Goal: Task Accomplishment & Management: Manage account settings

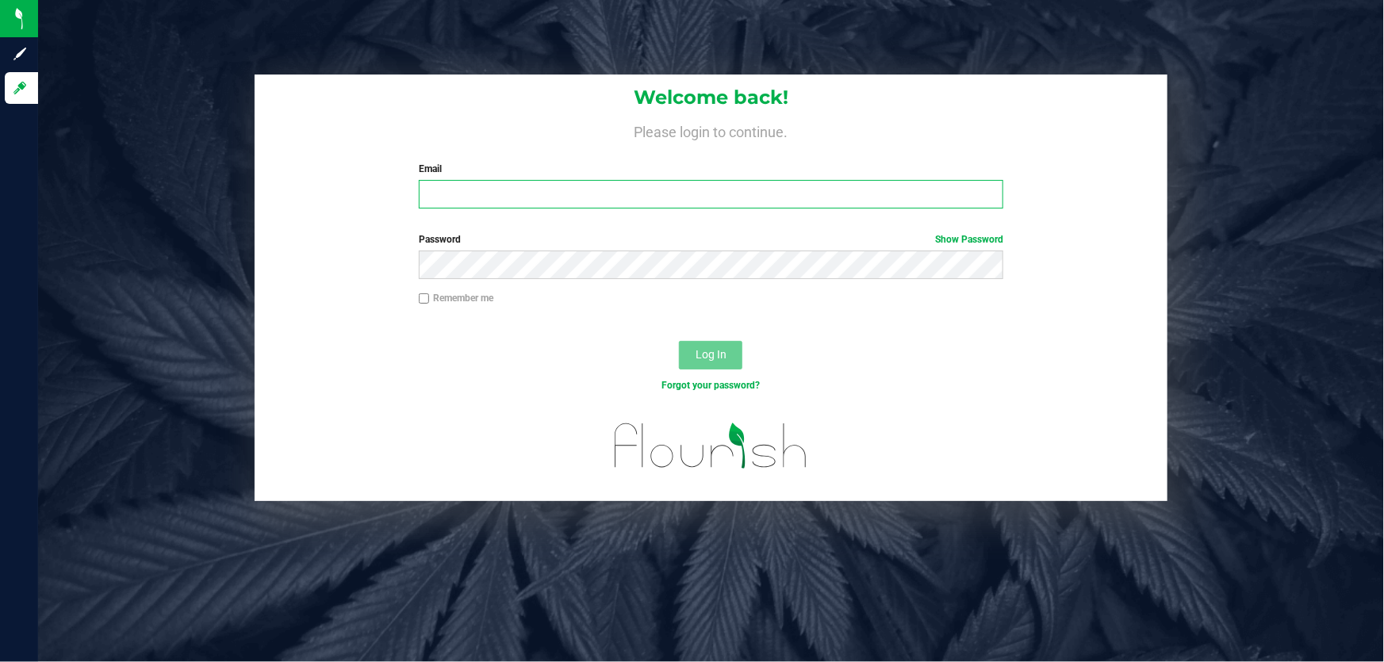
click at [680, 197] on input "Email" at bounding box center [711, 194] width 585 height 29
type input "[EMAIL_ADDRESS][DOMAIN_NAME]"
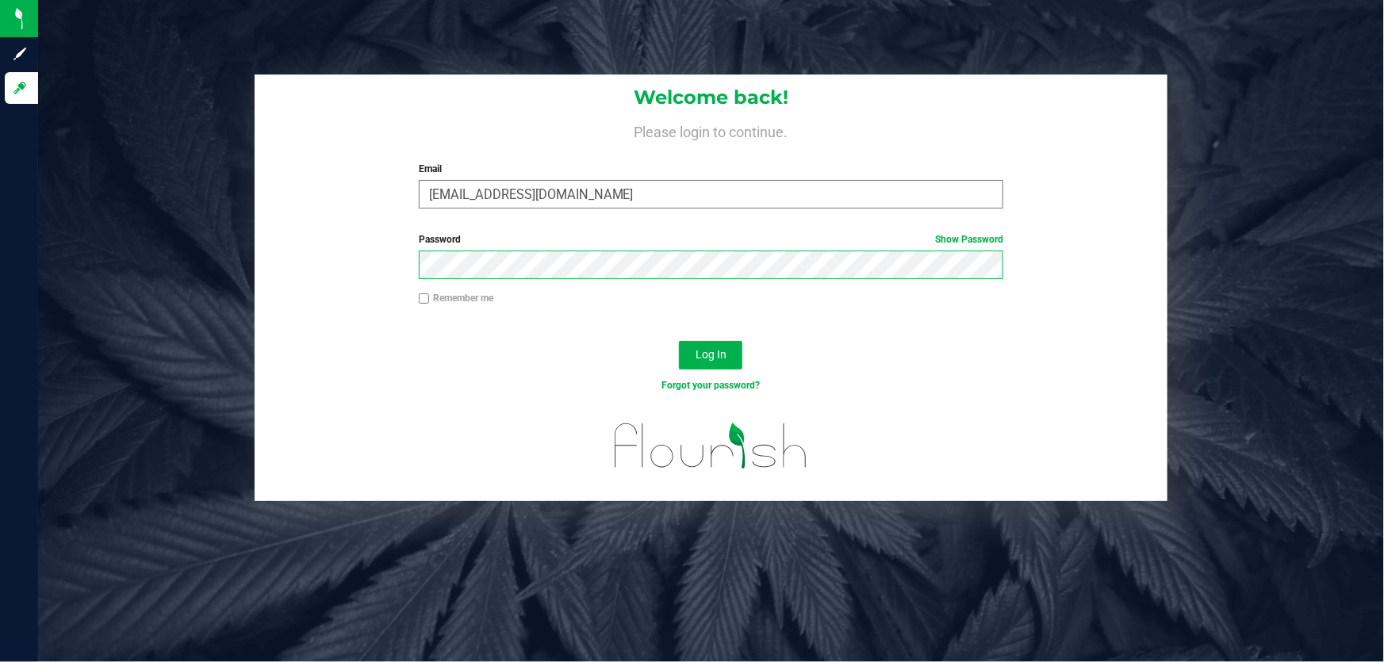
click at [679, 341] on button "Log In" at bounding box center [710, 355] width 63 height 29
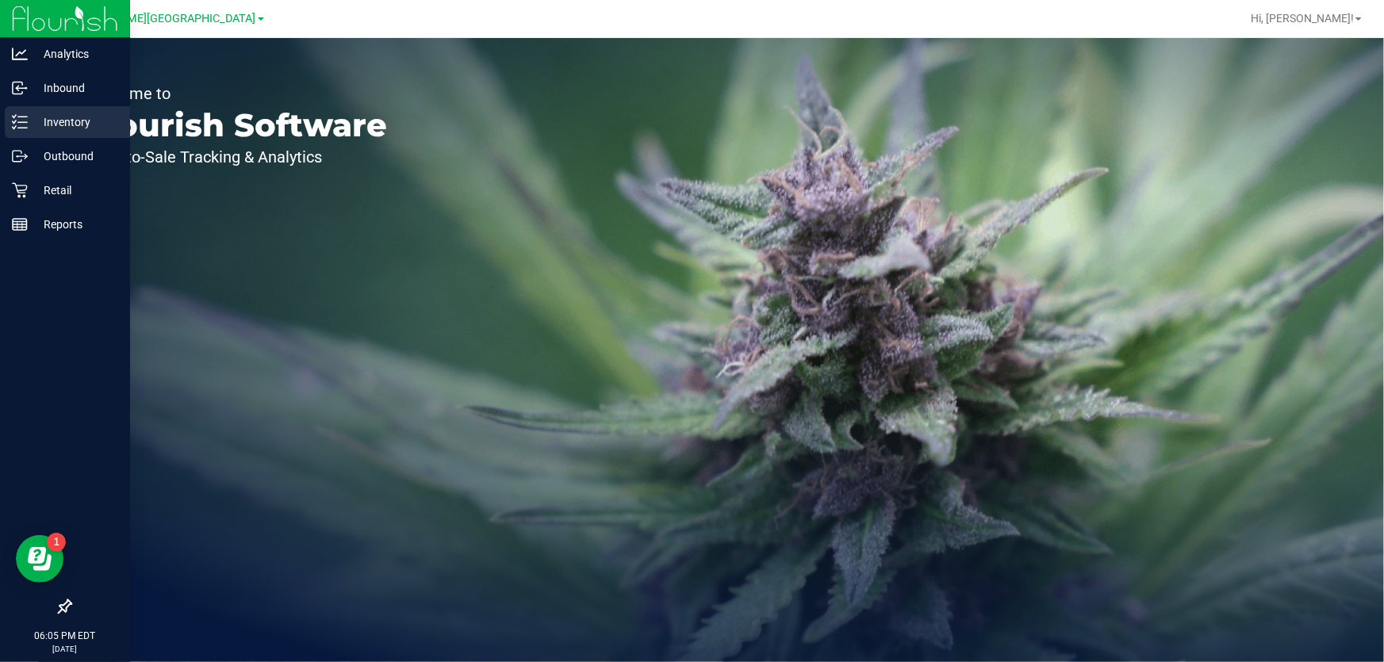
click at [70, 125] on p "Inventory" at bounding box center [75, 122] width 95 height 19
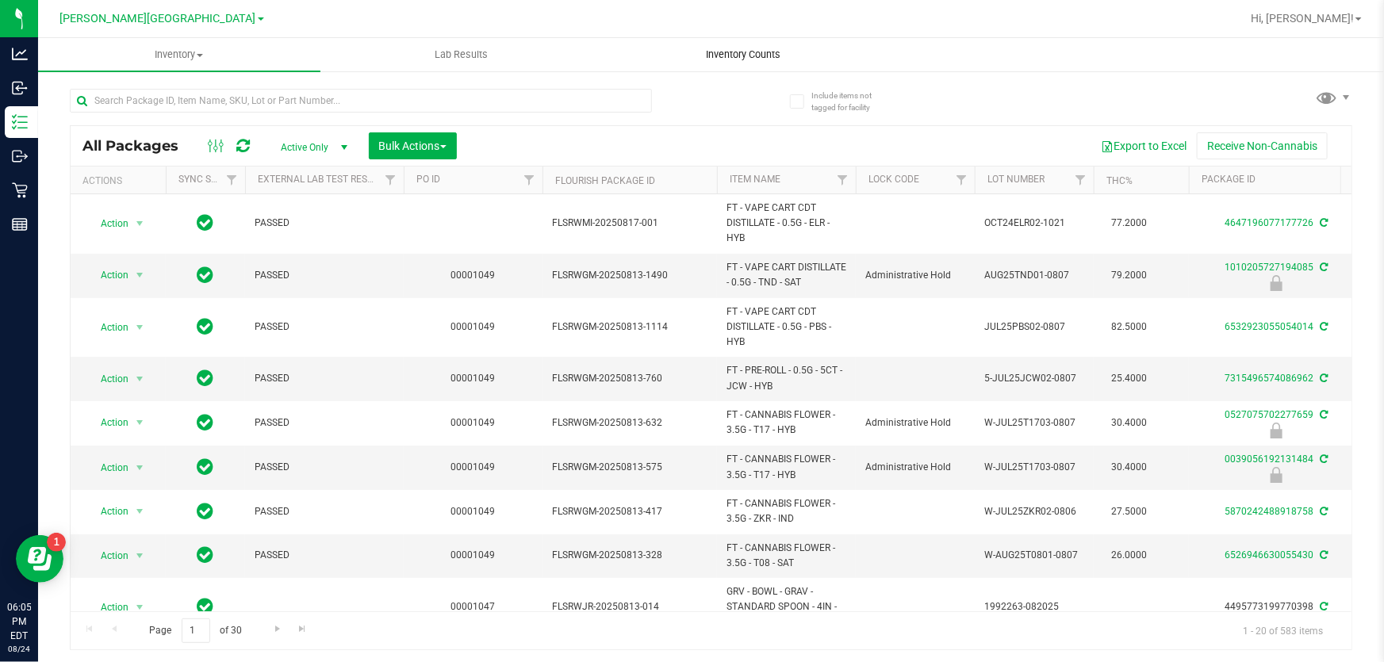
click at [742, 55] on span "Inventory Counts" at bounding box center [742, 55] width 117 height 14
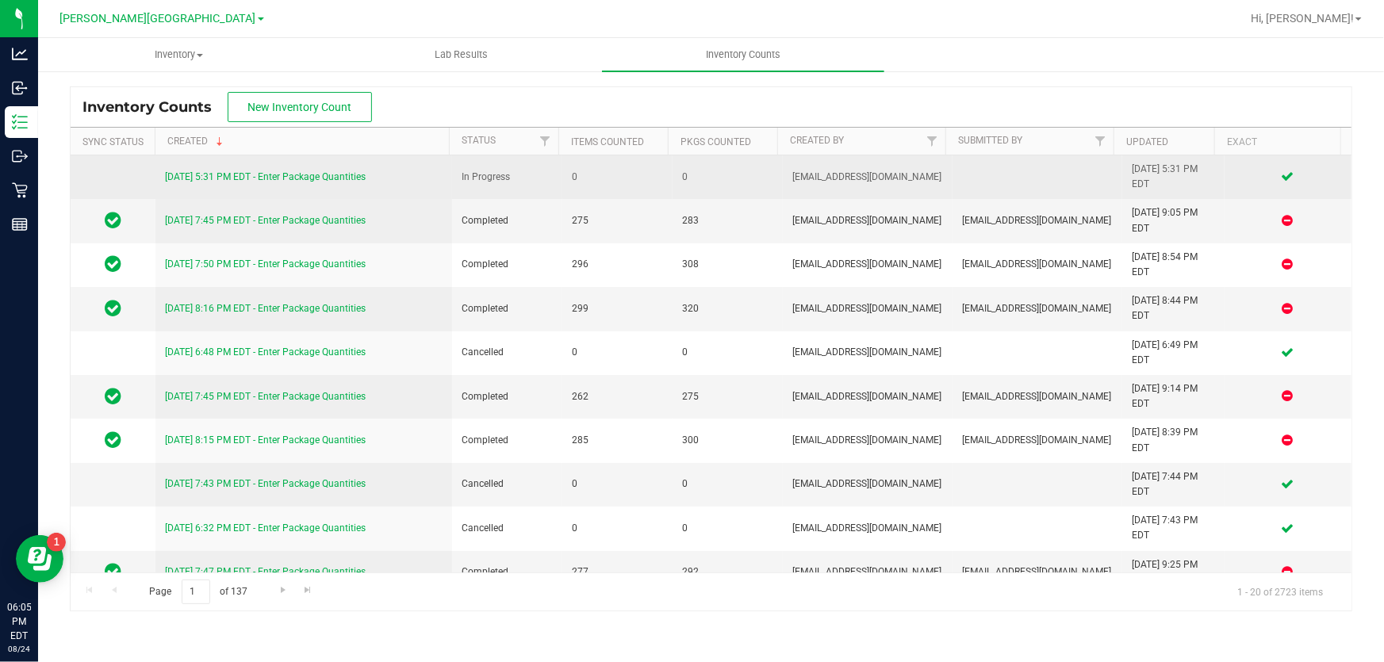
click at [236, 173] on link "[DATE] 5:31 PM EDT - Enter Package Quantities" at bounding box center [265, 176] width 201 height 11
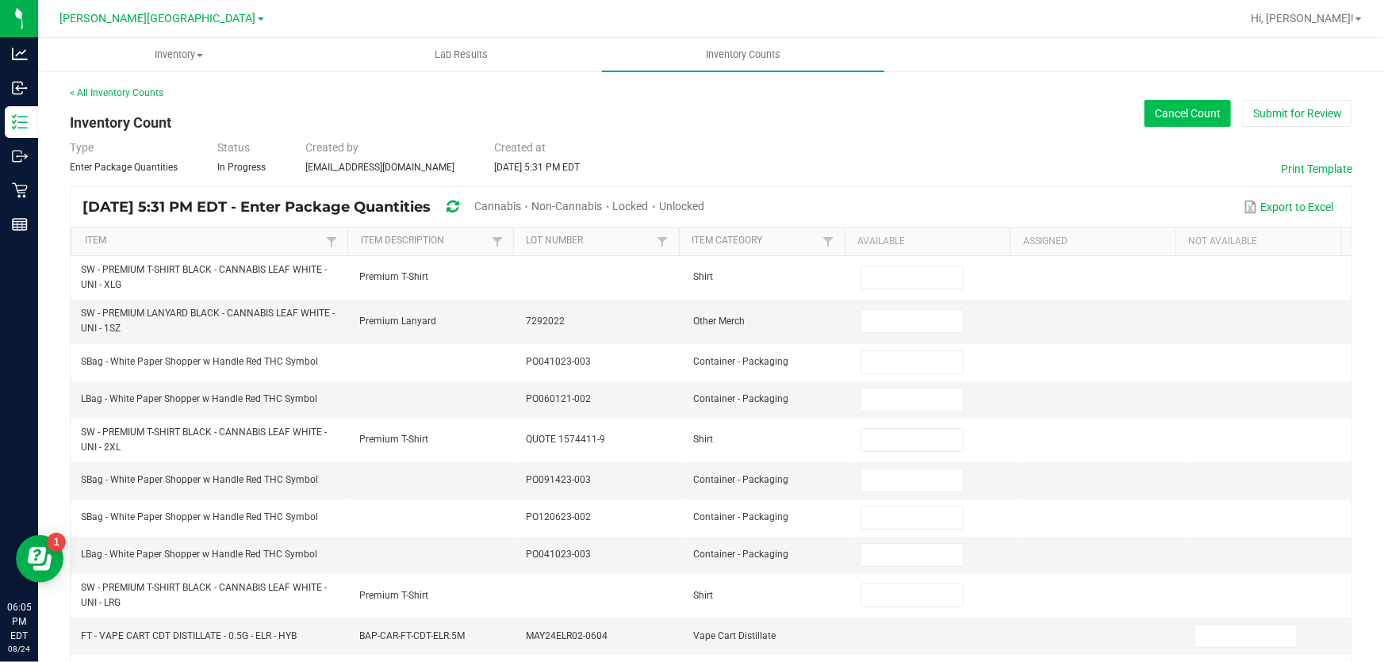
click at [1148, 116] on button "Cancel Count" at bounding box center [1187, 113] width 86 height 27
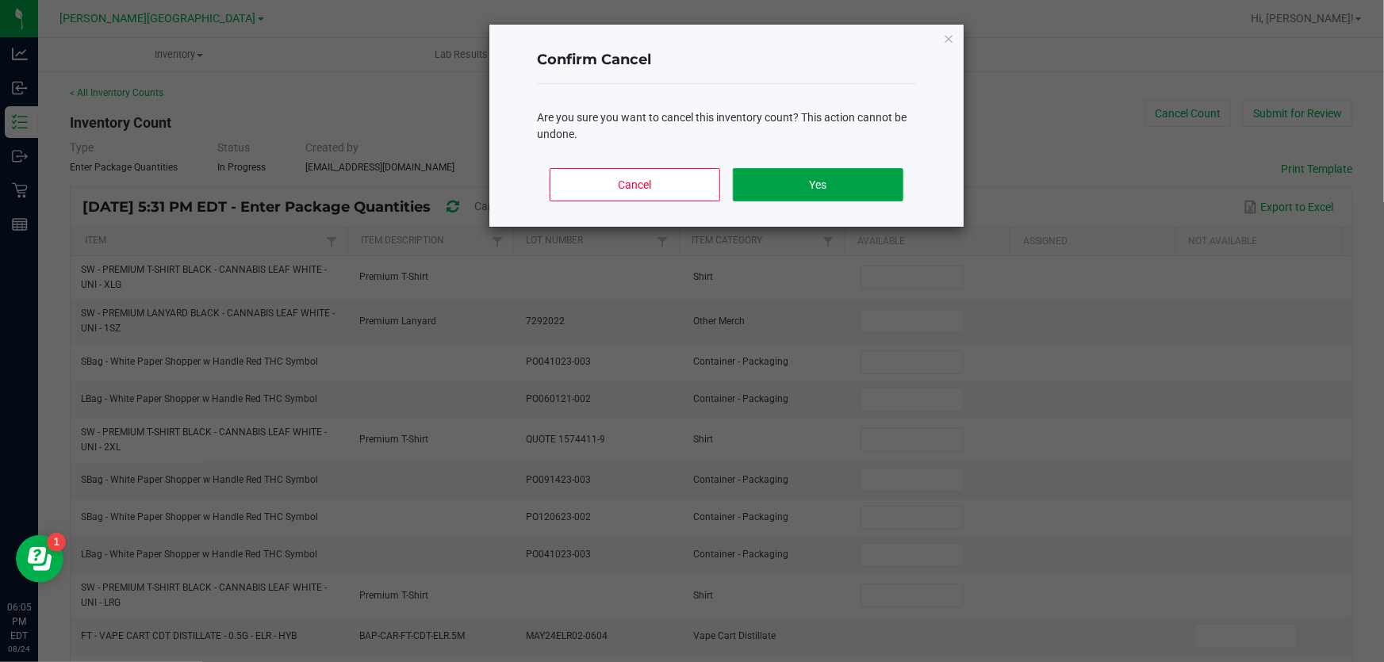
click at [806, 185] on button "Yes" at bounding box center [818, 184] width 171 height 33
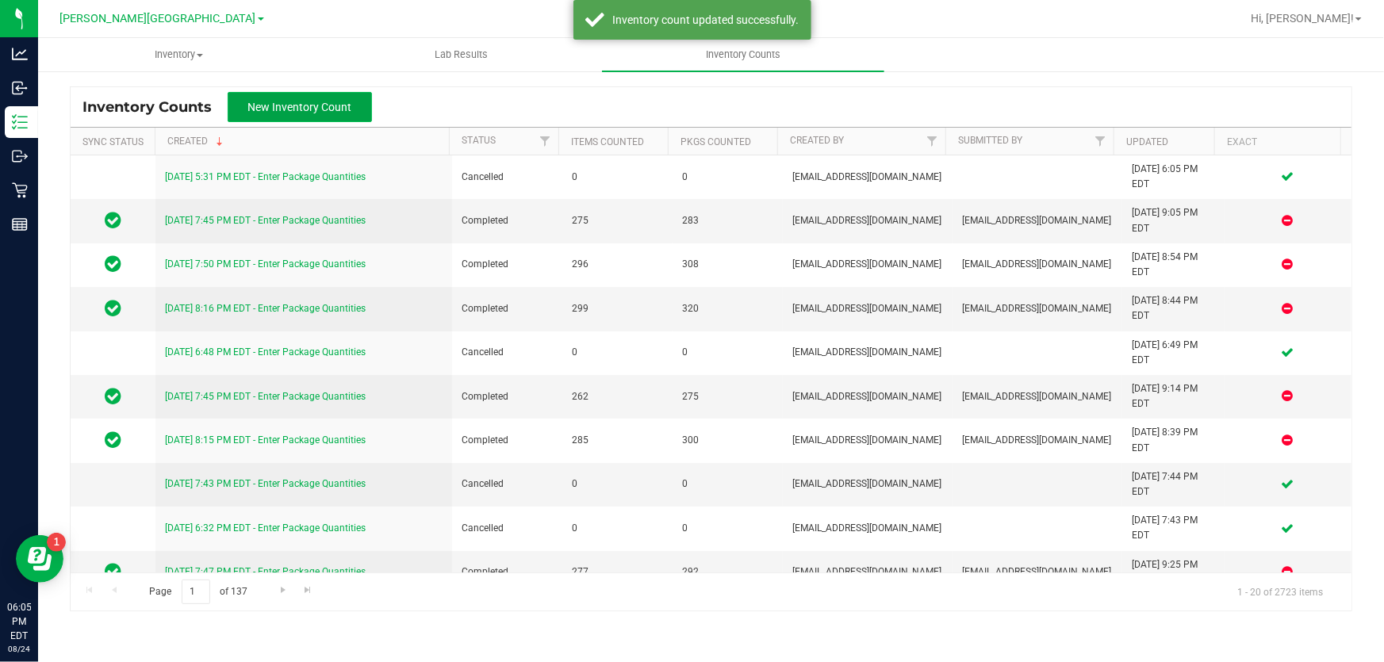
click at [335, 111] on span "New Inventory Count" at bounding box center [300, 107] width 104 height 13
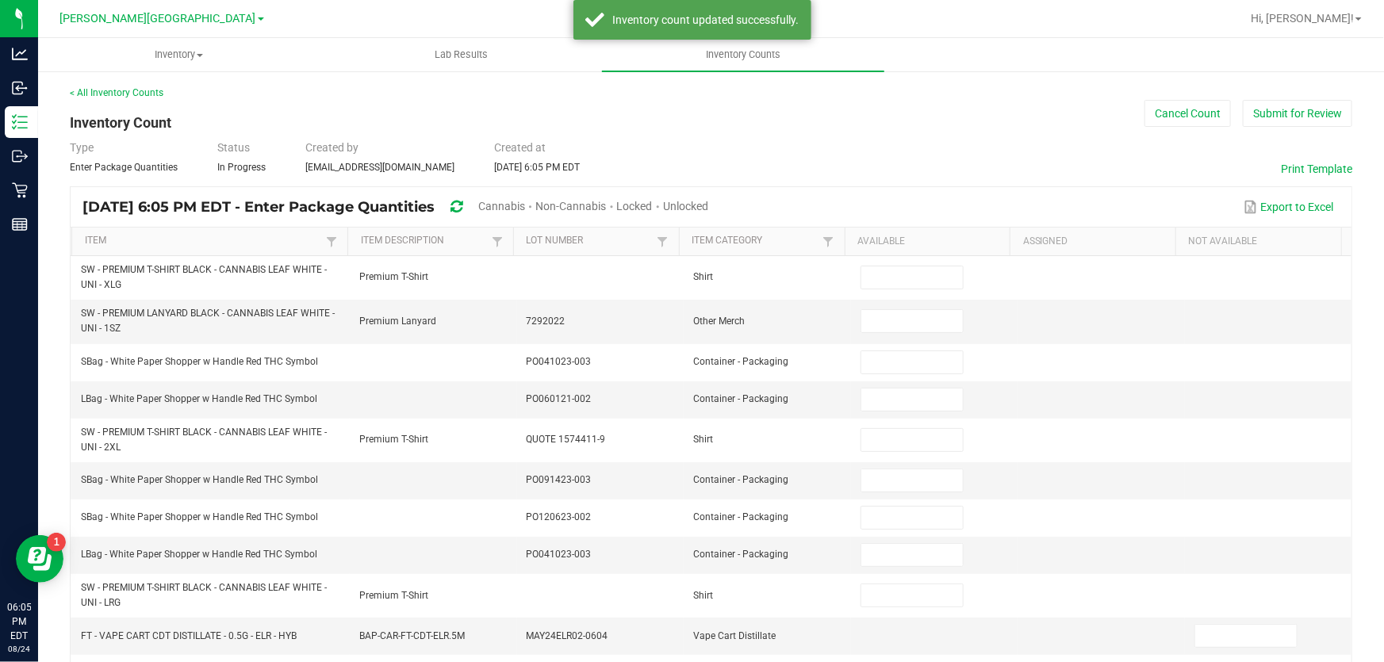
click at [525, 205] on span "Cannabis" at bounding box center [501, 206] width 47 height 13
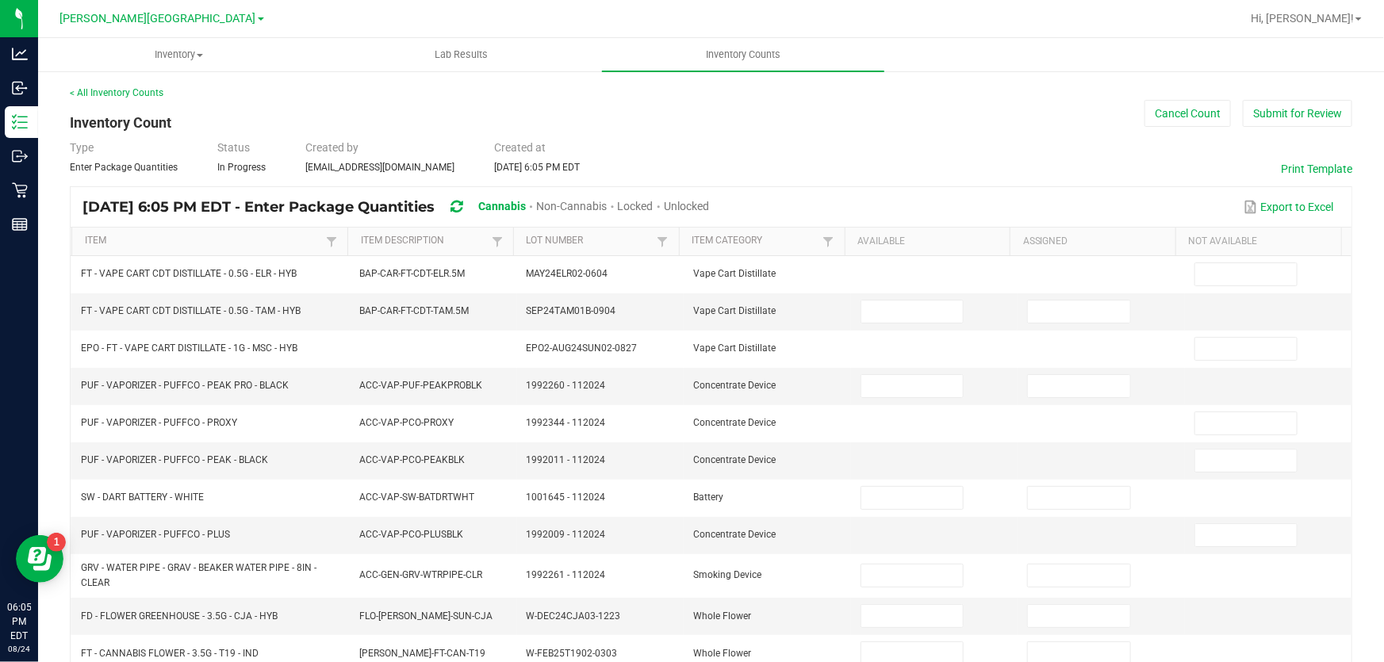
click at [709, 209] on span "Unlocked" at bounding box center [686, 206] width 45 height 13
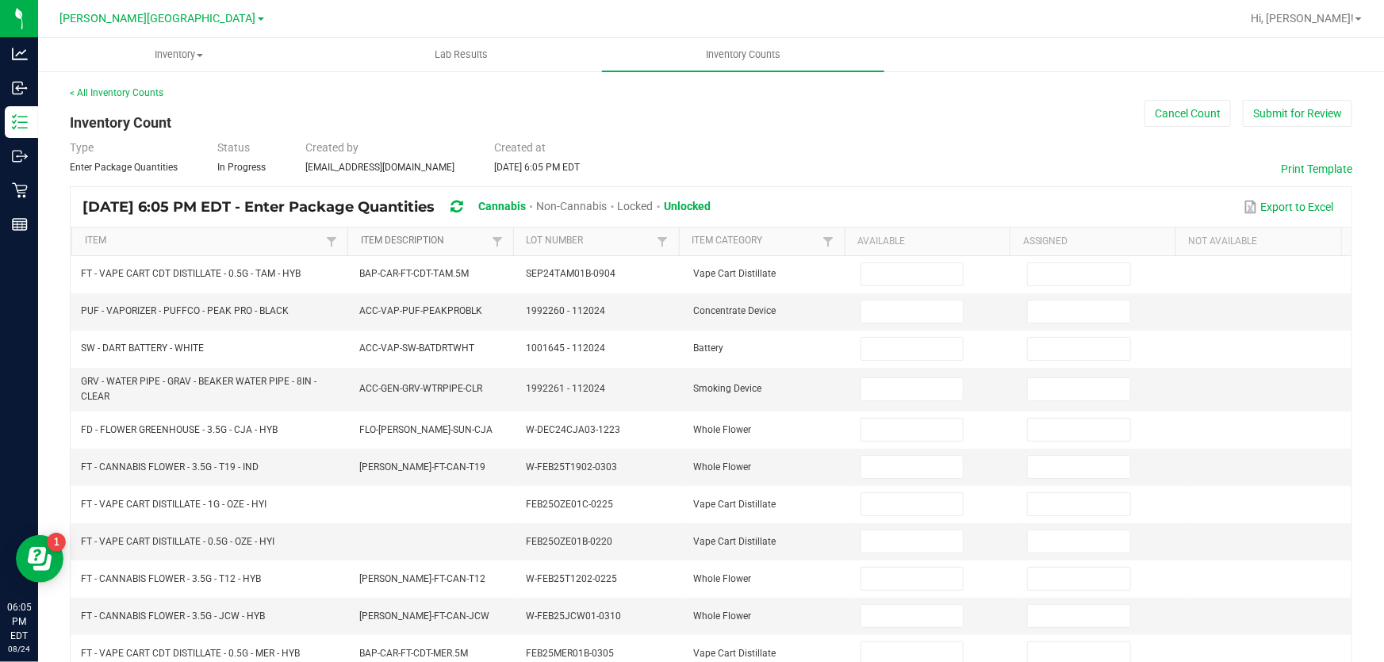
click at [411, 243] on link "Item Description" at bounding box center [424, 241] width 127 height 13
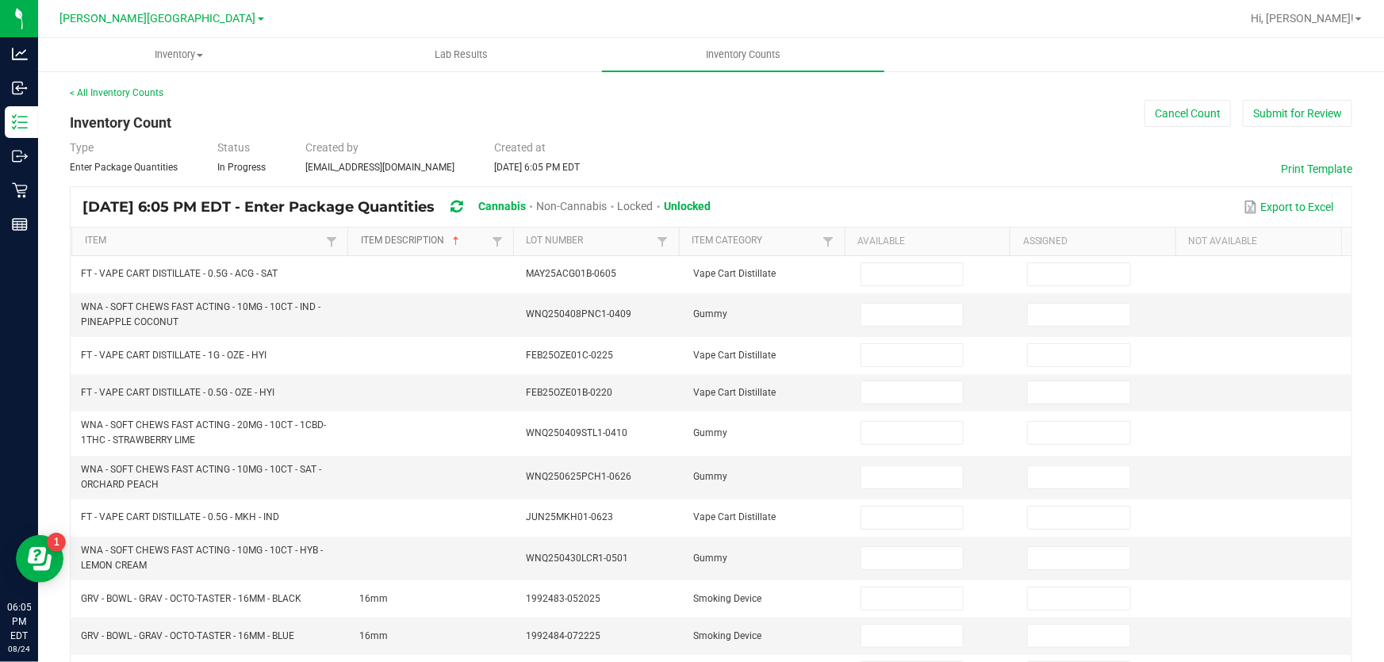
click at [411, 243] on link "Item Description" at bounding box center [424, 241] width 127 height 13
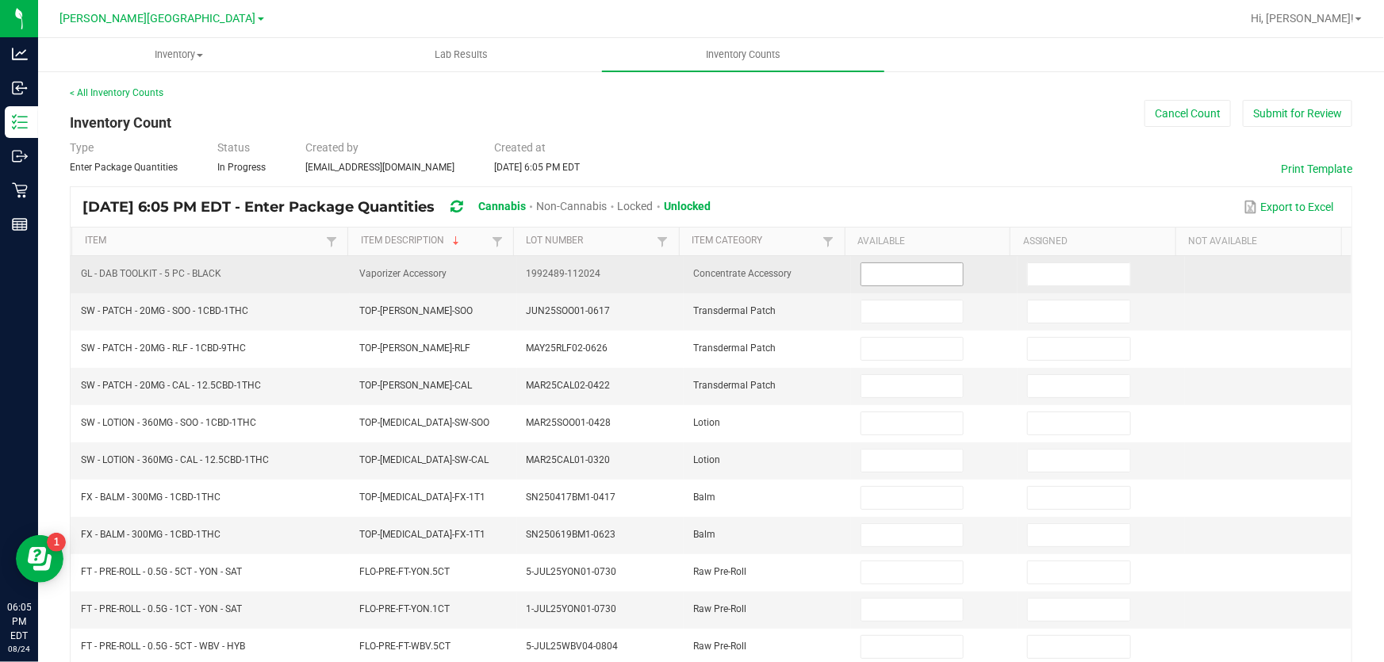
click at [919, 272] on input at bounding box center [912, 274] width 102 height 22
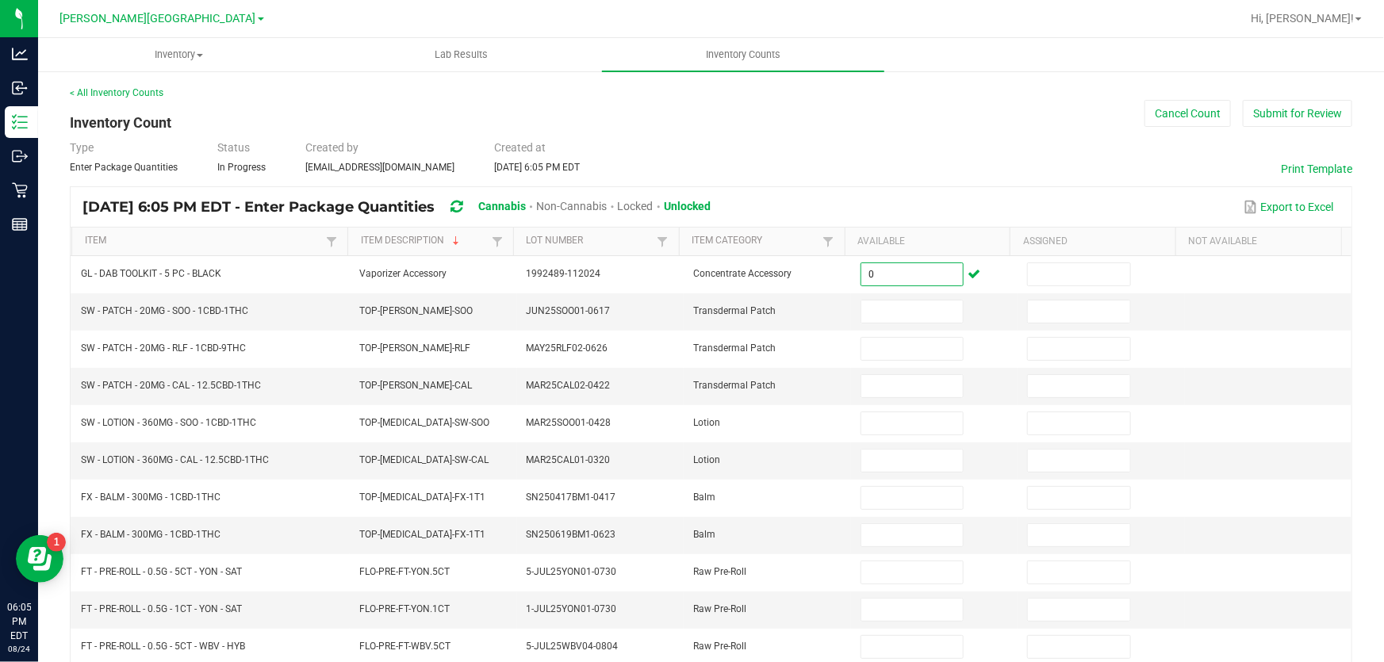
type input "0"
type input "1"
type input "11"
type input "12"
type input "5"
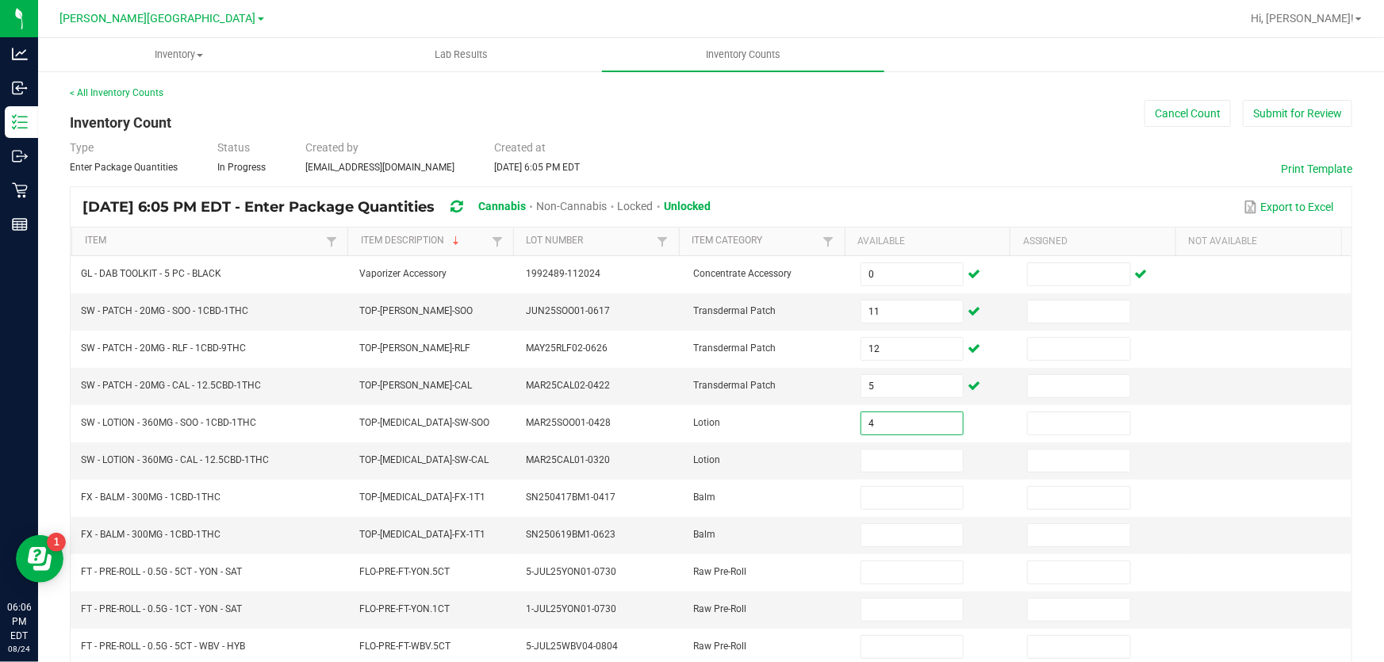
type input "4"
type input "2"
type input "6"
type input "0"
type input "9"
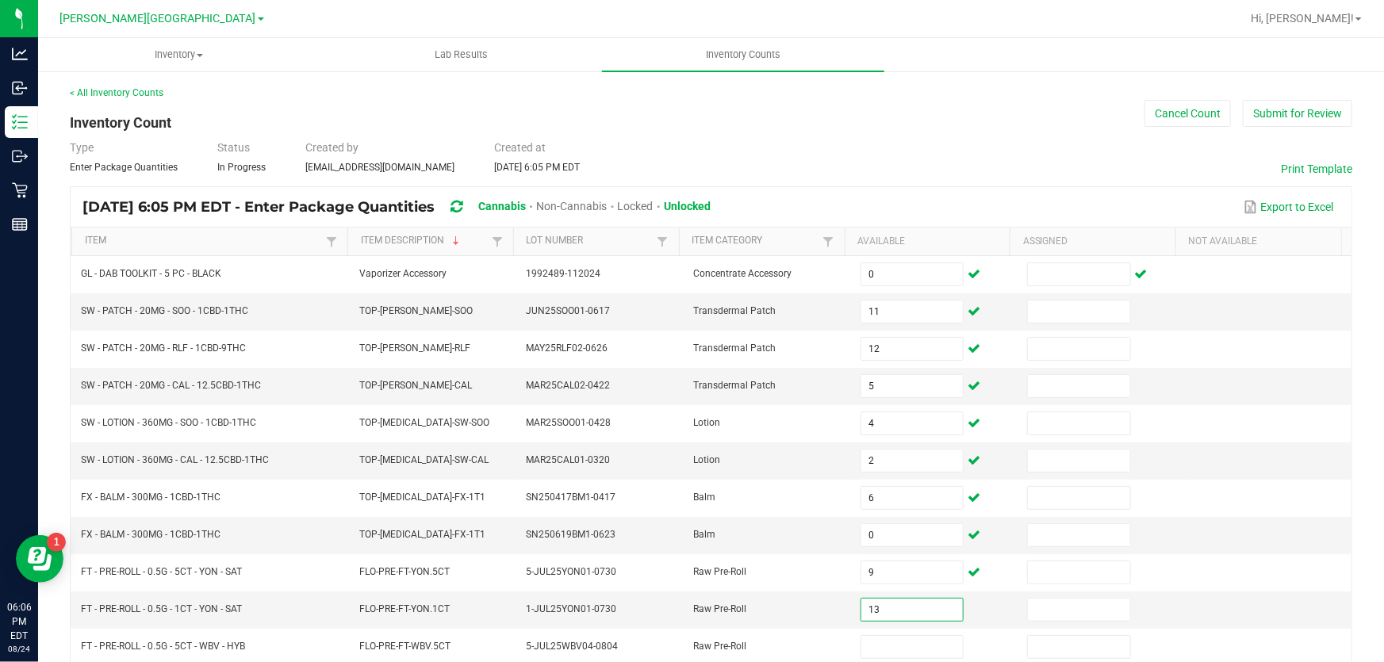
type input "13"
type input "8"
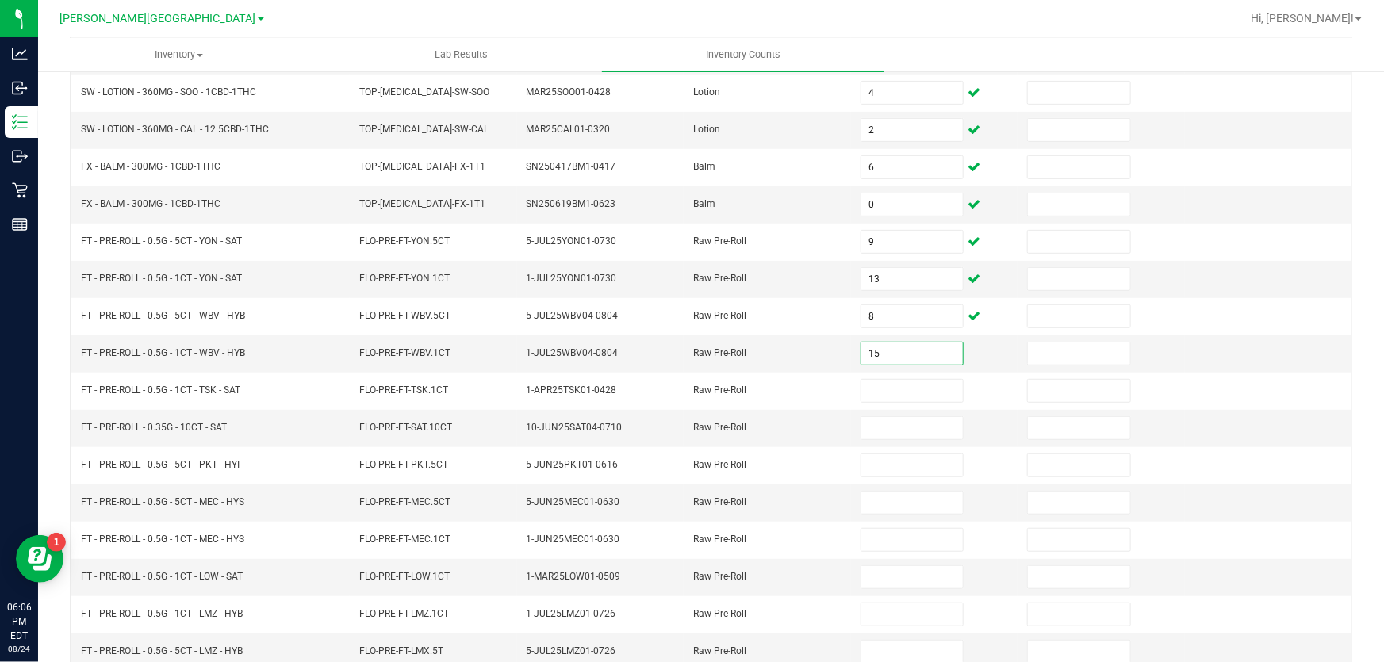
type input "15"
type input "16"
type input "5"
type input "6"
type input "11"
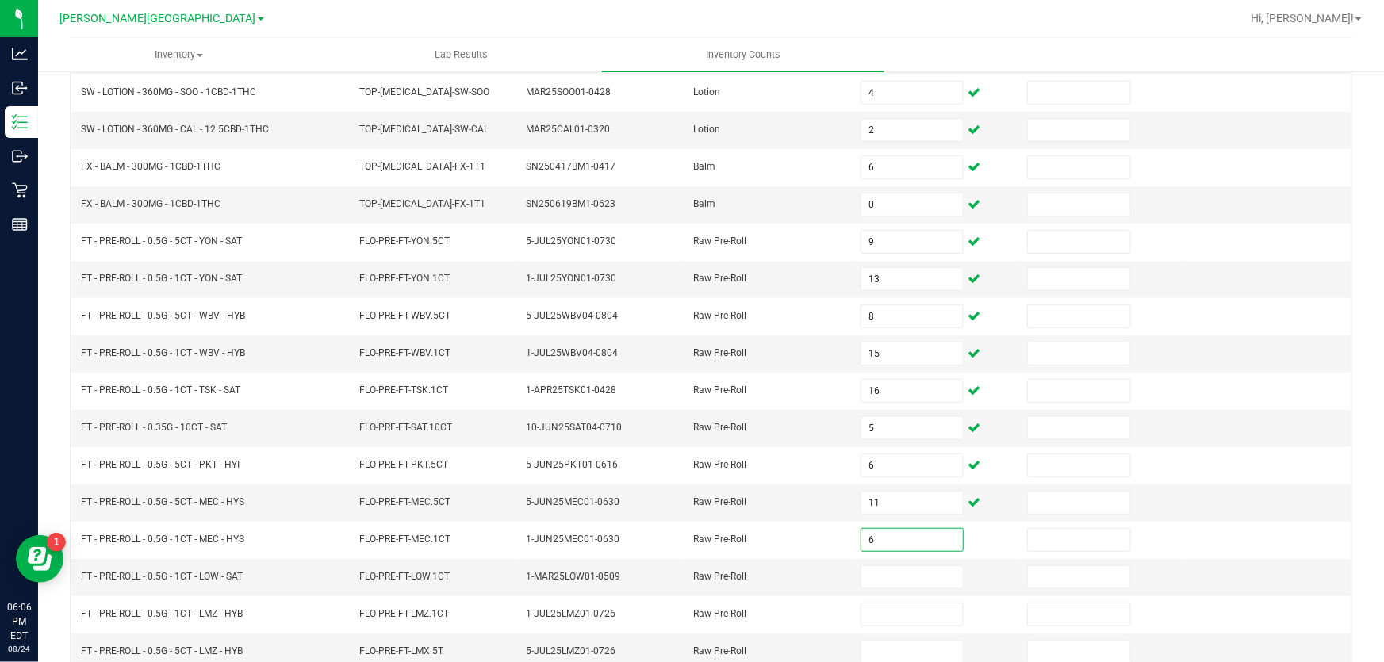
type input "6"
type input "3"
type input "14"
type input "7"
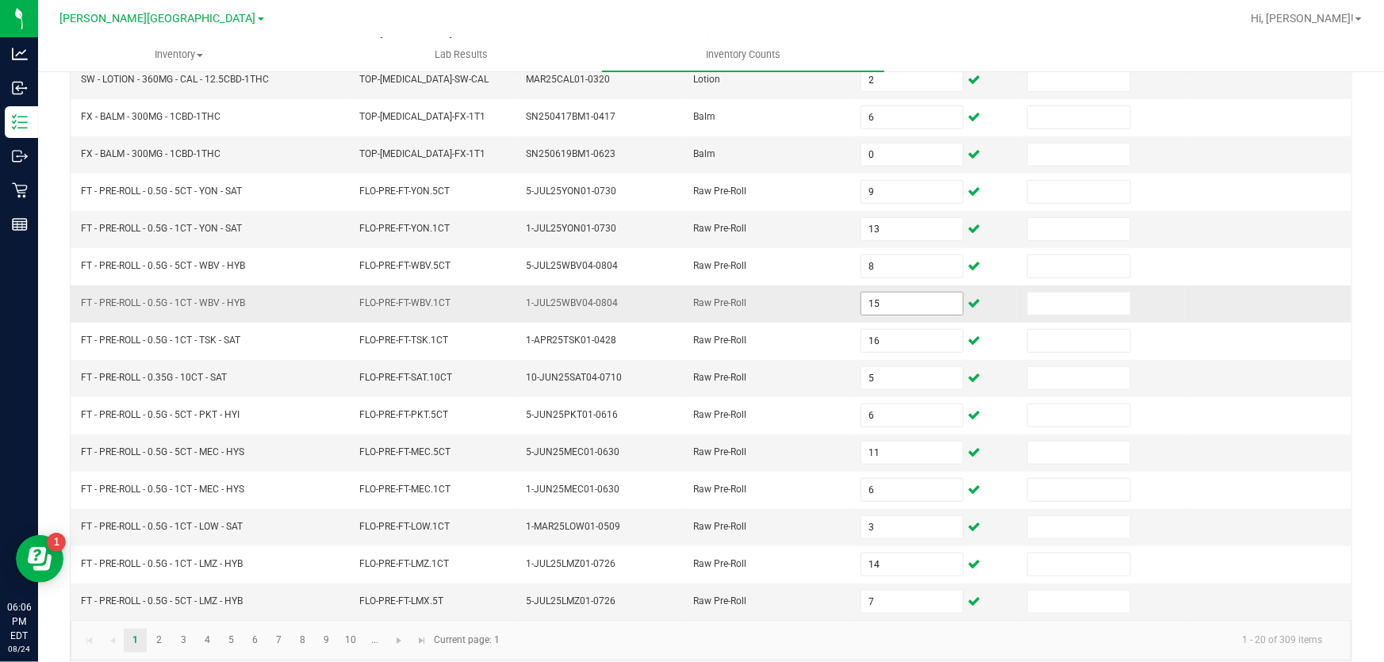
scroll to position [390, 0]
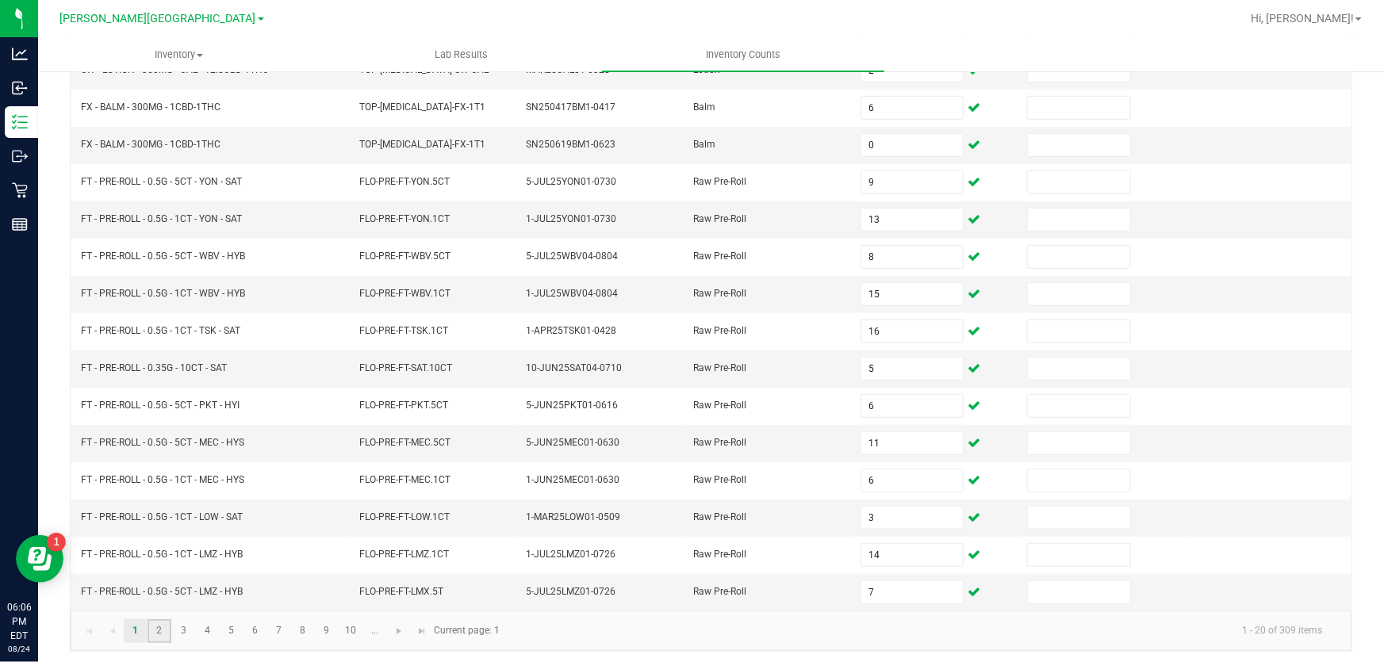
click at [159, 623] on link "2" at bounding box center [159, 631] width 23 height 24
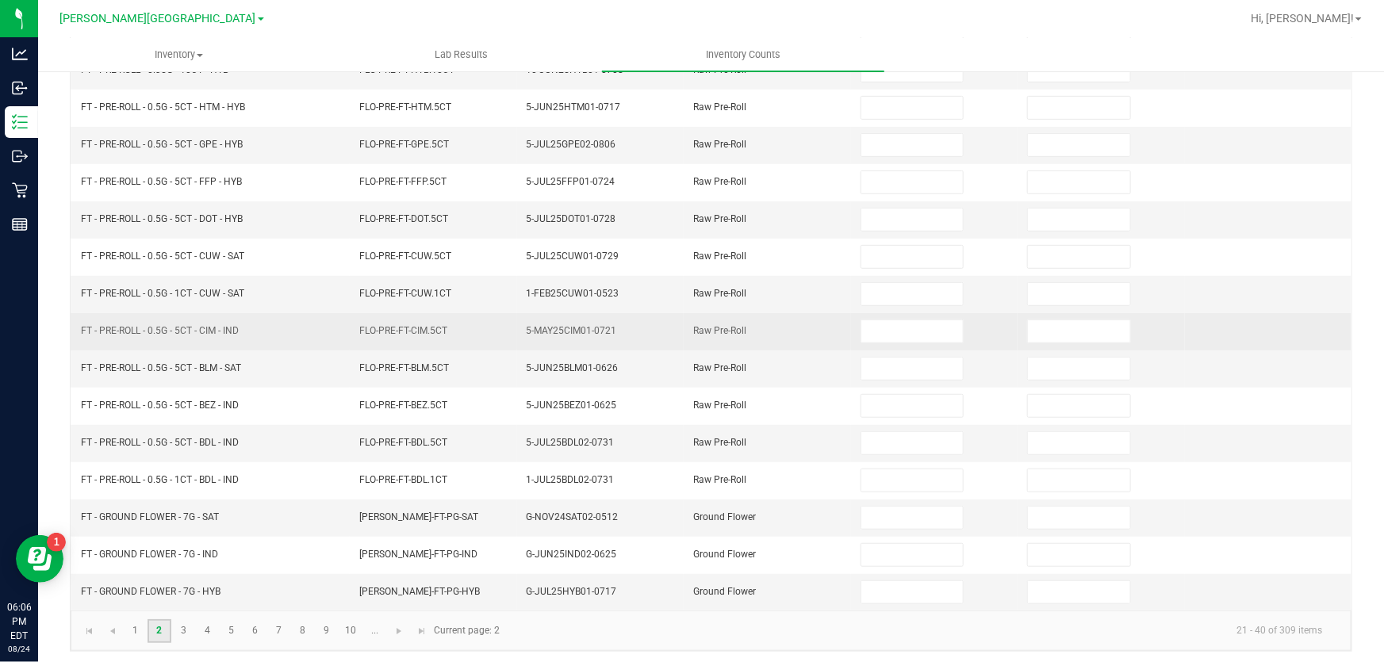
scroll to position [0, 0]
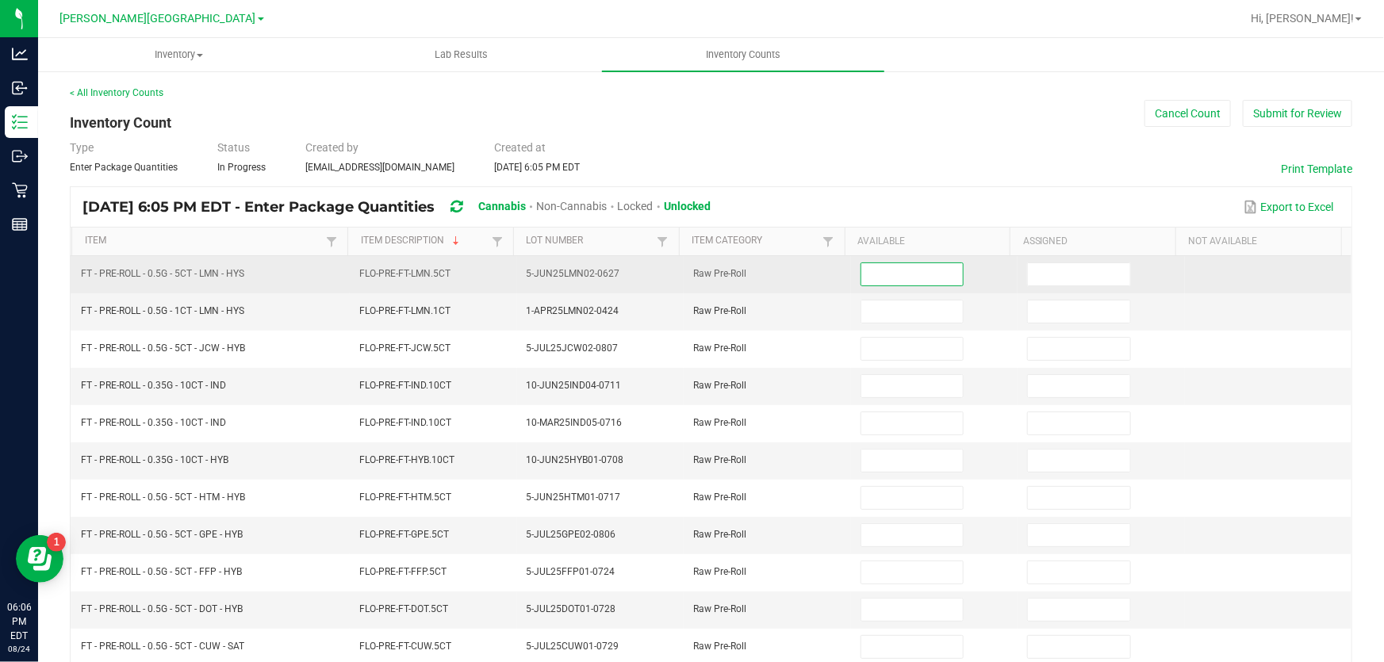
click at [872, 274] on input at bounding box center [912, 274] width 102 height 22
type input "5"
type input "7"
type input "8"
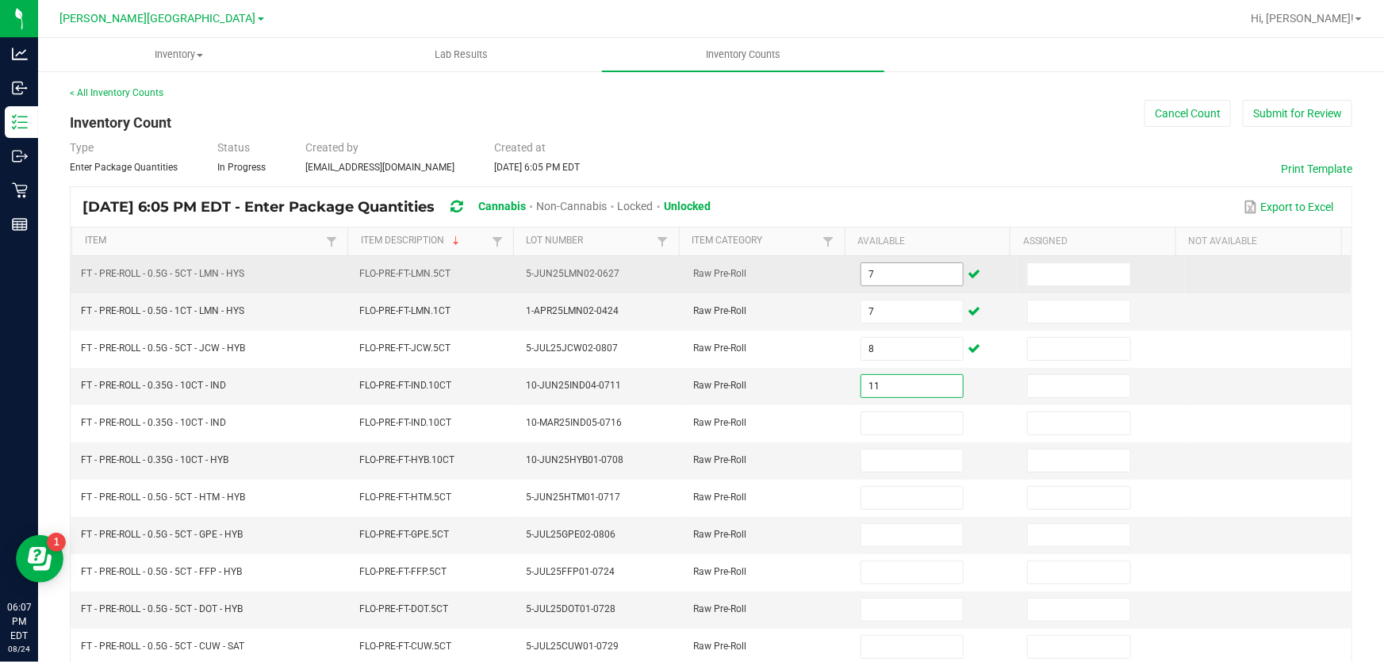
type input "11"
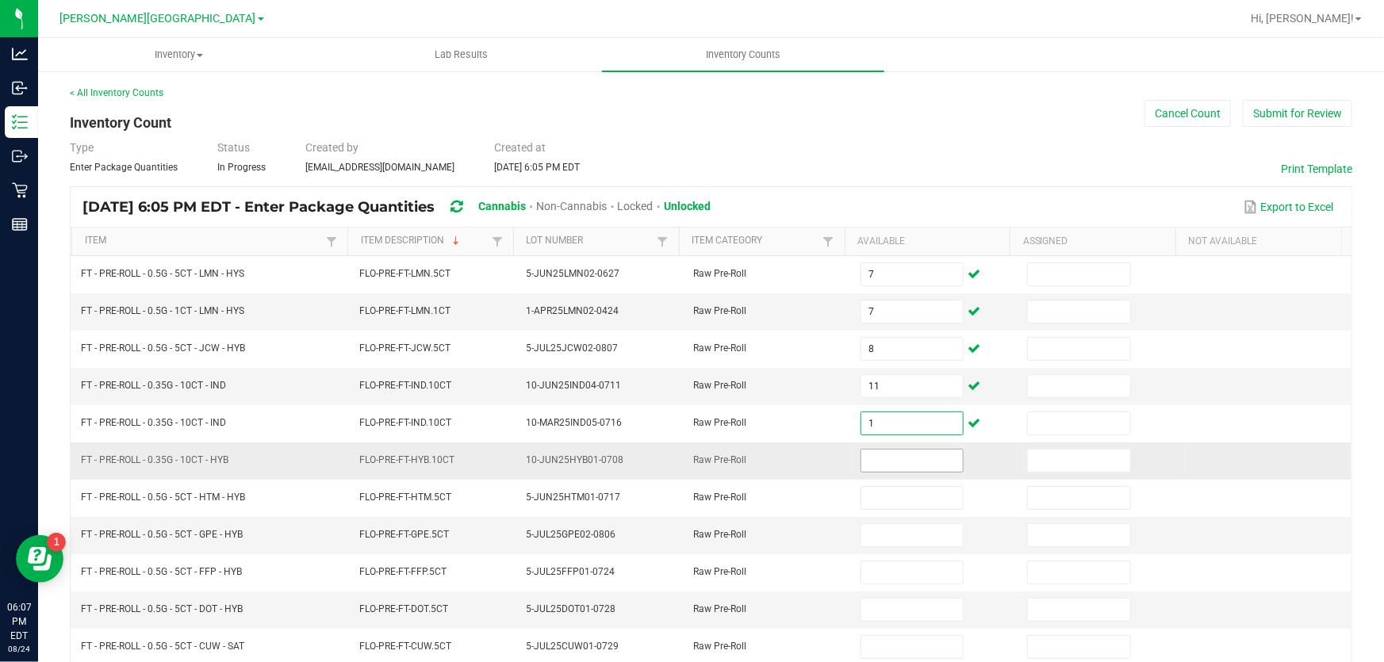
click at [886, 454] on input at bounding box center [912, 461] width 102 height 22
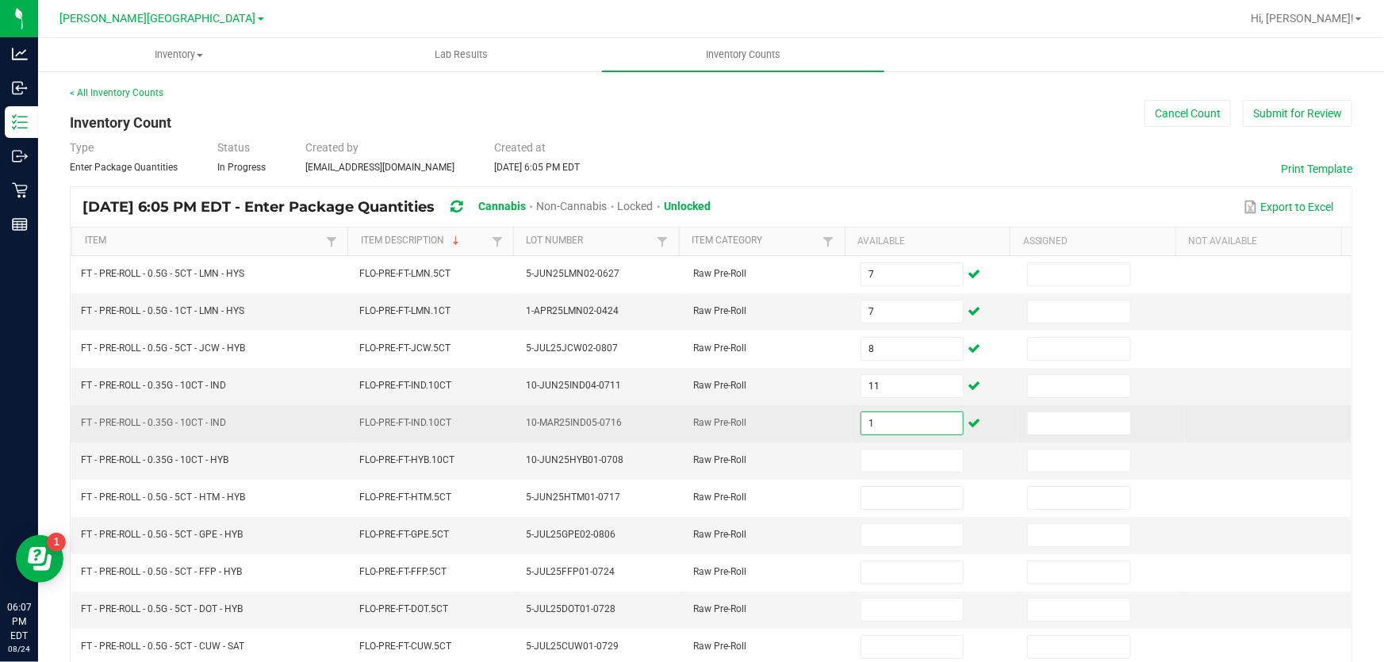
click at [879, 423] on input "1" at bounding box center [912, 423] width 102 height 22
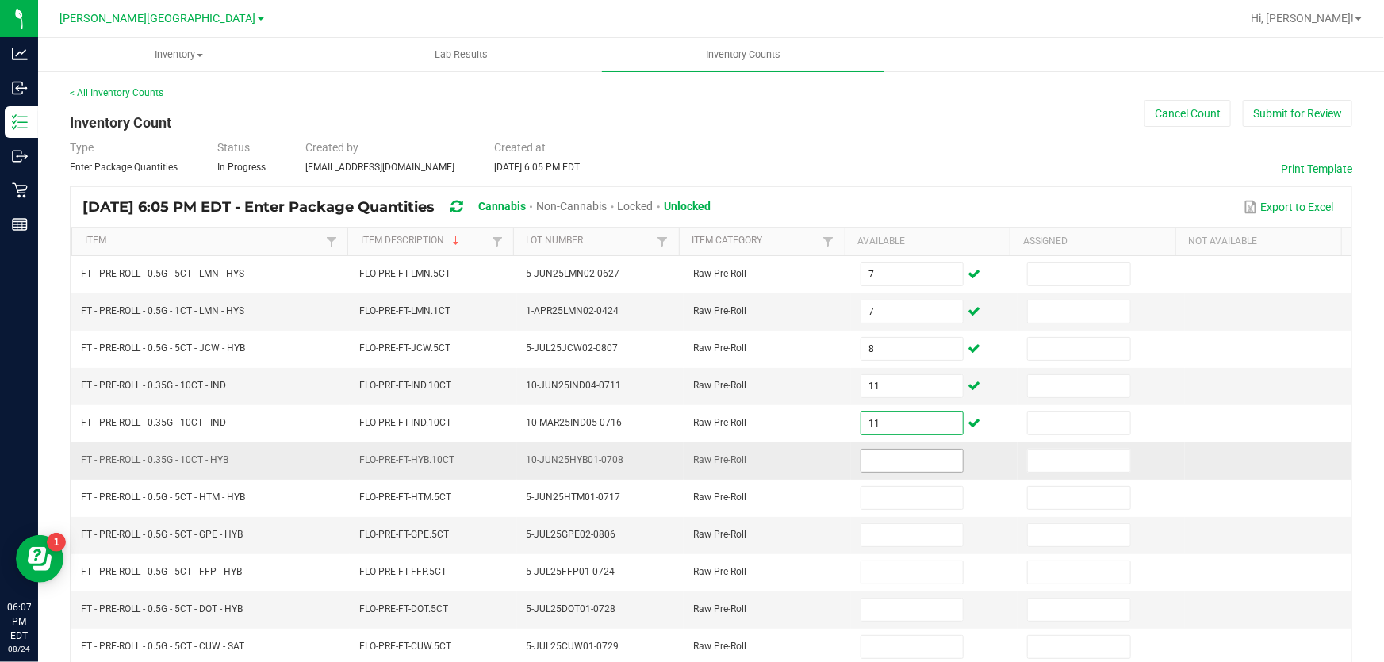
type input "11"
click at [882, 460] on input at bounding box center [912, 461] width 102 height 22
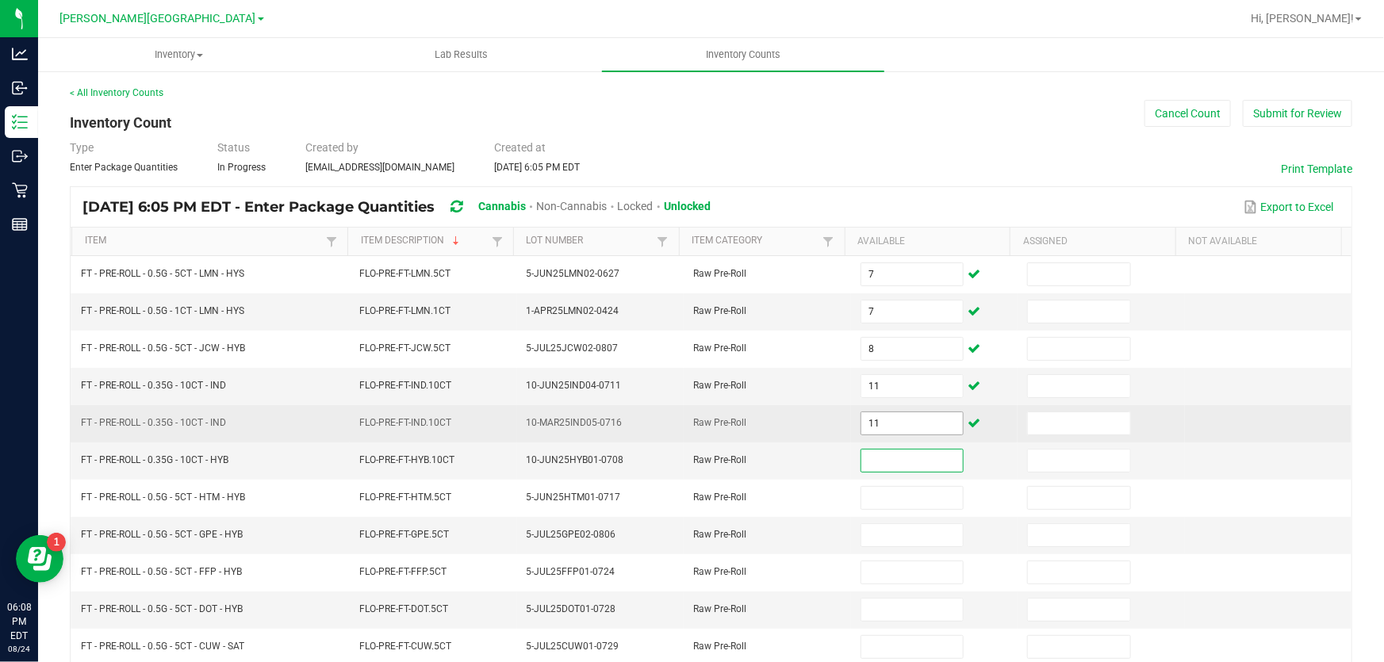
click at [880, 429] on input "11" at bounding box center [912, 423] width 102 height 22
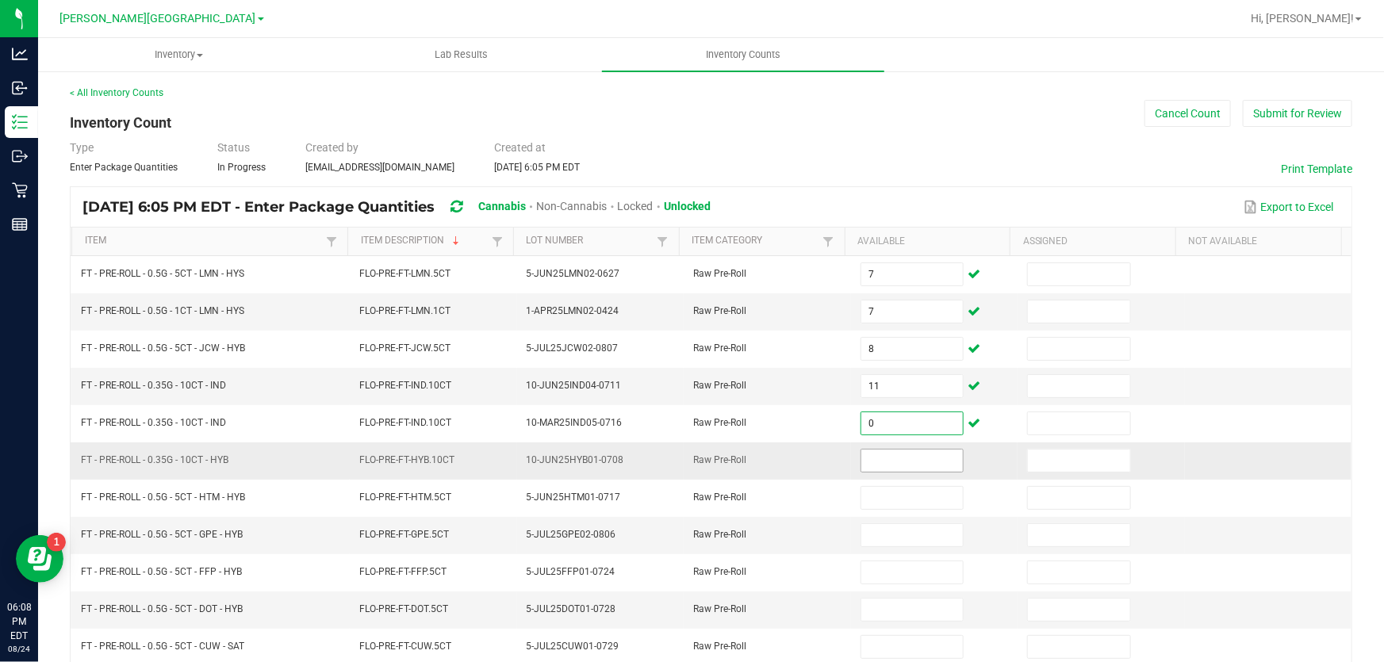
type input "0"
click at [886, 450] on input at bounding box center [912, 461] width 102 height 22
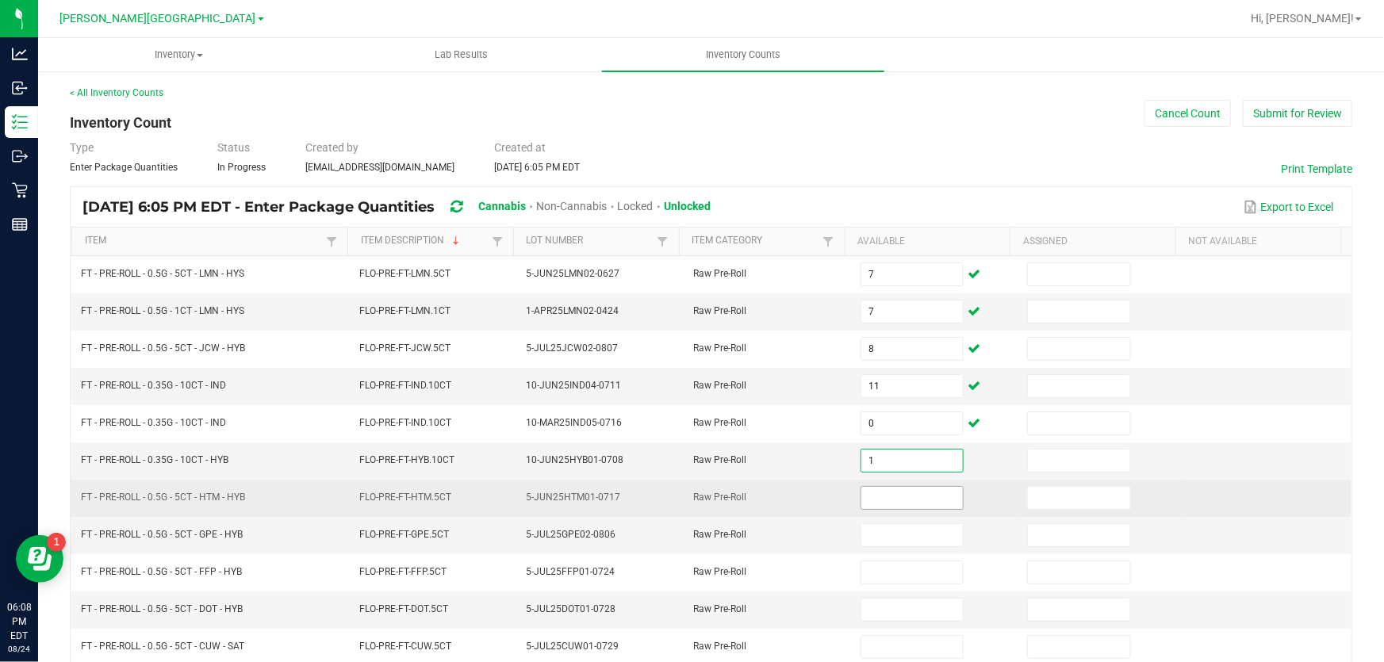
type input "1"
click at [886, 494] on input at bounding box center [912, 498] width 102 height 22
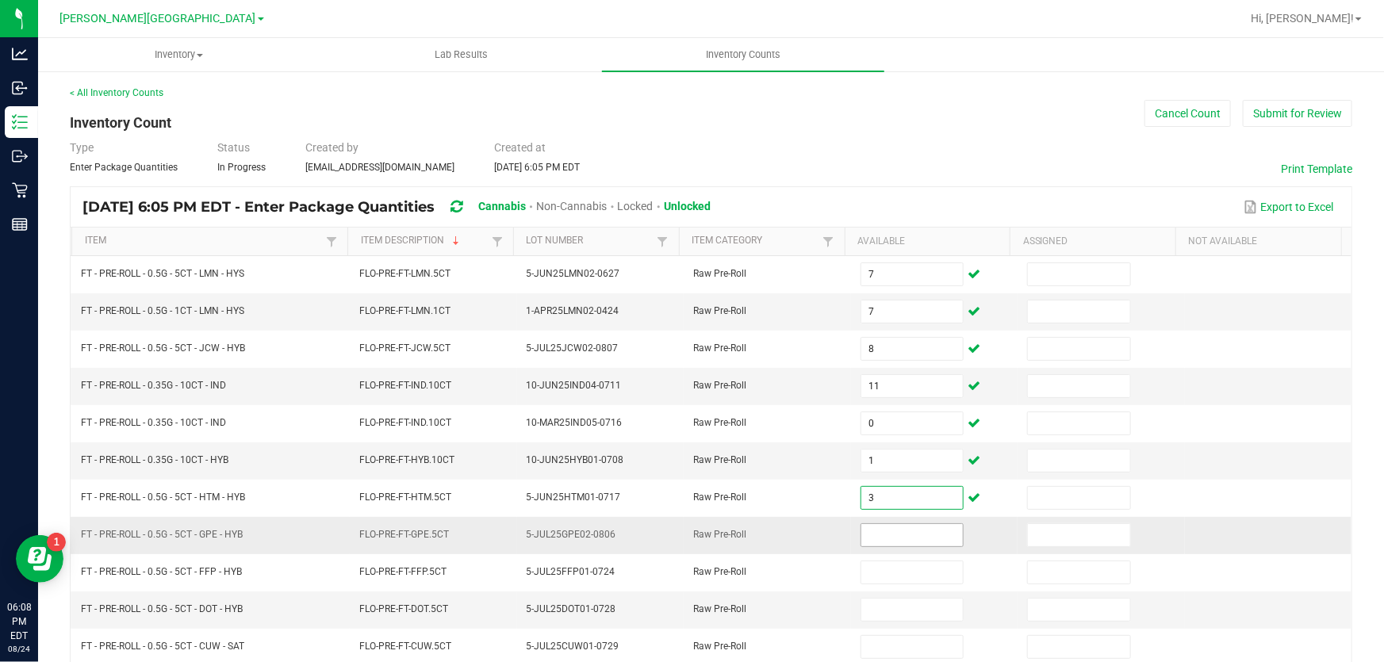
type input "3"
click at [871, 527] on input at bounding box center [912, 535] width 102 height 22
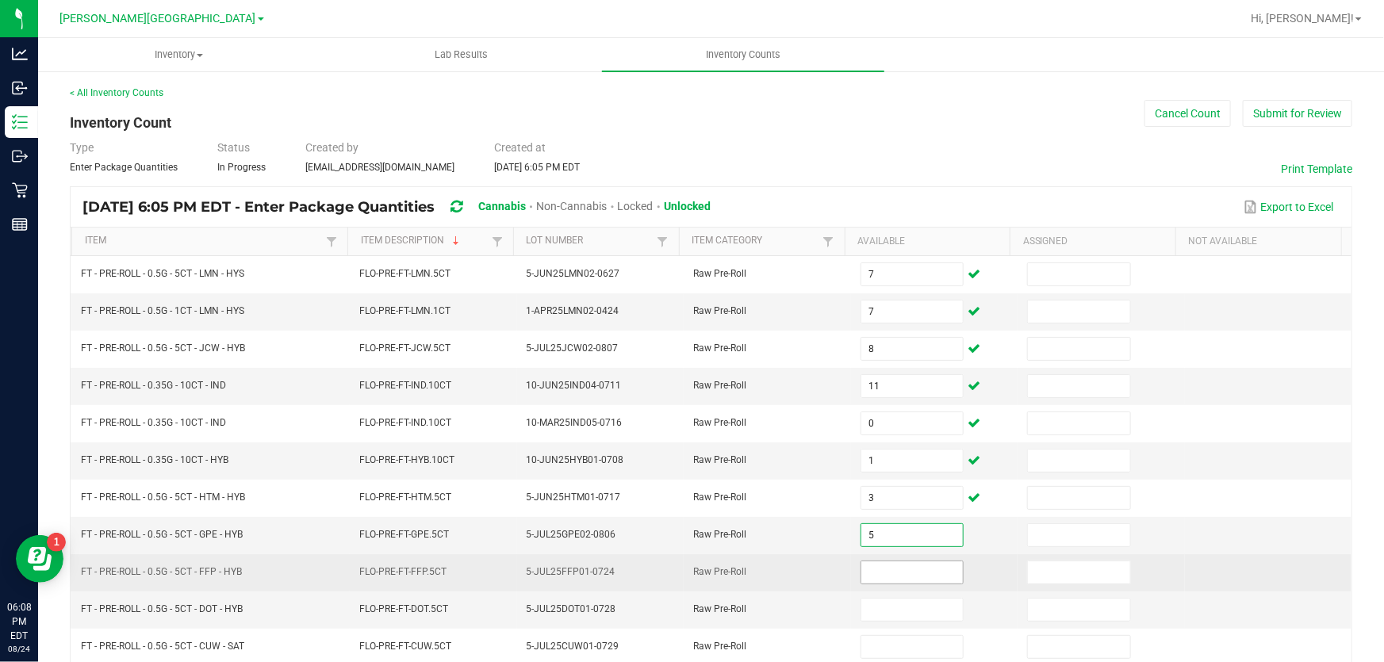
type input "5"
click at [894, 569] on input at bounding box center [912, 572] width 102 height 22
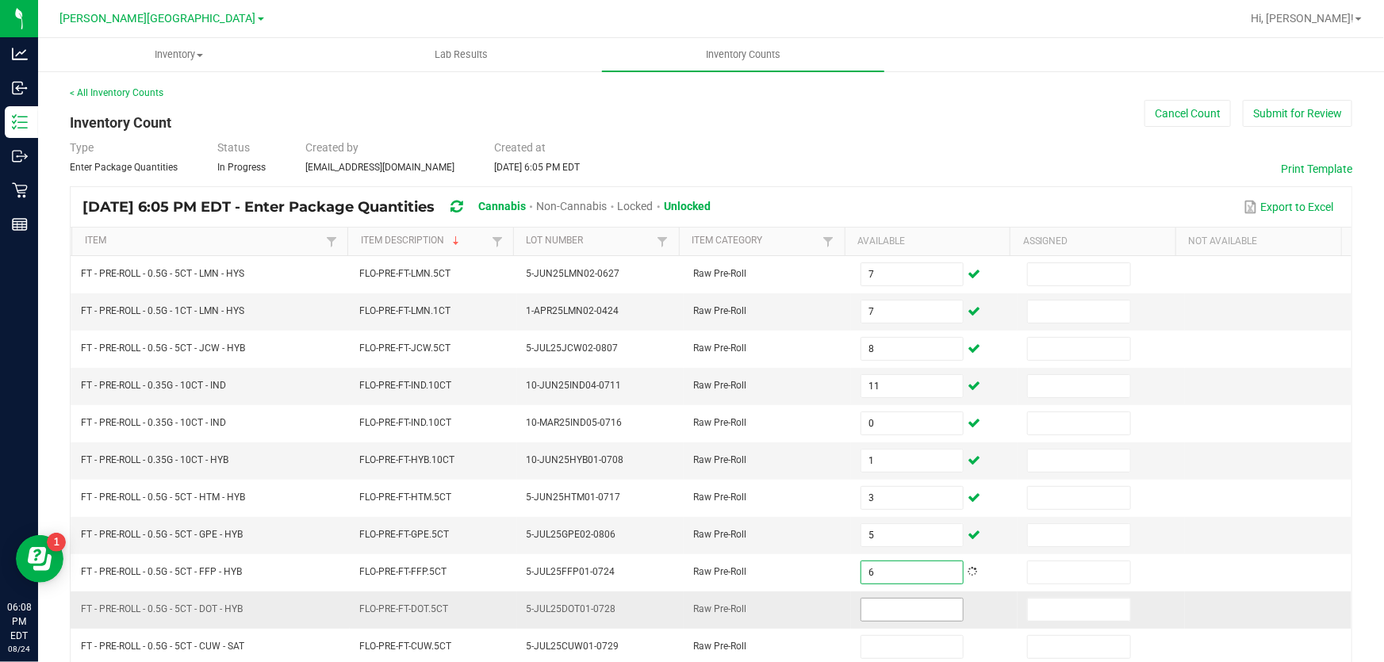
type input "6"
click at [923, 603] on input at bounding box center [912, 610] width 102 height 22
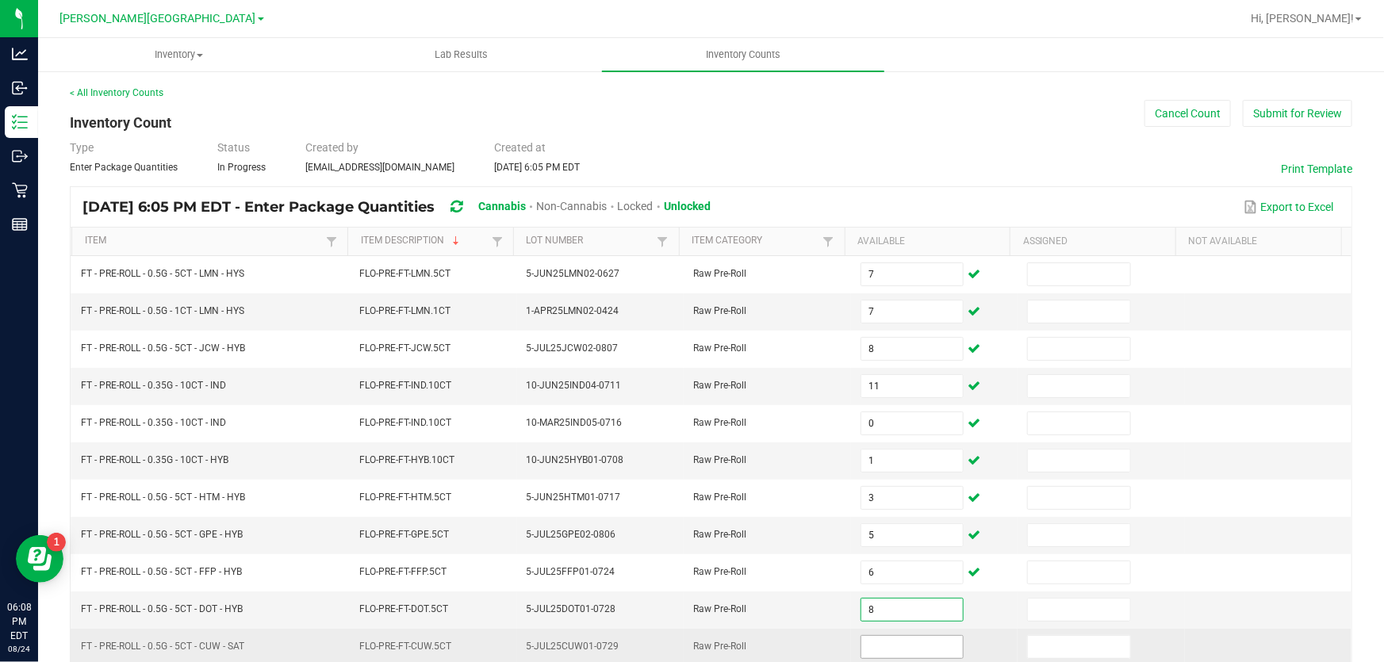
type input "8"
click at [889, 642] on input at bounding box center [912, 647] width 102 height 22
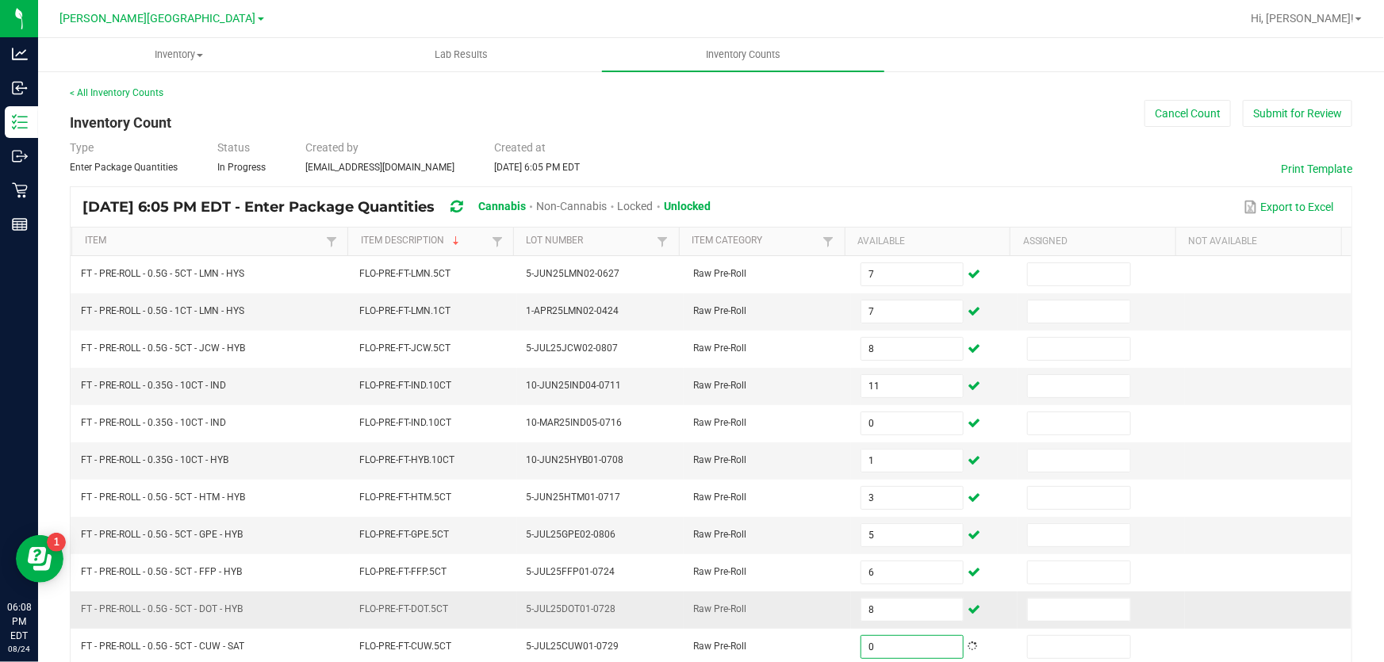
click at [811, 605] on td "Raw Pre-Roll" at bounding box center [767, 610] width 167 height 37
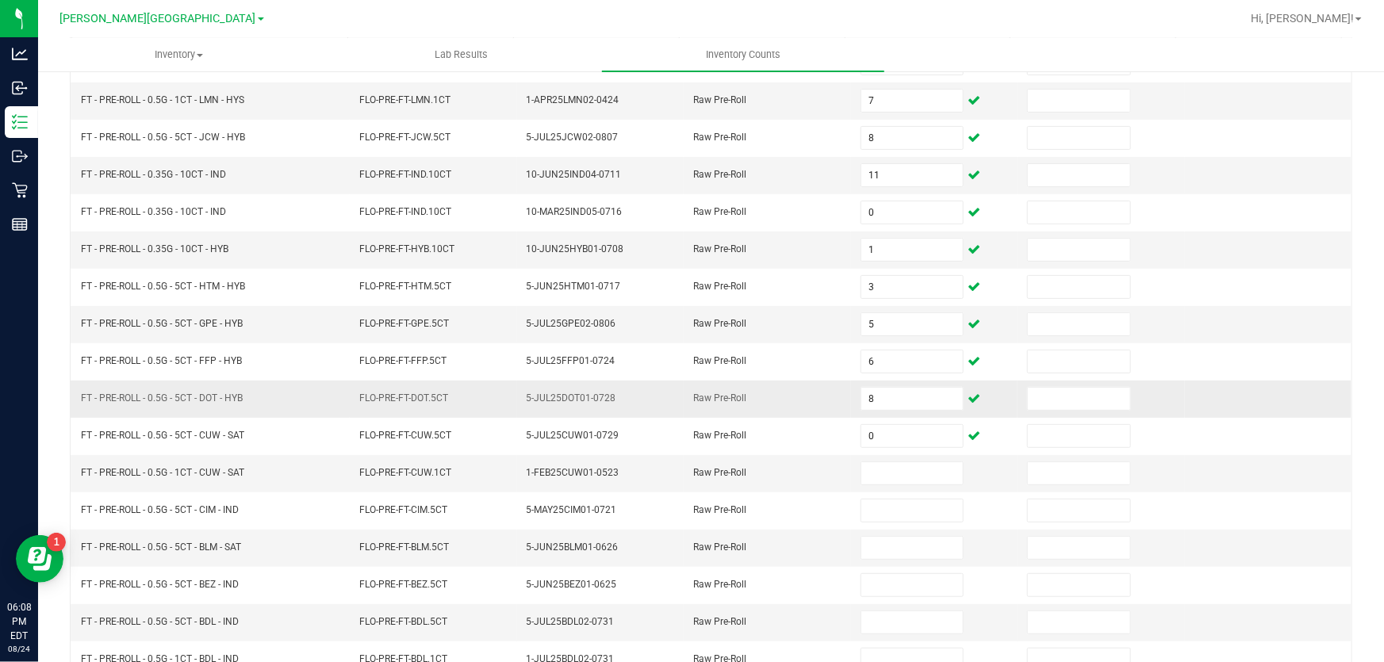
scroll to position [216, 0]
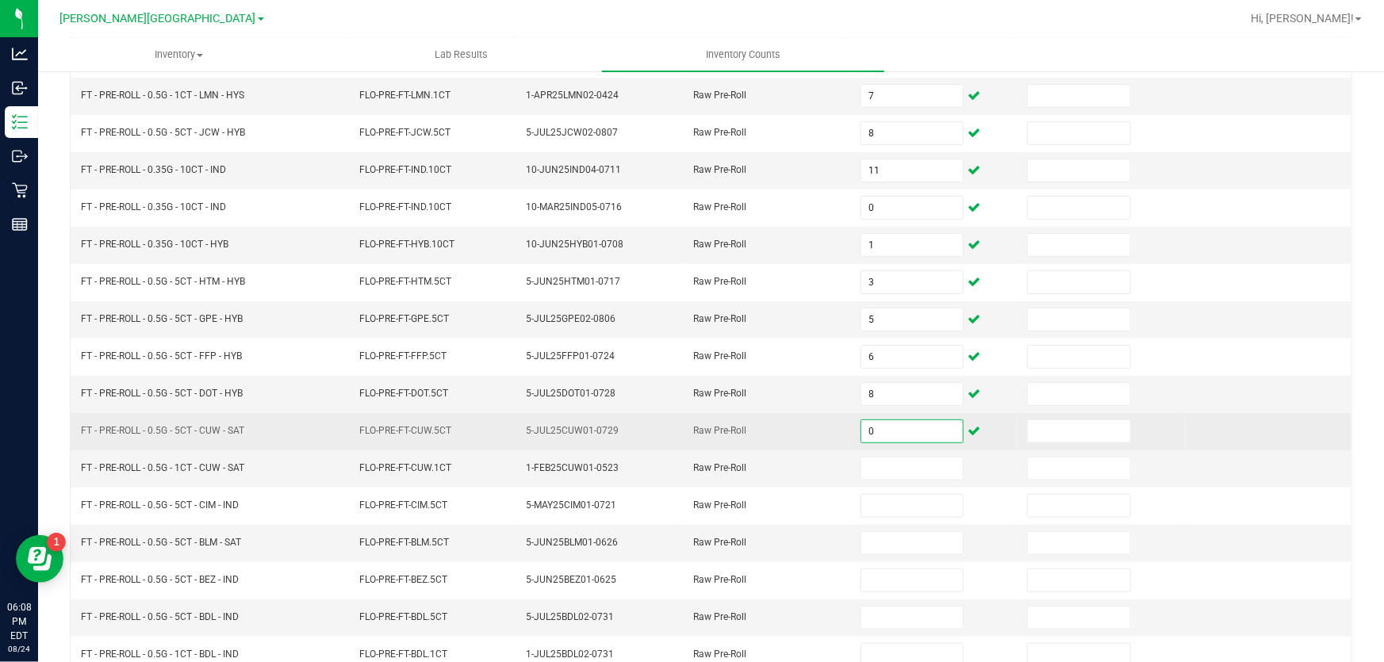
click at [880, 421] on input "0" at bounding box center [912, 431] width 102 height 22
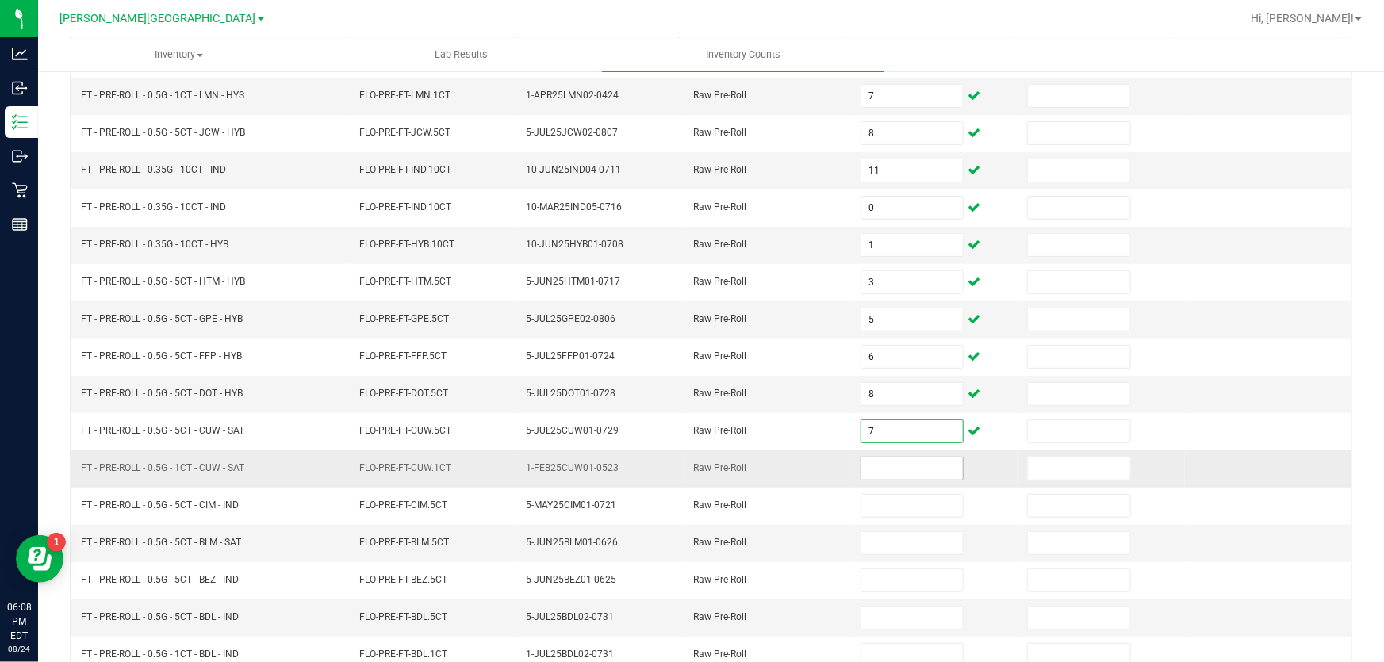
type input "7"
click at [887, 467] on input at bounding box center [912, 469] width 102 height 22
click at [888, 466] on input at bounding box center [912, 469] width 102 height 22
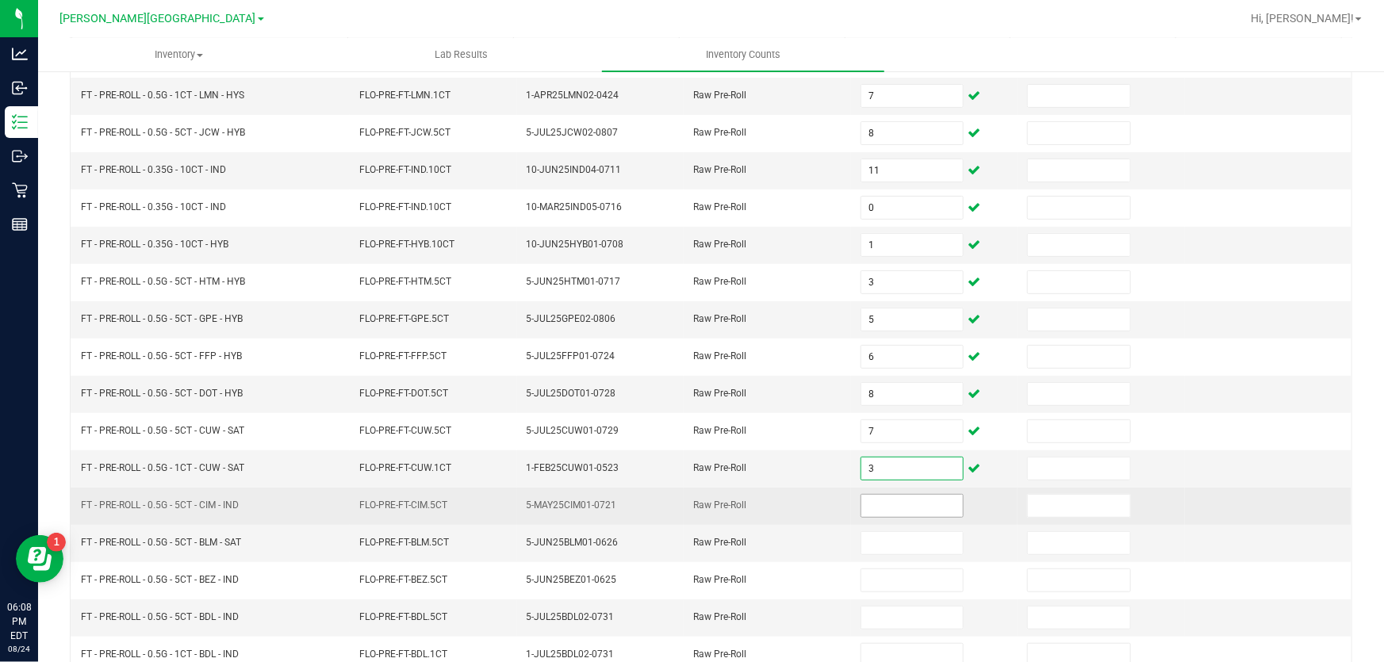
type input "3"
click at [880, 496] on input at bounding box center [912, 506] width 102 height 22
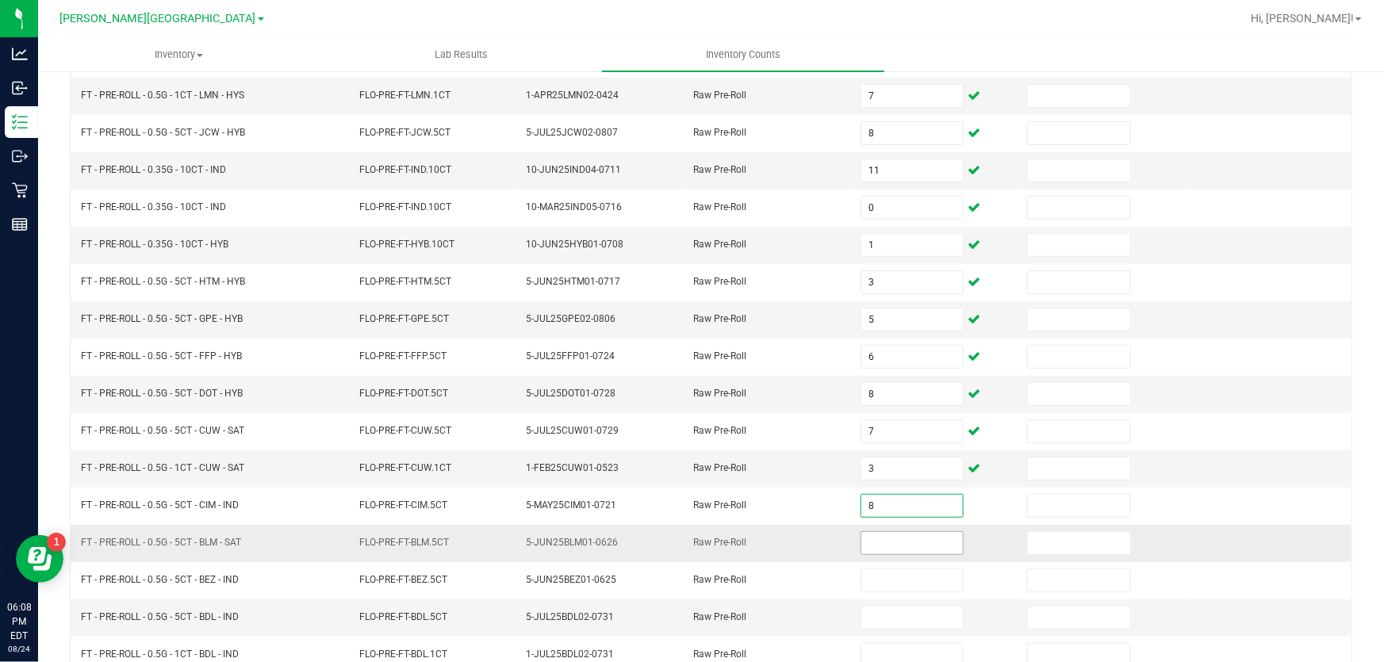
type input "8"
click at [866, 539] on input at bounding box center [912, 543] width 102 height 22
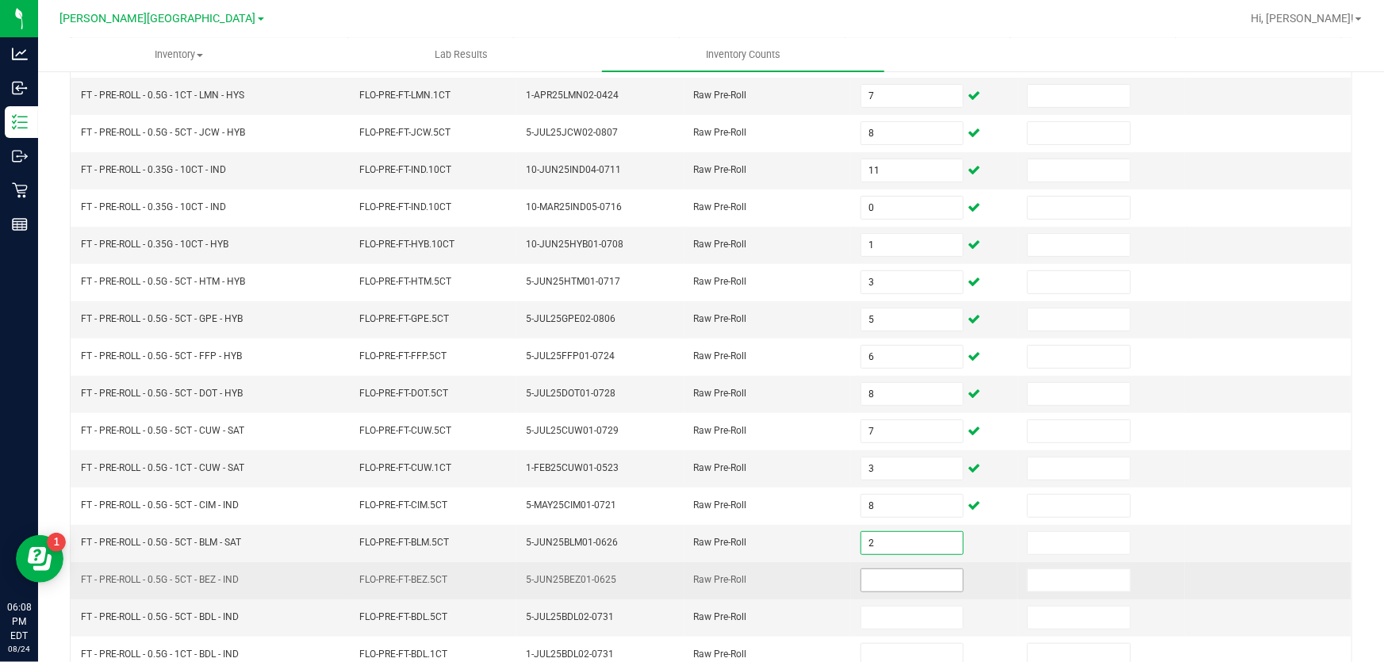
type input "2"
click at [874, 573] on input at bounding box center [912, 580] width 102 height 22
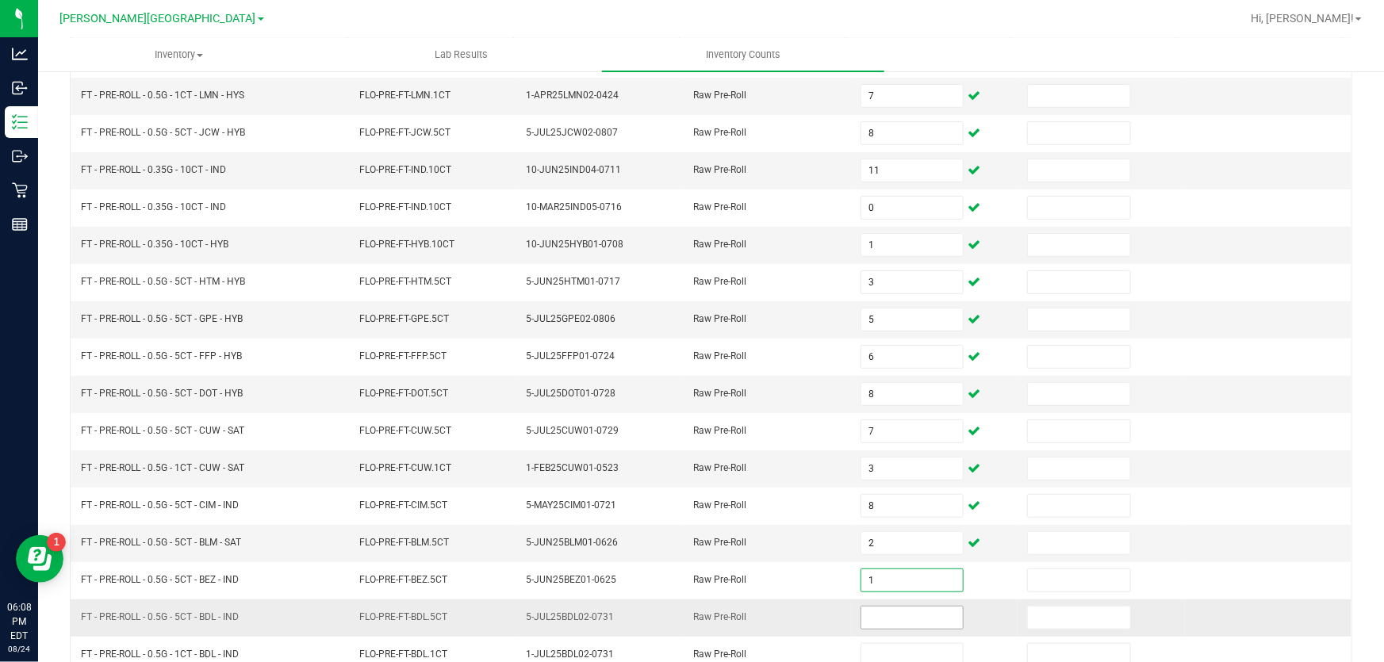
type input "1"
click at [881, 616] on input at bounding box center [912, 618] width 102 height 22
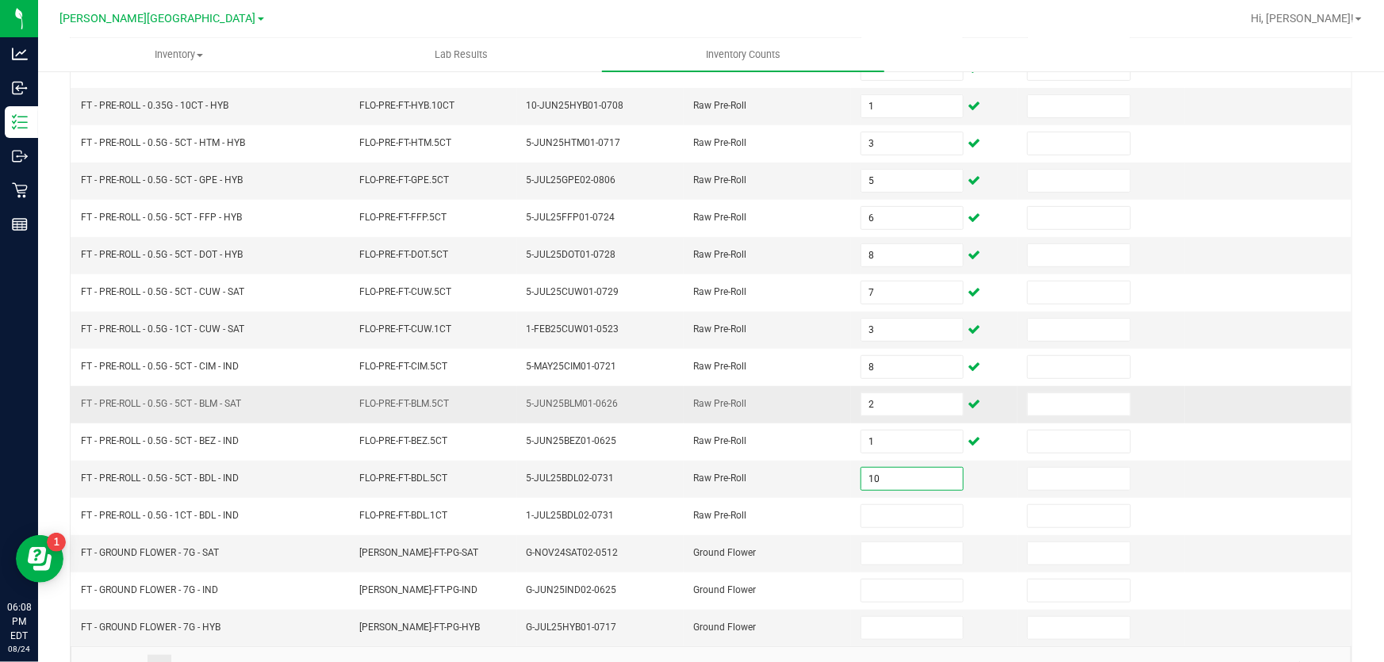
scroll to position [360, 0]
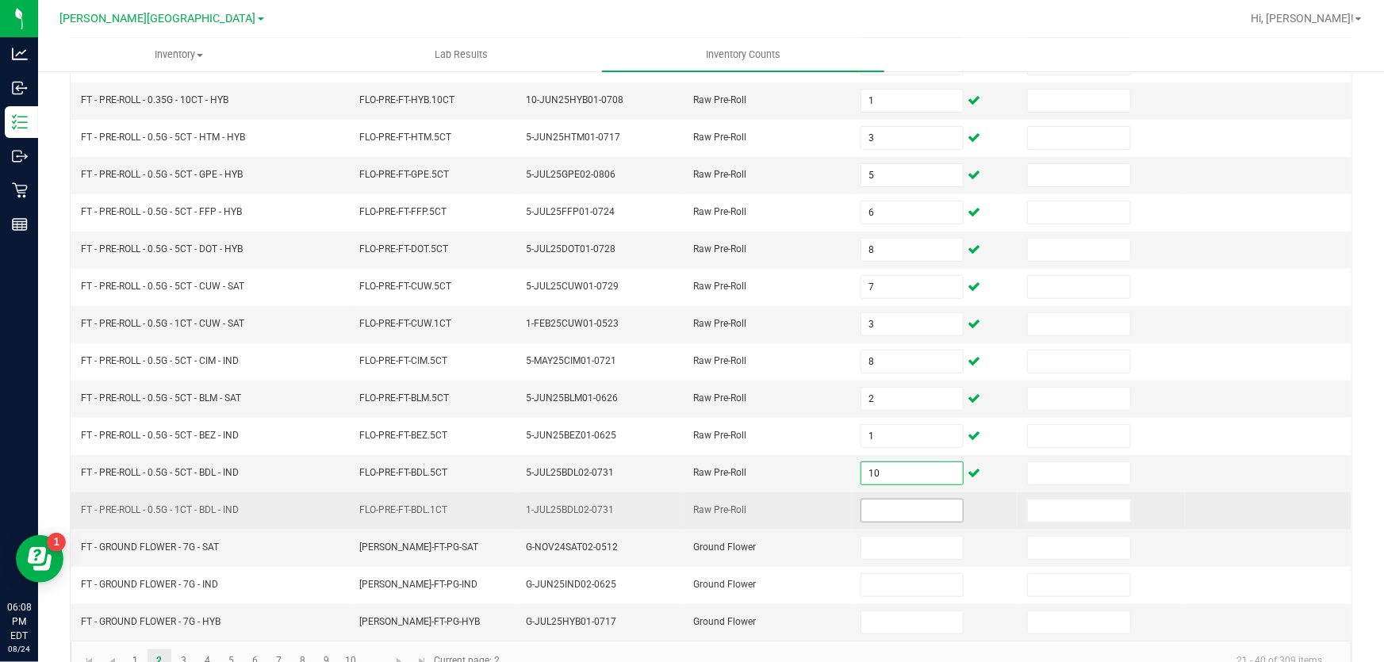
type input "10"
click at [872, 508] on input at bounding box center [912, 511] width 102 height 22
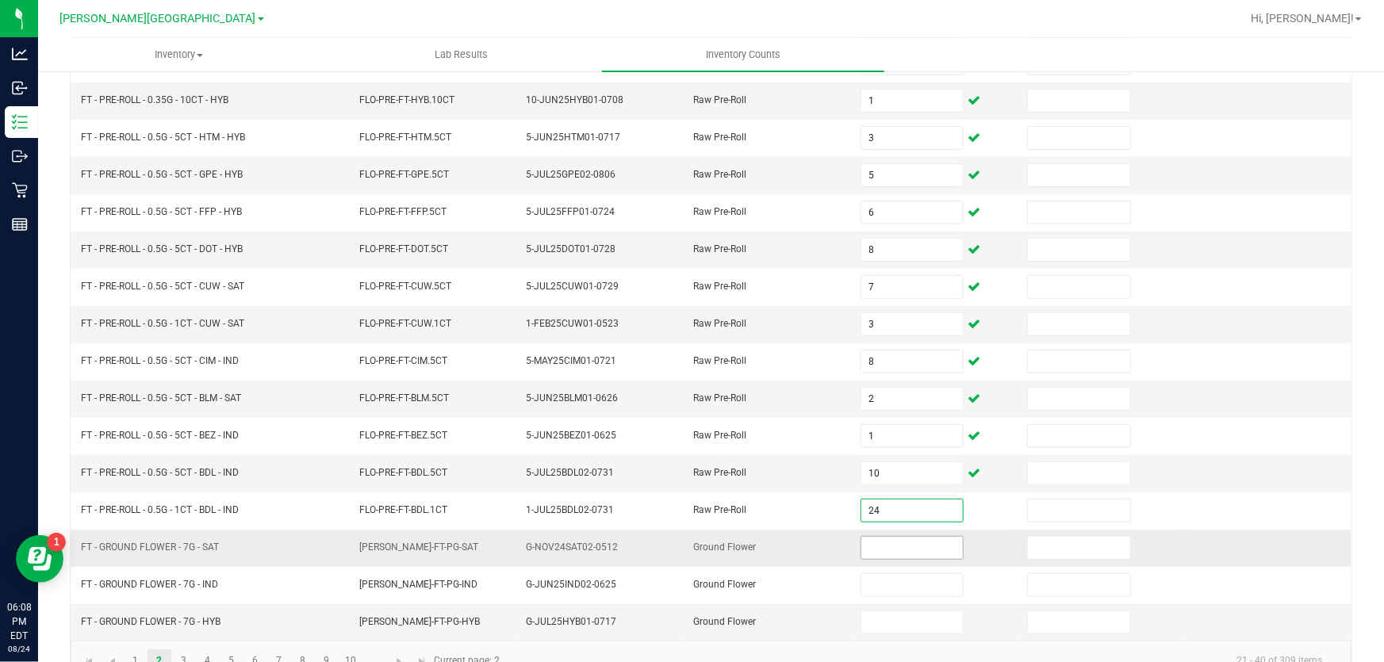
type input "24"
click at [875, 545] on input at bounding box center [912, 548] width 102 height 22
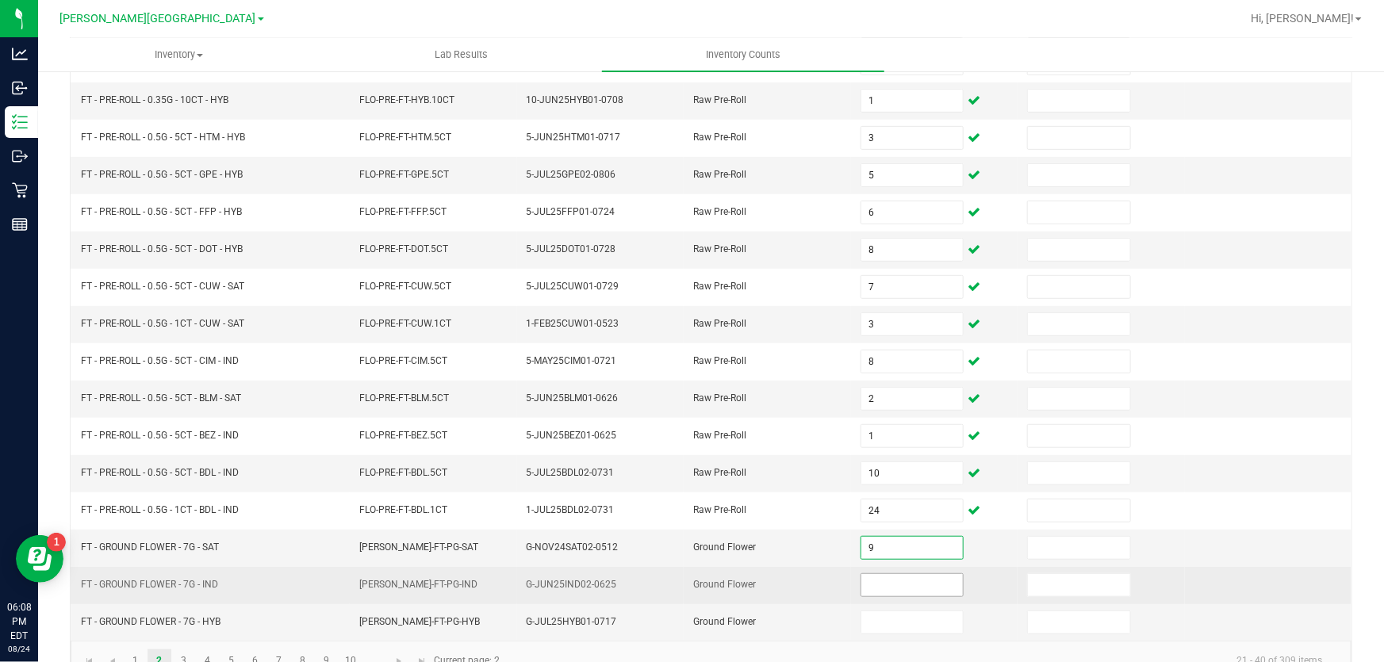
type input "9"
click at [887, 579] on input at bounding box center [912, 585] width 102 height 22
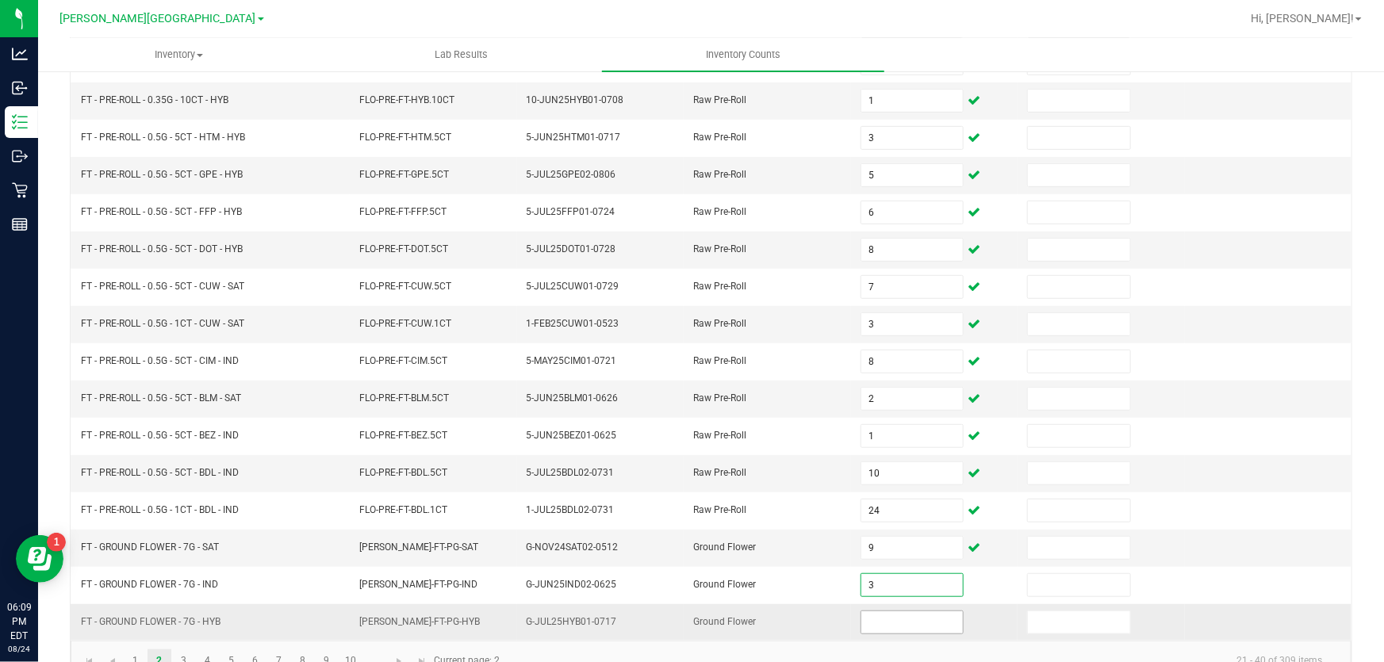
type input "3"
click at [896, 619] on input at bounding box center [912, 622] width 102 height 22
type input "6"
click at [1185, 554] on td at bounding box center [1268, 548] width 167 height 37
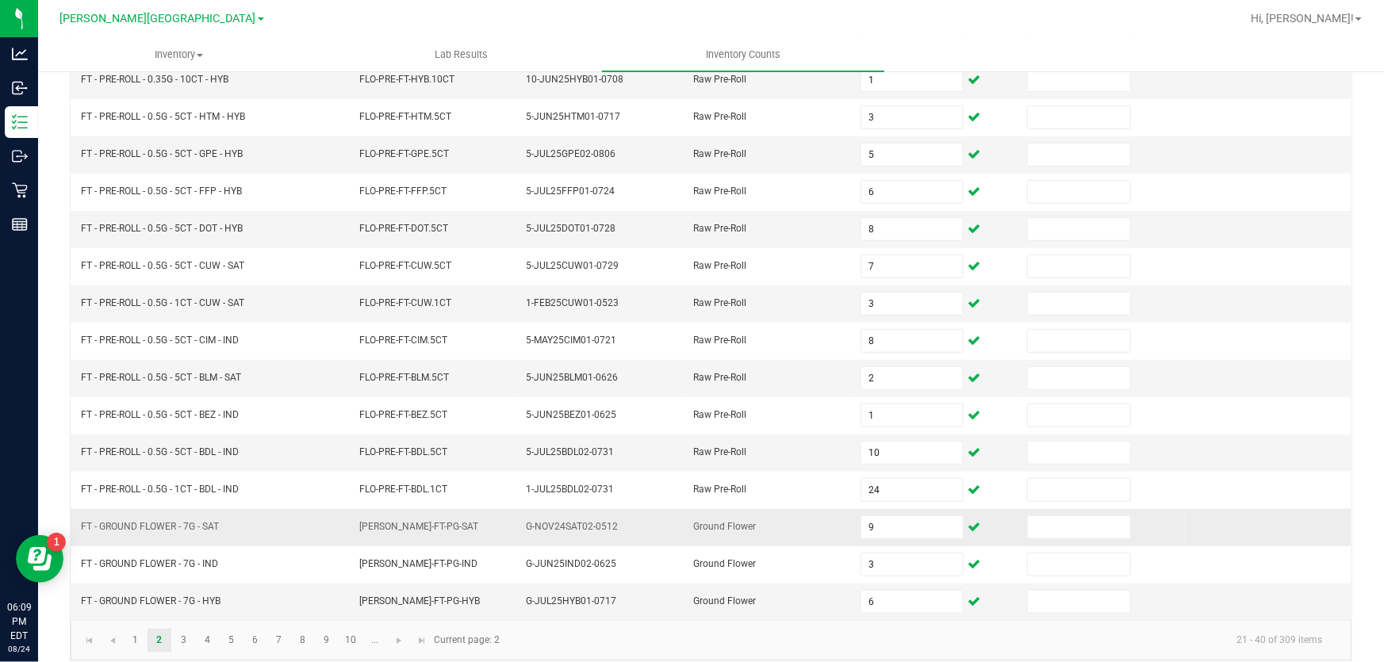
scroll to position [390, 0]
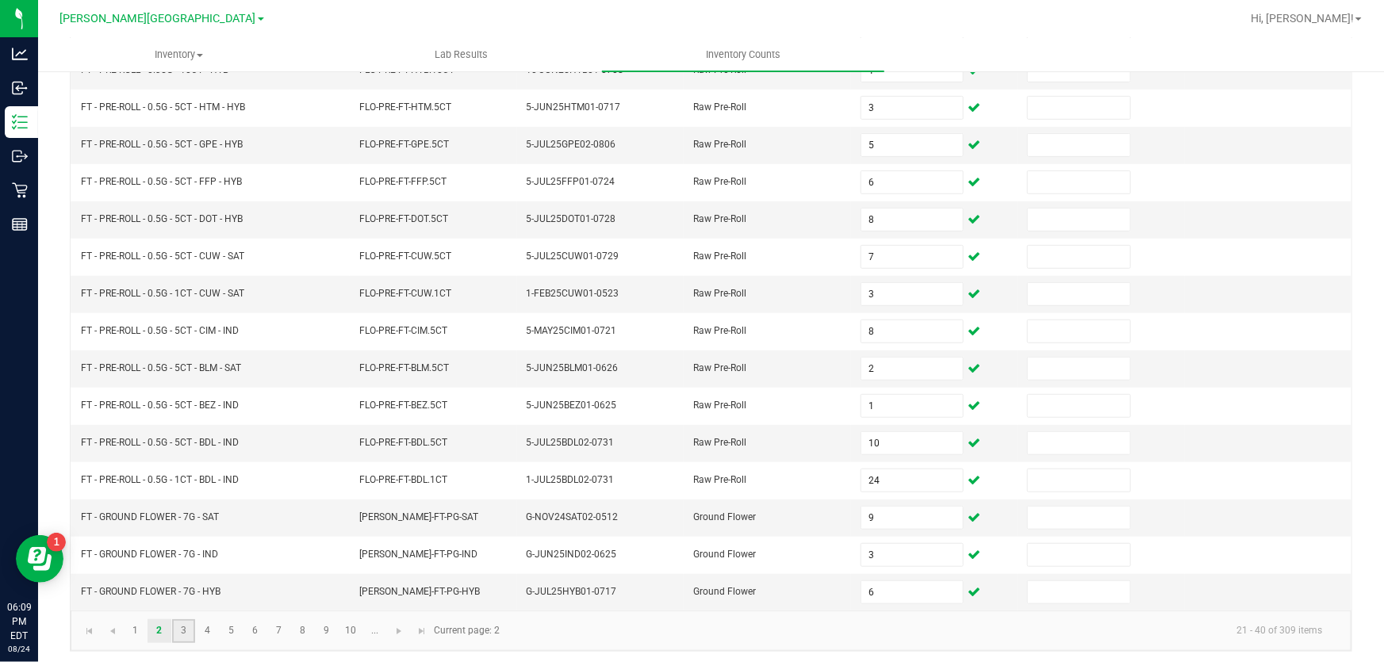
click at [182, 623] on link "3" at bounding box center [183, 631] width 23 height 24
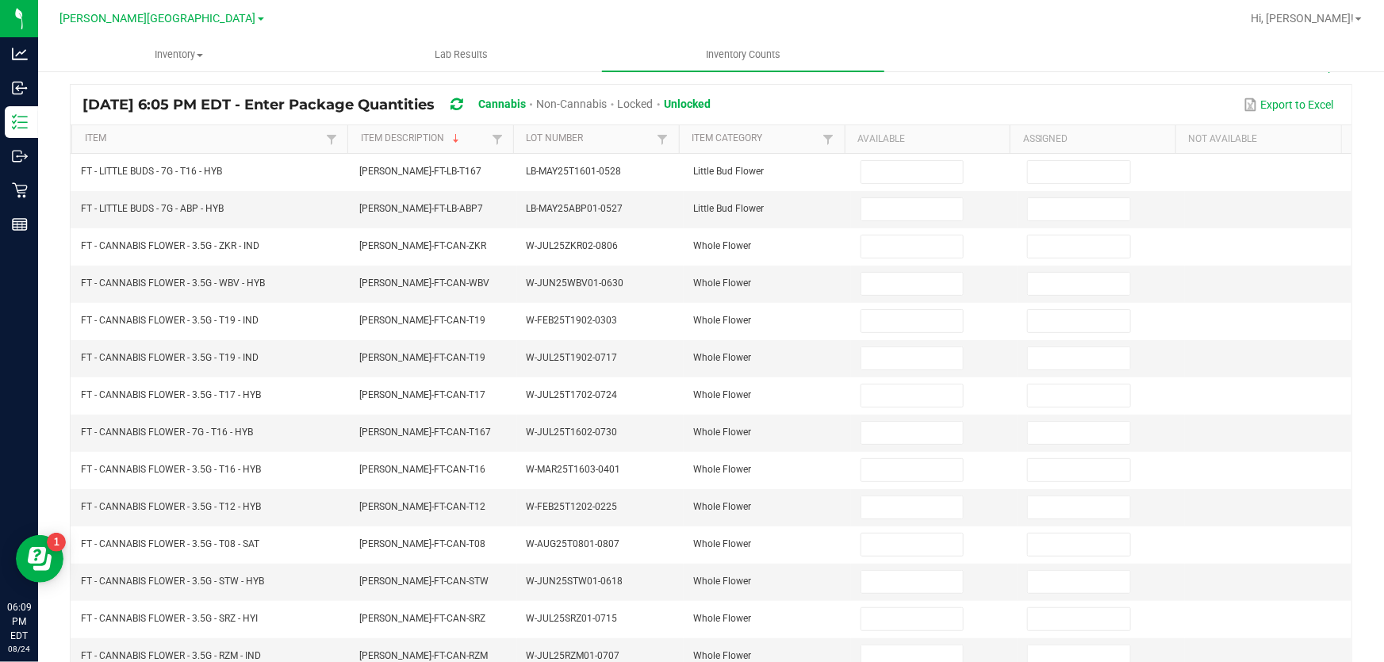
scroll to position [0, 0]
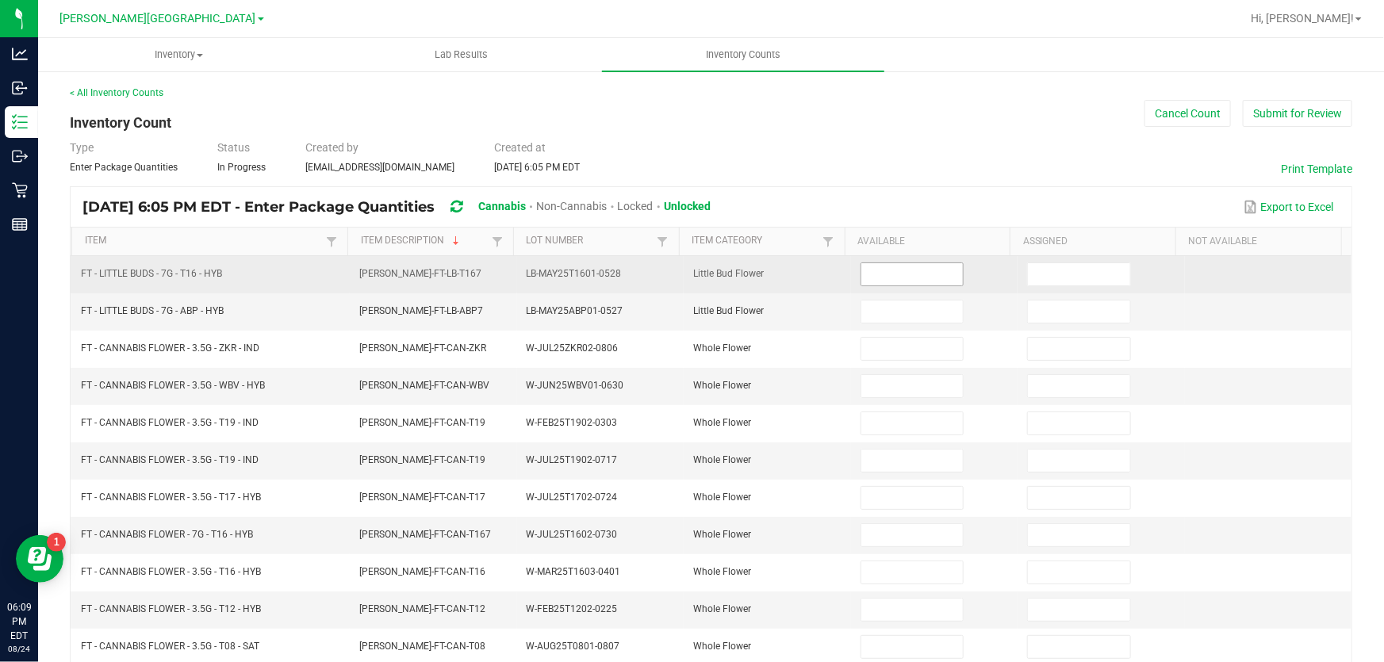
click at [883, 274] on input at bounding box center [912, 274] width 102 height 22
type input "2"
type input "18"
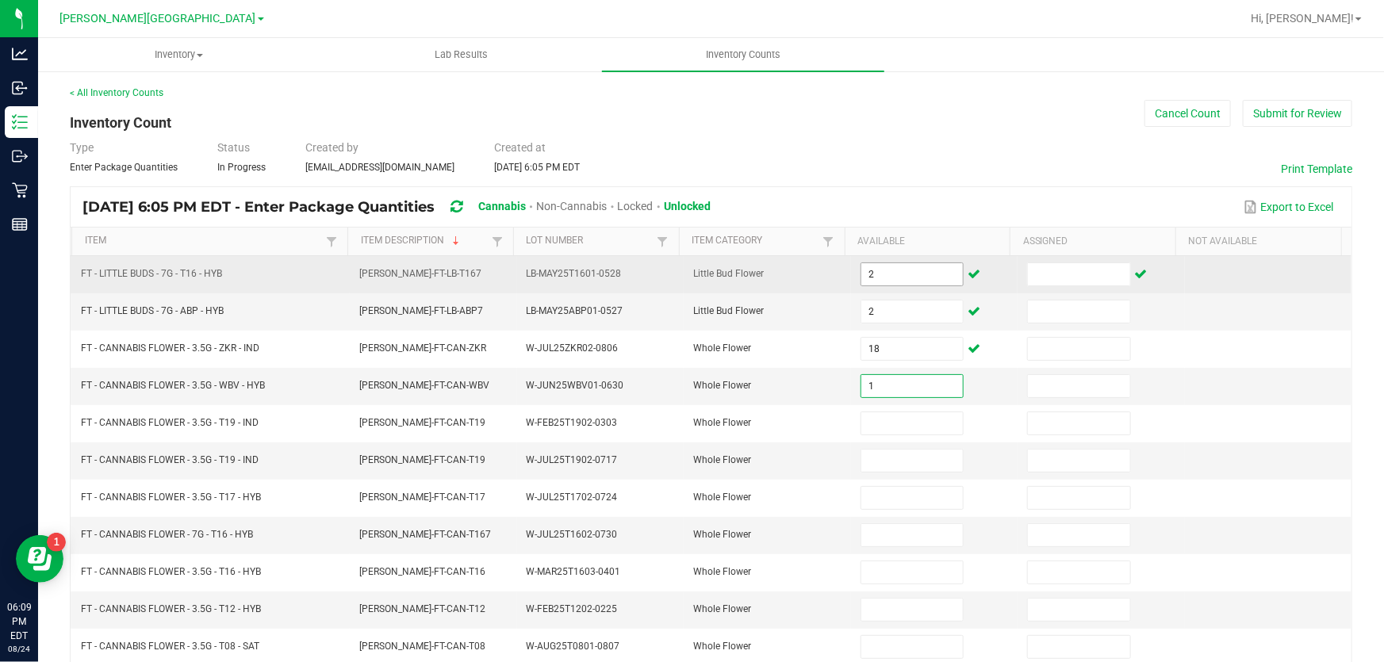
type input "1"
type input "16"
type input "0"
type input "7"
type input "12"
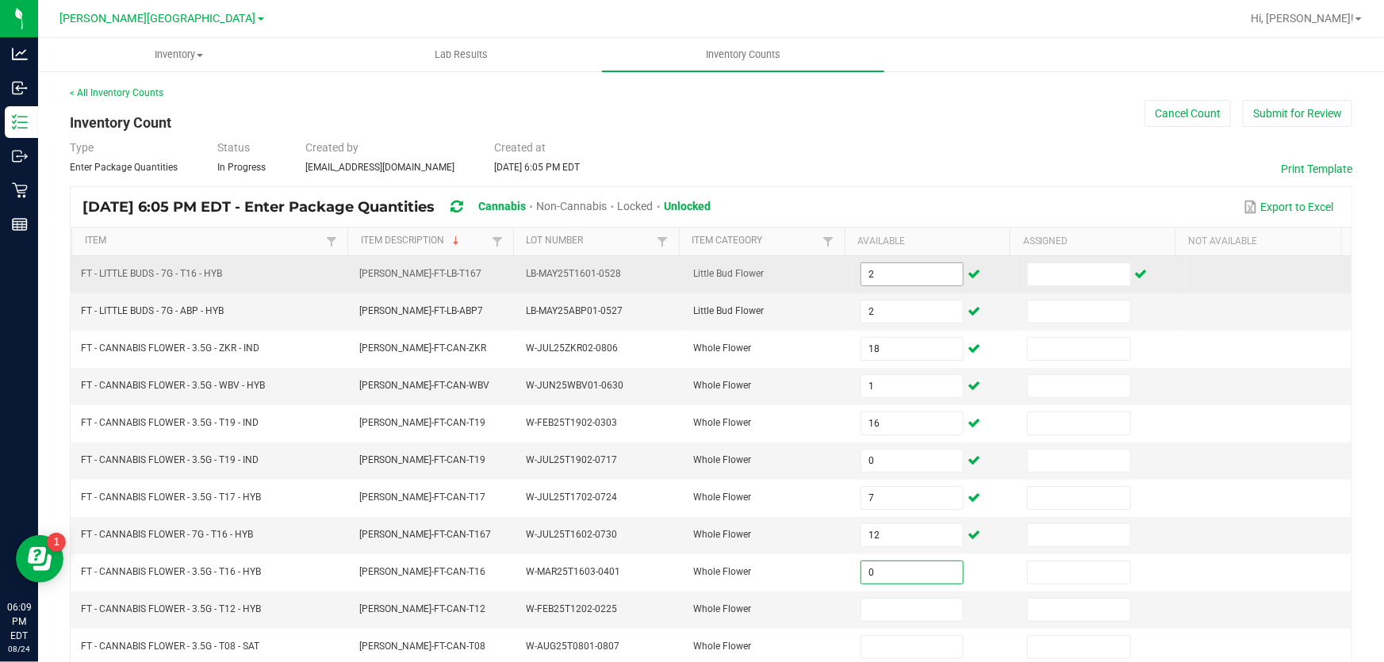
type input "0"
type input "6"
type input "16"
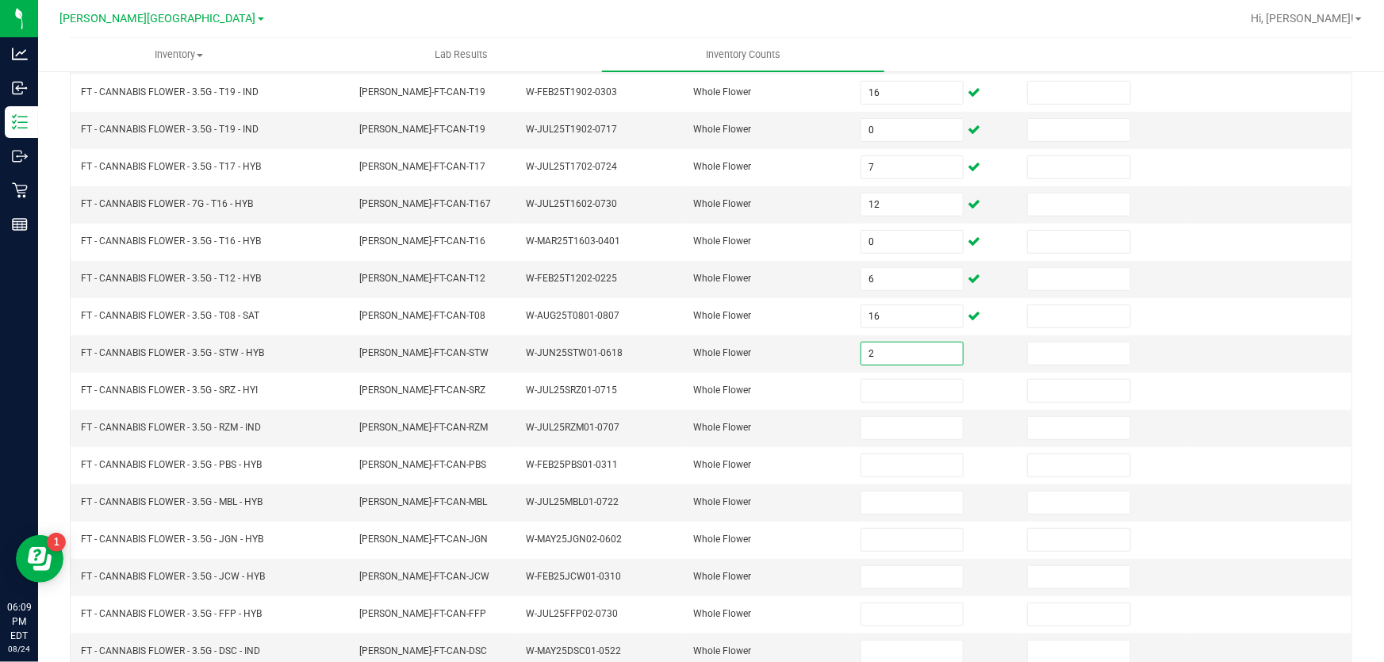
type input "2"
type input "13"
click at [865, 421] on input at bounding box center [912, 428] width 102 height 22
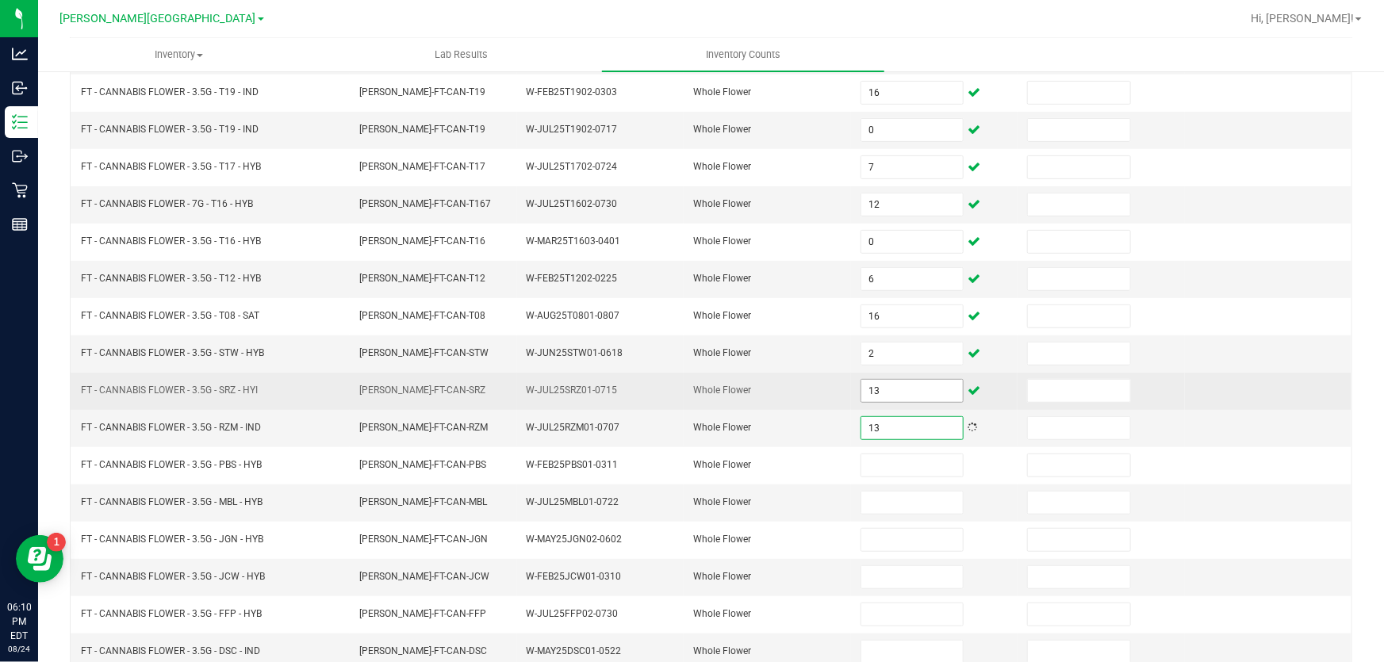
type input "13"
click at [876, 388] on input "13" at bounding box center [912, 391] width 102 height 22
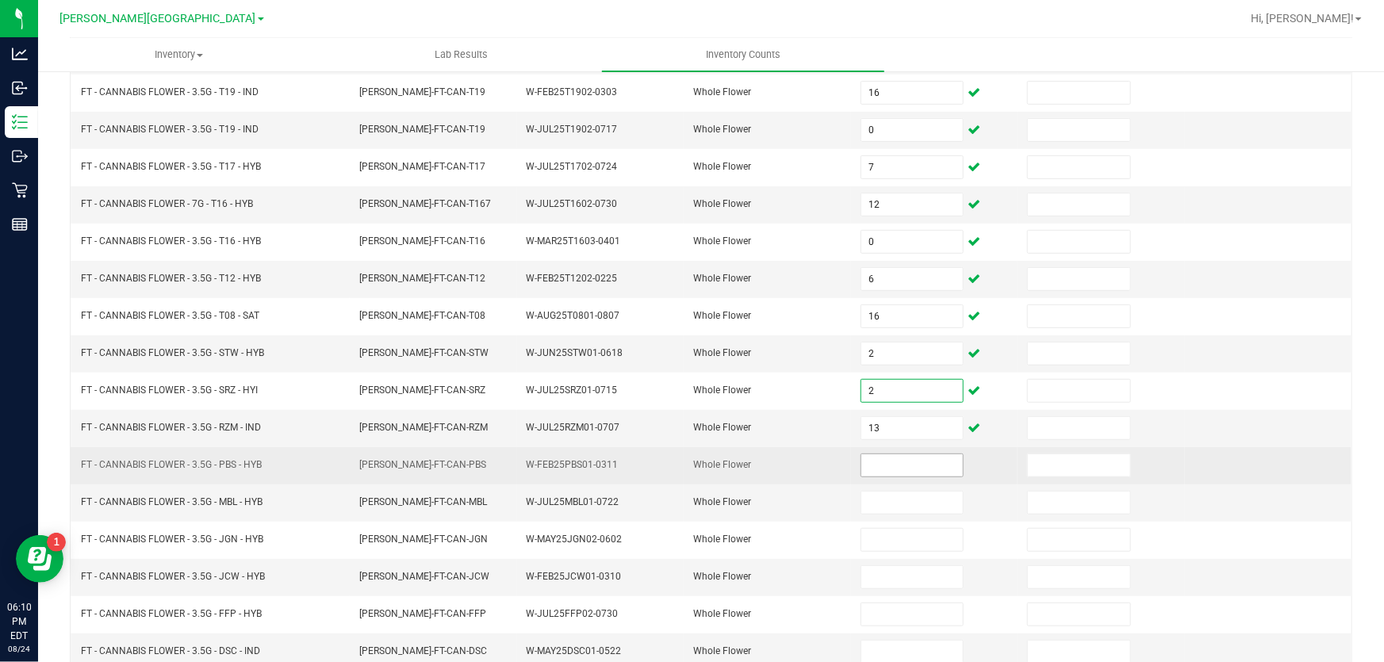
type input "2"
click at [886, 462] on input at bounding box center [912, 465] width 102 height 22
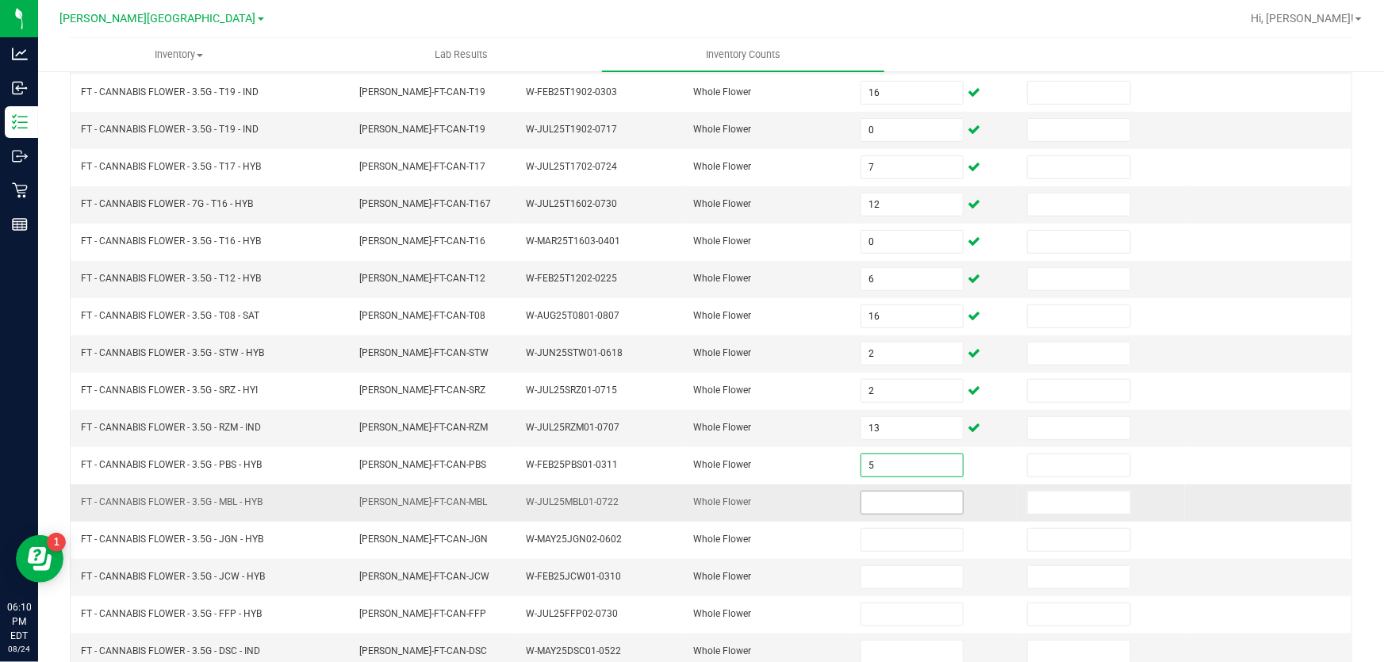
type input "5"
click at [890, 504] on input at bounding box center [912, 503] width 102 height 22
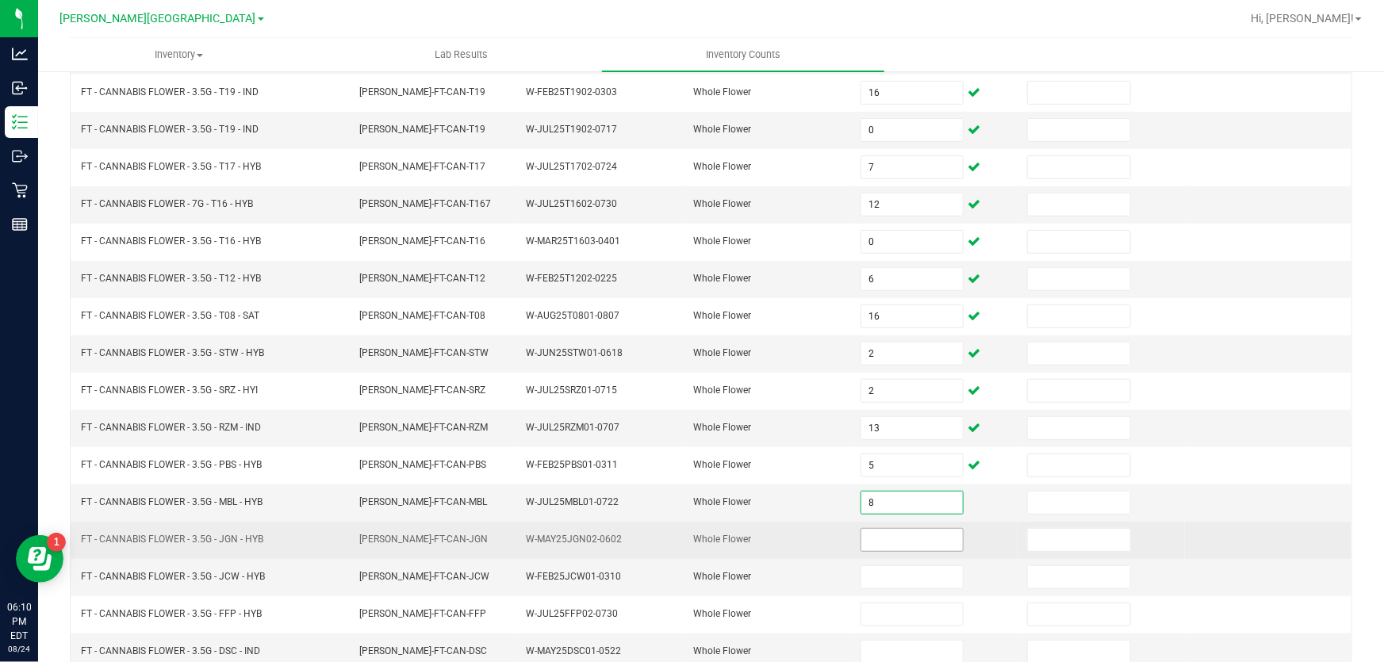
type input "8"
click at [861, 539] on input at bounding box center [912, 540] width 102 height 22
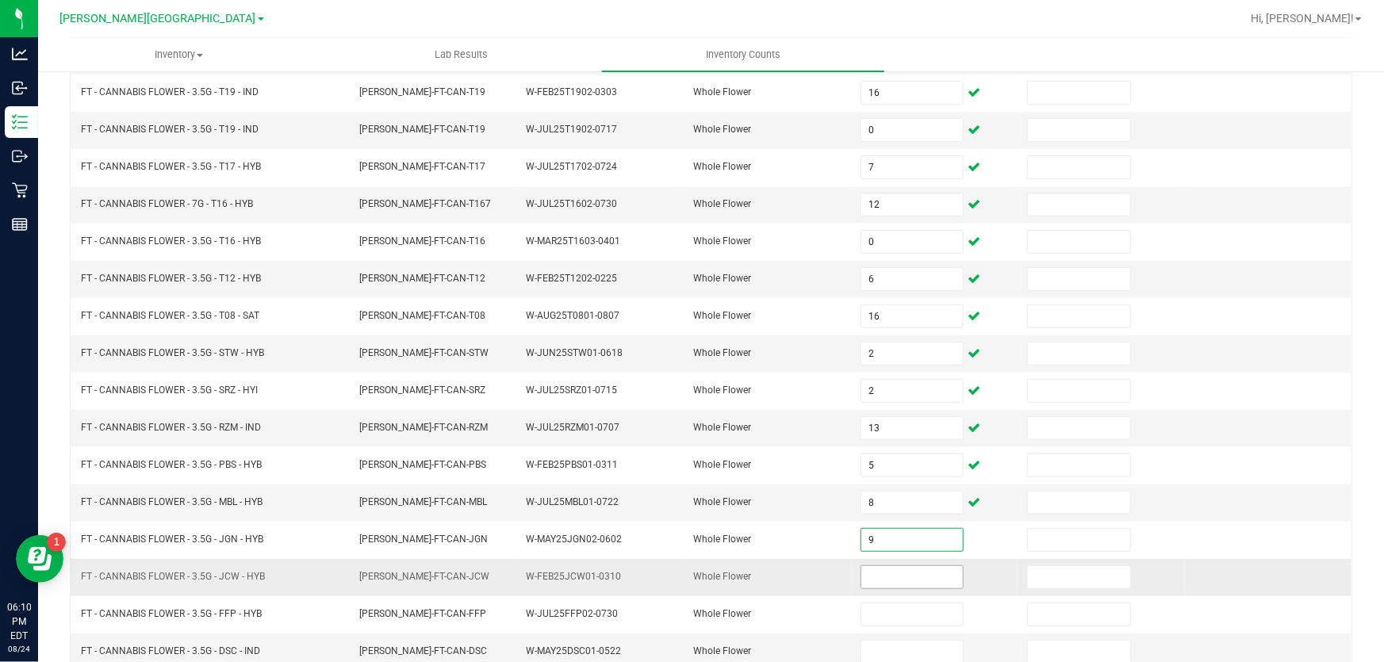
type input "9"
click at [872, 566] on input at bounding box center [912, 577] width 102 height 22
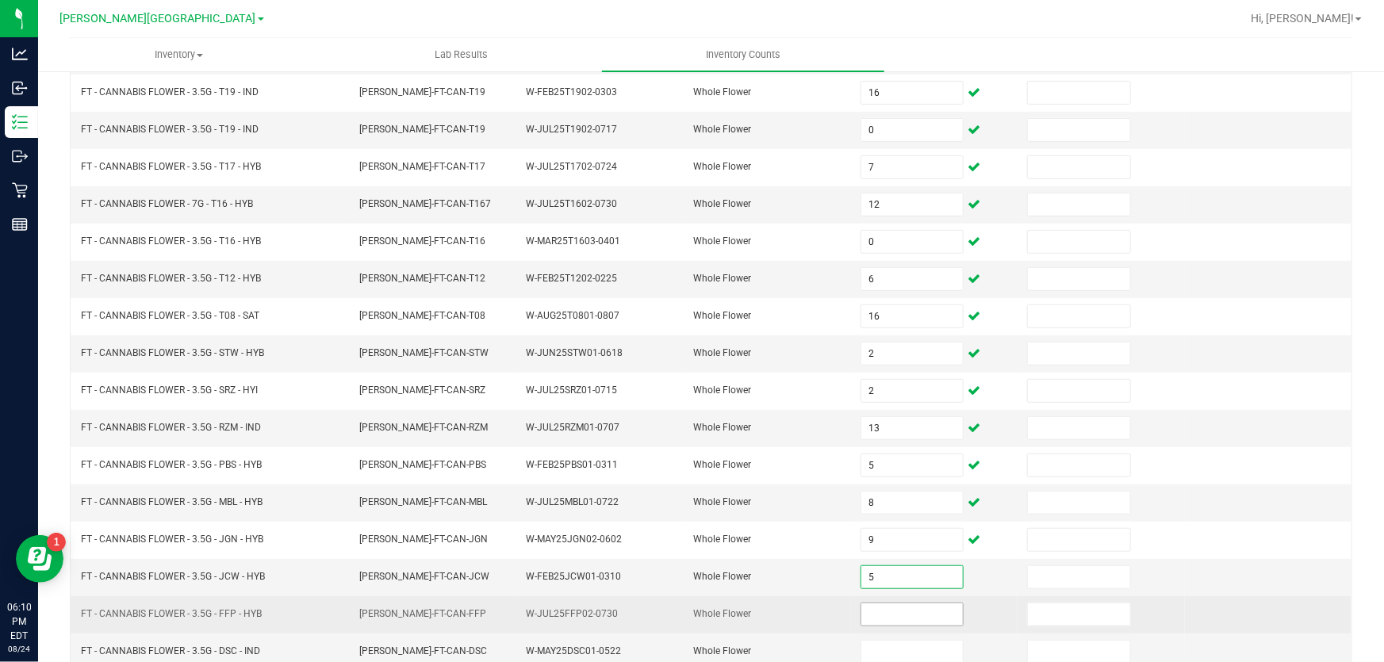
type input "5"
click at [887, 608] on input at bounding box center [912, 615] width 102 height 22
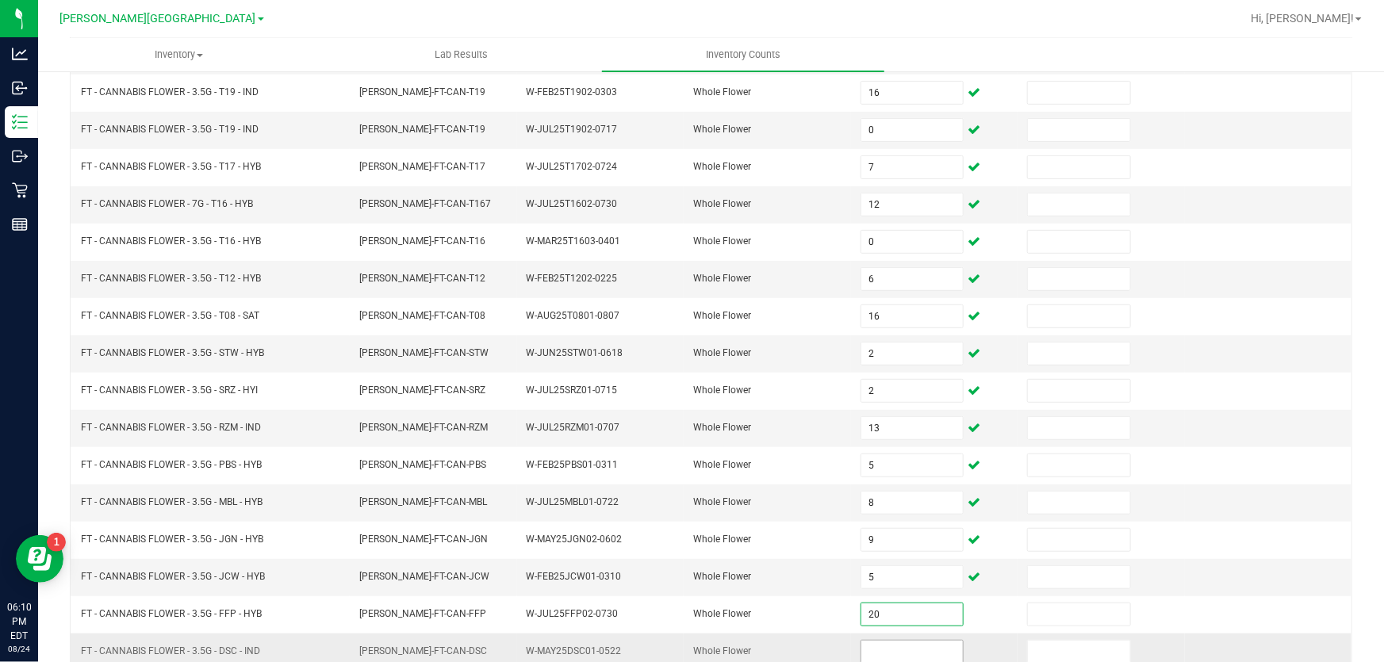
type input "20"
click at [901, 643] on input at bounding box center [912, 652] width 102 height 22
type input "6"
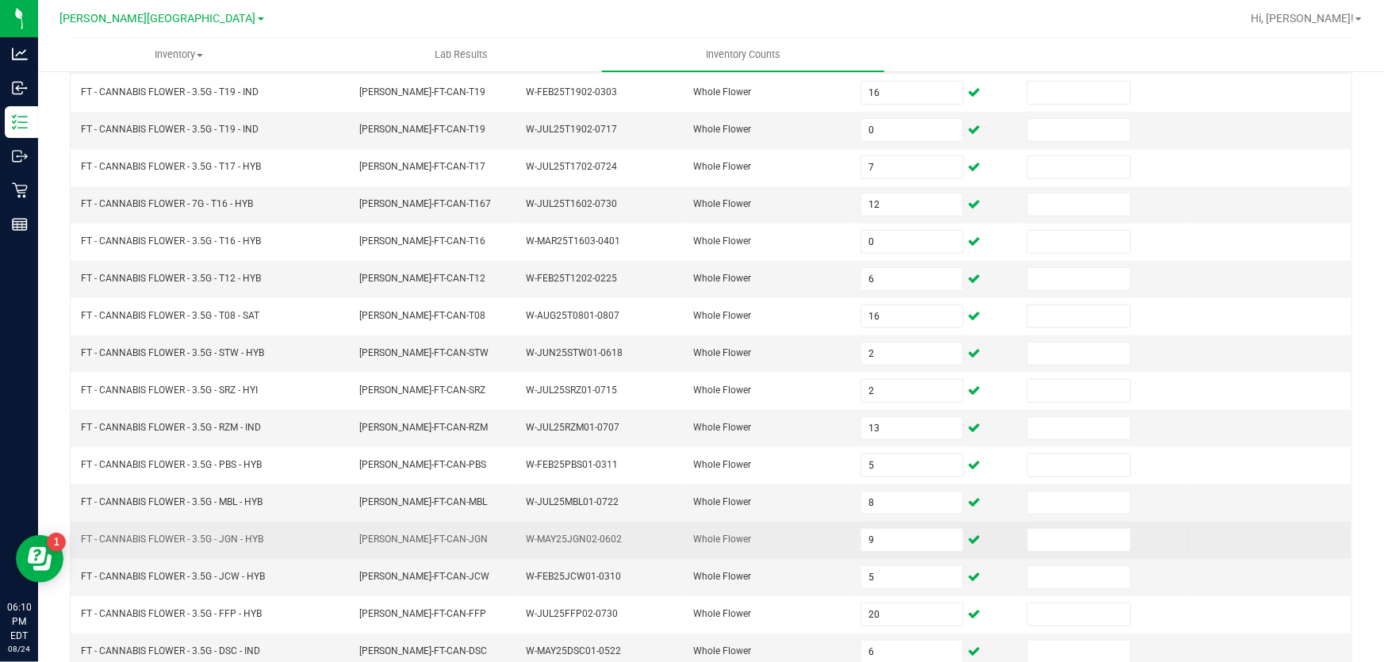
click at [1195, 531] on td at bounding box center [1268, 540] width 167 height 37
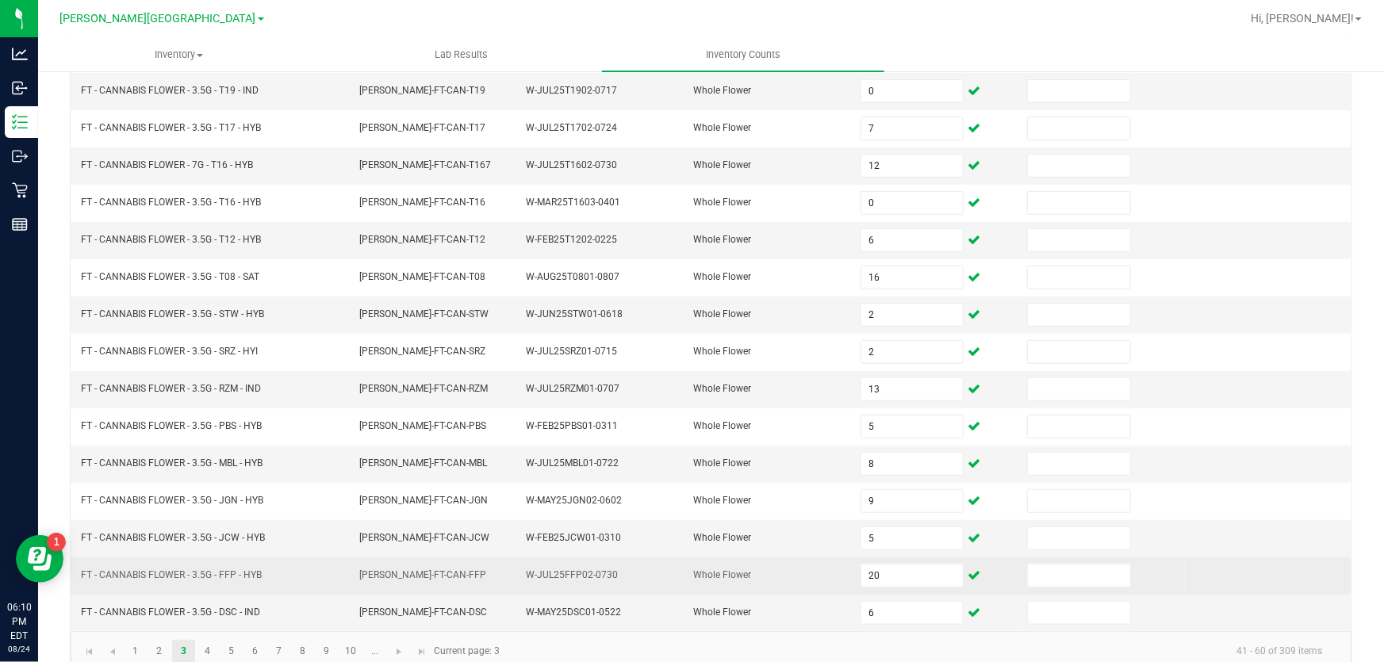
scroll to position [390, 0]
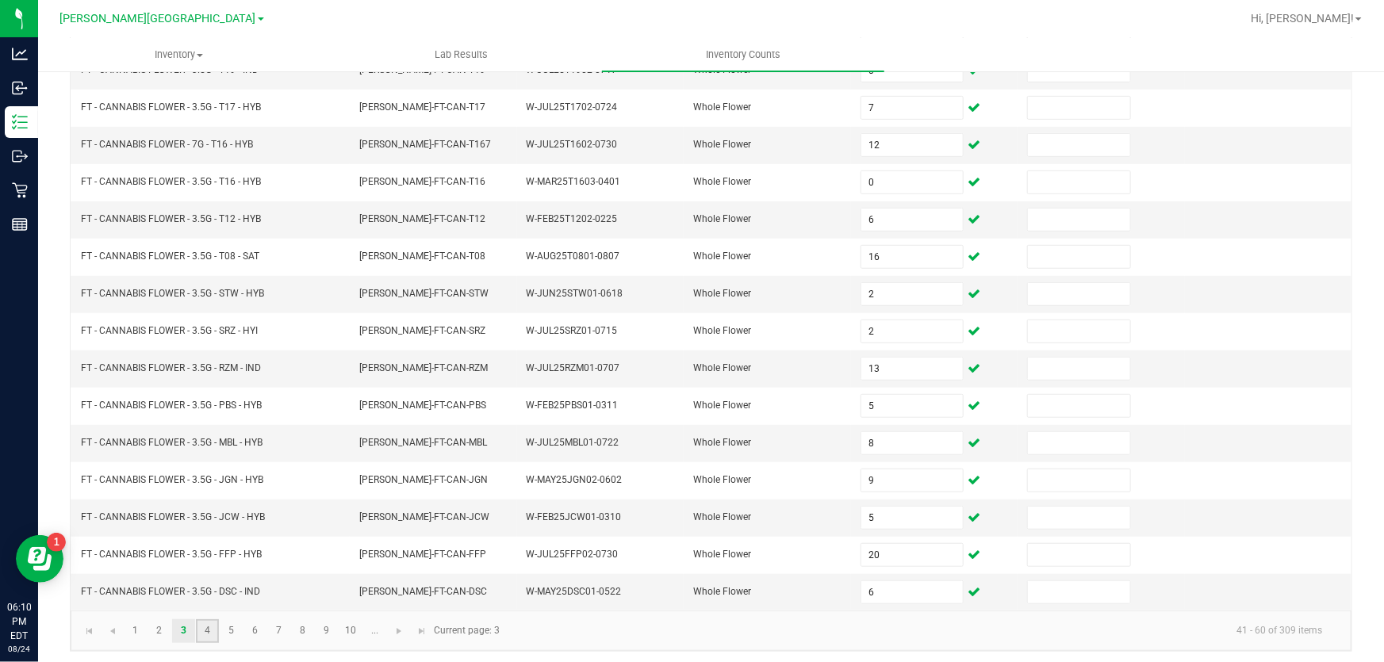
click at [202, 626] on link "4" at bounding box center [207, 631] width 23 height 24
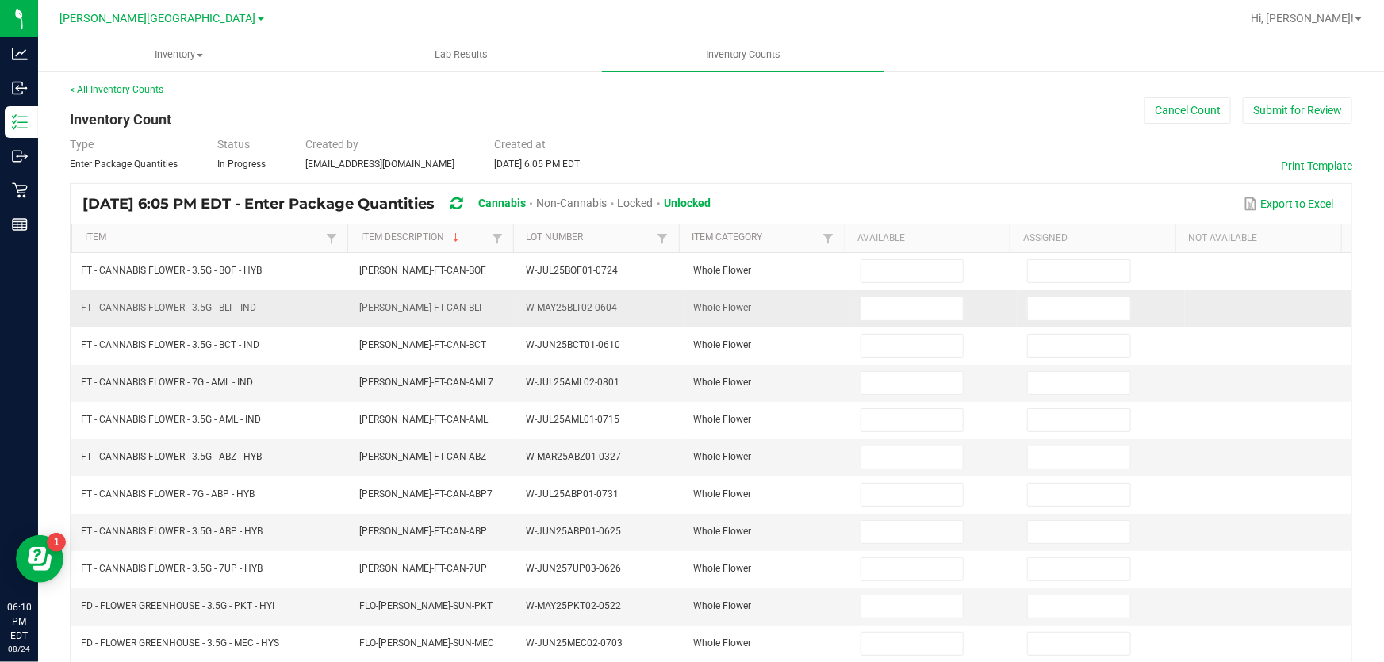
scroll to position [0, 0]
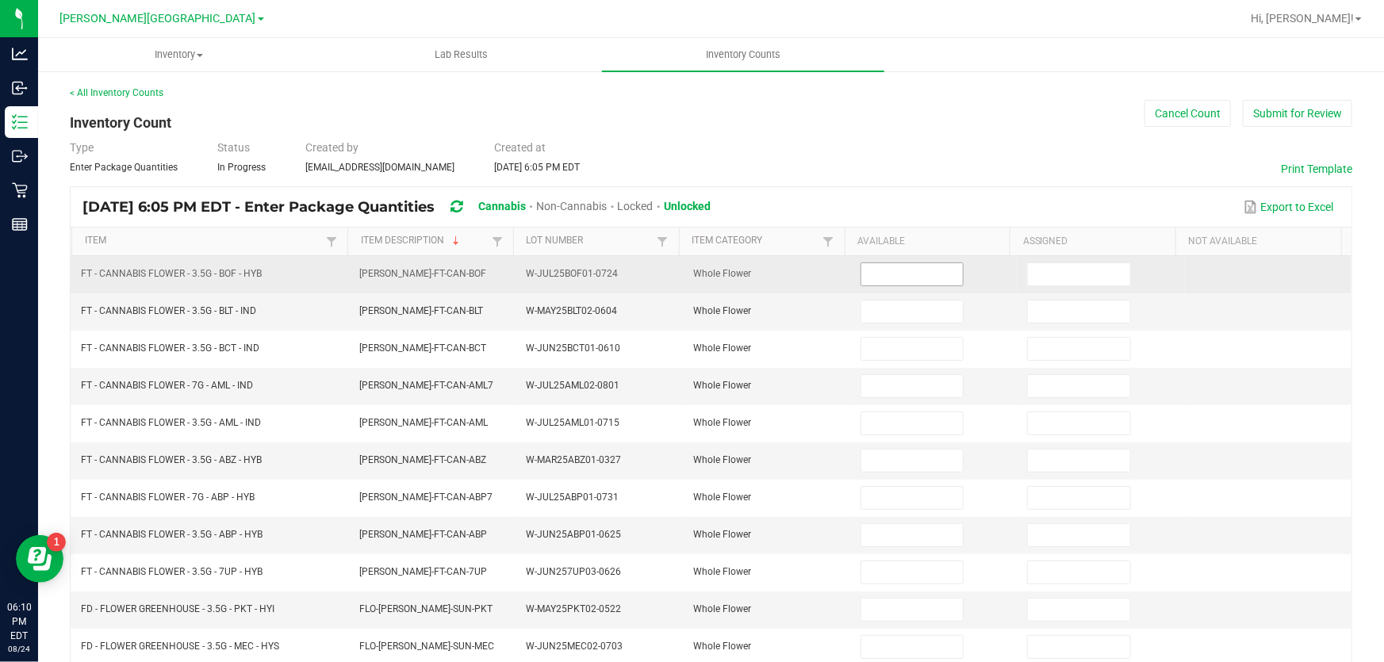
click at [876, 275] on input at bounding box center [912, 274] width 102 height 22
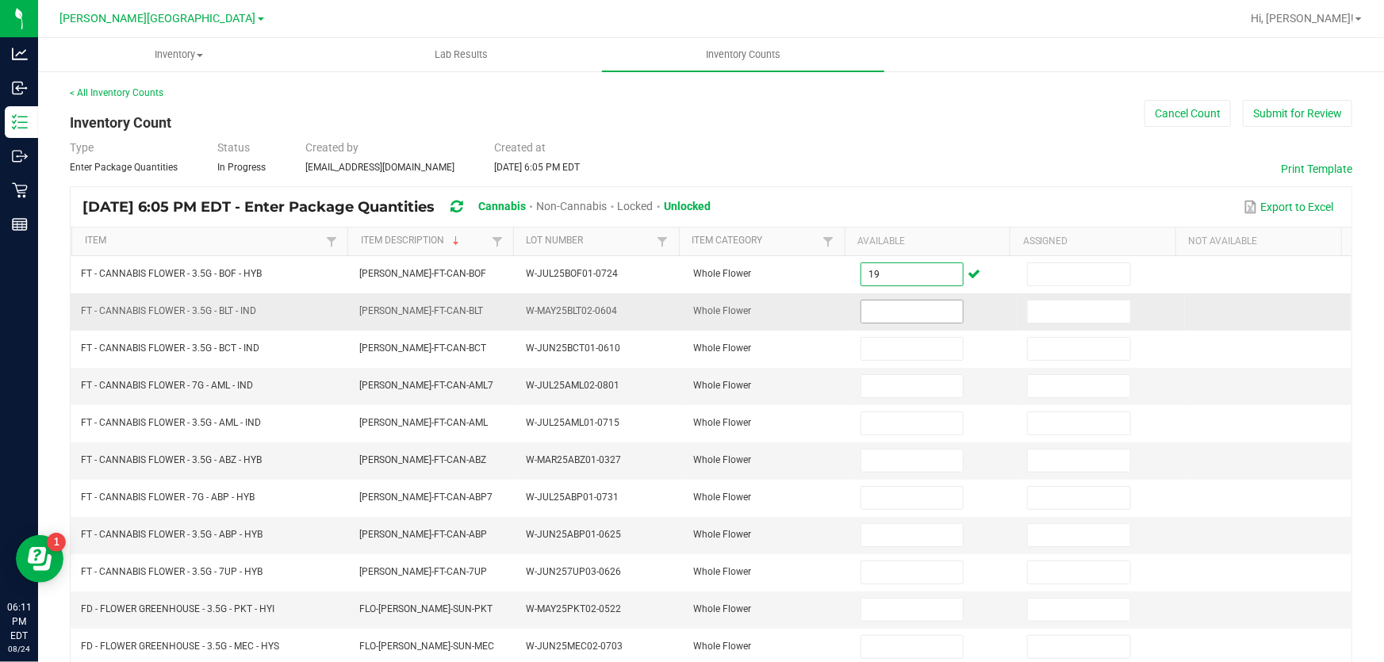
type input "19"
click at [904, 313] on input at bounding box center [912, 312] width 102 height 22
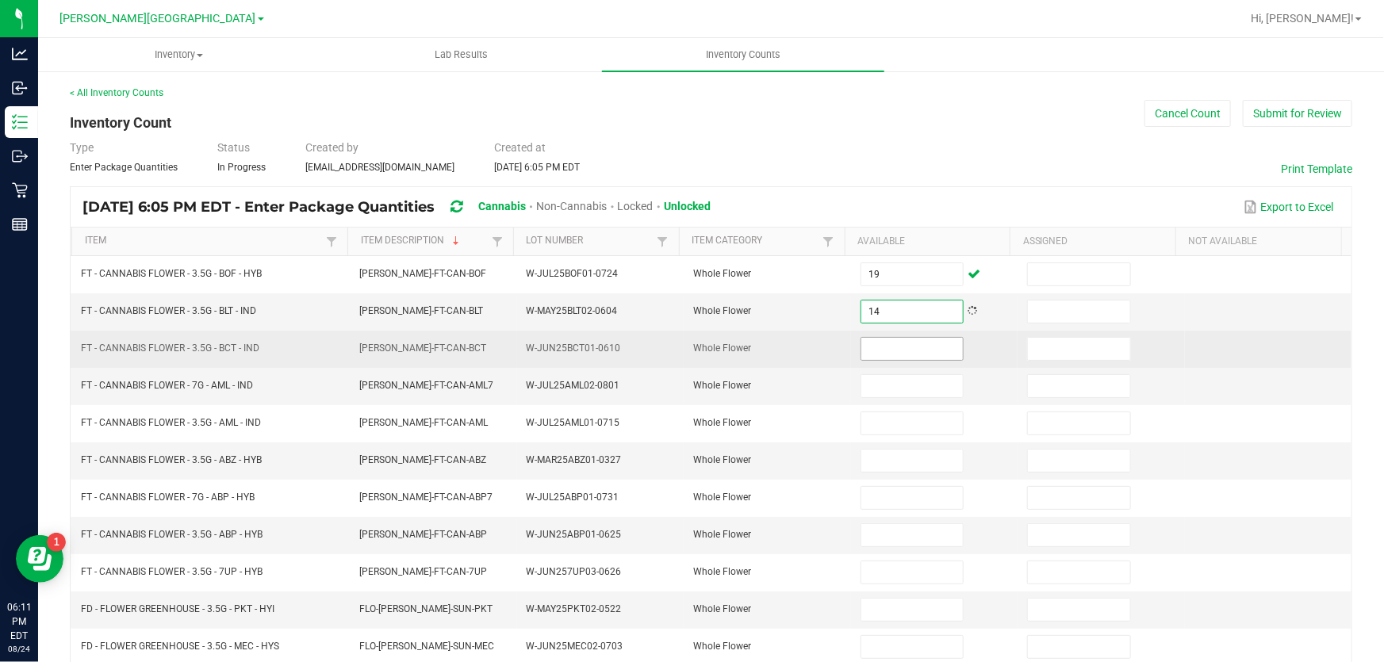
type input "14"
click at [927, 340] on input at bounding box center [912, 349] width 102 height 22
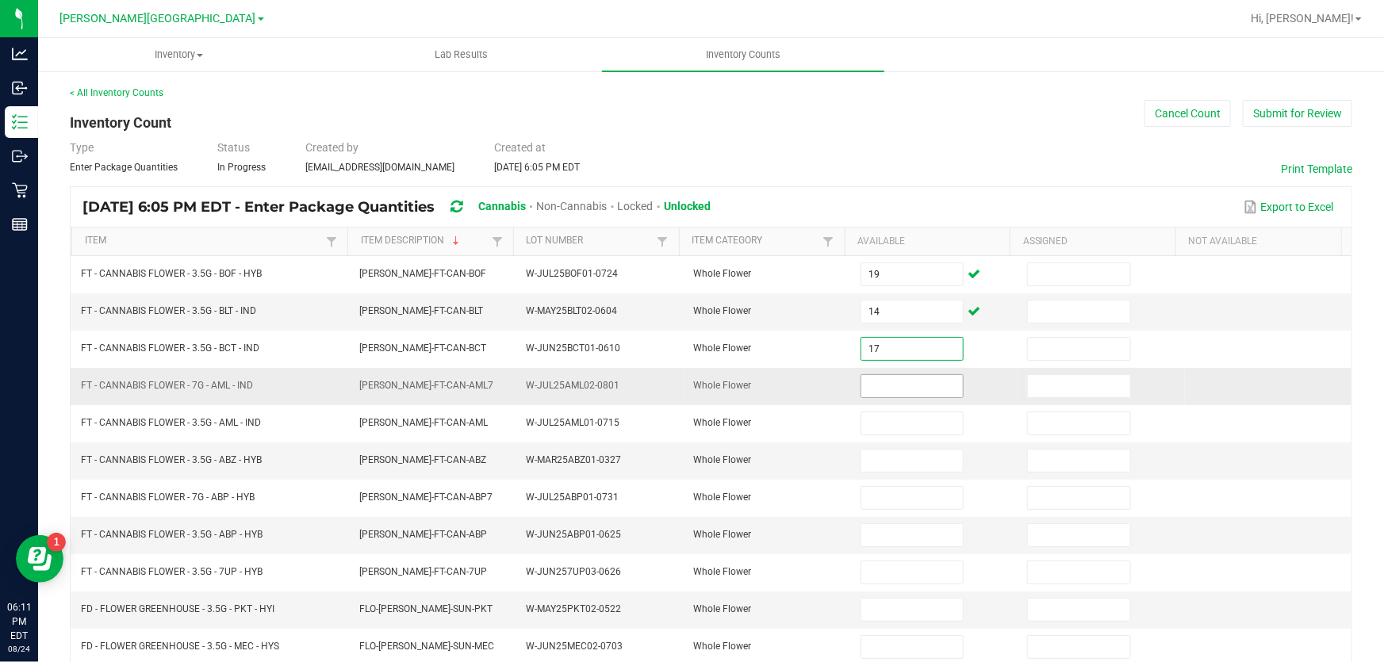
type input "17"
click at [889, 378] on input at bounding box center [912, 386] width 102 height 22
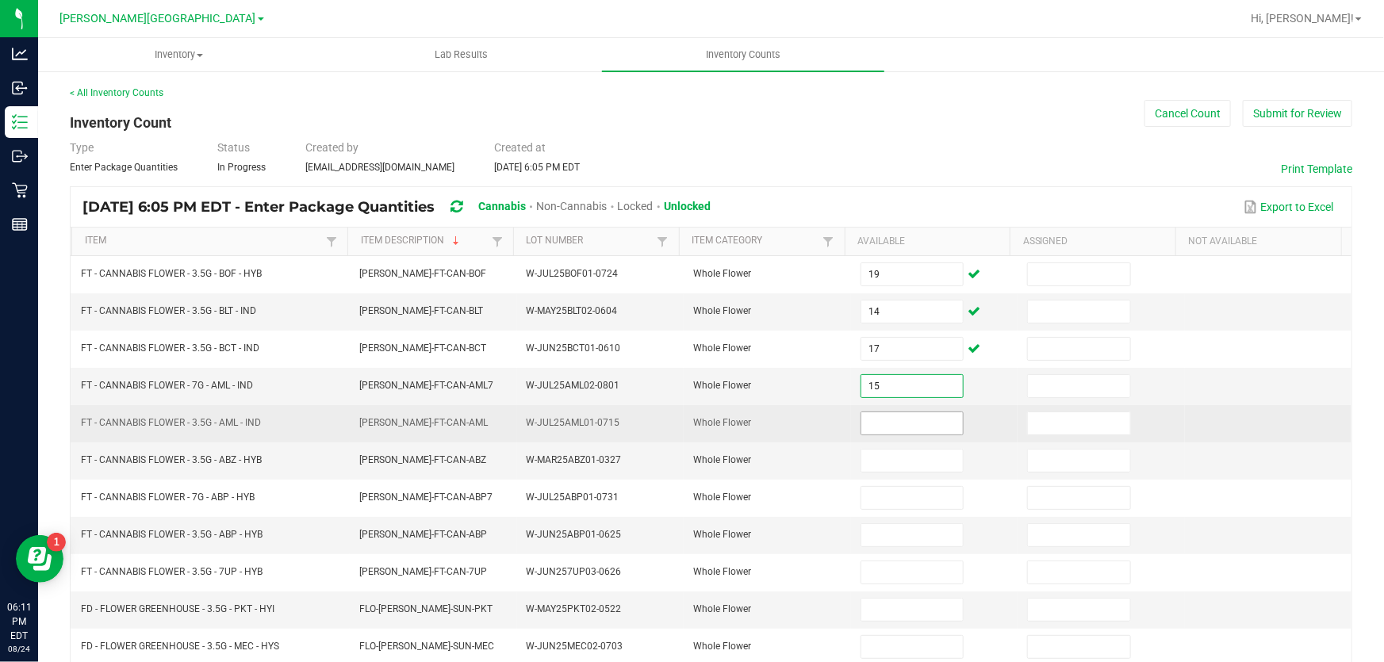
type input "15"
click at [894, 412] on input at bounding box center [912, 423] width 102 height 22
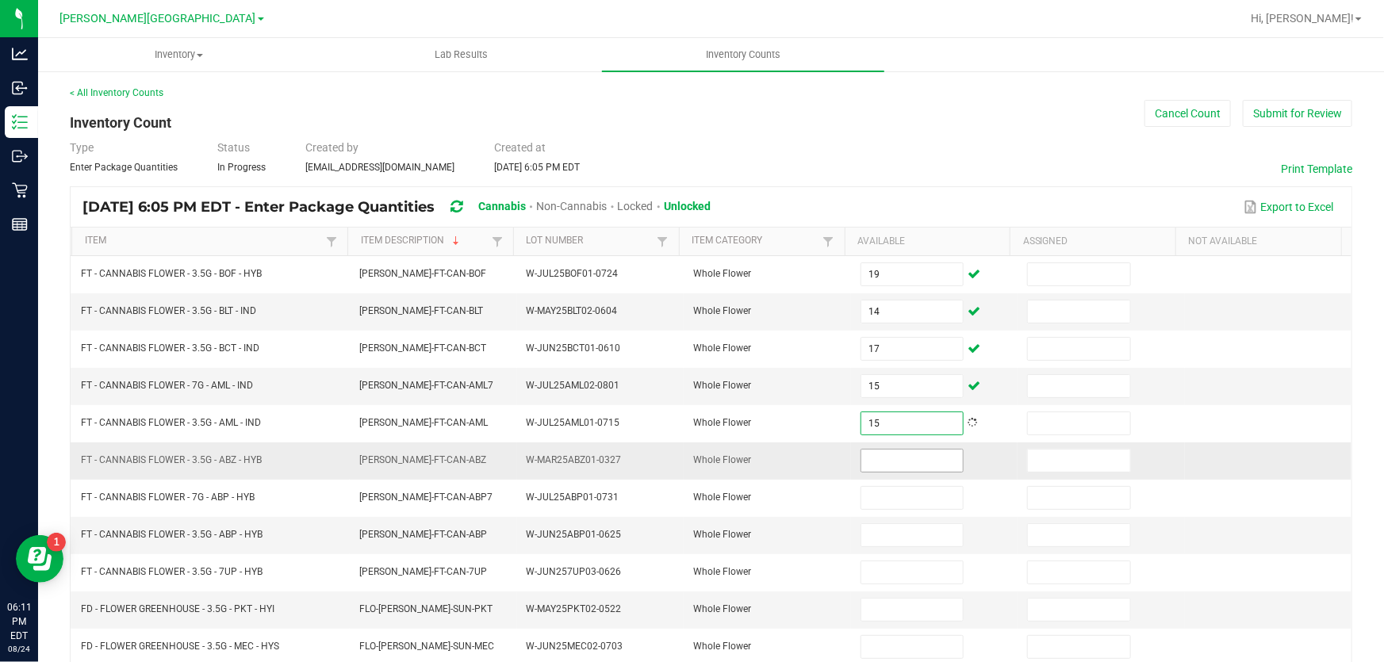
type input "15"
click at [883, 459] on input at bounding box center [912, 461] width 102 height 22
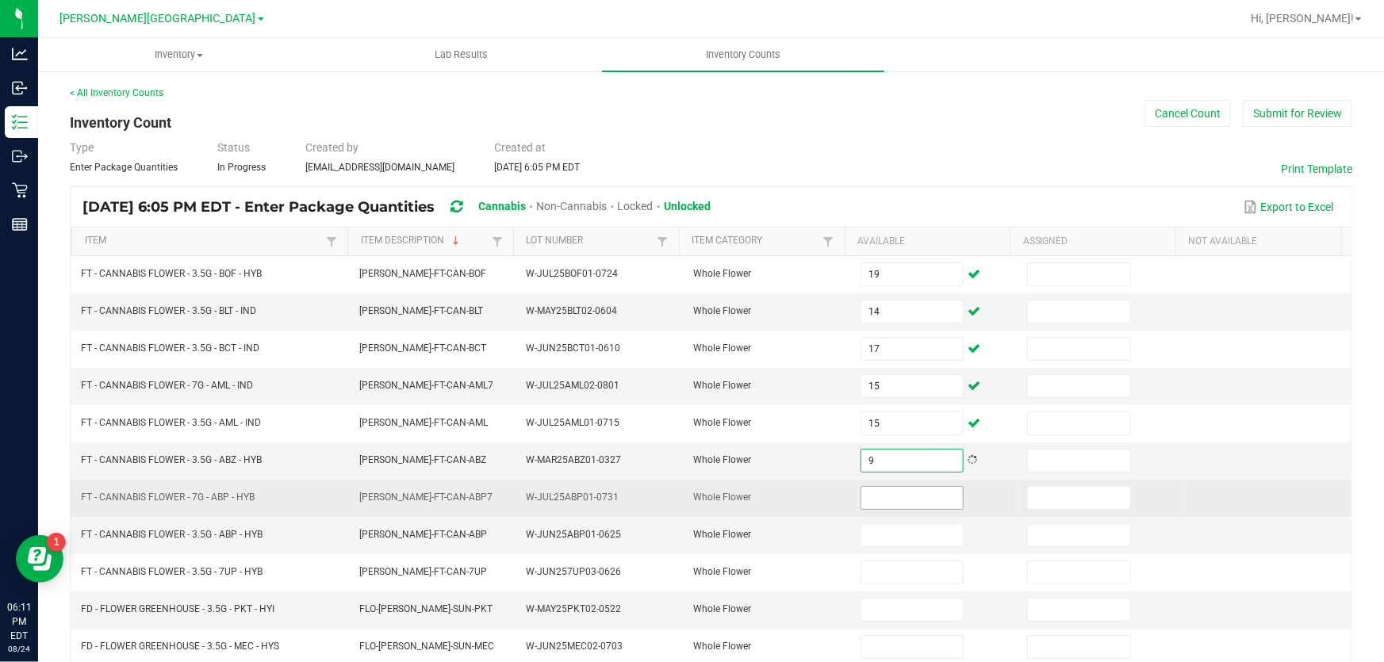
type input "9"
click at [880, 504] on input at bounding box center [912, 498] width 102 height 22
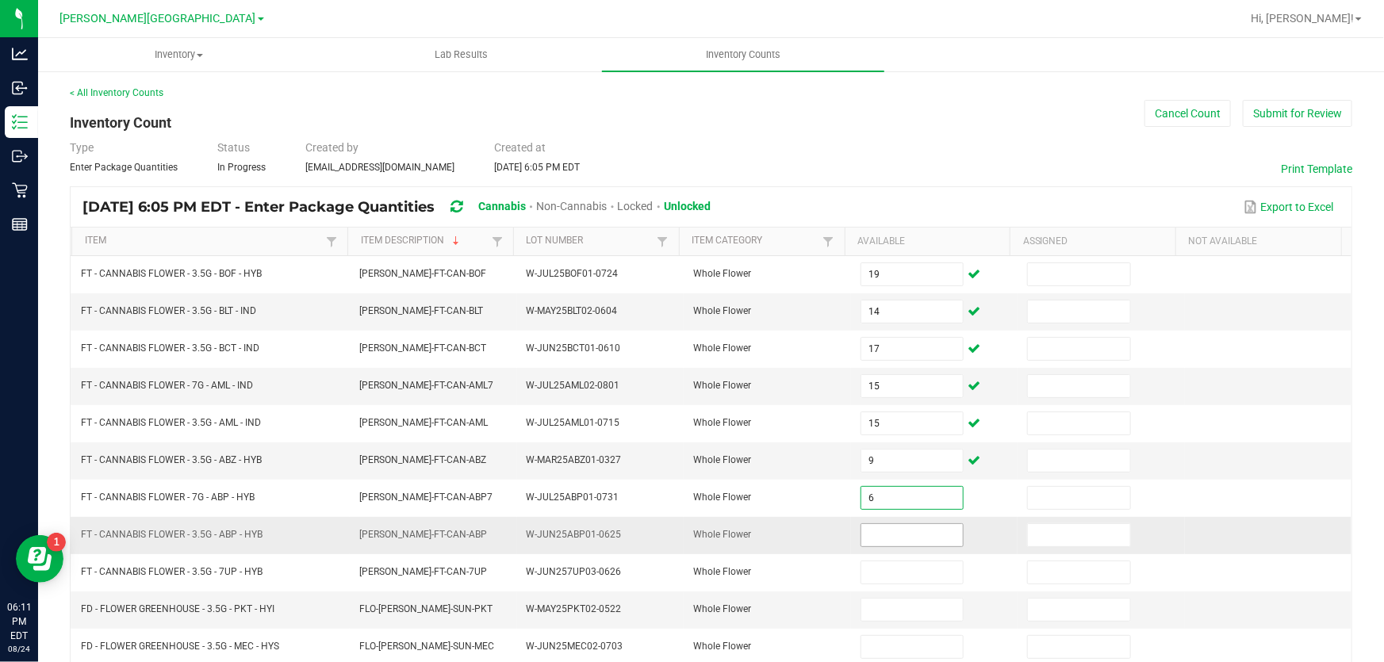
type input "6"
click at [867, 535] on input at bounding box center [912, 535] width 102 height 22
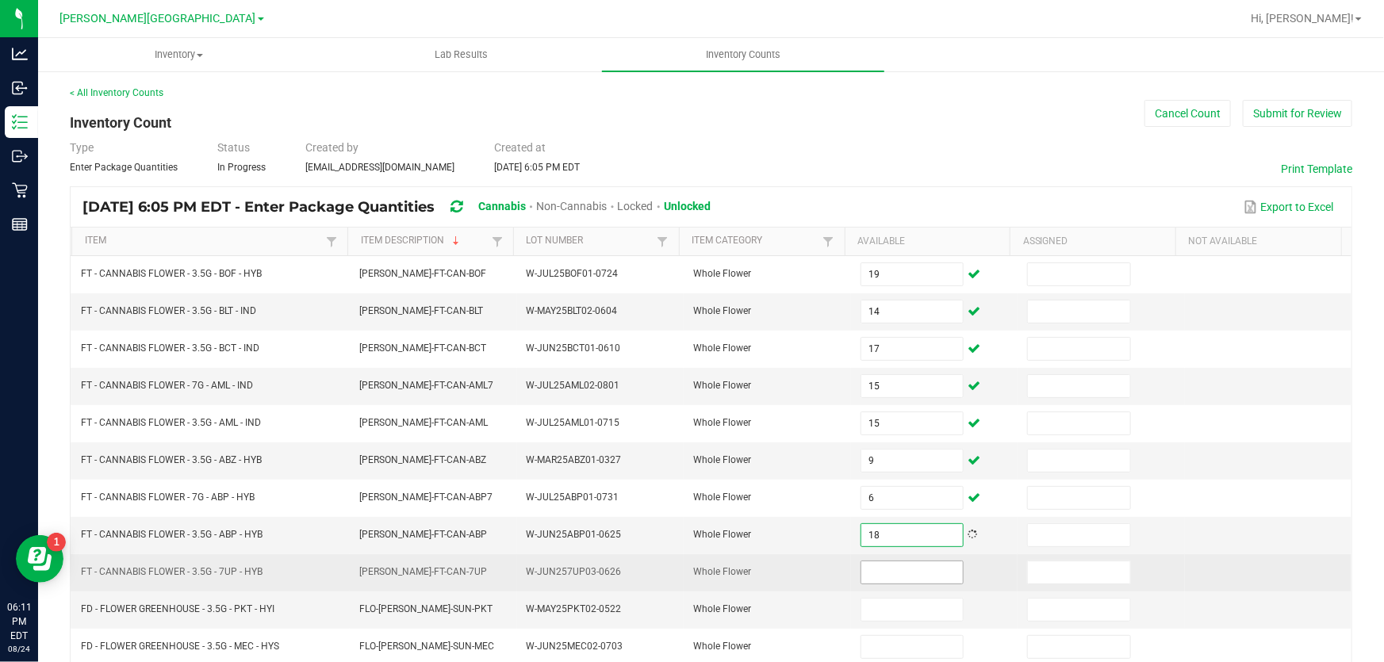
type input "18"
click at [890, 570] on input at bounding box center [912, 572] width 102 height 22
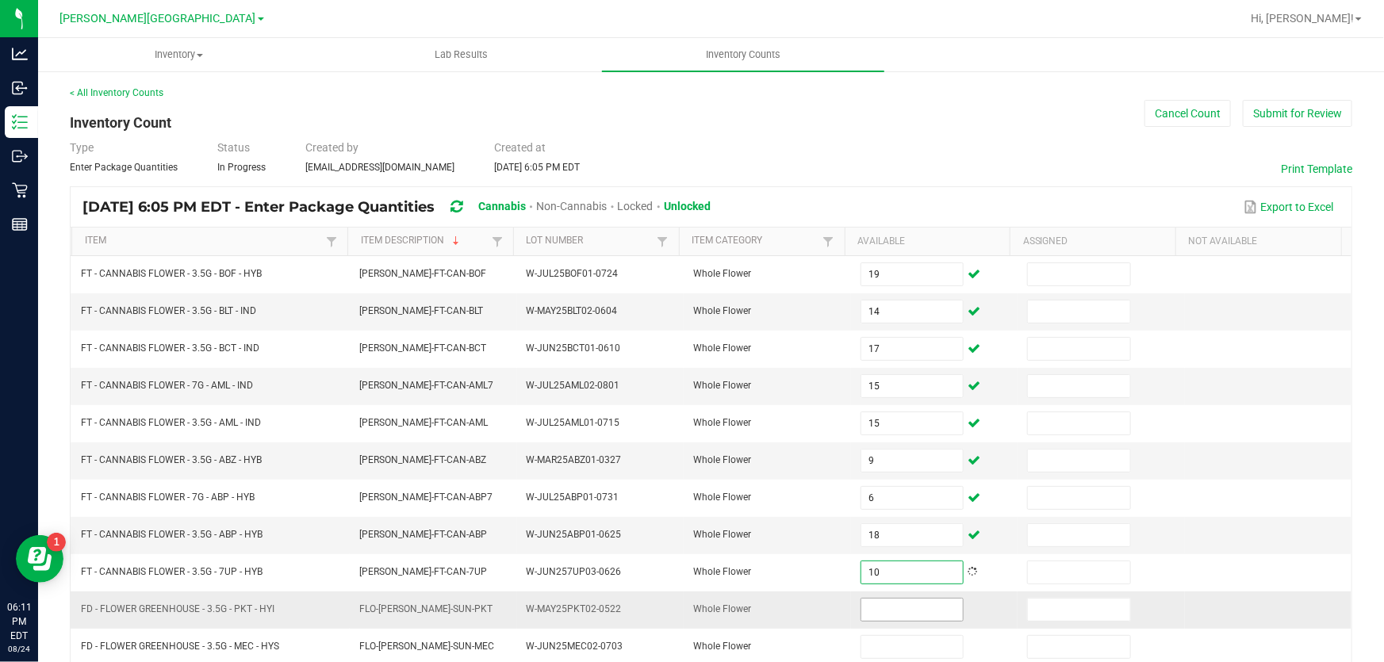
type input "10"
click at [864, 609] on input at bounding box center [912, 610] width 102 height 22
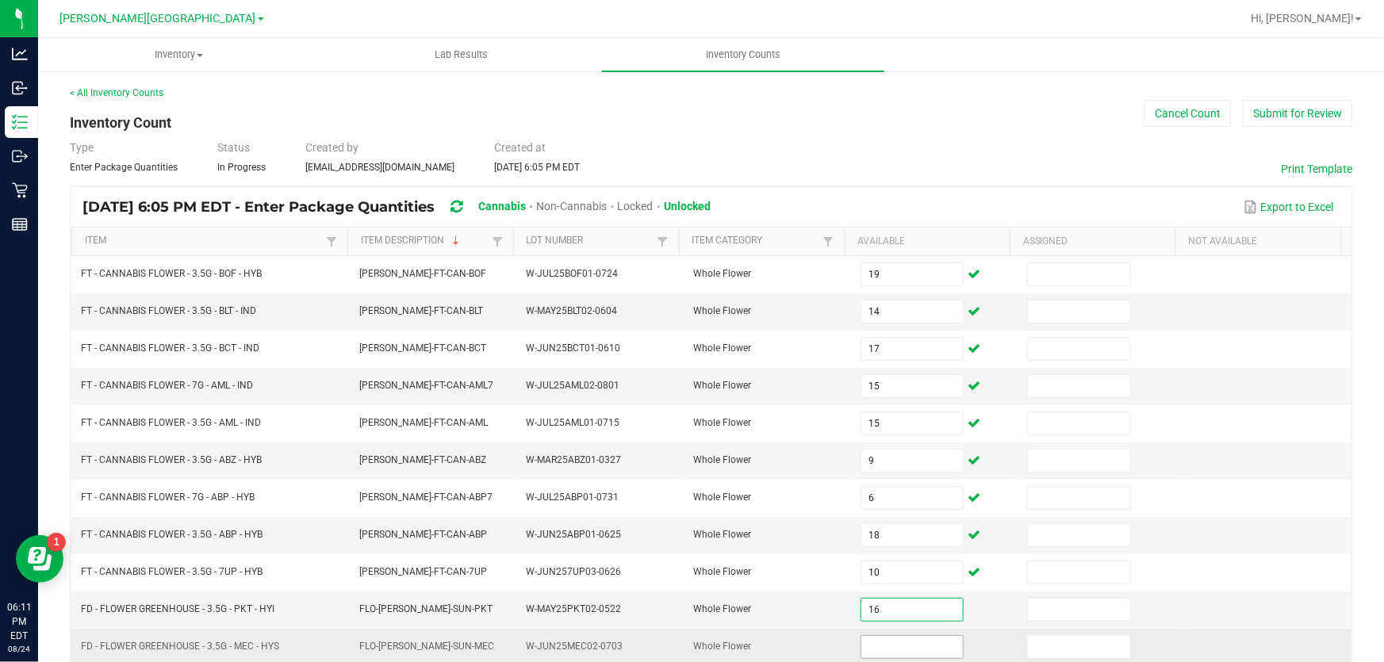
type input "16"
click at [864, 650] on input at bounding box center [912, 647] width 102 height 22
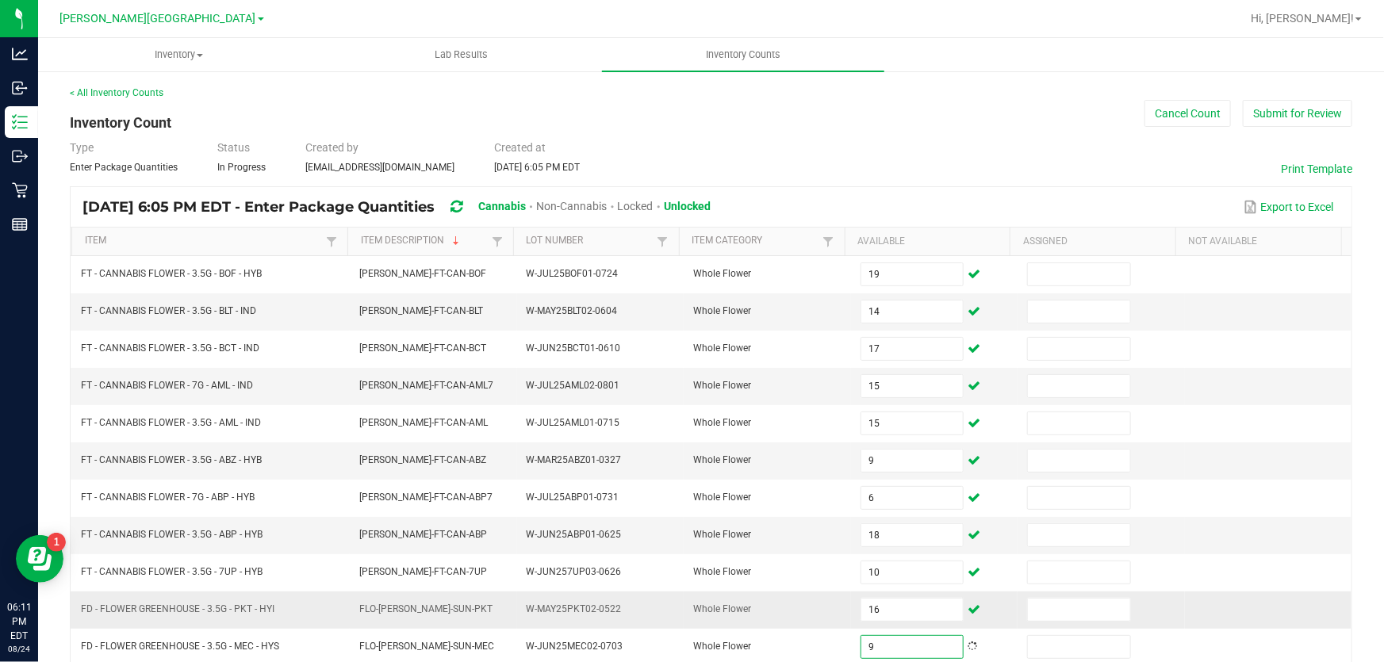
type input "9"
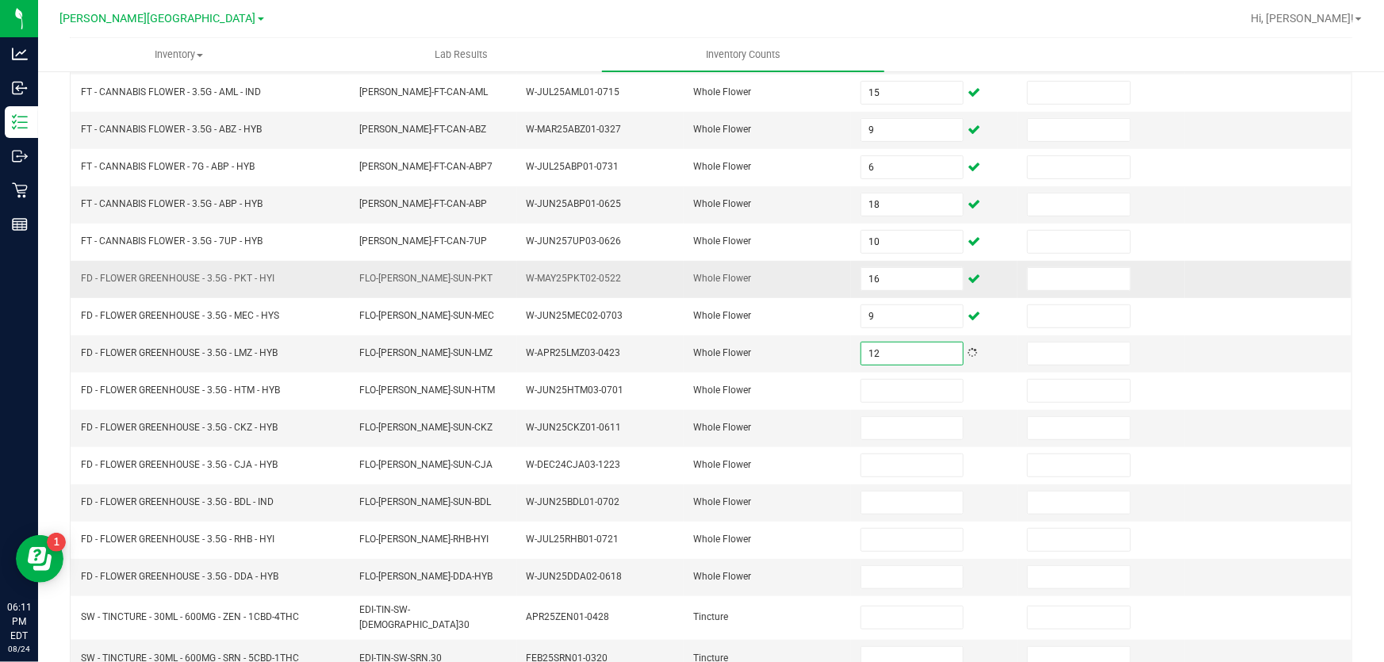
type input "12"
type input "5"
type input "2"
type input "17"
type input "1"
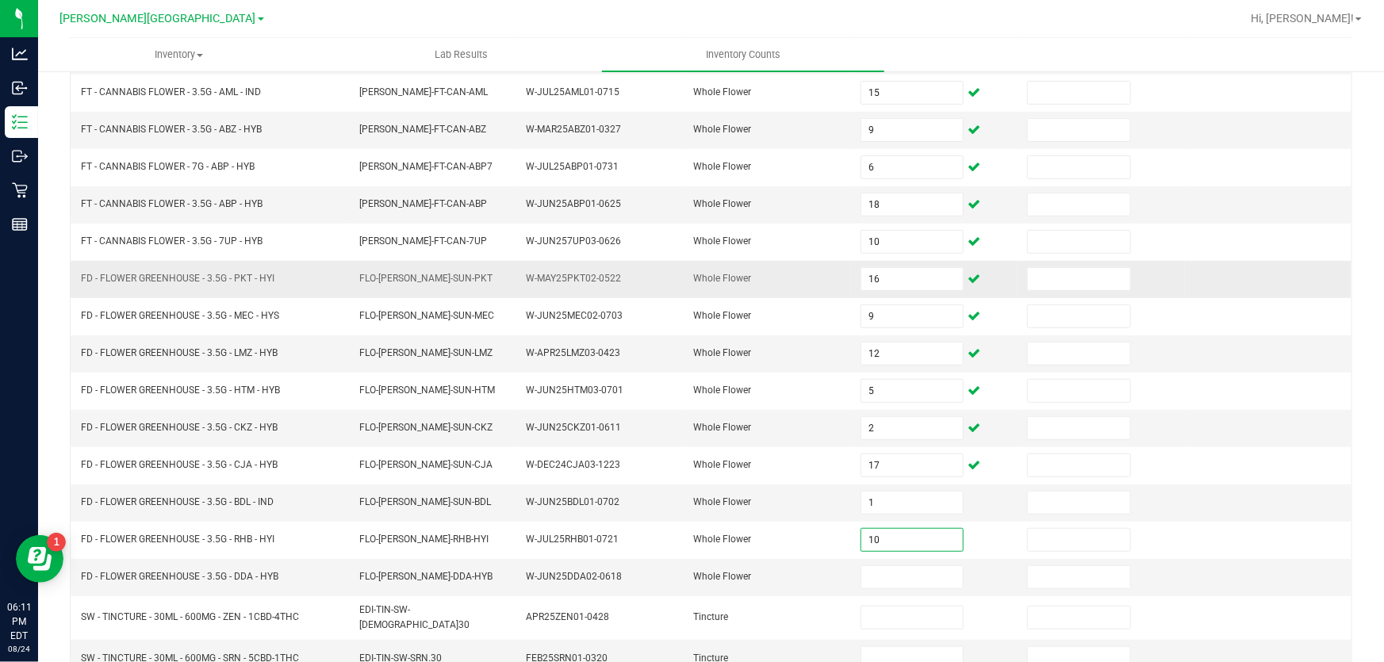
type input "10"
type input "18"
type input "4"
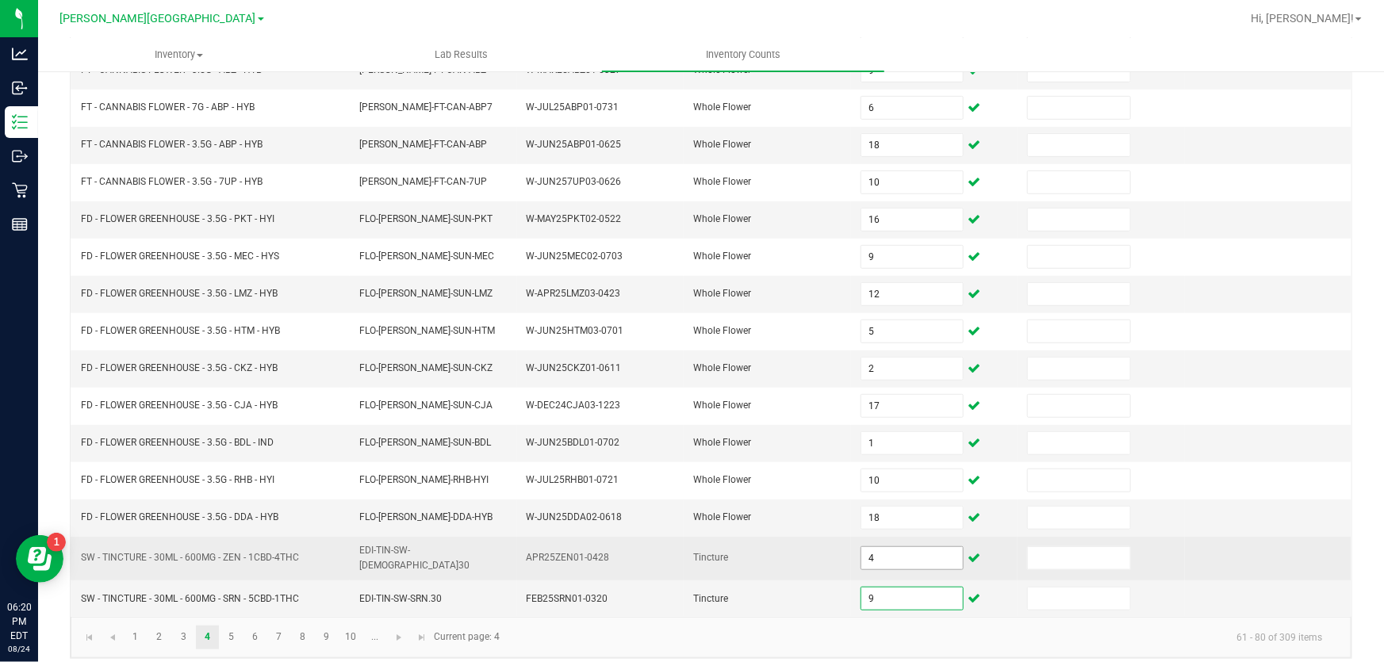
type input "9"
click at [886, 554] on input "4" at bounding box center [912, 558] width 102 height 22
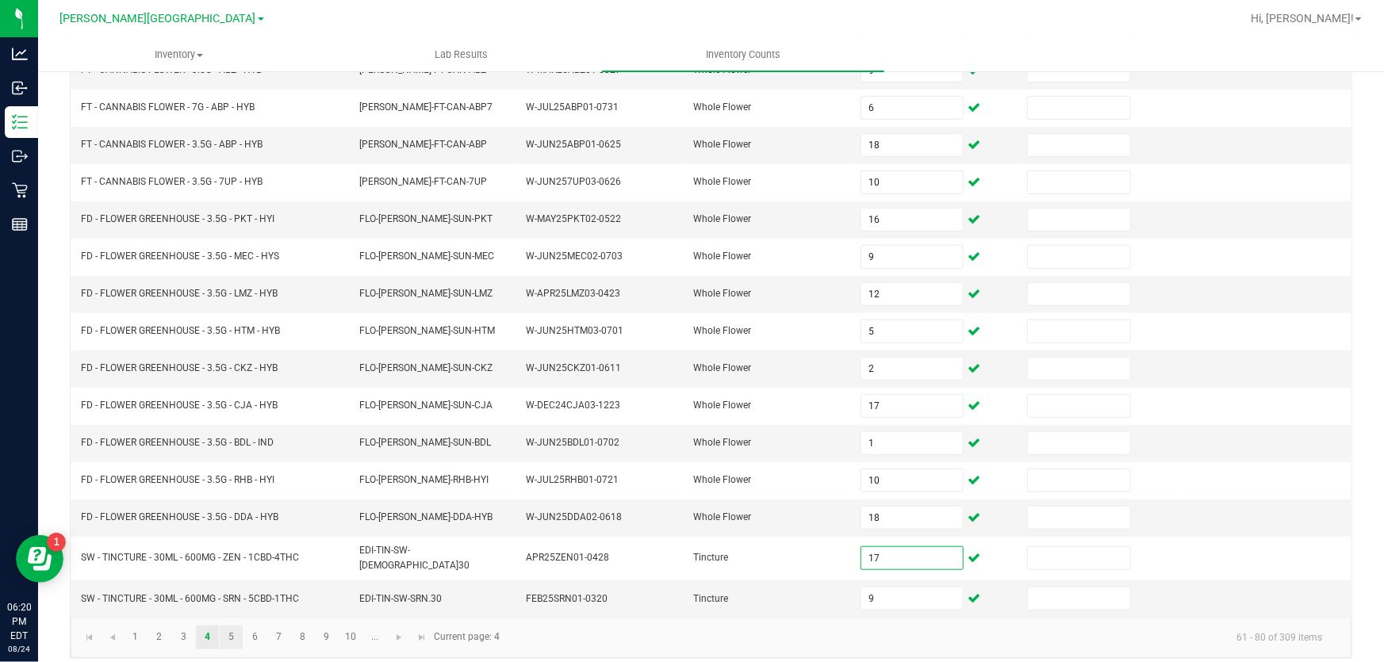
type input "17"
click at [228, 626] on link "5" at bounding box center [231, 638] width 23 height 24
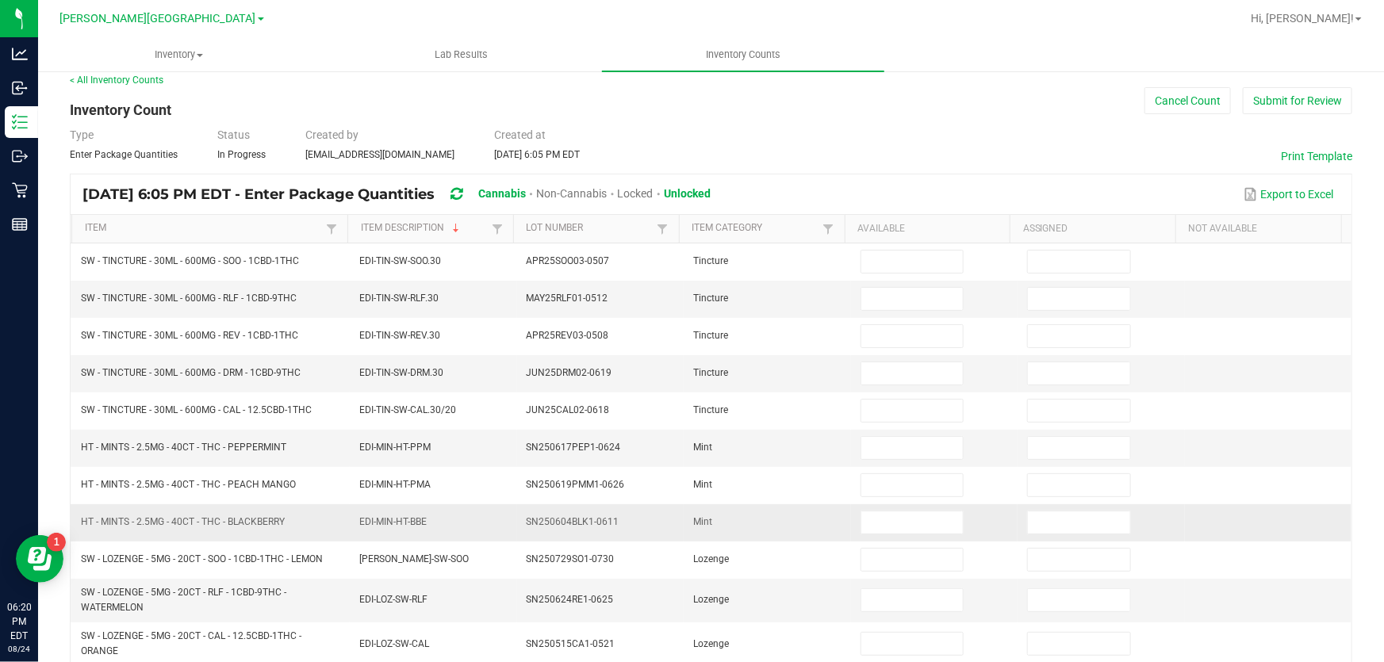
scroll to position [0, 0]
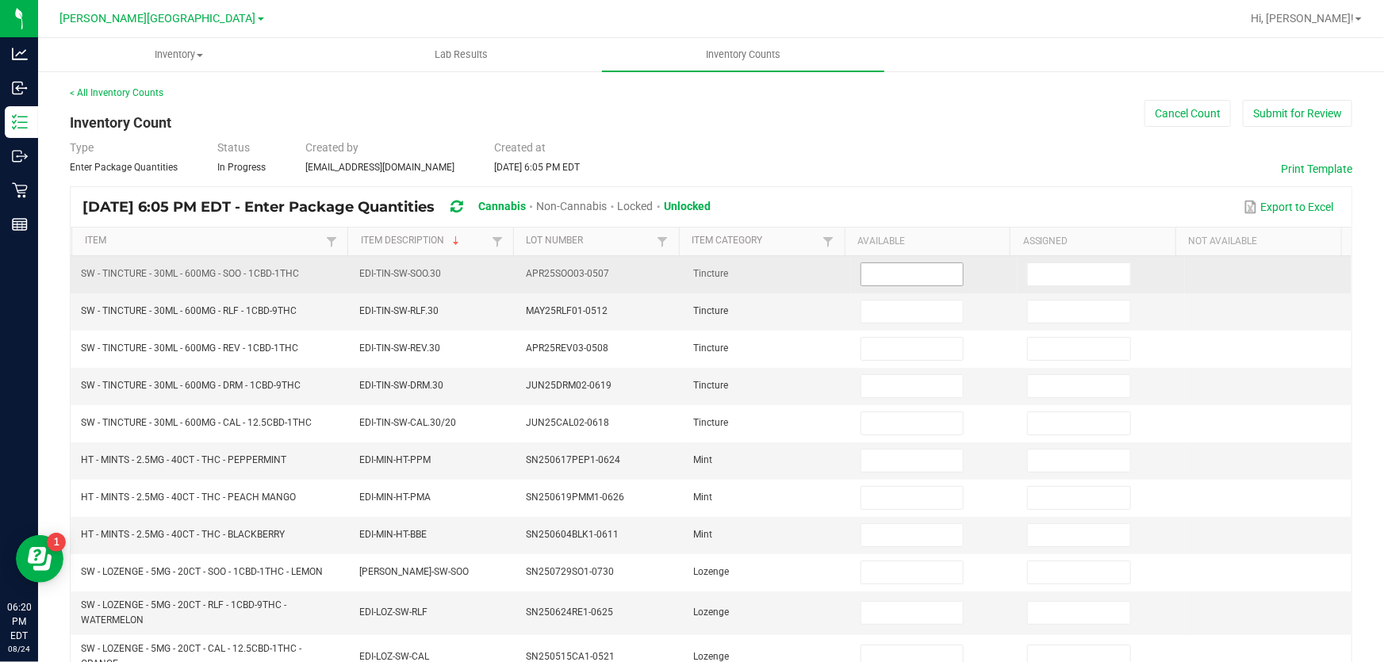
click at [873, 270] on input at bounding box center [912, 274] width 102 height 22
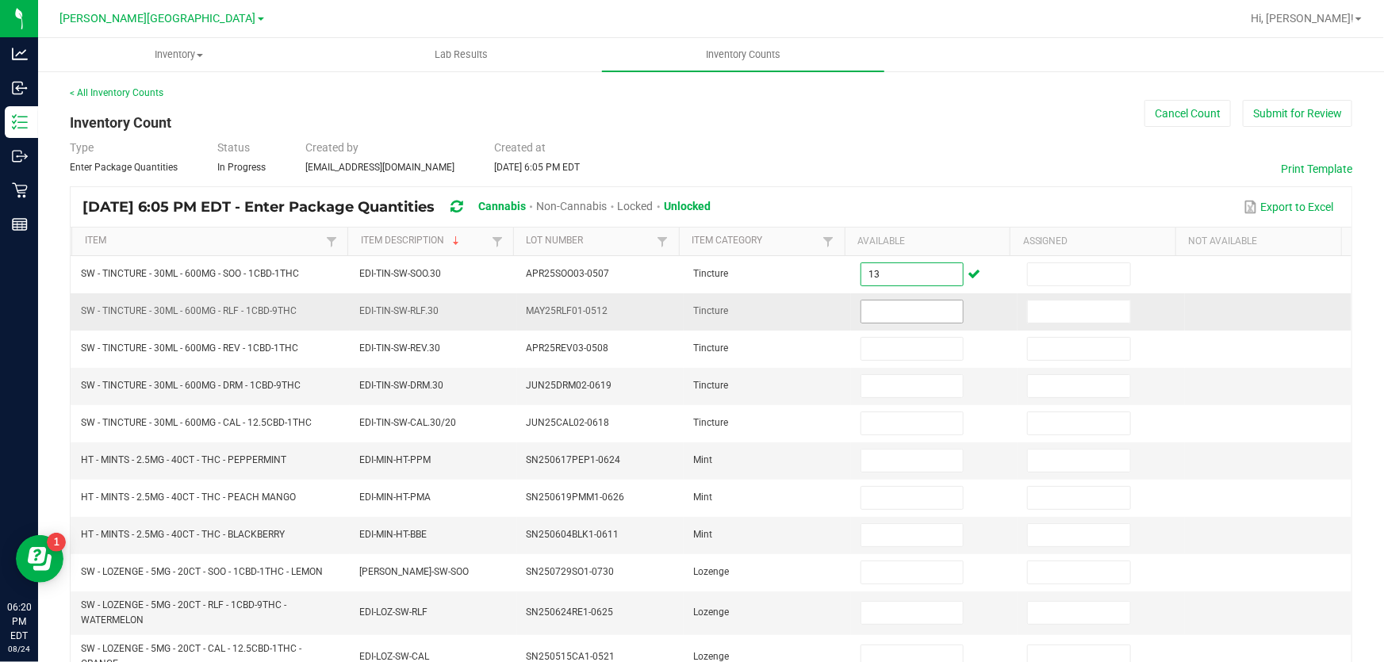
type input "13"
click at [933, 309] on input at bounding box center [912, 312] width 102 height 22
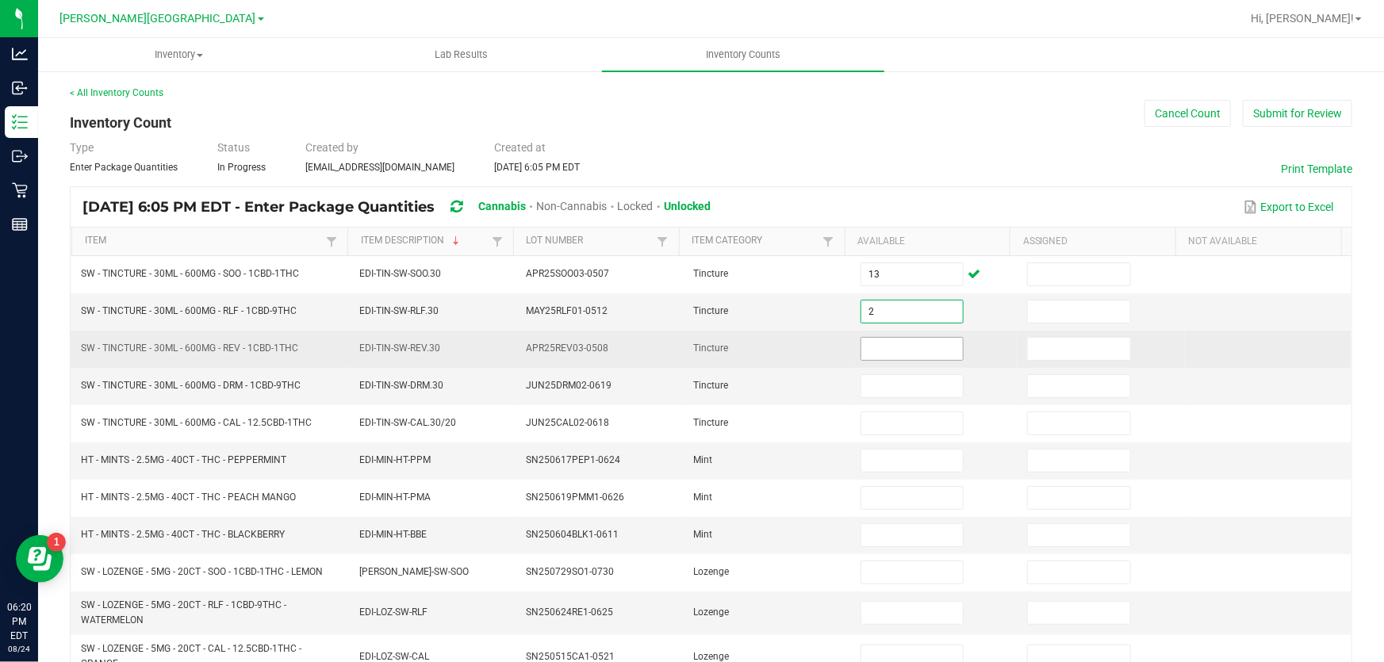
type input "2"
click at [936, 350] on input at bounding box center [912, 349] width 102 height 22
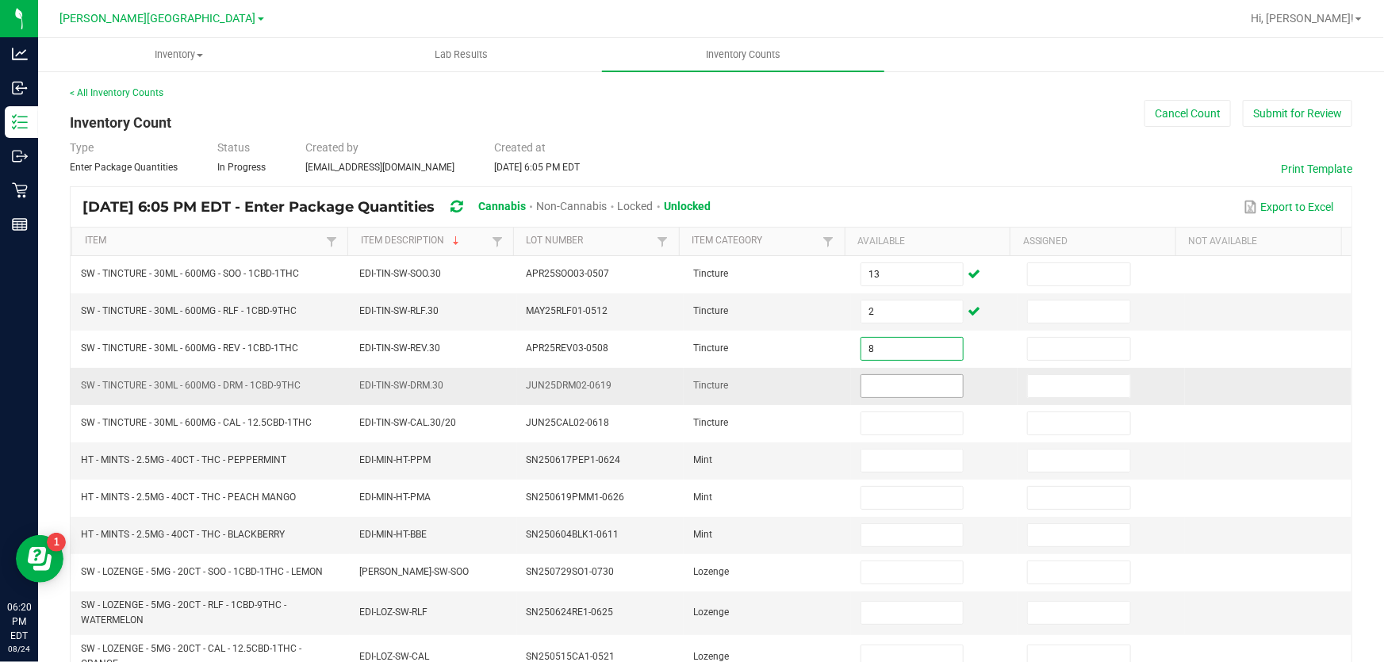
type input "8"
click at [926, 383] on input at bounding box center [912, 386] width 102 height 22
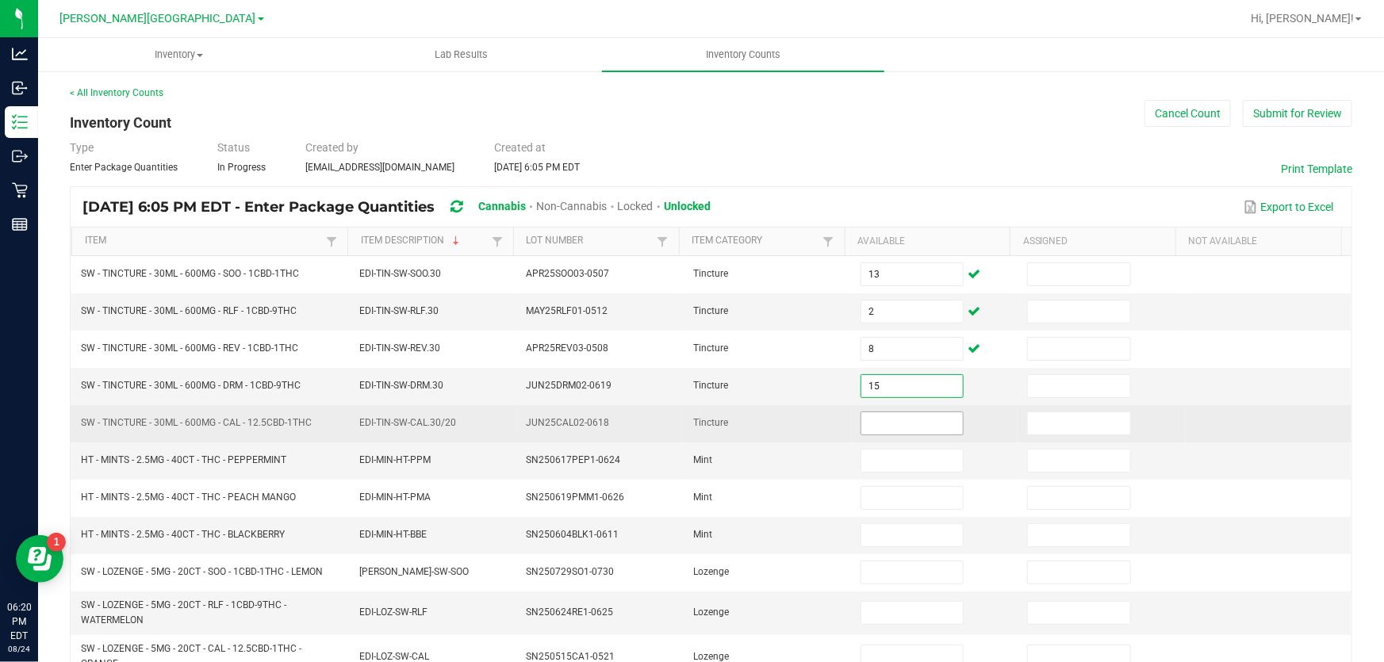
type input "15"
click at [927, 427] on input at bounding box center [912, 423] width 102 height 22
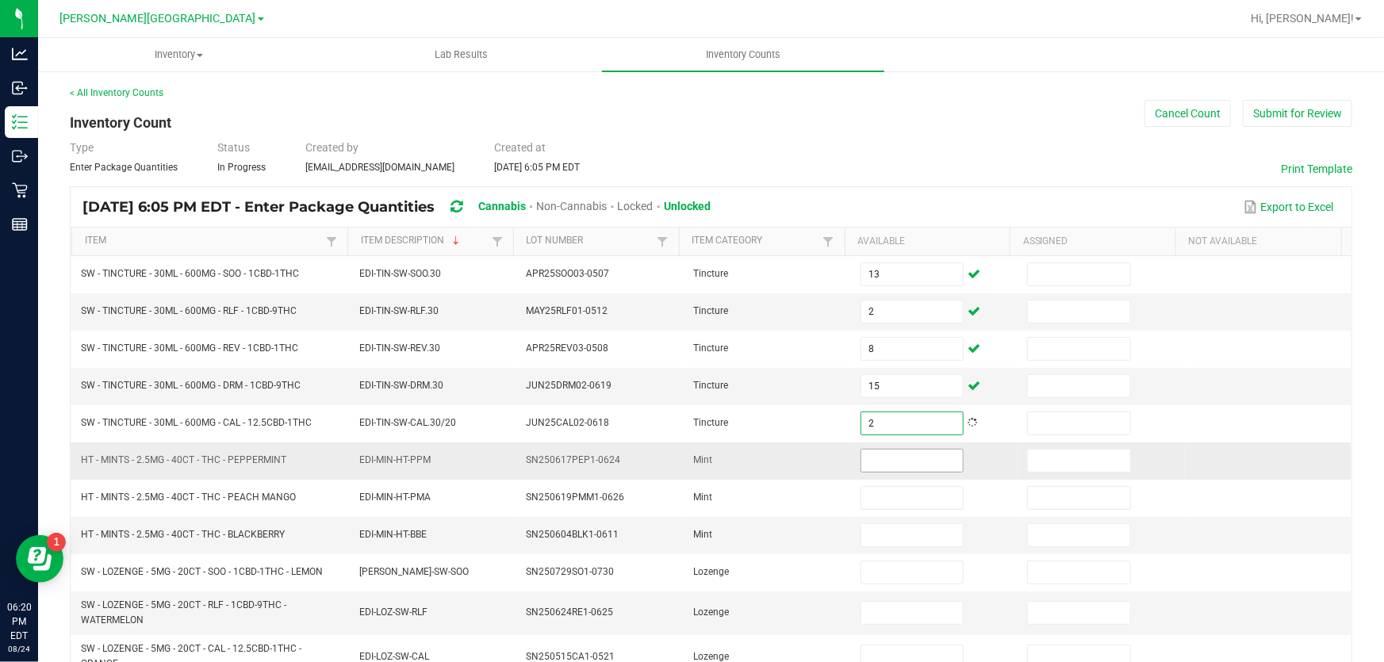
type input "2"
click at [914, 466] on input at bounding box center [912, 461] width 102 height 22
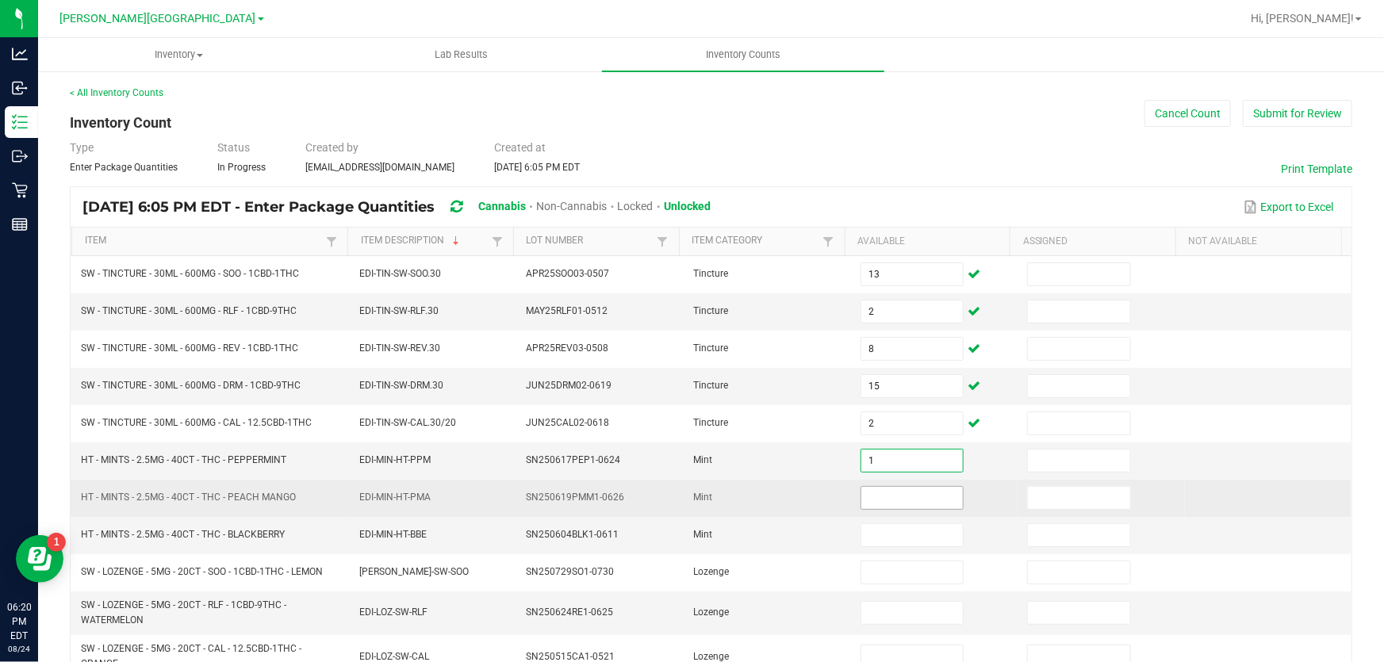
type input "1"
click at [912, 497] on input at bounding box center [912, 498] width 102 height 22
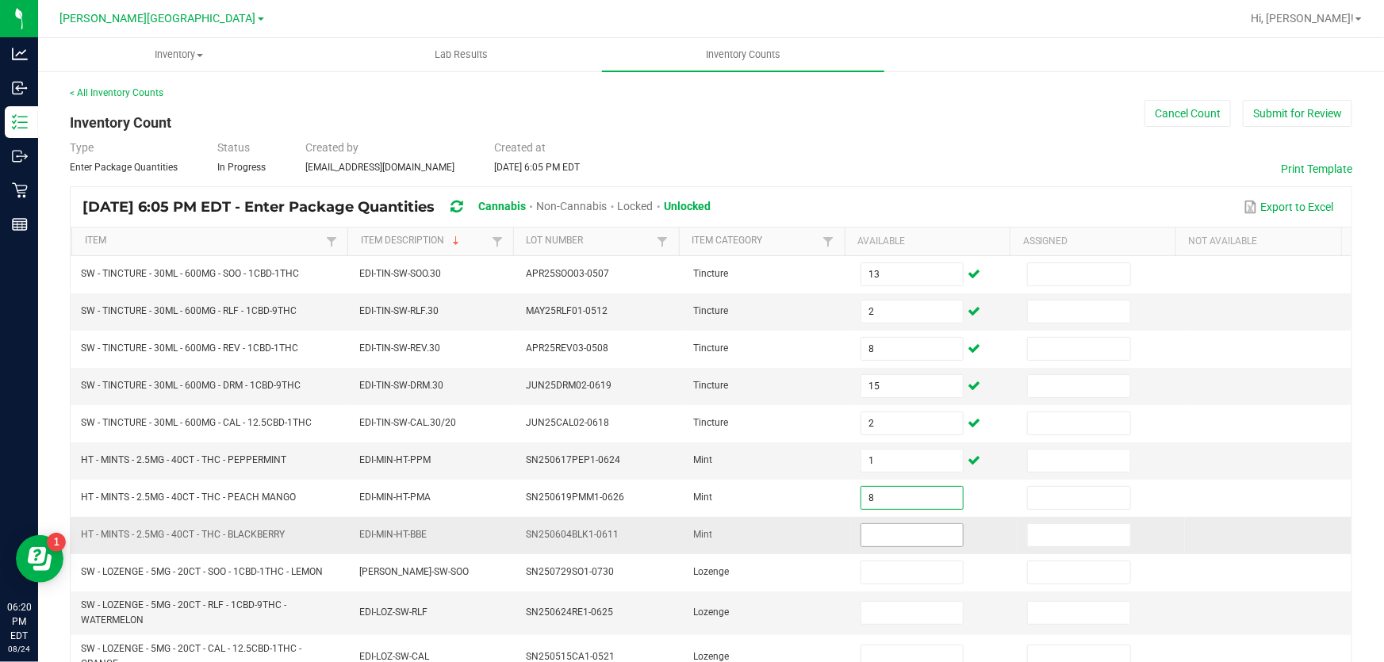
type input "8"
click at [938, 535] on input at bounding box center [912, 535] width 102 height 22
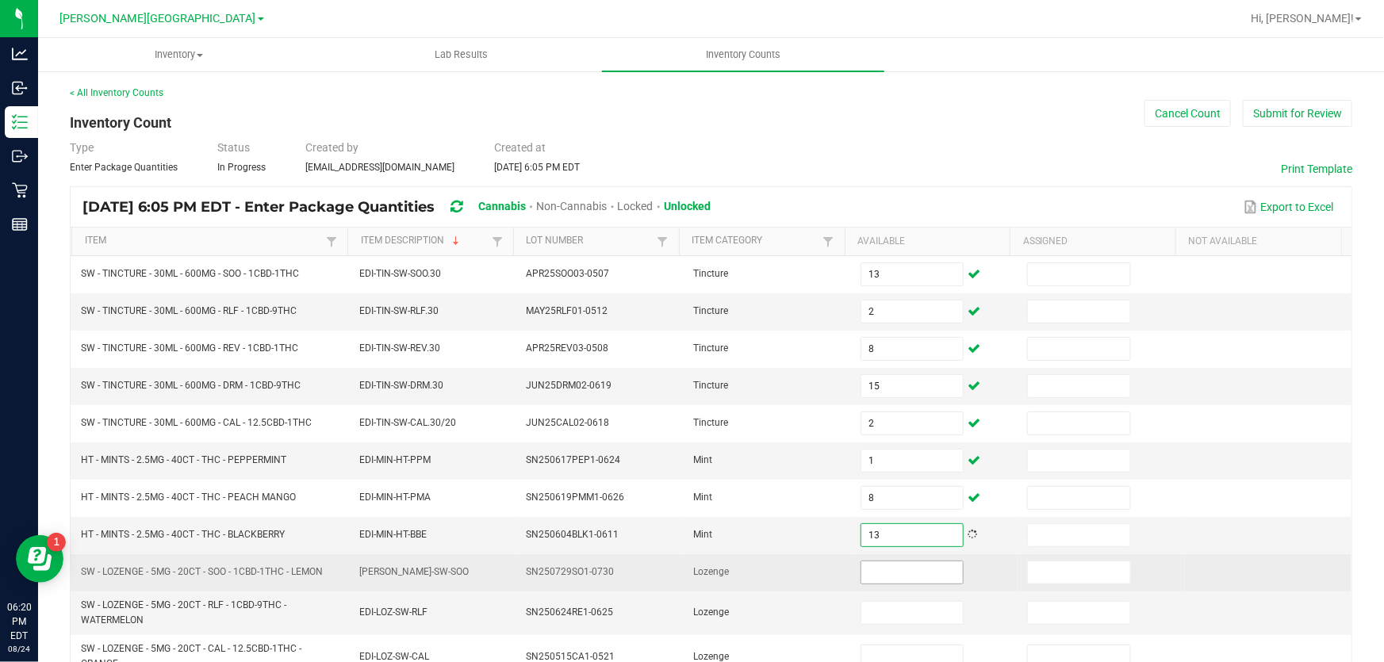
type input "13"
click at [934, 567] on input at bounding box center [912, 572] width 102 height 22
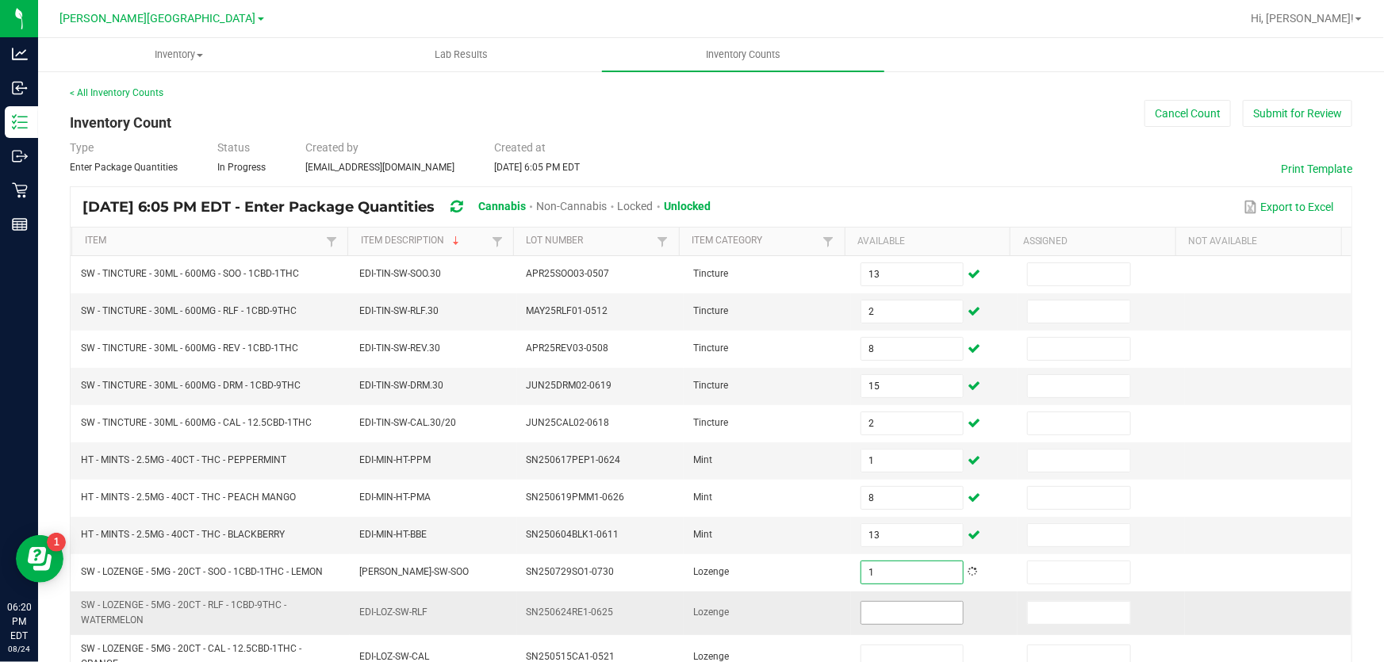
type input "1"
click at [922, 609] on input at bounding box center [912, 613] width 102 height 22
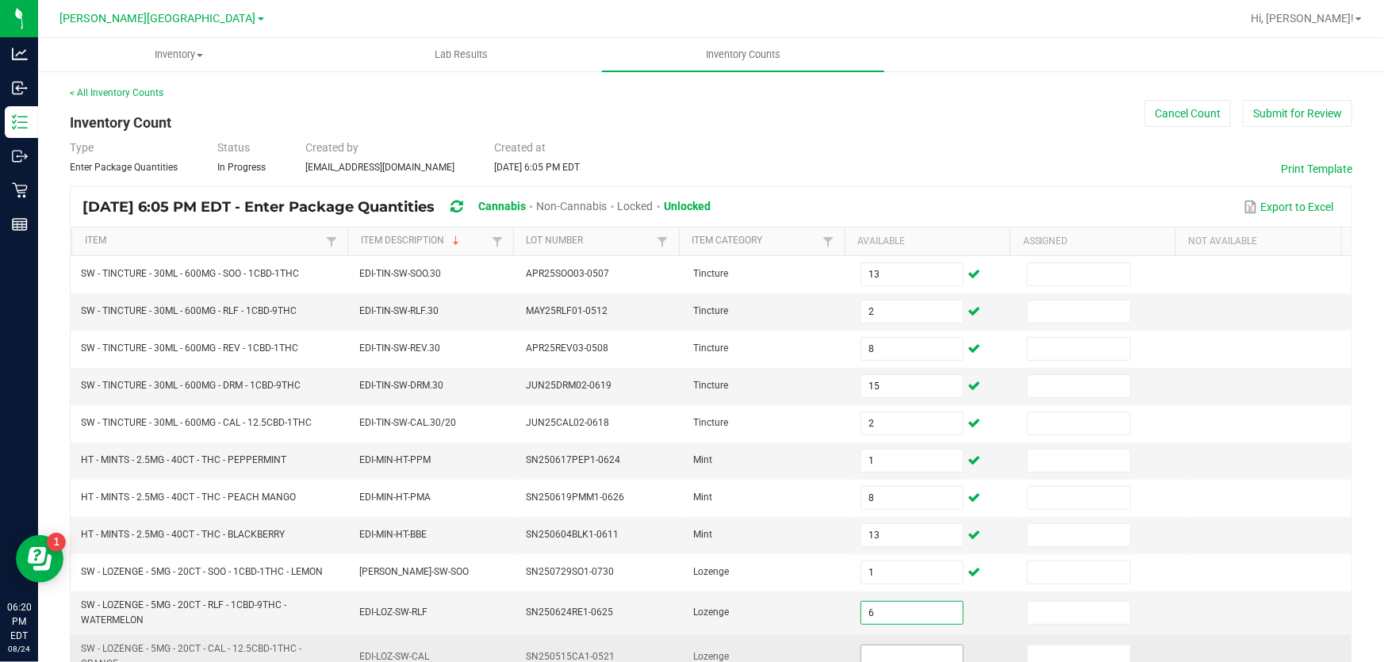
type input "6"
click at [887, 657] on input at bounding box center [912, 657] width 102 height 22
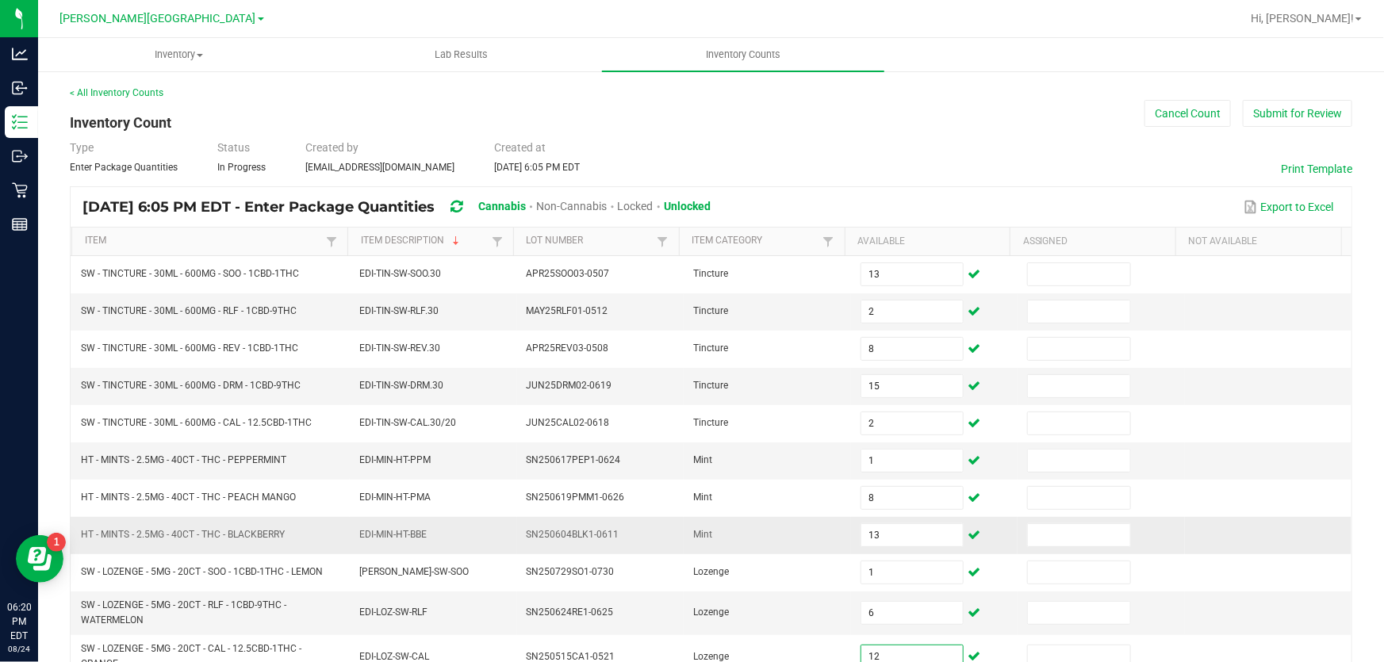
type input "12"
click at [1213, 541] on td at bounding box center [1268, 535] width 167 height 37
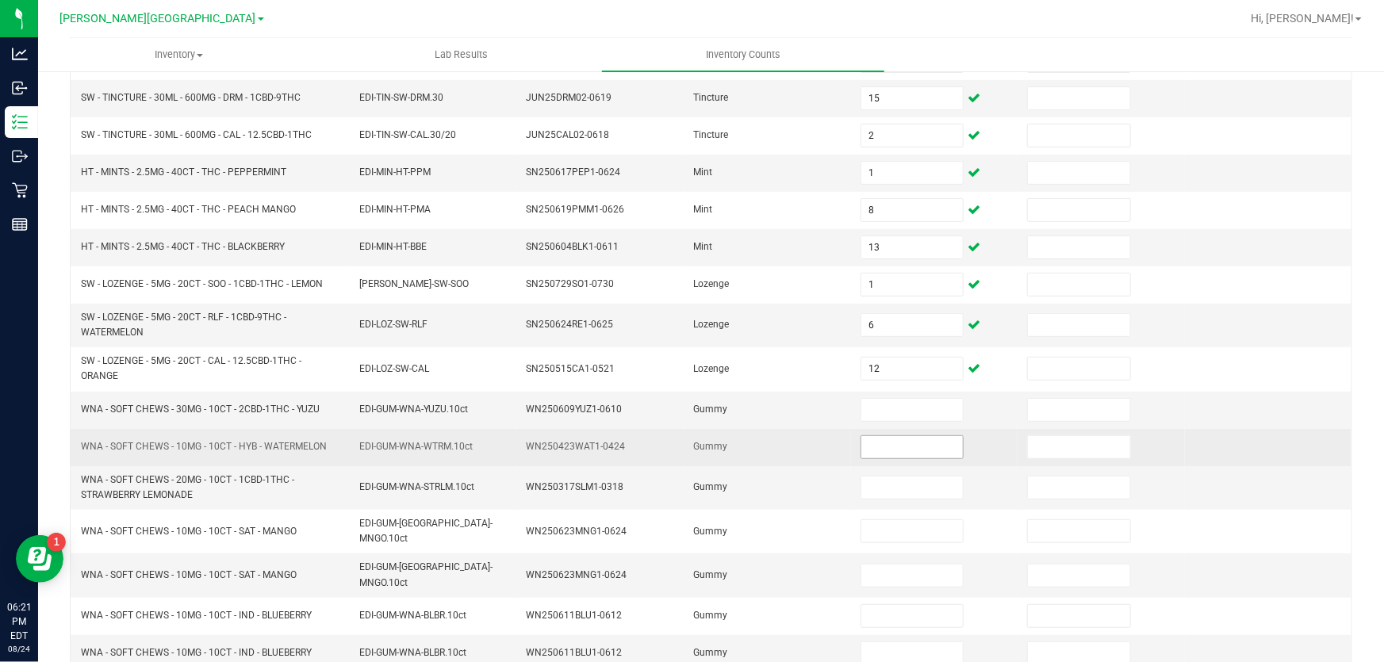
scroll to position [411, 0]
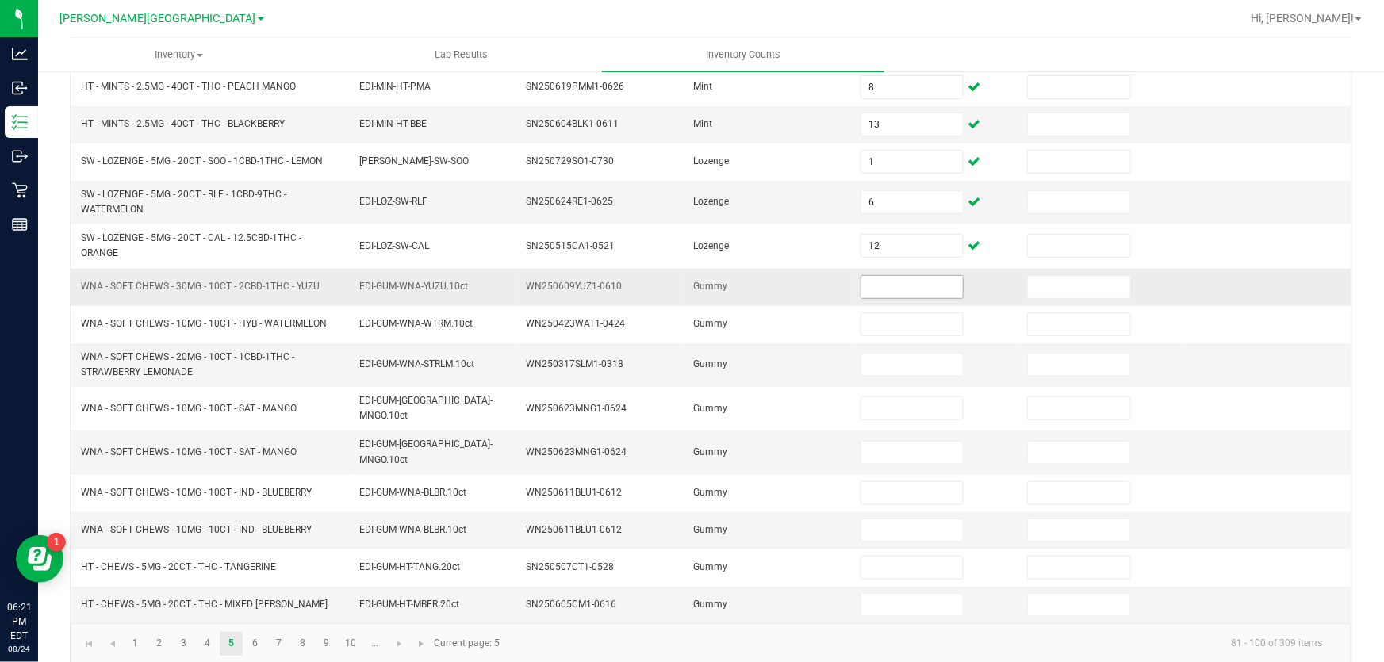
click at [892, 288] on input at bounding box center [912, 287] width 102 height 22
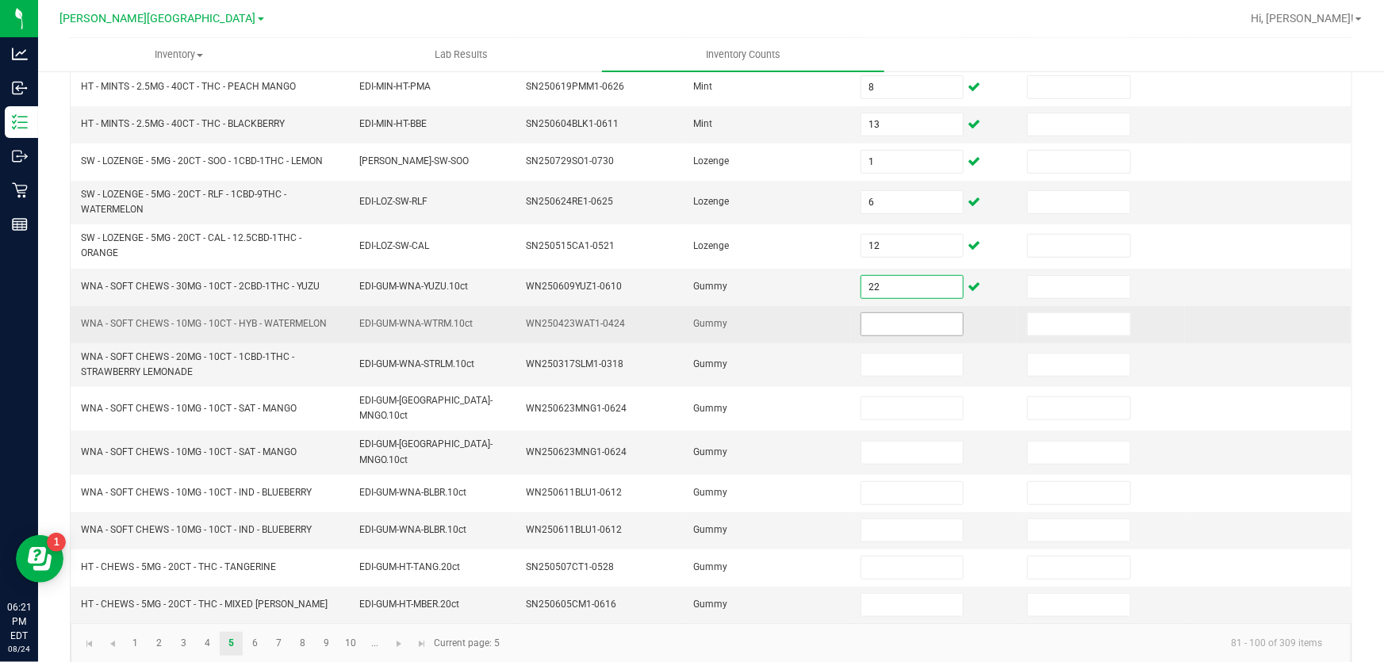
type input "22"
click at [887, 317] on input at bounding box center [912, 324] width 102 height 22
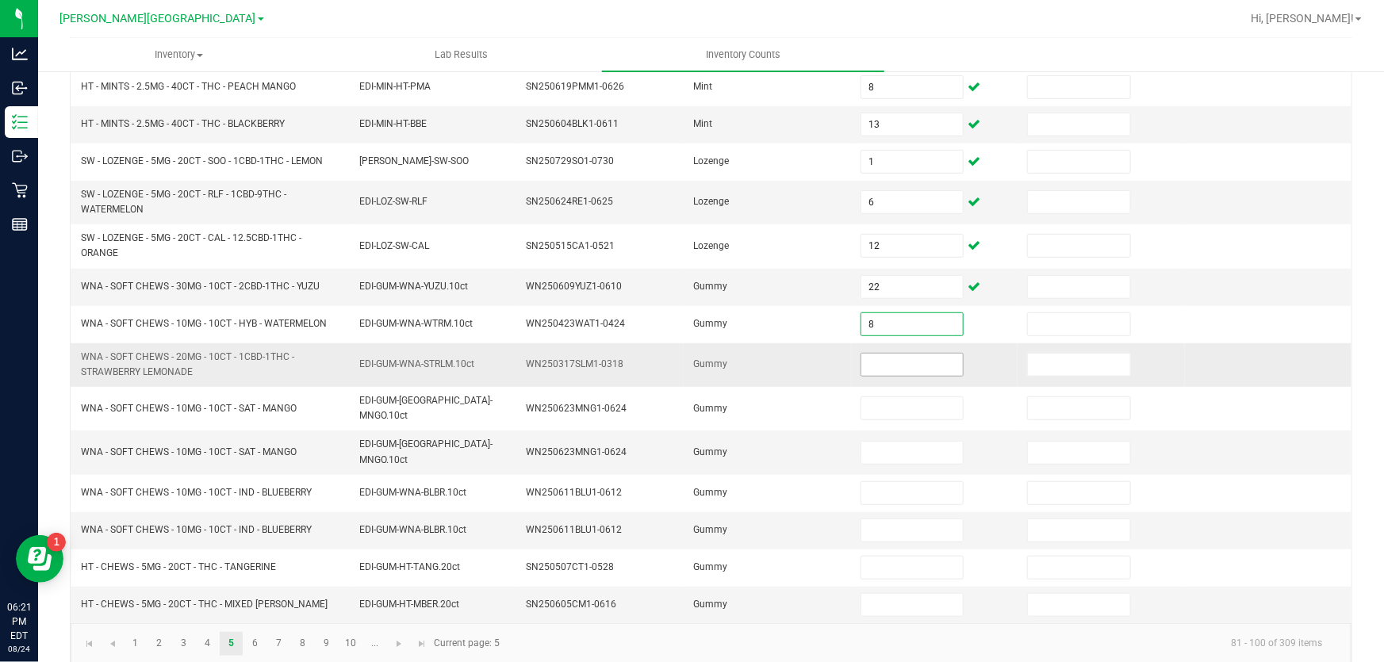
type input "8"
click at [910, 362] on input at bounding box center [912, 365] width 102 height 22
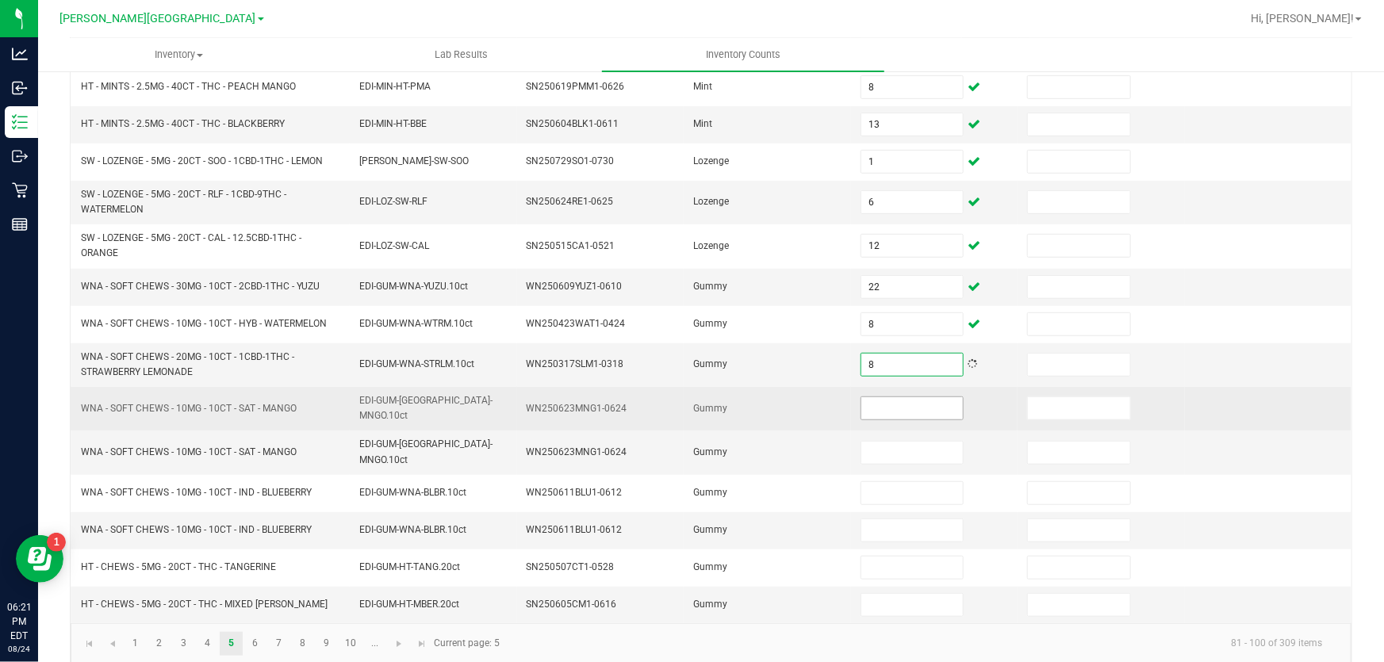
type input "8"
click at [901, 409] on input at bounding box center [912, 408] width 102 height 22
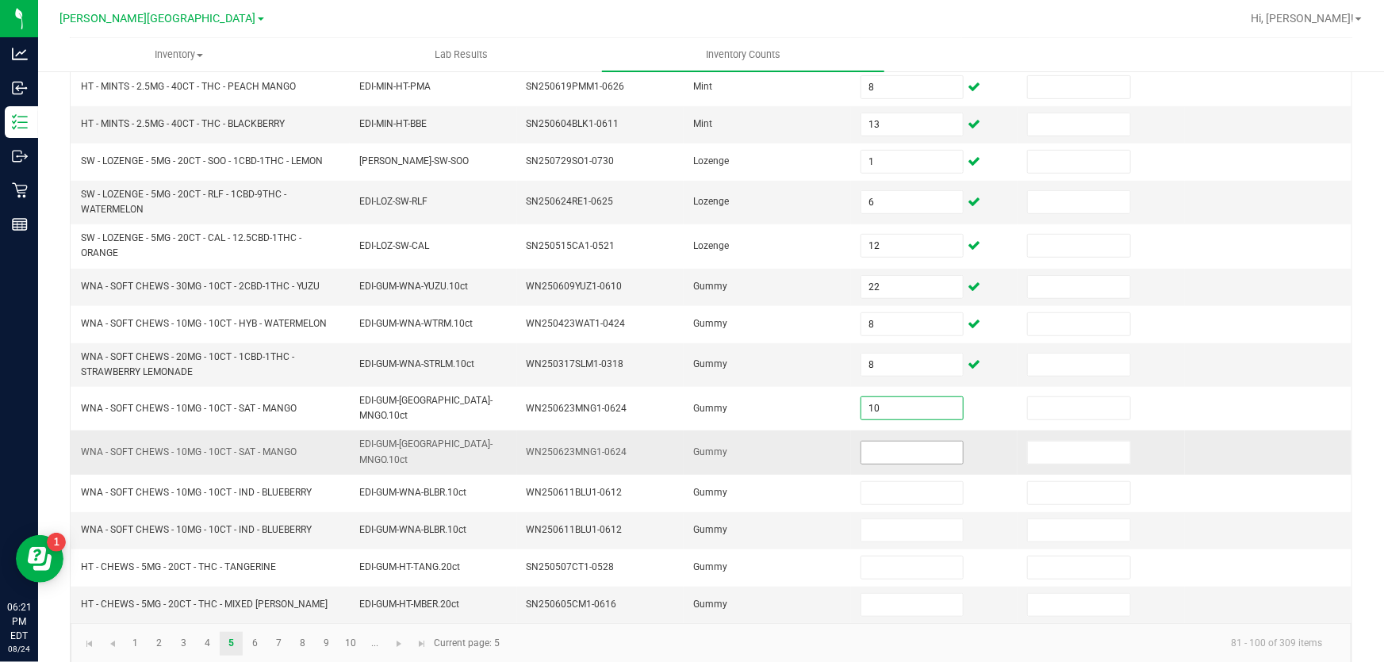
type input "10"
click at [904, 442] on input at bounding box center [912, 453] width 102 height 22
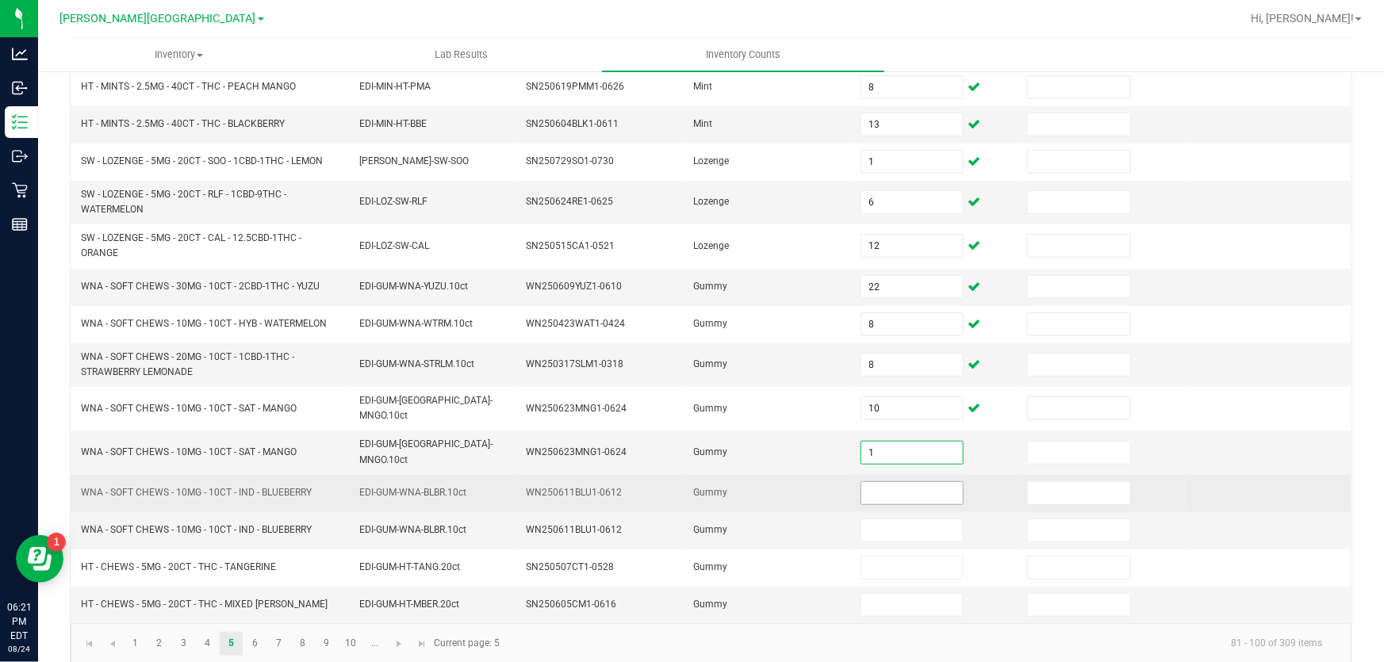
type input "1"
click at [886, 482] on input at bounding box center [912, 493] width 102 height 22
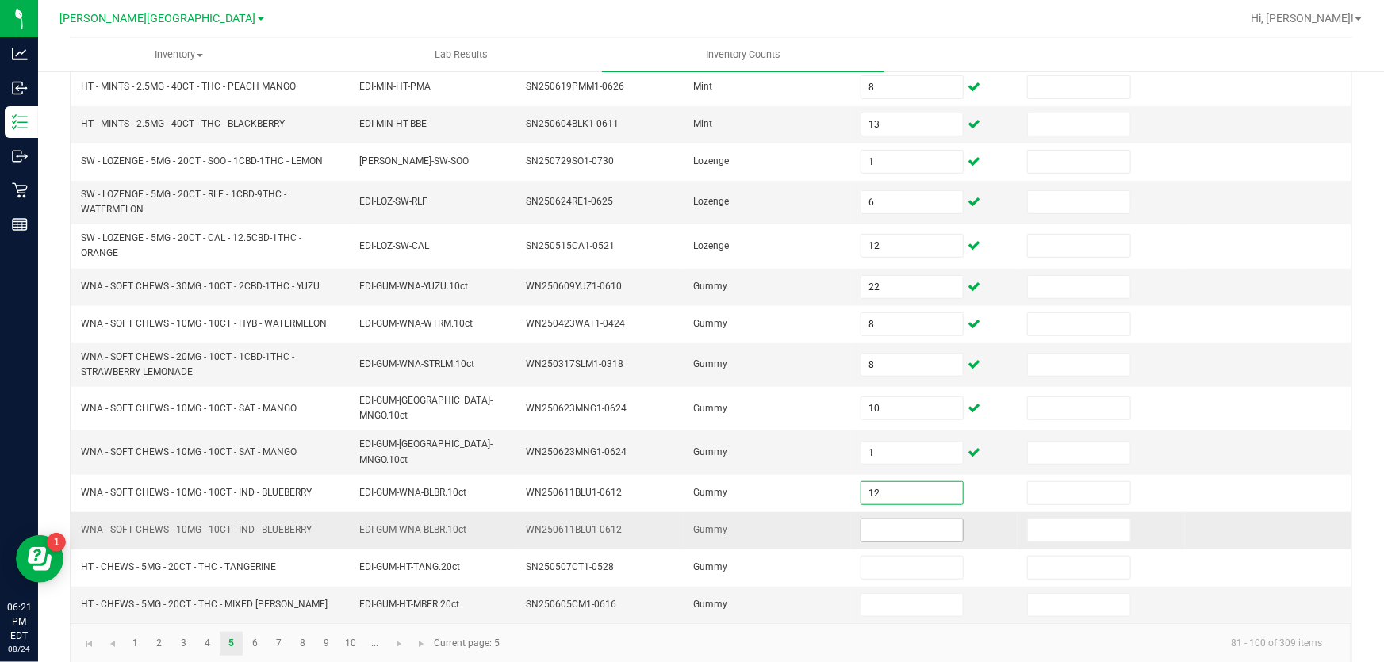
type input "12"
click at [896, 519] on input at bounding box center [912, 530] width 102 height 22
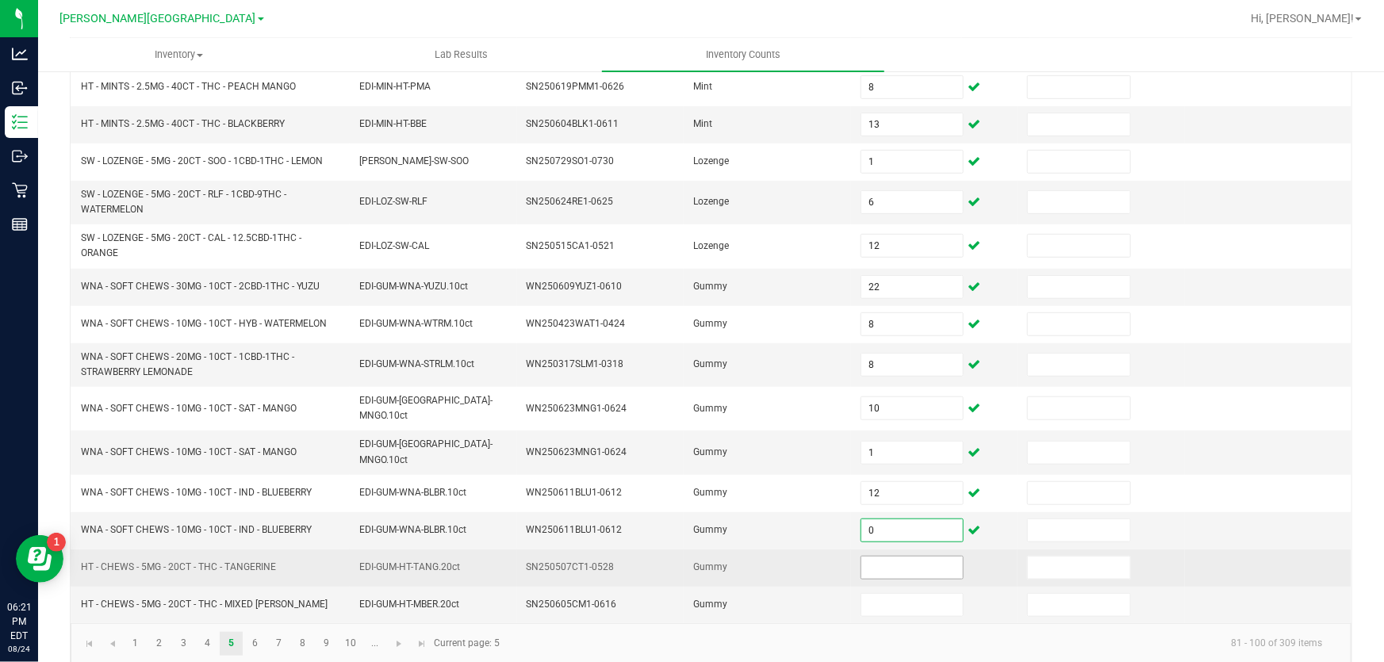
type input "0"
click at [888, 557] on input at bounding box center [912, 568] width 102 height 22
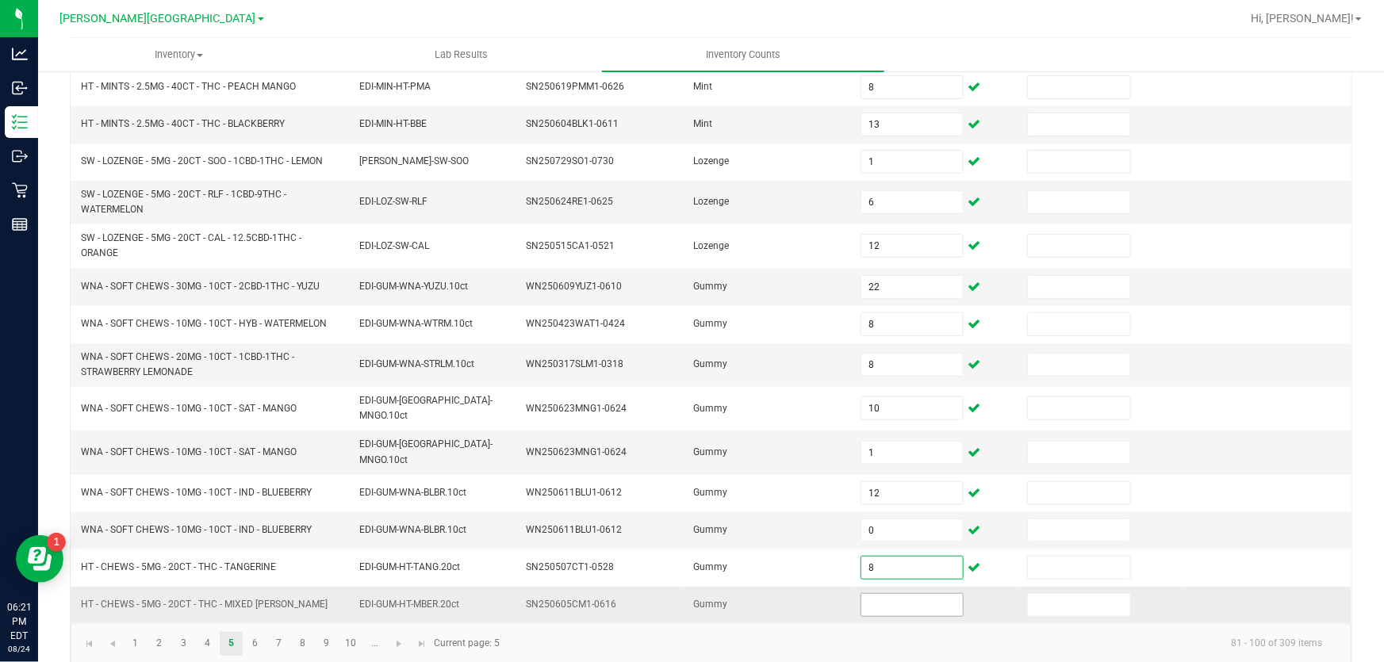
type input "8"
click at [891, 594] on input at bounding box center [912, 605] width 102 height 22
type input "4"
click at [251, 632] on link "6" at bounding box center [254, 644] width 23 height 24
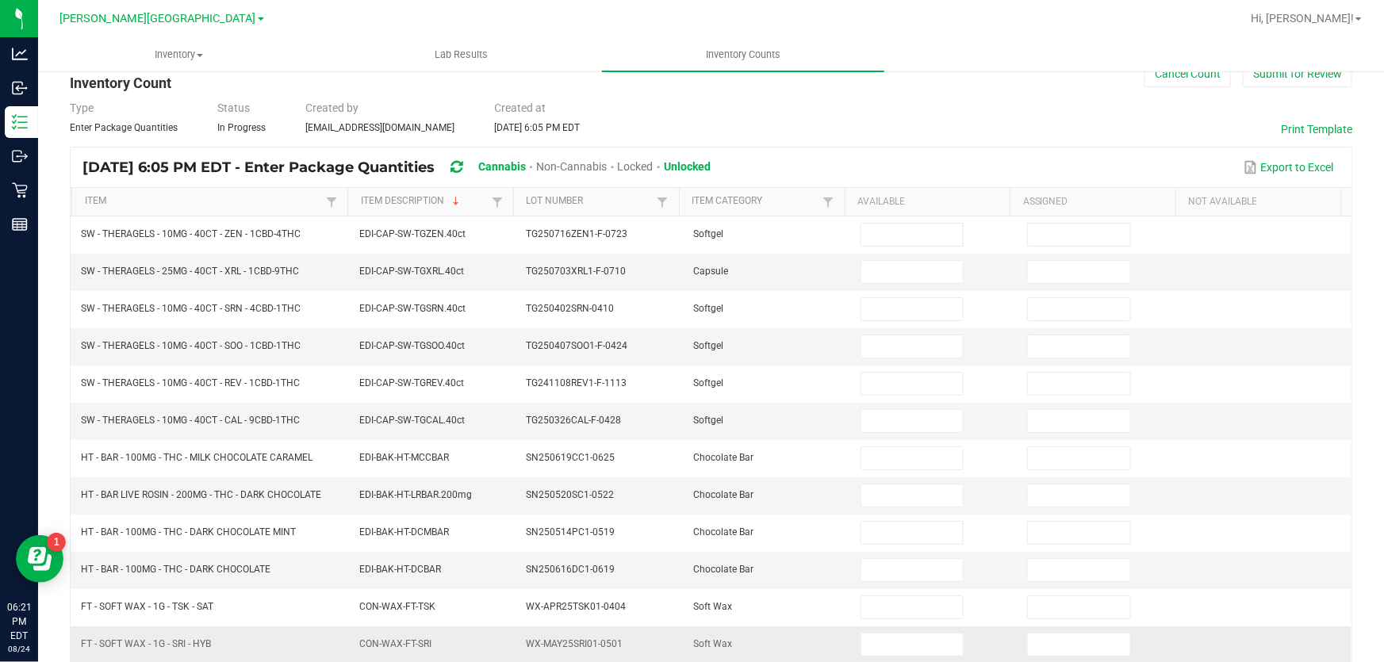
scroll to position [0, 0]
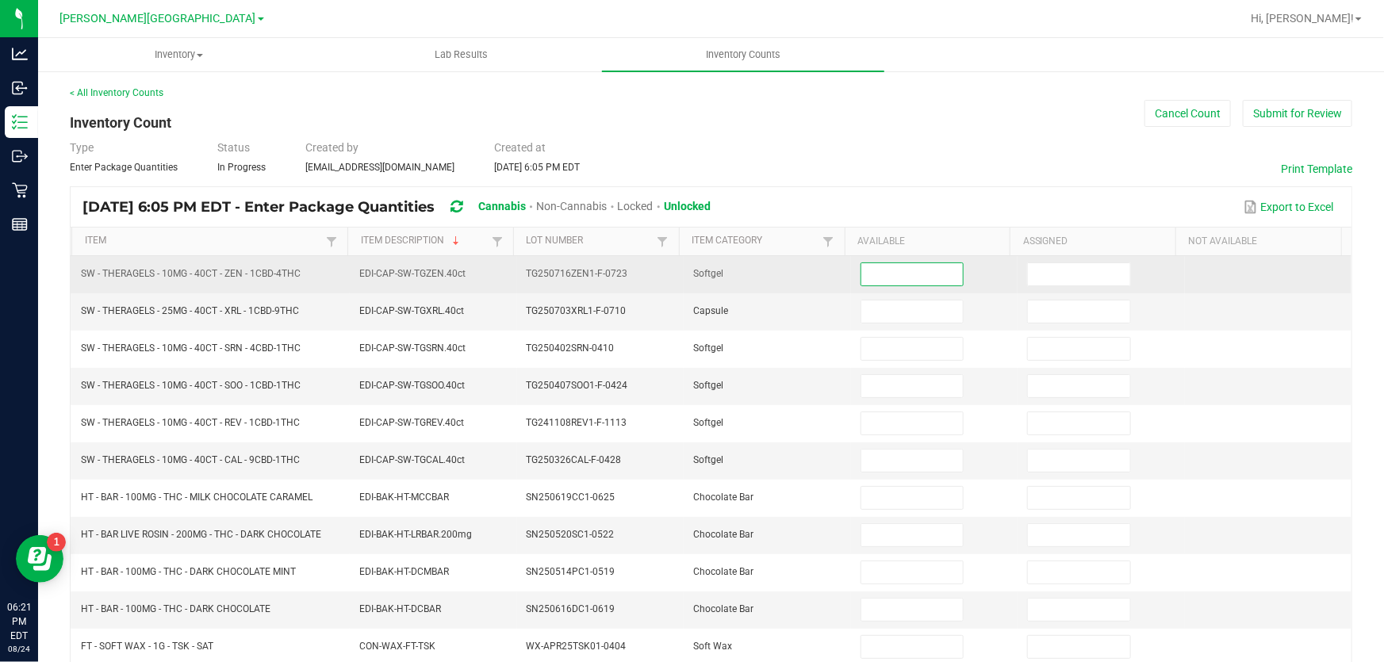
click at [869, 271] on input at bounding box center [912, 274] width 102 height 22
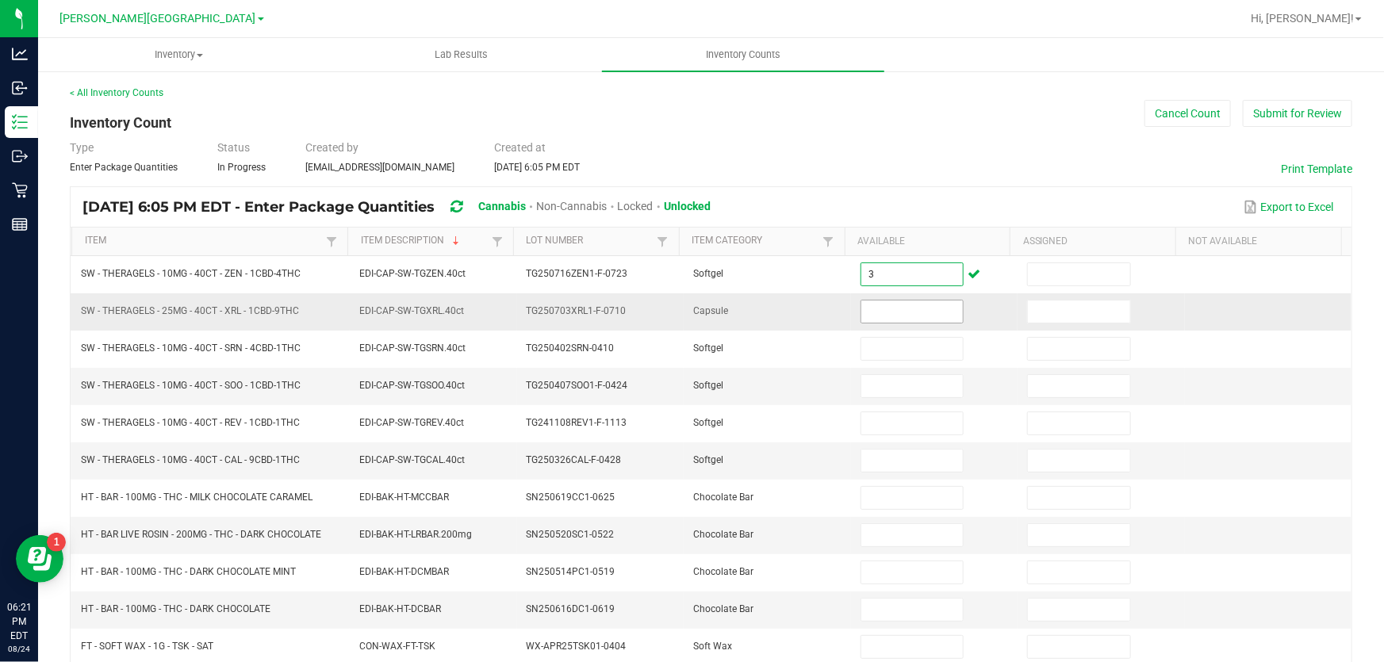
click at [869, 307] on input at bounding box center [912, 312] width 102 height 22
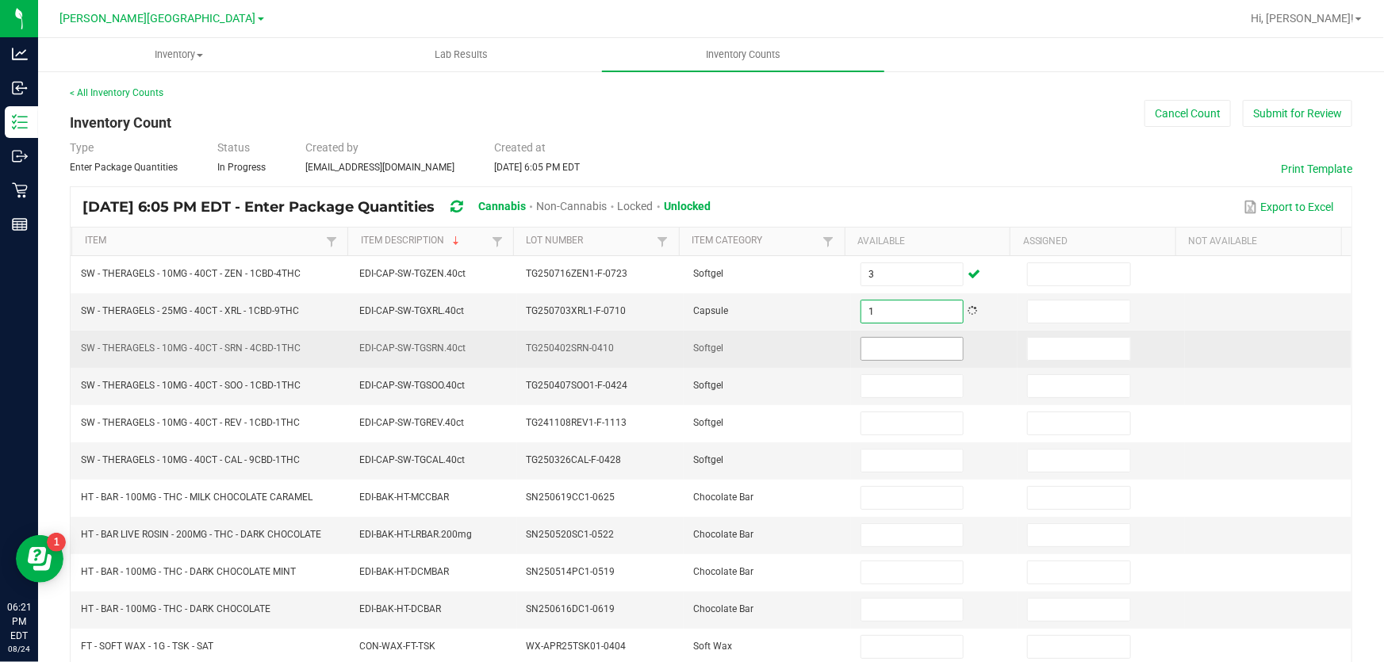
click at [904, 347] on input at bounding box center [912, 349] width 102 height 22
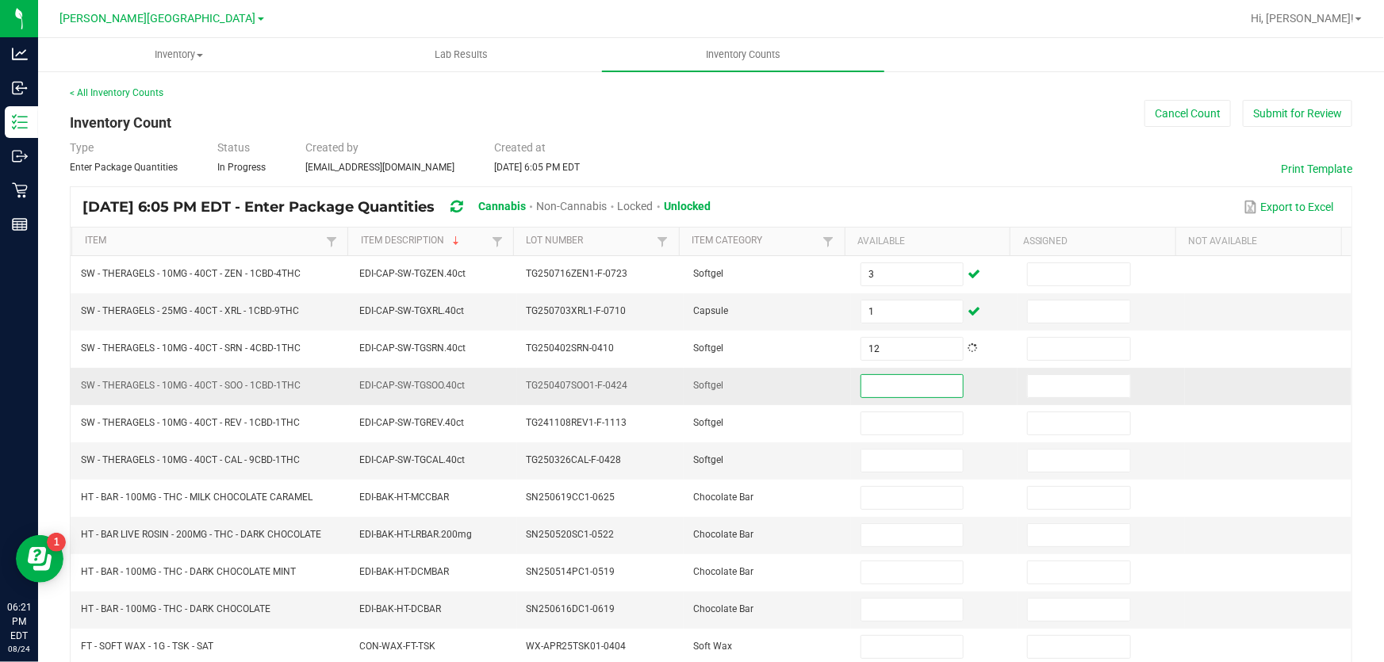
click at [902, 389] on input at bounding box center [912, 386] width 102 height 22
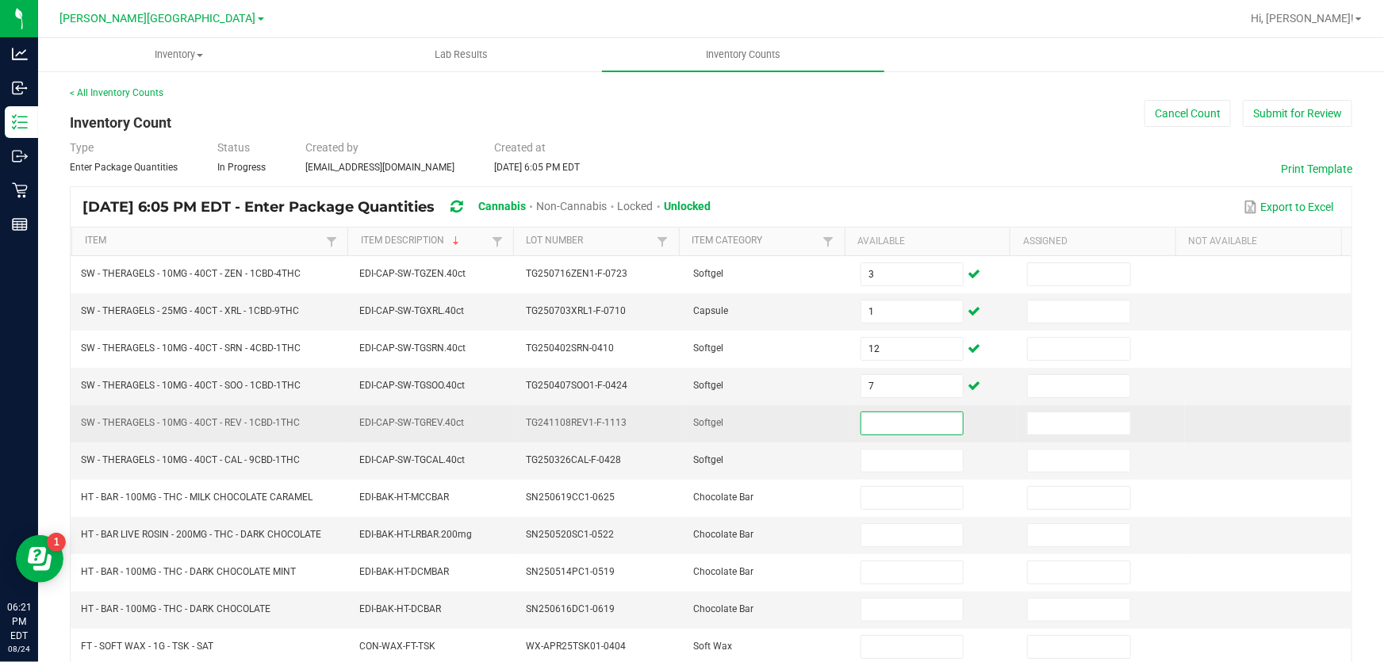
click at [868, 422] on input at bounding box center [912, 423] width 102 height 22
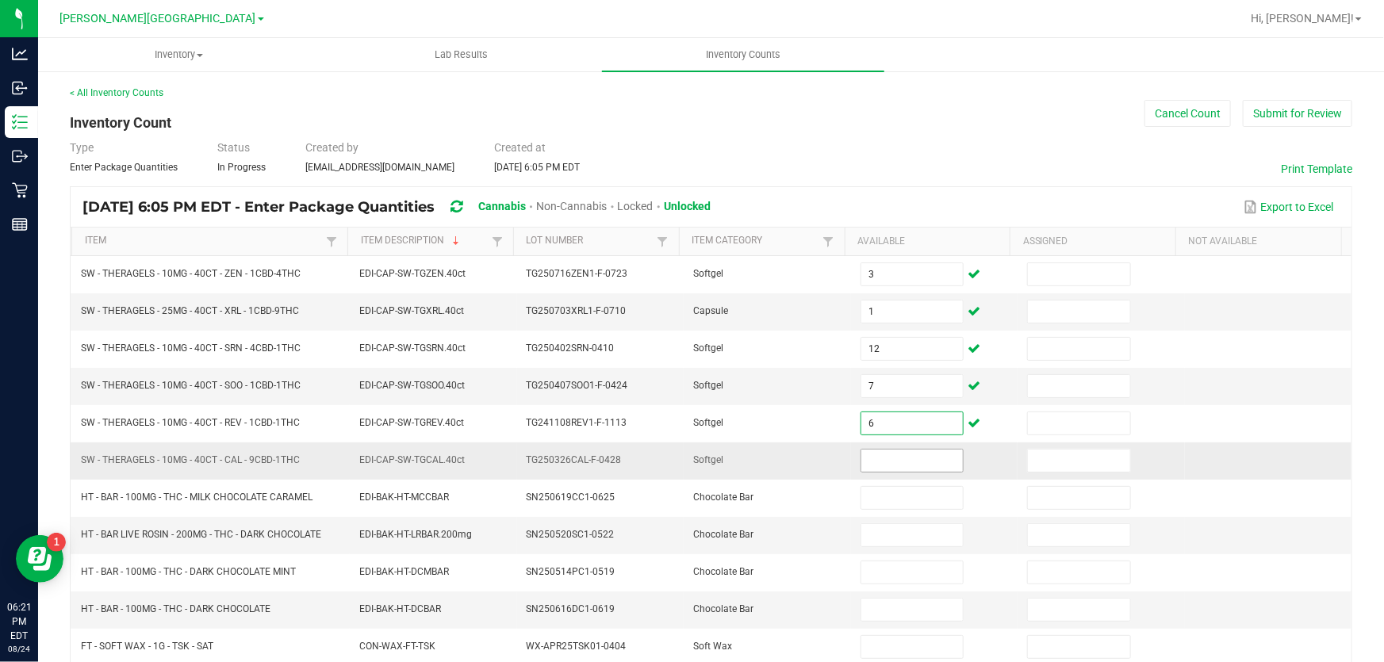
click at [920, 464] on input at bounding box center [912, 461] width 102 height 22
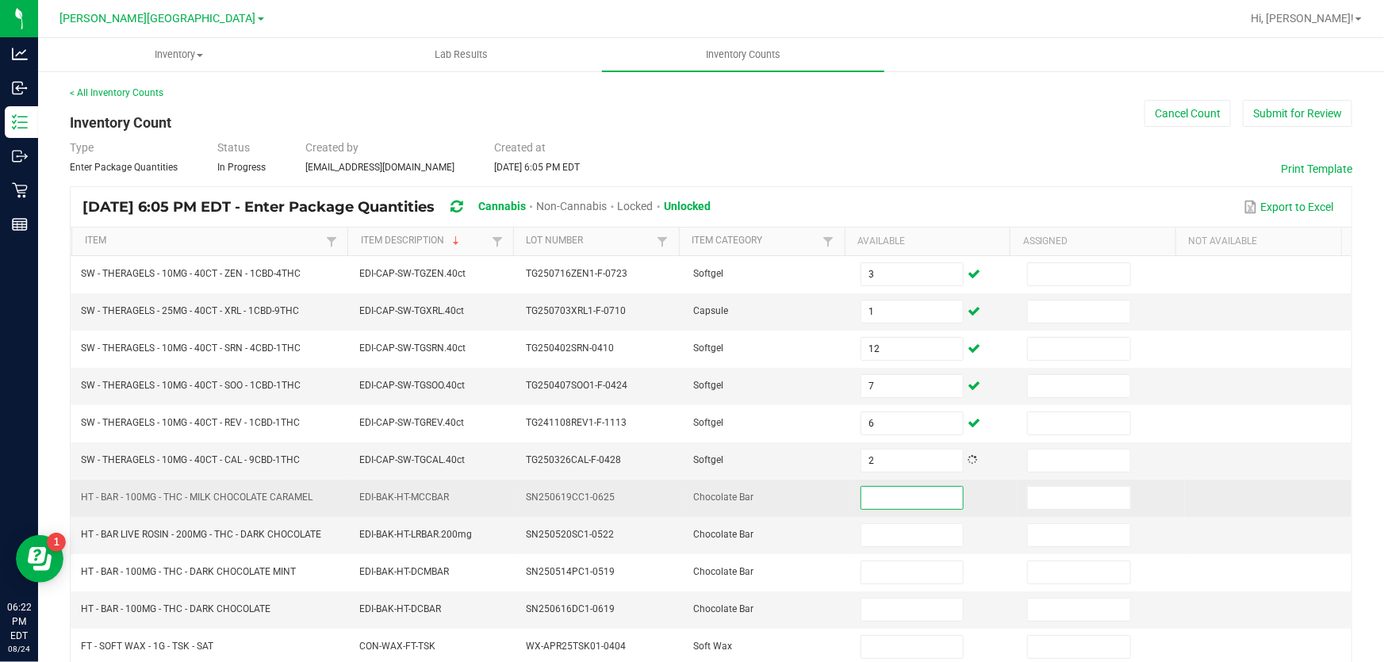
click at [912, 503] on input at bounding box center [912, 498] width 102 height 22
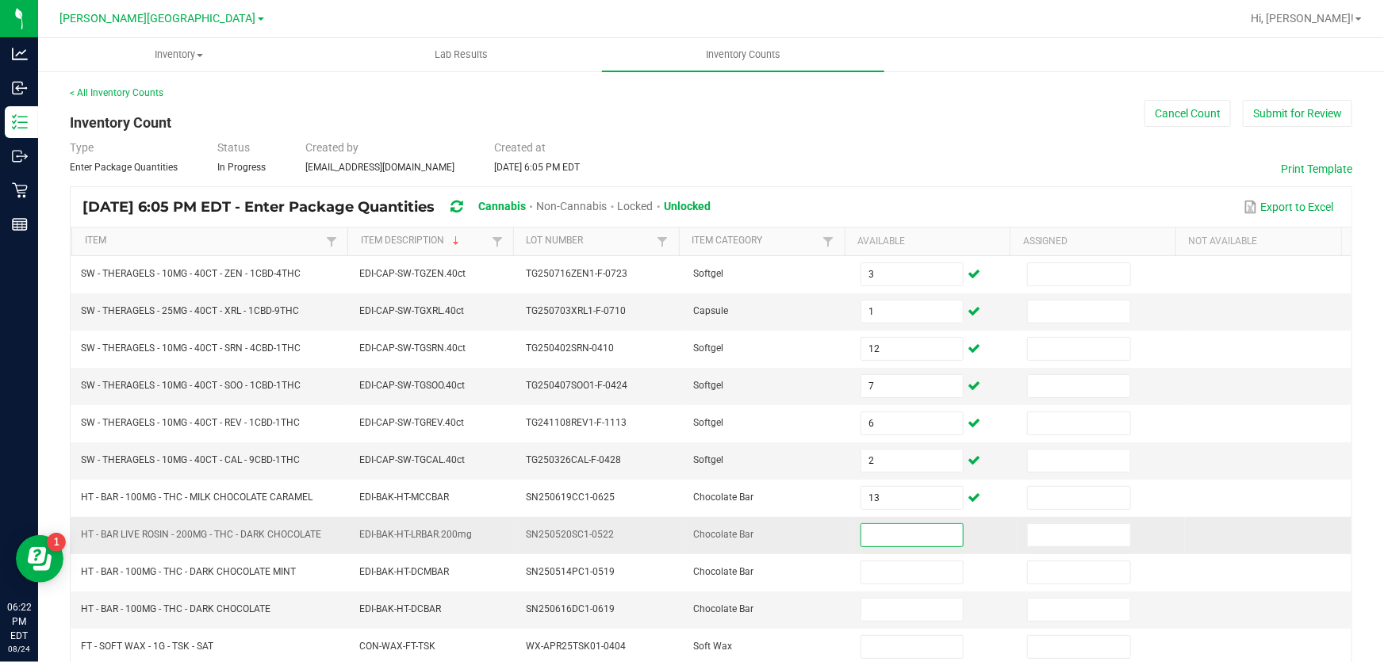
click at [879, 537] on input at bounding box center [912, 535] width 102 height 22
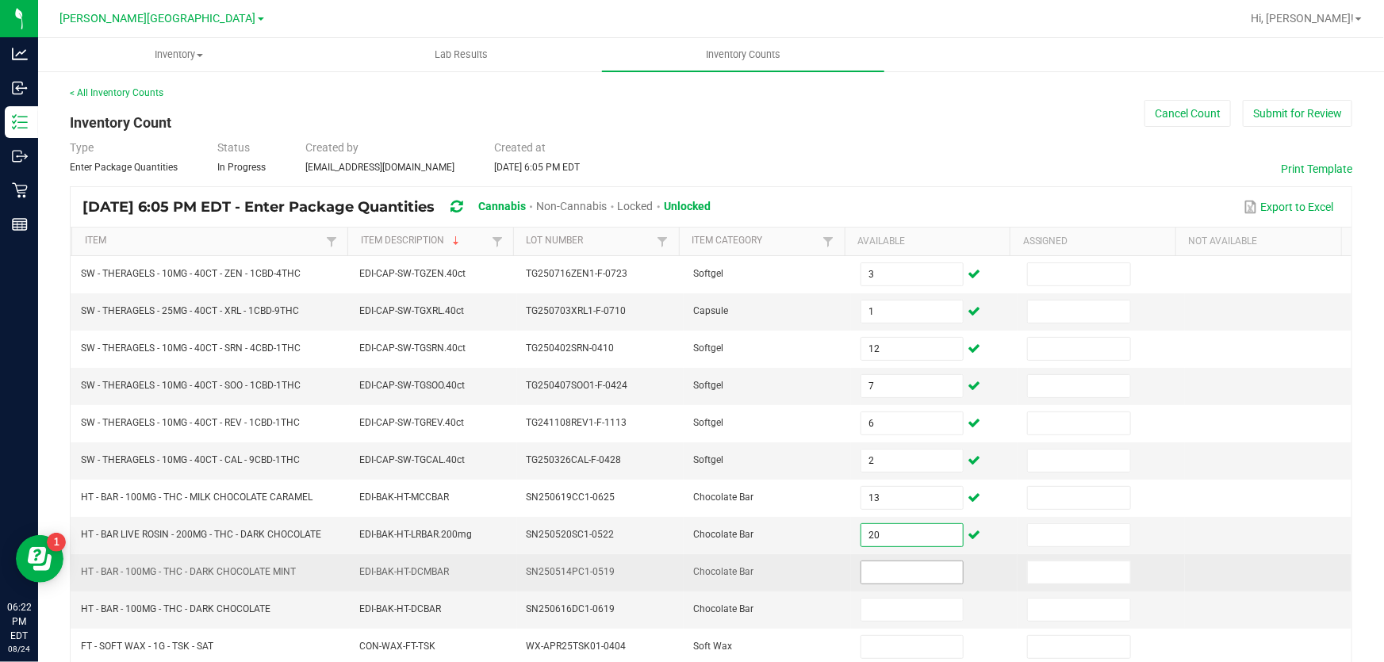
click at [899, 575] on input at bounding box center [912, 572] width 102 height 22
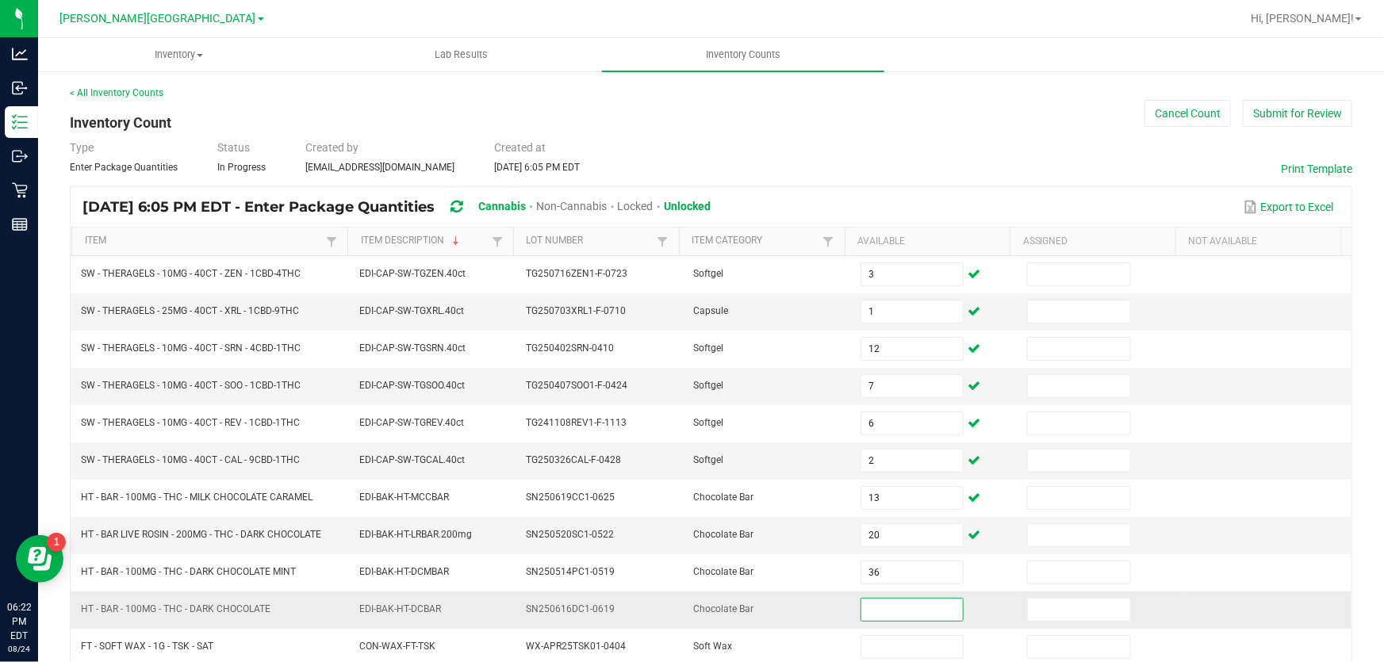
click at [904, 610] on input at bounding box center [912, 610] width 102 height 22
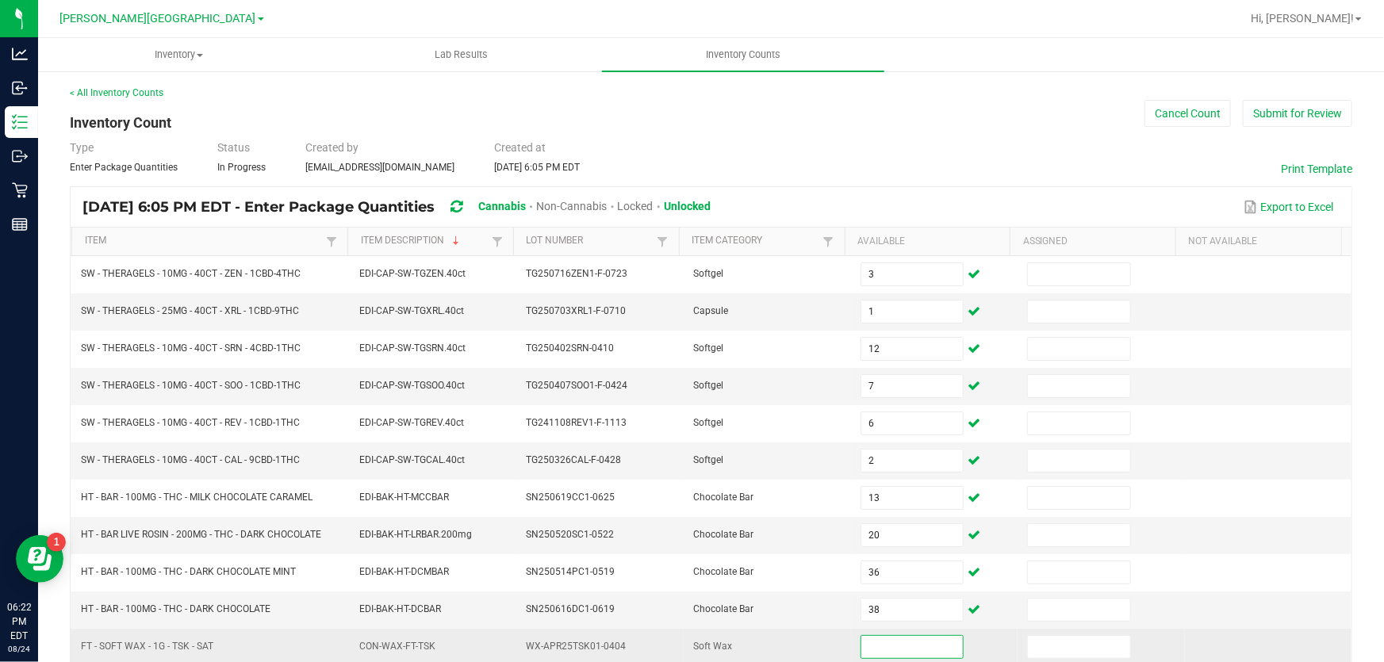
click at [914, 642] on input at bounding box center [912, 647] width 102 height 22
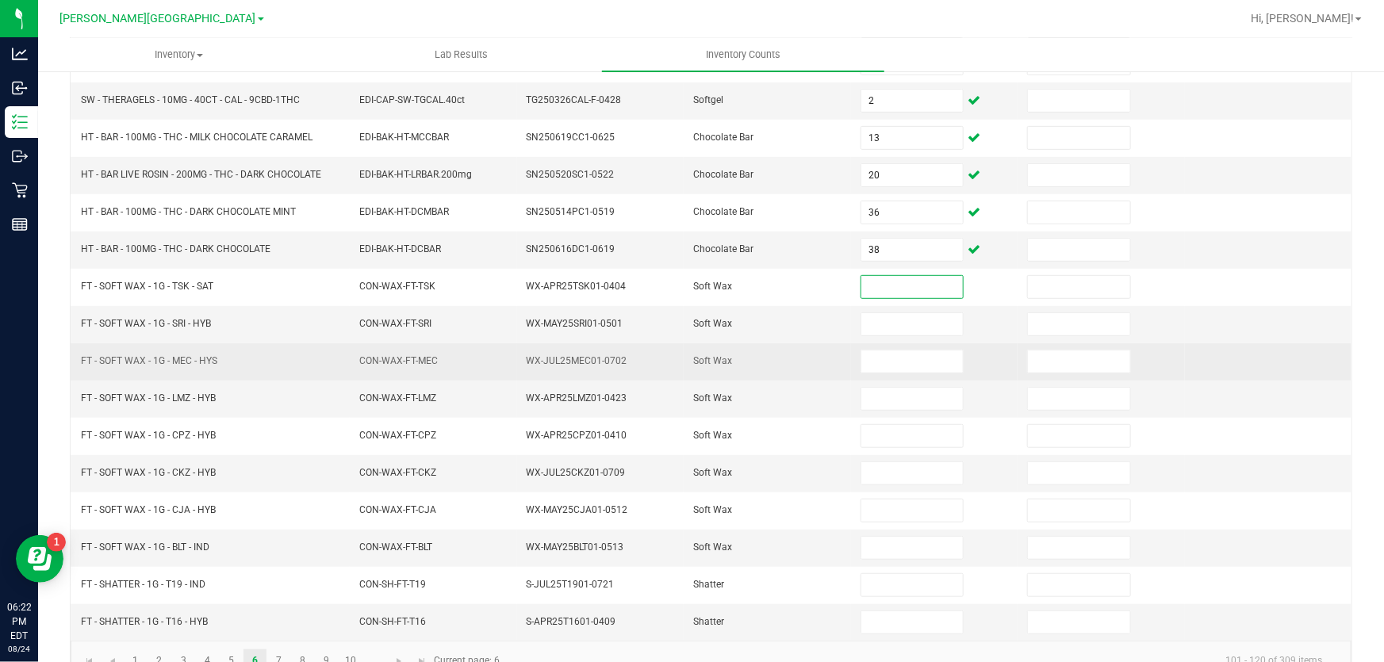
scroll to position [390, 0]
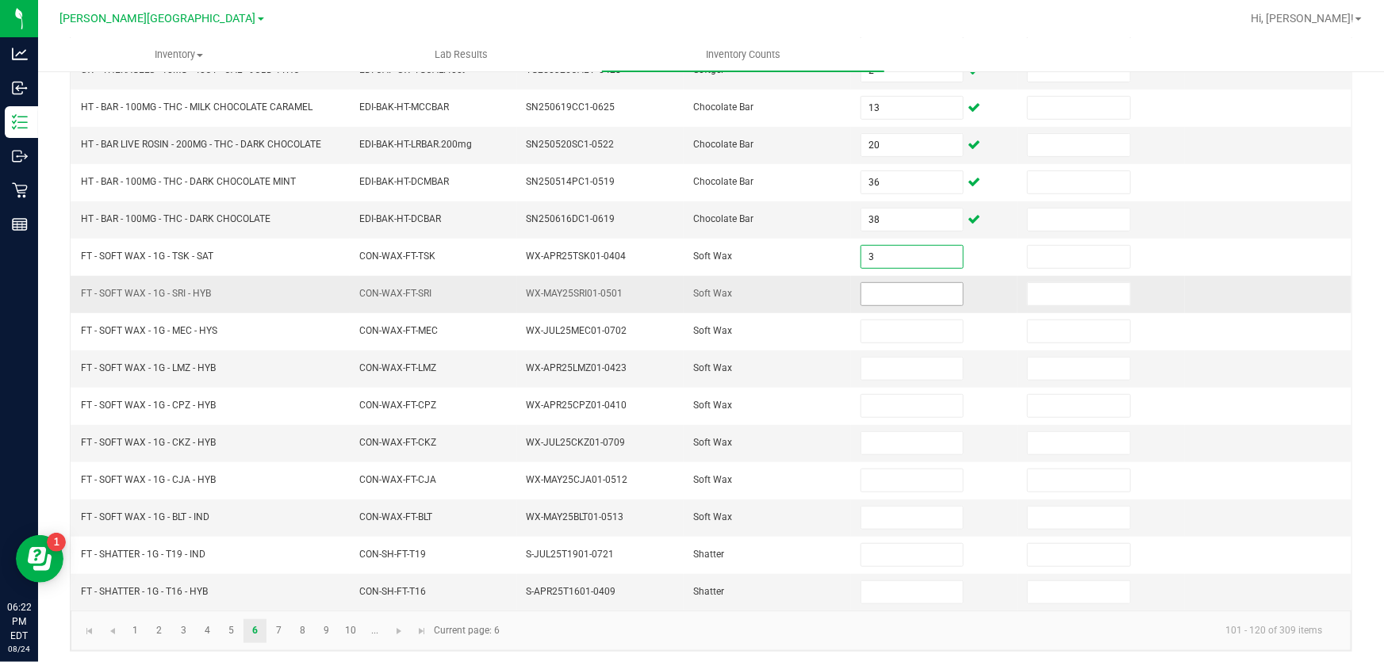
click at [918, 292] on input at bounding box center [912, 294] width 102 height 22
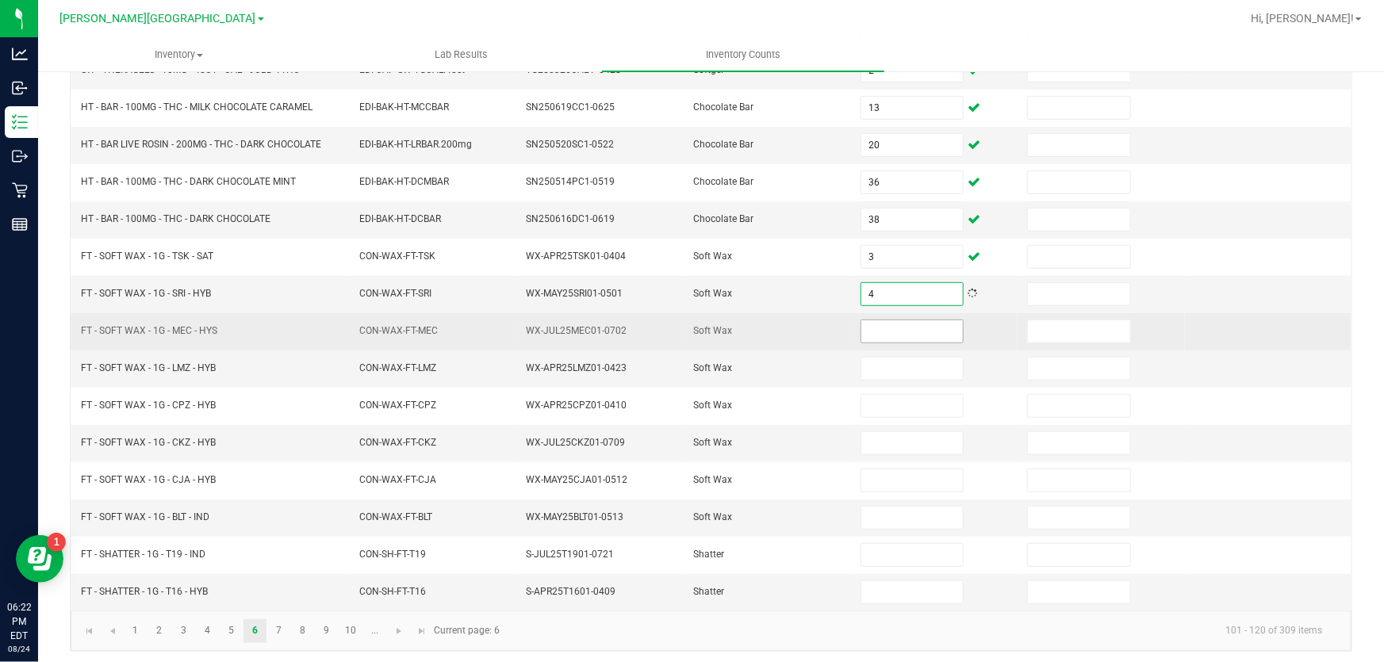
click at [939, 327] on input at bounding box center [912, 331] width 102 height 22
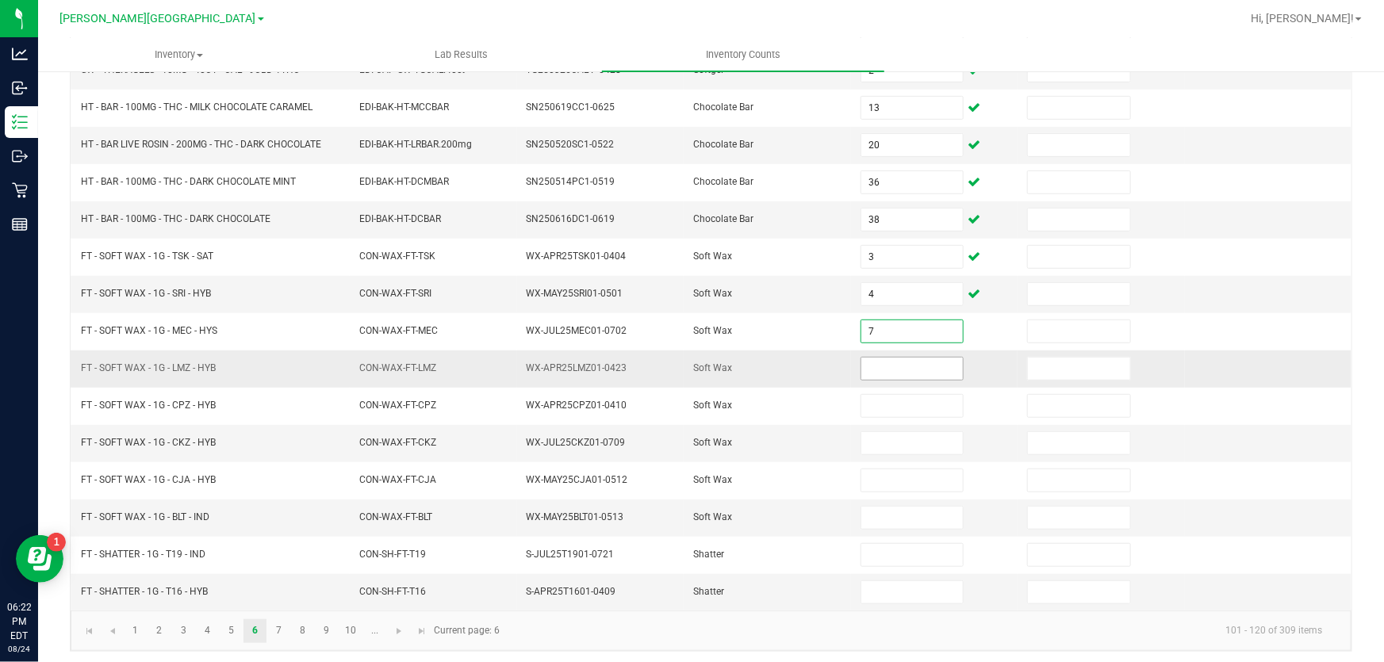
click at [933, 366] on input at bounding box center [912, 369] width 102 height 22
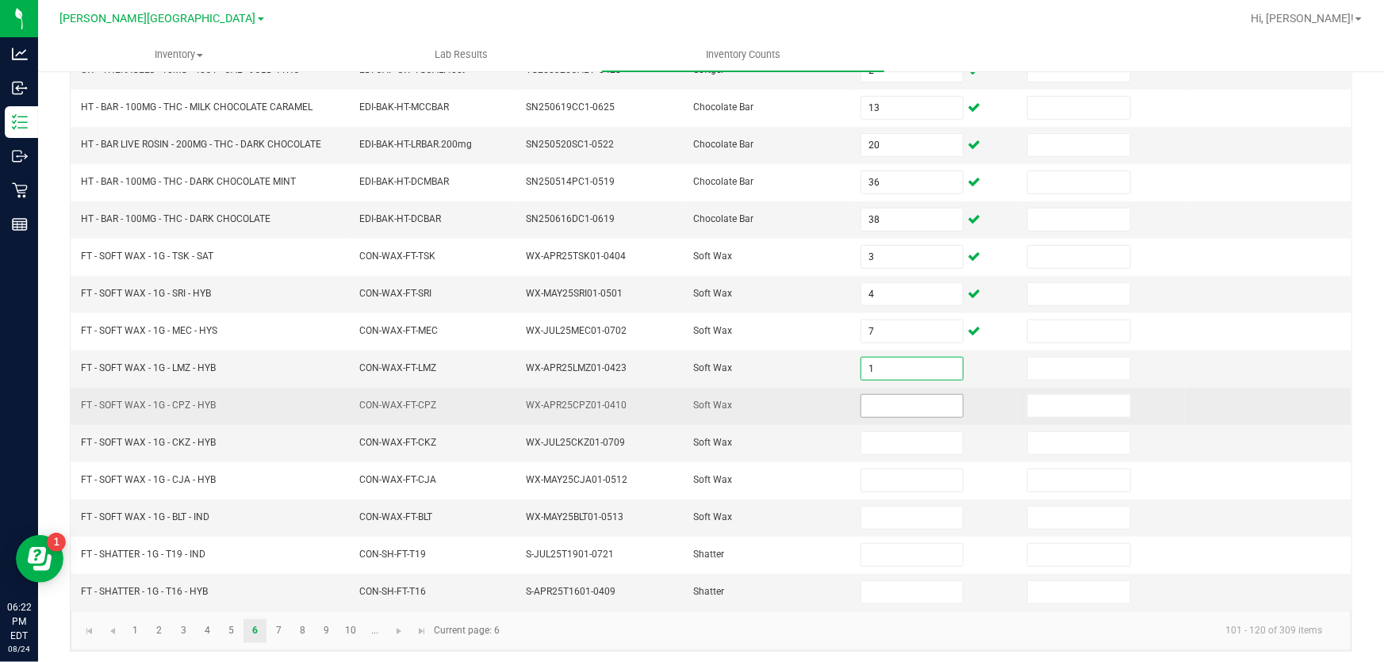
click at [918, 399] on input at bounding box center [912, 406] width 102 height 22
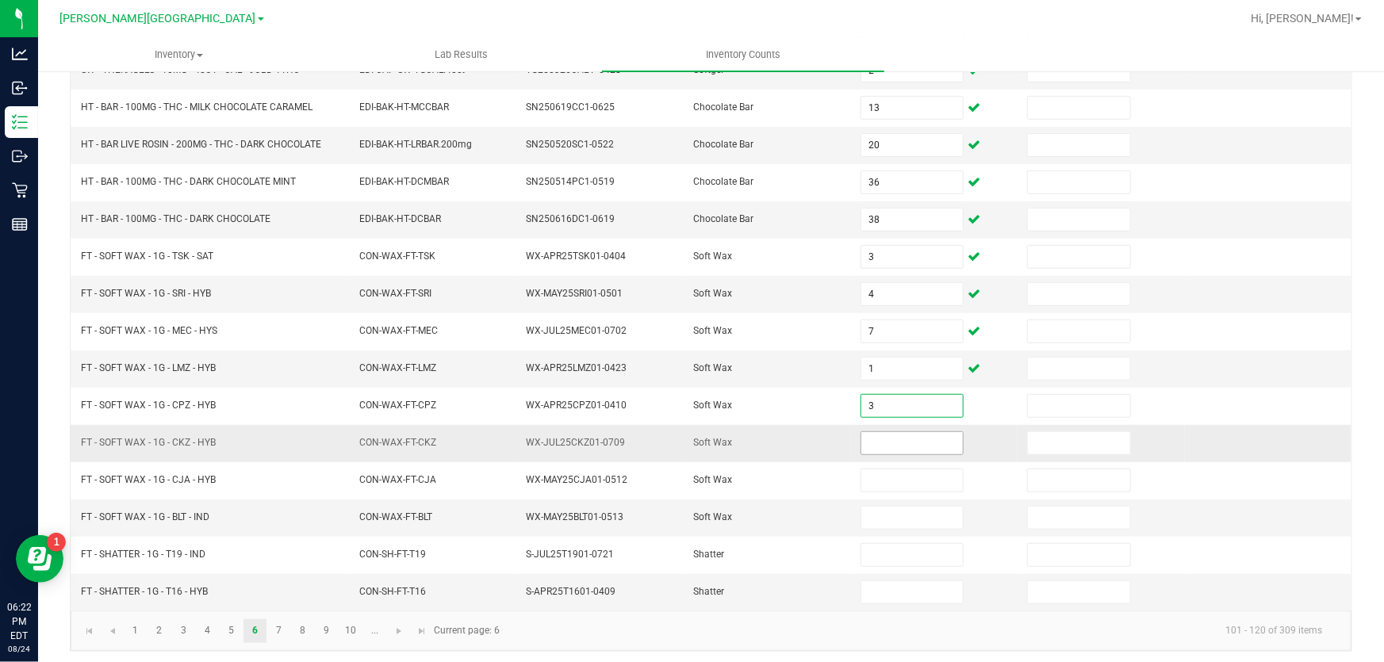
click at [918, 432] on input at bounding box center [912, 443] width 102 height 22
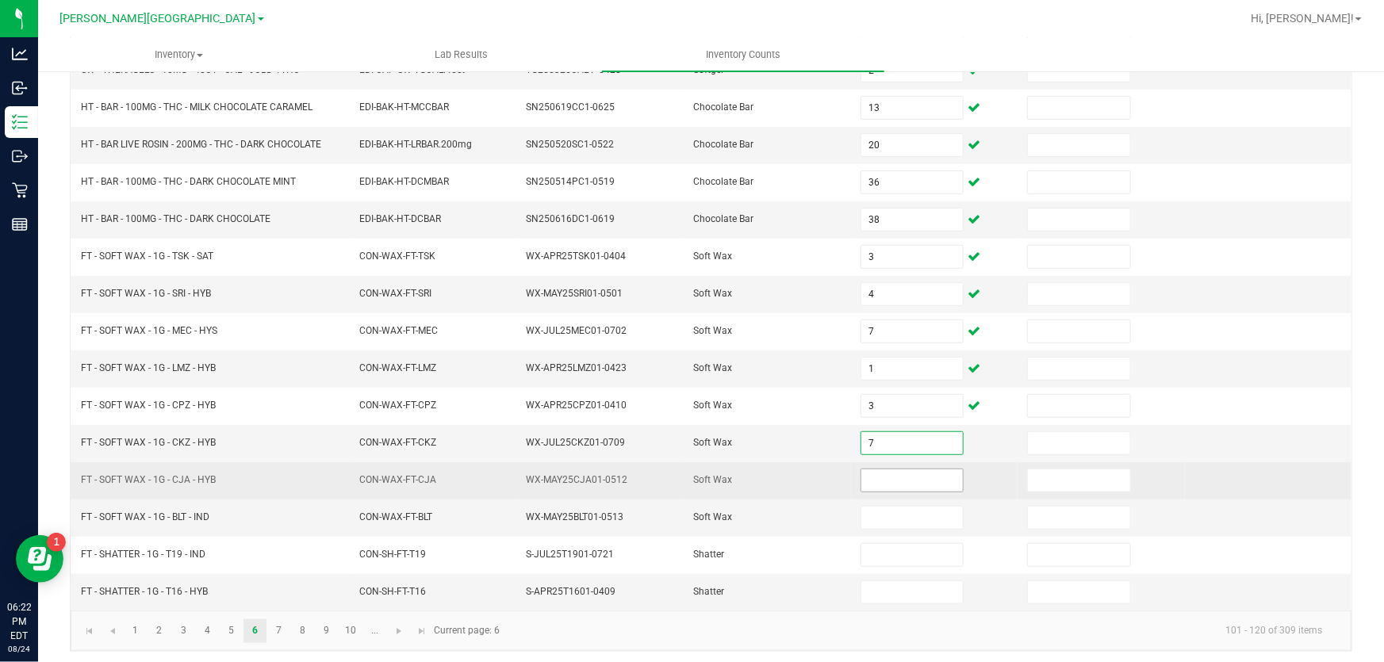
click at [906, 482] on input at bounding box center [912, 480] width 102 height 22
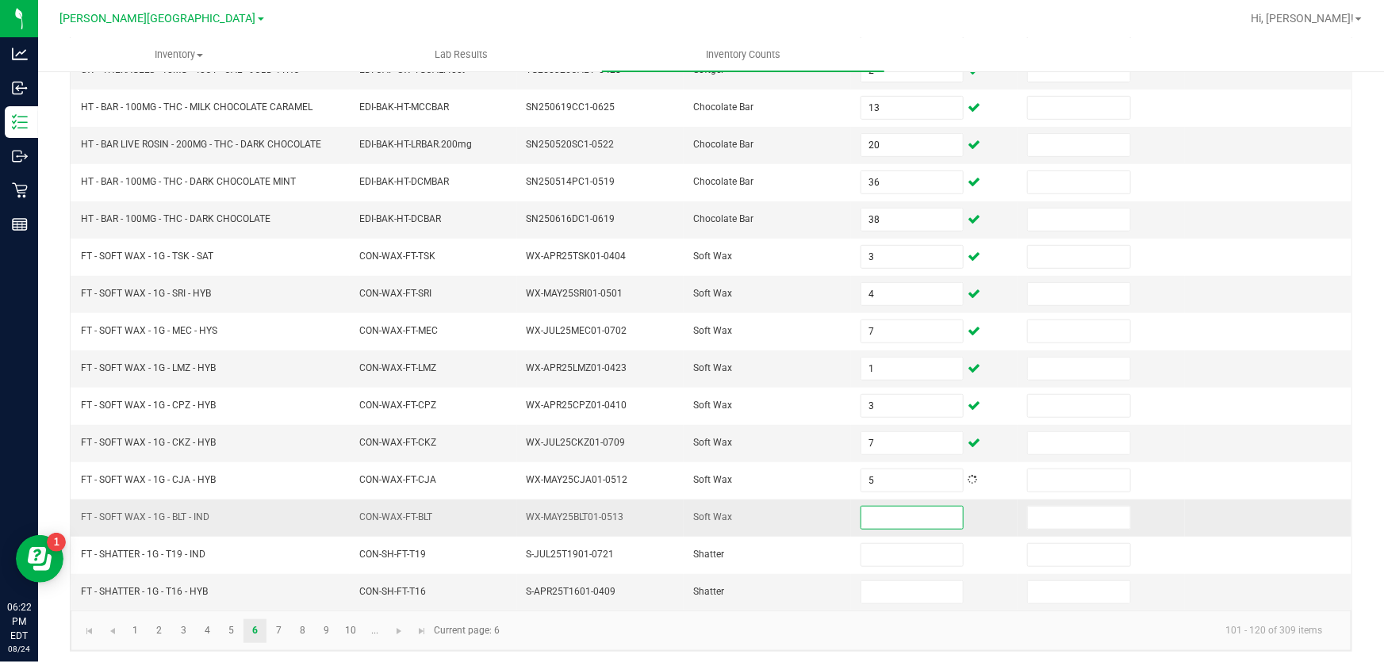
click at [906, 508] on input at bounding box center [912, 518] width 102 height 22
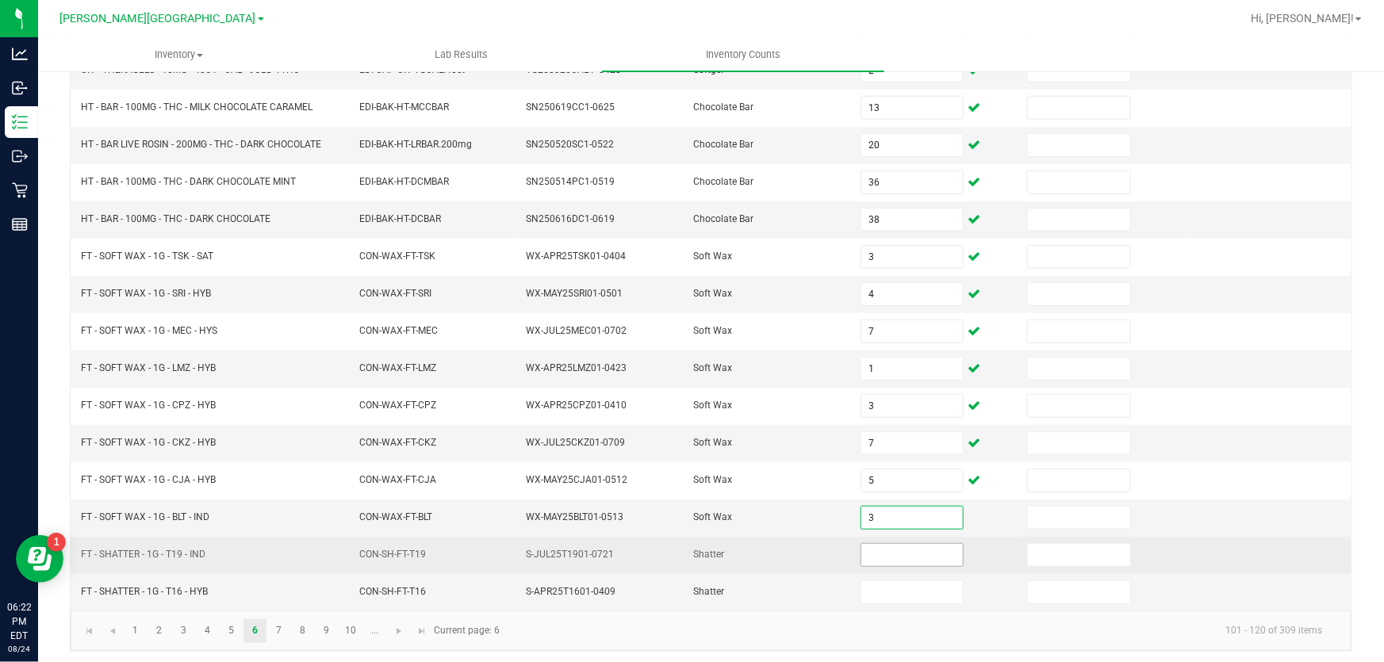
click at [899, 556] on input at bounding box center [912, 555] width 102 height 22
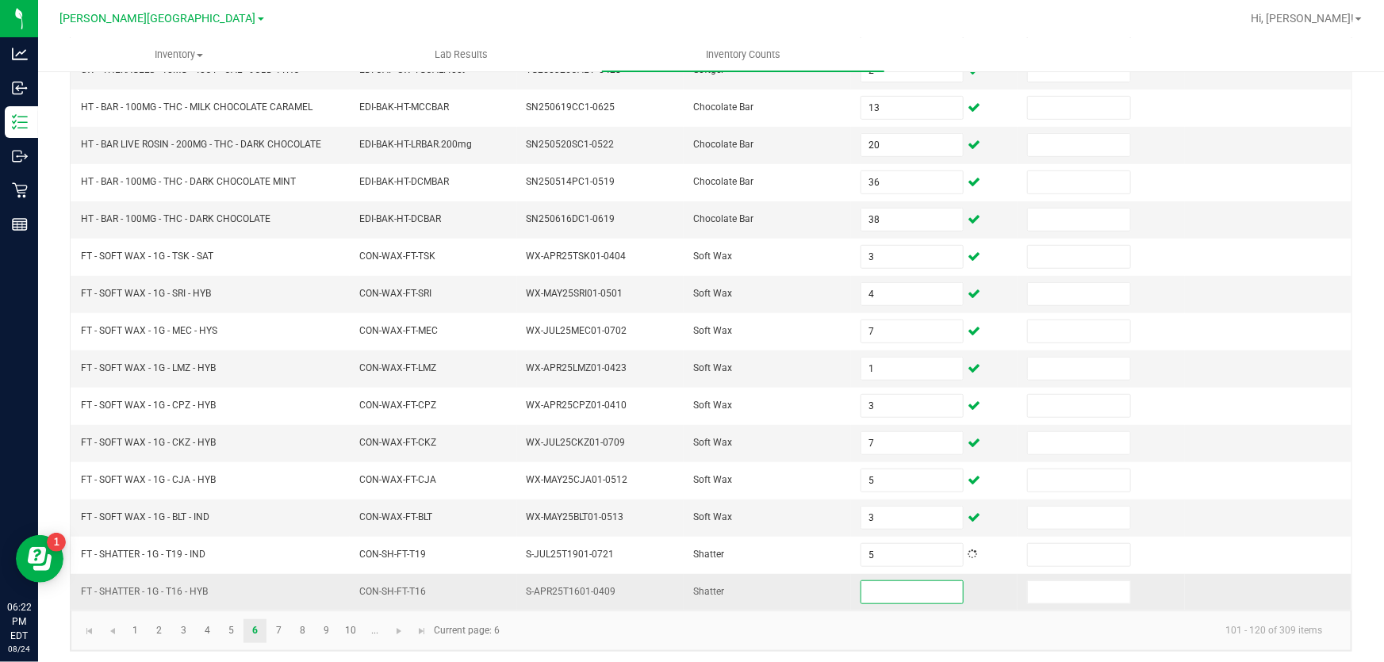
click at [912, 591] on input at bounding box center [912, 592] width 102 height 22
click at [271, 623] on link "7" at bounding box center [278, 631] width 23 height 24
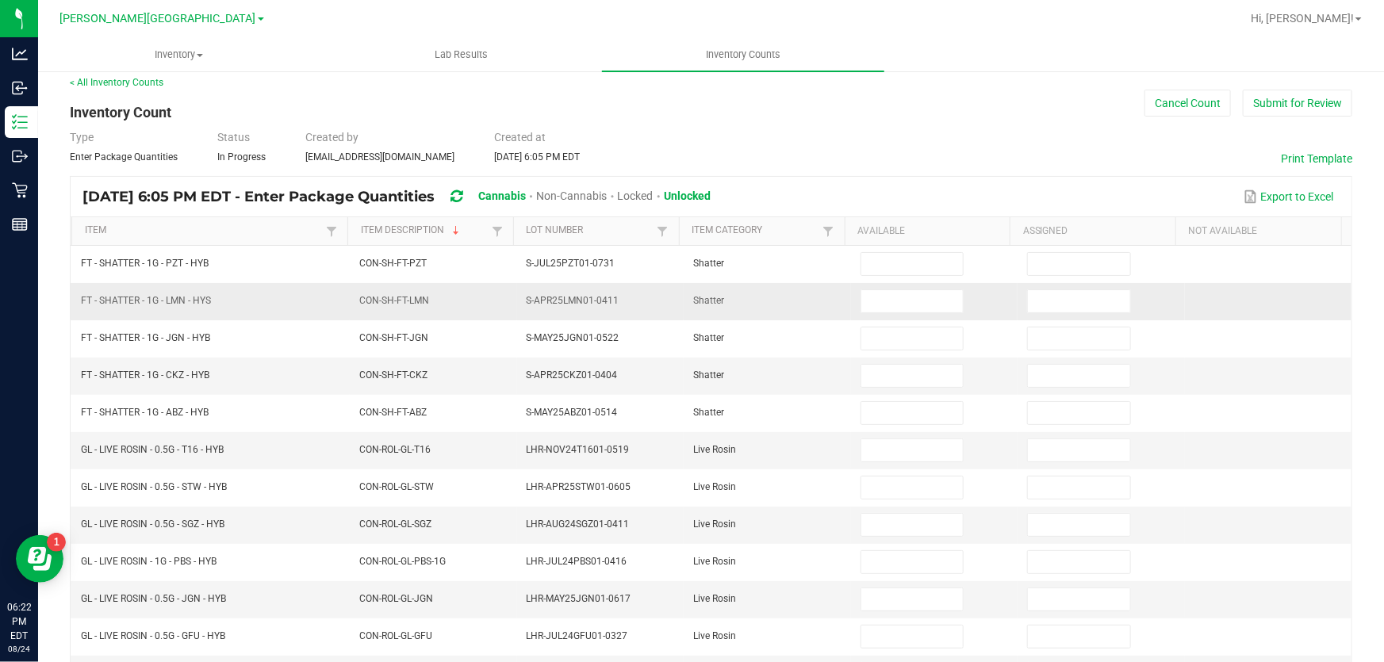
scroll to position [0, 0]
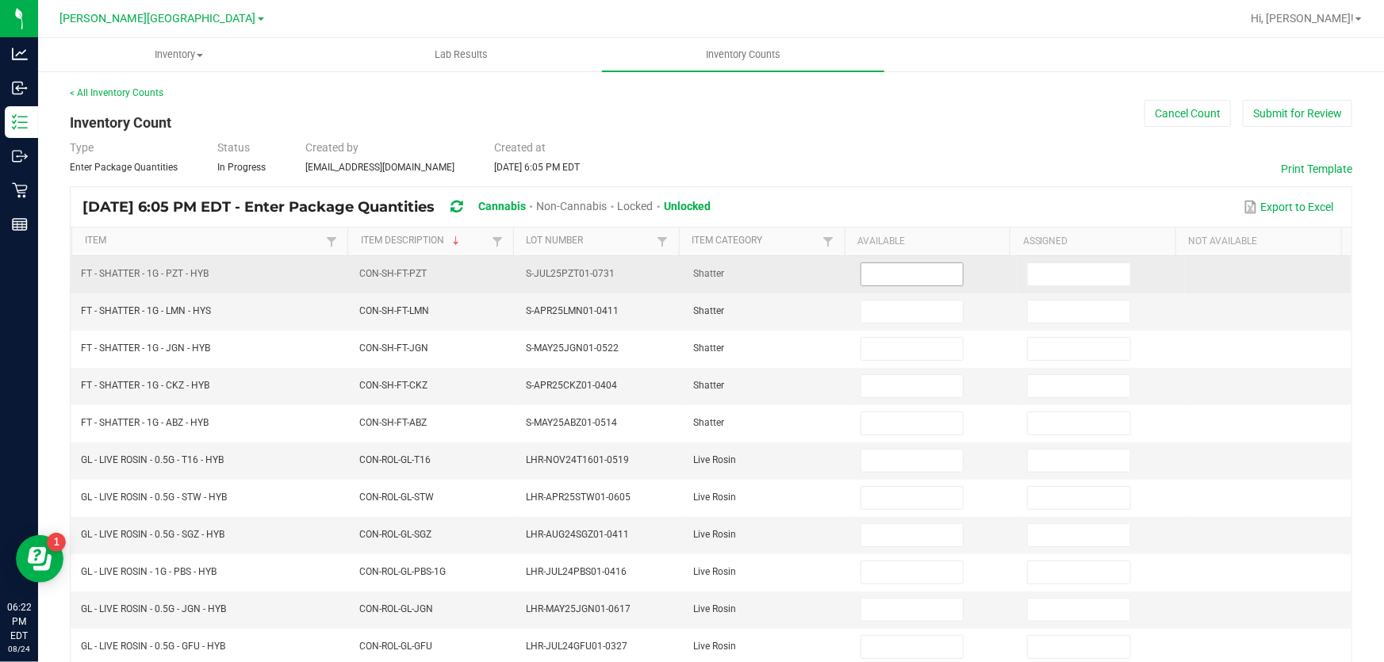
click at [866, 284] on input at bounding box center [912, 274] width 102 height 22
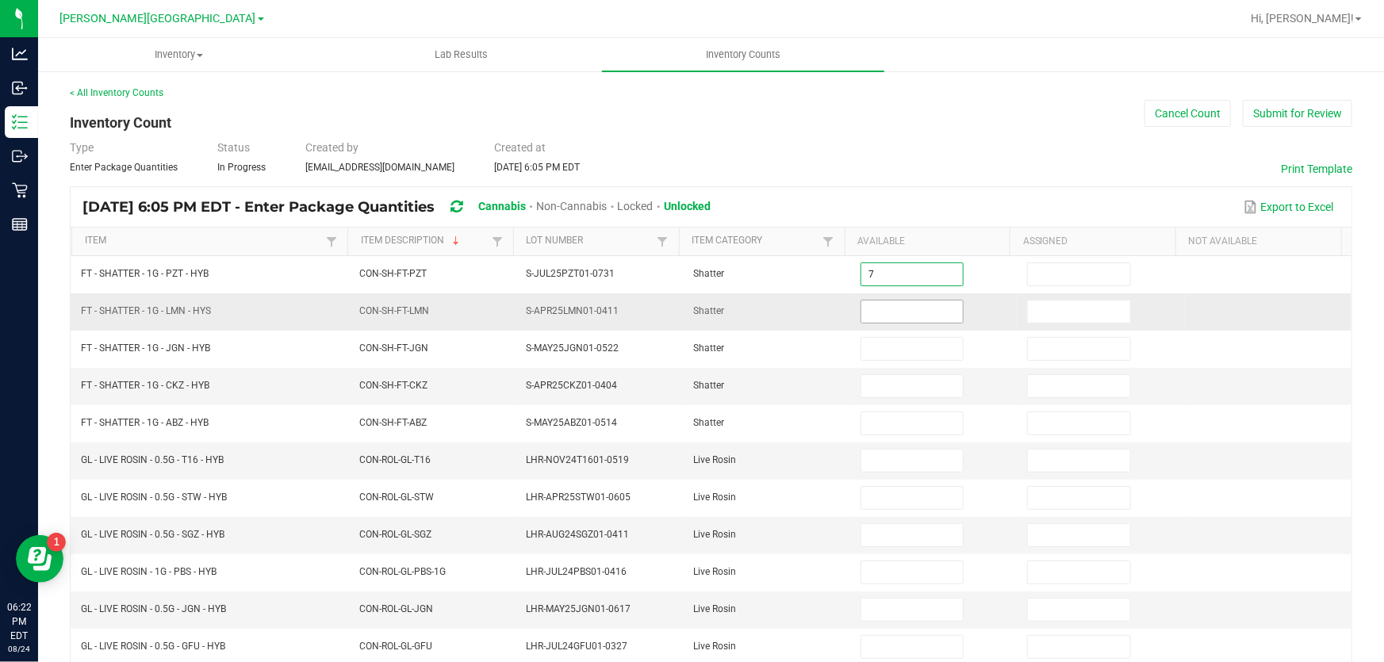
click at [879, 304] on input at bounding box center [912, 312] width 102 height 22
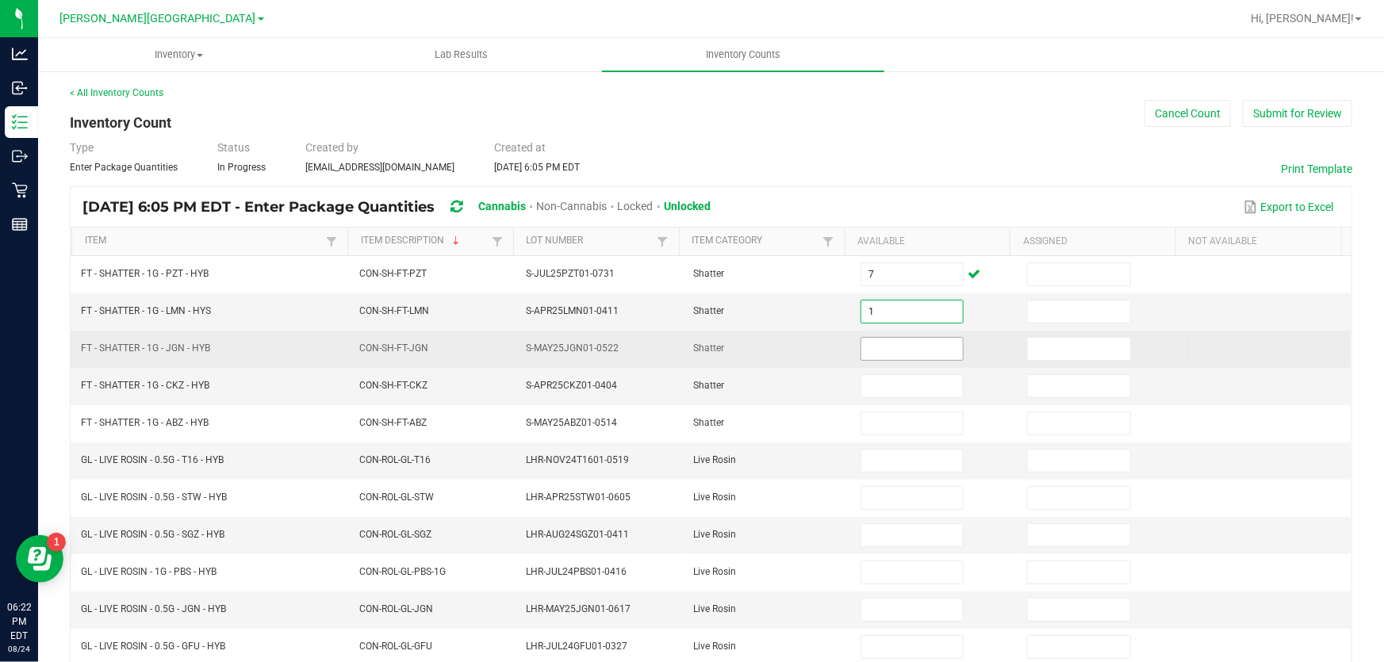
click at [879, 347] on input at bounding box center [912, 349] width 102 height 22
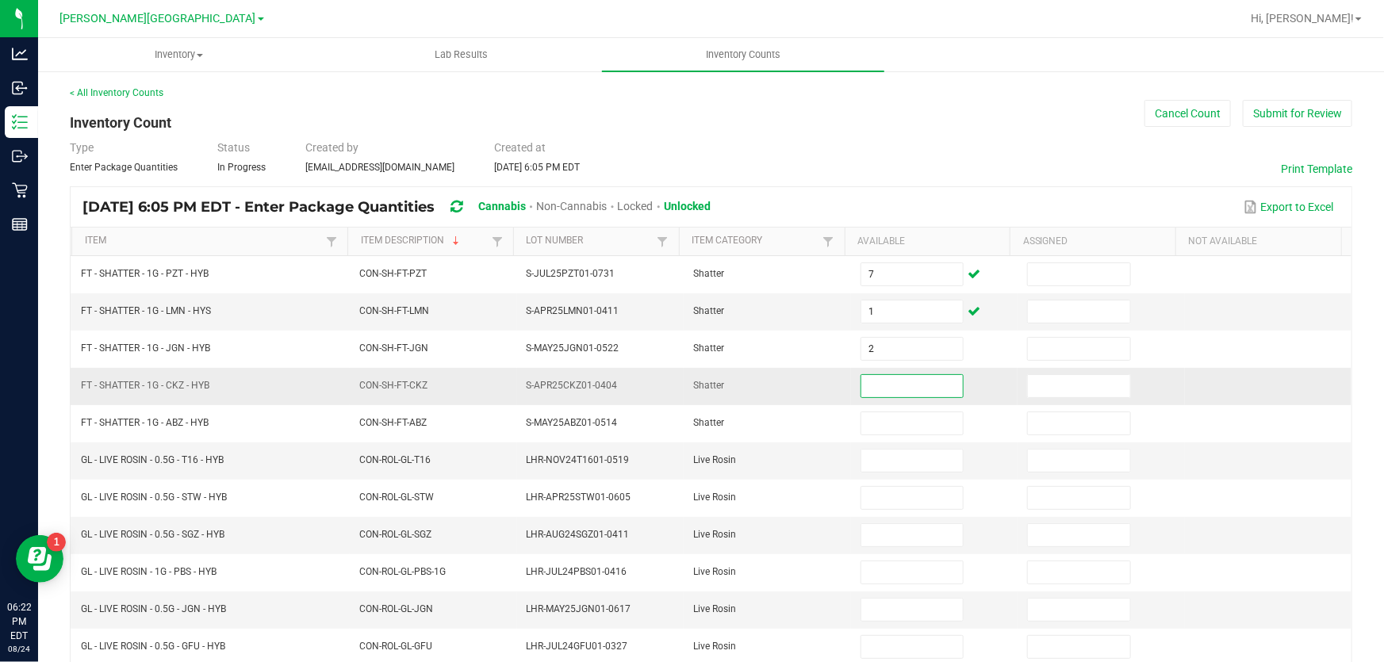
click at [881, 380] on input at bounding box center [912, 386] width 102 height 22
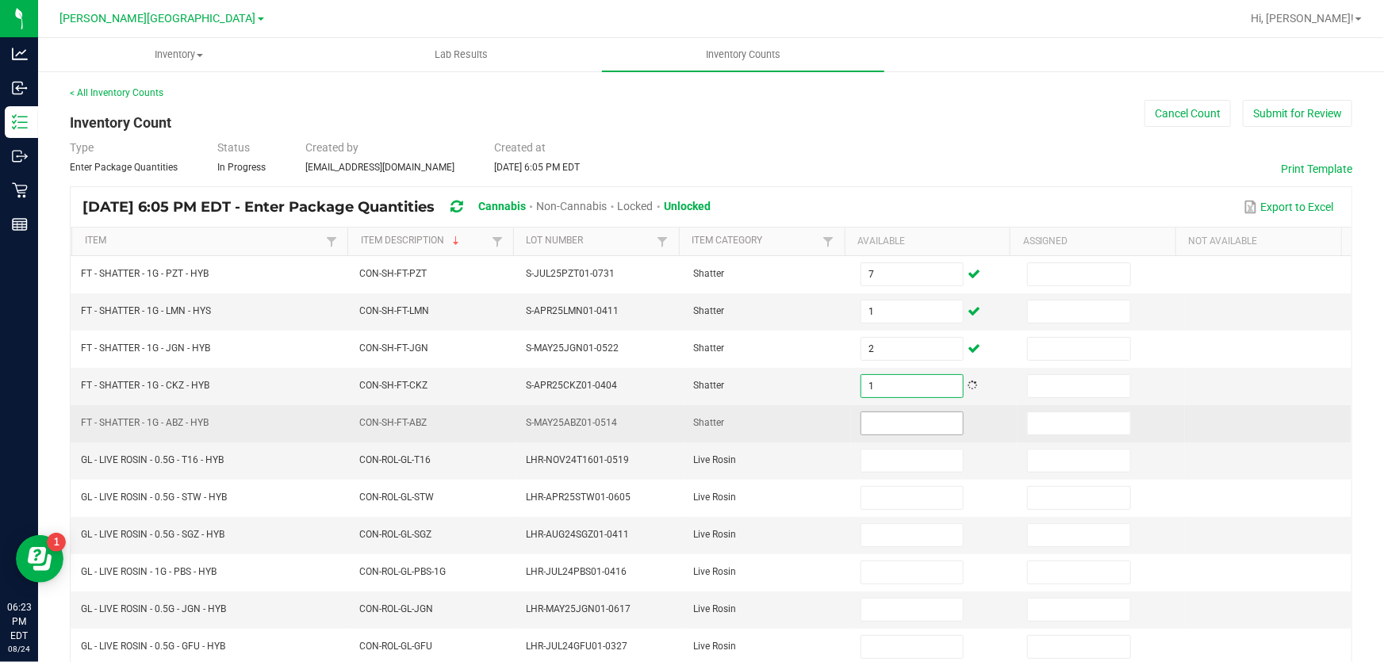
click at [933, 423] on input at bounding box center [912, 423] width 102 height 22
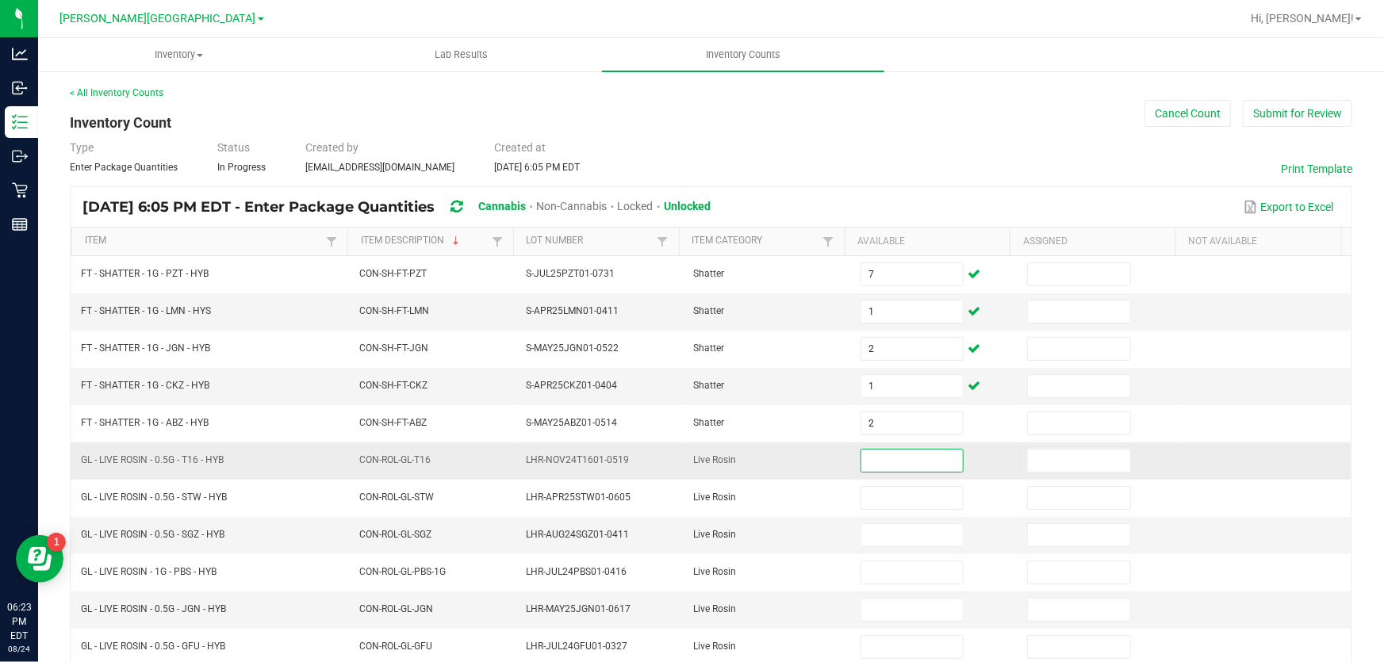
click at [914, 454] on input at bounding box center [912, 461] width 102 height 22
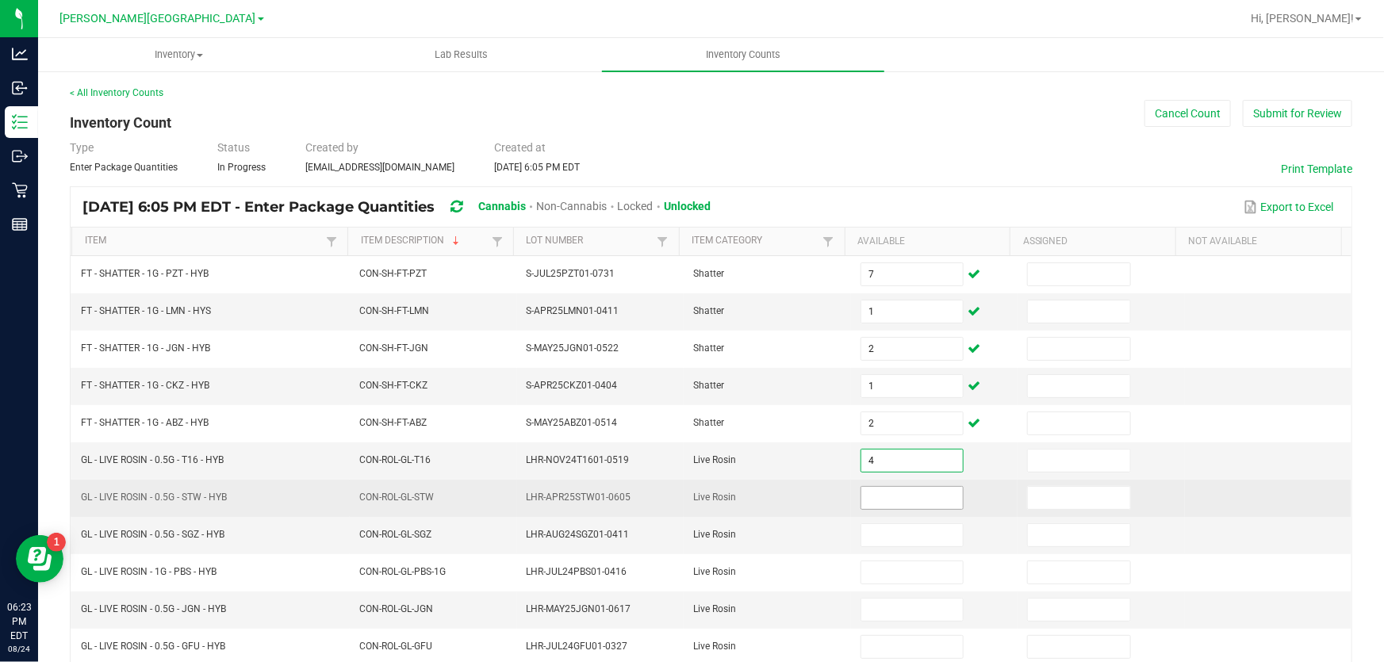
click at [884, 502] on input at bounding box center [912, 498] width 102 height 22
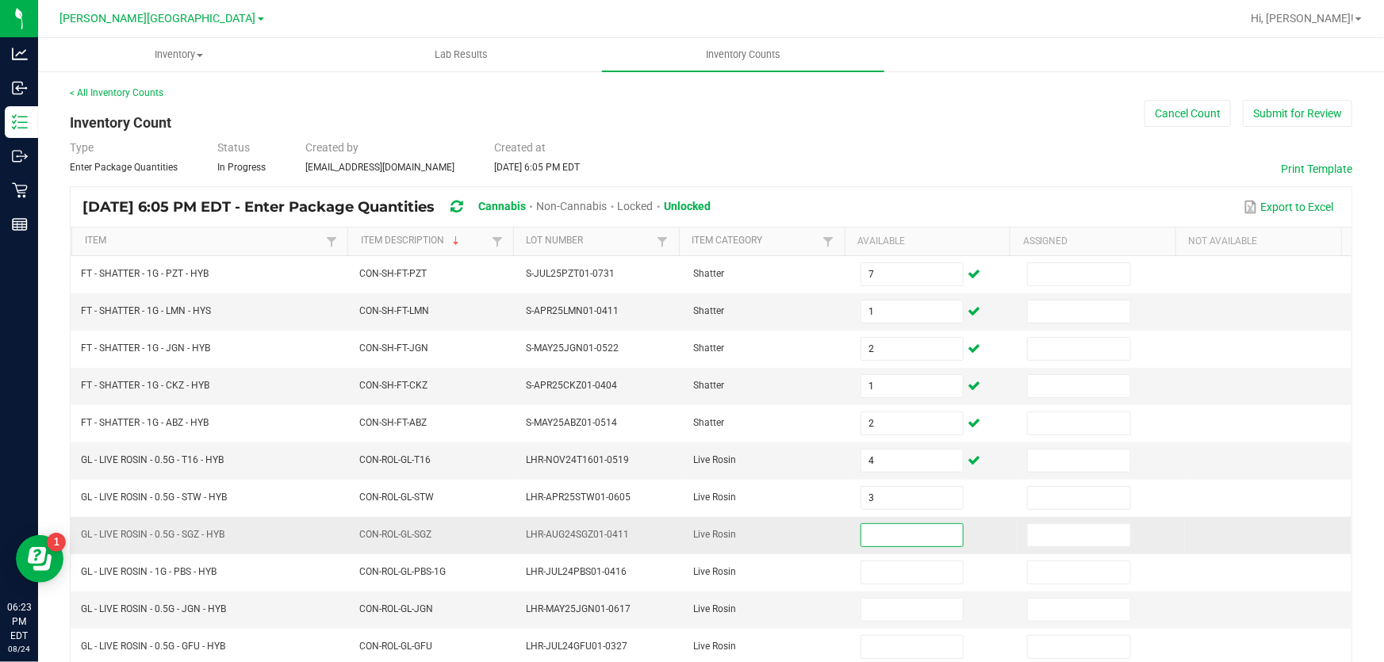
click at [873, 524] on input at bounding box center [912, 535] width 102 height 22
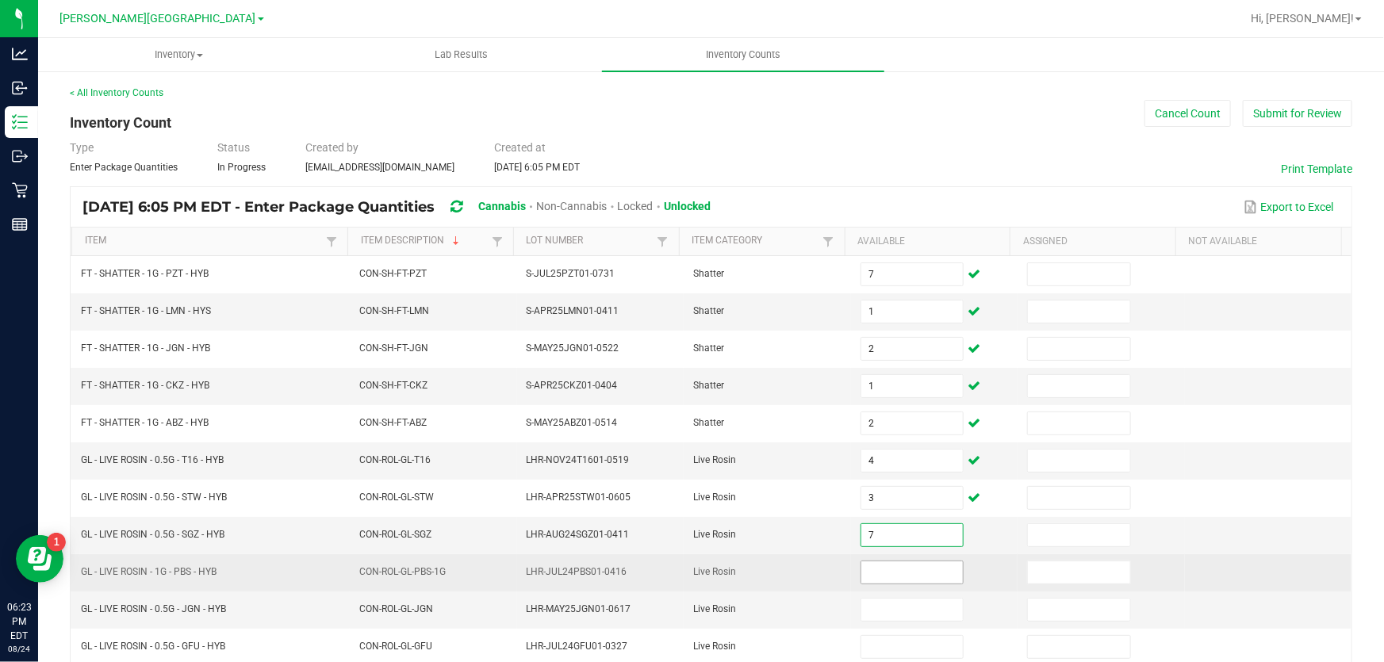
click at [933, 572] on input at bounding box center [912, 572] width 102 height 22
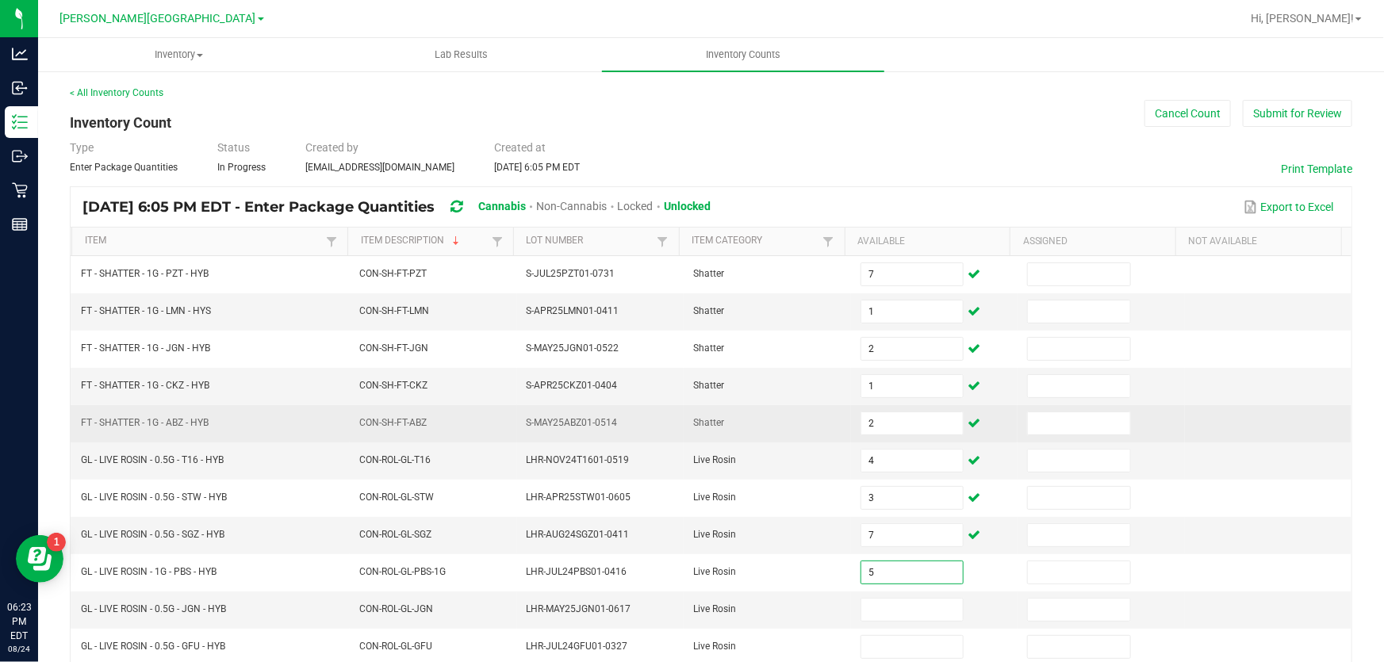
click at [1129, 405] on td at bounding box center [1101, 423] width 167 height 37
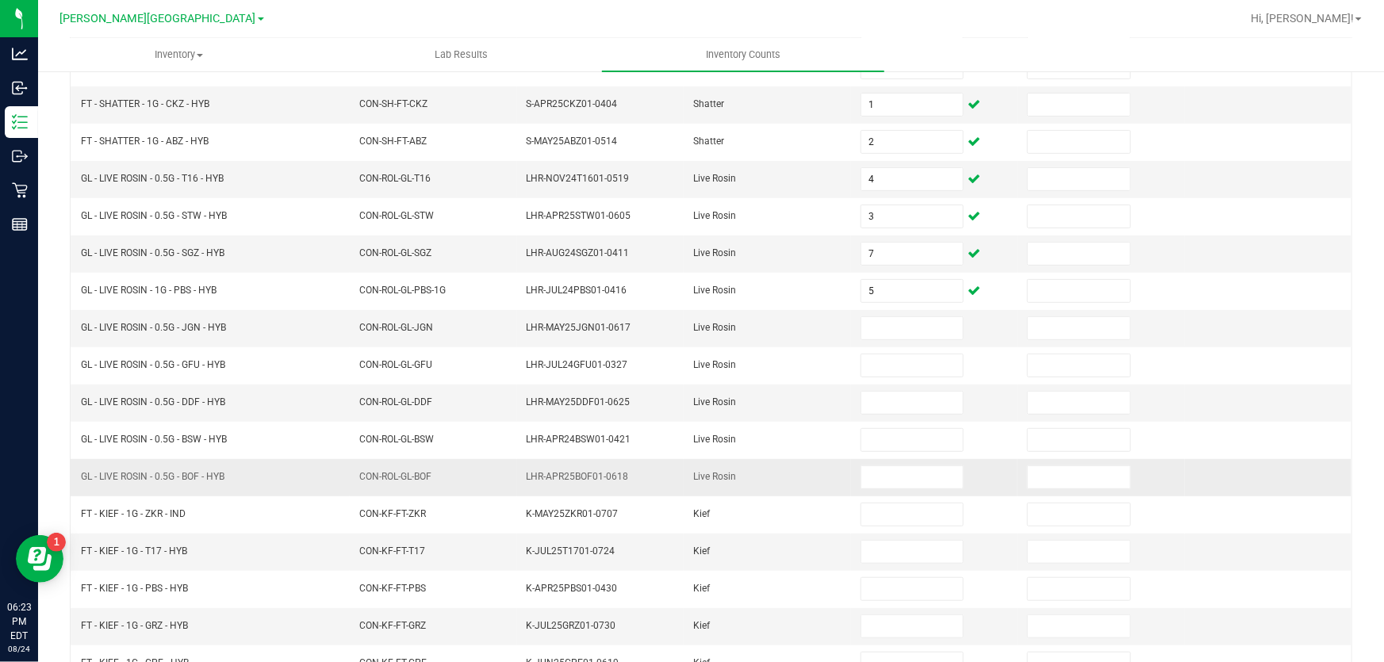
scroll to position [360, 0]
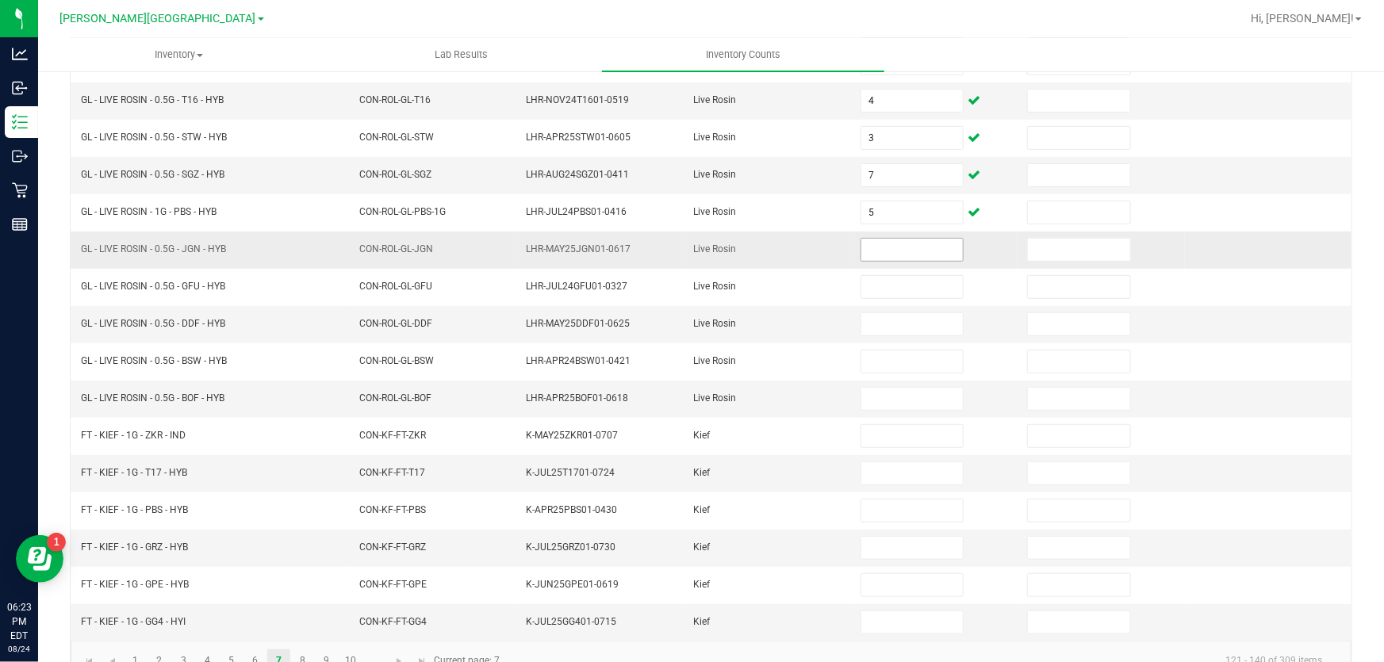
click at [864, 245] on input at bounding box center [912, 250] width 102 height 22
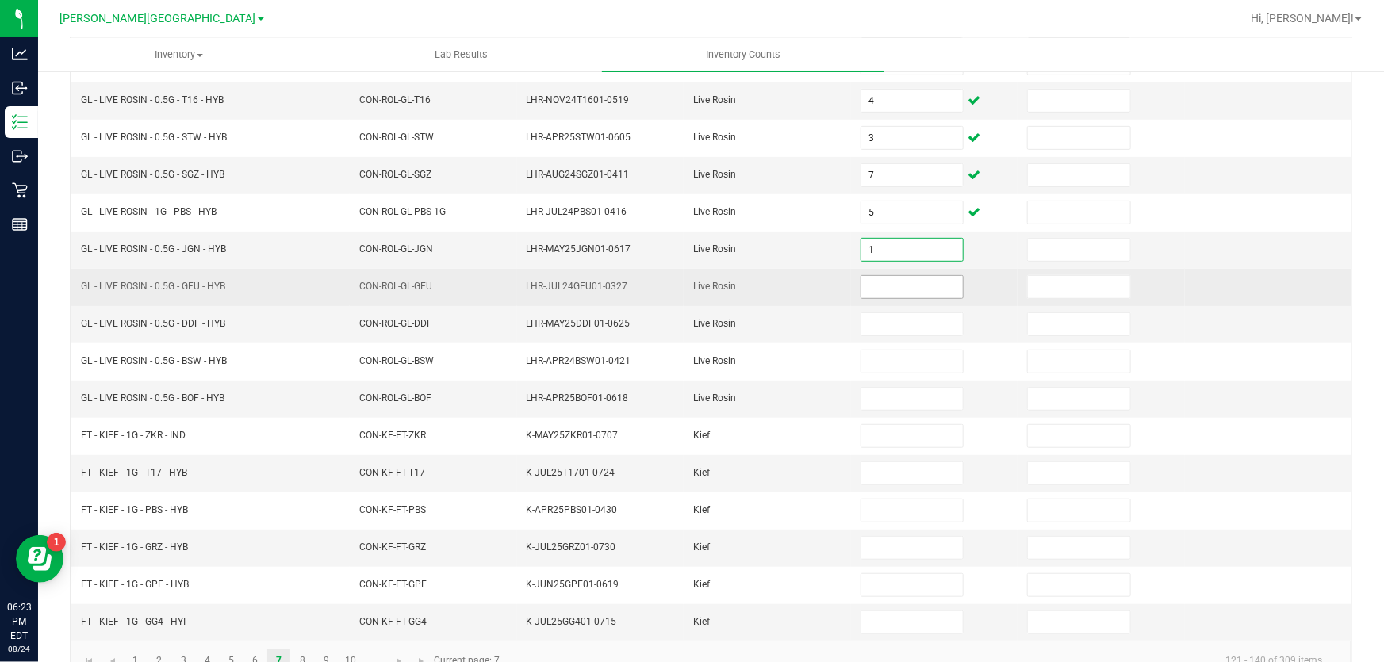
click at [872, 280] on input at bounding box center [912, 287] width 102 height 22
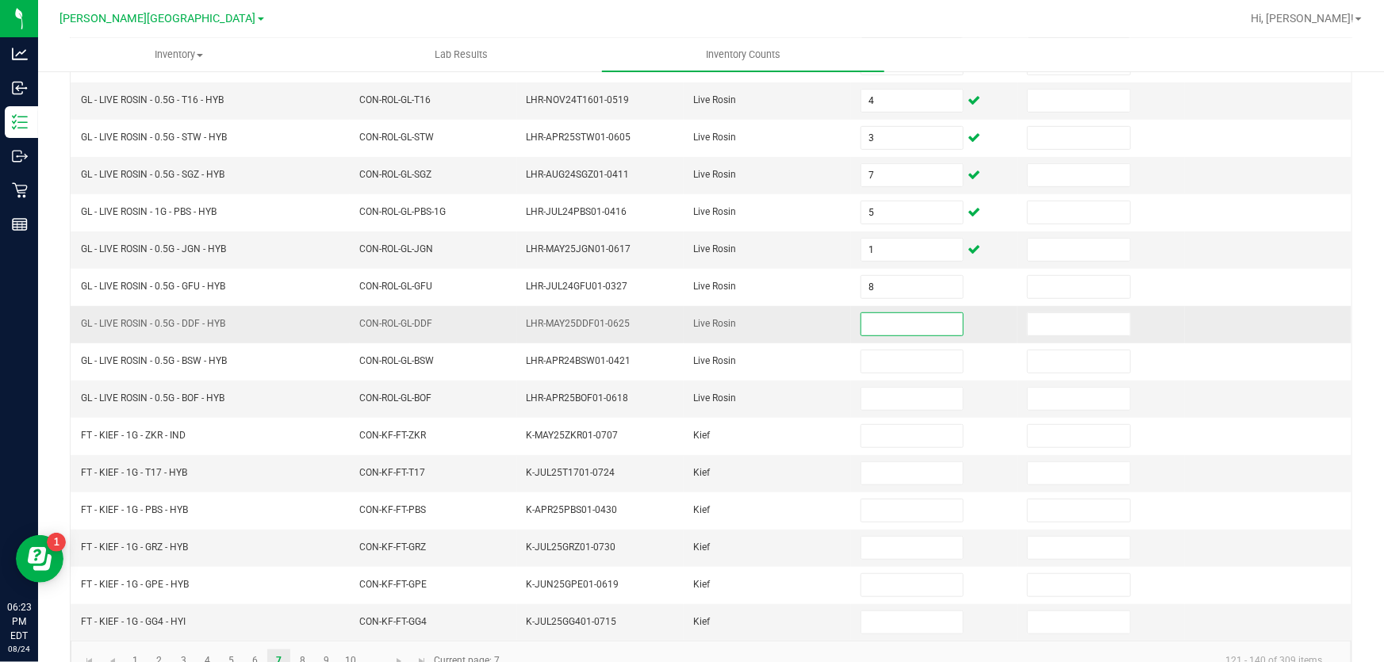
click at [876, 316] on input at bounding box center [912, 324] width 102 height 22
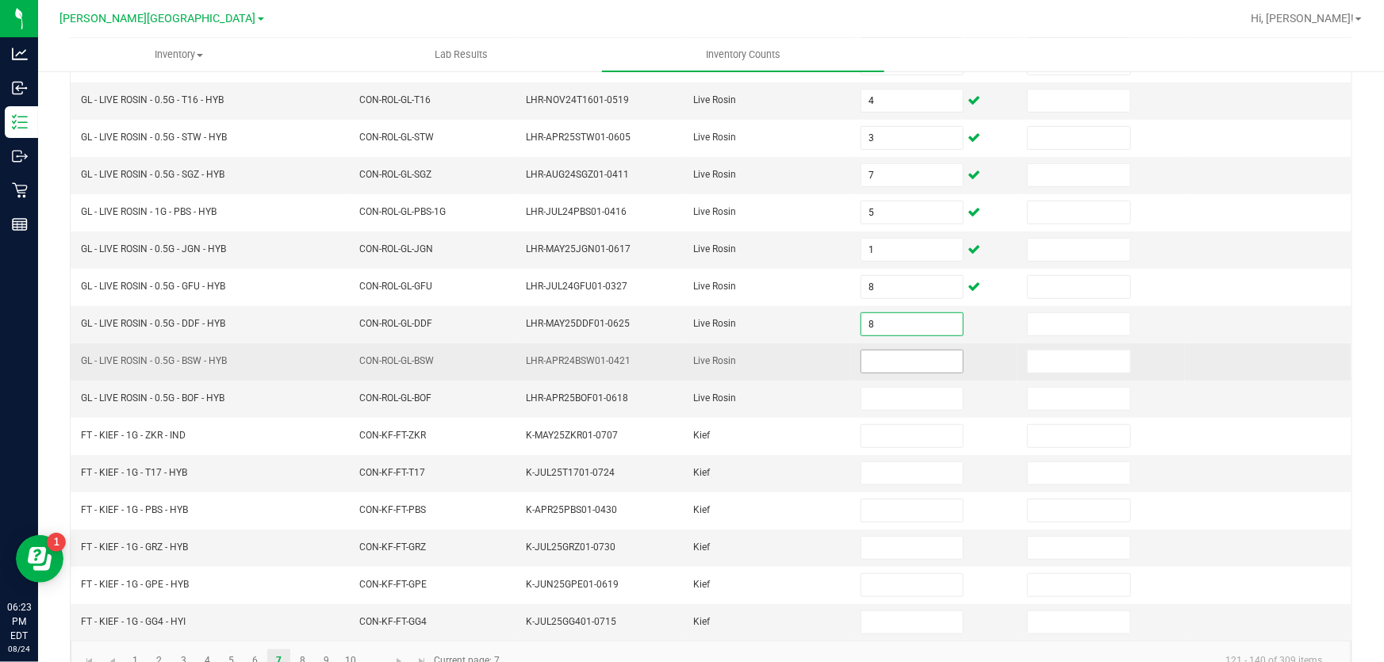
click at [876, 367] on input at bounding box center [912, 362] width 102 height 22
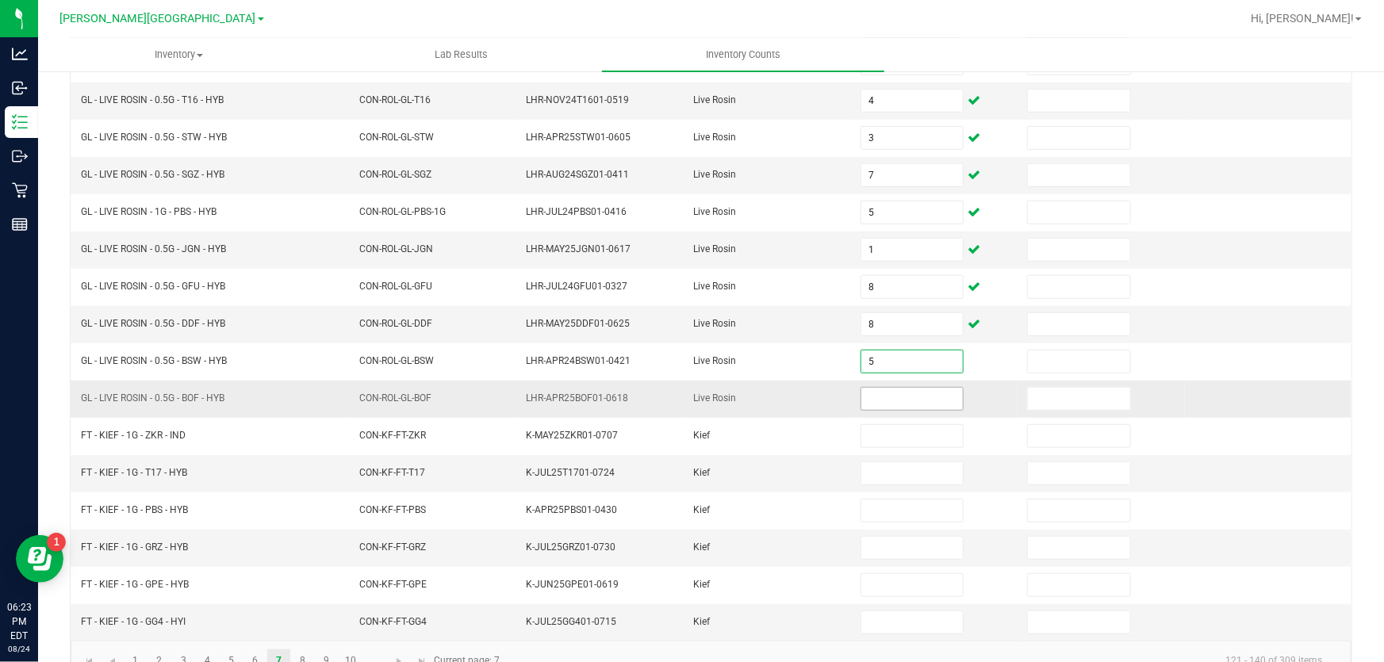
click at [891, 388] on input at bounding box center [912, 399] width 102 height 22
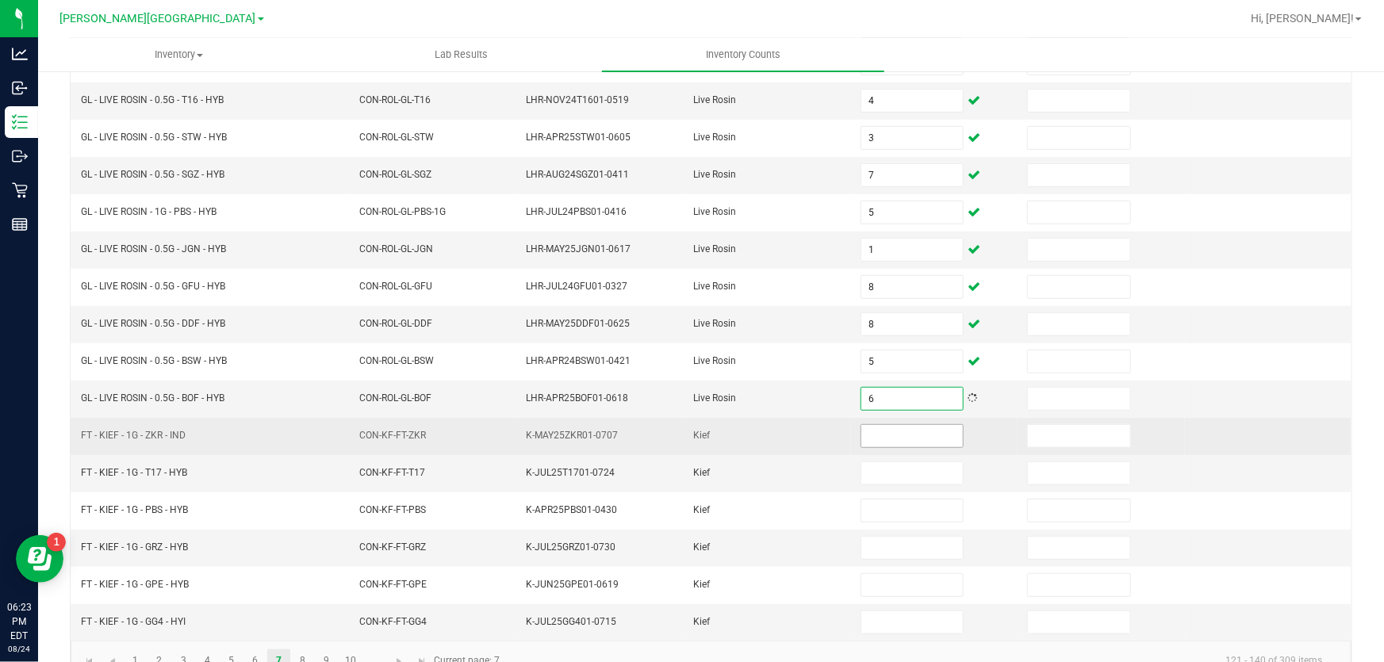
click at [884, 426] on input at bounding box center [912, 436] width 102 height 22
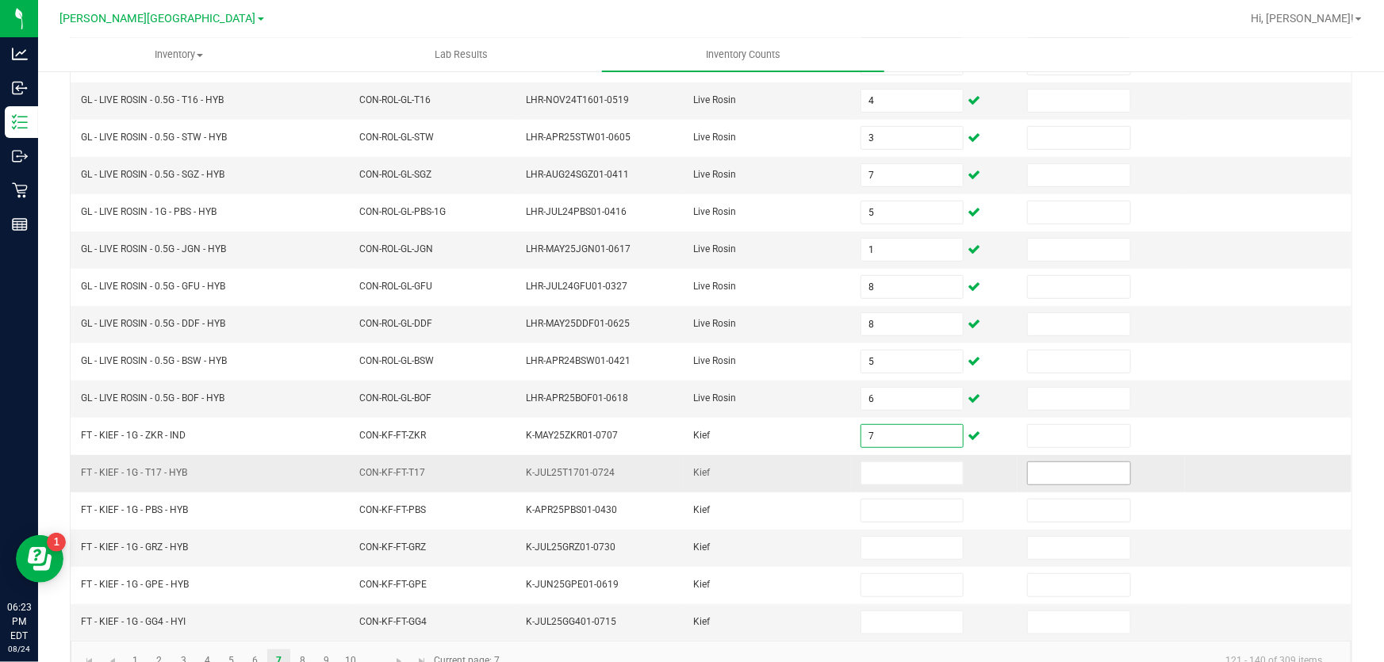
click at [1082, 466] on input at bounding box center [1079, 473] width 102 height 22
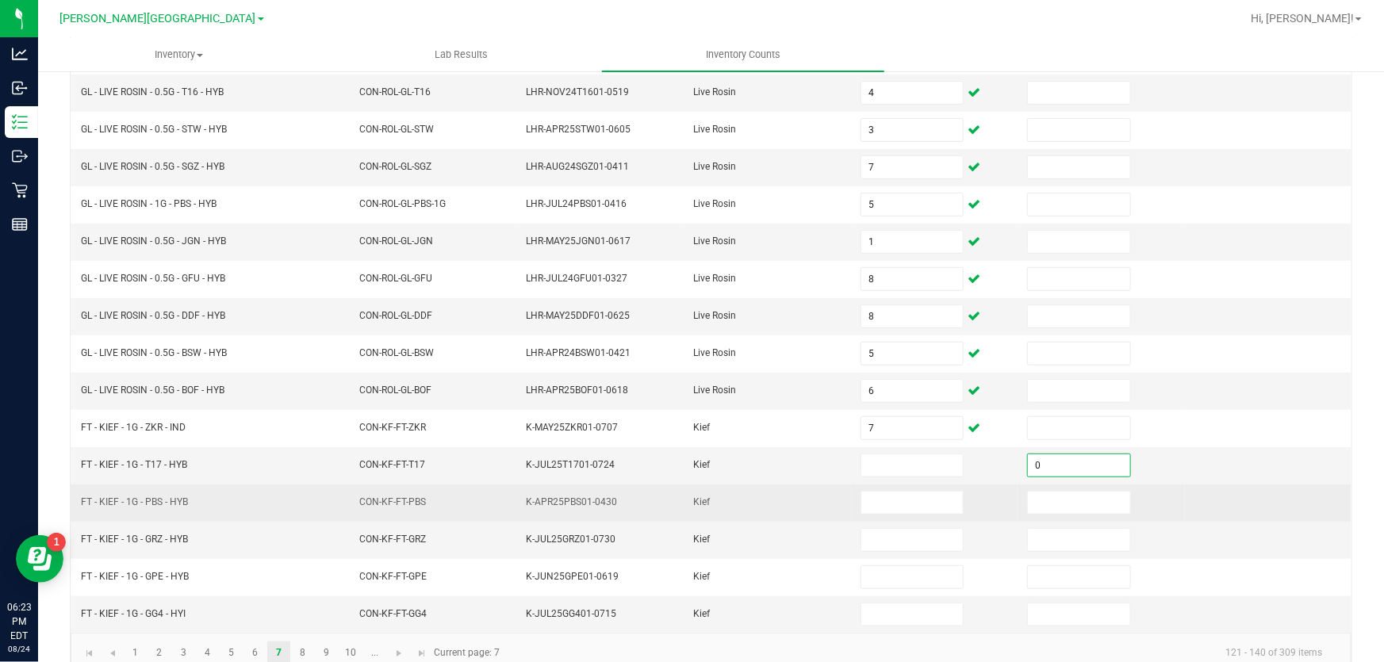
scroll to position [390, 0]
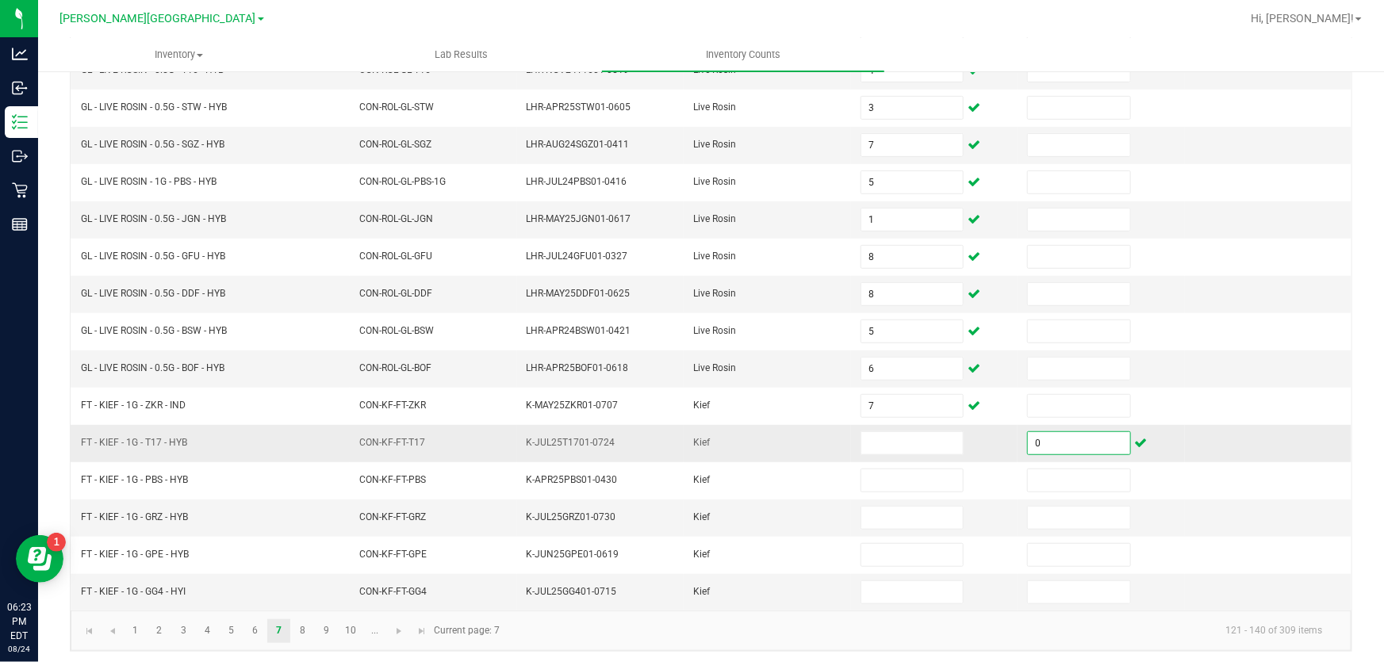
click at [983, 439] on td at bounding box center [934, 443] width 167 height 37
click at [1041, 438] on input "0" at bounding box center [1079, 443] width 102 height 22
click at [868, 435] on input at bounding box center [912, 443] width 102 height 22
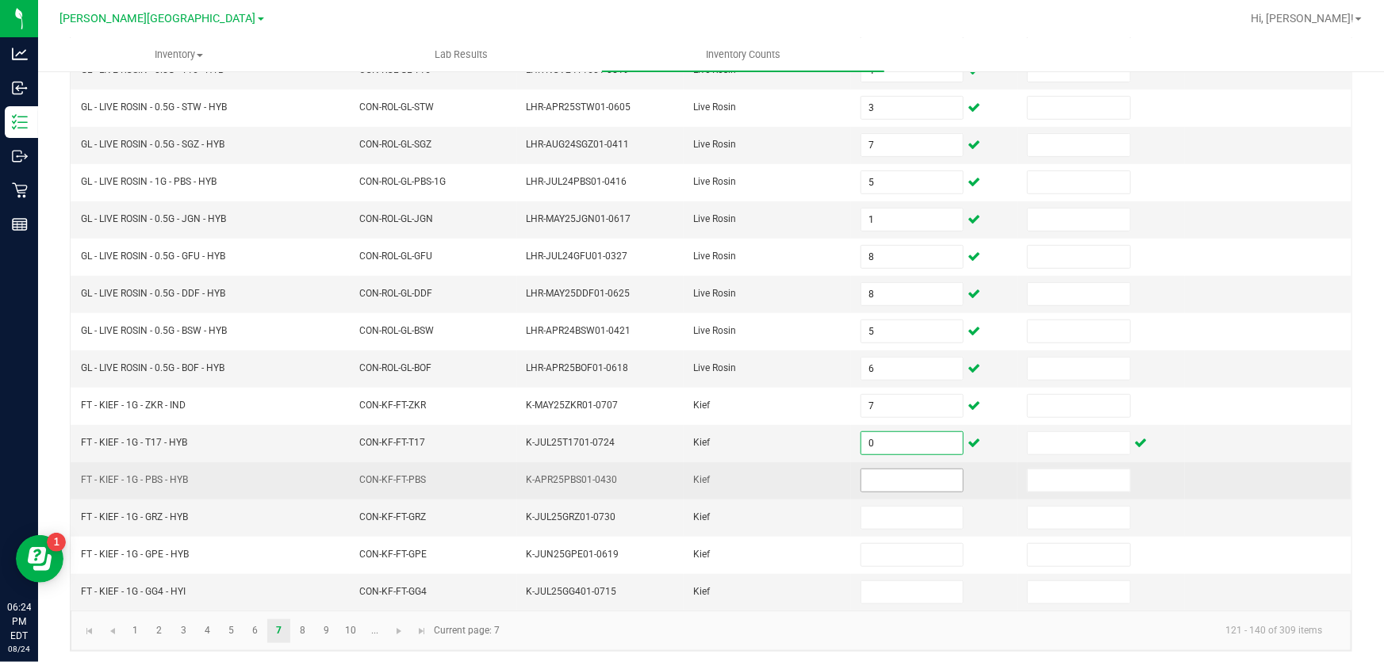
click at [903, 482] on input at bounding box center [912, 480] width 102 height 22
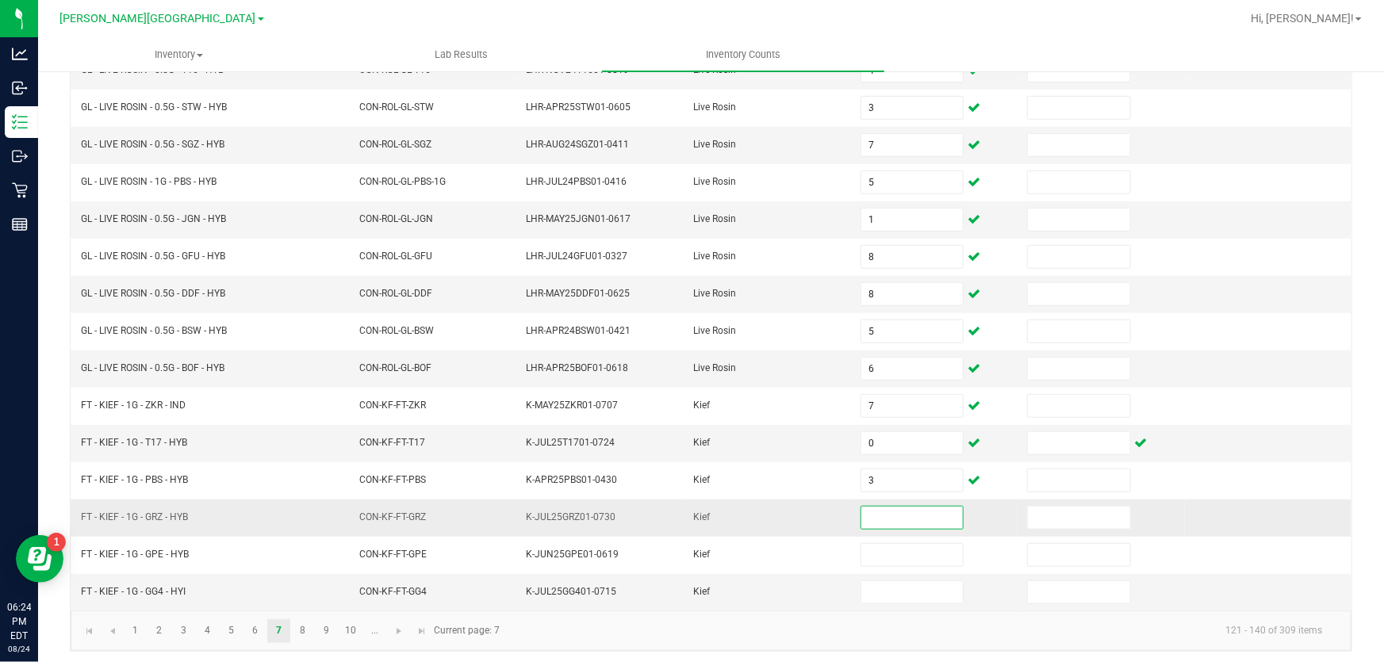
click at [910, 507] on input at bounding box center [912, 518] width 102 height 22
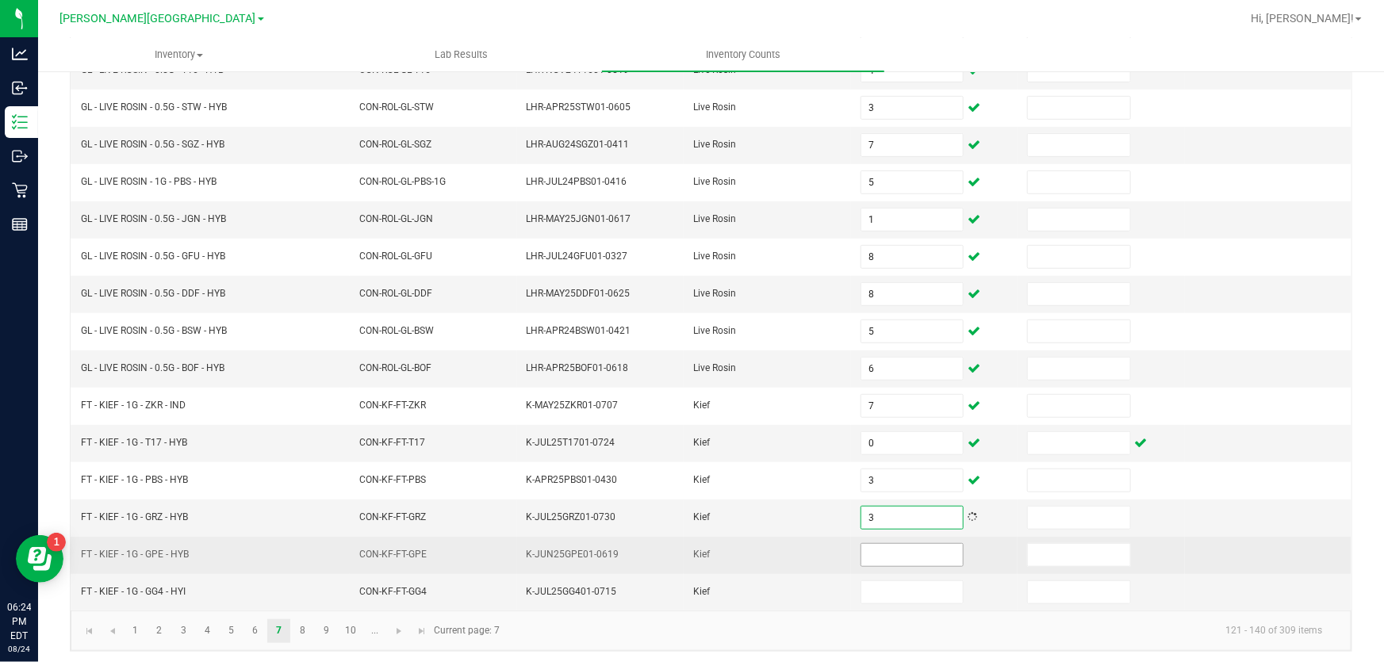
click at [911, 547] on input at bounding box center [912, 555] width 102 height 22
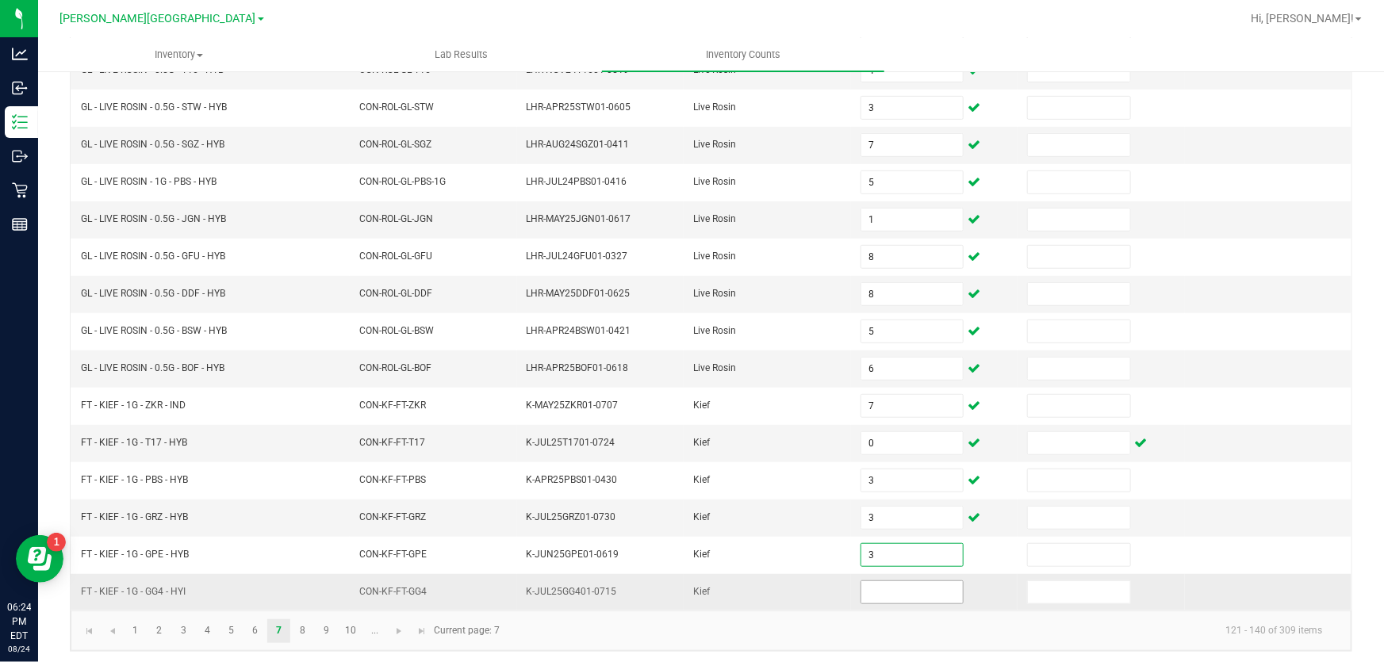
click at [912, 588] on input at bounding box center [912, 592] width 102 height 22
click at [301, 627] on link "8" at bounding box center [302, 631] width 23 height 24
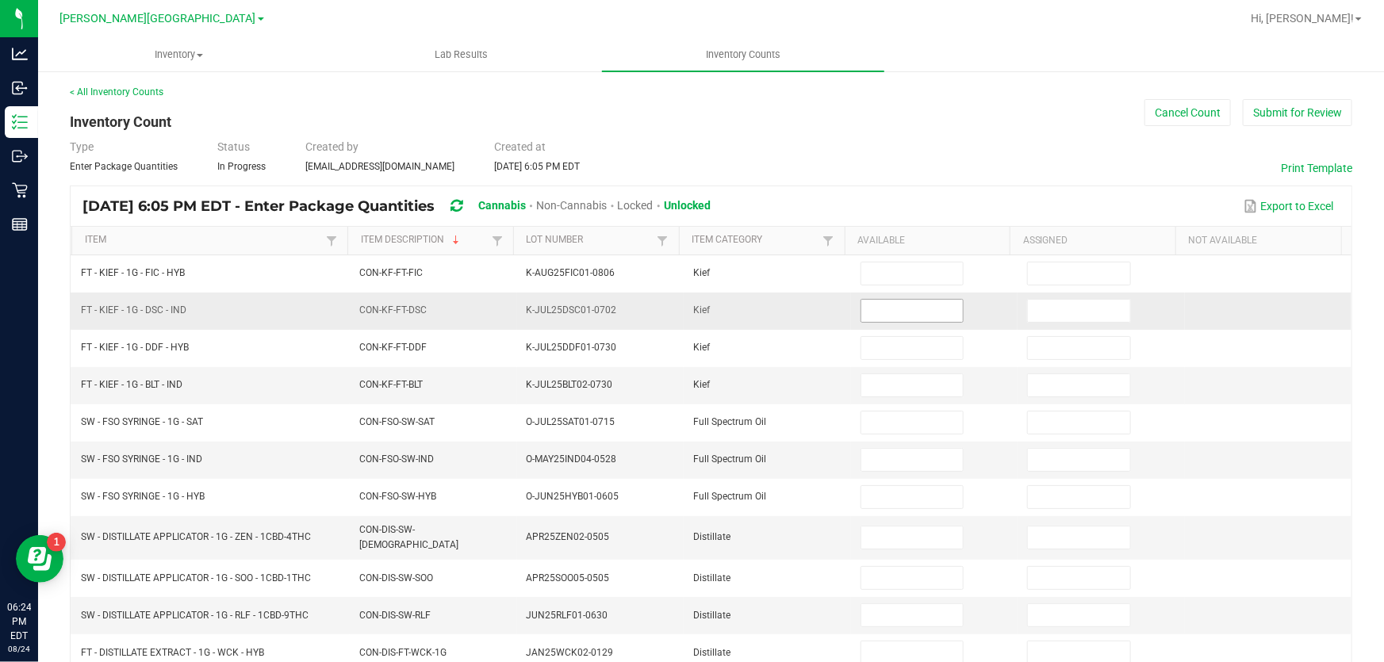
scroll to position [0, 0]
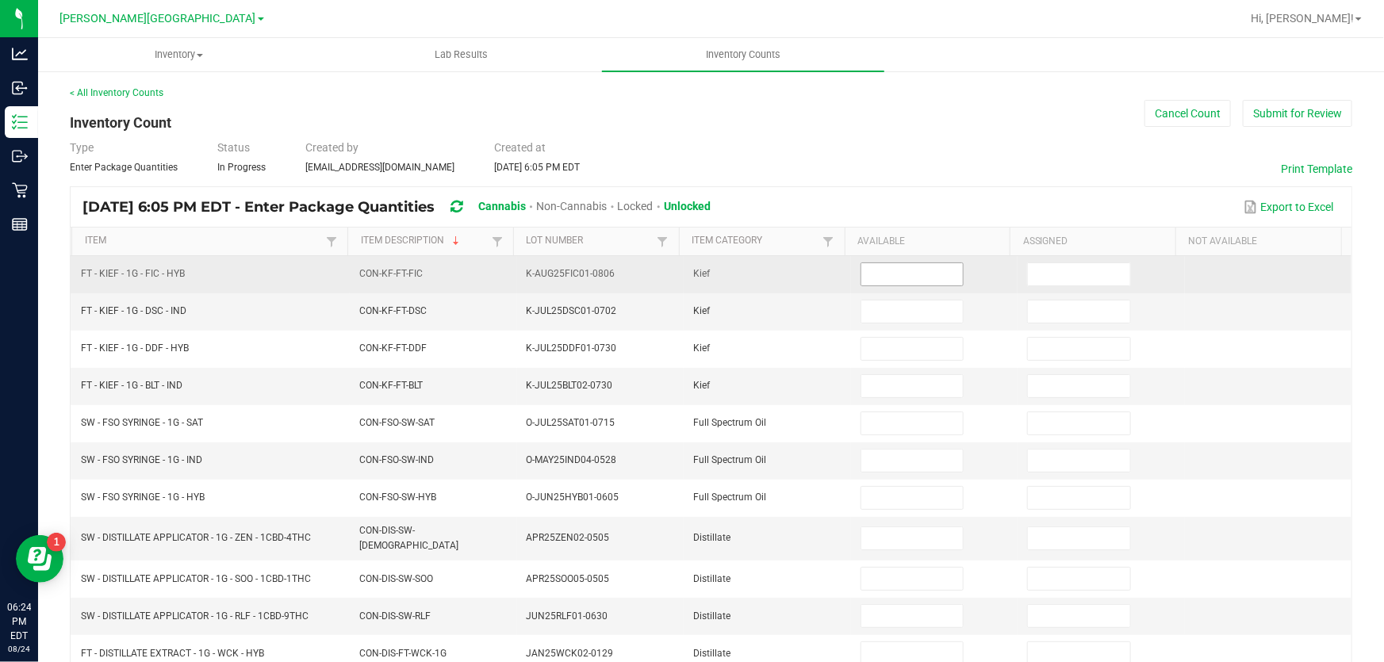
click at [899, 277] on input at bounding box center [912, 274] width 102 height 22
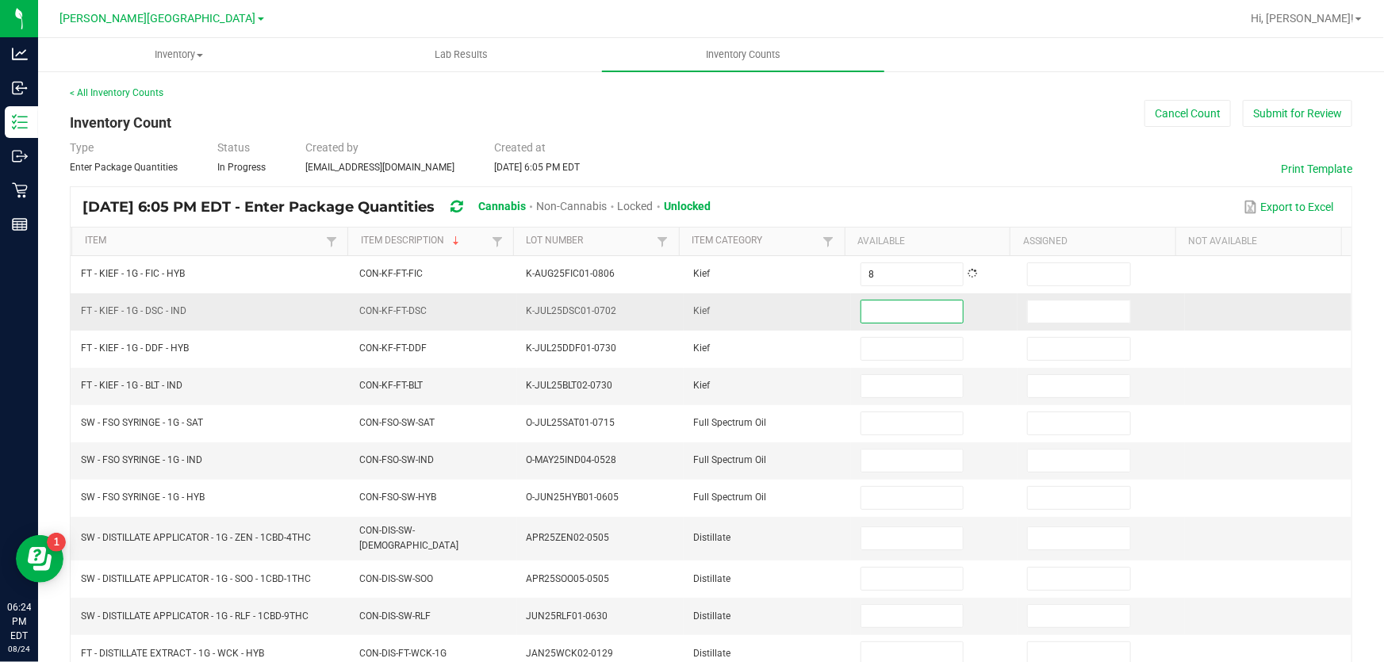
click at [907, 312] on input at bounding box center [912, 312] width 102 height 22
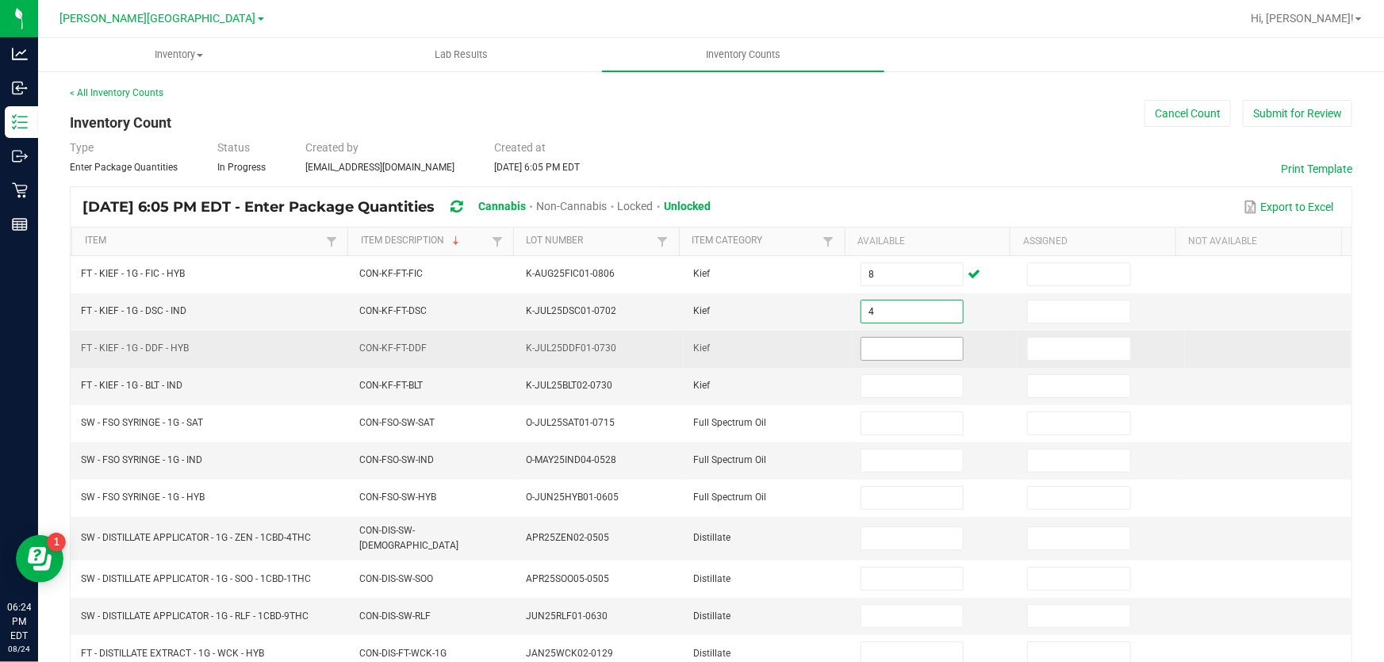
click at [920, 347] on input at bounding box center [912, 349] width 102 height 22
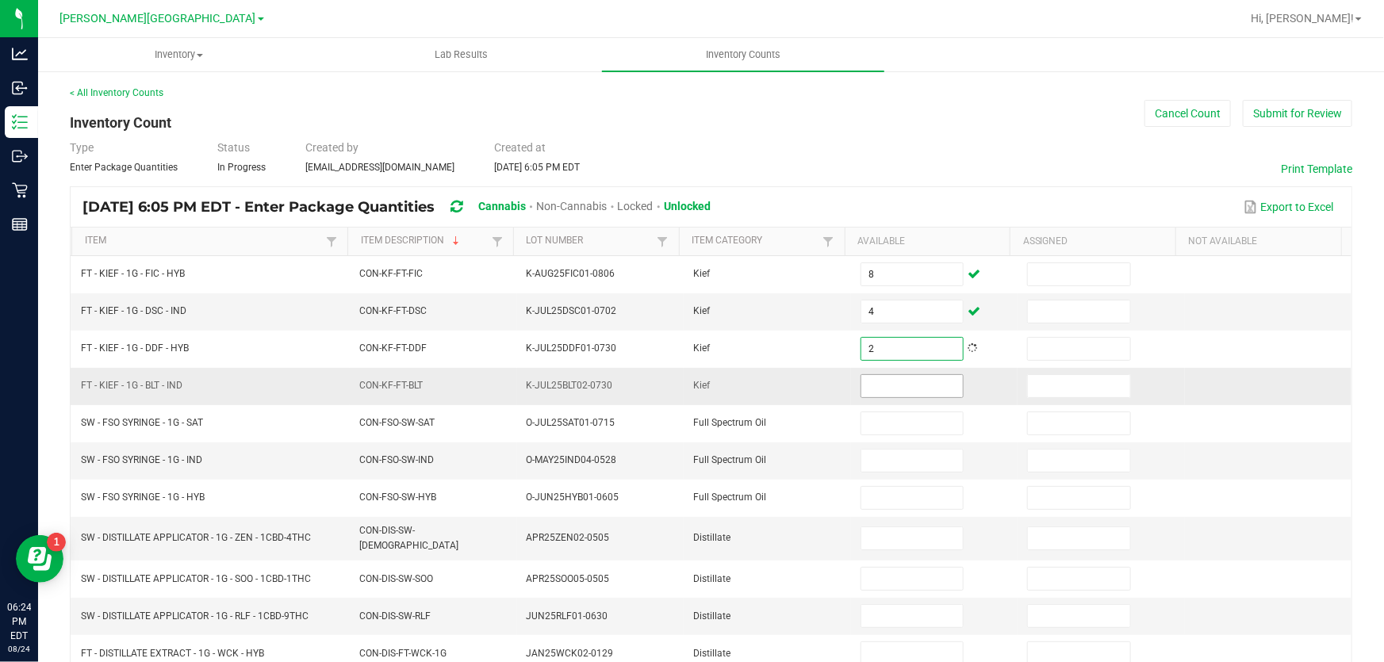
click at [915, 389] on input at bounding box center [912, 386] width 102 height 22
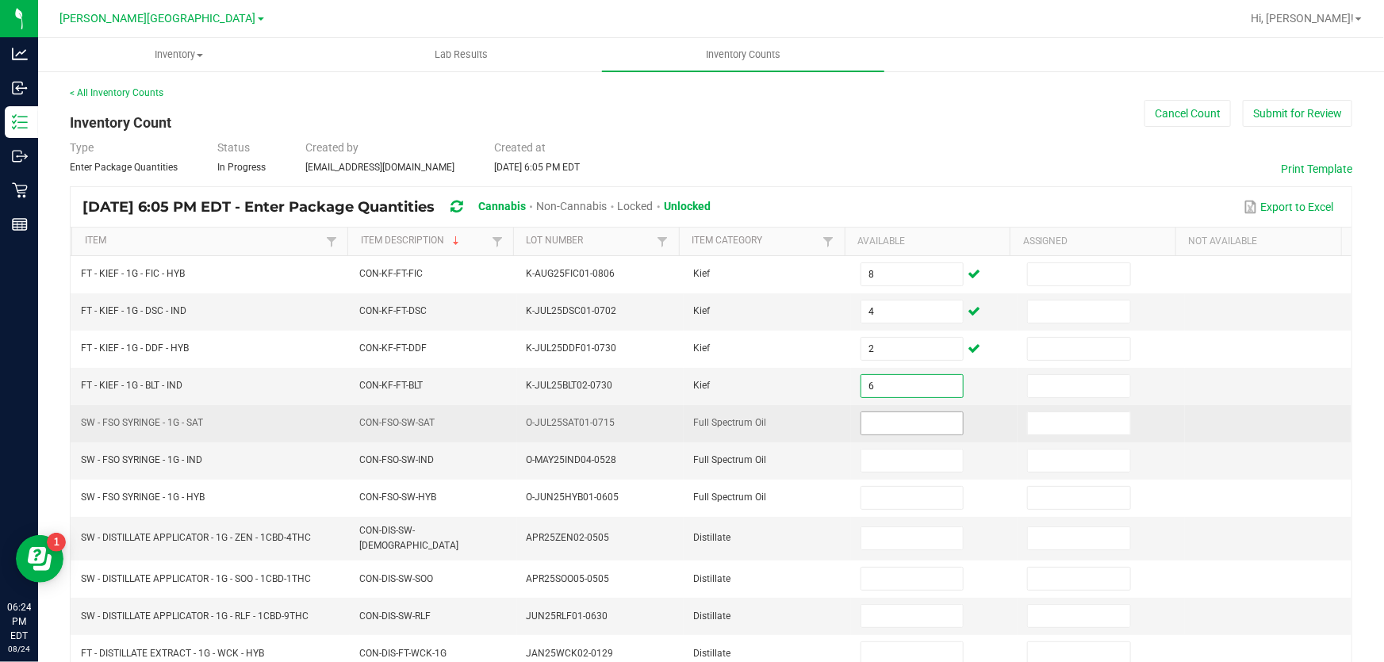
click at [914, 418] on input at bounding box center [912, 423] width 102 height 22
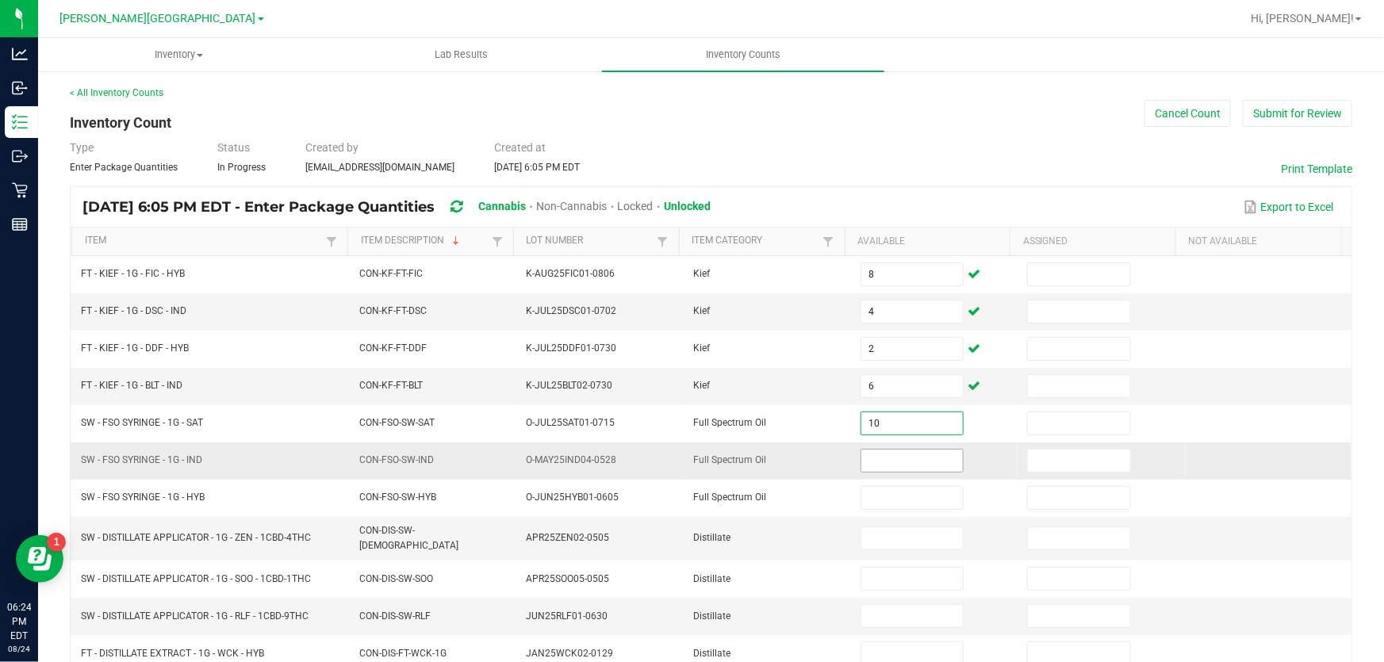
click at [899, 458] on input at bounding box center [912, 461] width 102 height 22
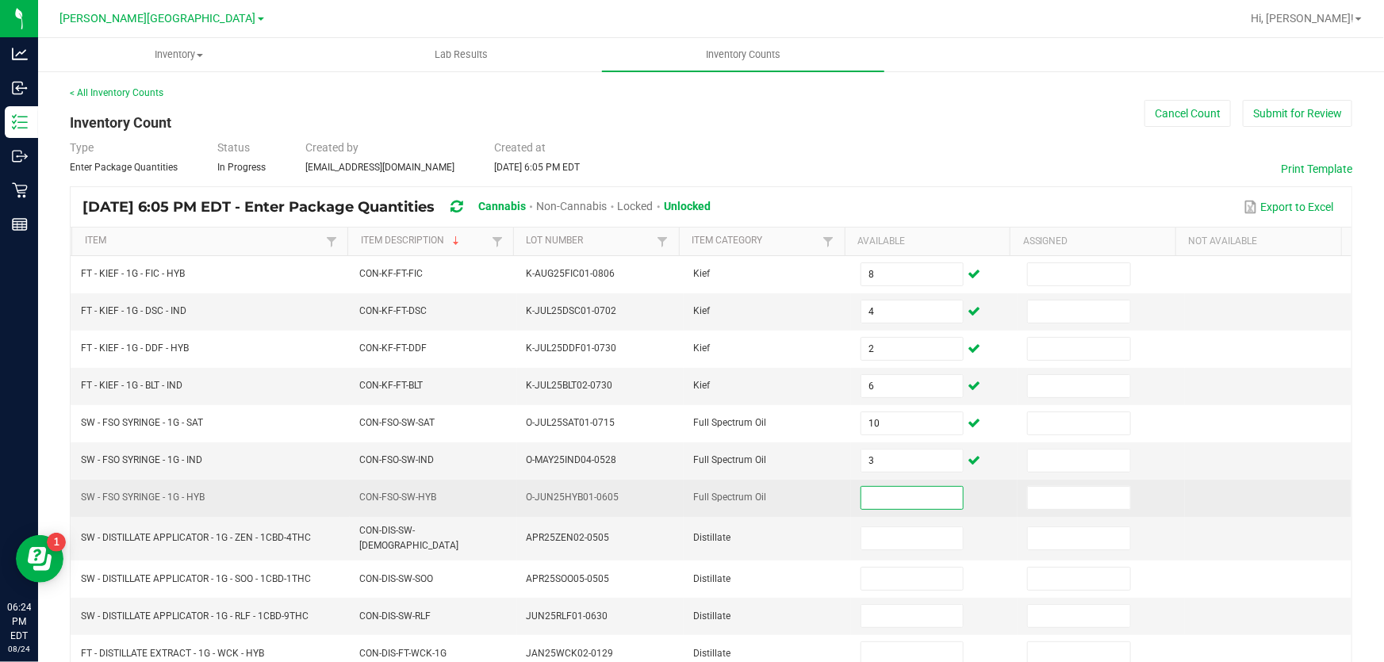
click at [935, 492] on input at bounding box center [912, 498] width 102 height 22
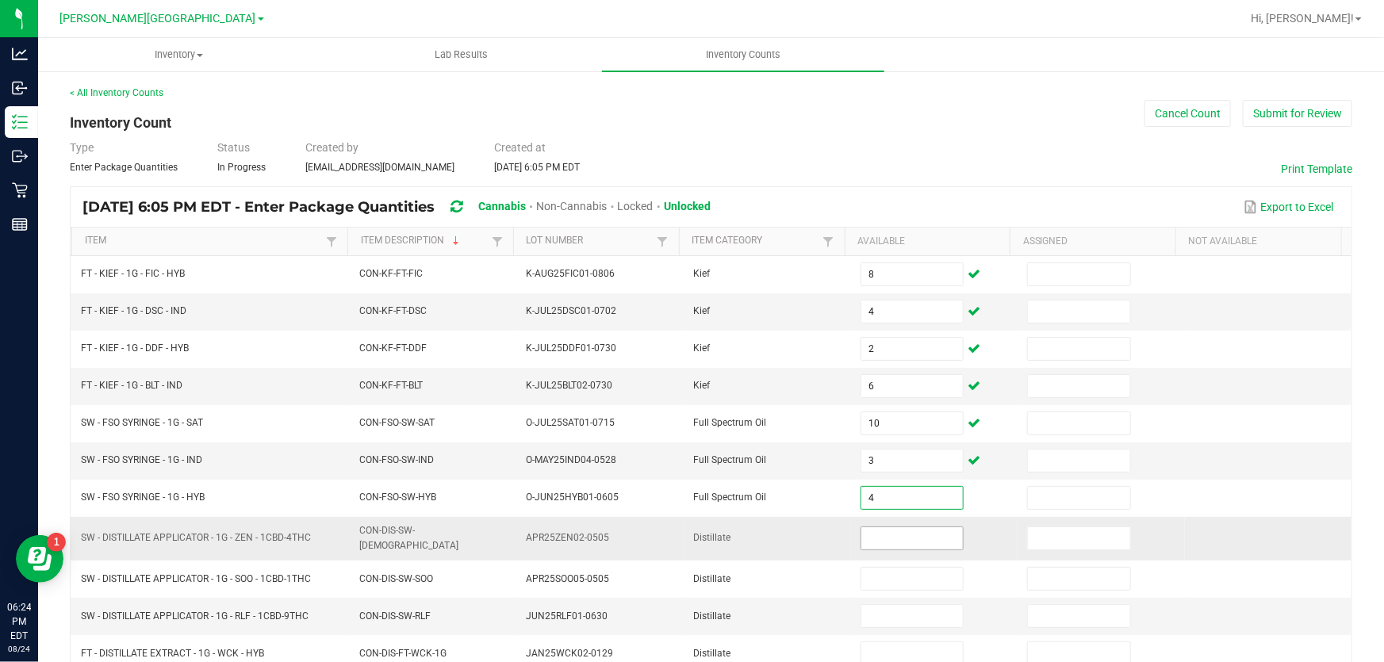
click at [919, 527] on input at bounding box center [912, 538] width 102 height 22
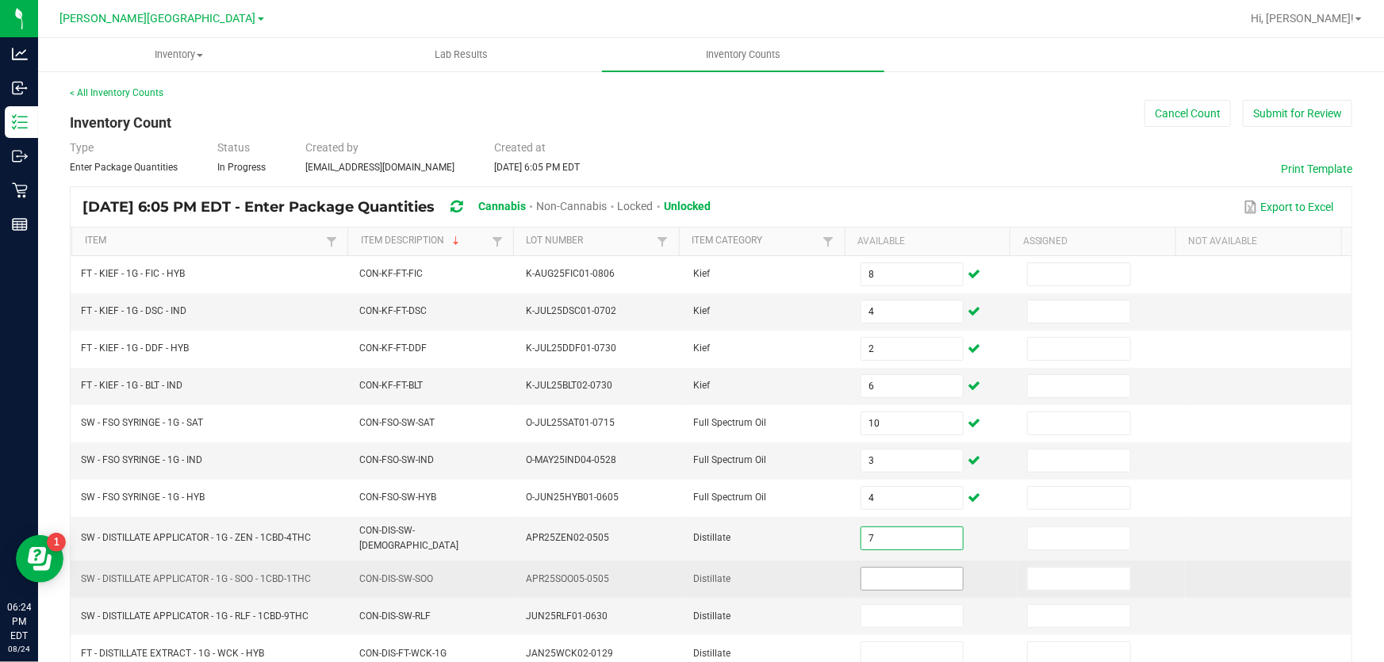
click at [906, 568] on input at bounding box center [912, 579] width 102 height 22
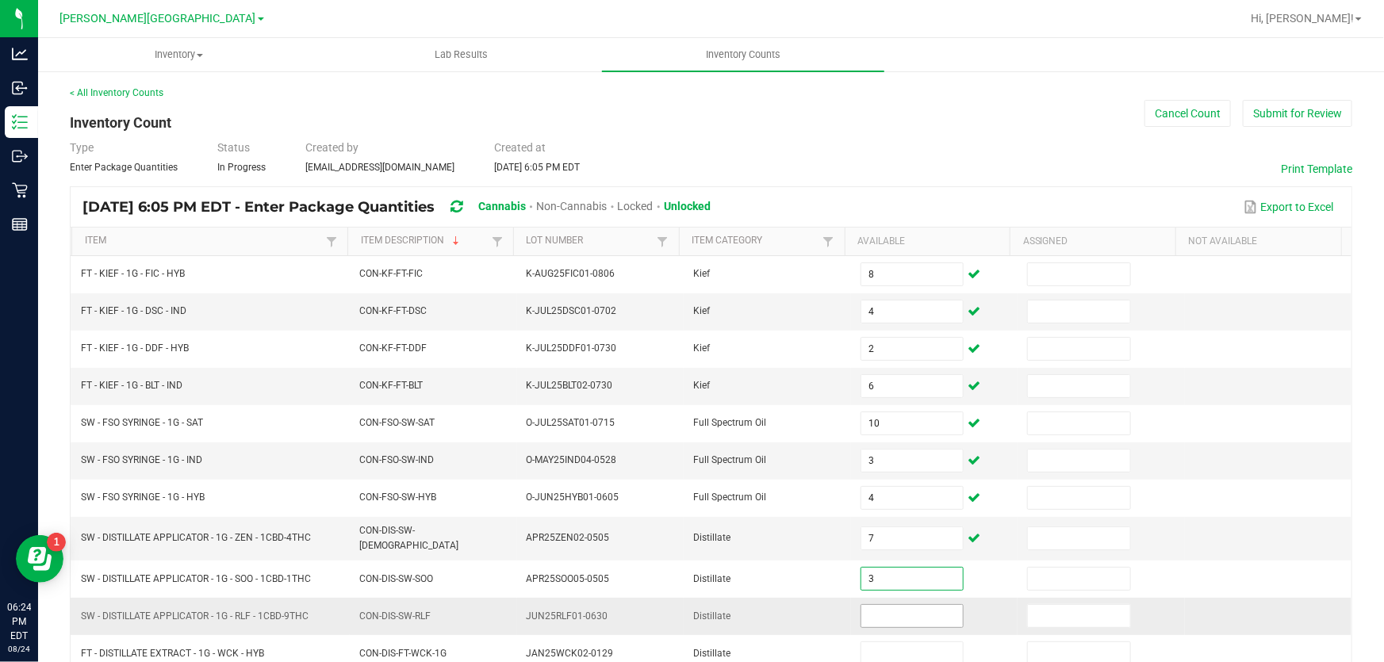
click at [889, 611] on input at bounding box center [912, 616] width 102 height 22
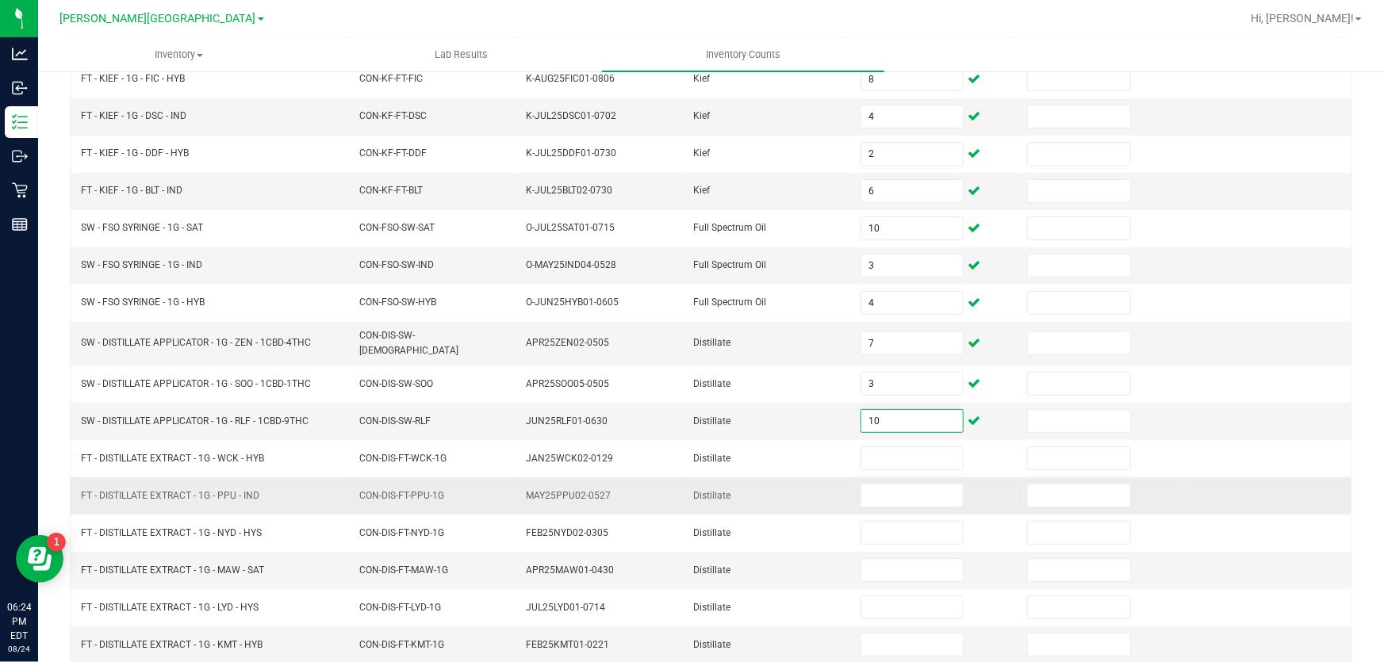
scroll to position [216, 0]
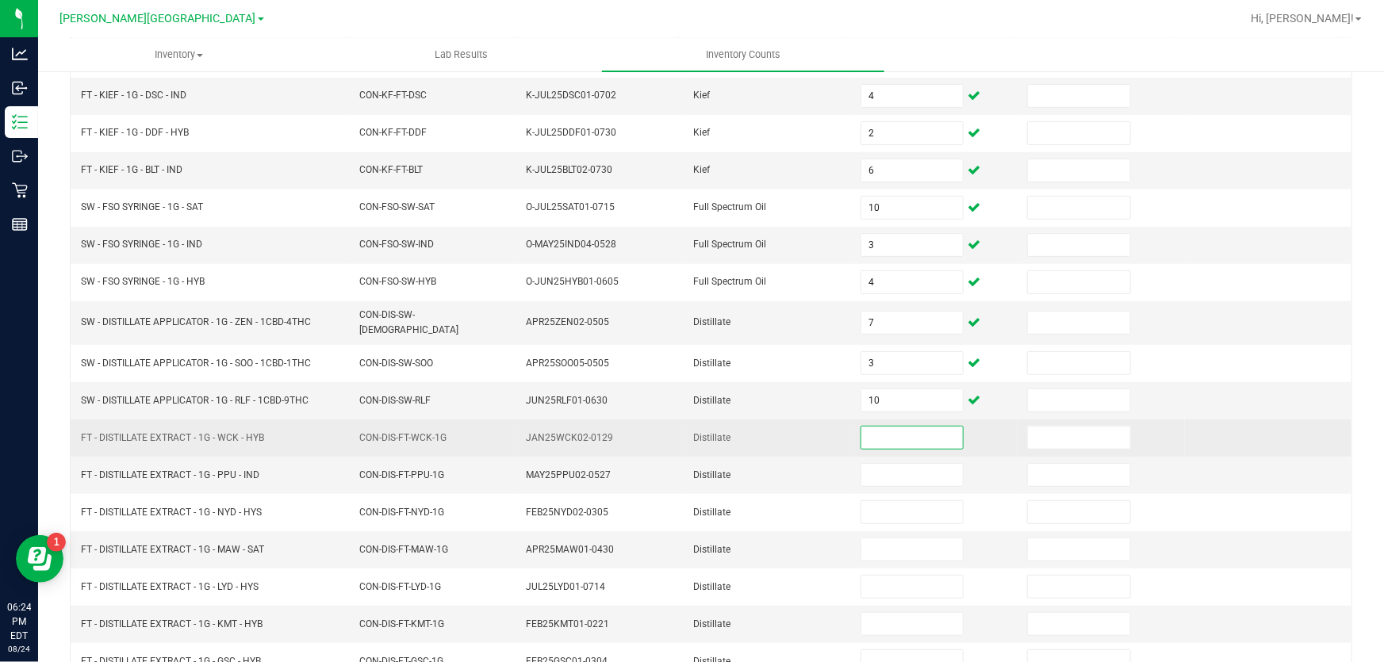
click at [914, 431] on input at bounding box center [912, 438] width 102 height 22
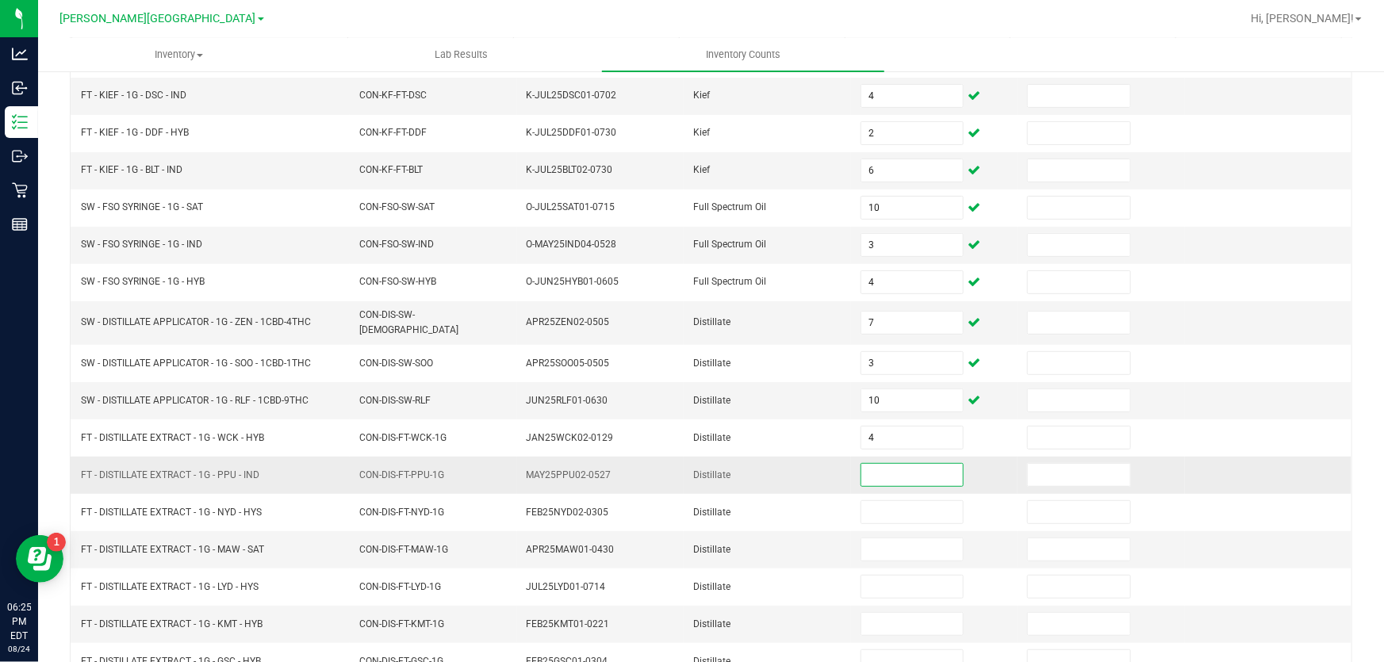
click at [918, 470] on input at bounding box center [912, 475] width 102 height 22
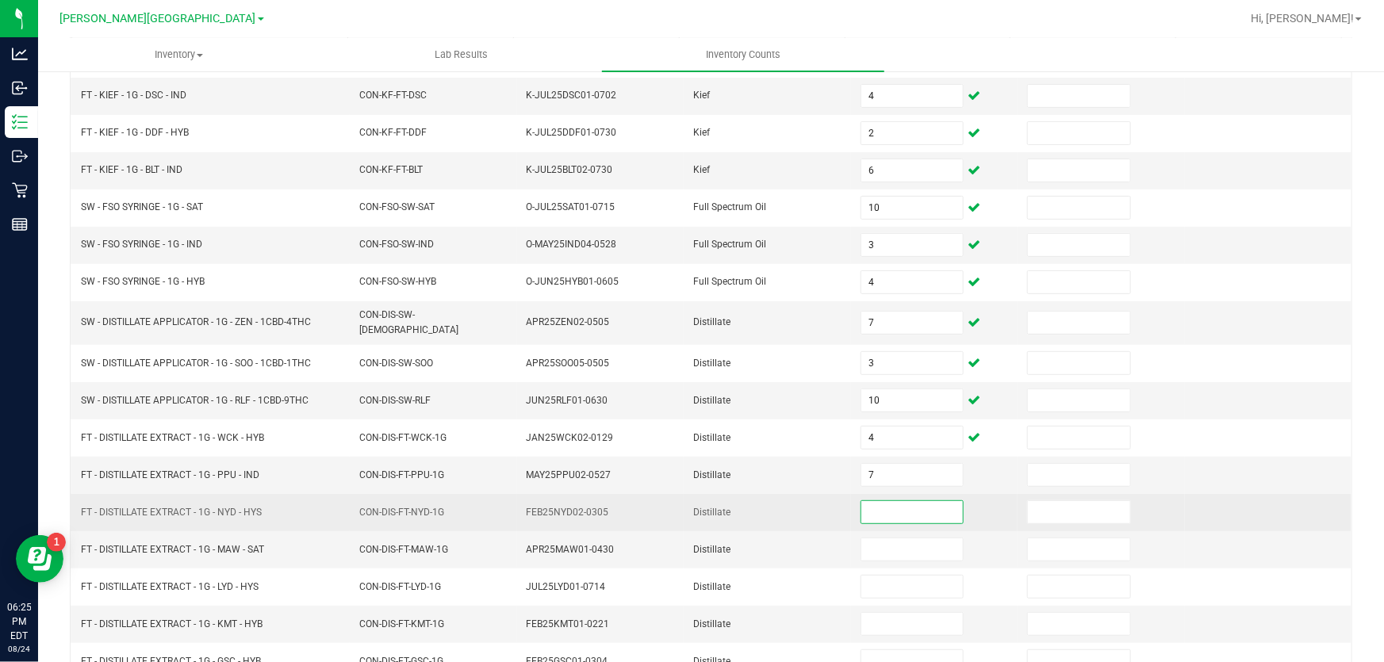
click at [890, 501] on input at bounding box center [912, 512] width 102 height 22
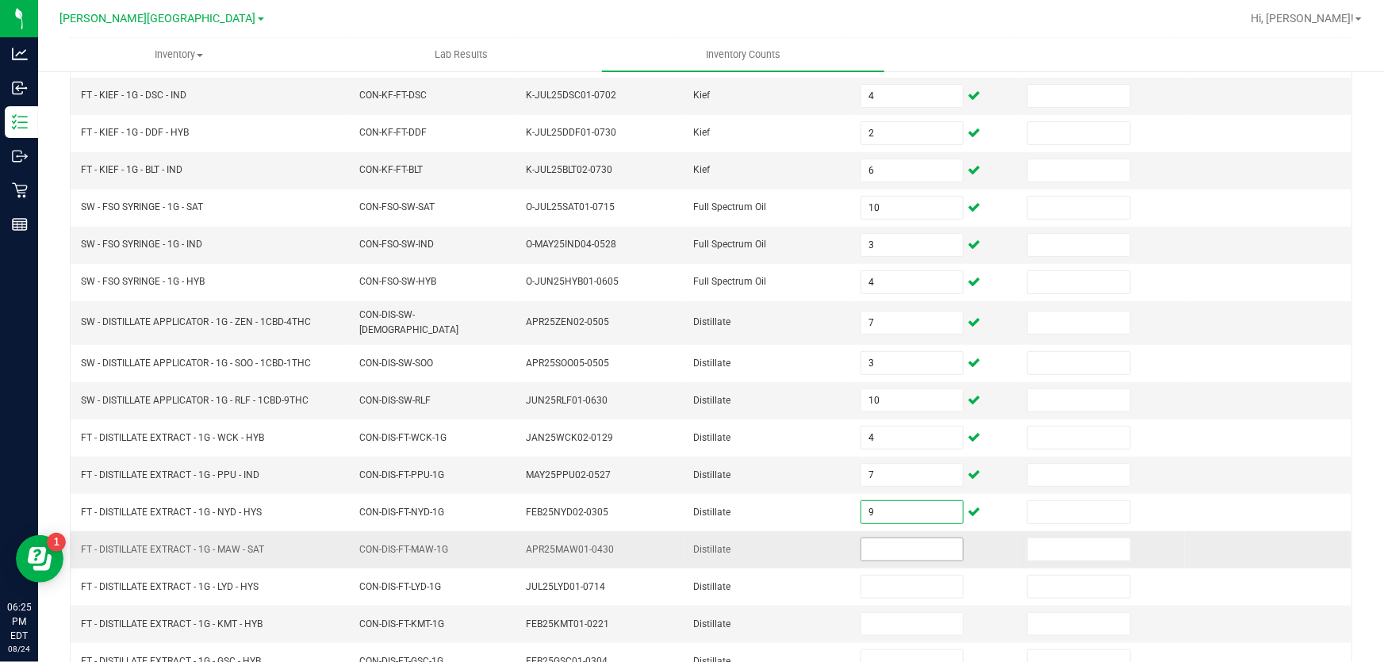
click at [910, 542] on input at bounding box center [912, 549] width 102 height 22
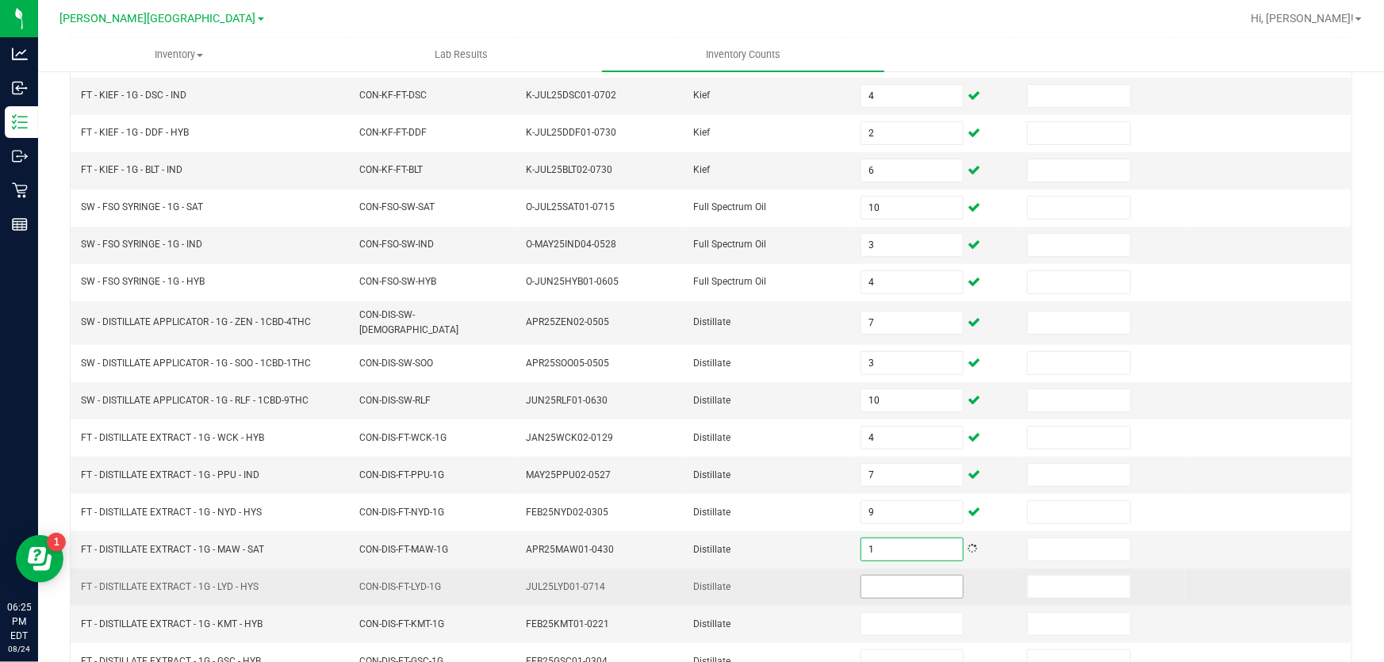
click at [902, 576] on input at bounding box center [912, 587] width 102 height 22
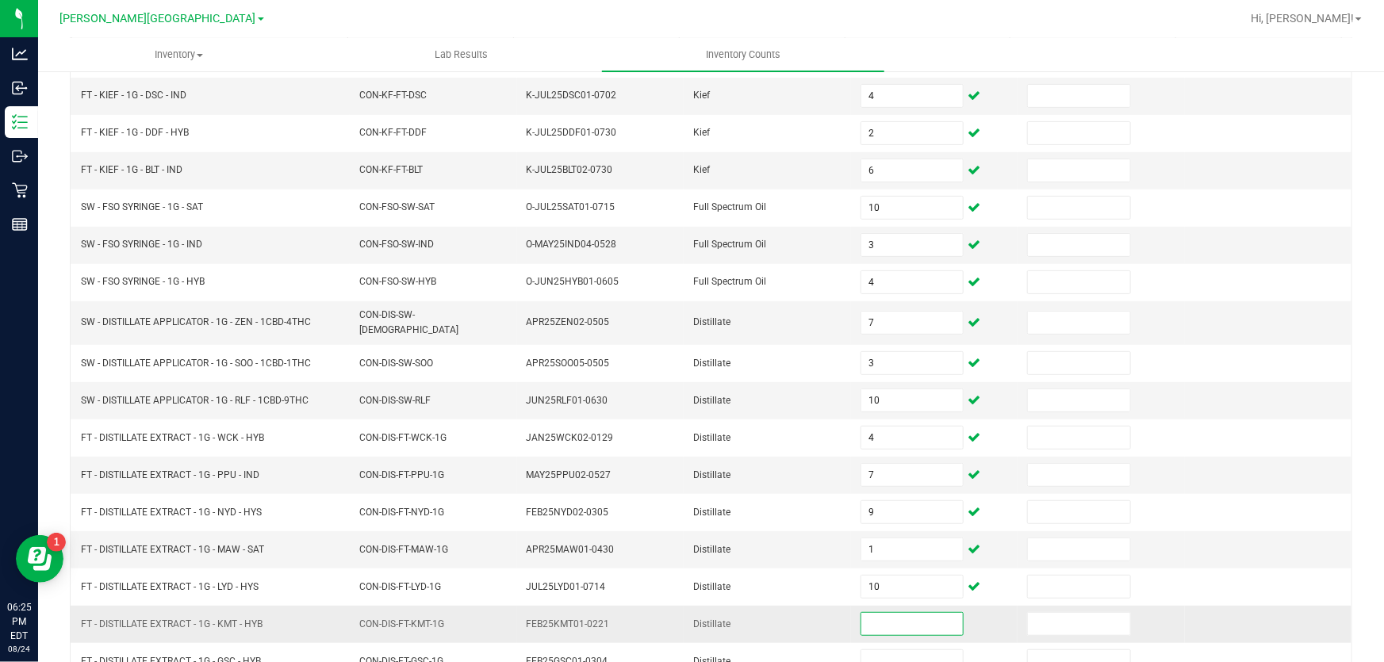
click at [901, 613] on input at bounding box center [912, 624] width 102 height 22
click at [1344, 470] on div "< All Inventory Counts Inventory Count Cancel Count Submit for Review Type Ente…" at bounding box center [711, 351] width 1346 height 995
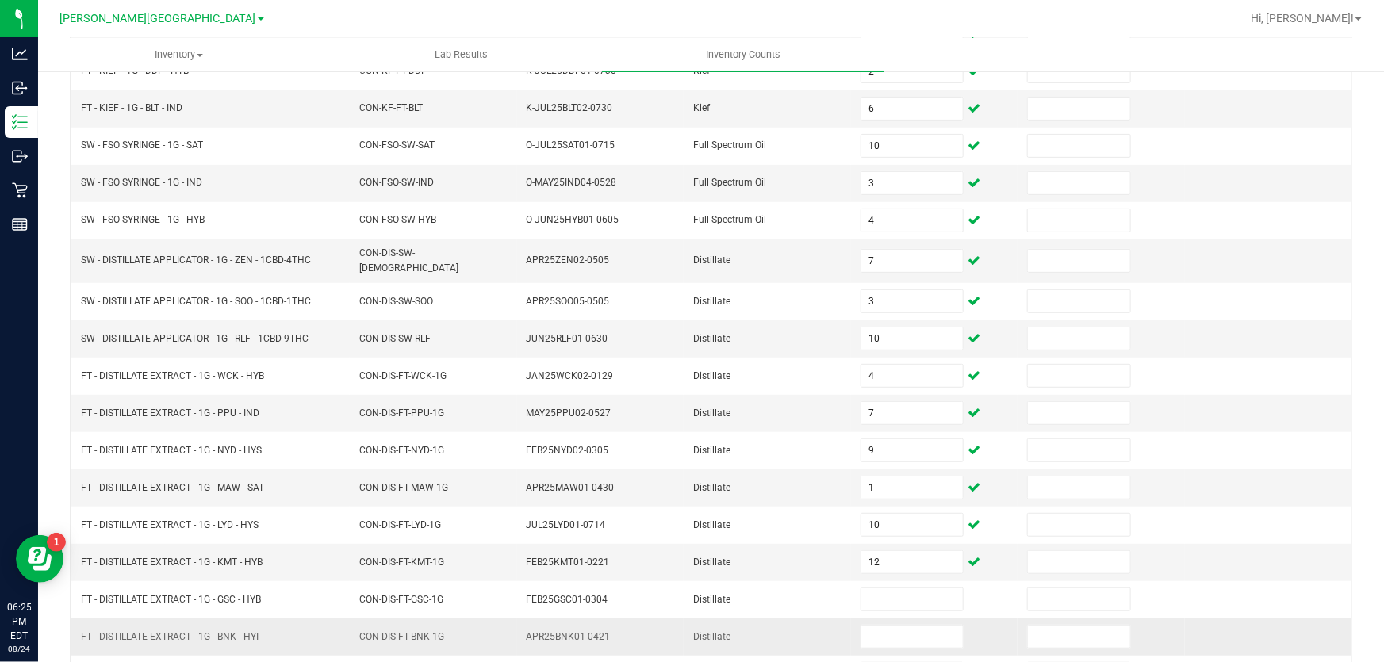
scroll to position [390, 0]
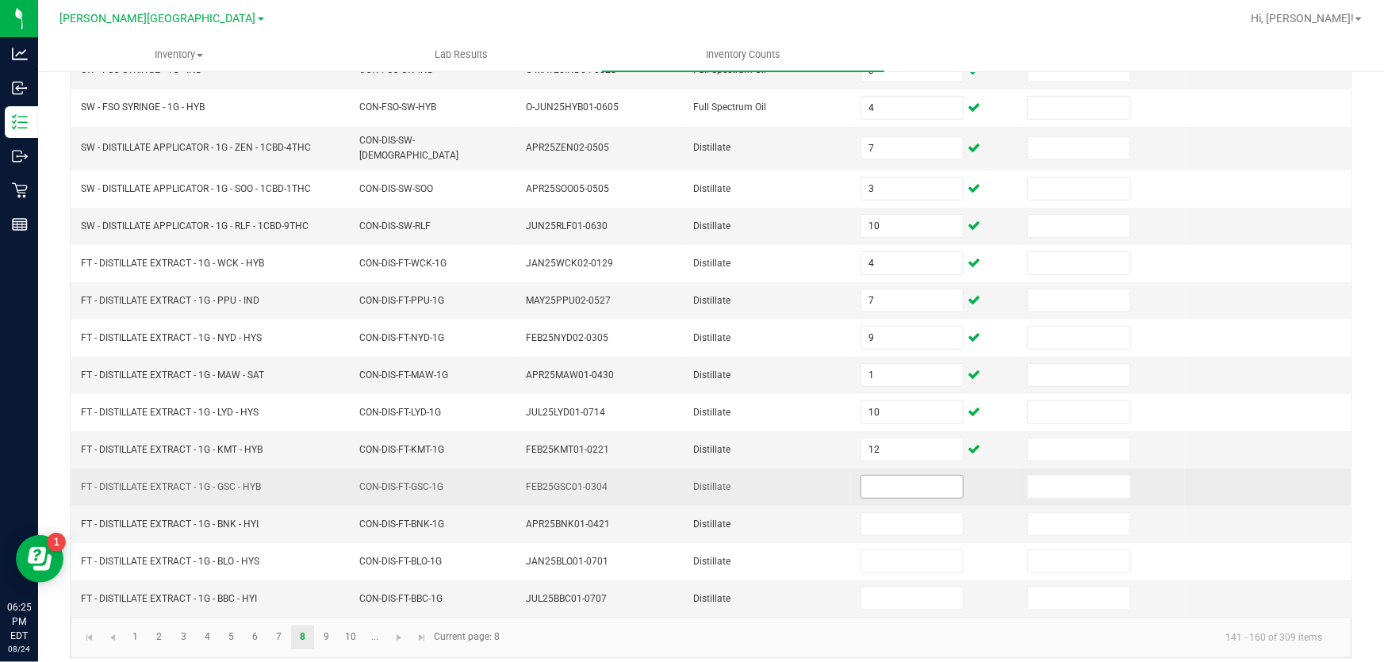
click at [882, 476] on input at bounding box center [912, 487] width 102 height 22
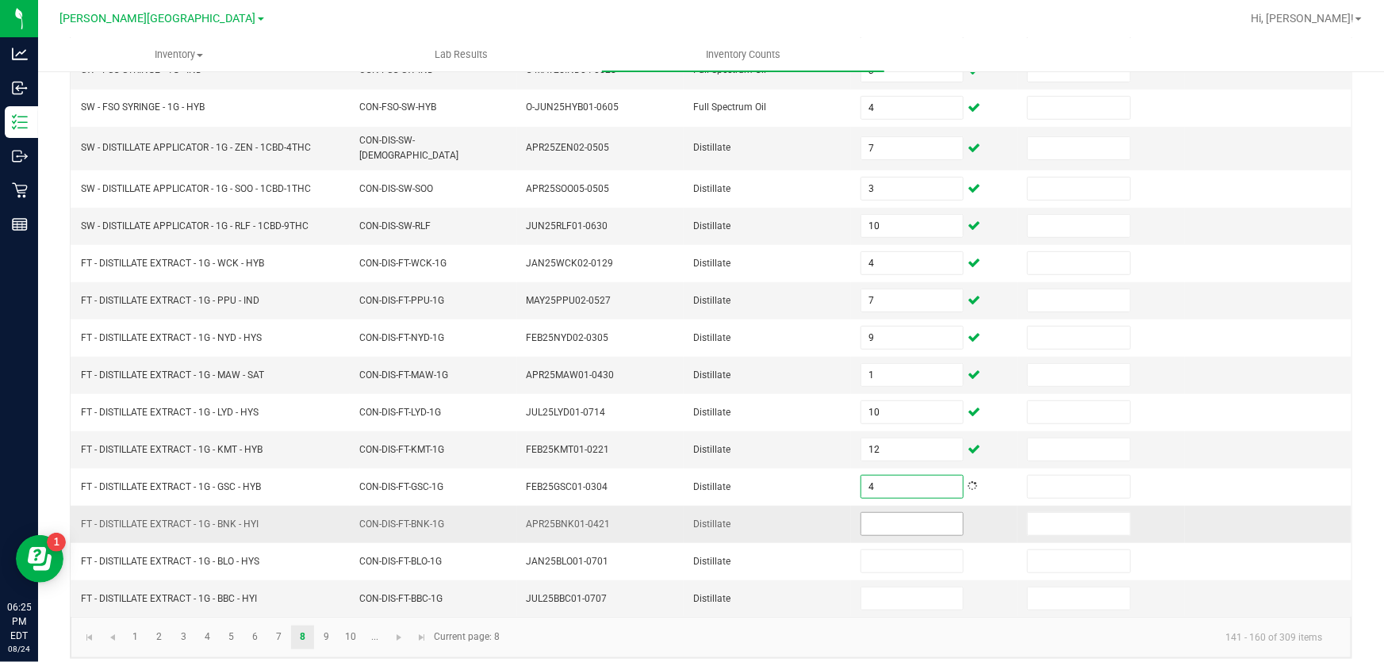
click at [898, 515] on input at bounding box center [912, 524] width 102 height 22
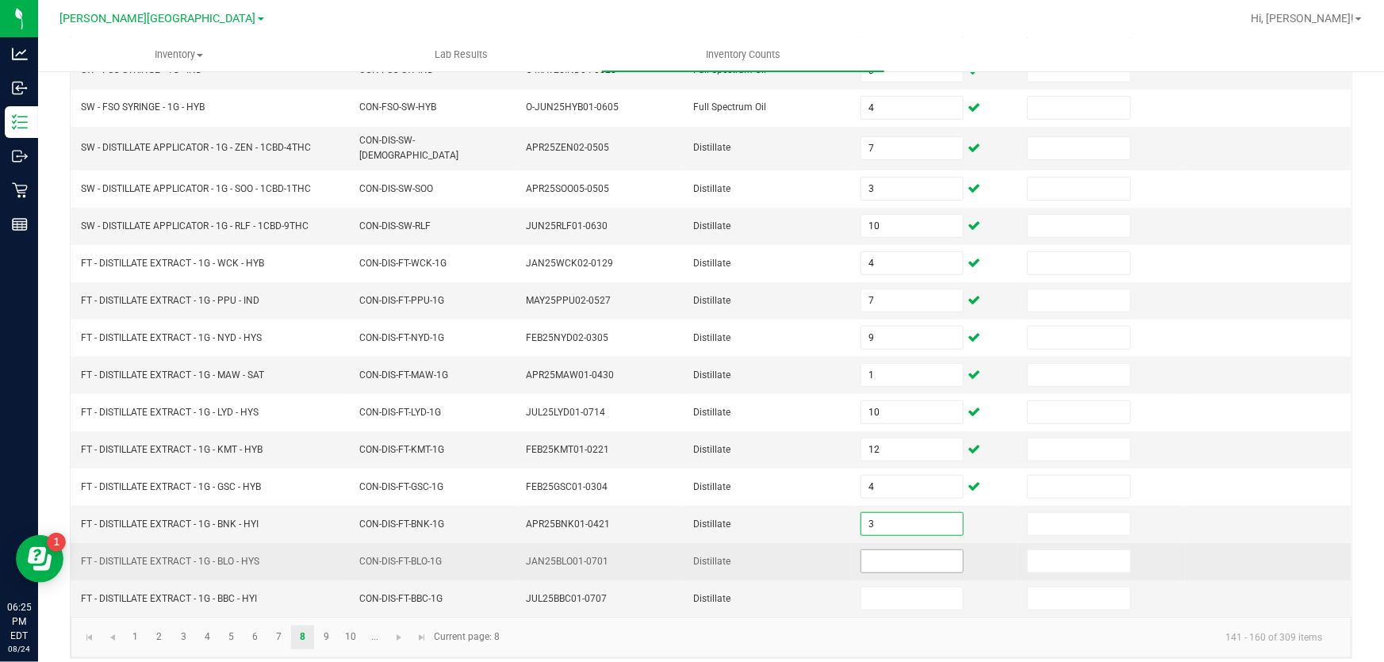
click at [906, 552] on input at bounding box center [912, 561] width 102 height 22
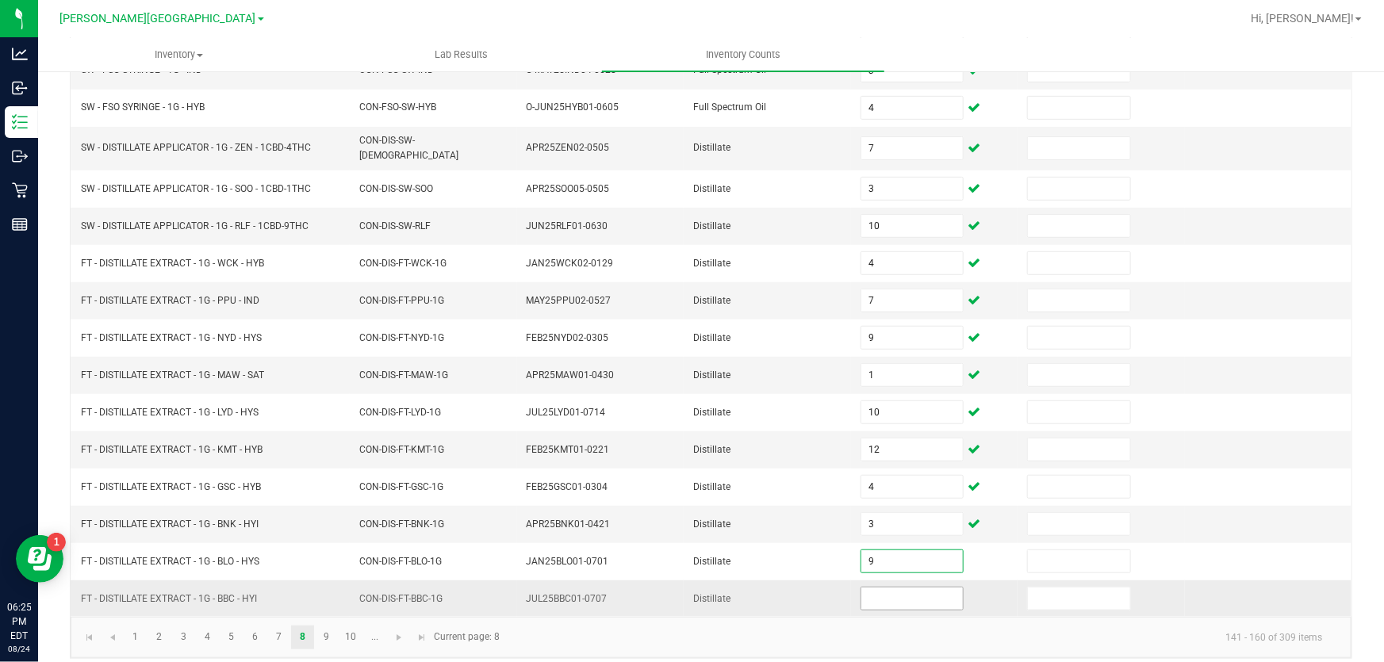
click at [909, 588] on input at bounding box center [912, 599] width 102 height 22
click at [332, 628] on link "9" at bounding box center [326, 638] width 23 height 24
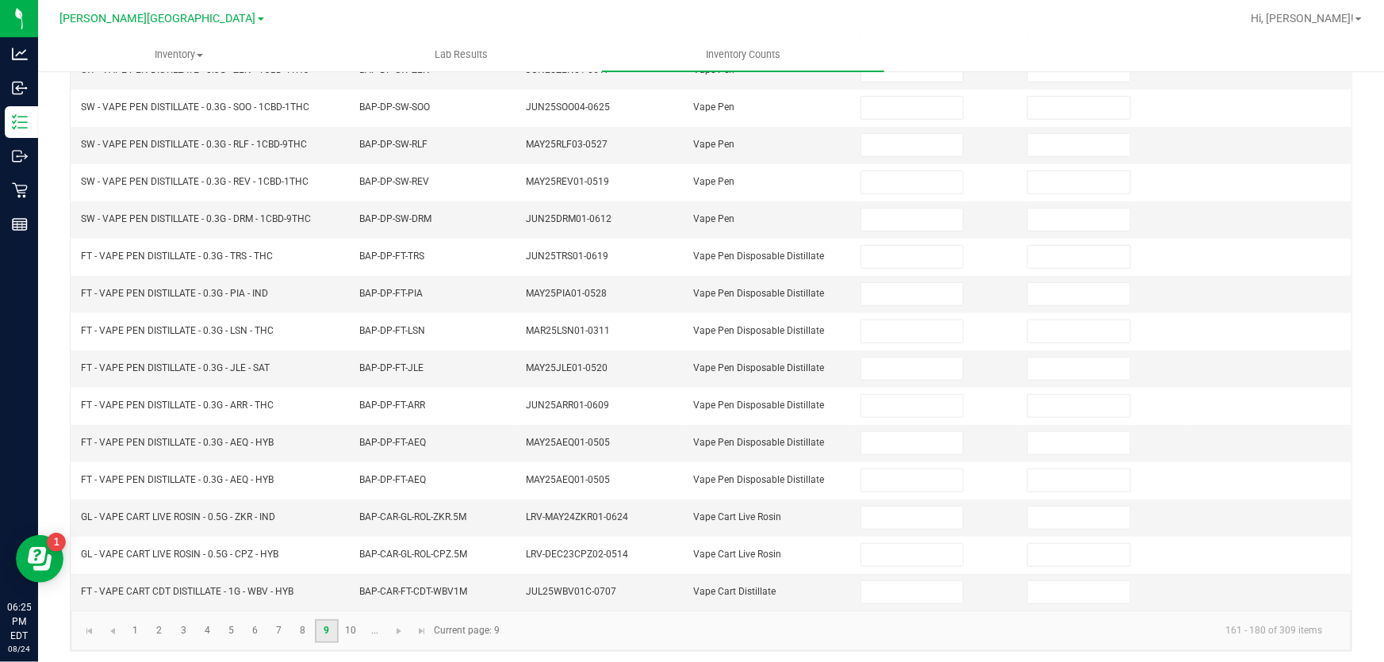
scroll to position [102, 0]
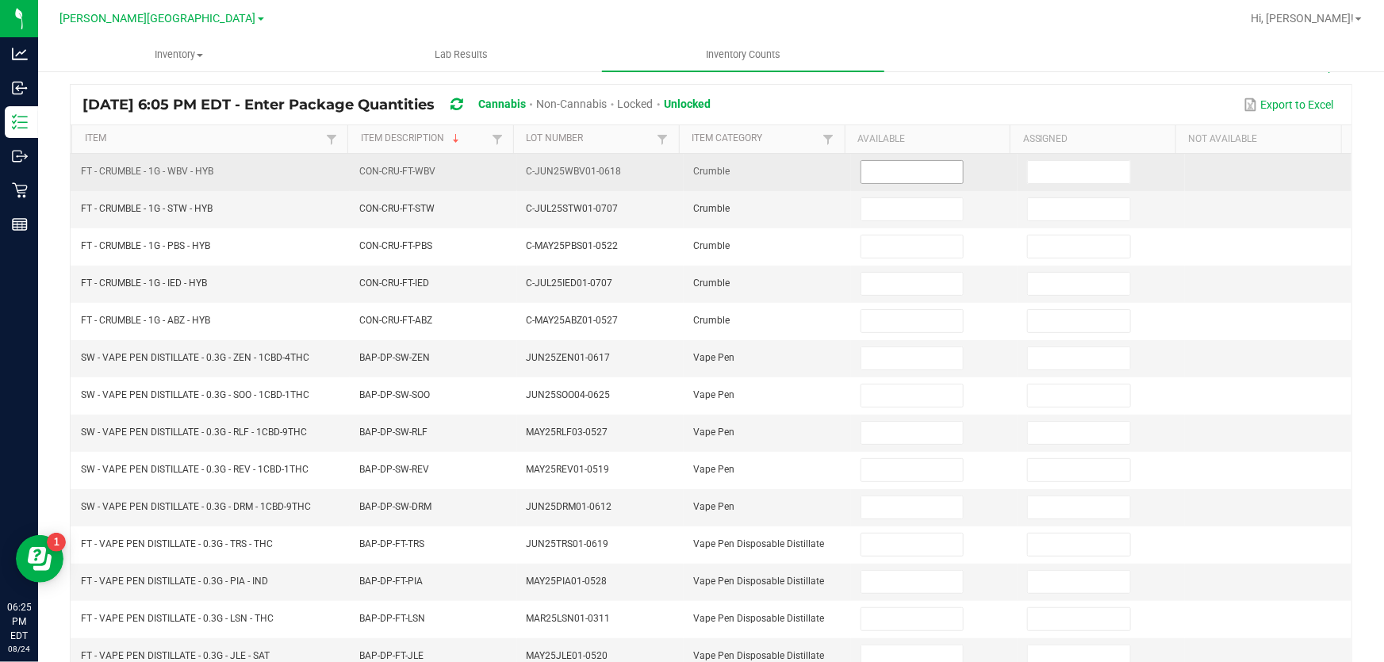
click at [880, 174] on input at bounding box center [912, 172] width 102 height 22
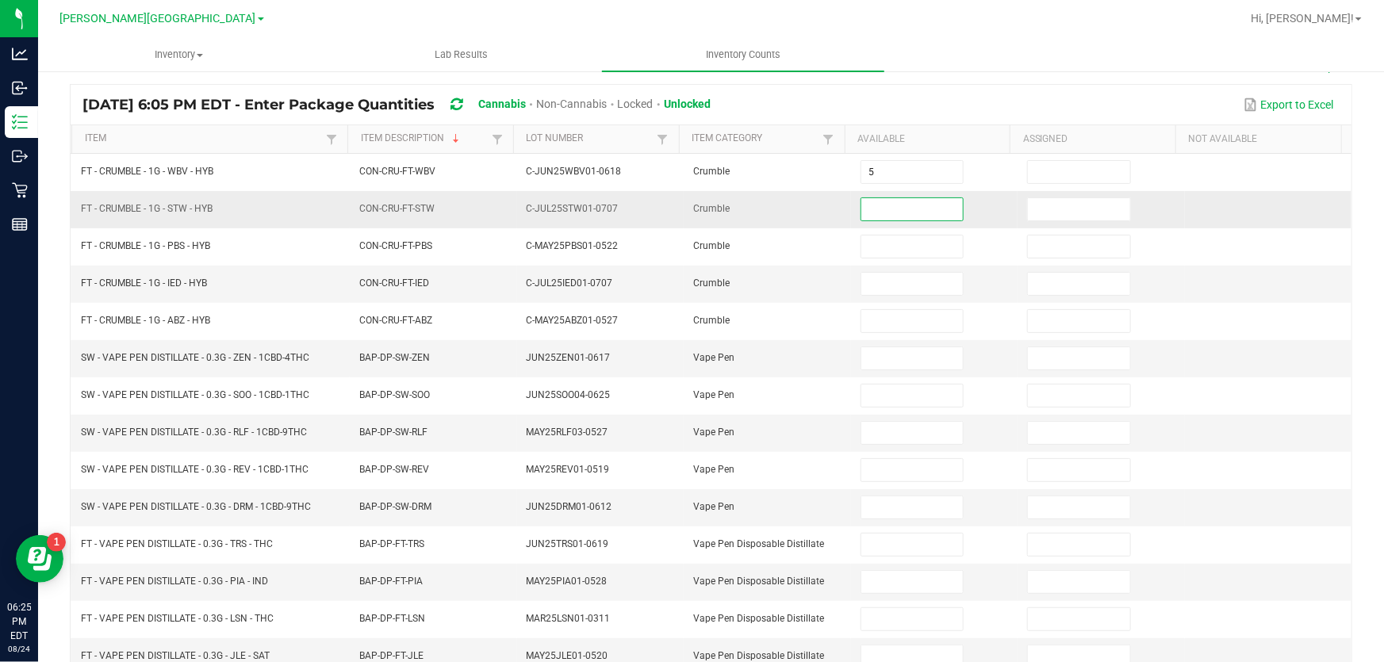
click at [876, 213] on input at bounding box center [912, 209] width 102 height 22
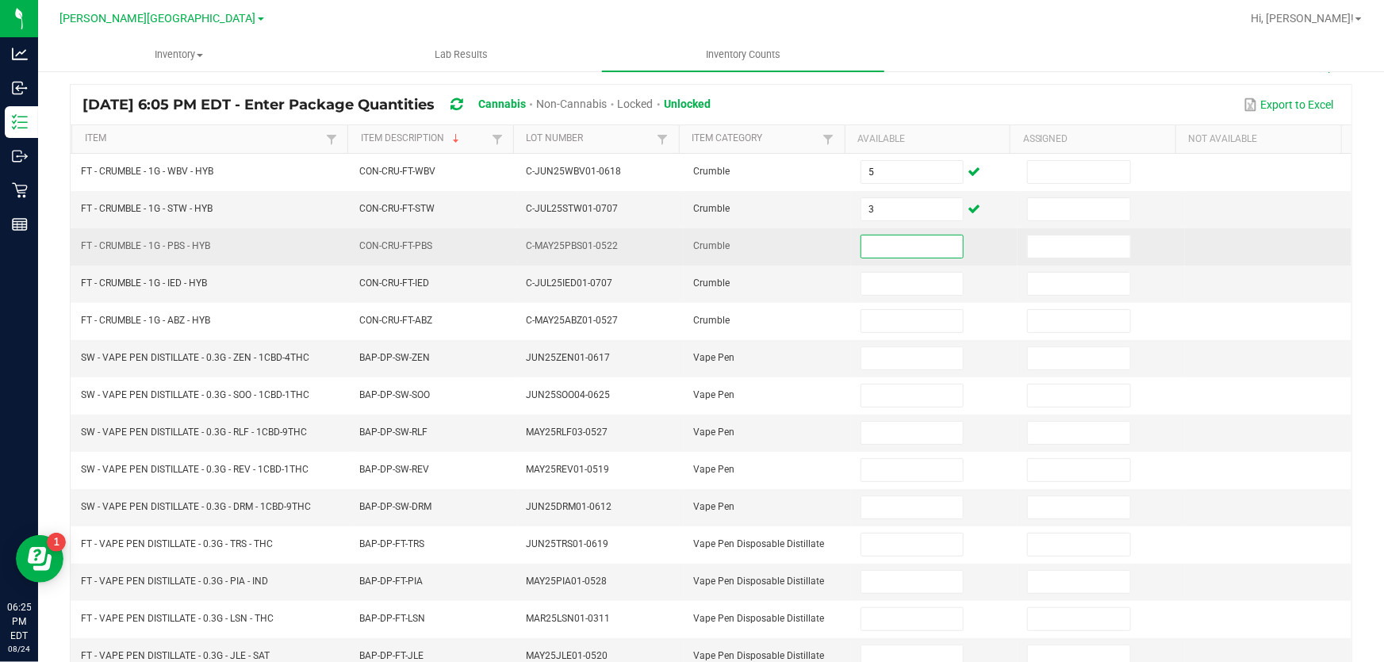
click at [868, 251] on input at bounding box center [912, 247] width 102 height 22
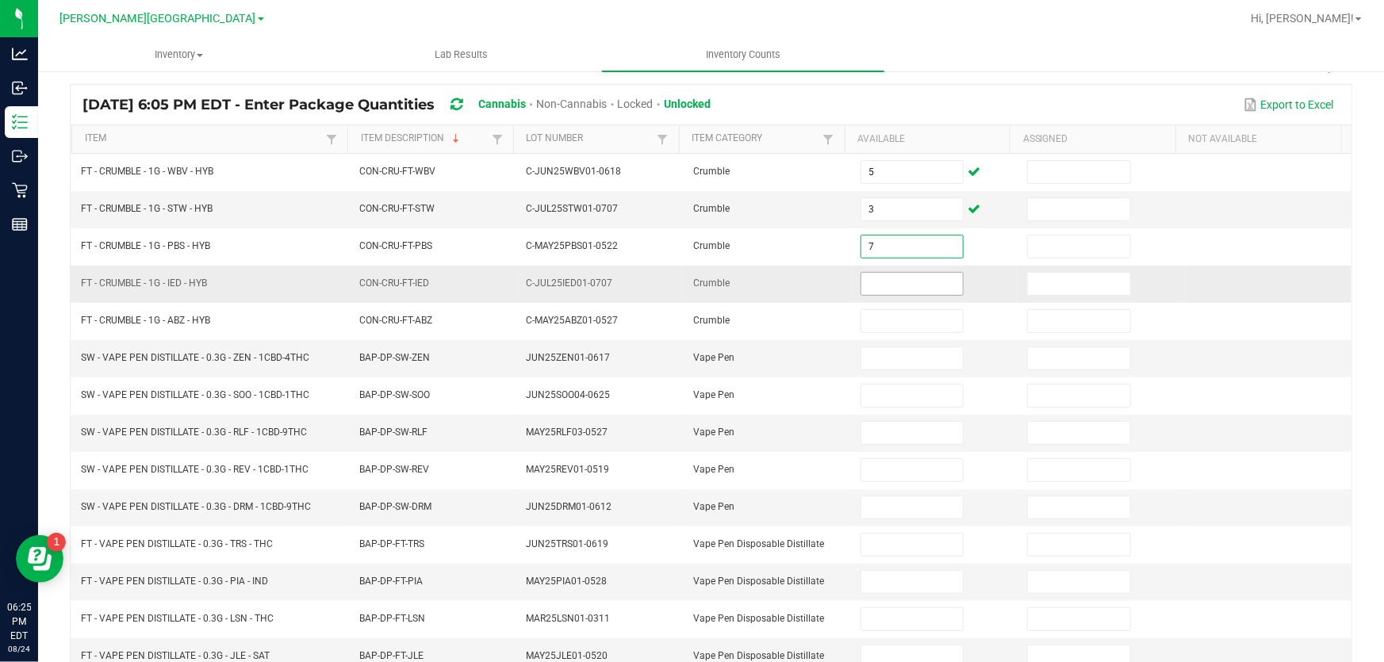
click at [873, 273] on input at bounding box center [912, 284] width 102 height 22
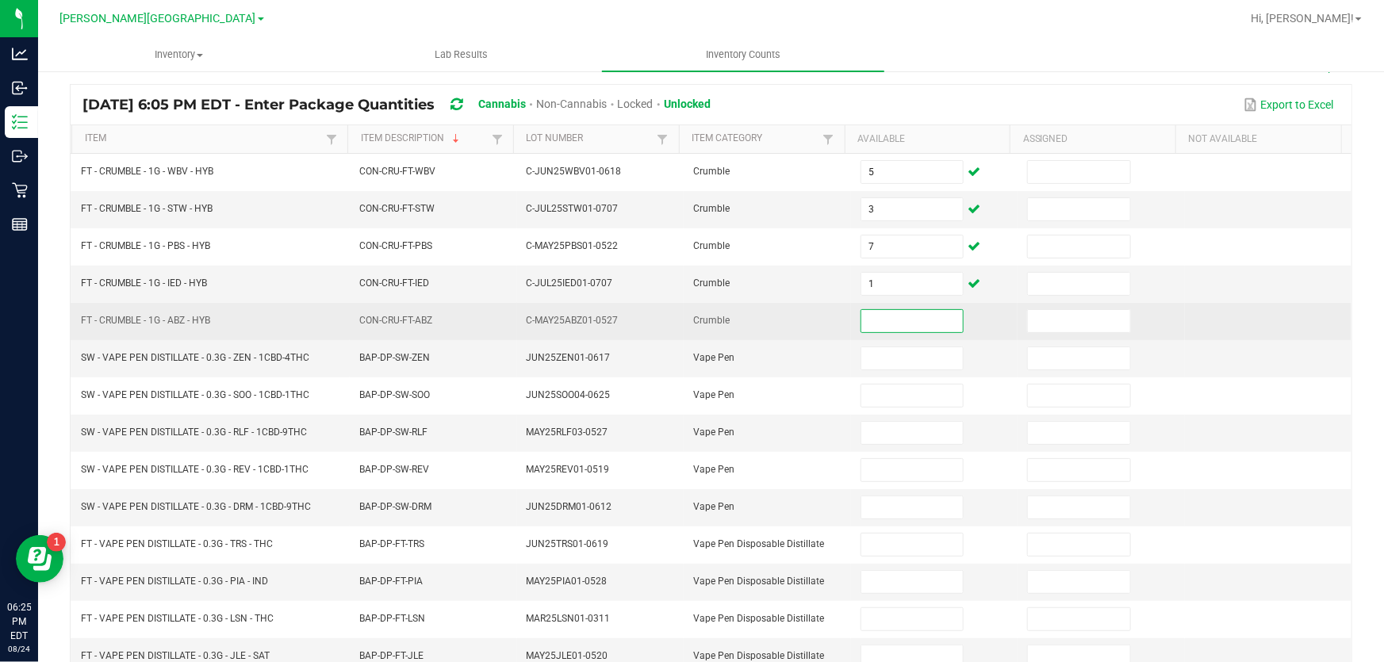
click at [879, 310] on input at bounding box center [912, 321] width 102 height 22
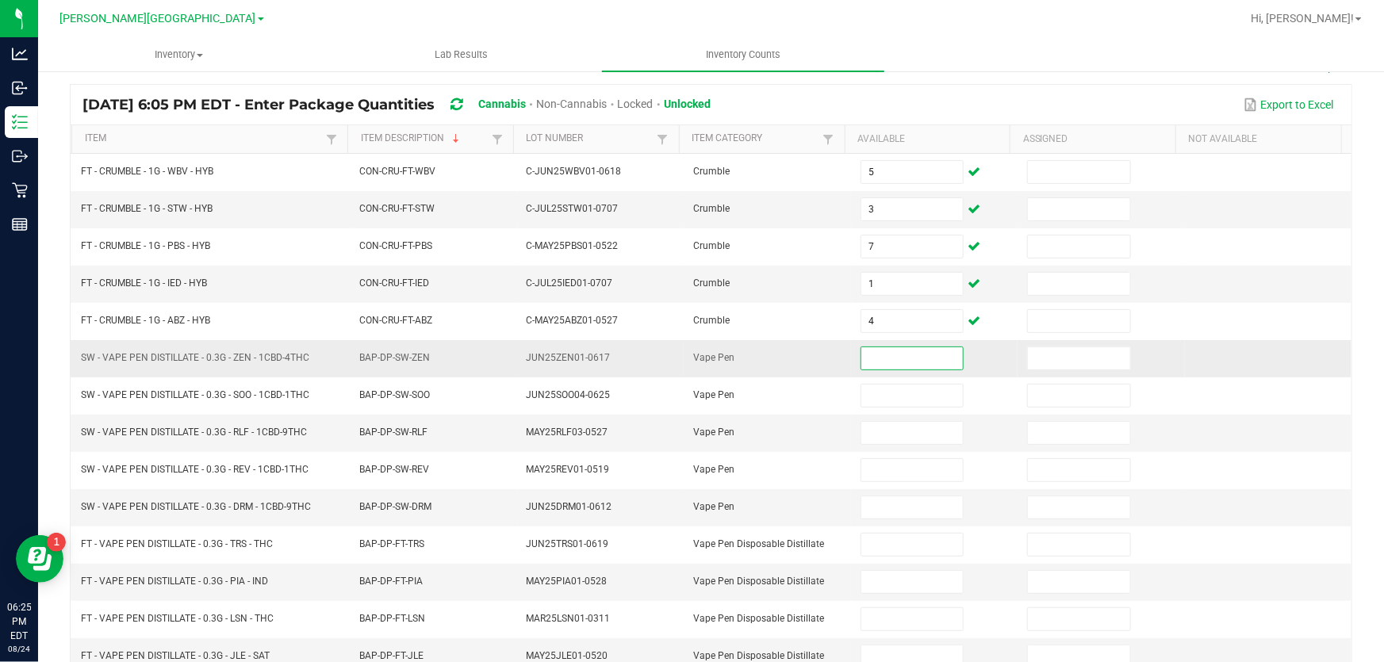
click at [876, 355] on input at bounding box center [912, 358] width 102 height 22
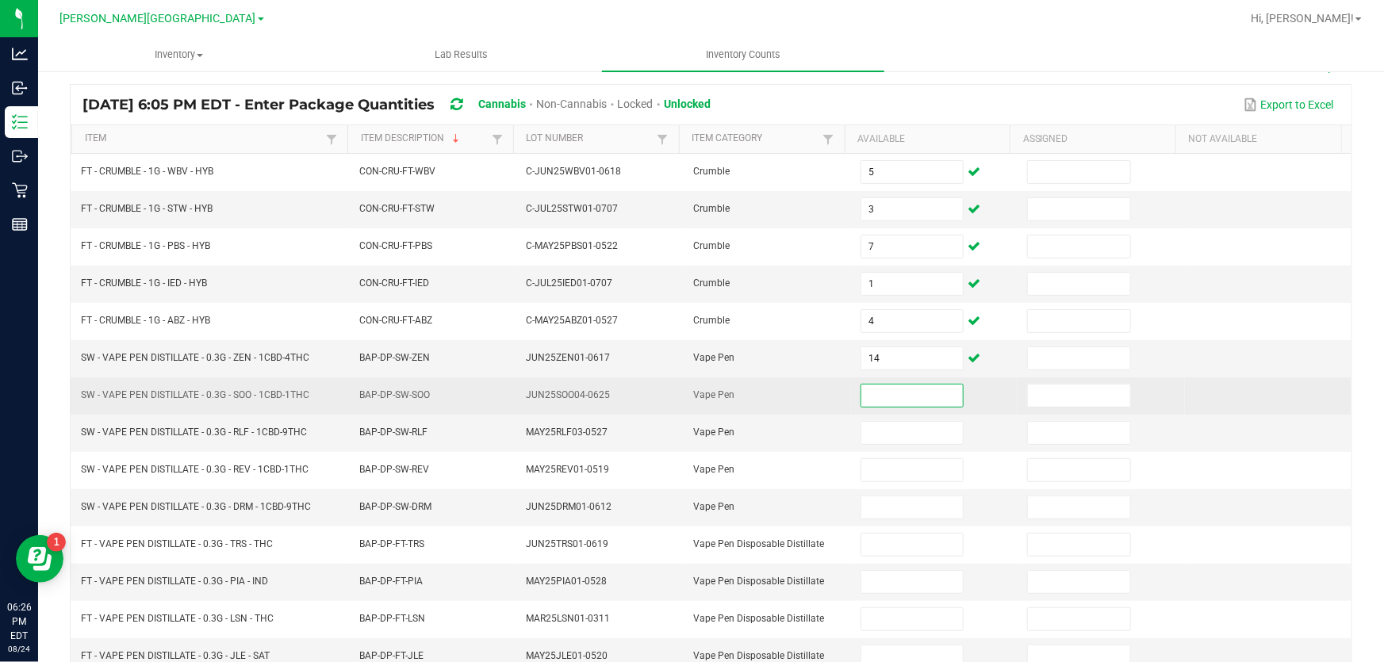
click at [893, 388] on input at bounding box center [912, 396] width 102 height 22
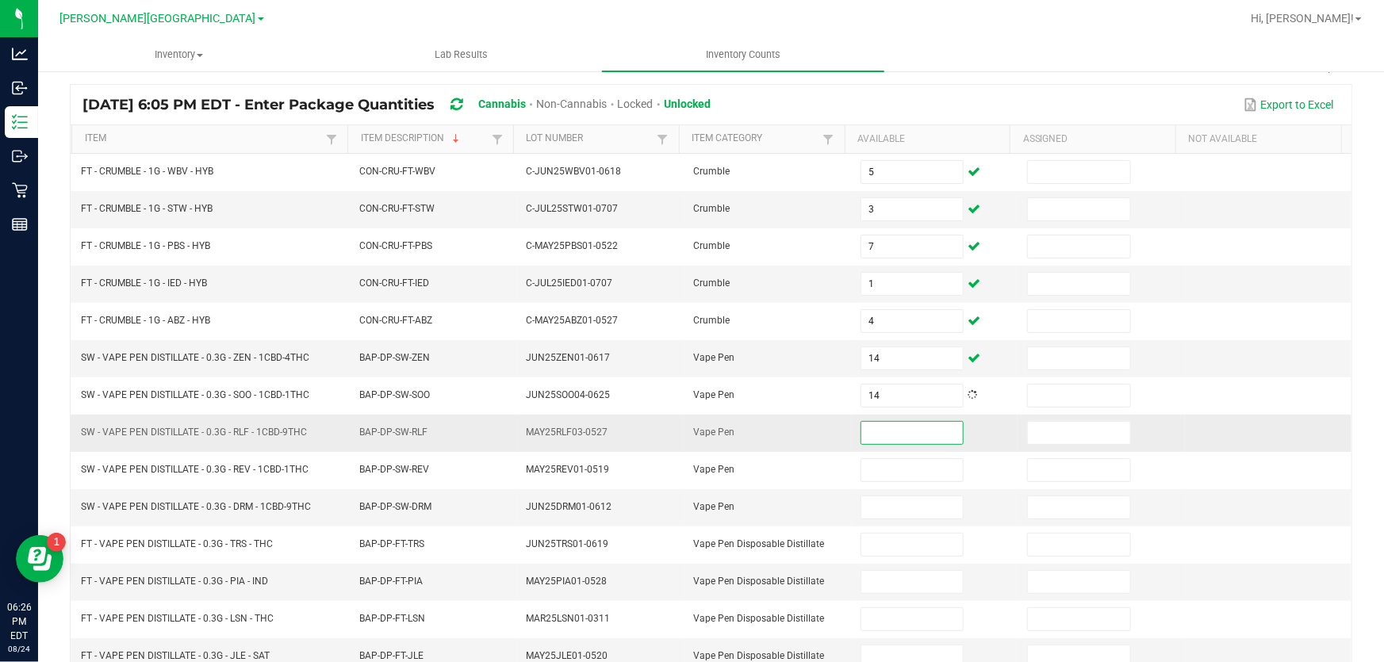
click at [861, 430] on input at bounding box center [912, 433] width 102 height 22
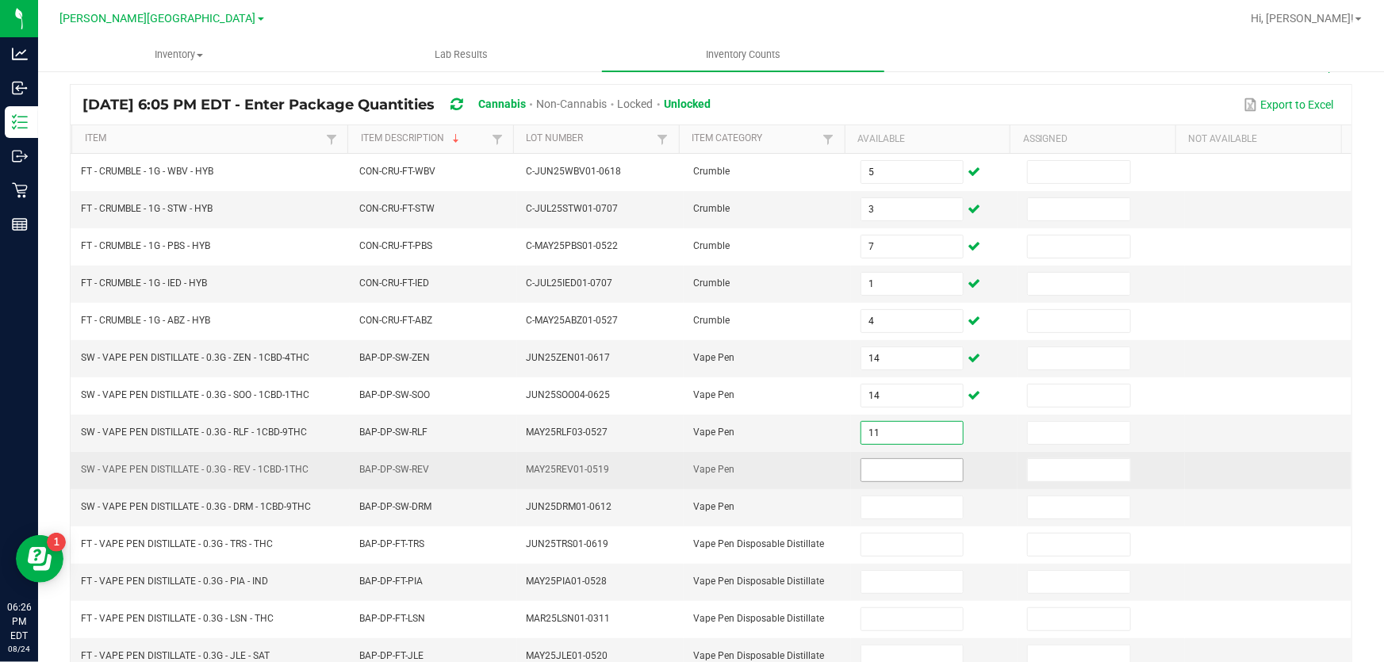
click at [872, 469] on input at bounding box center [912, 470] width 102 height 22
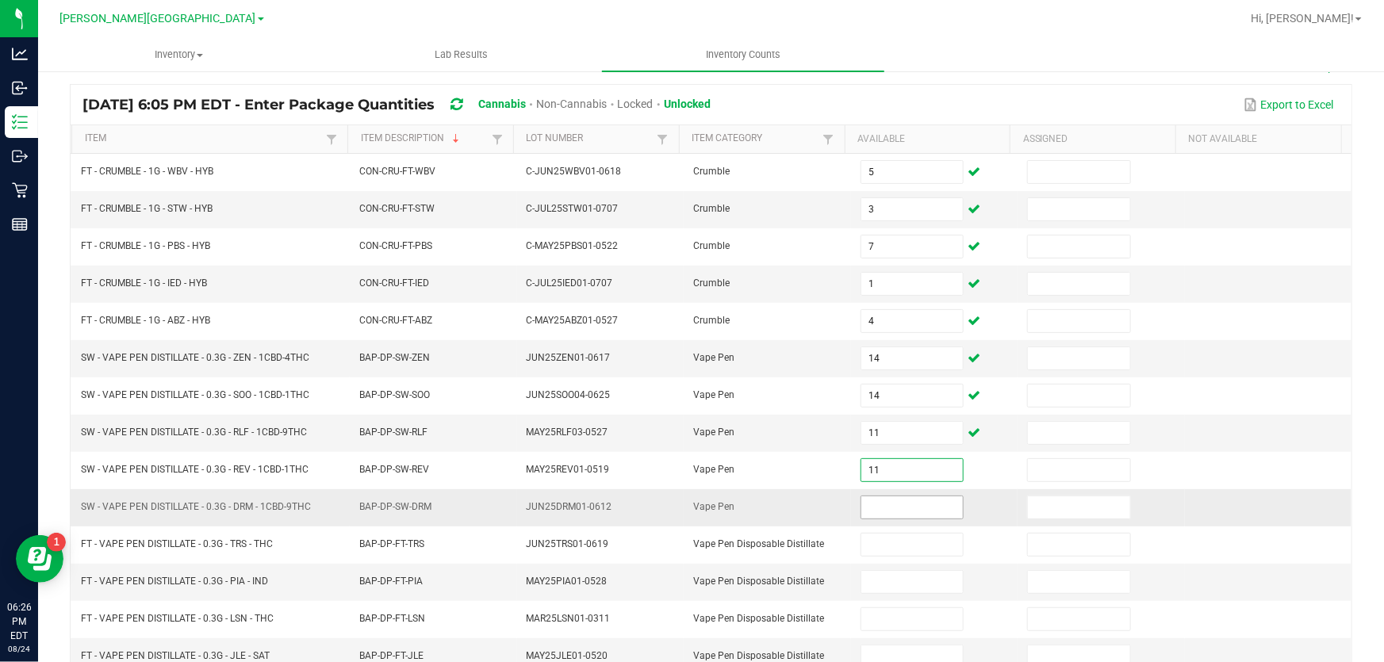
click at [861, 502] on input at bounding box center [912, 507] width 102 height 22
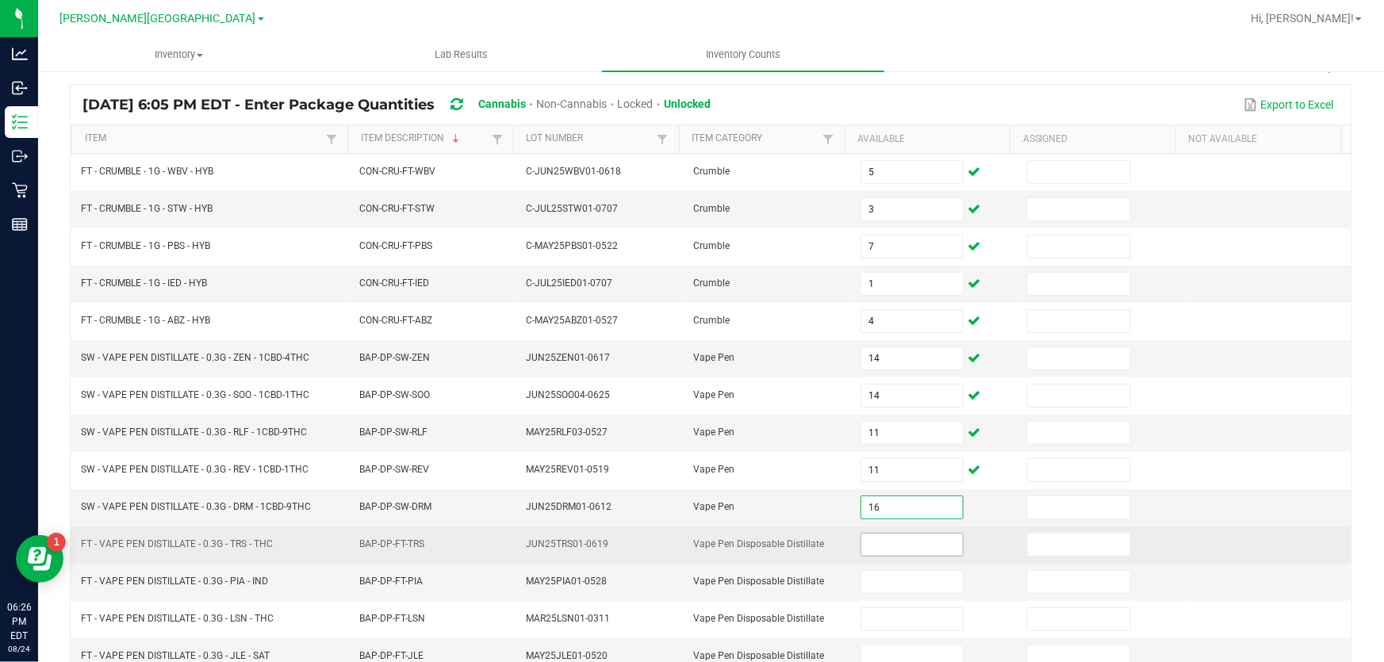
drag, startPoint x: 867, startPoint y: 548, endPoint x: 876, endPoint y: 548, distance: 9.5
click at [869, 546] on input at bounding box center [912, 545] width 102 height 22
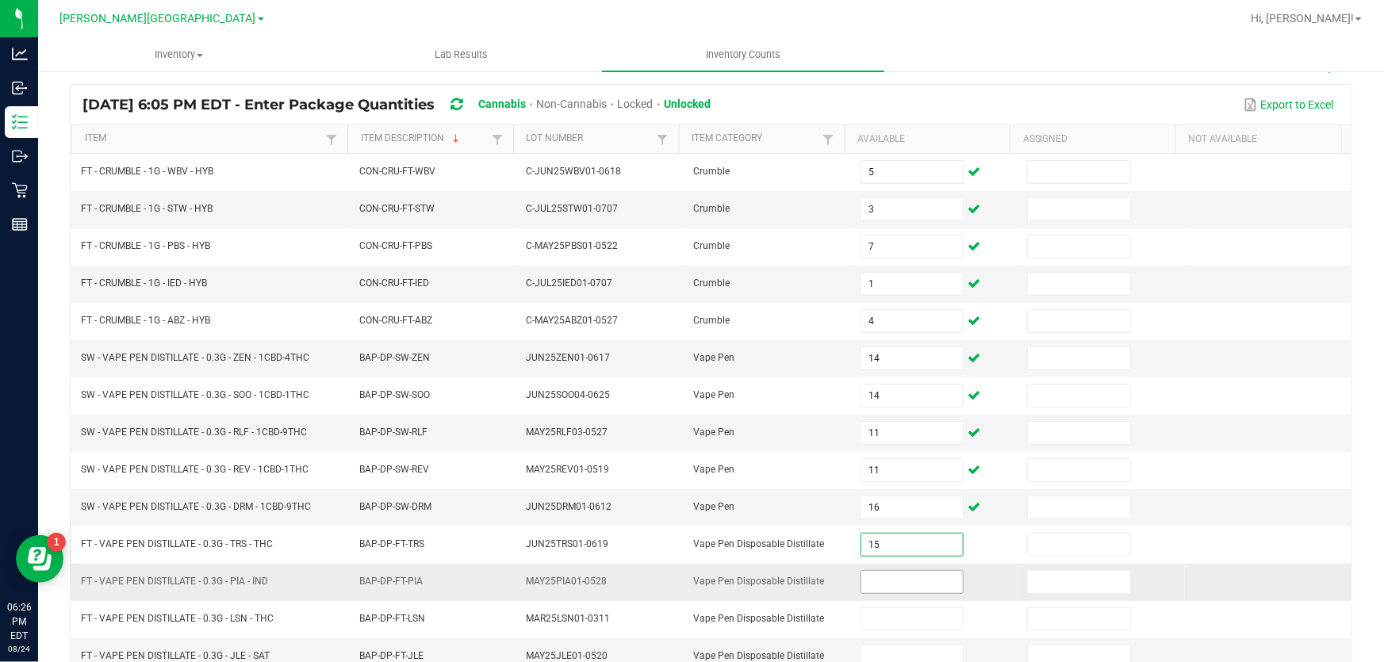
click at [891, 585] on input at bounding box center [912, 582] width 102 height 22
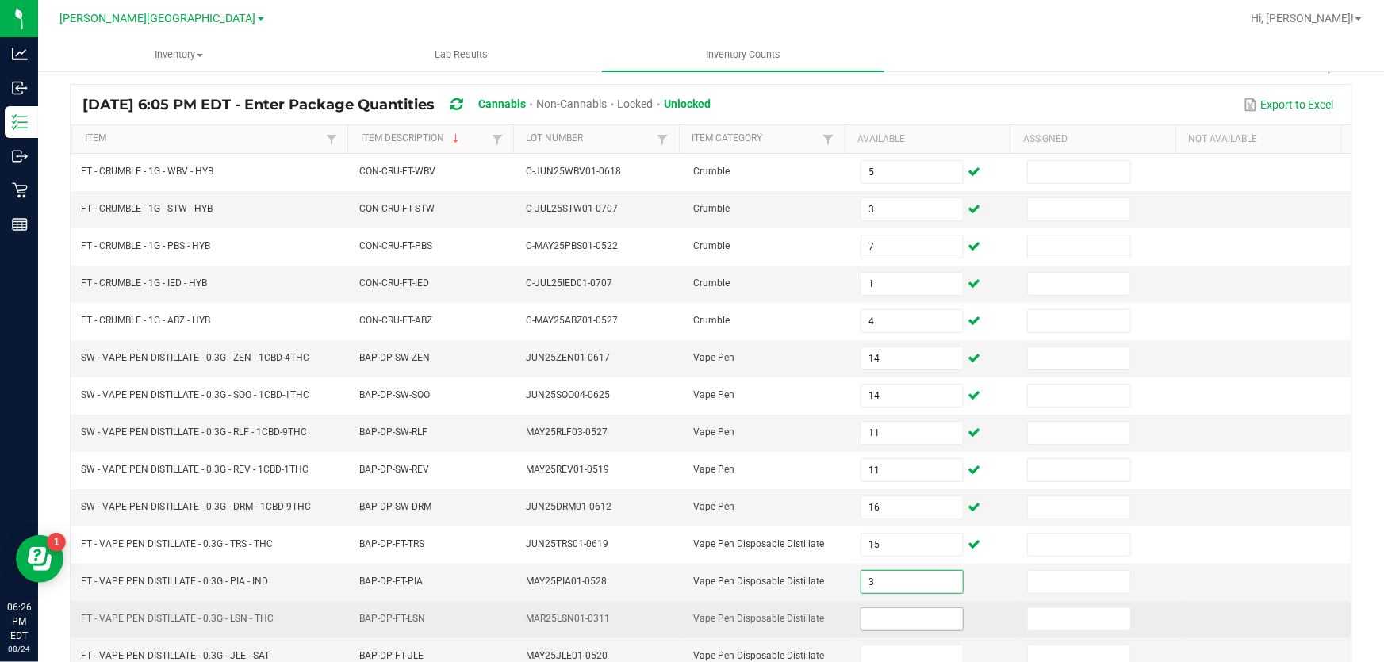
click at [897, 613] on input at bounding box center [912, 619] width 102 height 22
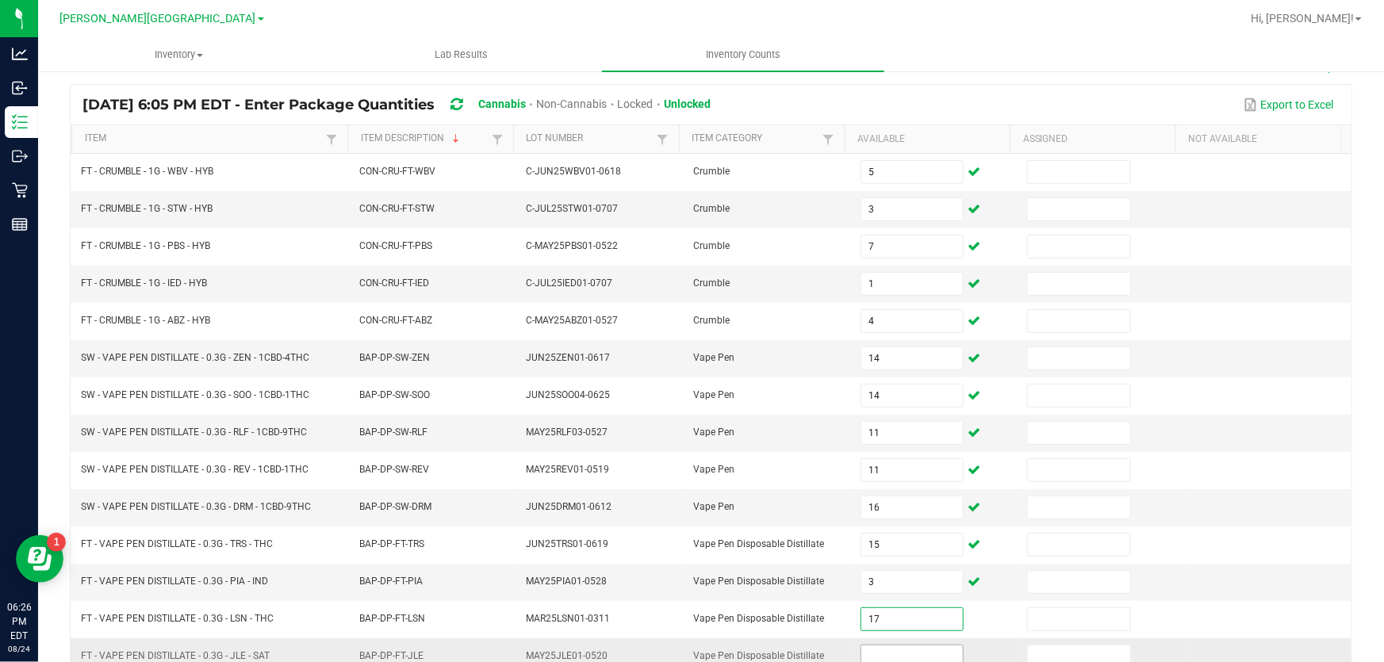
click at [906, 646] on input at bounding box center [912, 657] width 102 height 22
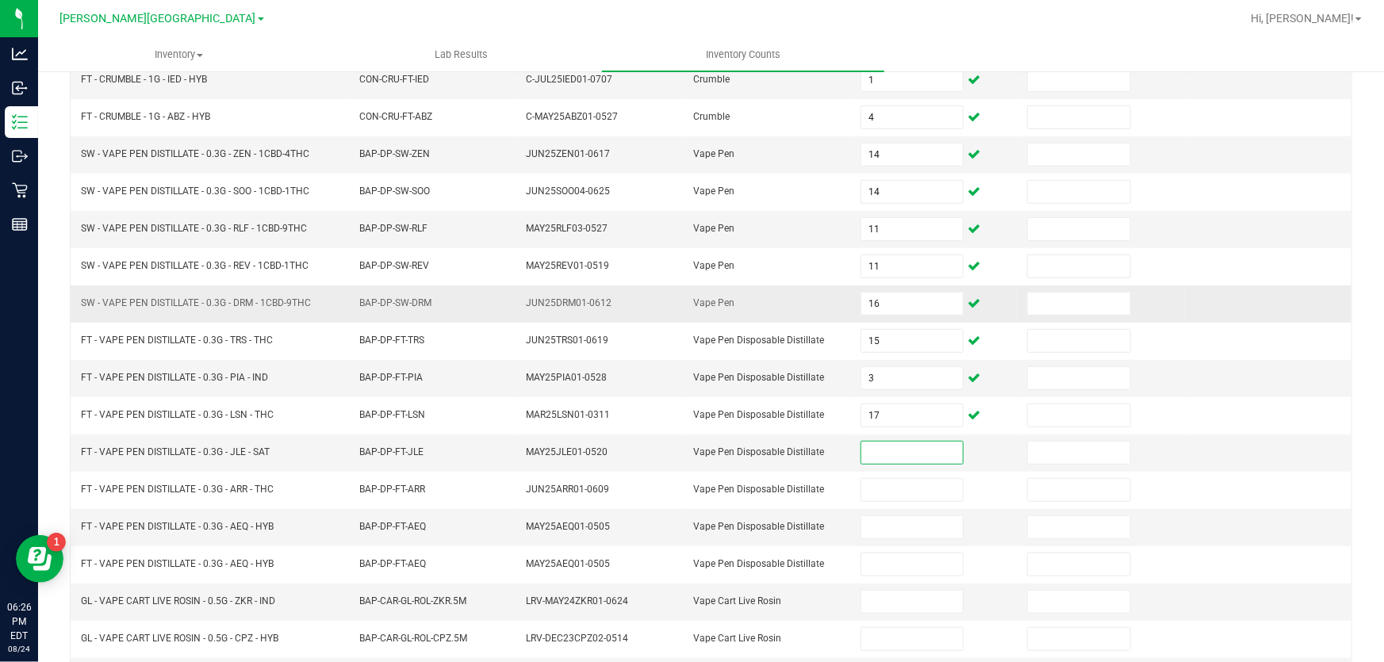
scroll to position [318, 0]
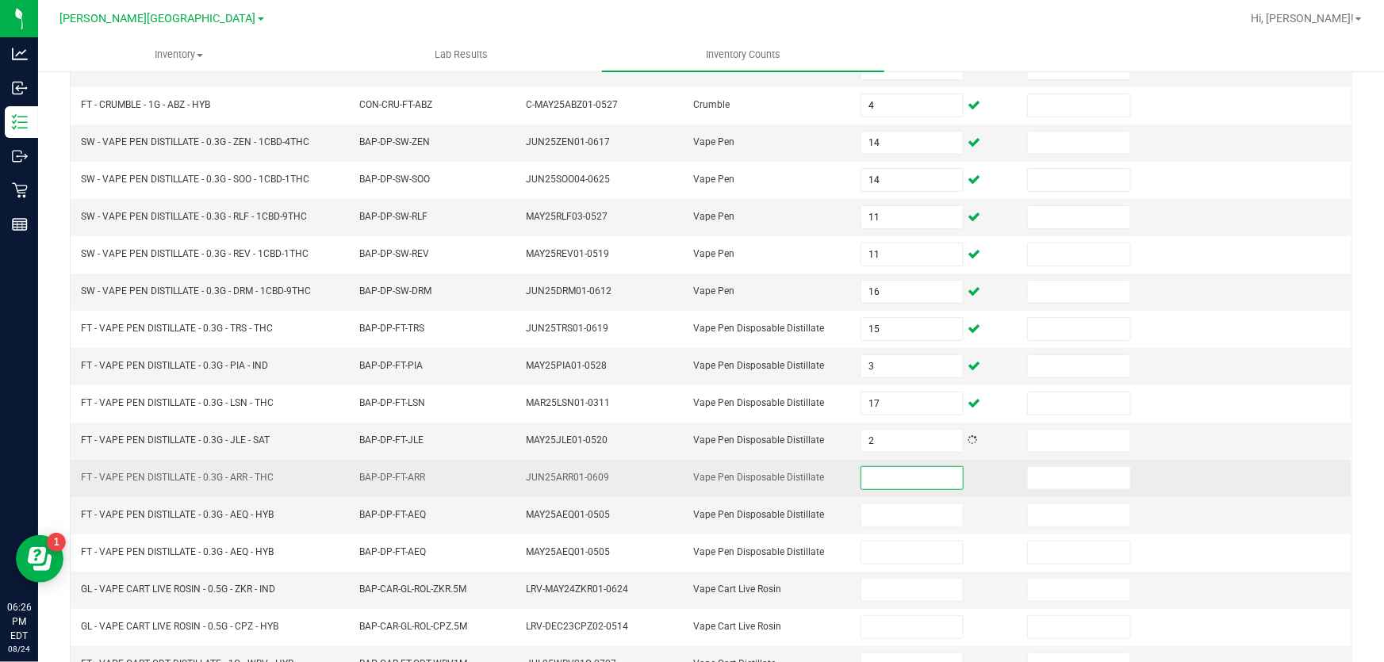
click at [917, 467] on input at bounding box center [912, 478] width 102 height 22
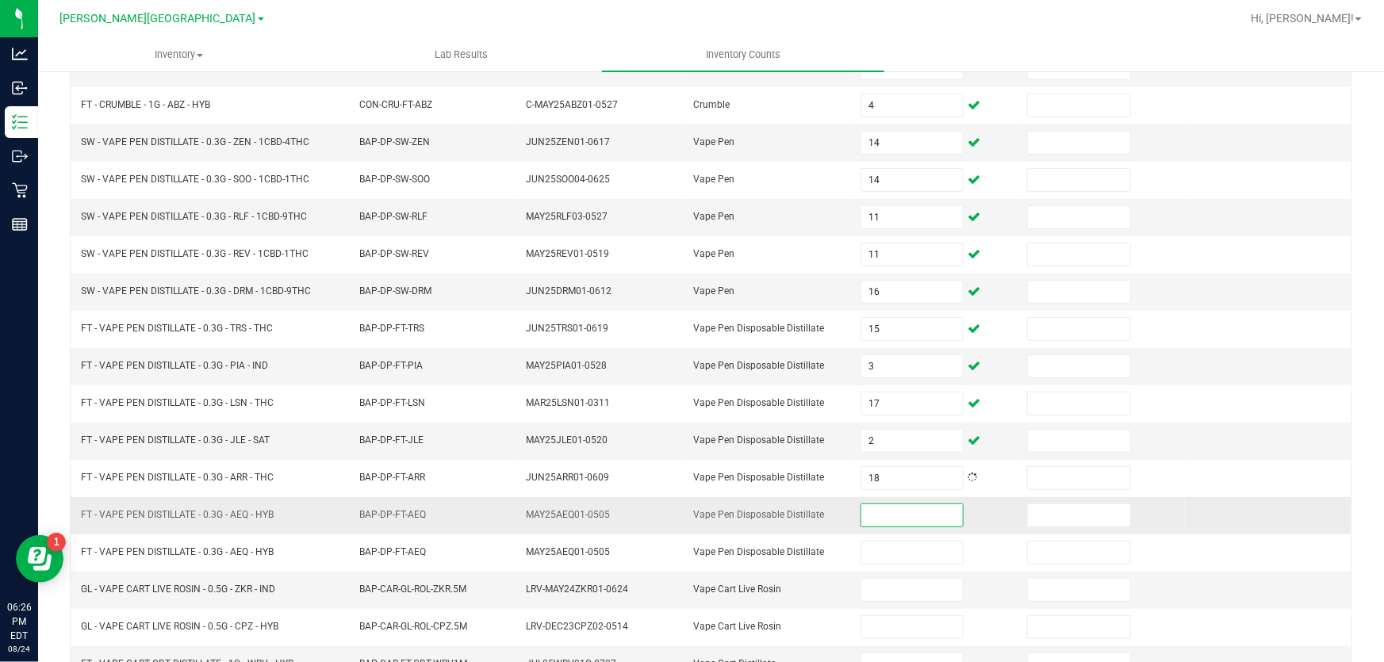
click at [912, 512] on input at bounding box center [912, 515] width 102 height 22
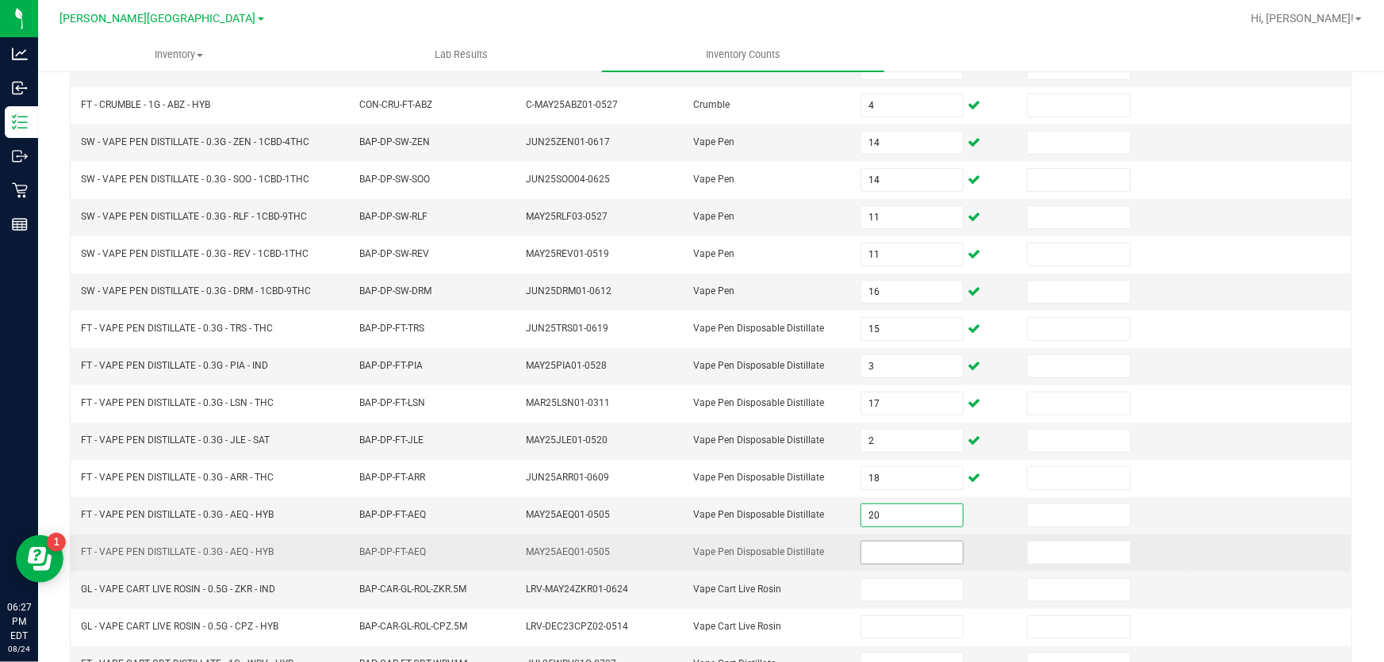
click at [905, 549] on input at bounding box center [912, 553] width 102 height 22
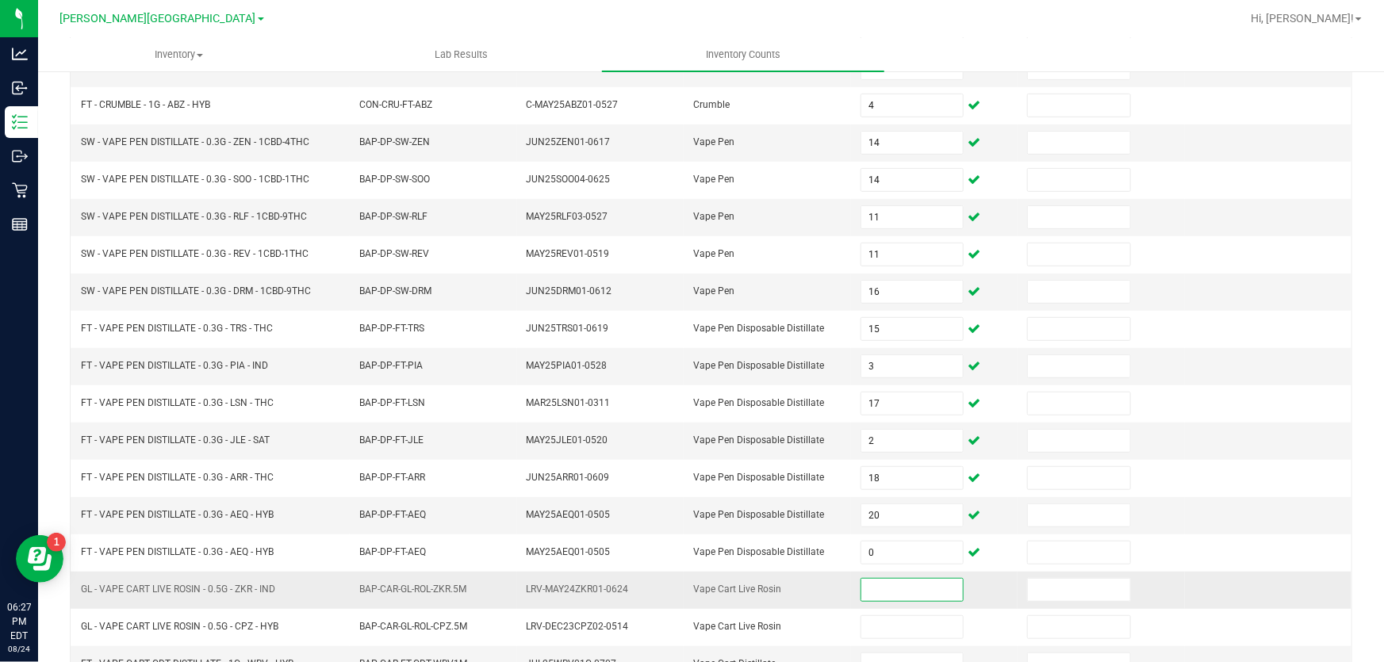
click at [875, 579] on input at bounding box center [912, 590] width 102 height 22
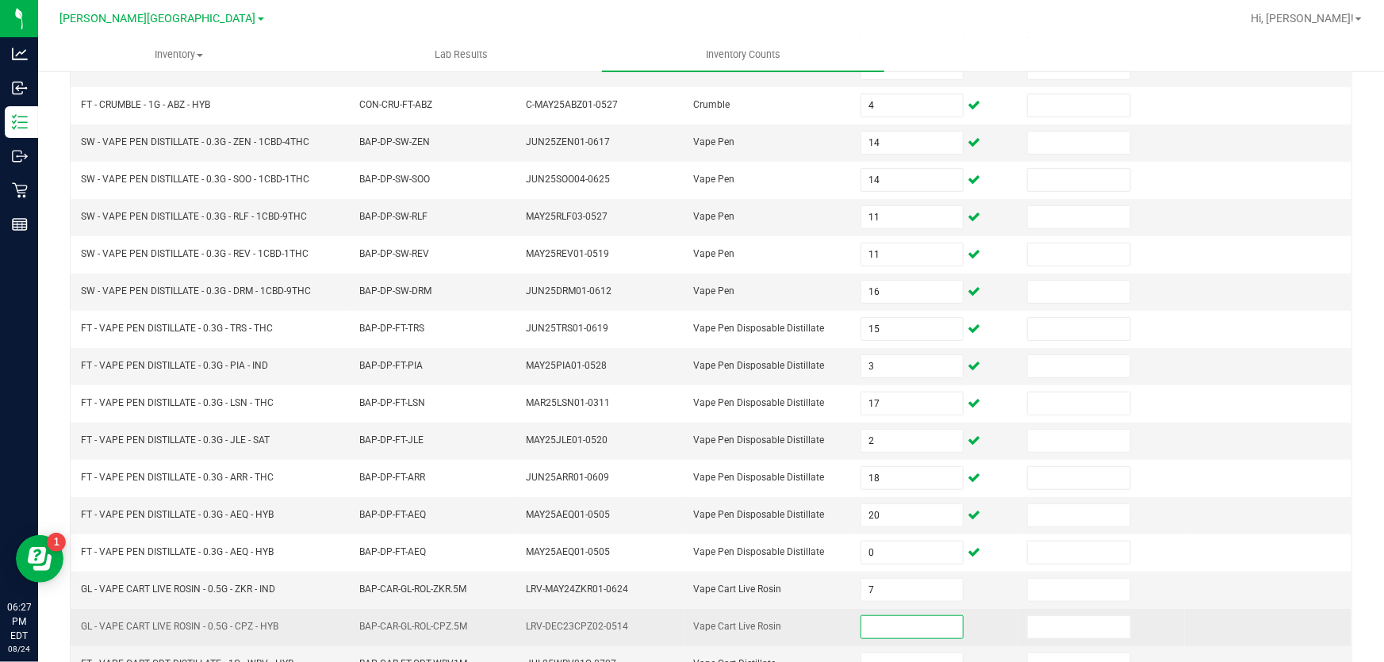
click at [904, 627] on input at bounding box center [912, 627] width 102 height 22
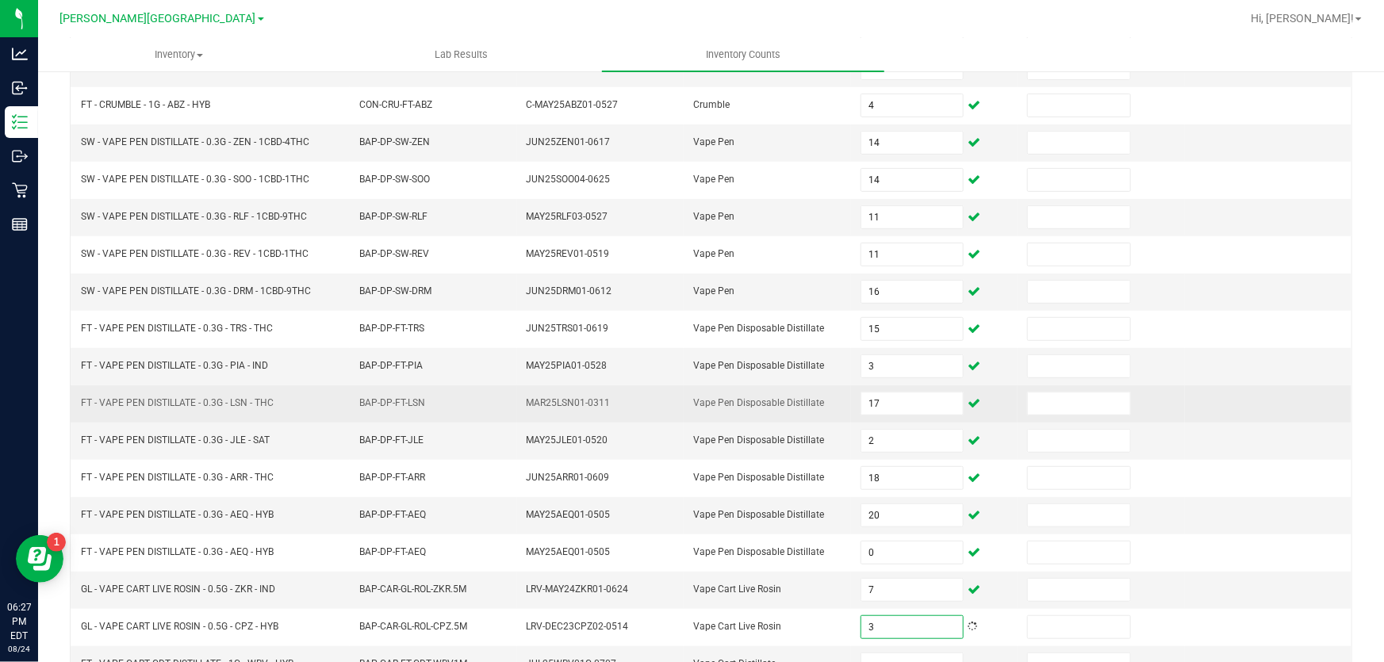
click at [1315, 392] on td at bounding box center [1268, 403] width 167 height 37
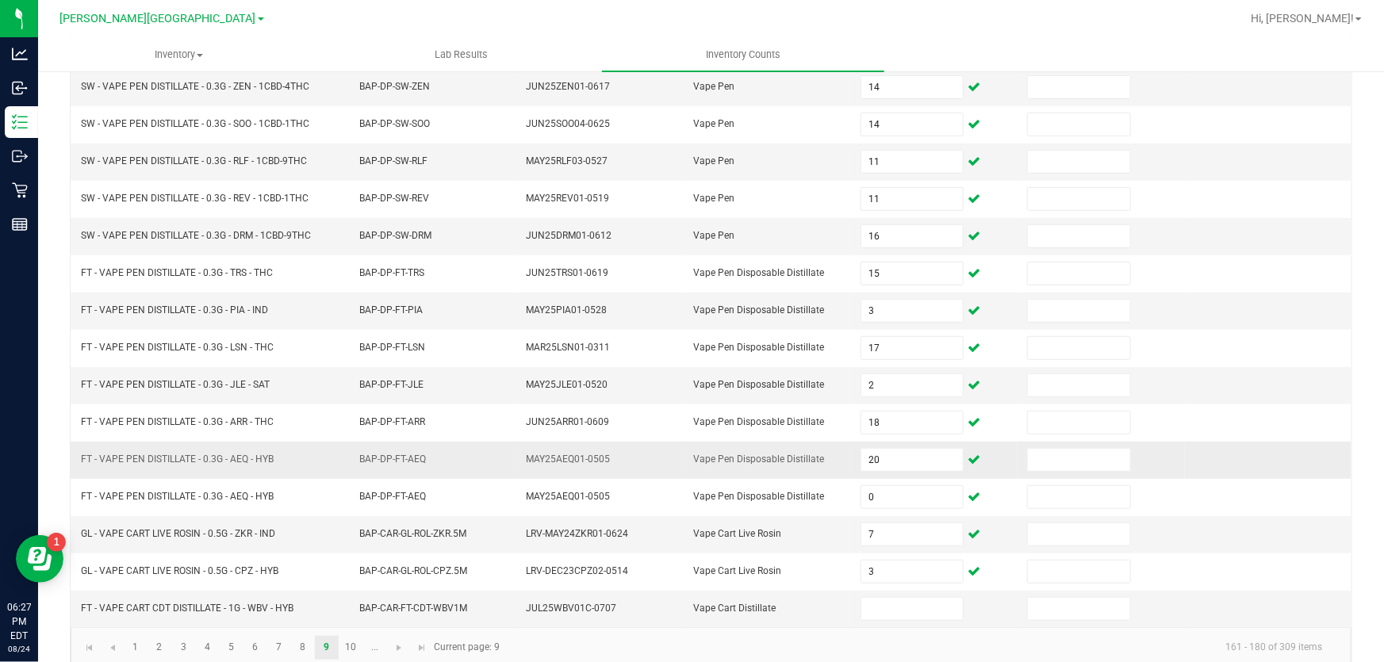
scroll to position [390, 0]
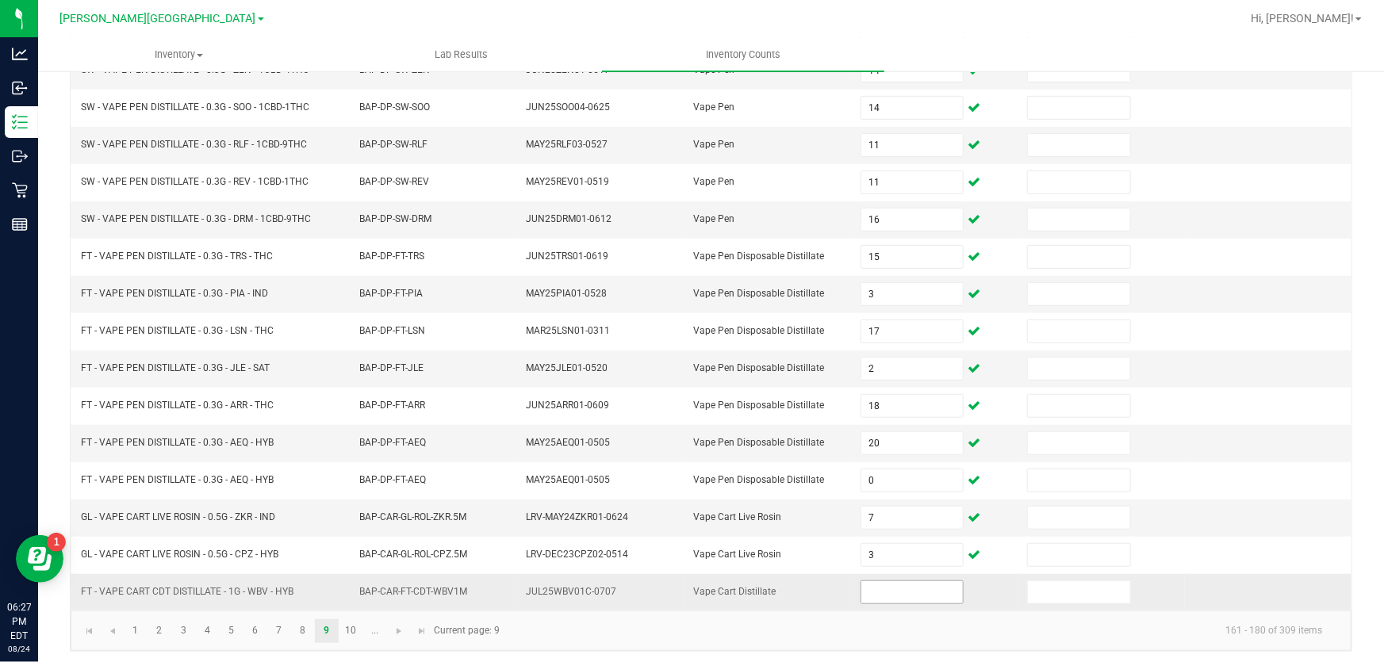
click at [873, 581] on input at bounding box center [912, 592] width 102 height 22
click at [348, 627] on link "10" at bounding box center [350, 631] width 23 height 24
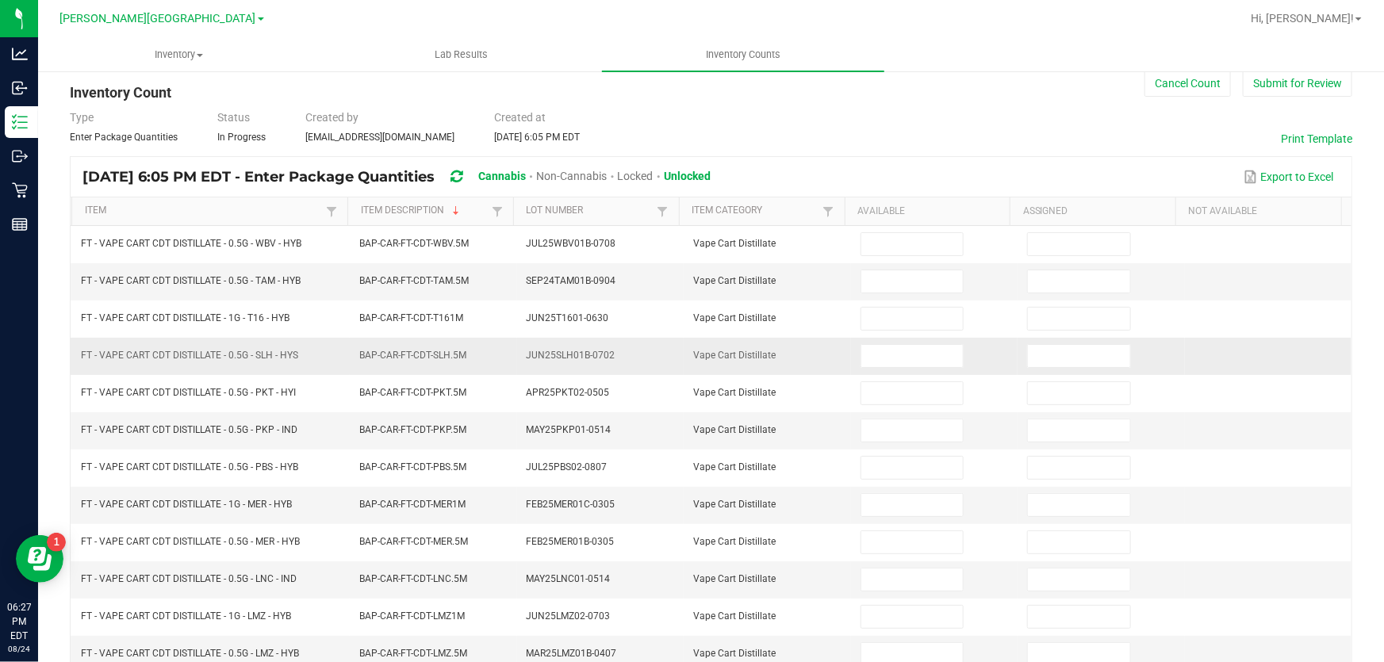
scroll to position [0, 0]
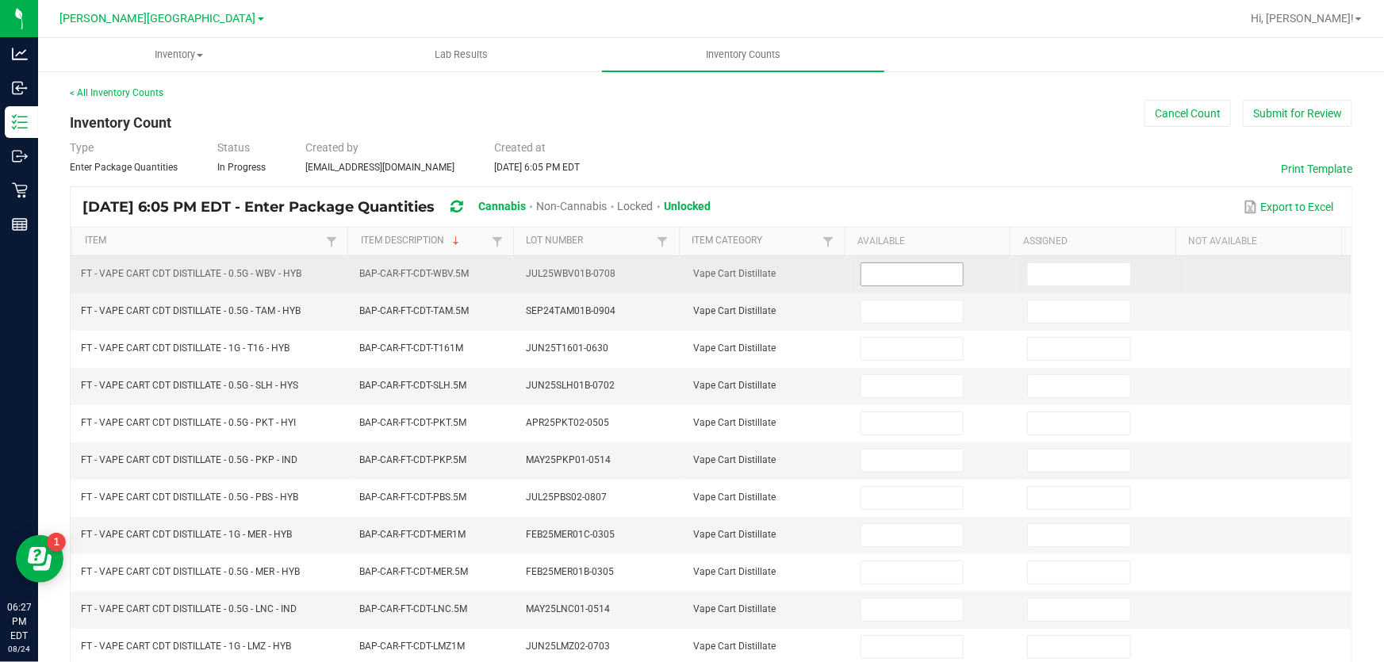
click at [876, 270] on input at bounding box center [912, 274] width 102 height 22
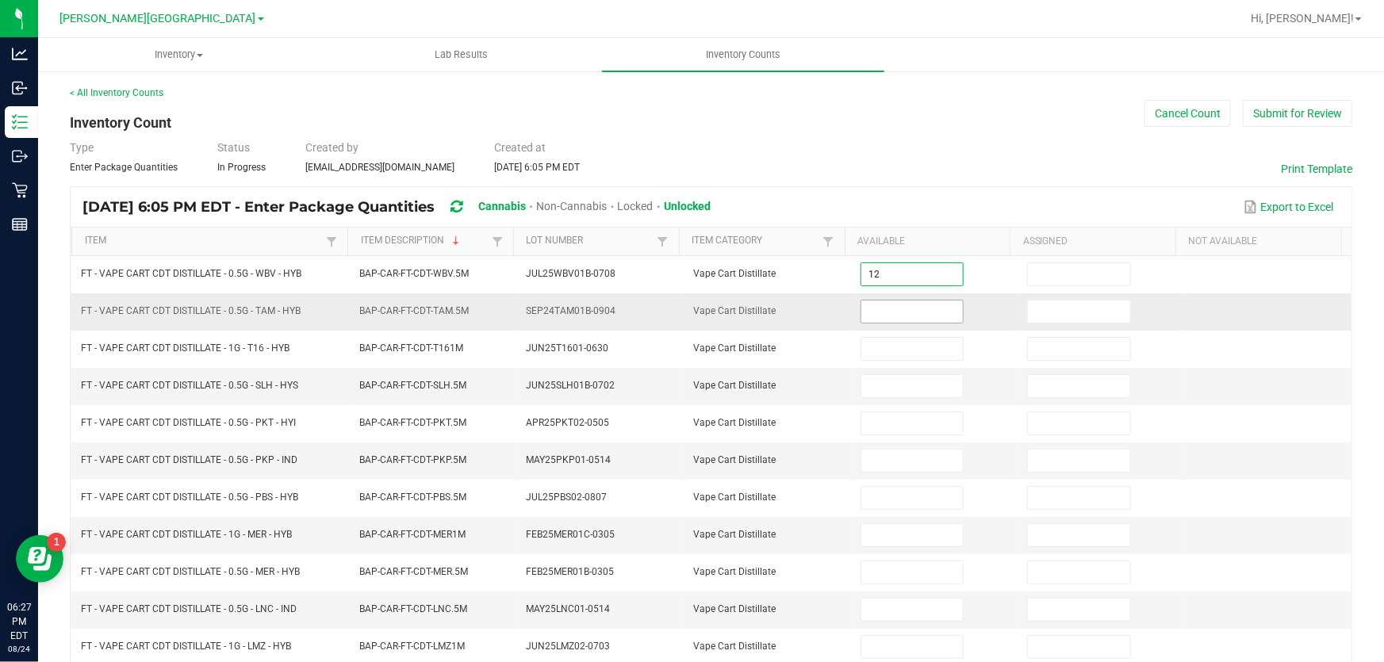
click at [881, 305] on input at bounding box center [912, 312] width 102 height 22
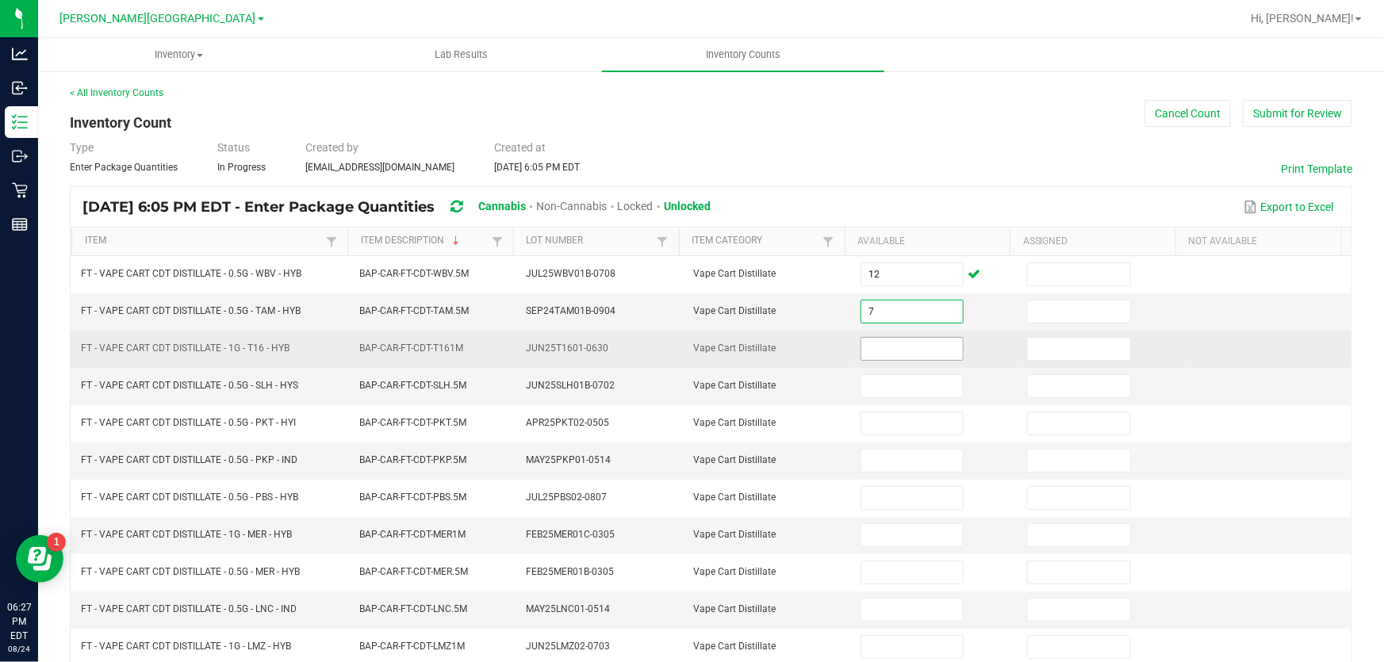
click at [891, 338] on input at bounding box center [912, 349] width 102 height 22
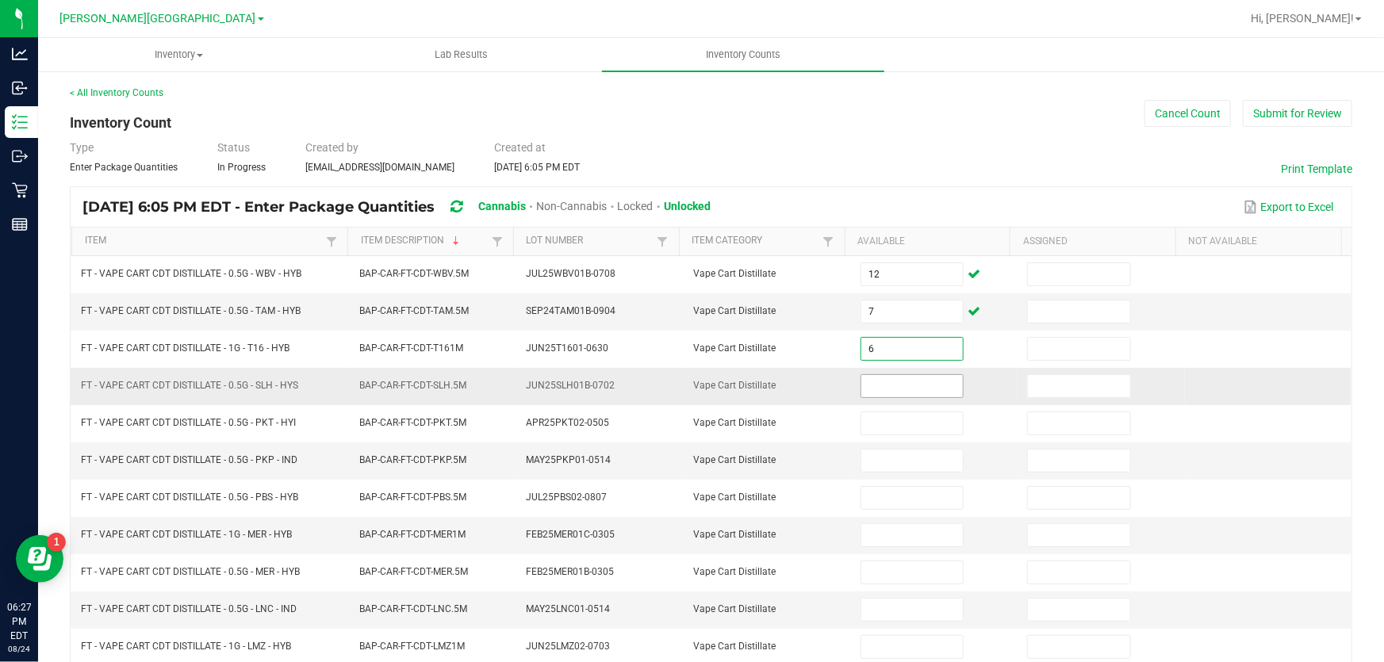
click at [896, 379] on input at bounding box center [912, 386] width 102 height 22
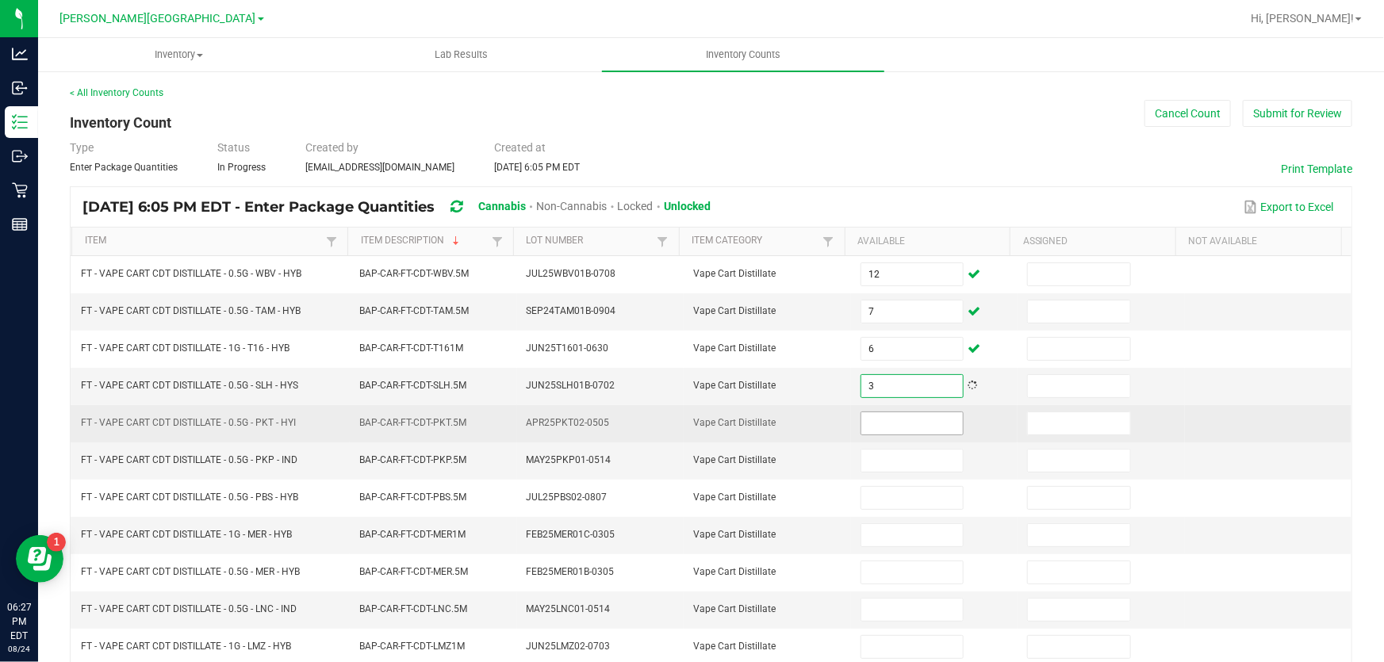
click at [887, 429] on input at bounding box center [912, 423] width 102 height 22
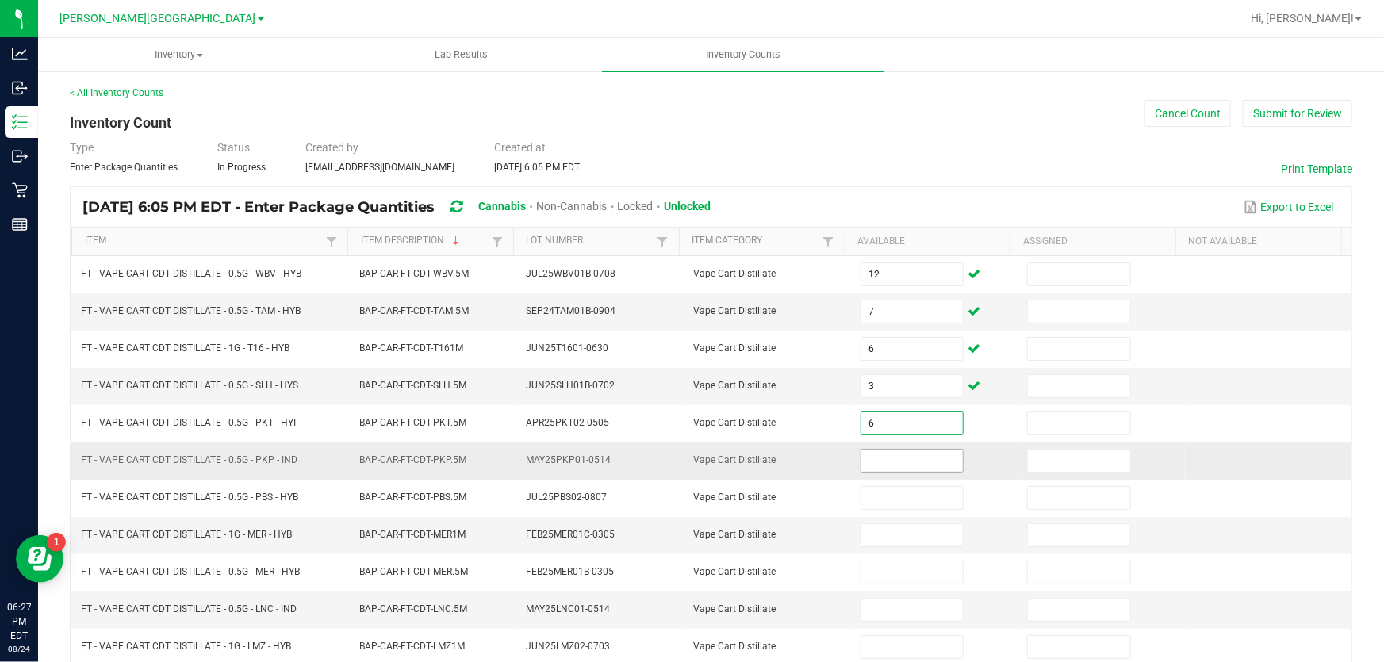
click at [903, 454] on input at bounding box center [912, 461] width 102 height 22
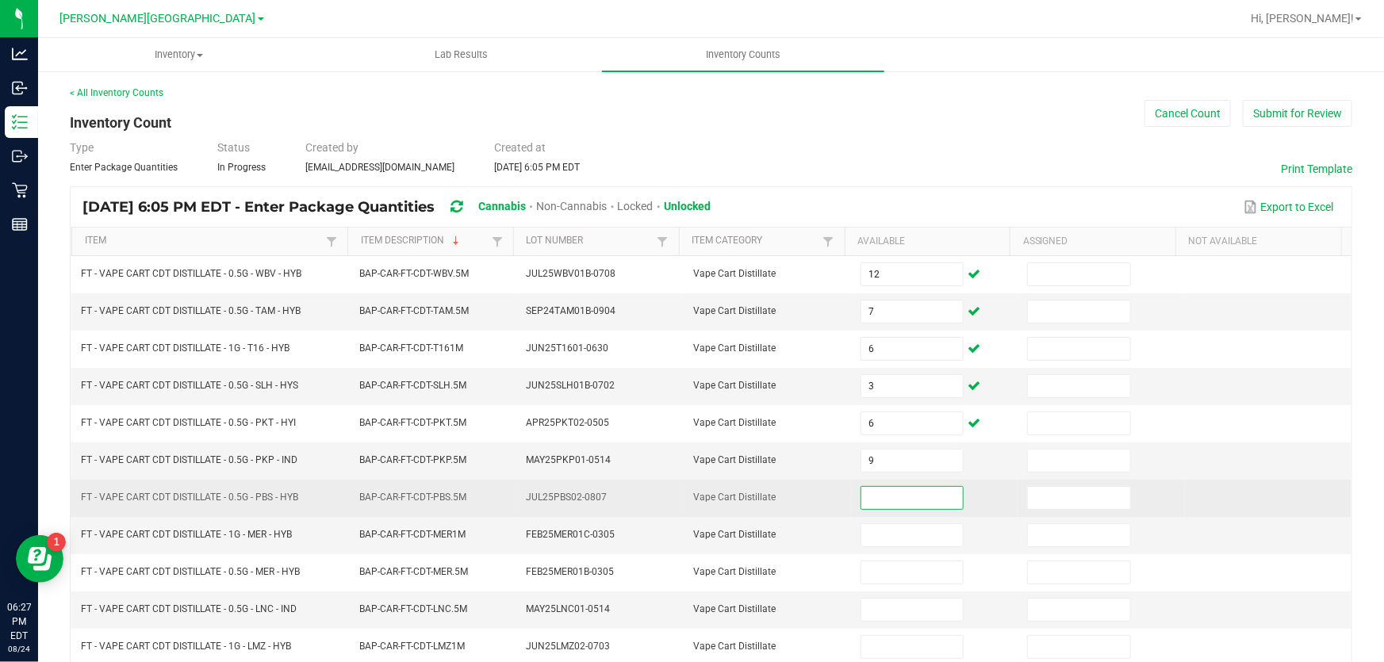
click at [897, 495] on input at bounding box center [912, 498] width 102 height 22
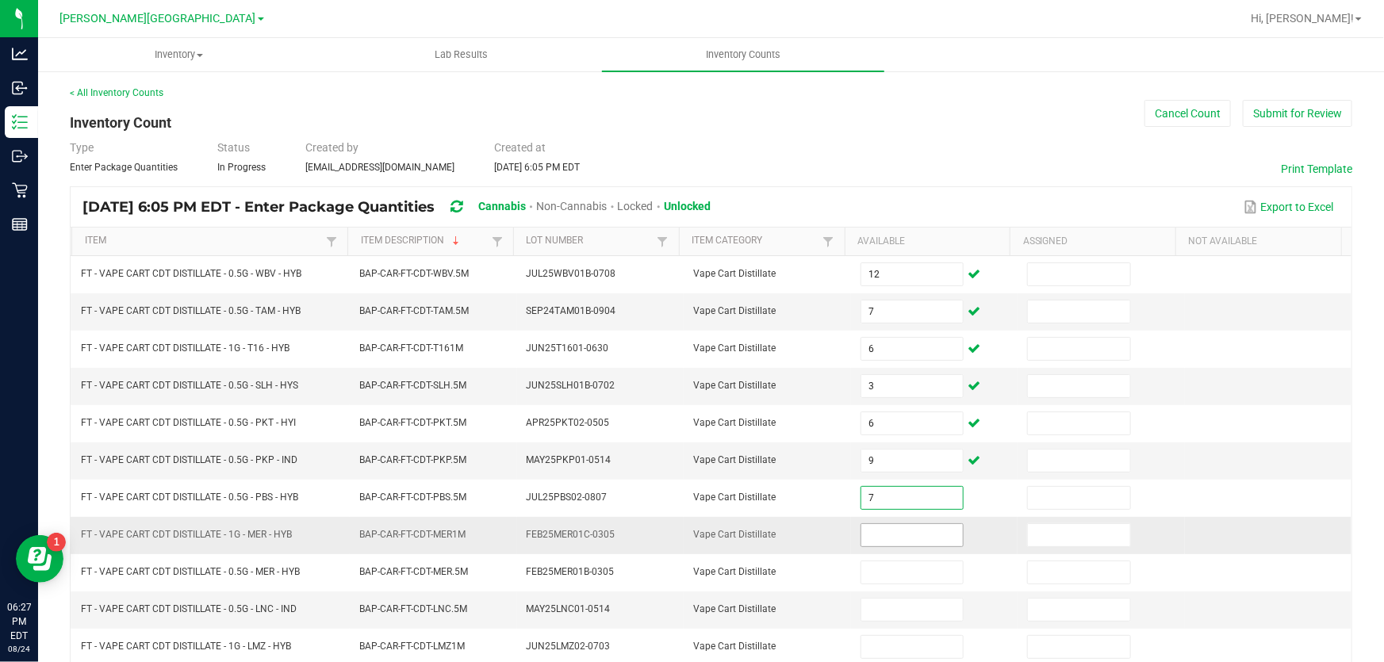
click at [894, 527] on input at bounding box center [912, 535] width 102 height 22
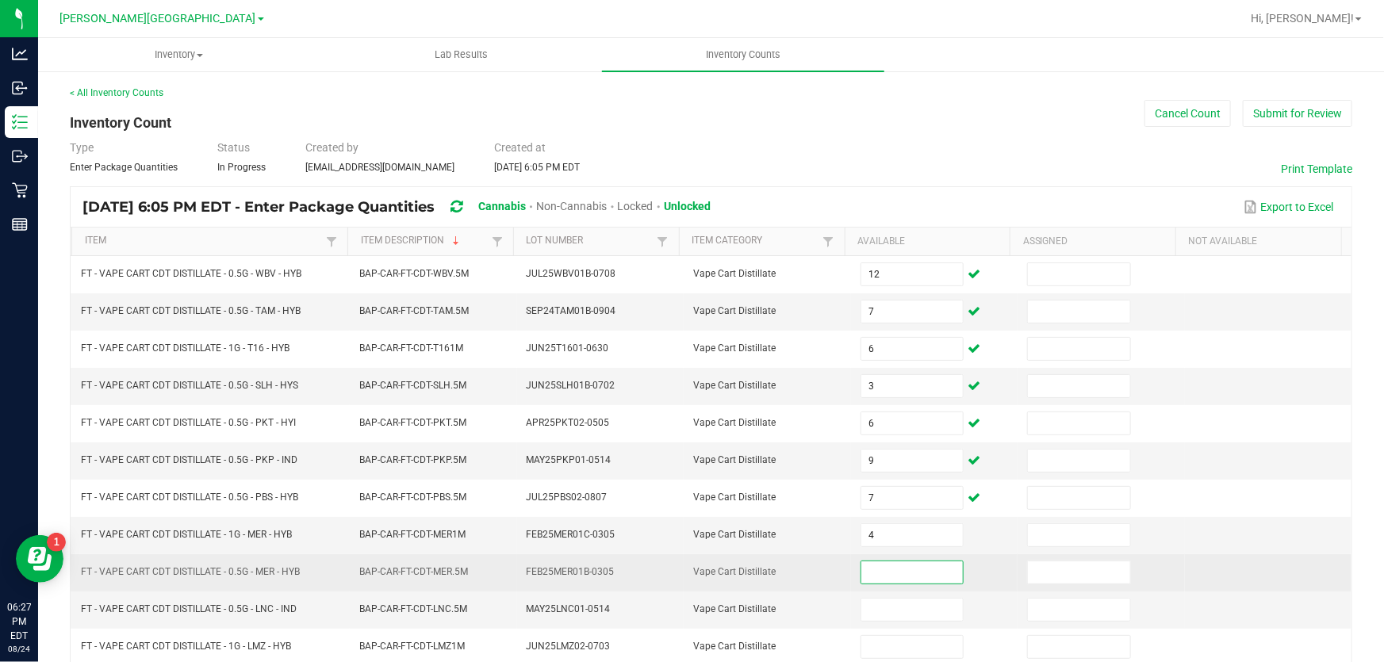
click at [885, 564] on input at bounding box center [912, 572] width 102 height 22
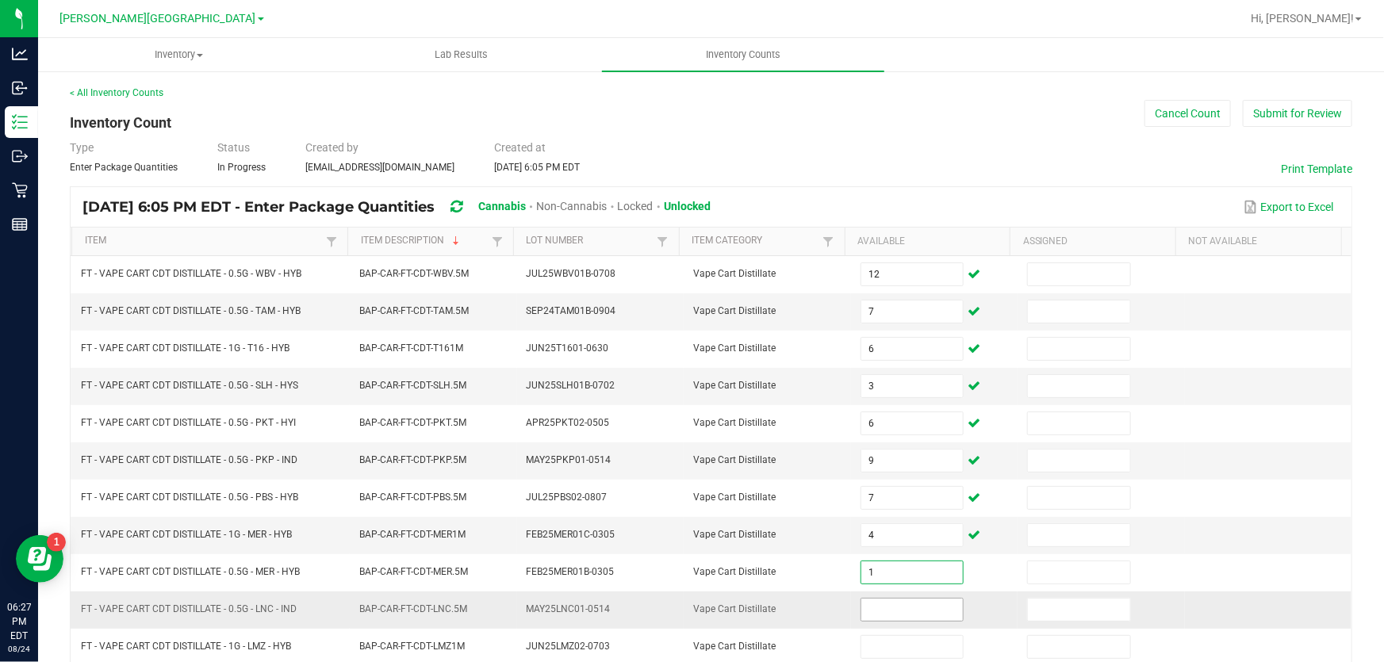
click at [890, 603] on input at bounding box center [912, 610] width 102 height 22
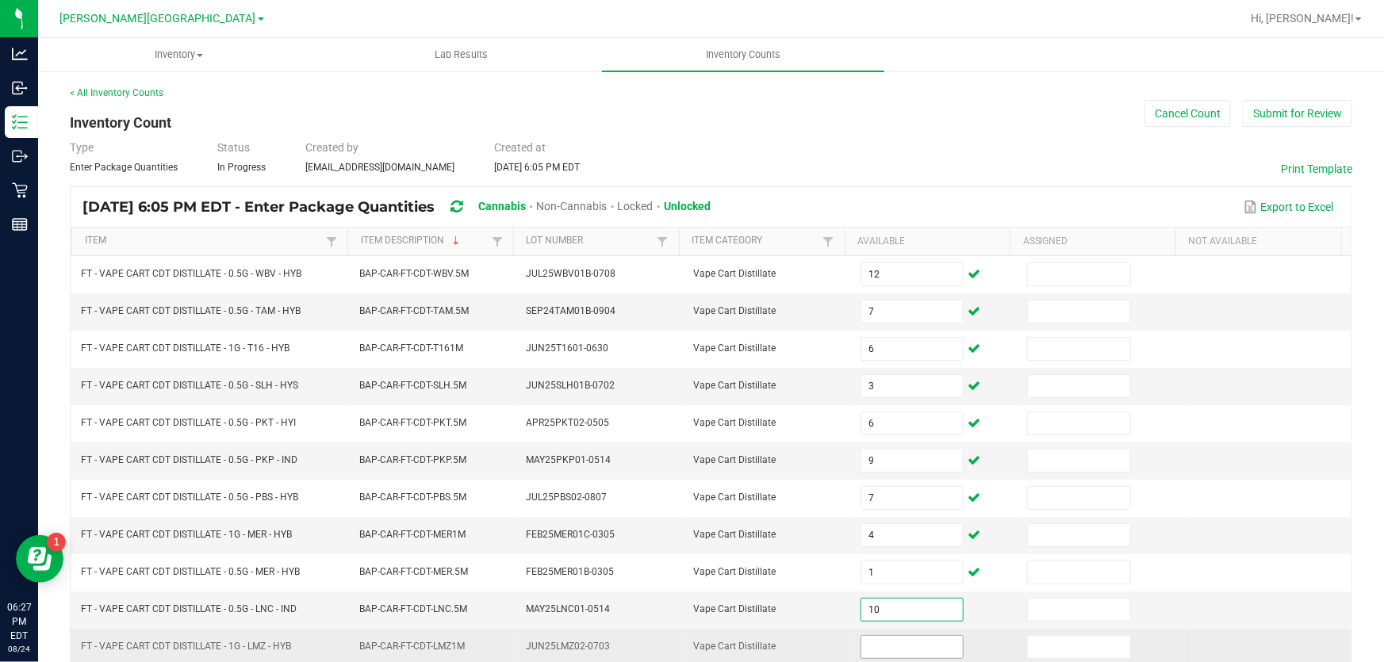
click at [892, 636] on input at bounding box center [912, 647] width 102 height 22
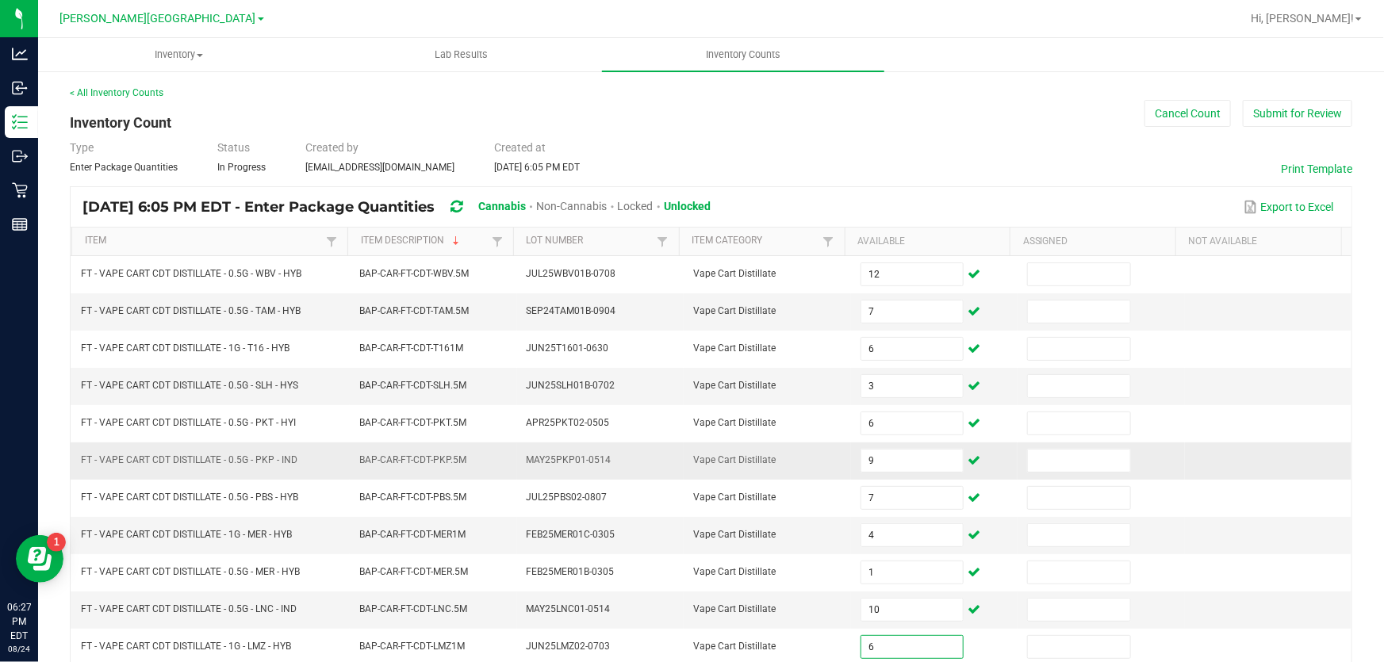
click at [1129, 452] on td at bounding box center [1101, 461] width 167 height 37
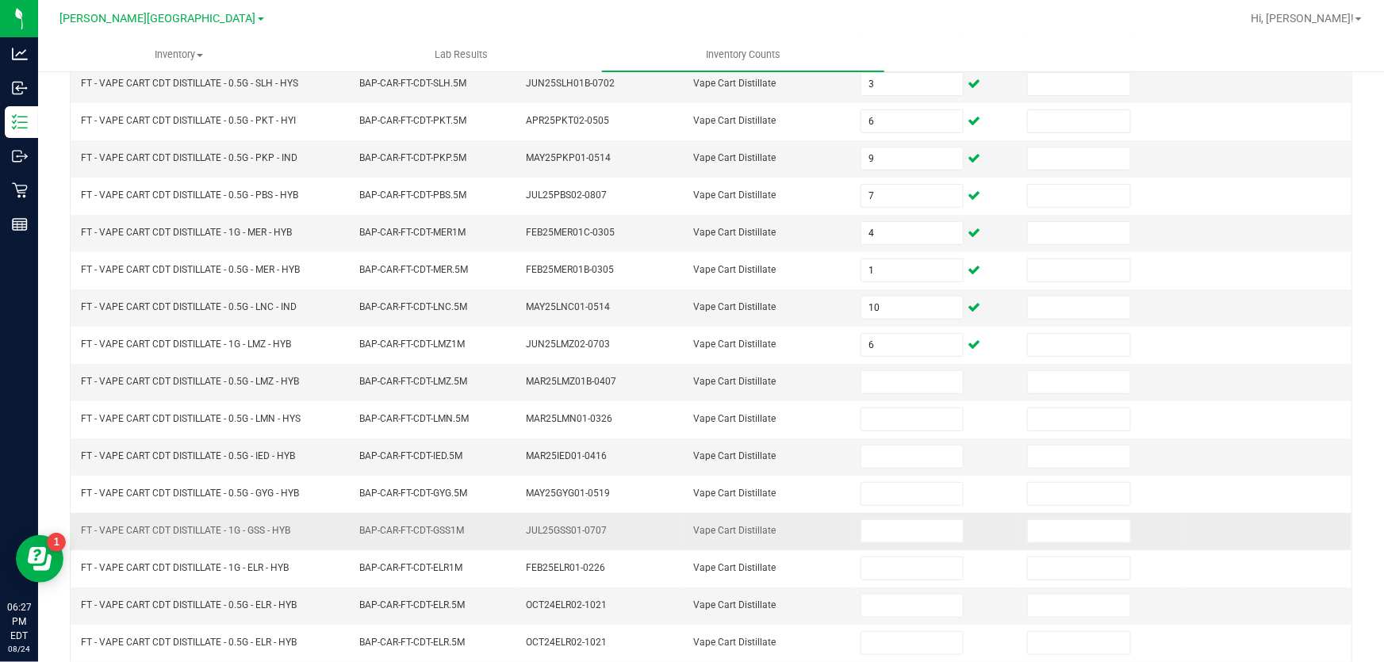
scroll to position [360, 0]
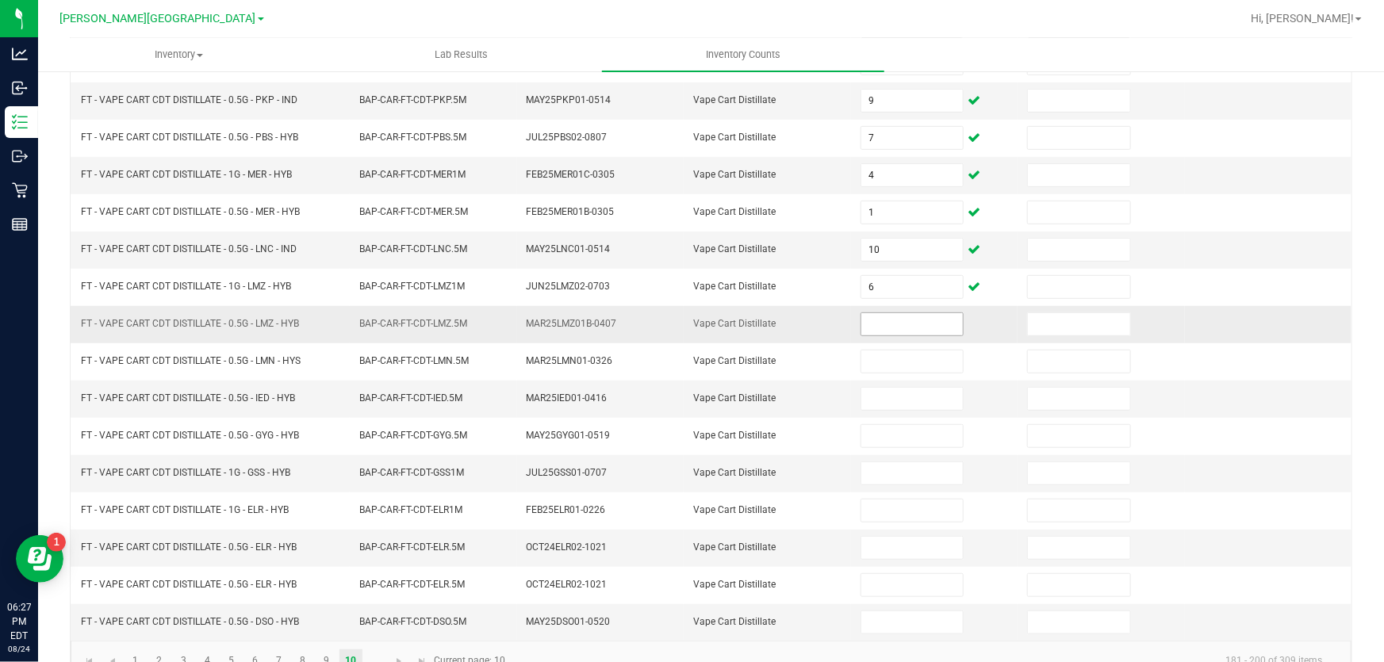
click at [922, 324] on input at bounding box center [912, 324] width 102 height 22
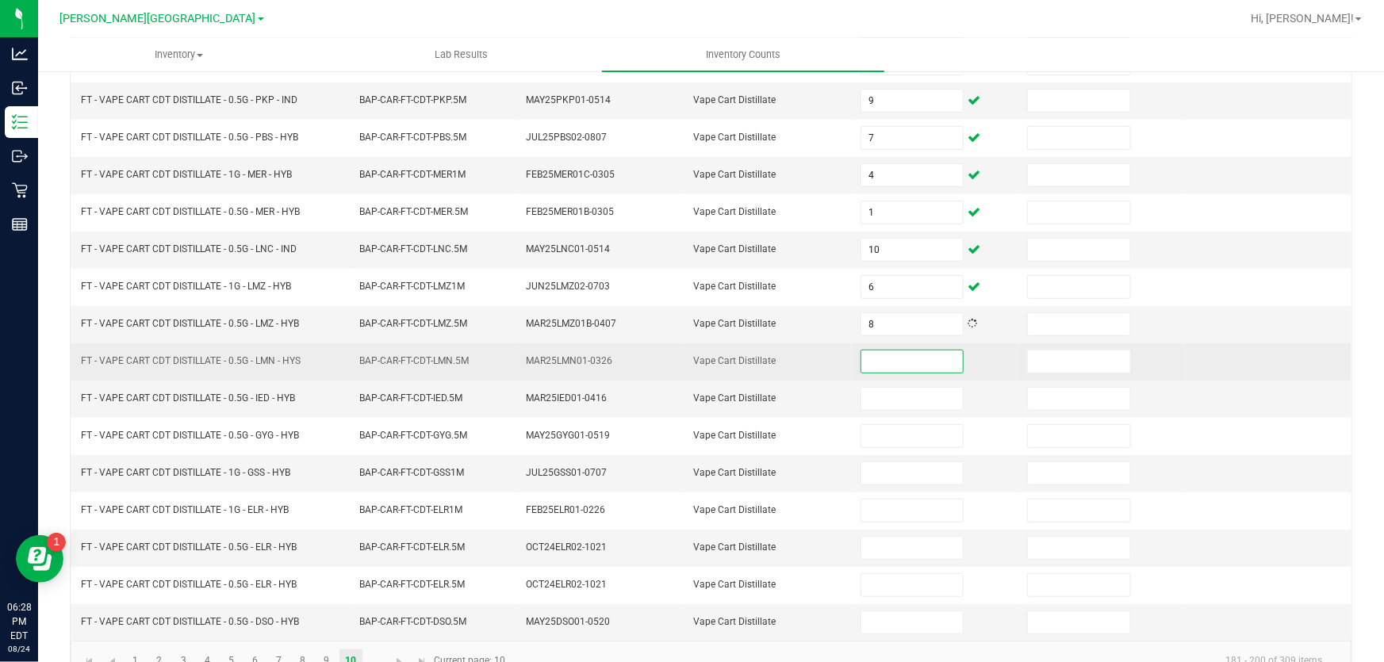
click at [898, 356] on input at bounding box center [912, 362] width 102 height 22
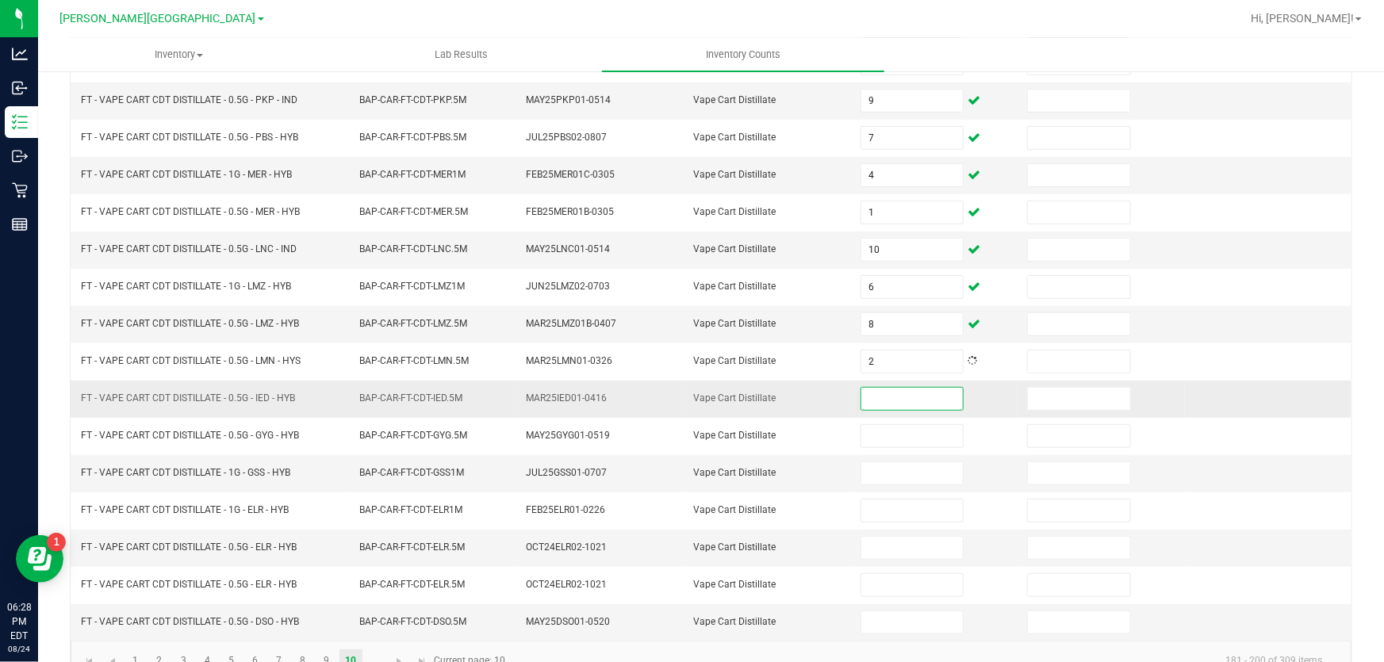
click at [880, 388] on input at bounding box center [912, 399] width 102 height 22
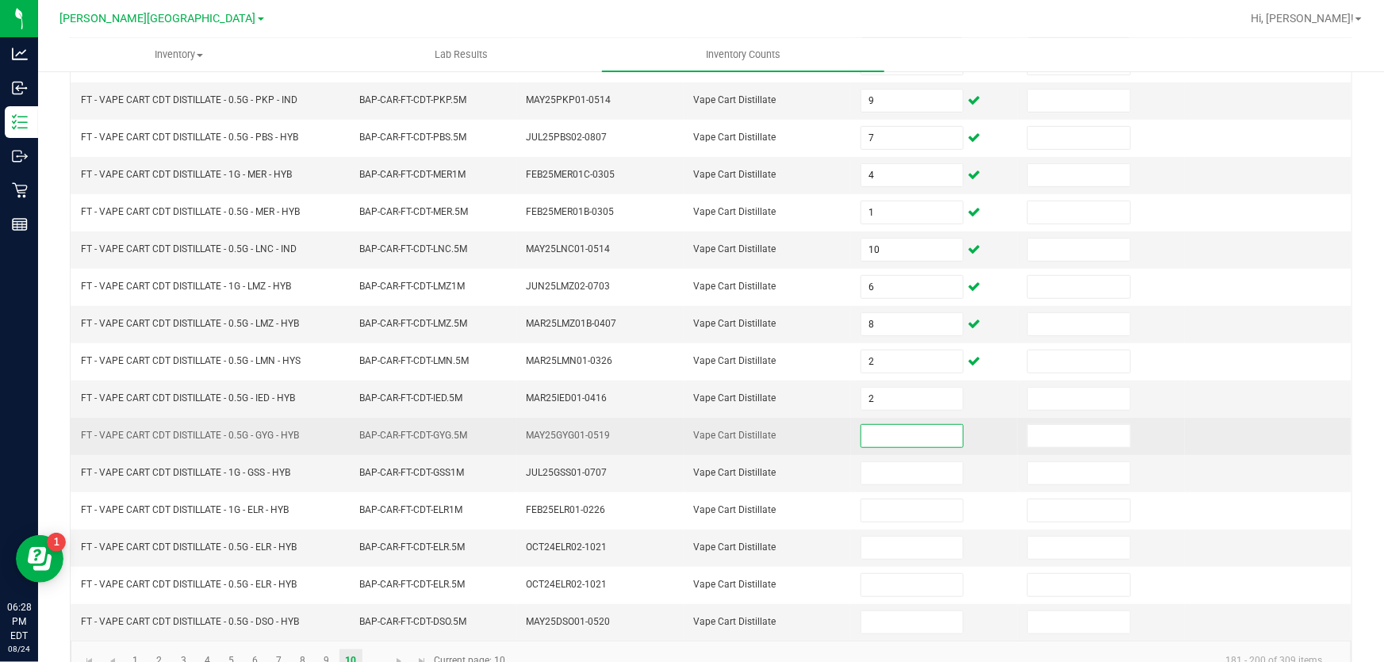
click at [881, 441] on input at bounding box center [912, 436] width 102 height 22
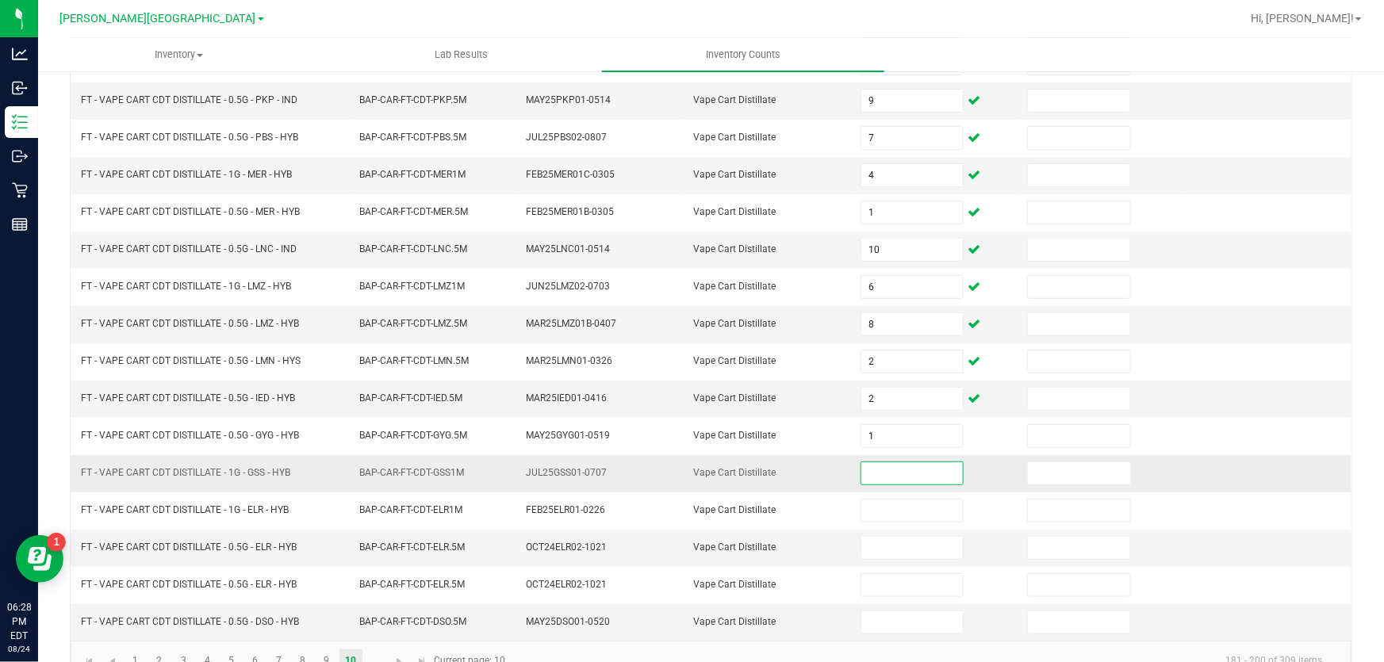
click at [880, 462] on input at bounding box center [912, 473] width 102 height 22
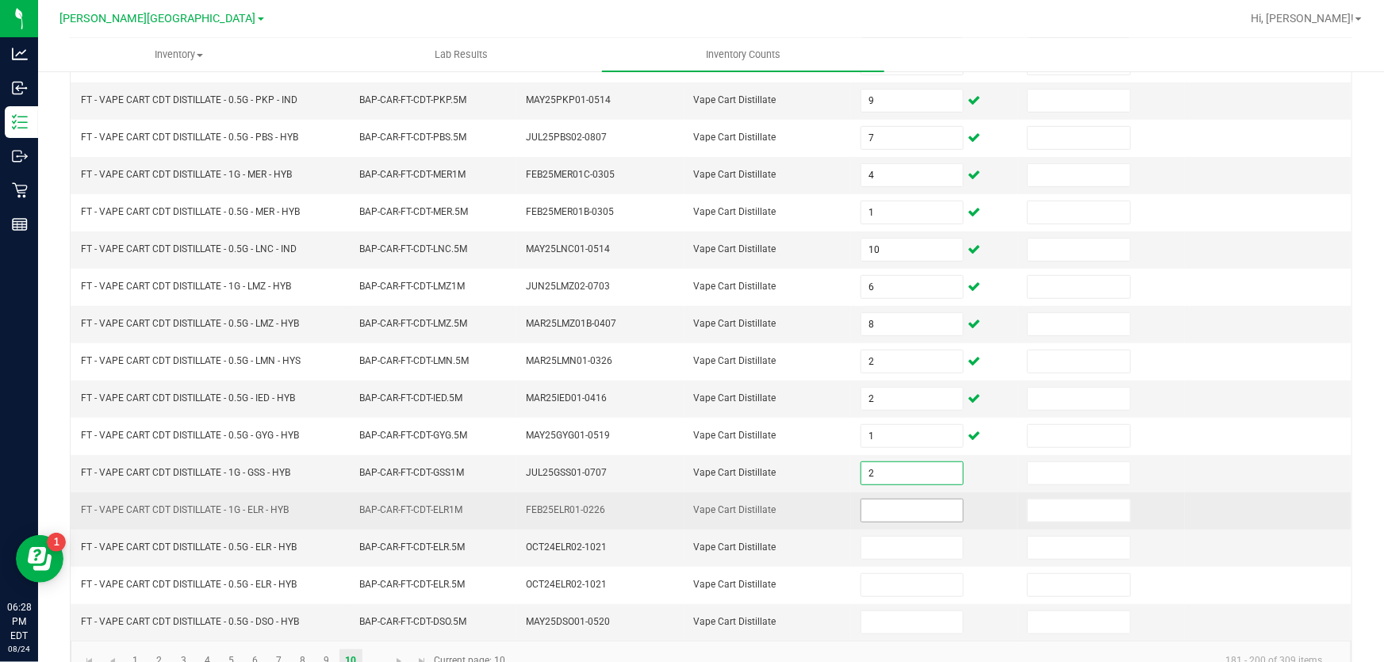
click at [878, 515] on input at bounding box center [912, 511] width 102 height 22
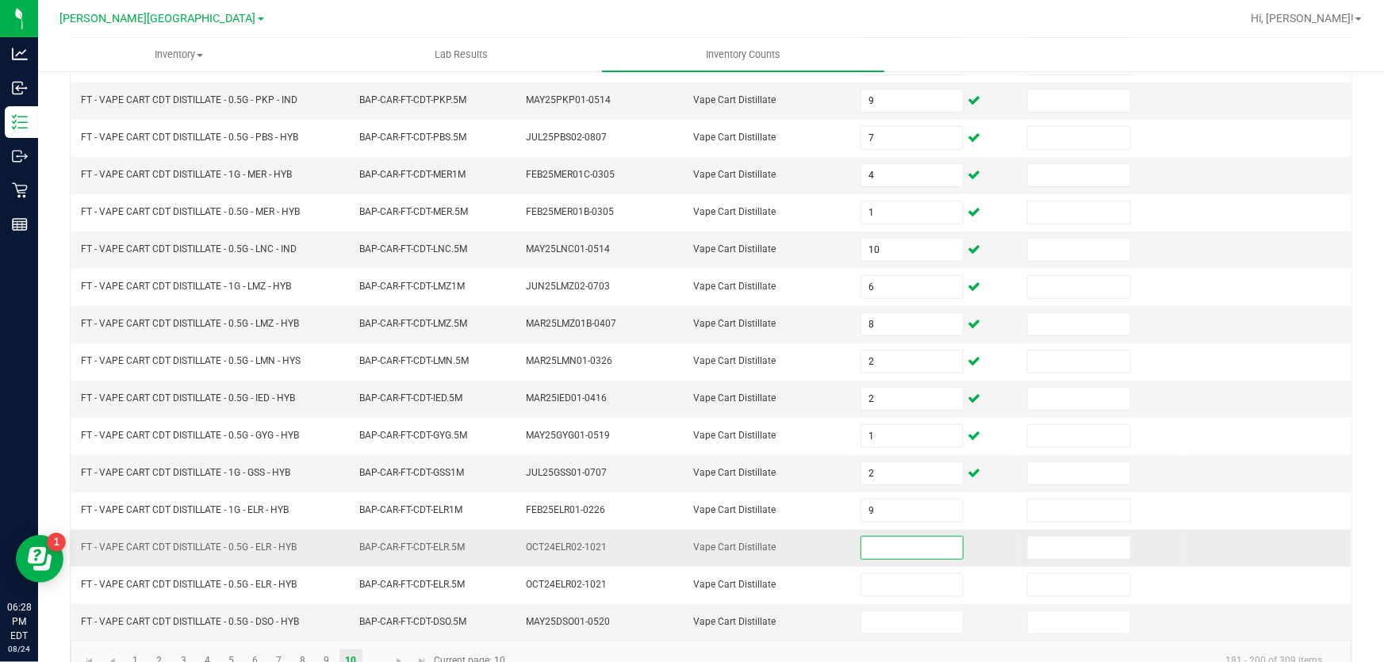
click at [927, 542] on input at bounding box center [912, 548] width 102 height 22
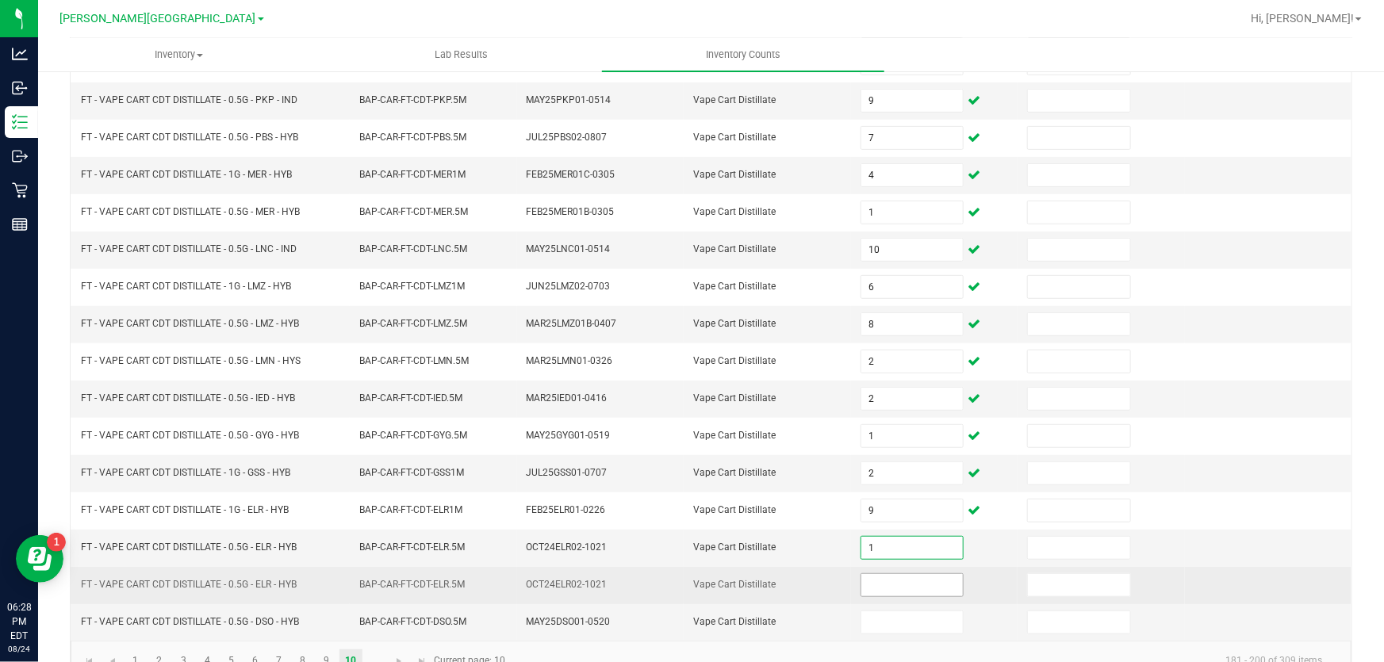
click at [912, 585] on input at bounding box center [912, 585] width 102 height 22
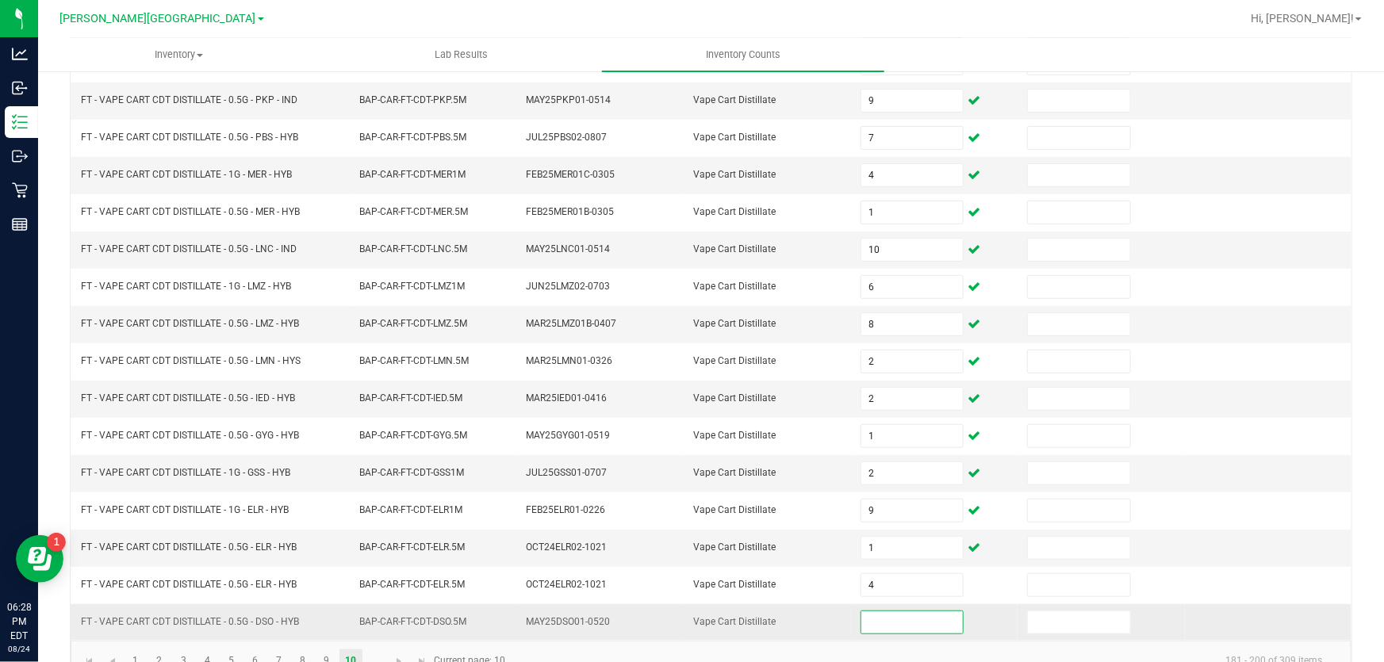
click at [929, 622] on input at bounding box center [912, 622] width 102 height 22
click at [1236, 484] on td at bounding box center [1268, 473] width 167 height 37
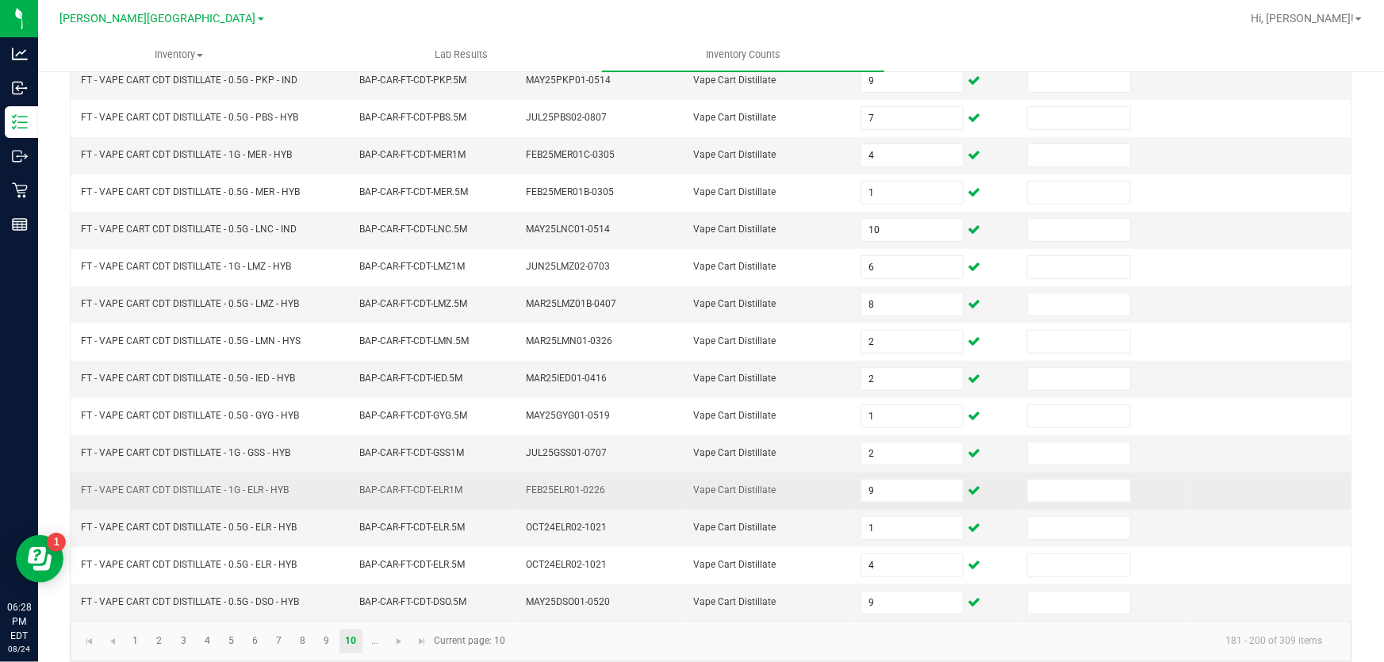
scroll to position [390, 0]
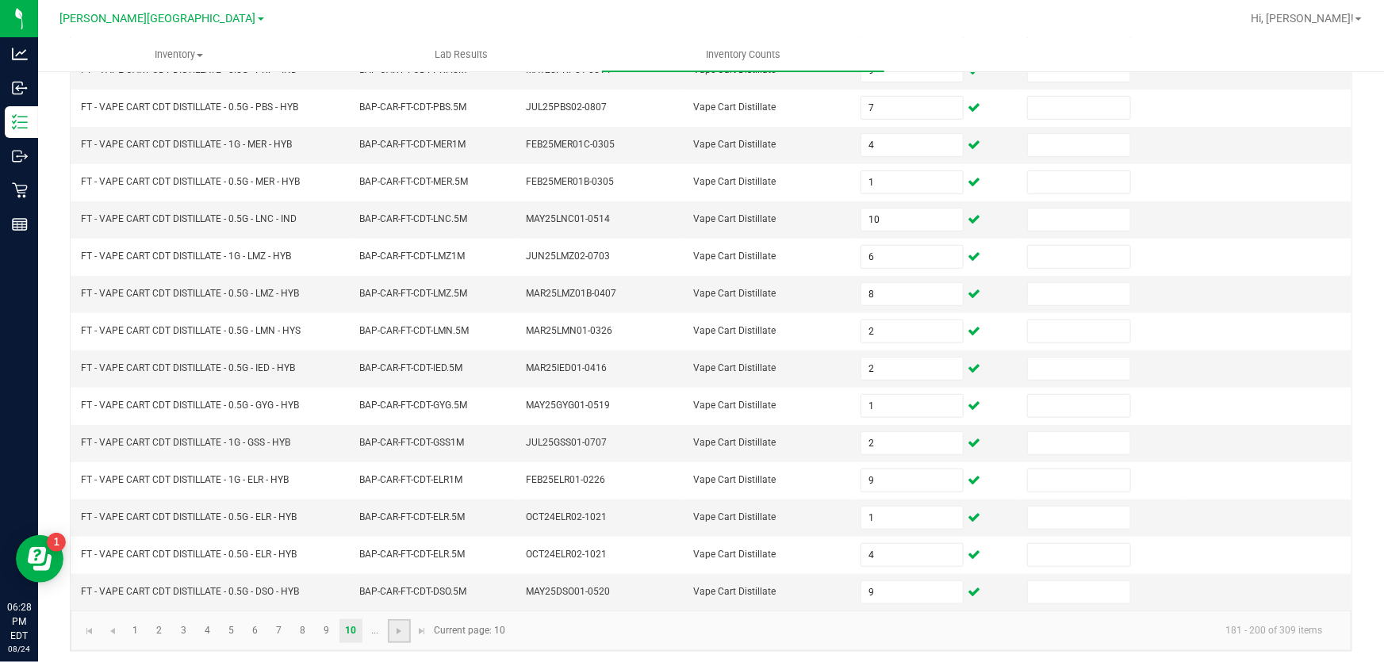
click at [391, 626] on link at bounding box center [399, 631] width 23 height 24
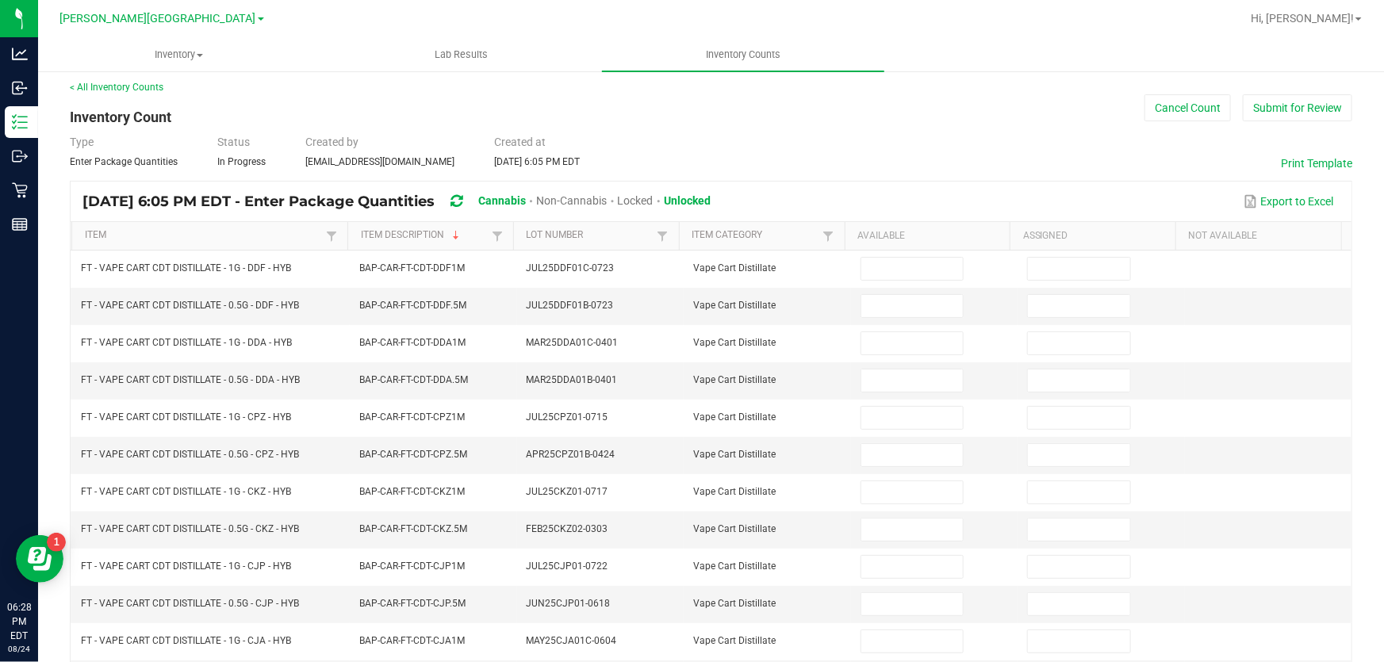
scroll to position [0, 0]
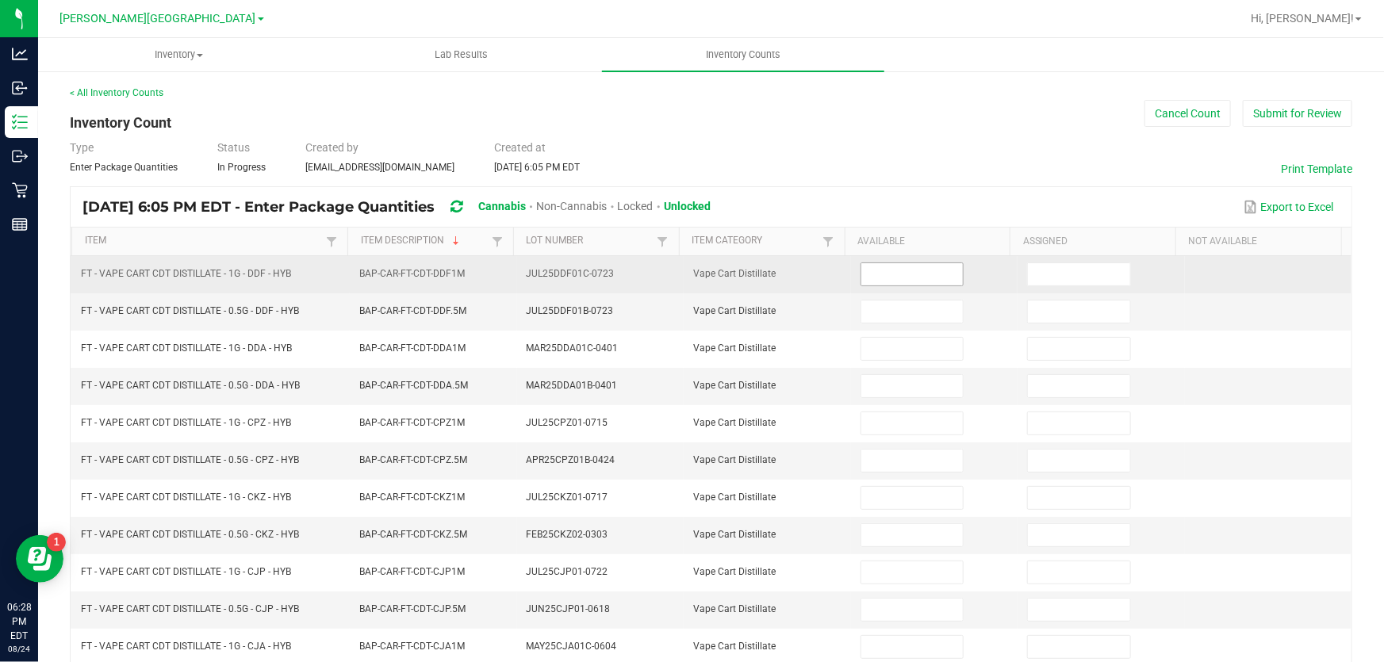
click at [870, 268] on input at bounding box center [912, 274] width 102 height 22
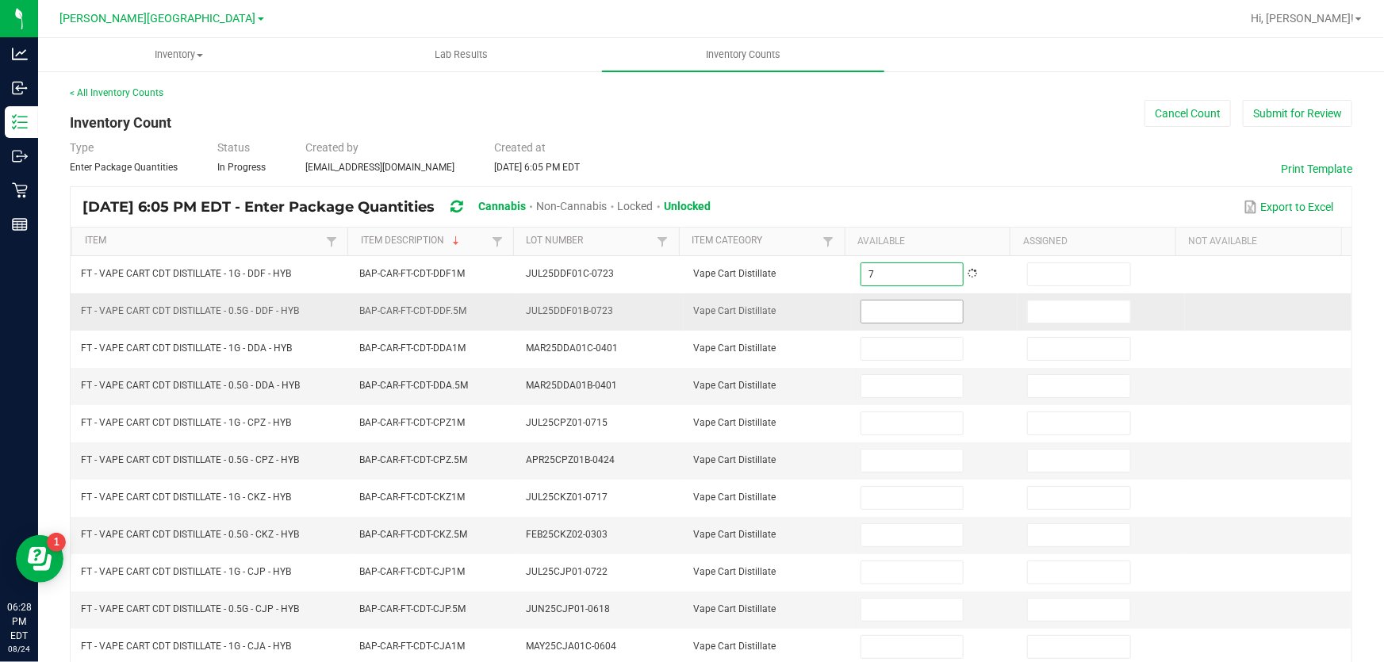
click at [870, 306] on input at bounding box center [912, 312] width 102 height 22
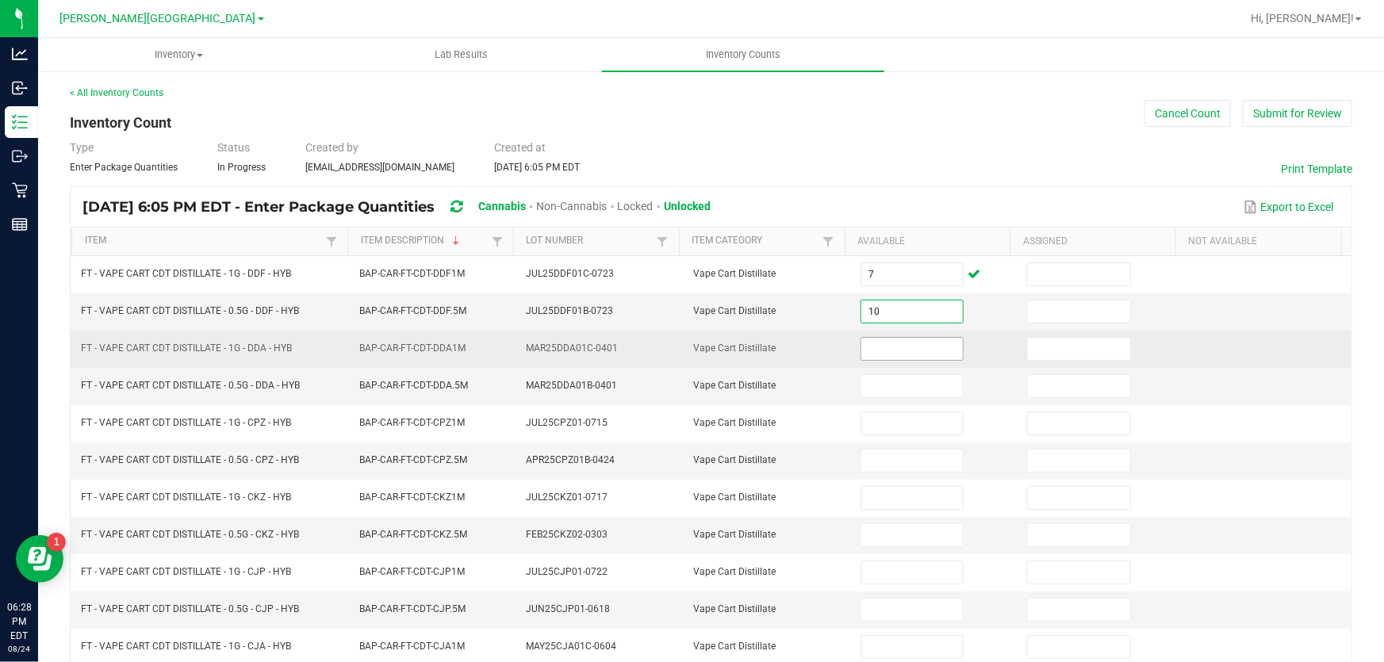
click at [880, 340] on input at bounding box center [912, 349] width 102 height 22
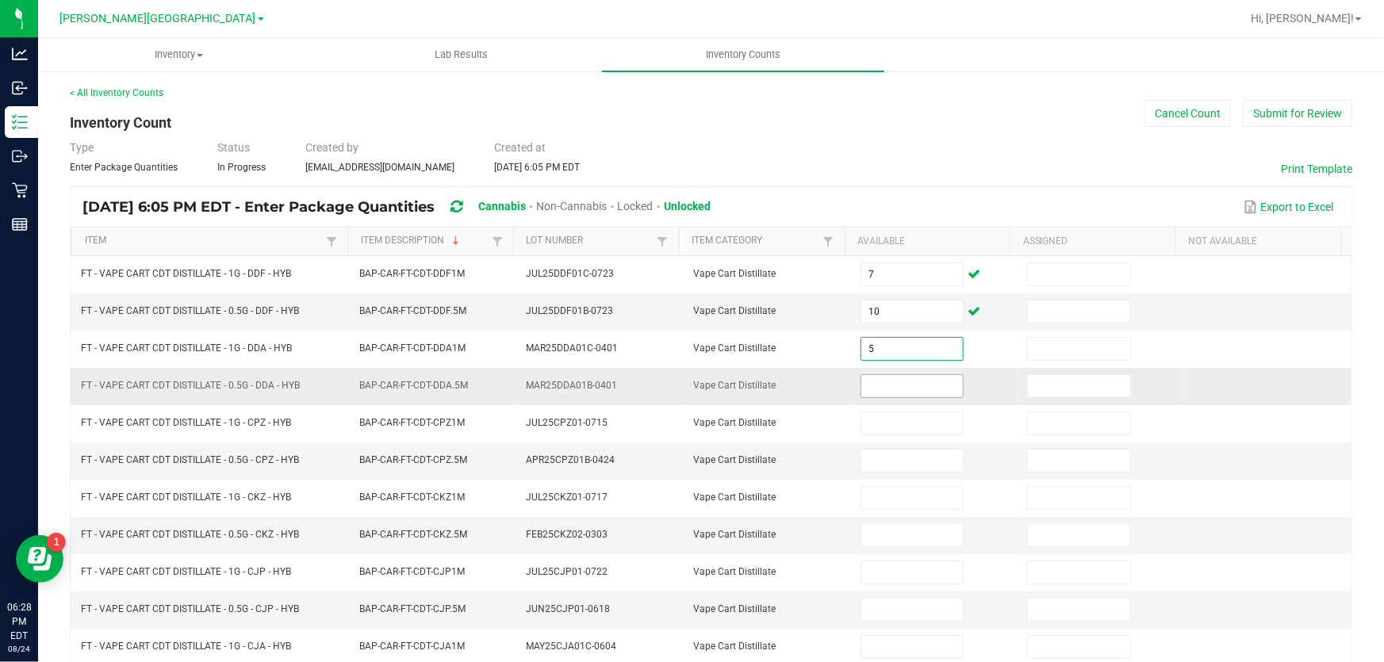
click at [883, 381] on input at bounding box center [912, 386] width 102 height 22
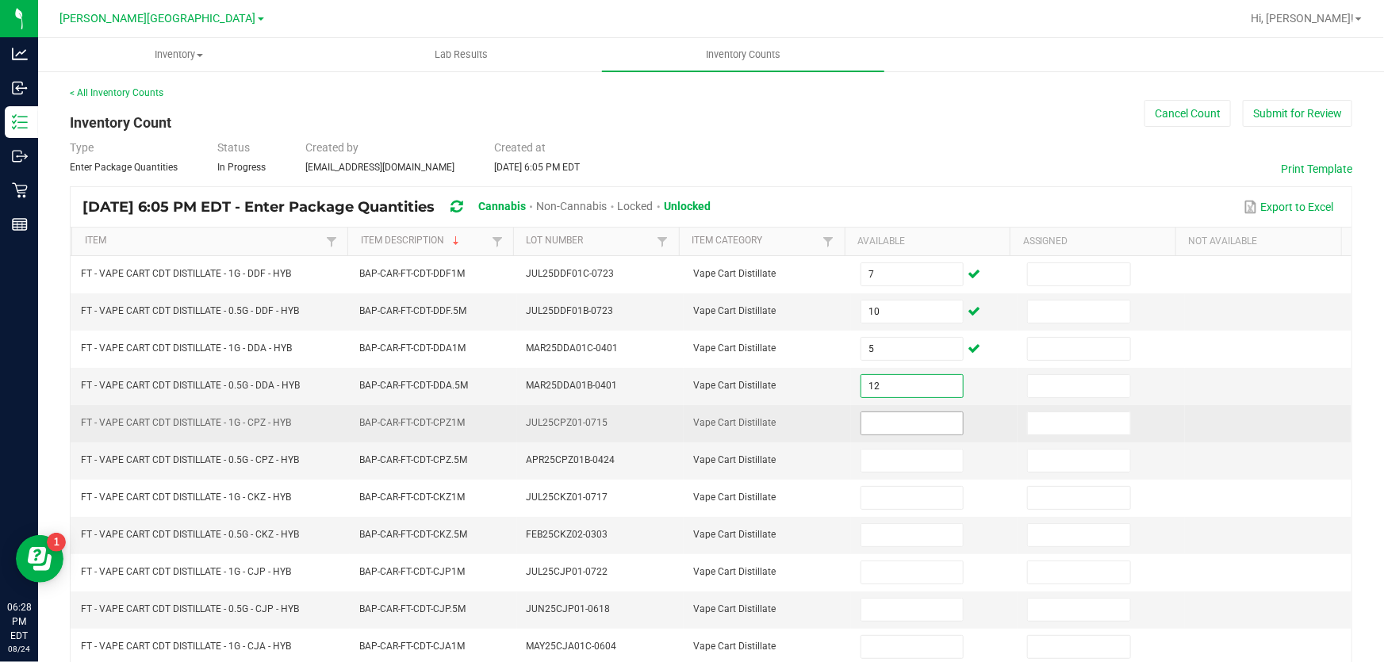
click at [913, 432] on input at bounding box center [912, 423] width 102 height 22
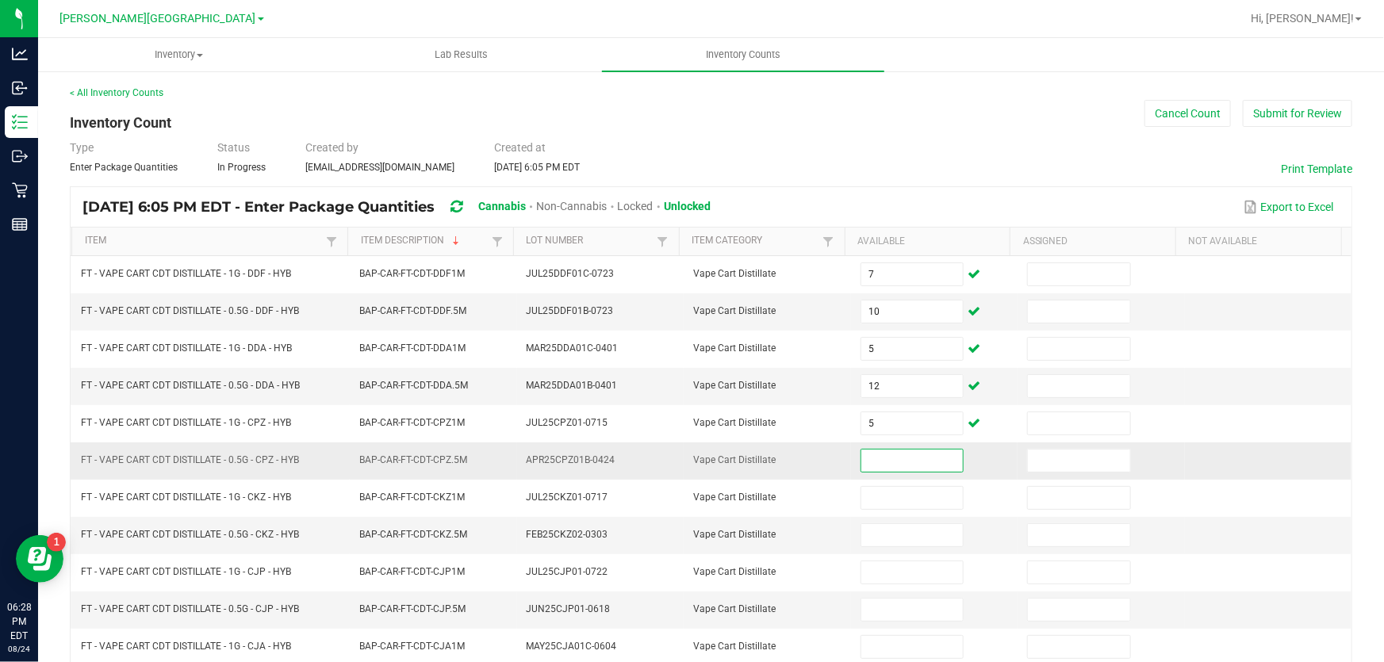
click at [904, 464] on input at bounding box center [912, 461] width 102 height 22
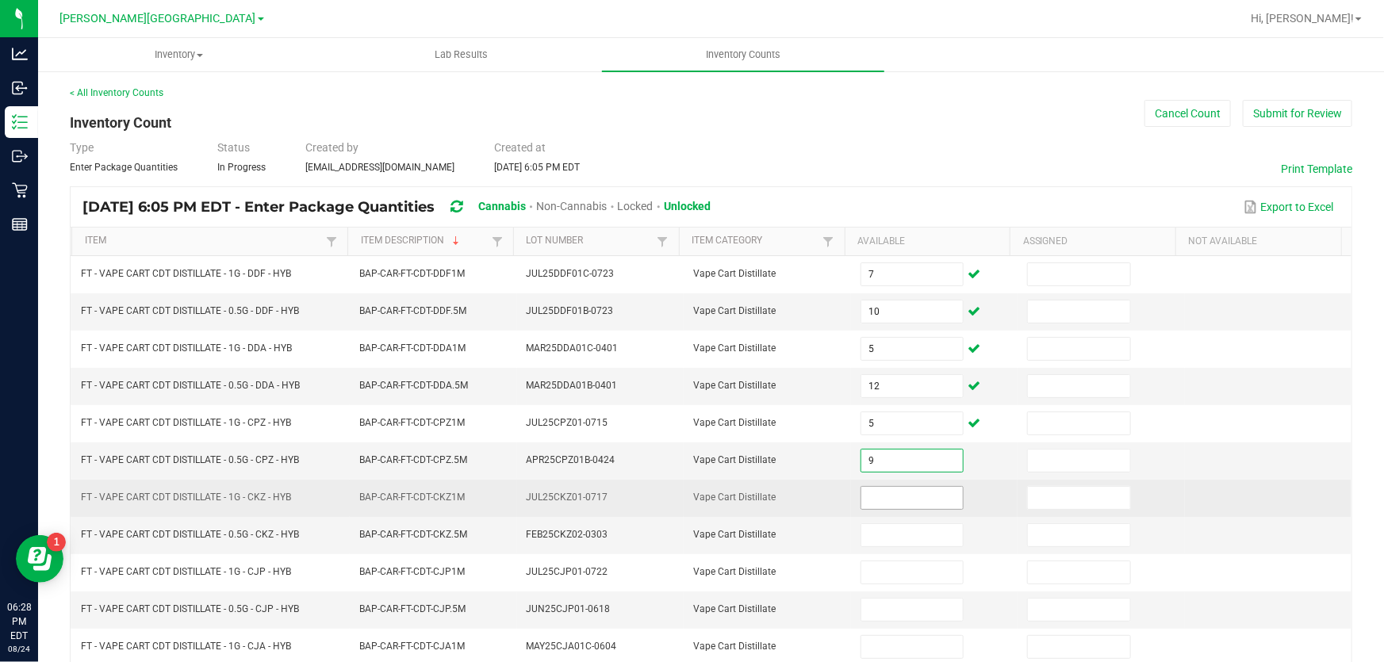
click at [891, 506] on input at bounding box center [912, 498] width 102 height 22
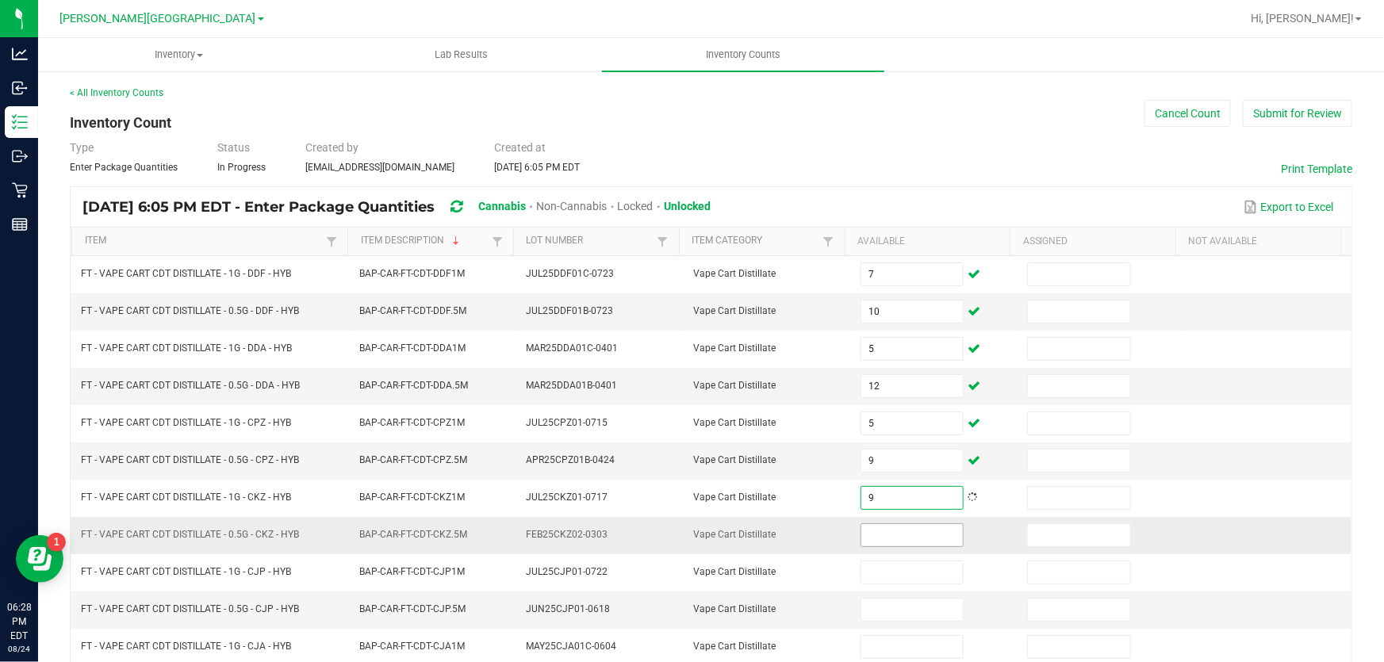
click at [898, 524] on input at bounding box center [912, 535] width 102 height 22
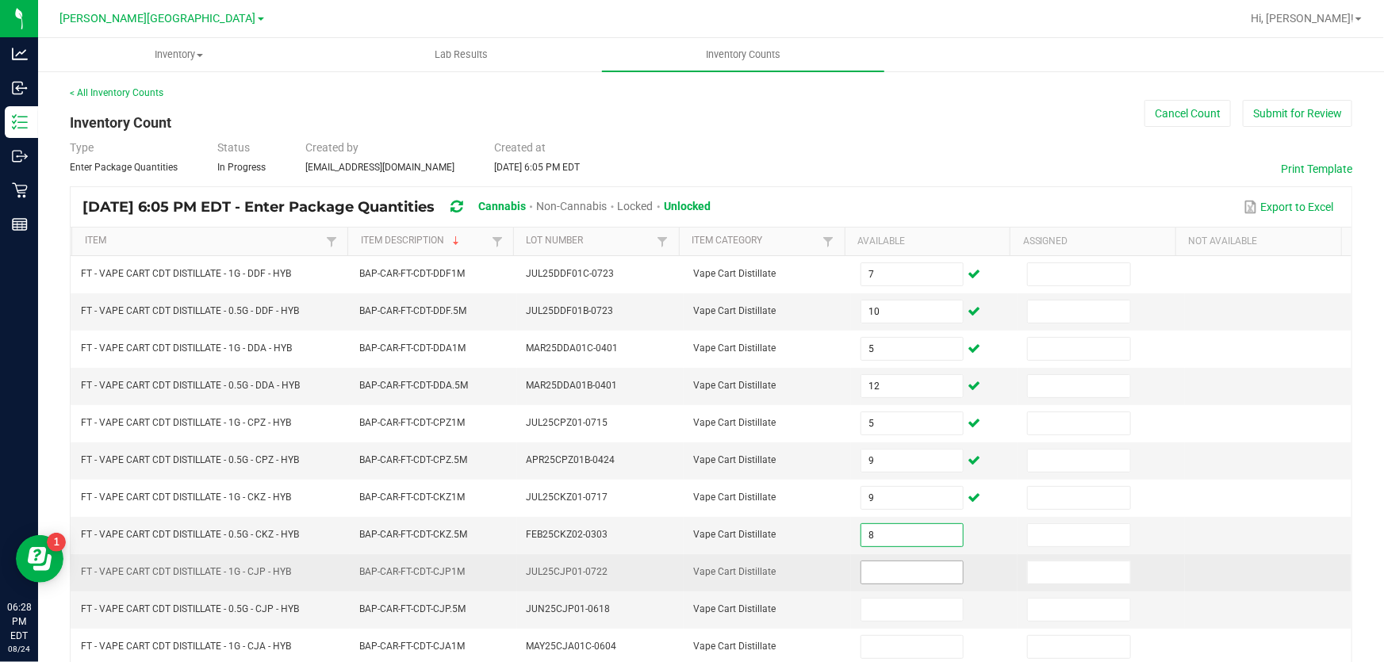
click at [897, 561] on input at bounding box center [912, 572] width 102 height 22
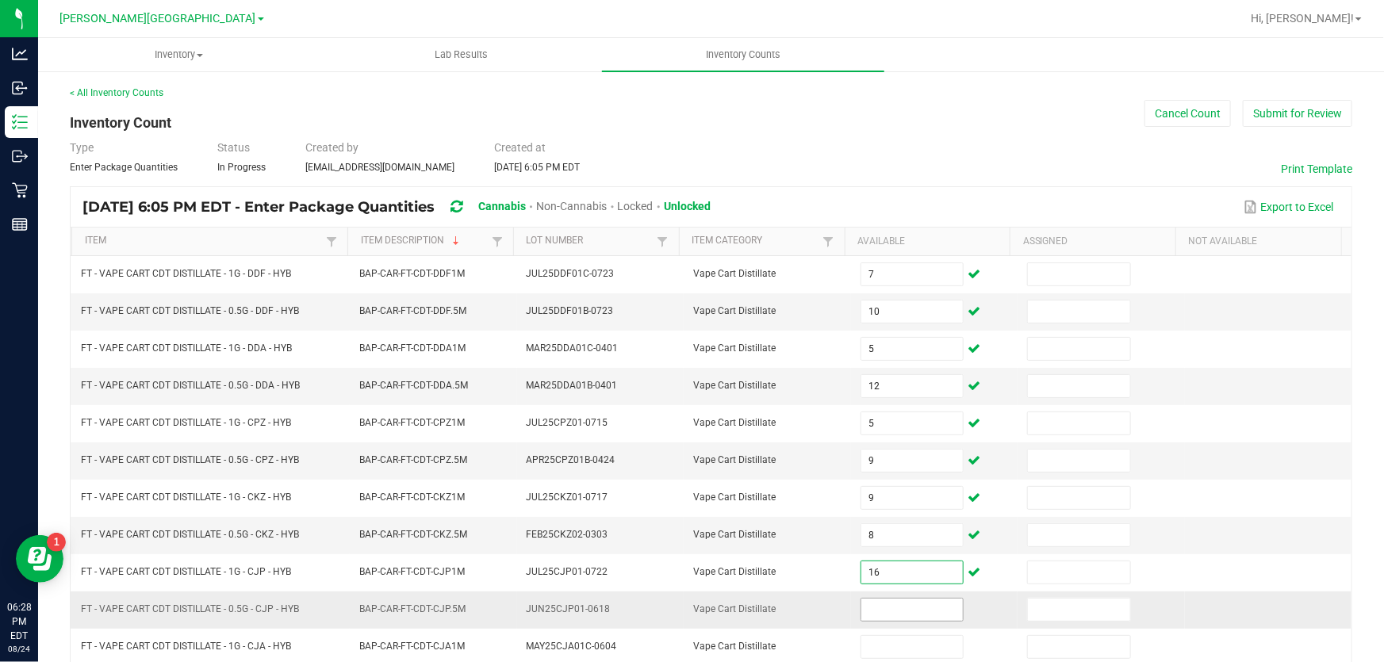
click at [897, 603] on input at bounding box center [912, 610] width 102 height 22
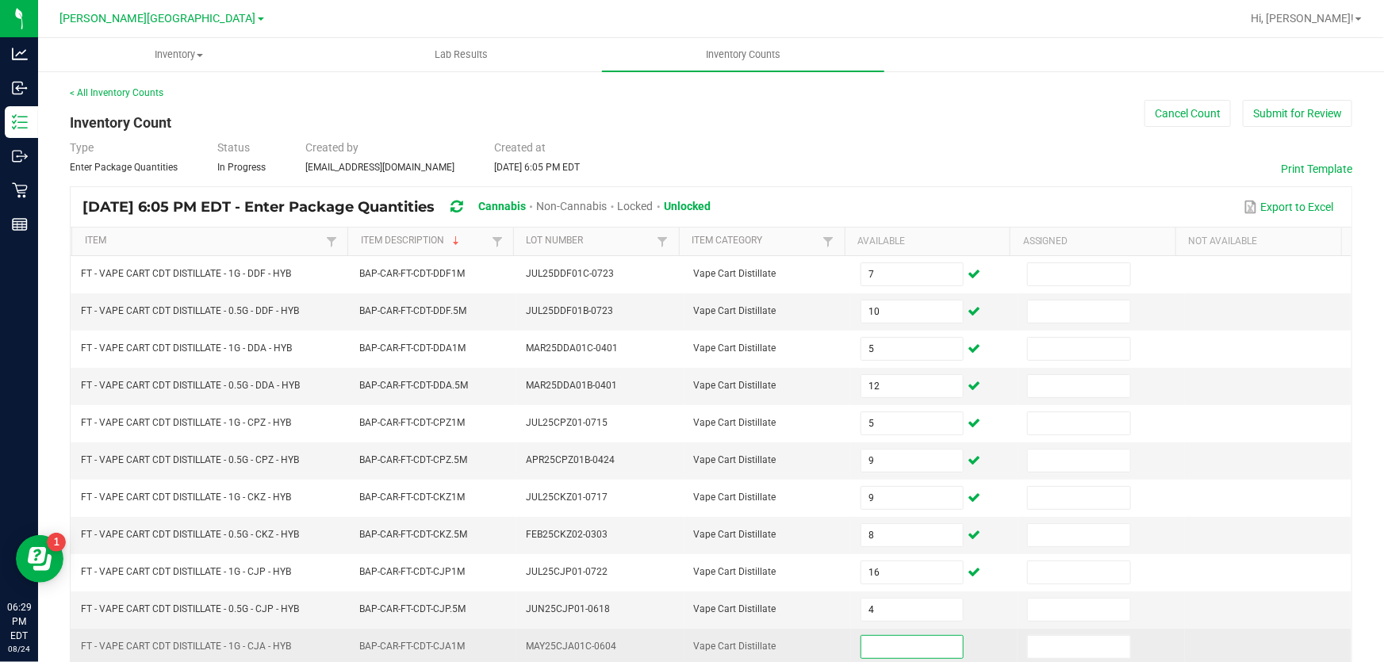
click at [887, 642] on input at bounding box center [912, 647] width 102 height 22
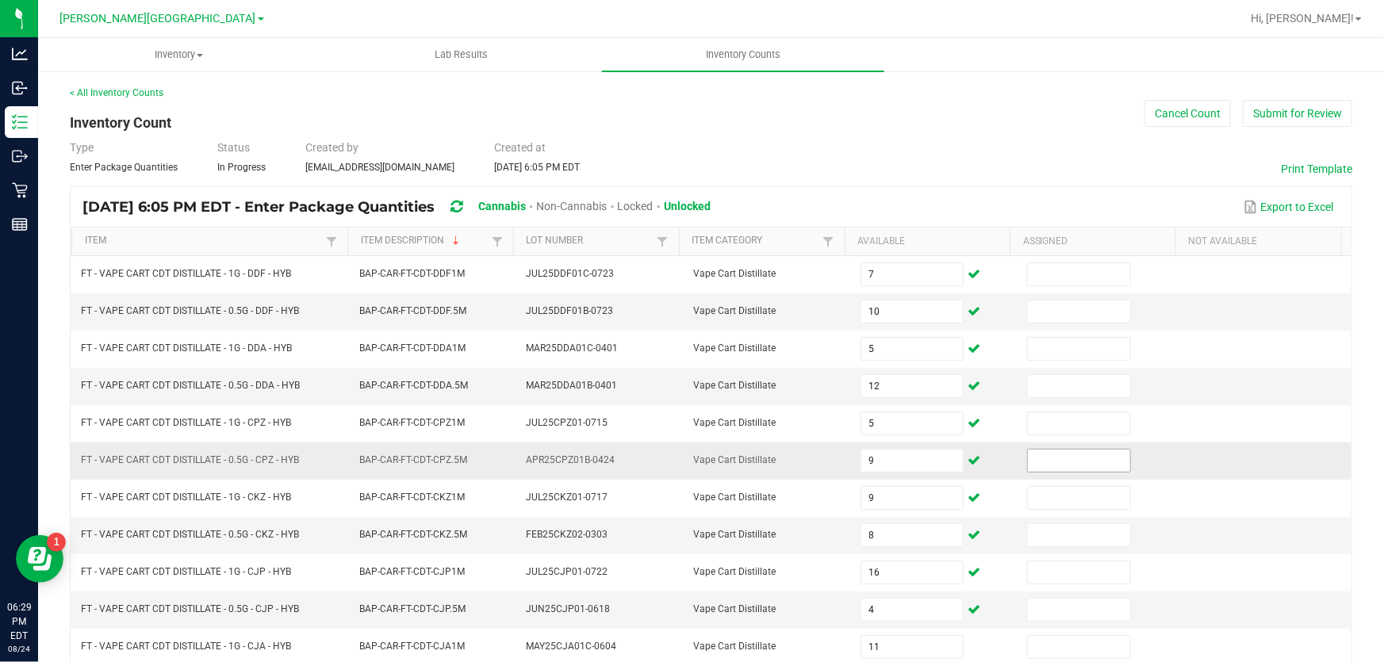
drag, startPoint x: 1079, startPoint y: 477, endPoint x: 1086, endPoint y: 469, distance: 10.7
click at [1079, 476] on td at bounding box center [1101, 461] width 167 height 37
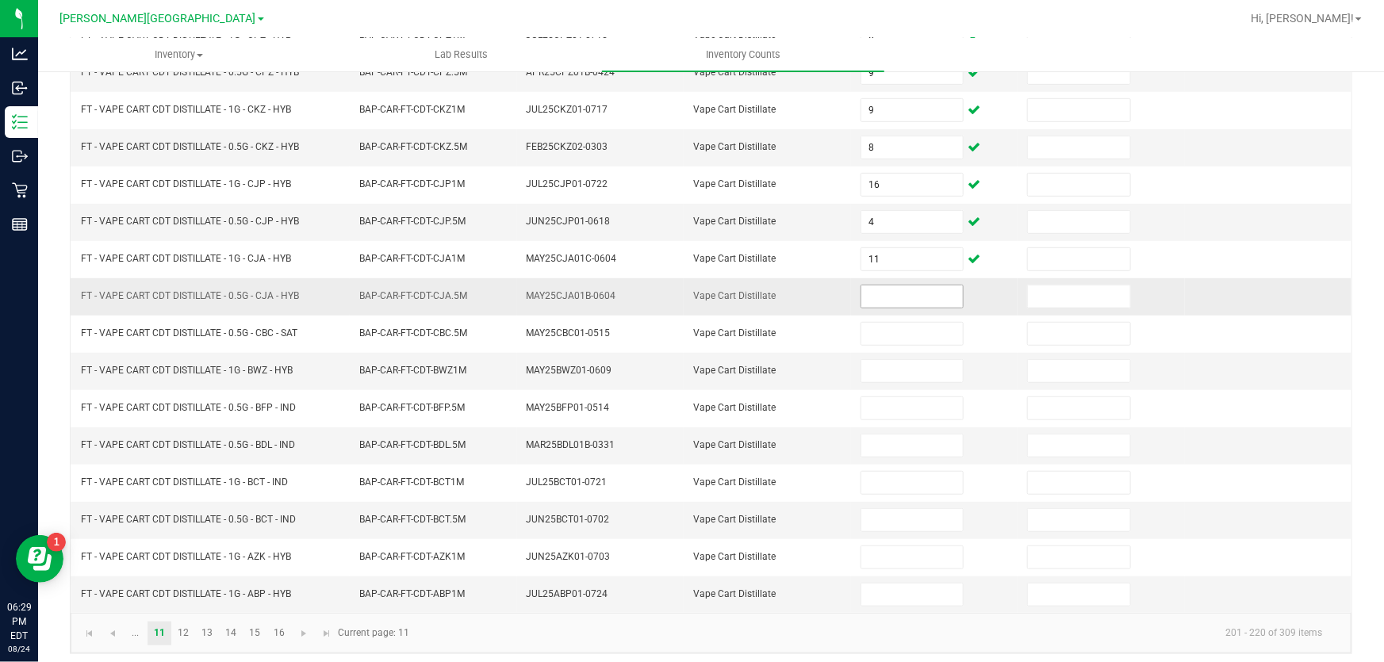
scroll to position [390, 0]
click at [912, 291] on input at bounding box center [912, 294] width 102 height 22
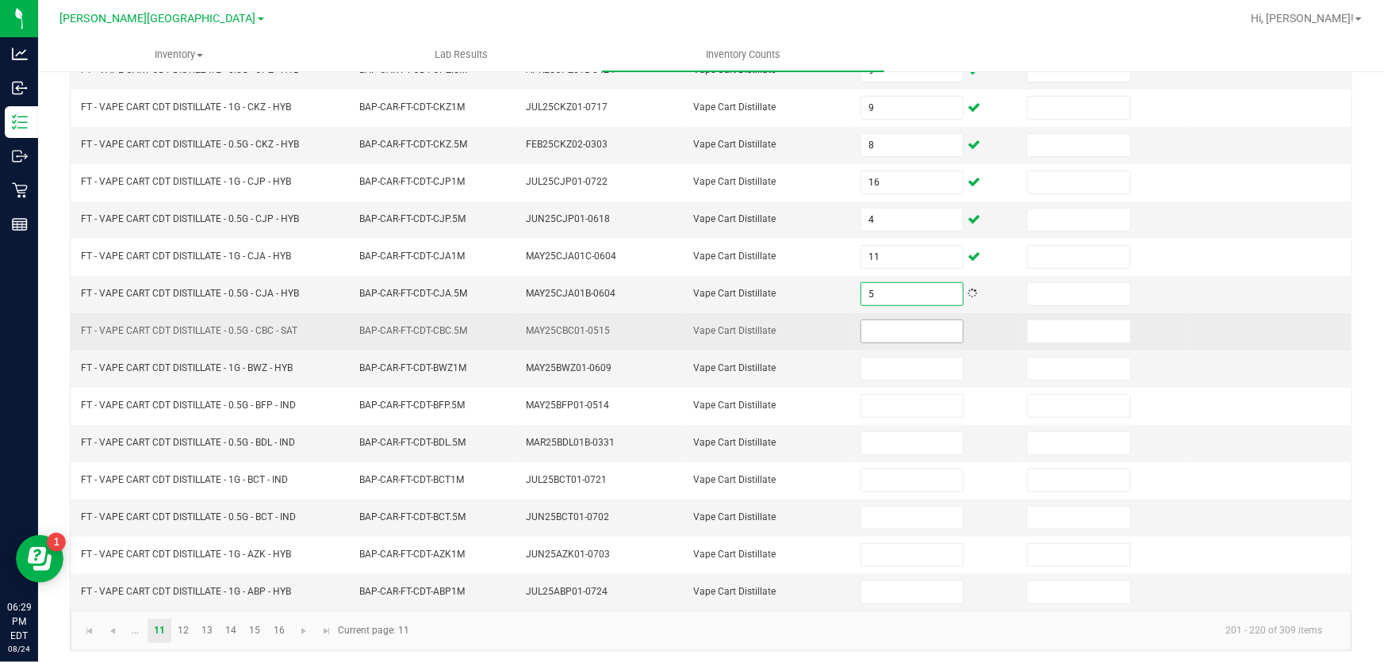
click at [909, 321] on input at bounding box center [912, 331] width 102 height 22
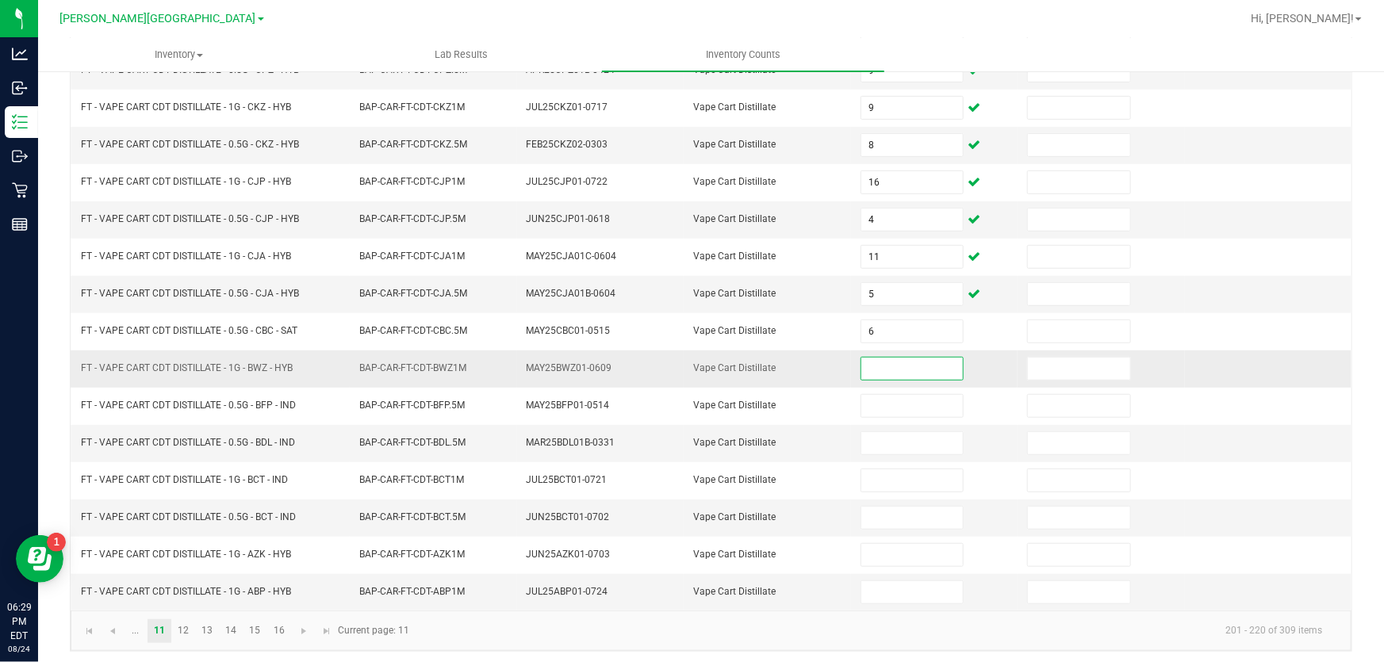
click at [889, 358] on input at bounding box center [912, 369] width 102 height 22
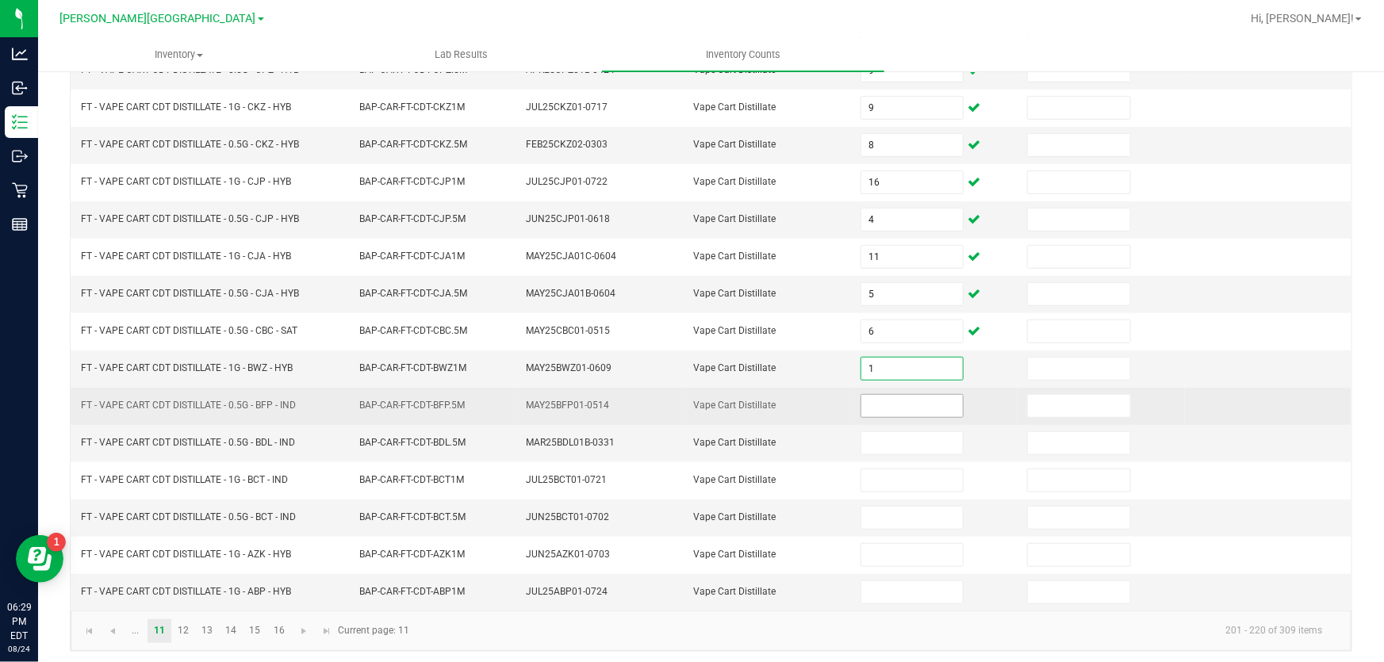
click at [874, 398] on input at bounding box center [912, 406] width 102 height 22
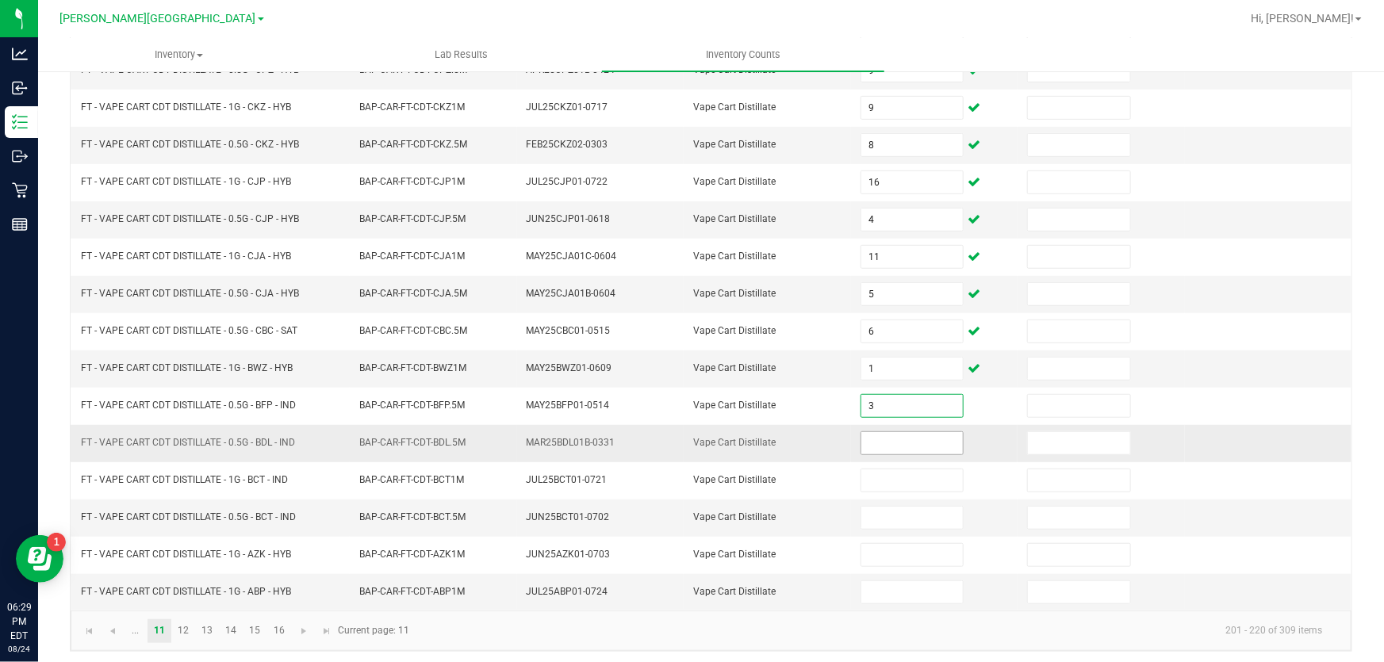
click at [863, 444] on input at bounding box center [912, 443] width 102 height 22
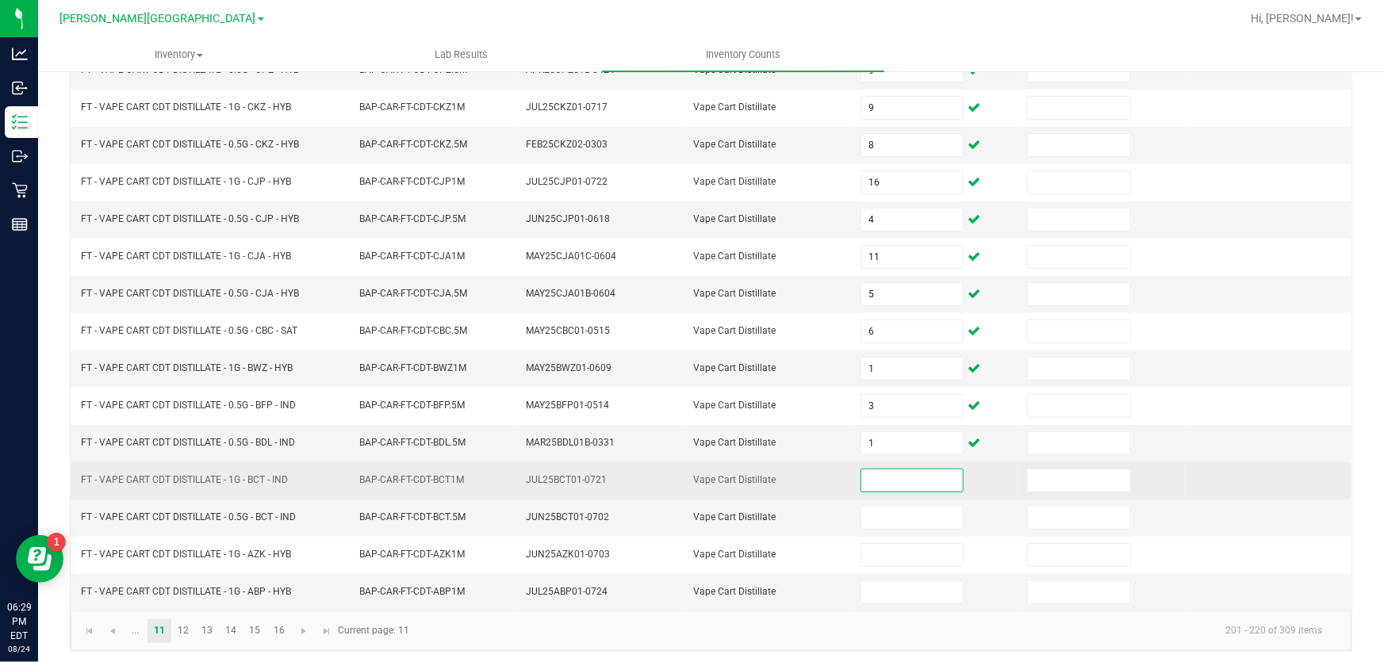
click at [872, 471] on input at bounding box center [912, 480] width 102 height 22
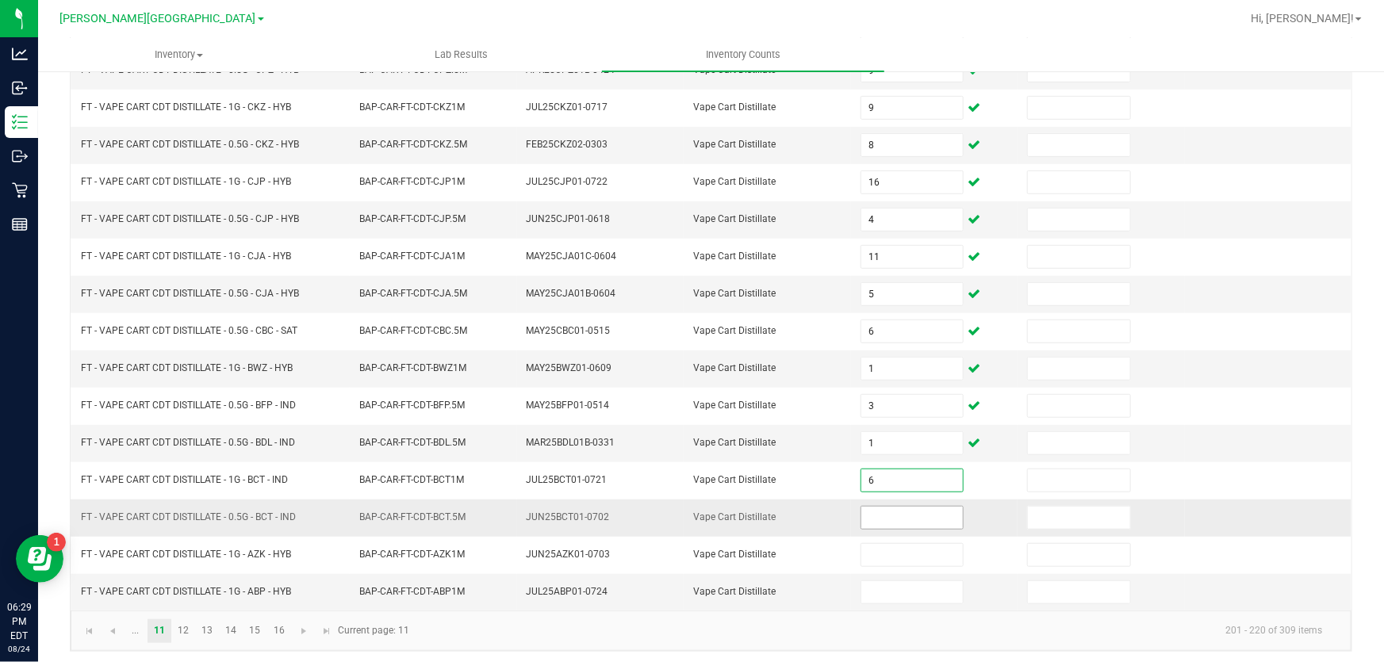
click at [875, 515] on input at bounding box center [912, 518] width 102 height 22
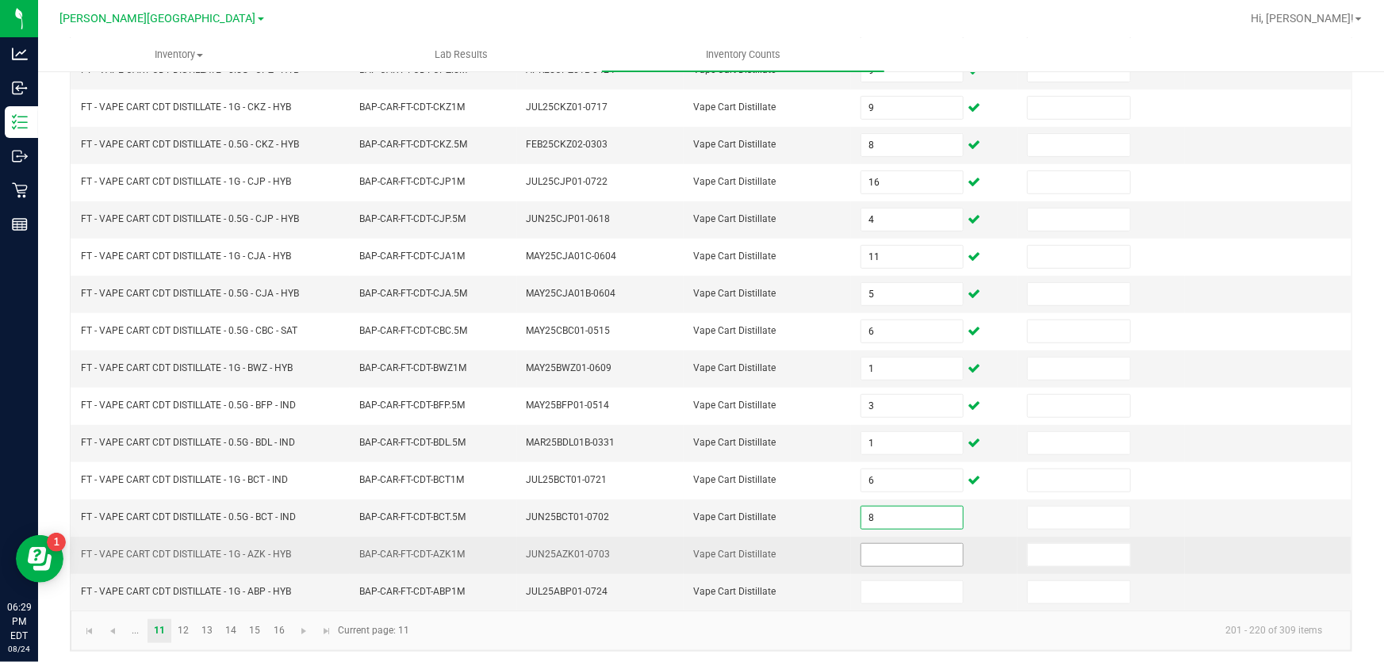
click at [883, 554] on input at bounding box center [912, 555] width 102 height 22
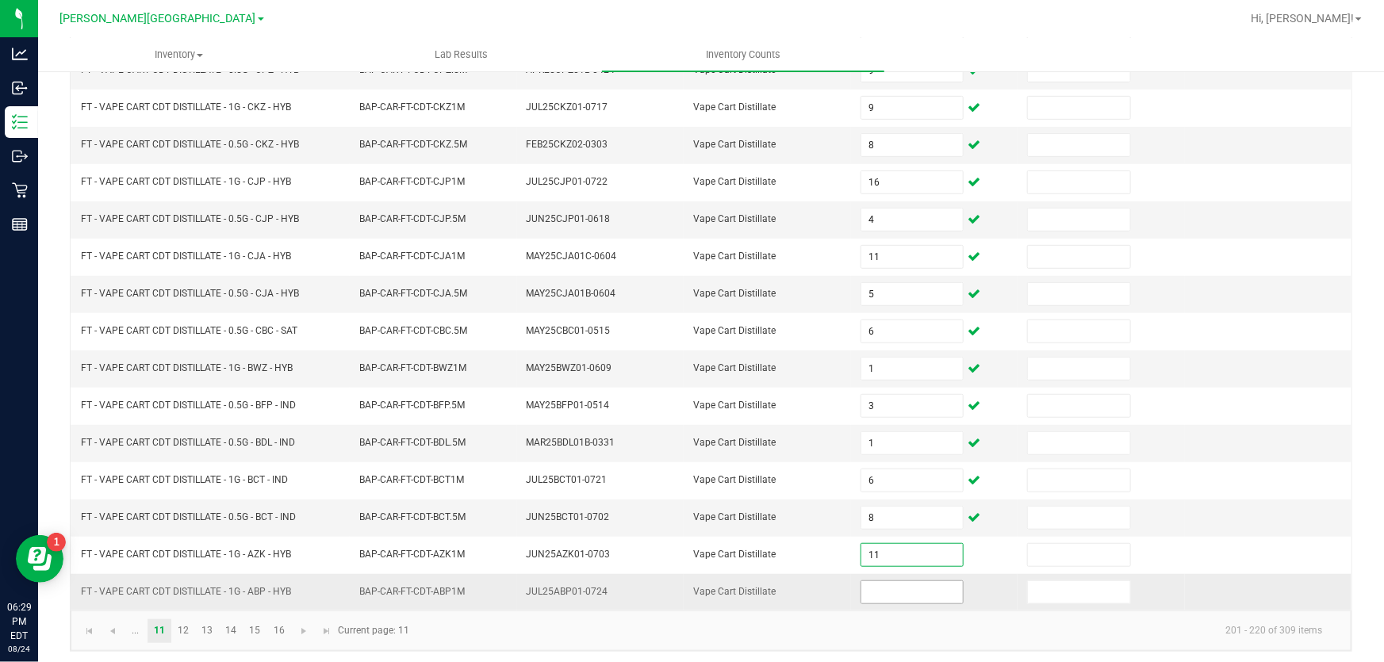
click at [889, 581] on input at bounding box center [912, 592] width 102 height 22
click at [194, 628] on link "12" at bounding box center [183, 631] width 23 height 24
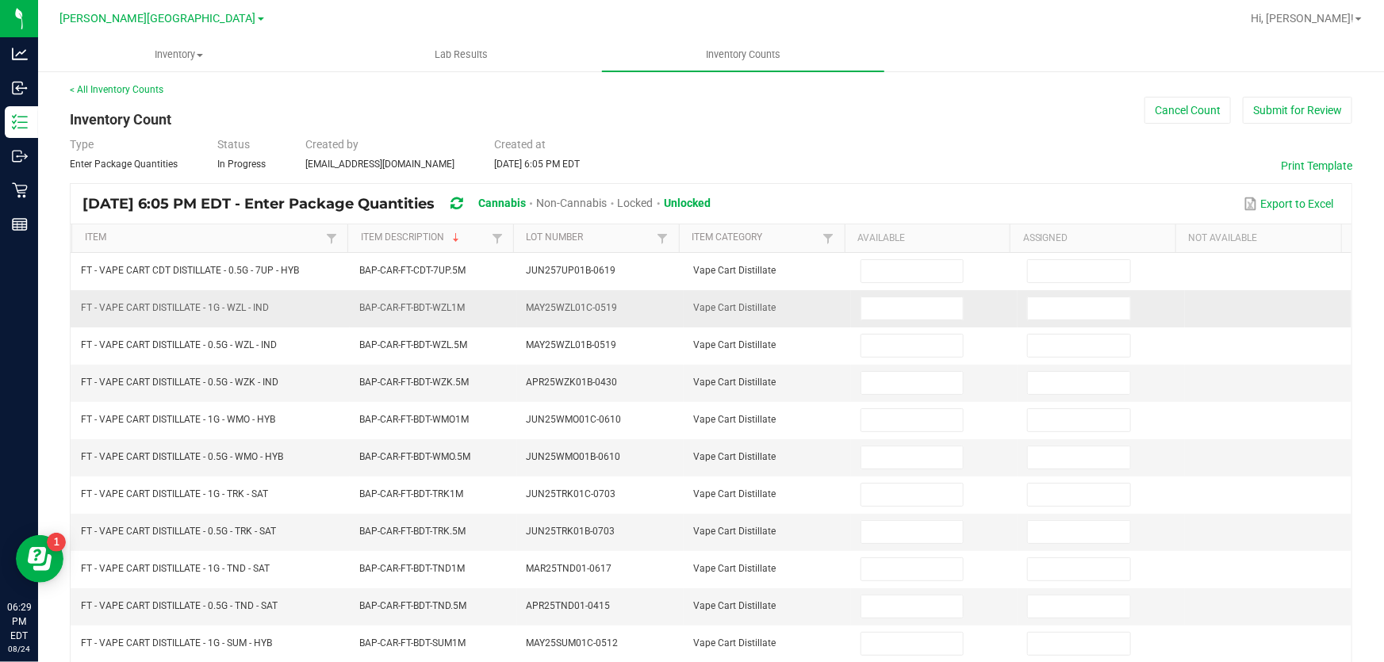
scroll to position [0, 0]
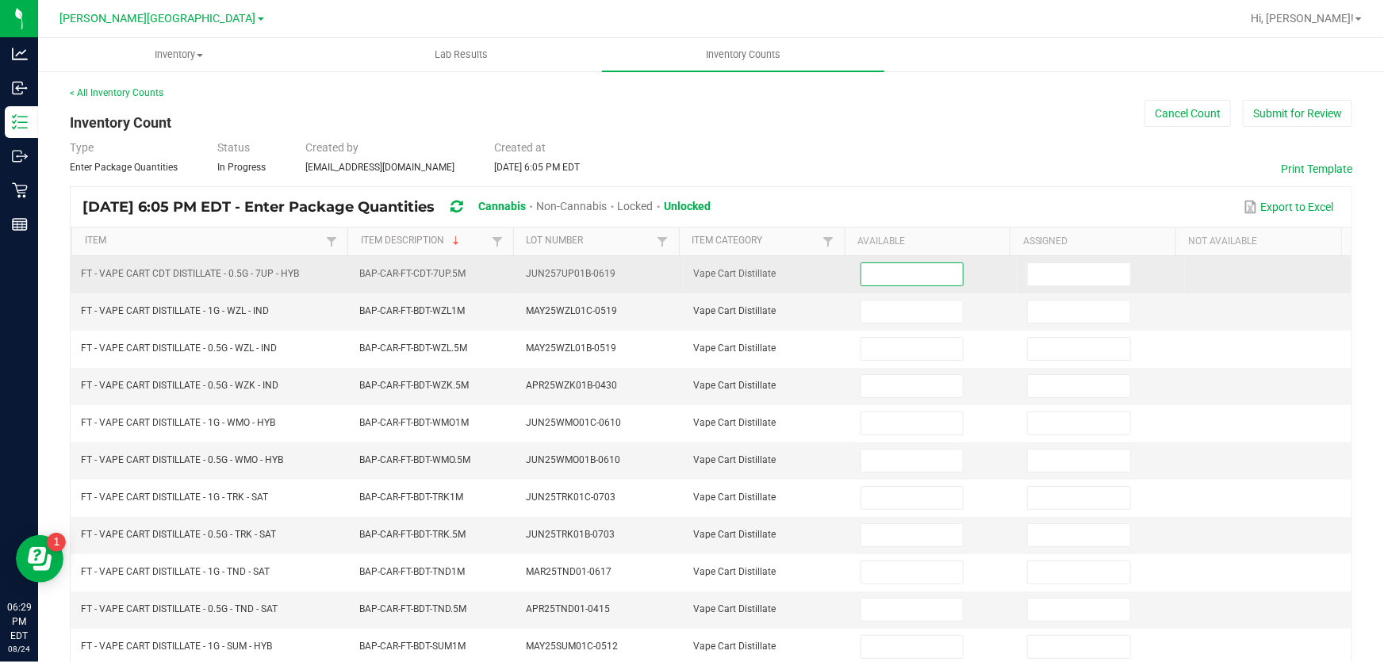
click at [890, 272] on input at bounding box center [912, 274] width 102 height 22
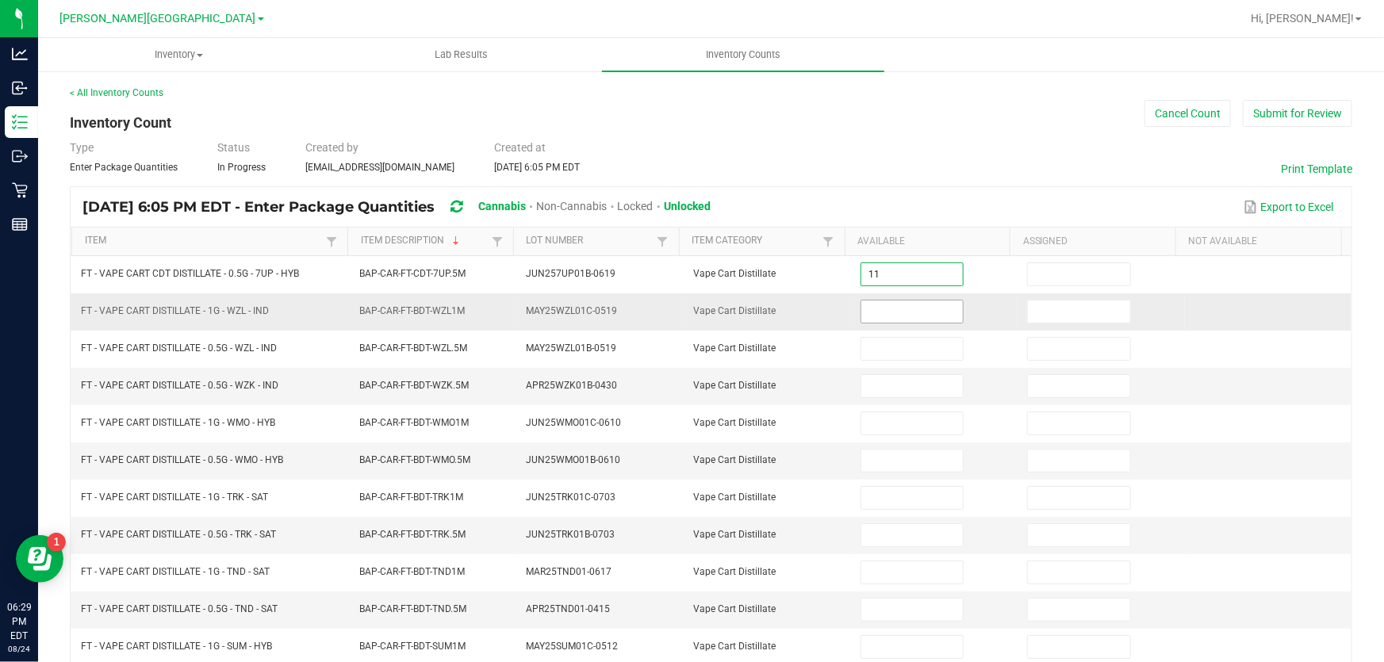
click at [888, 309] on input at bounding box center [912, 312] width 102 height 22
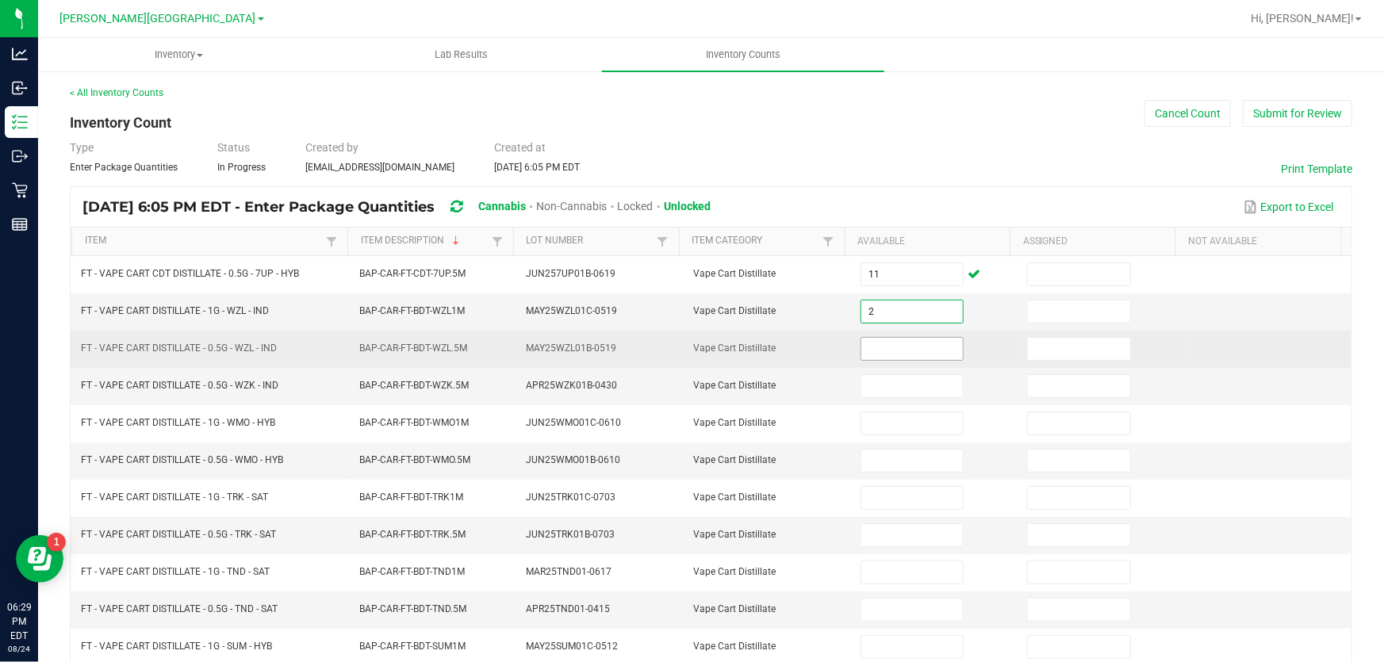
click at [895, 353] on input at bounding box center [912, 349] width 102 height 22
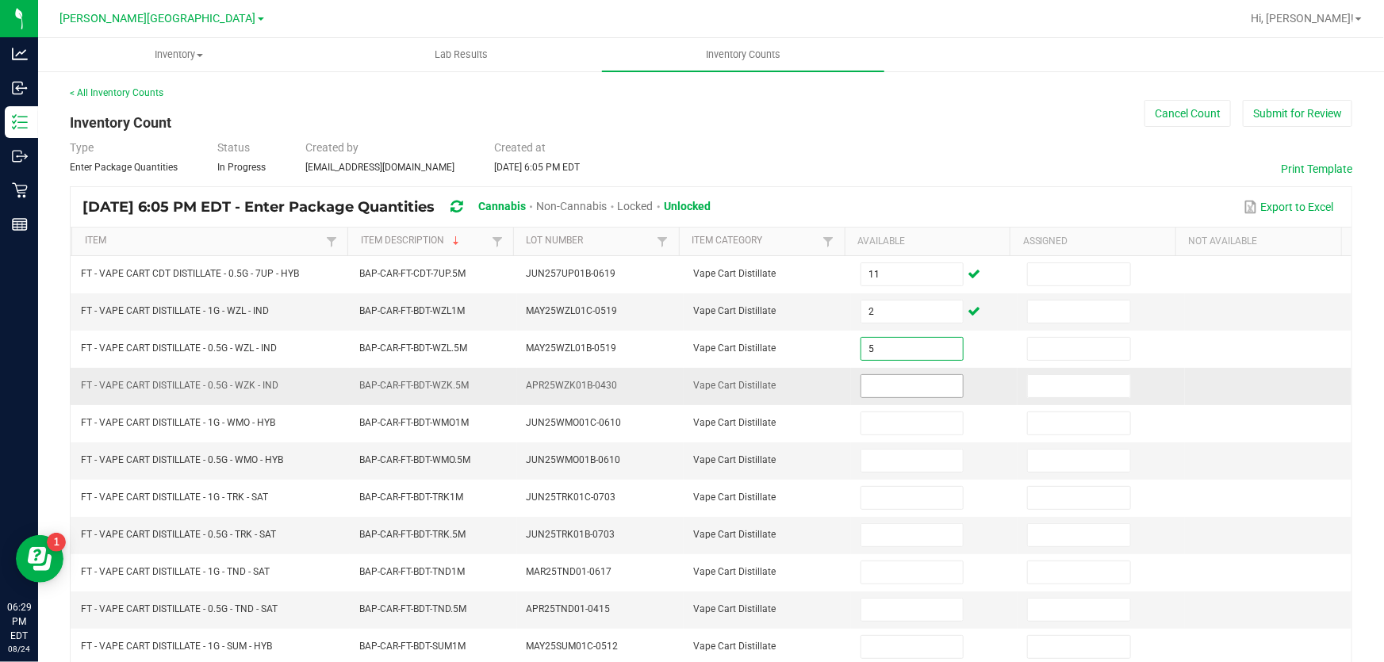
click at [872, 380] on input at bounding box center [912, 386] width 102 height 22
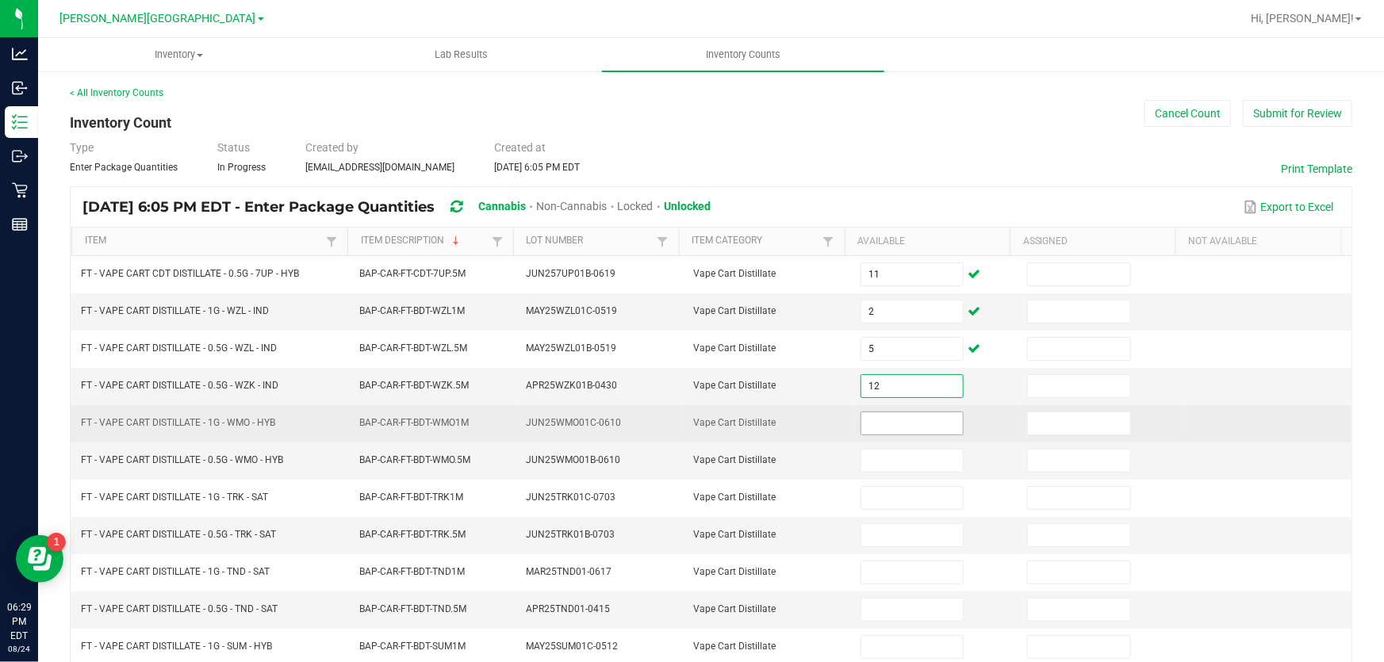
click at [869, 412] on input at bounding box center [912, 423] width 102 height 22
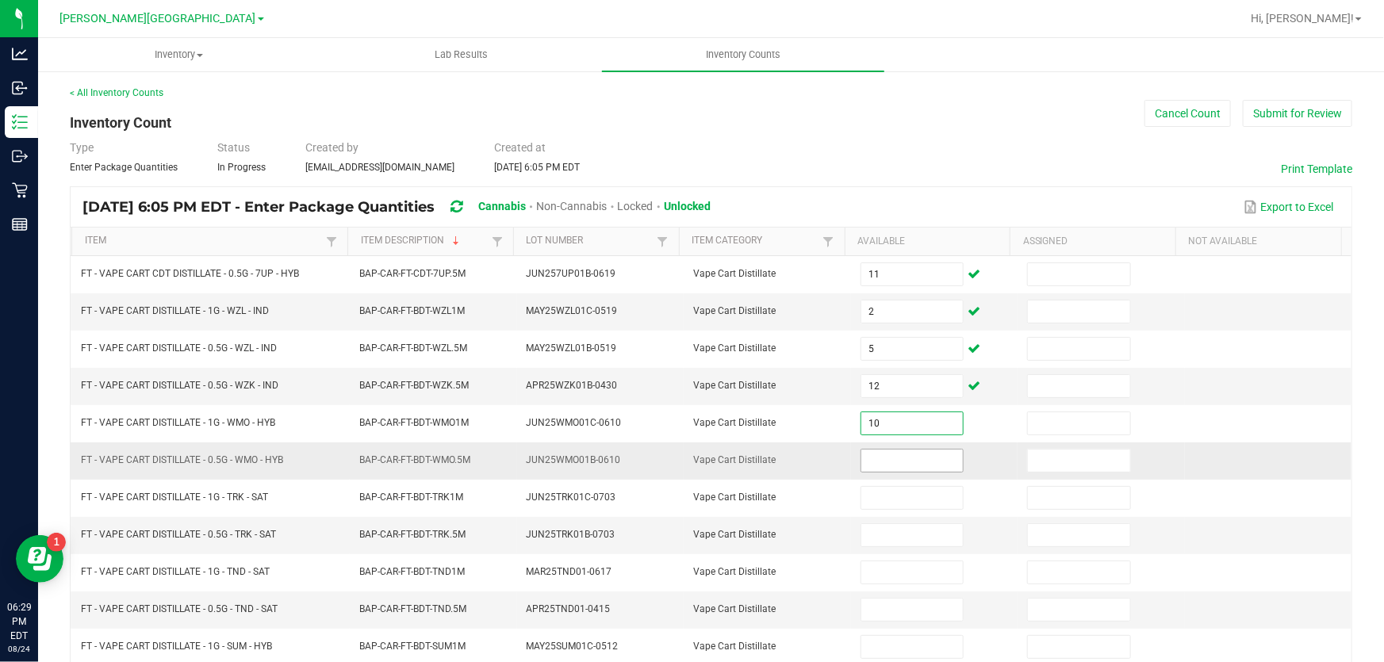
click at [868, 465] on input at bounding box center [912, 461] width 102 height 22
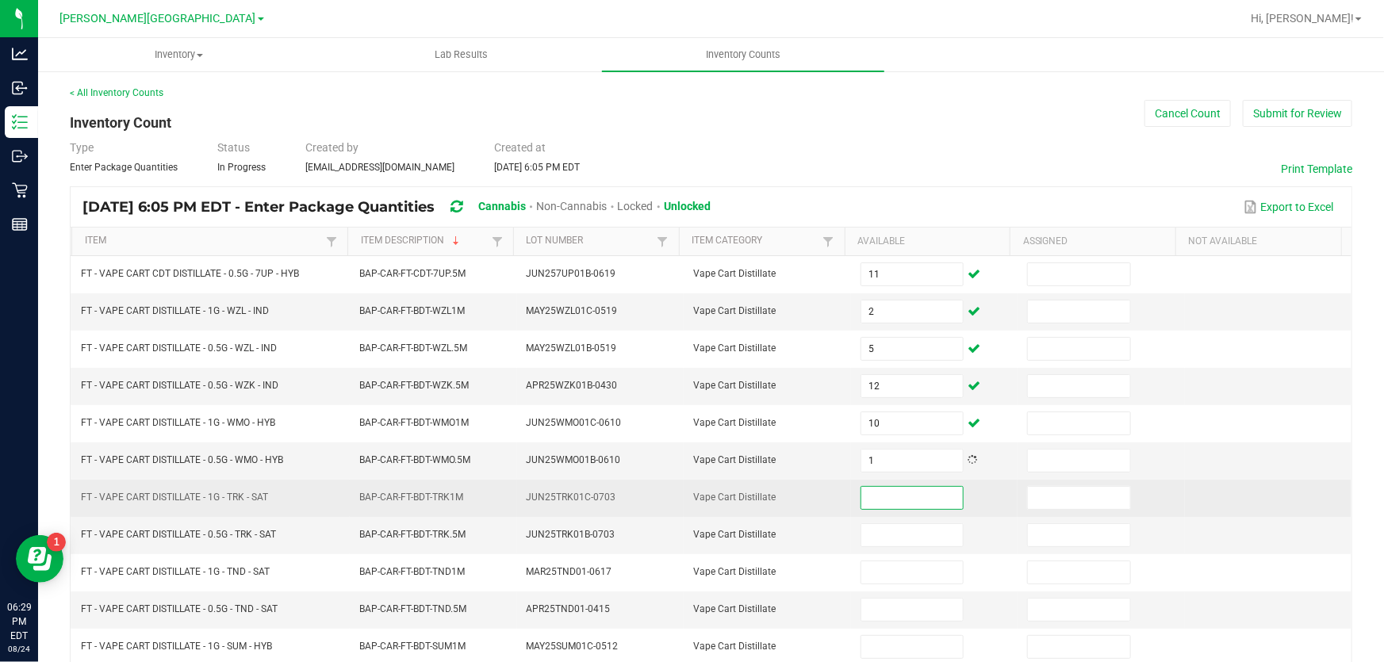
click at [880, 496] on input at bounding box center [912, 498] width 102 height 22
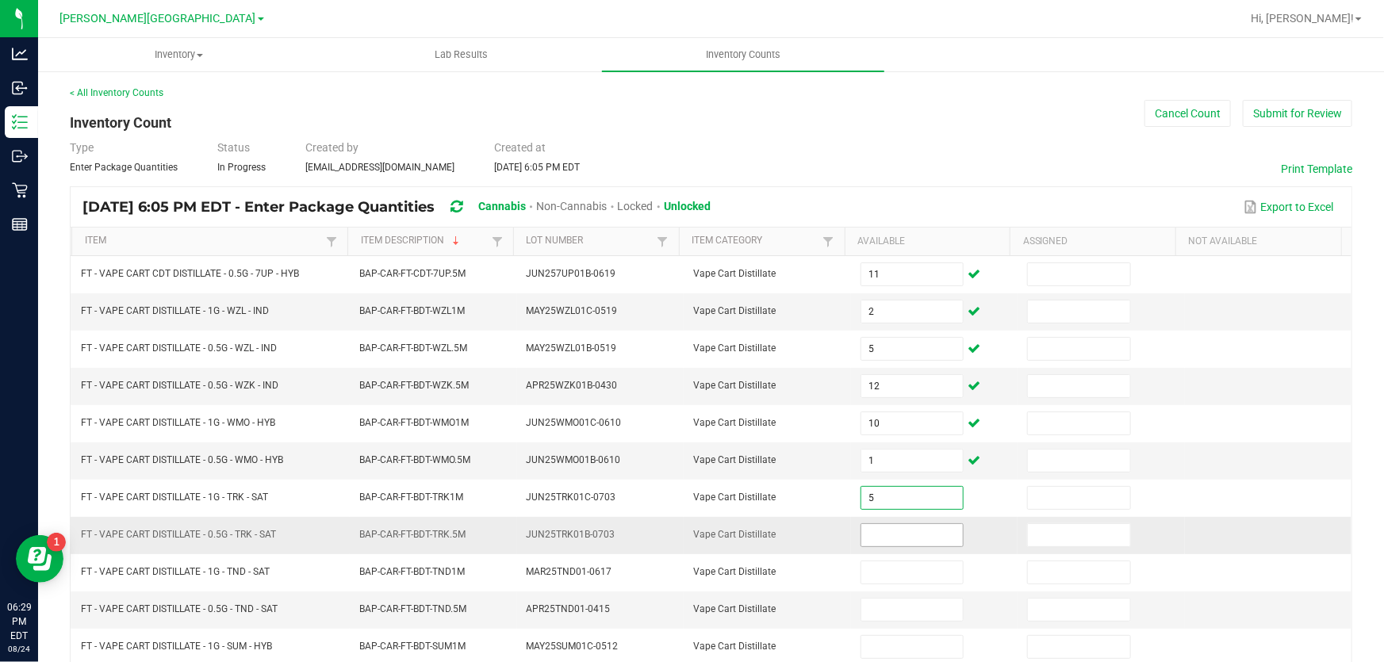
click at [892, 528] on input at bounding box center [912, 535] width 102 height 22
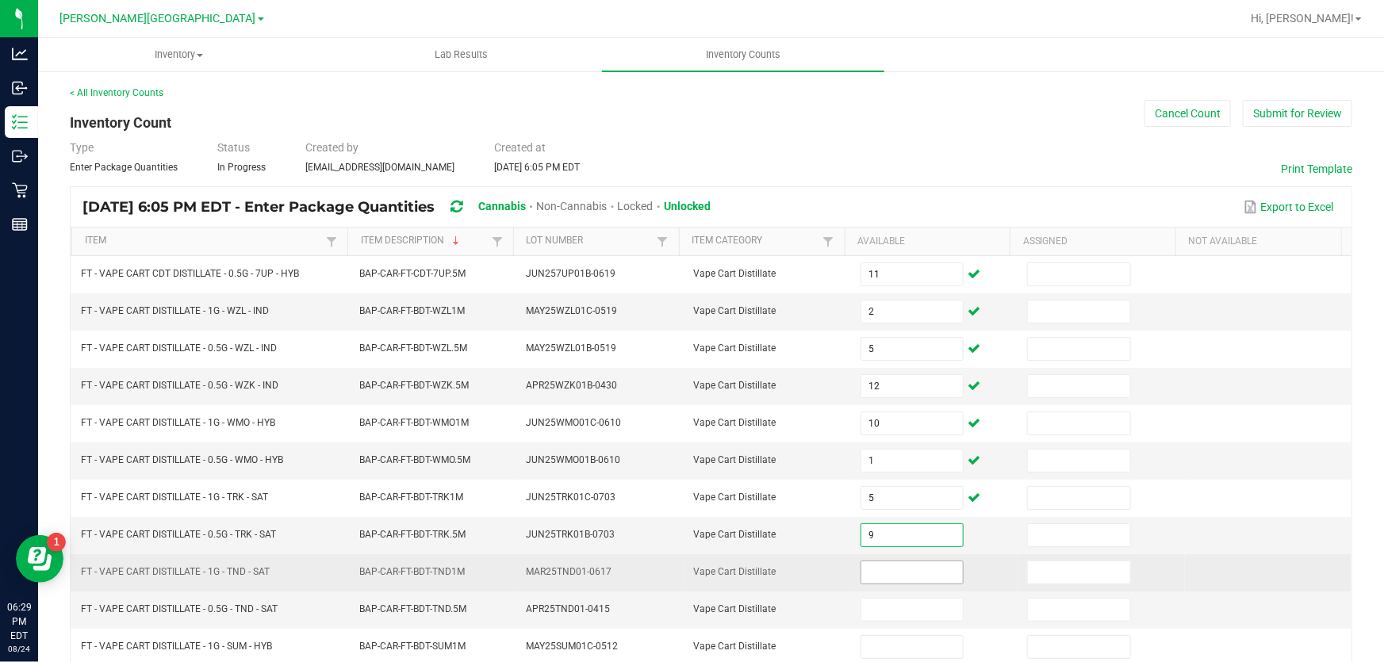
click at [882, 579] on input at bounding box center [912, 572] width 102 height 22
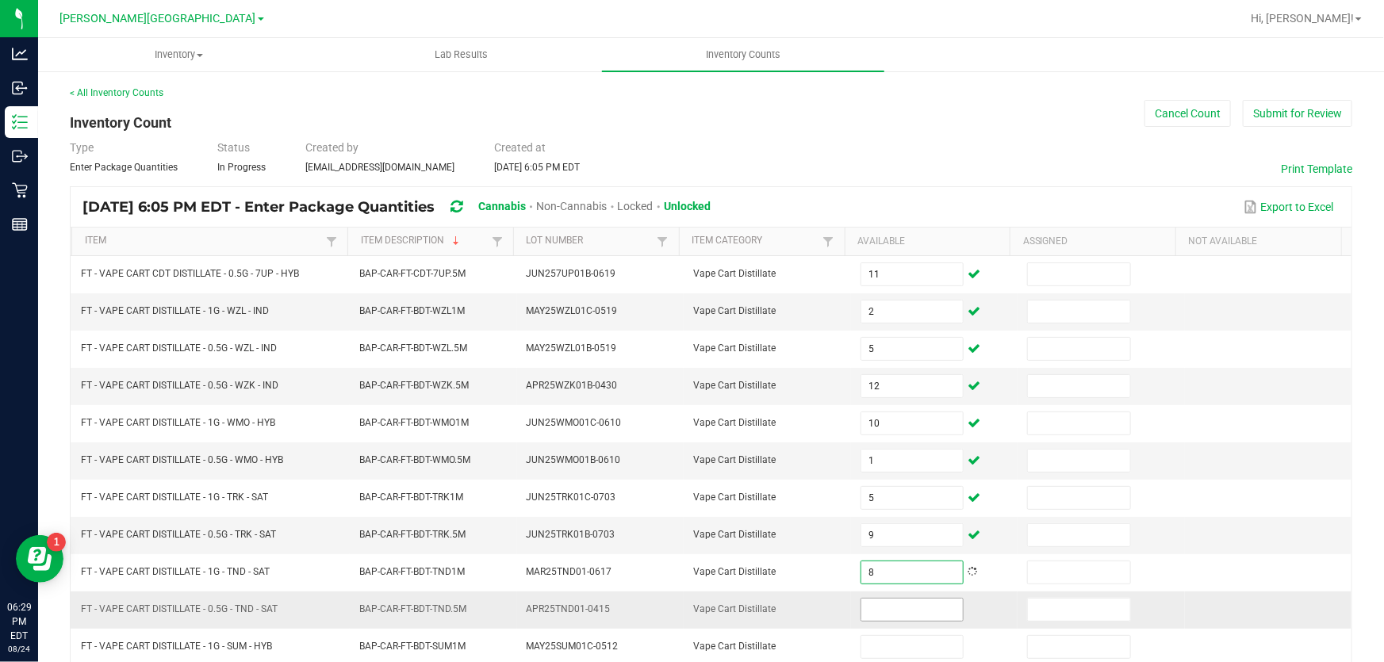
click at [880, 607] on input at bounding box center [912, 610] width 102 height 22
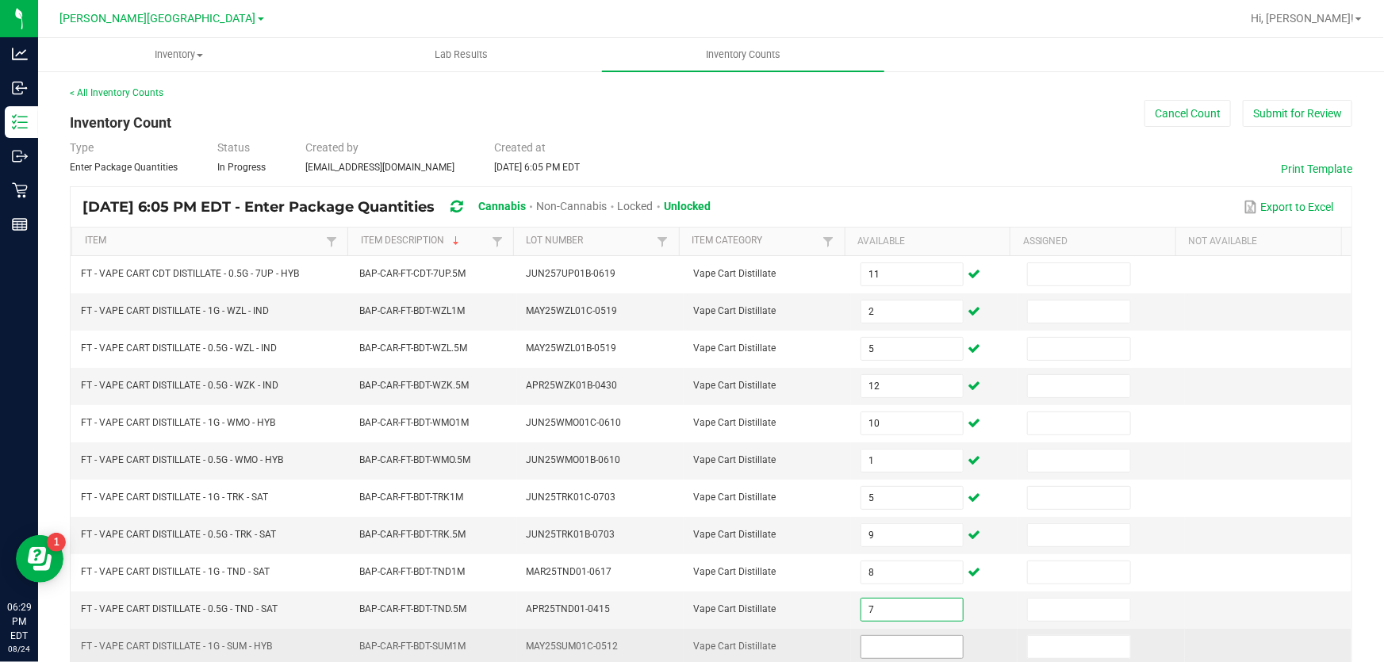
click at [883, 649] on input at bounding box center [912, 647] width 102 height 22
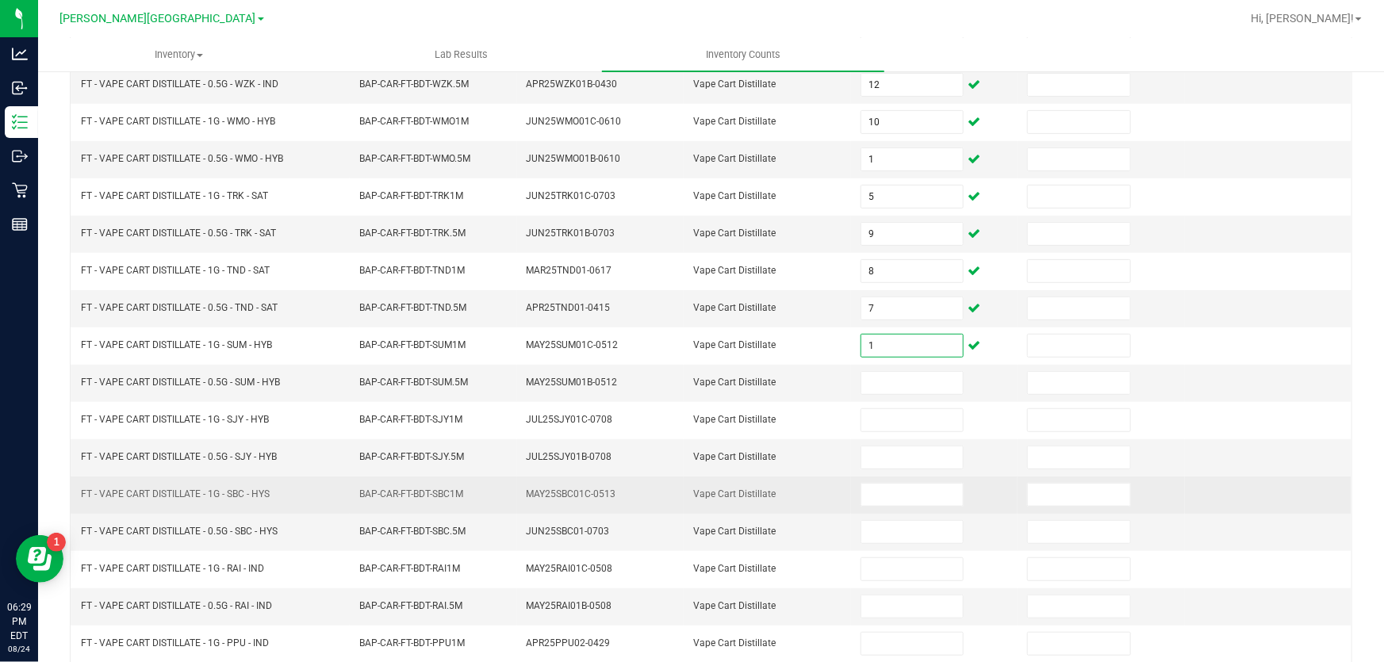
scroll to position [390, 0]
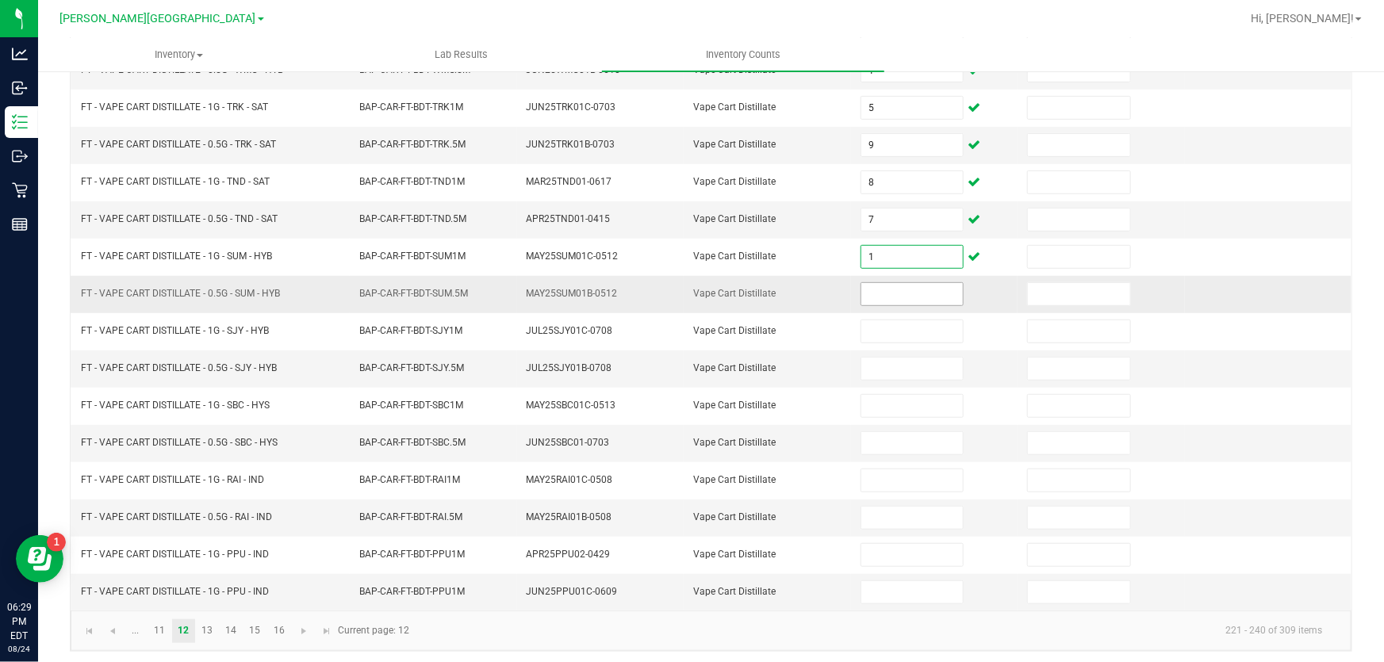
click at [904, 295] on input at bounding box center [912, 294] width 102 height 22
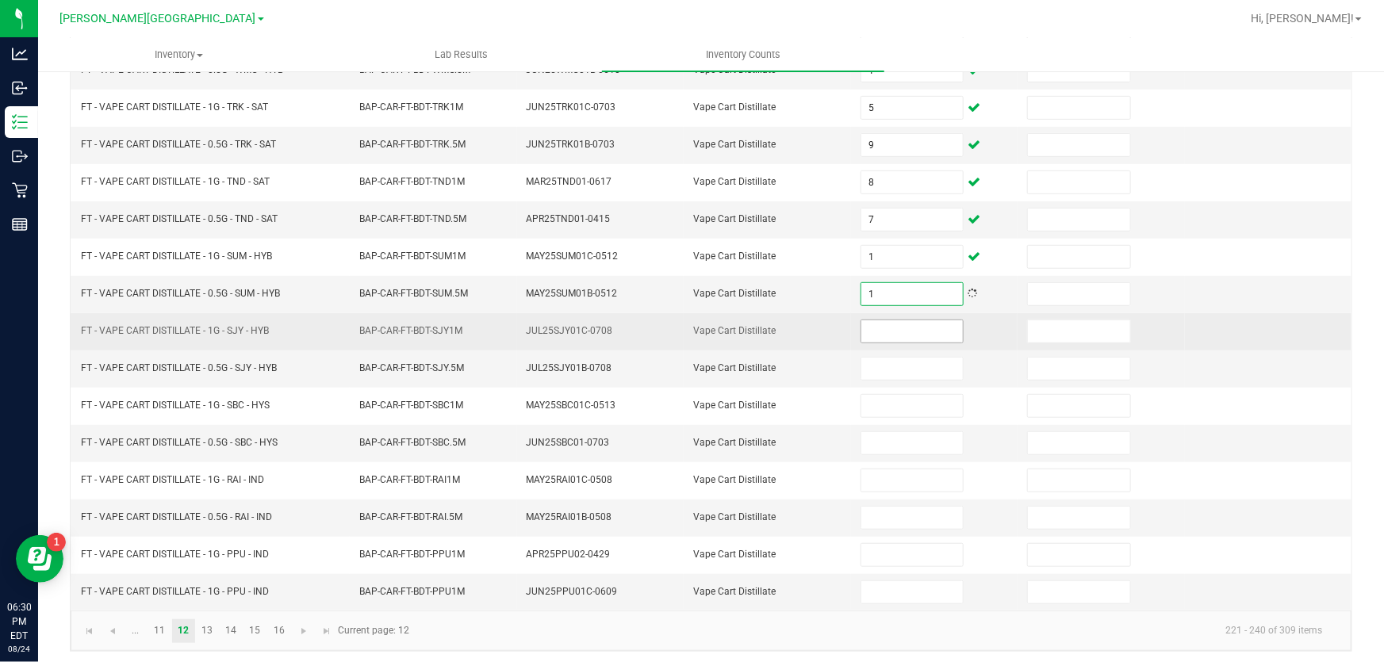
click at [906, 322] on input at bounding box center [912, 331] width 102 height 22
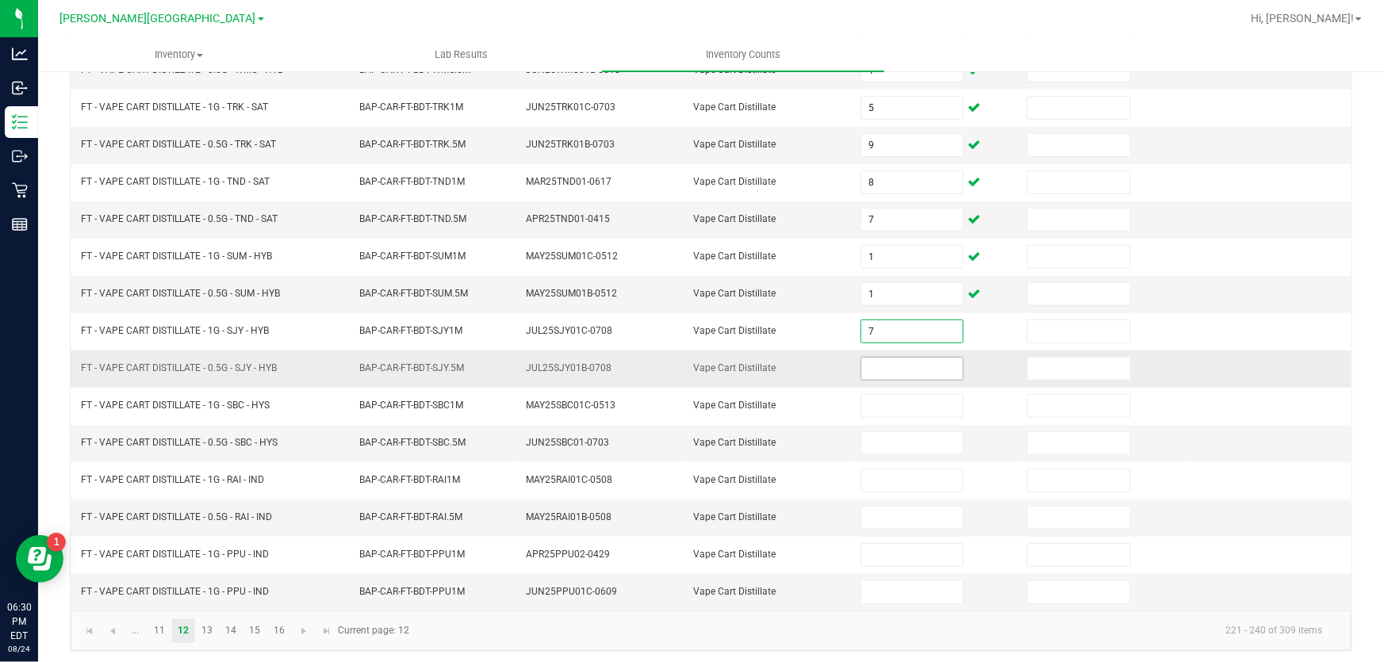
click at [895, 358] on input at bounding box center [912, 369] width 102 height 22
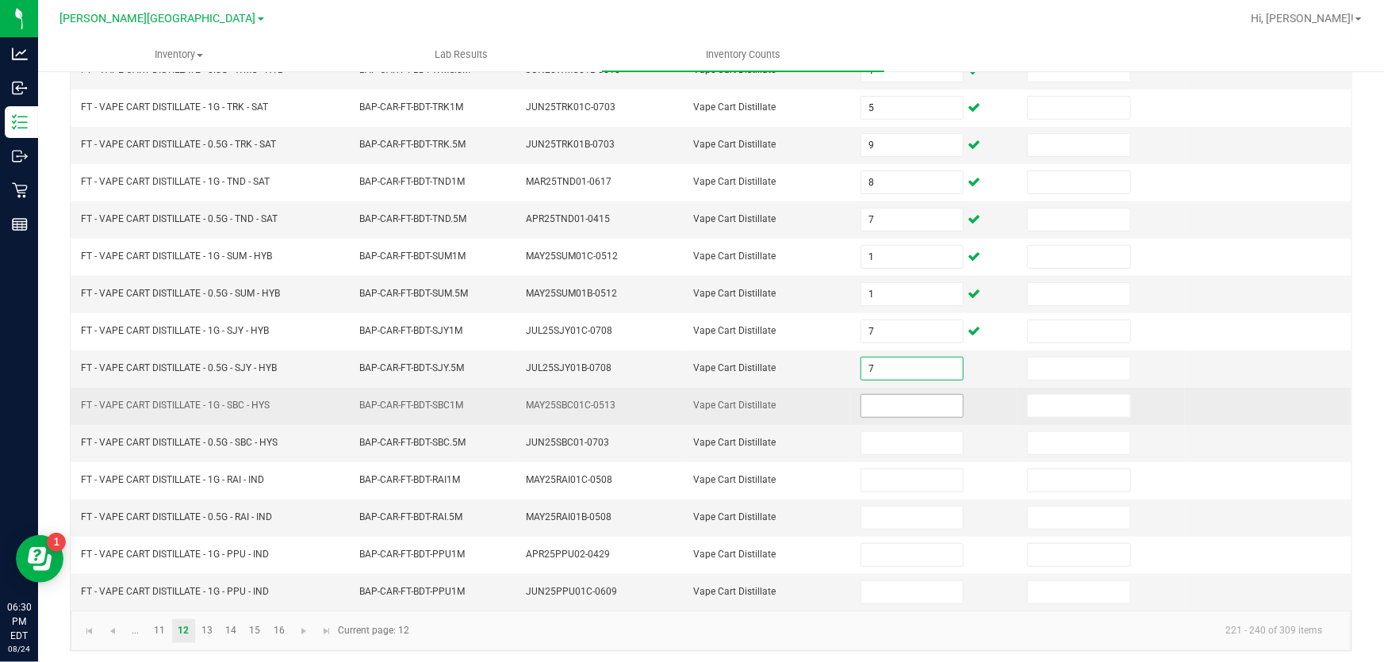
click at [890, 400] on input at bounding box center [912, 406] width 102 height 22
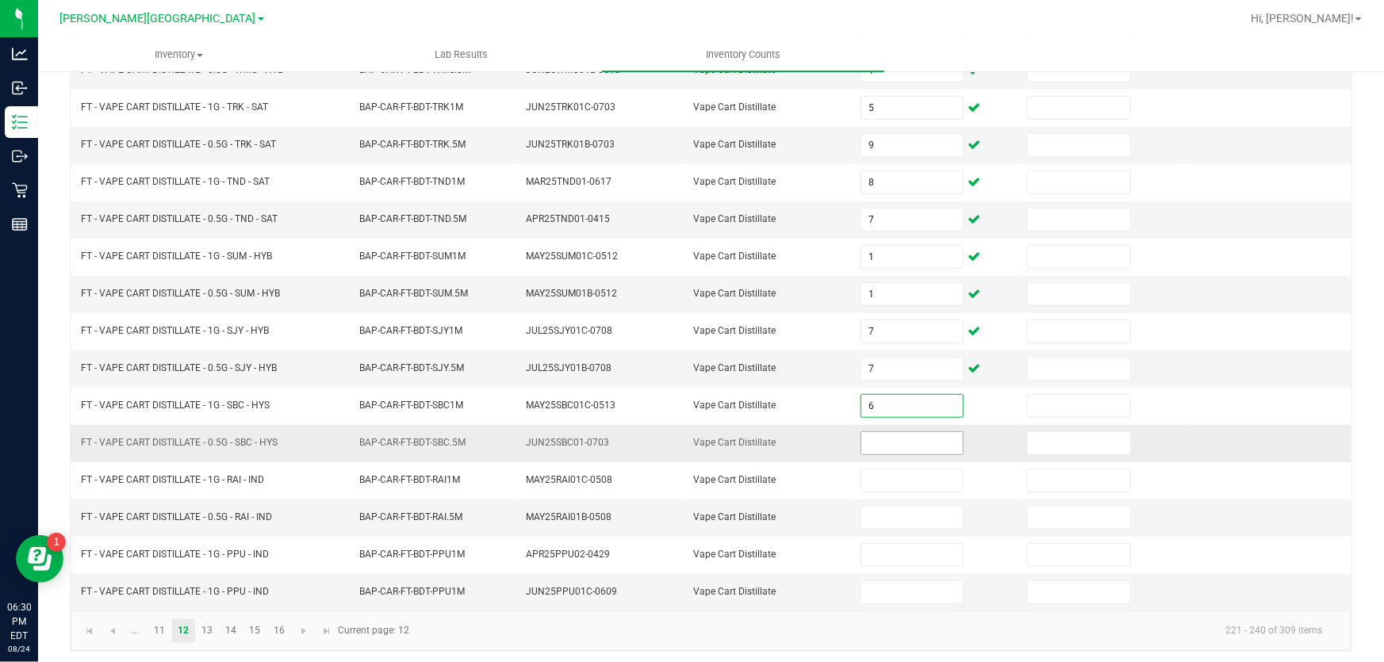
click at [888, 439] on input at bounding box center [912, 443] width 102 height 22
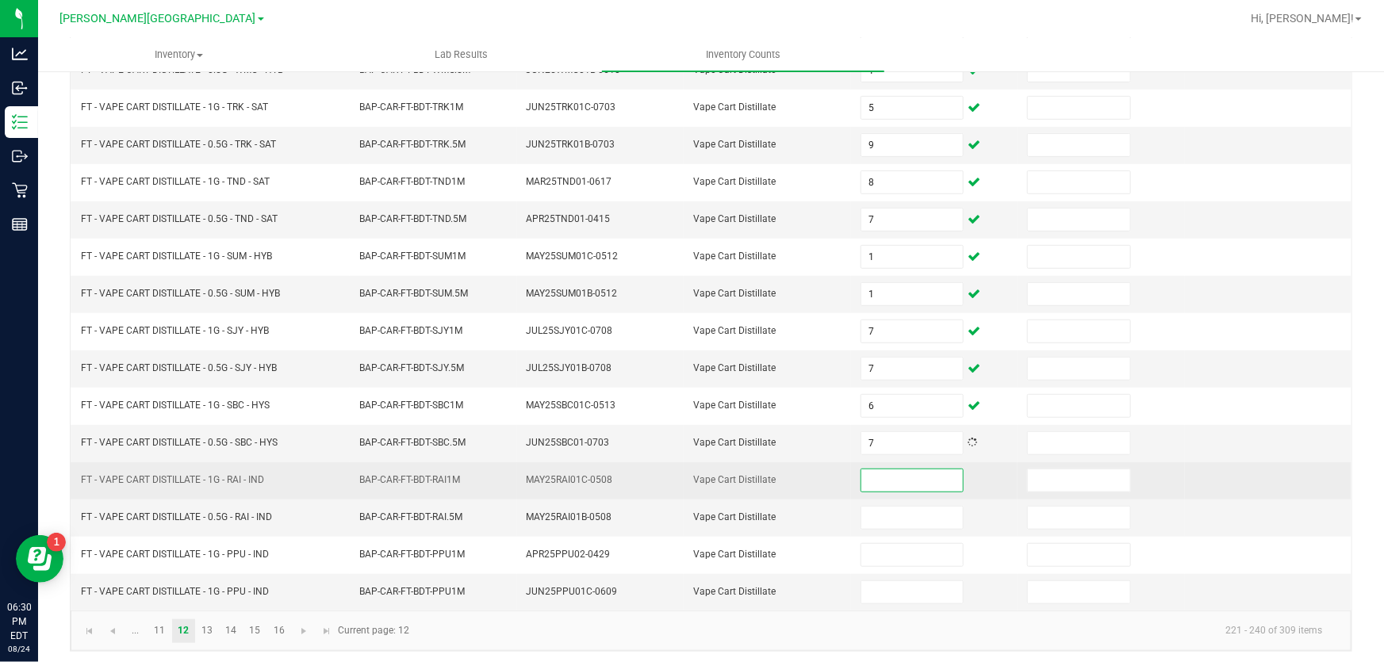
click at [906, 476] on input at bounding box center [912, 480] width 102 height 22
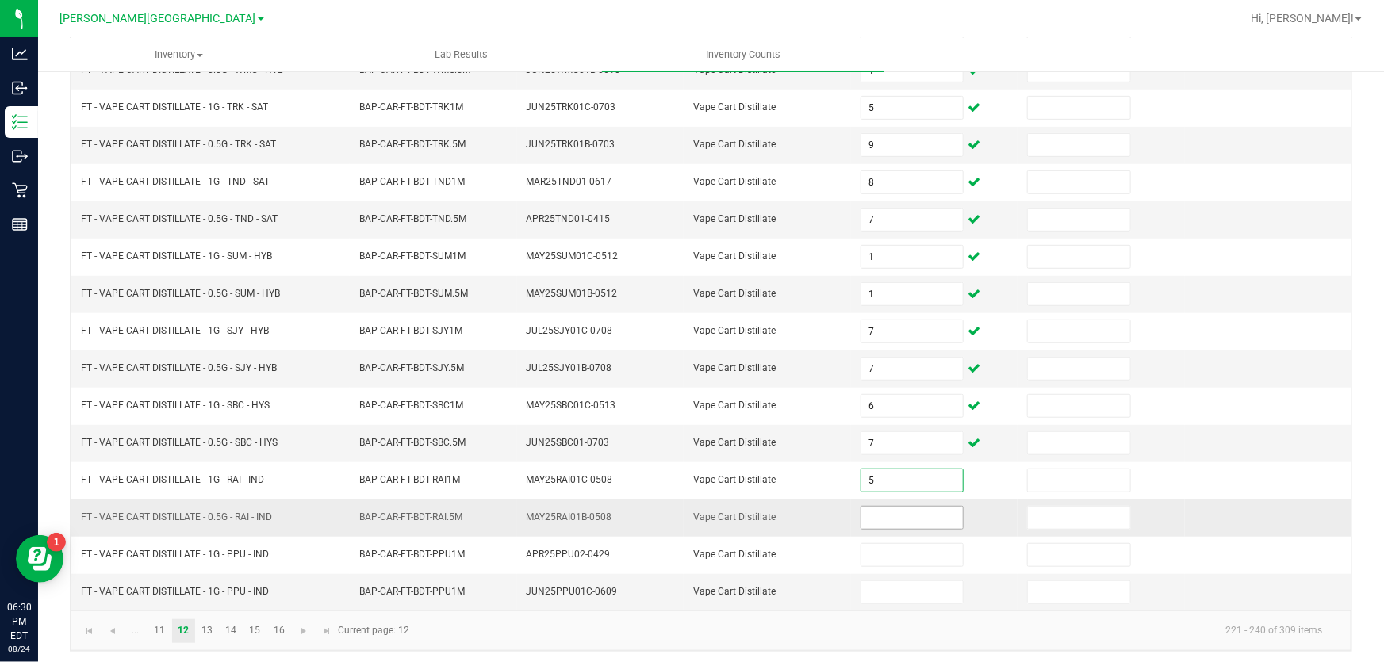
click at [903, 508] on input at bounding box center [912, 518] width 102 height 22
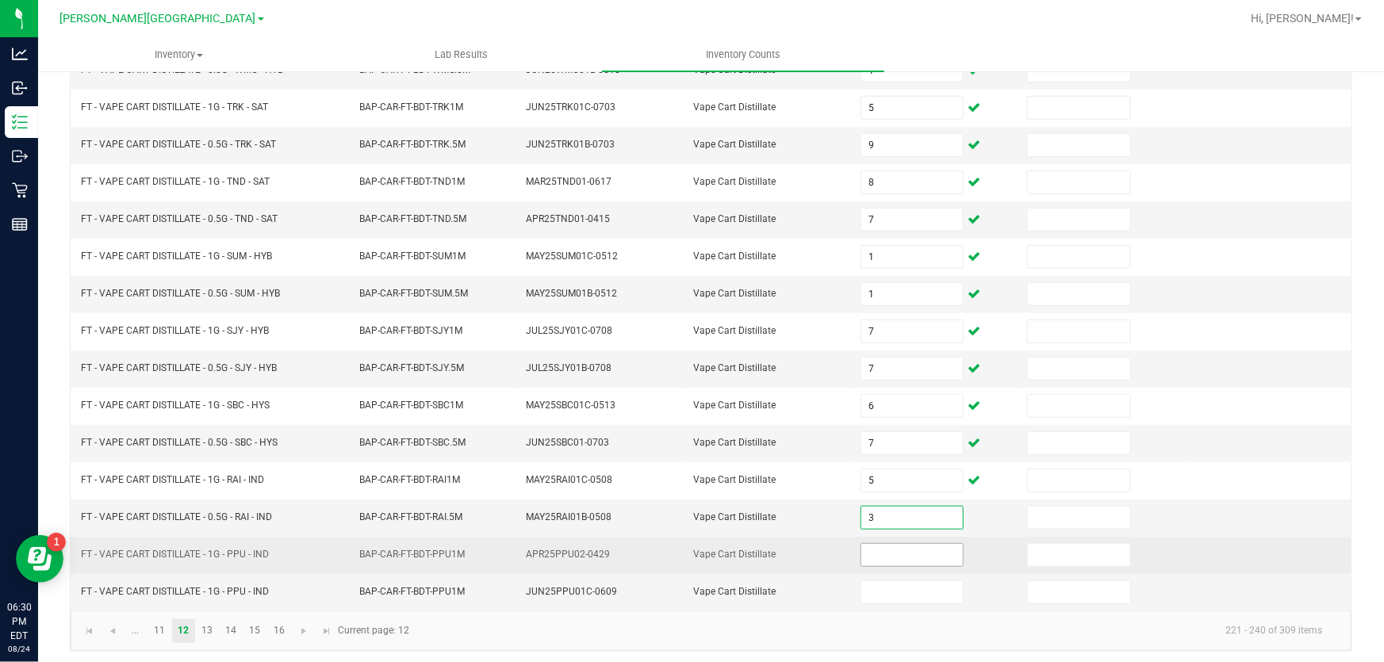
click at [896, 558] on input at bounding box center [912, 555] width 102 height 22
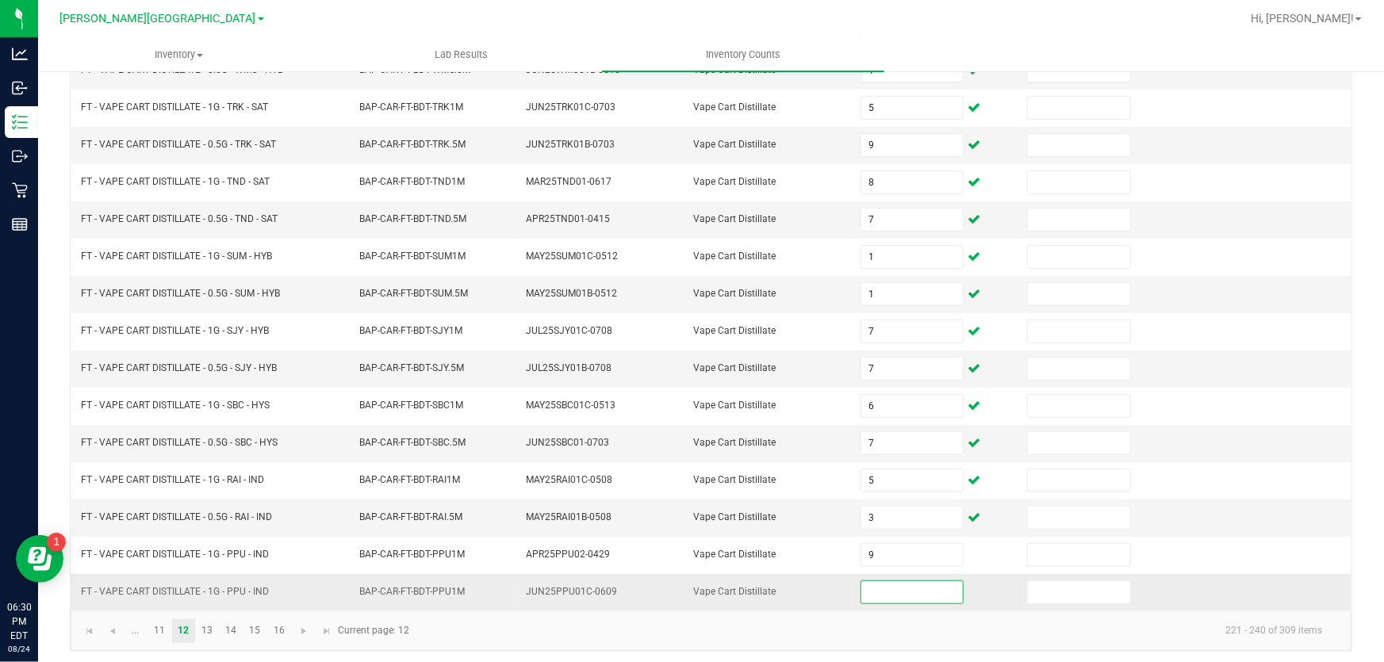
click at [880, 581] on input at bounding box center [912, 592] width 102 height 22
click at [206, 627] on link "13" at bounding box center [207, 631] width 23 height 24
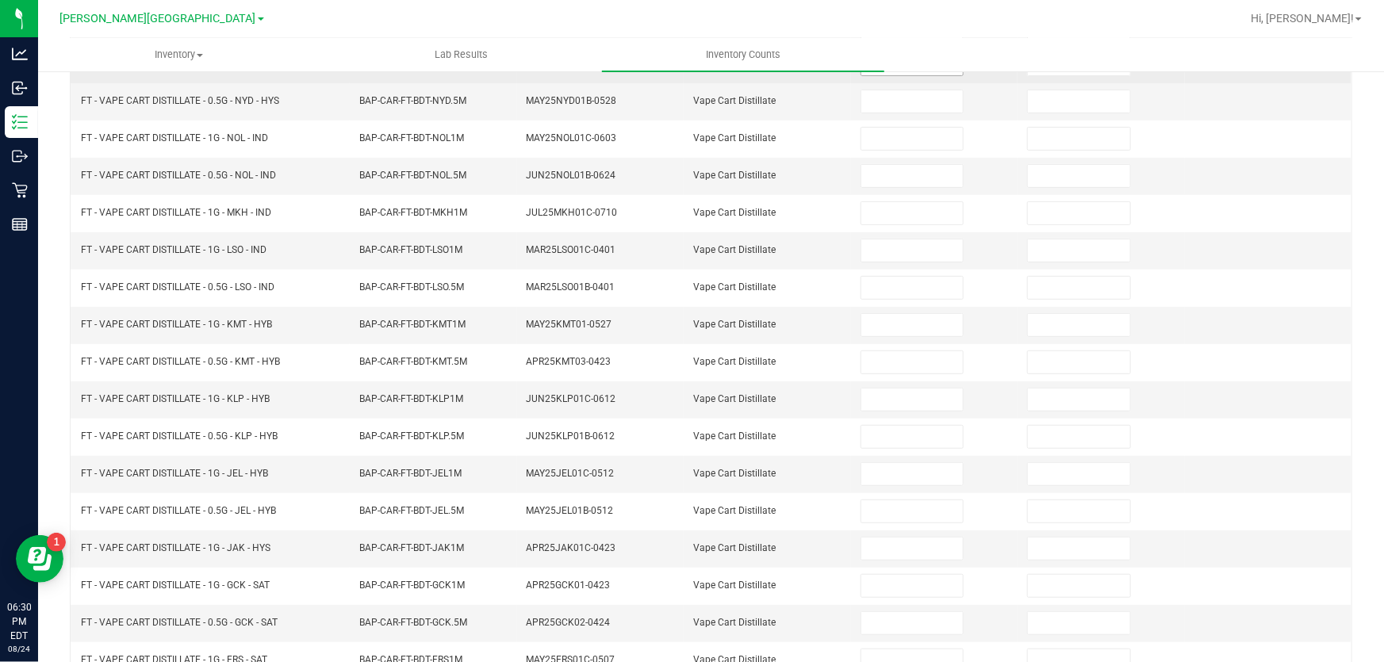
scroll to position [102, 0]
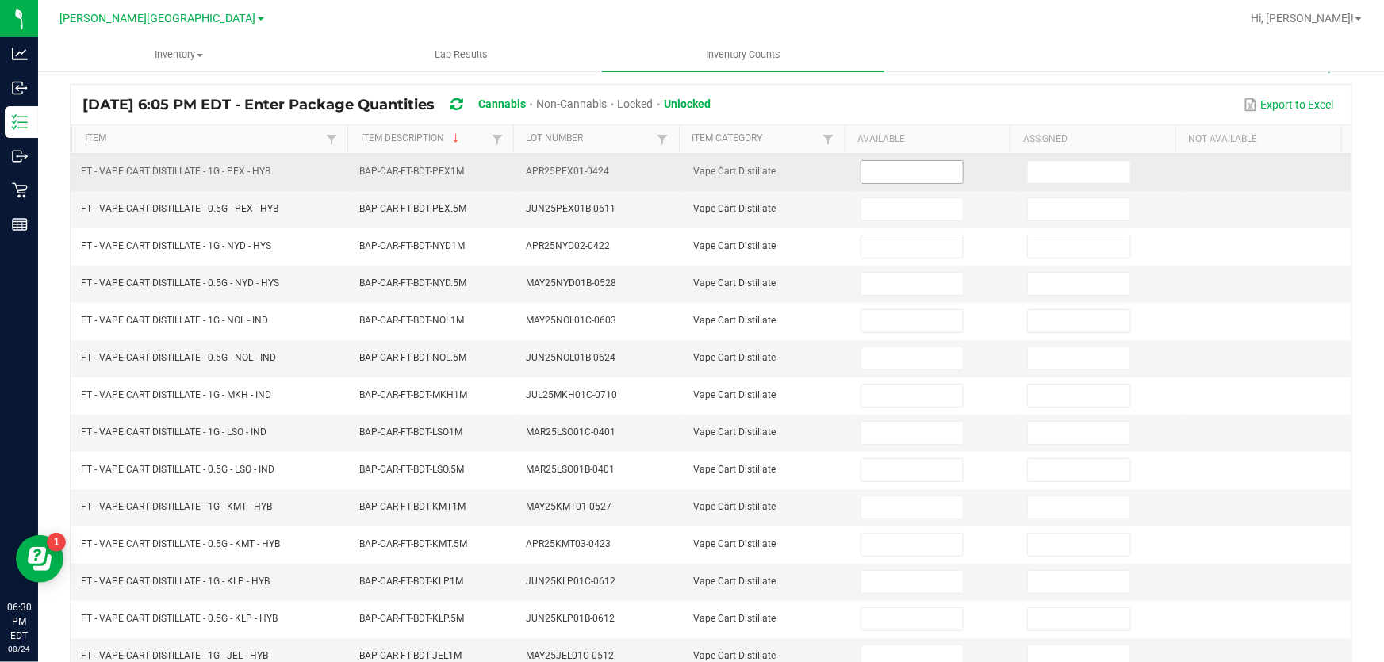
click at [893, 172] on input at bounding box center [912, 172] width 102 height 22
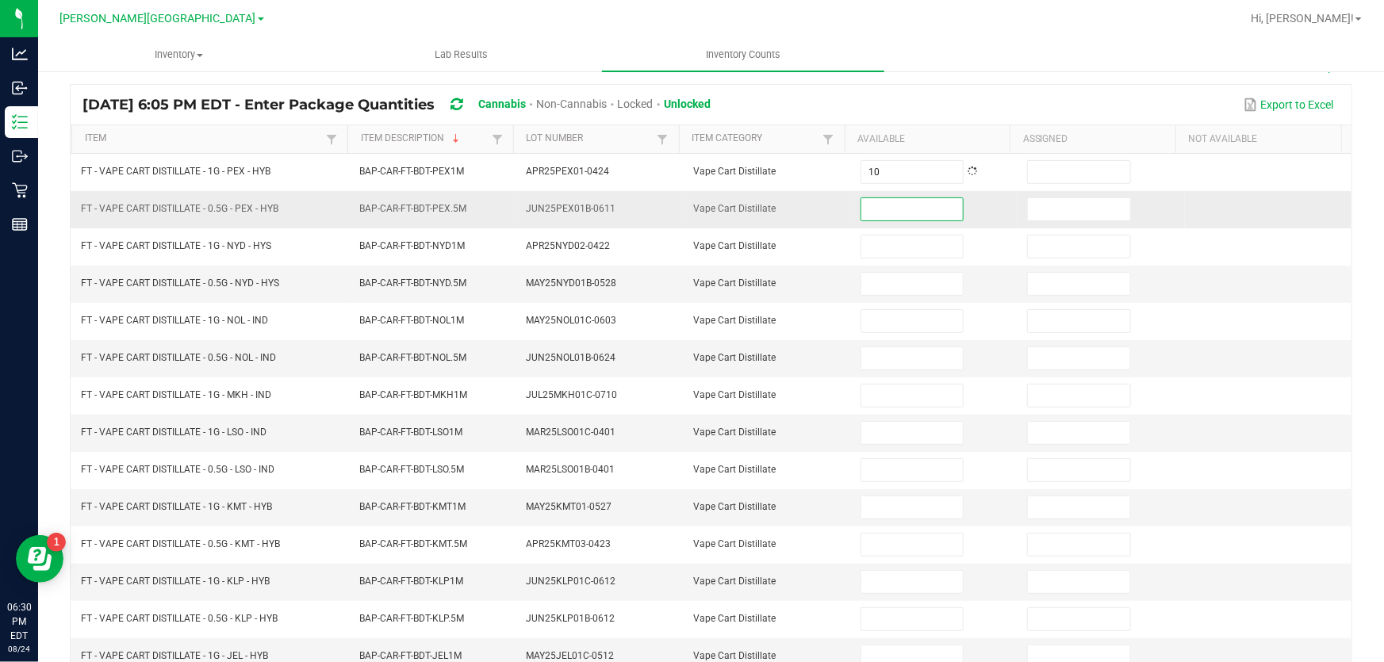
click at [893, 206] on input at bounding box center [912, 209] width 102 height 22
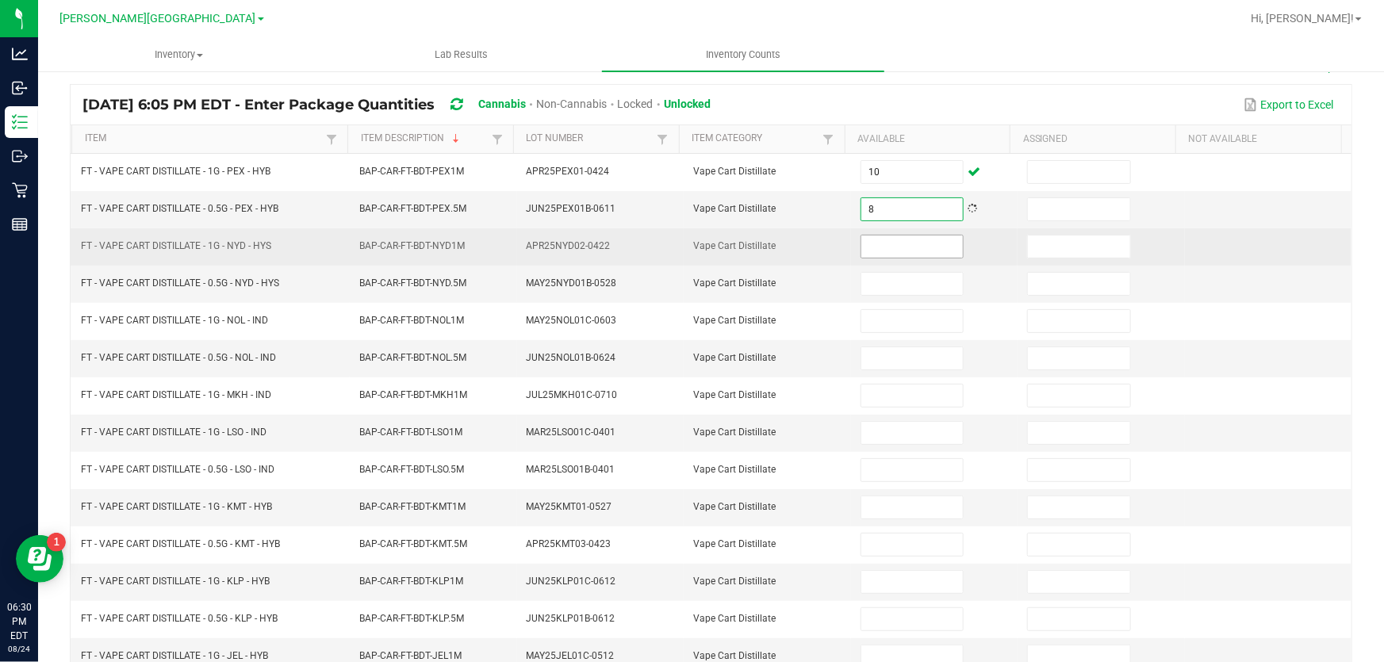
click at [891, 248] on input at bounding box center [912, 247] width 102 height 22
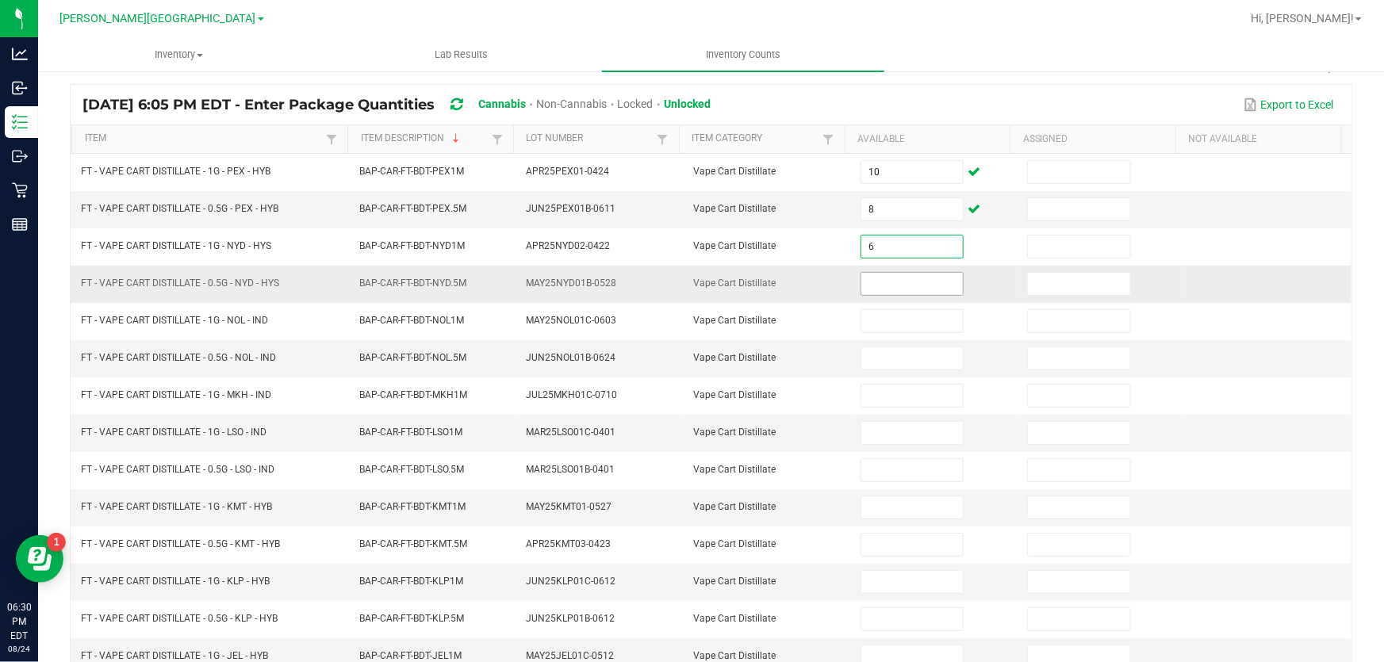
click at [880, 286] on input at bounding box center [912, 284] width 102 height 22
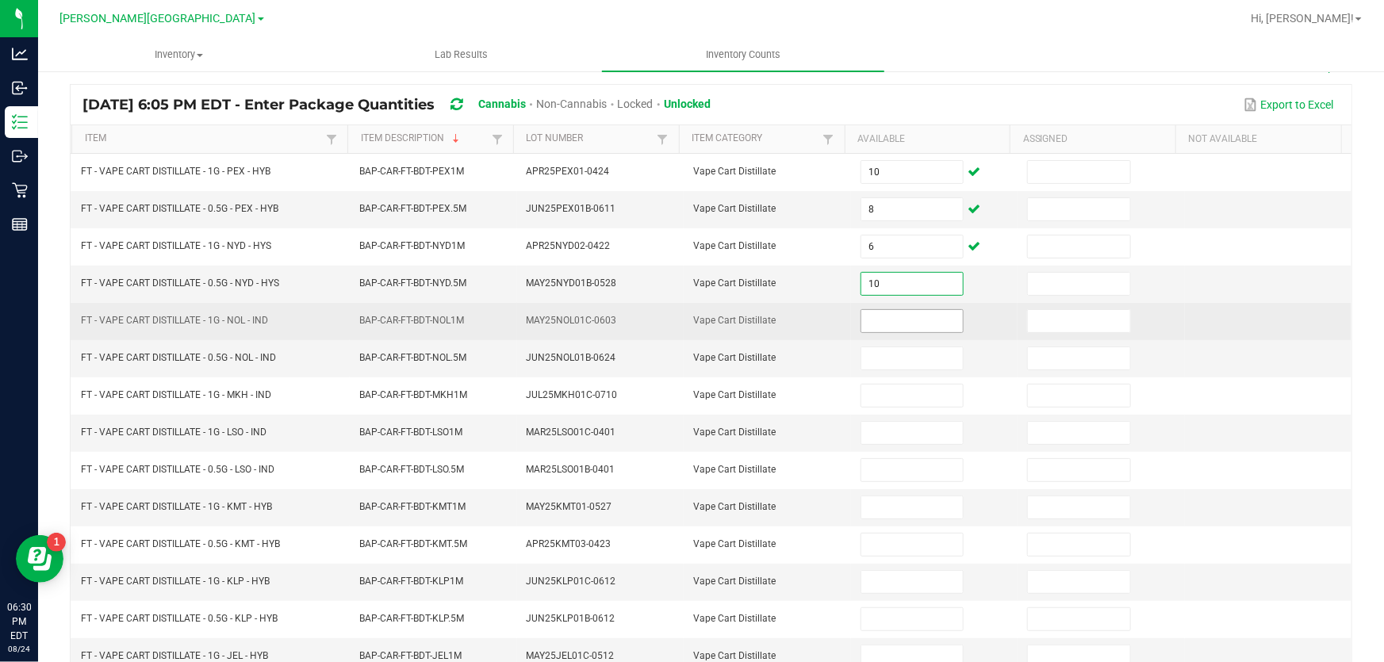
click at [901, 322] on input at bounding box center [912, 321] width 102 height 22
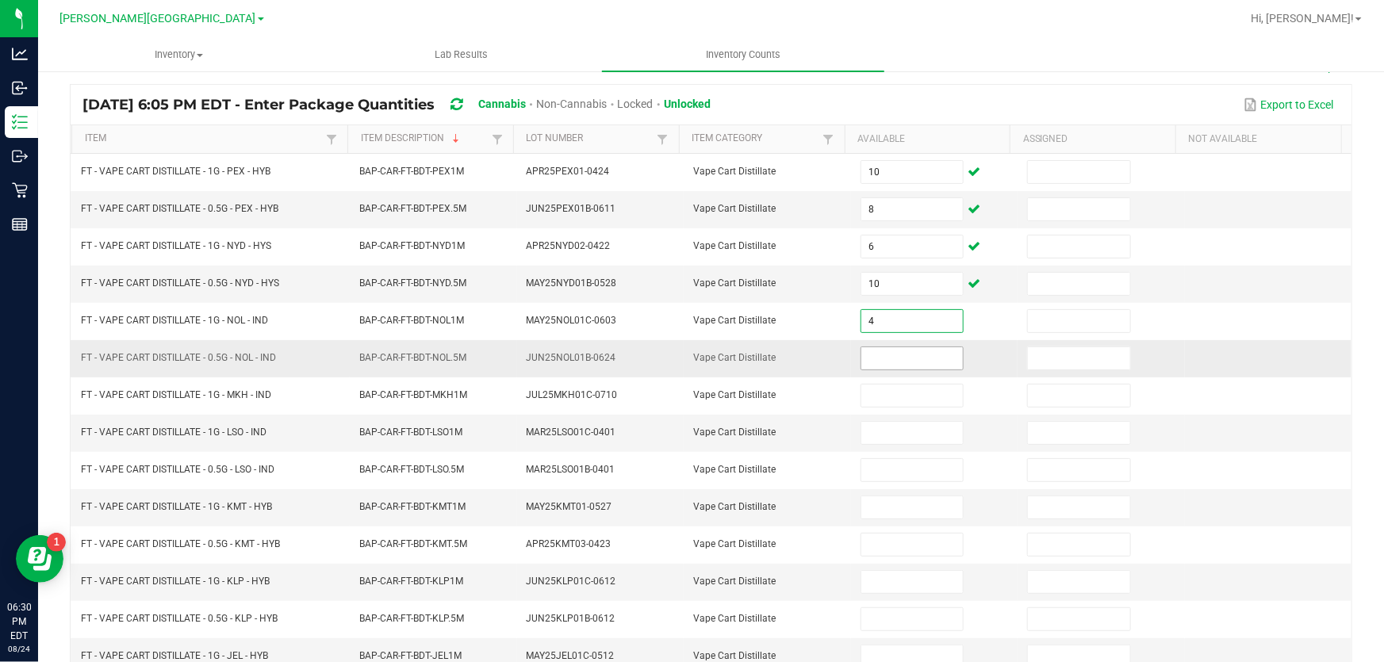
click at [942, 352] on input at bounding box center [912, 358] width 102 height 22
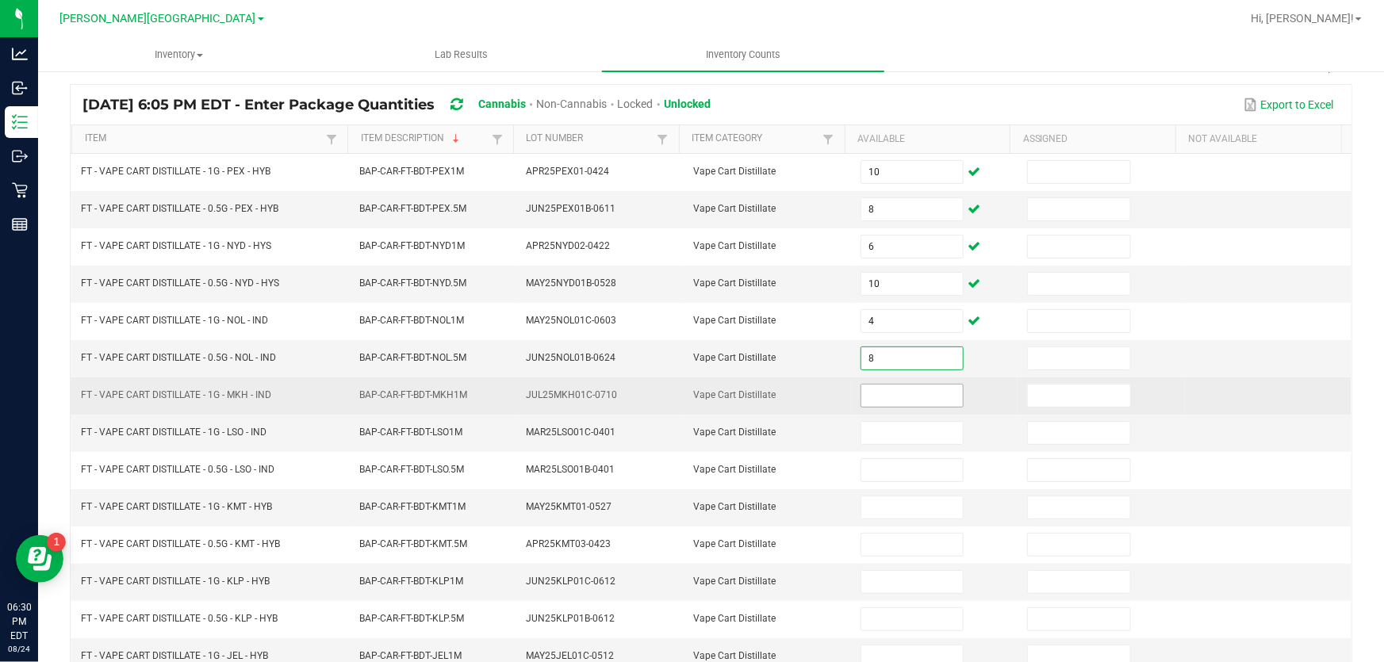
click at [906, 400] on input at bounding box center [912, 396] width 102 height 22
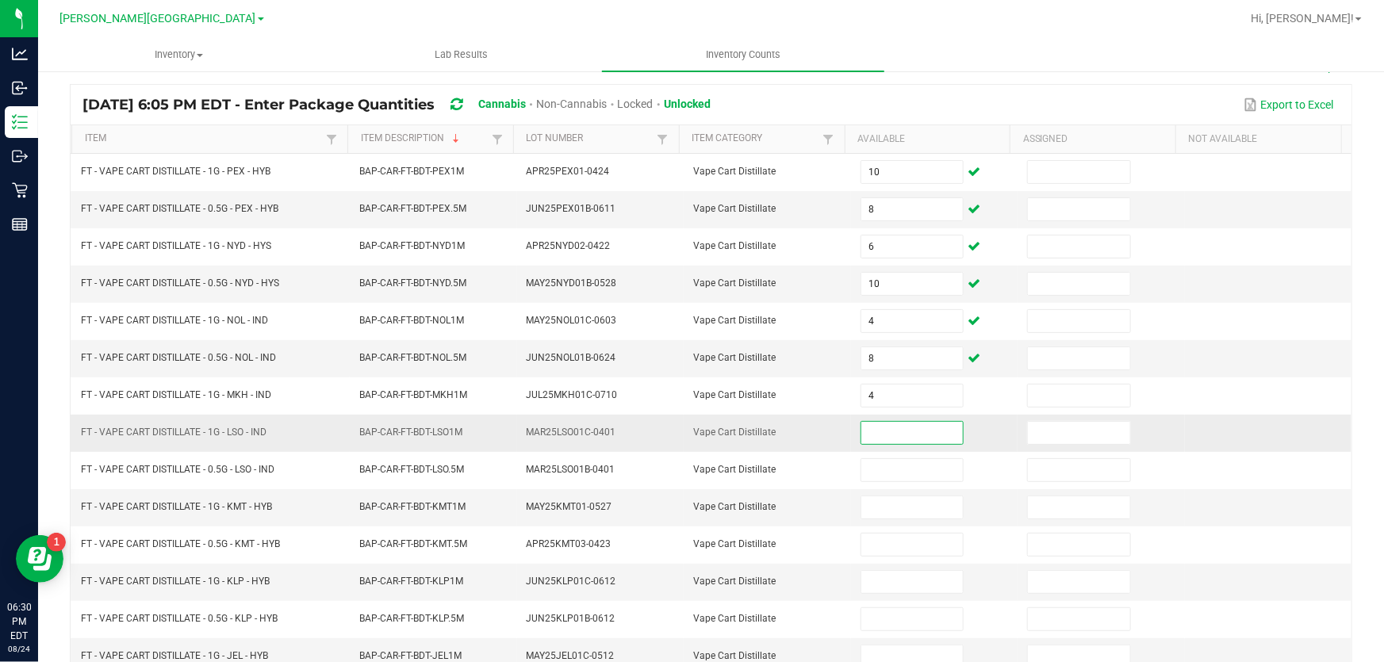
click at [890, 435] on input at bounding box center [912, 433] width 102 height 22
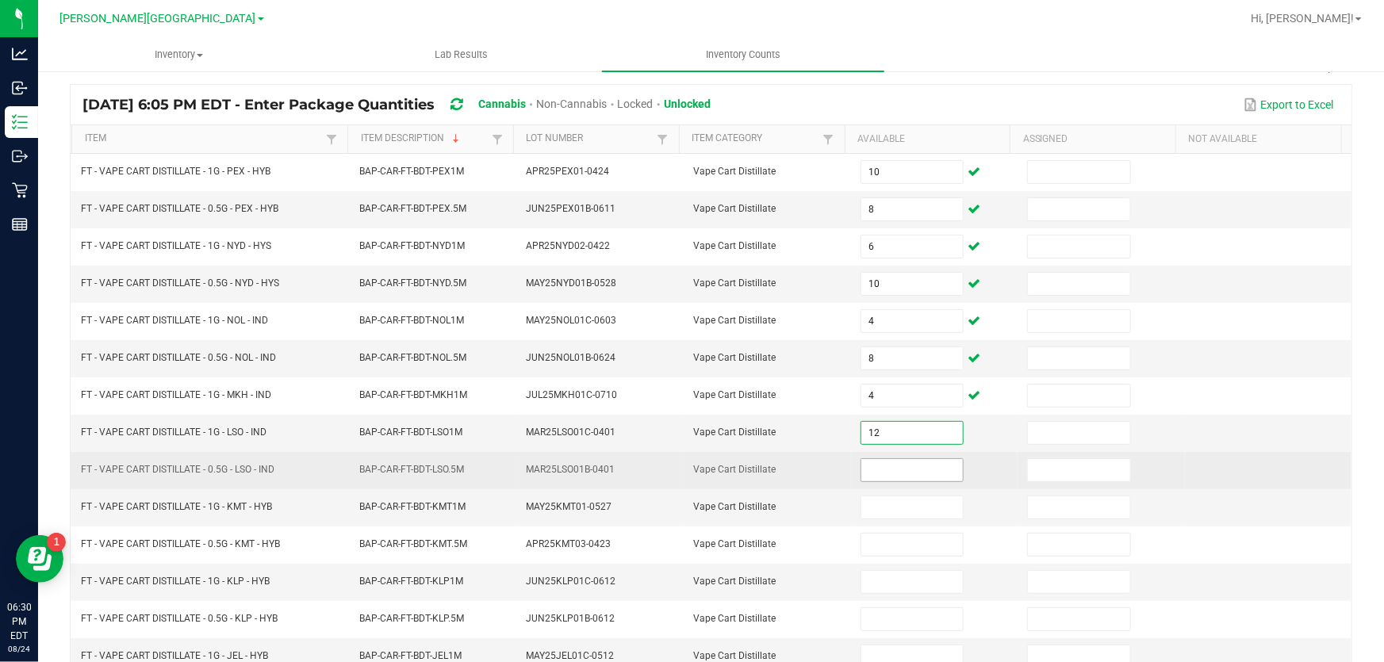
click at [883, 475] on input at bounding box center [912, 470] width 102 height 22
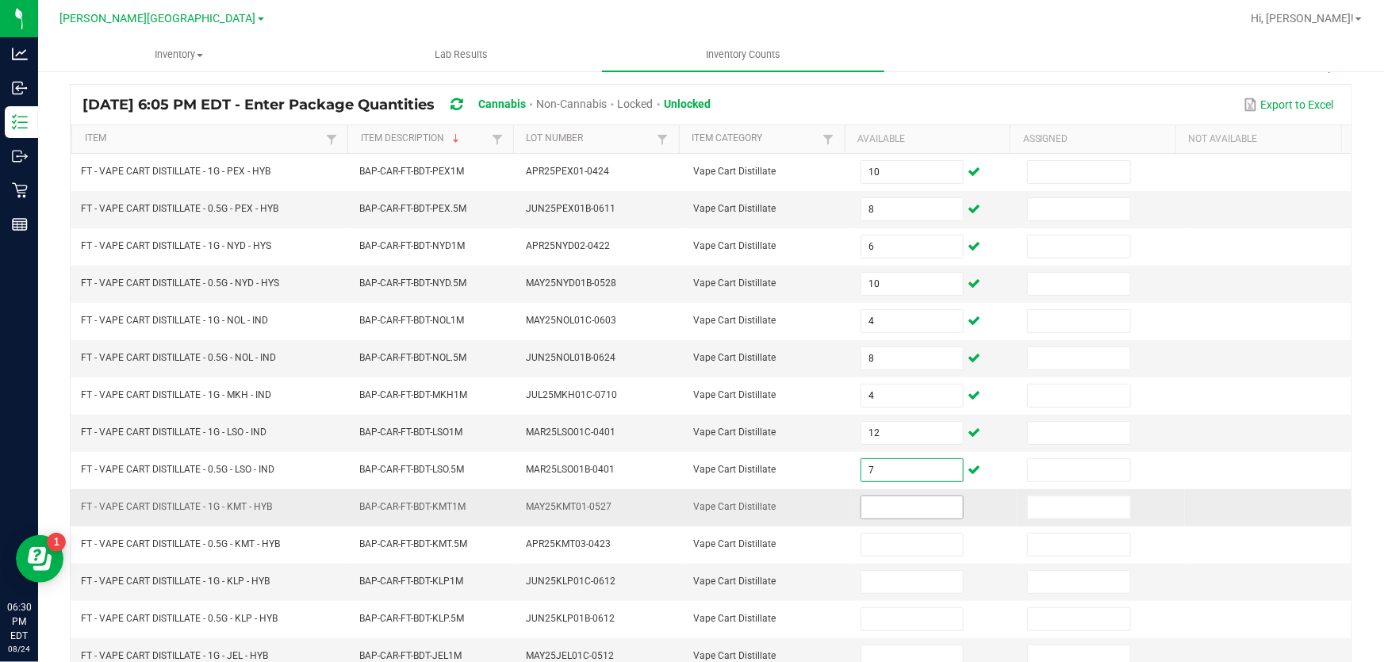
click at [874, 499] on input at bounding box center [912, 507] width 102 height 22
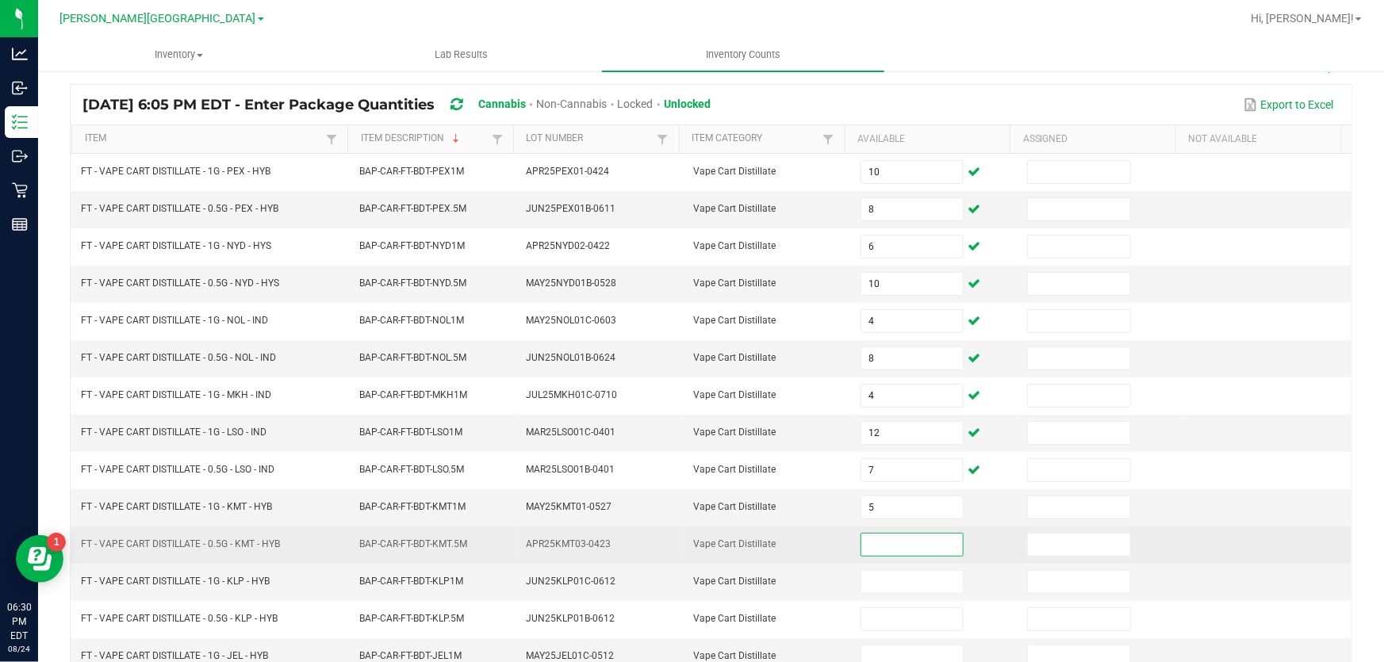
click at [880, 544] on input at bounding box center [912, 545] width 102 height 22
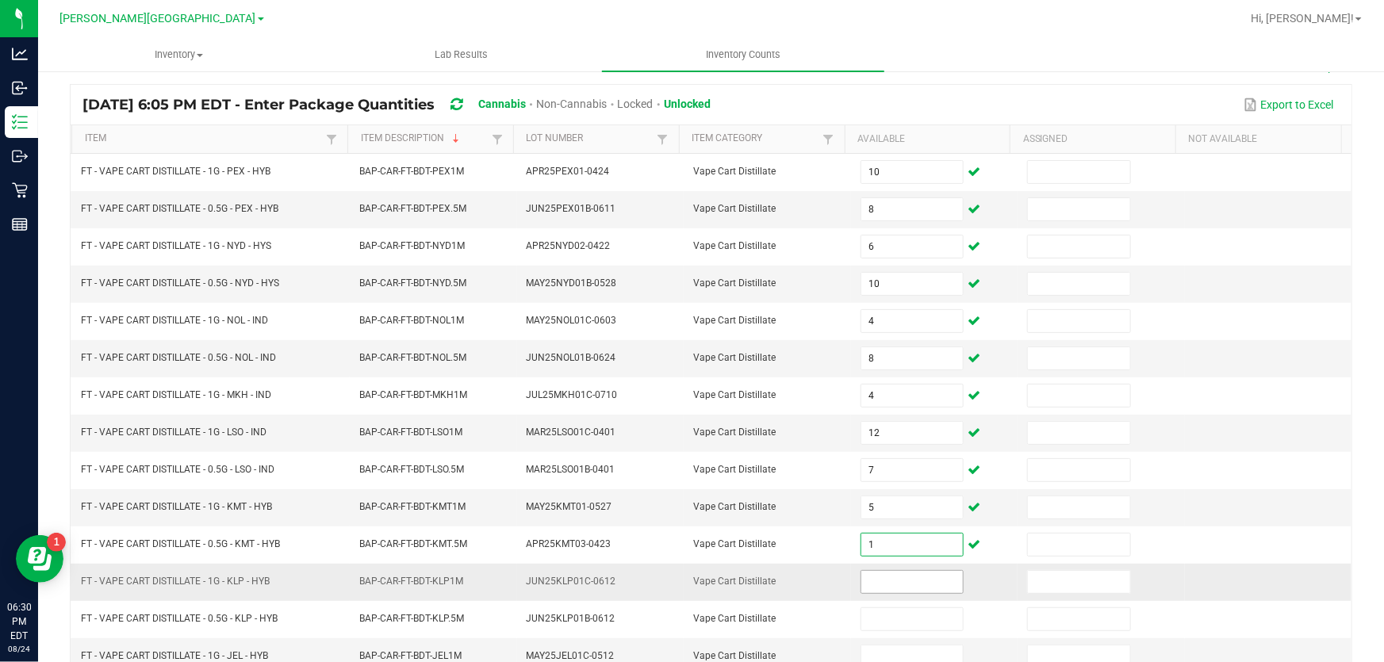
click at [910, 584] on input at bounding box center [912, 582] width 102 height 22
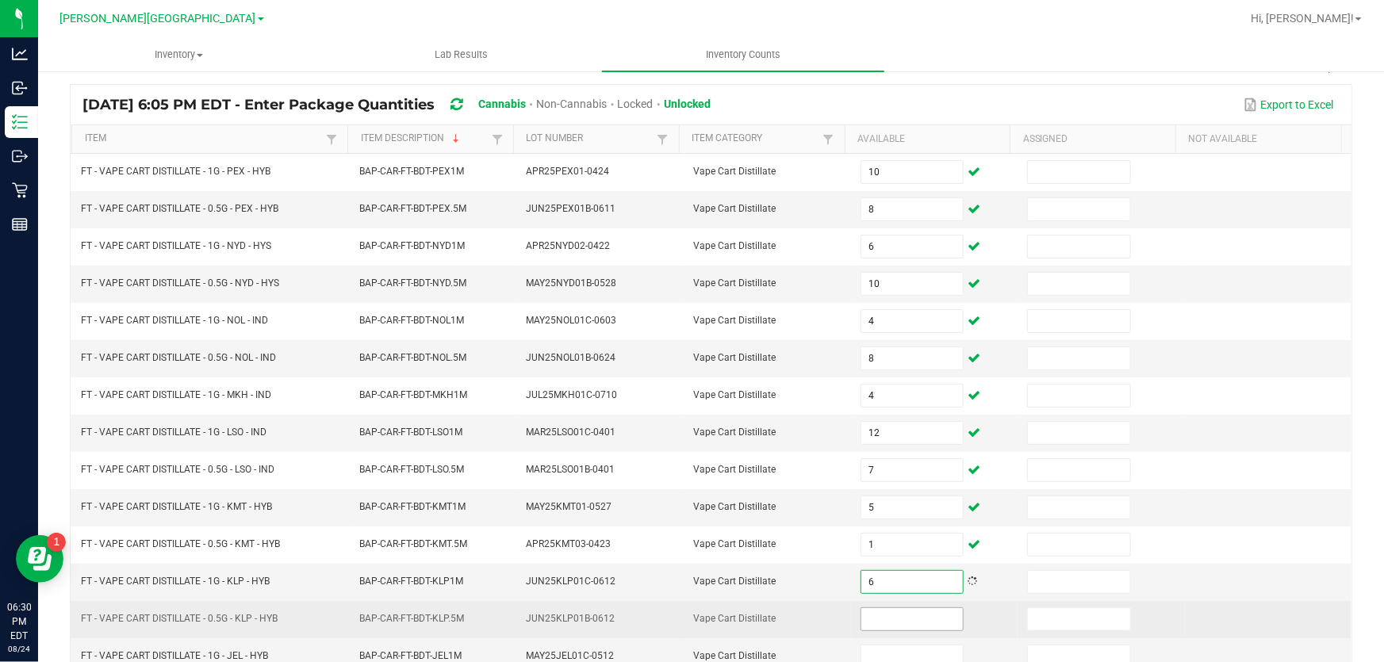
click at [893, 604] on td at bounding box center [934, 619] width 167 height 37
click at [887, 623] on input at bounding box center [912, 619] width 102 height 22
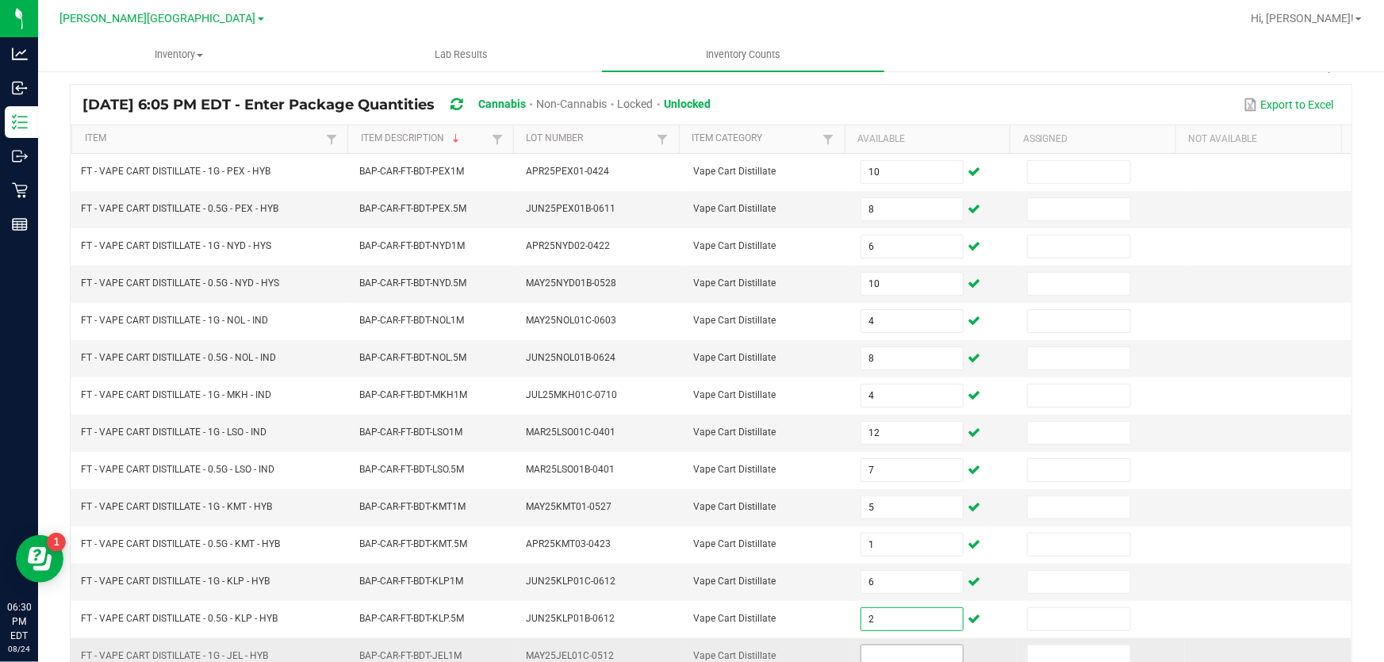
click at [887, 646] on input at bounding box center [912, 657] width 102 height 22
click at [1144, 417] on td at bounding box center [1101, 433] width 167 height 37
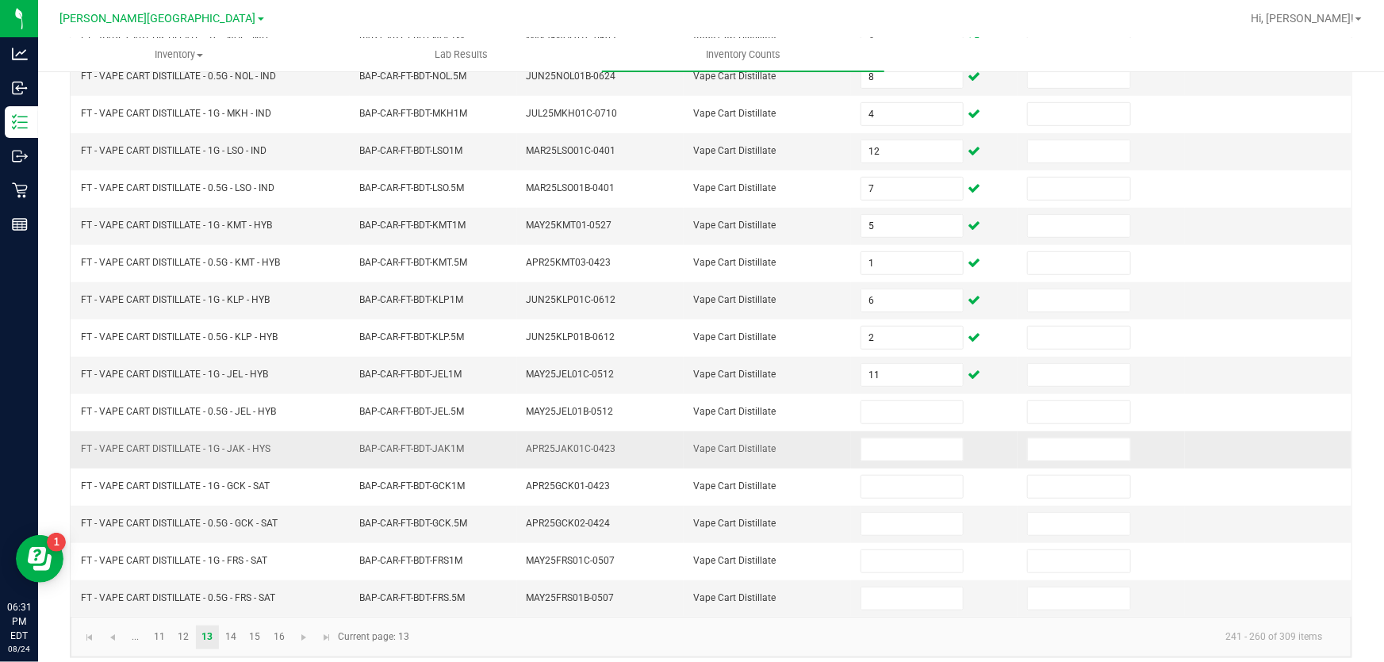
scroll to position [390, 0]
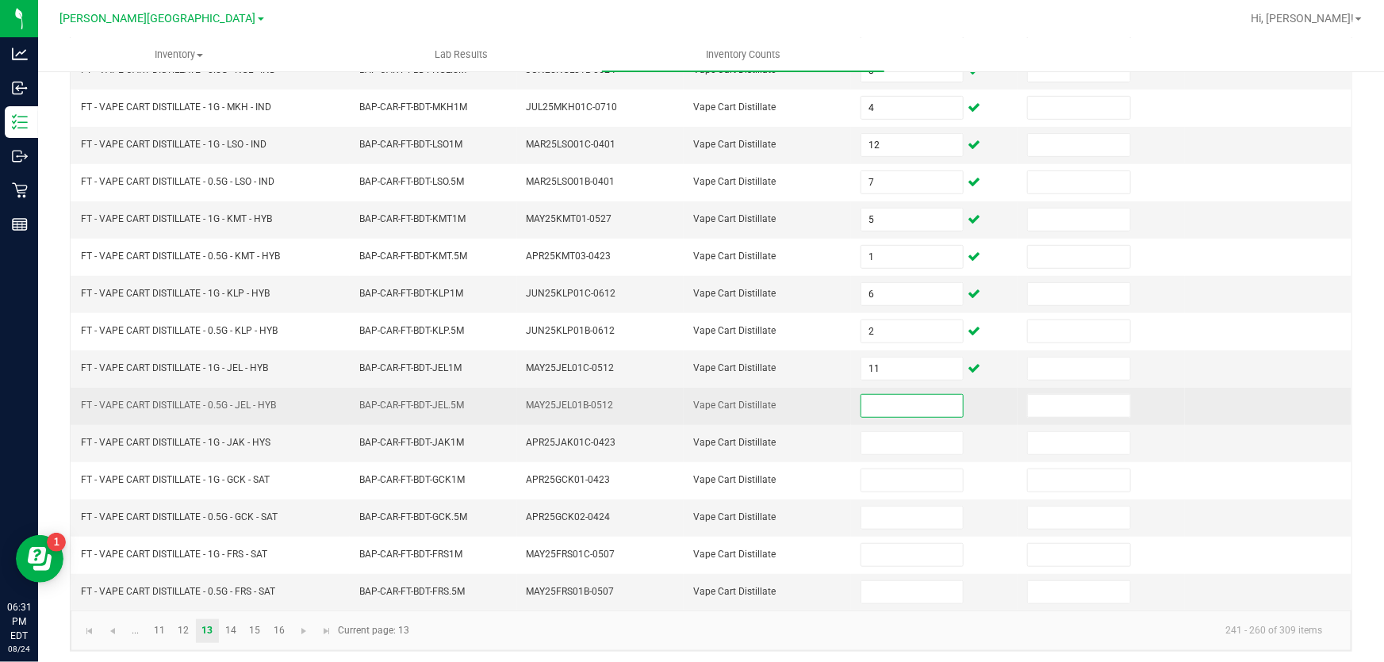
click at [903, 400] on input at bounding box center [912, 406] width 102 height 22
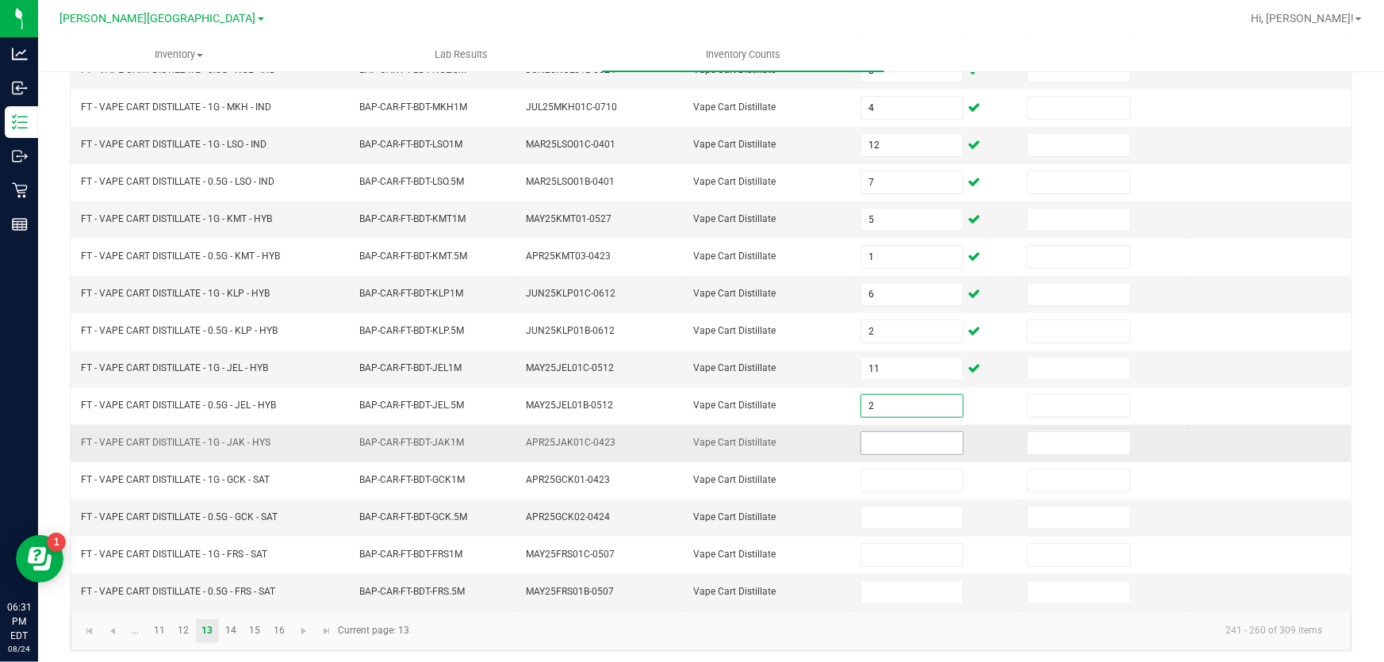
click at [896, 434] on input at bounding box center [912, 443] width 102 height 22
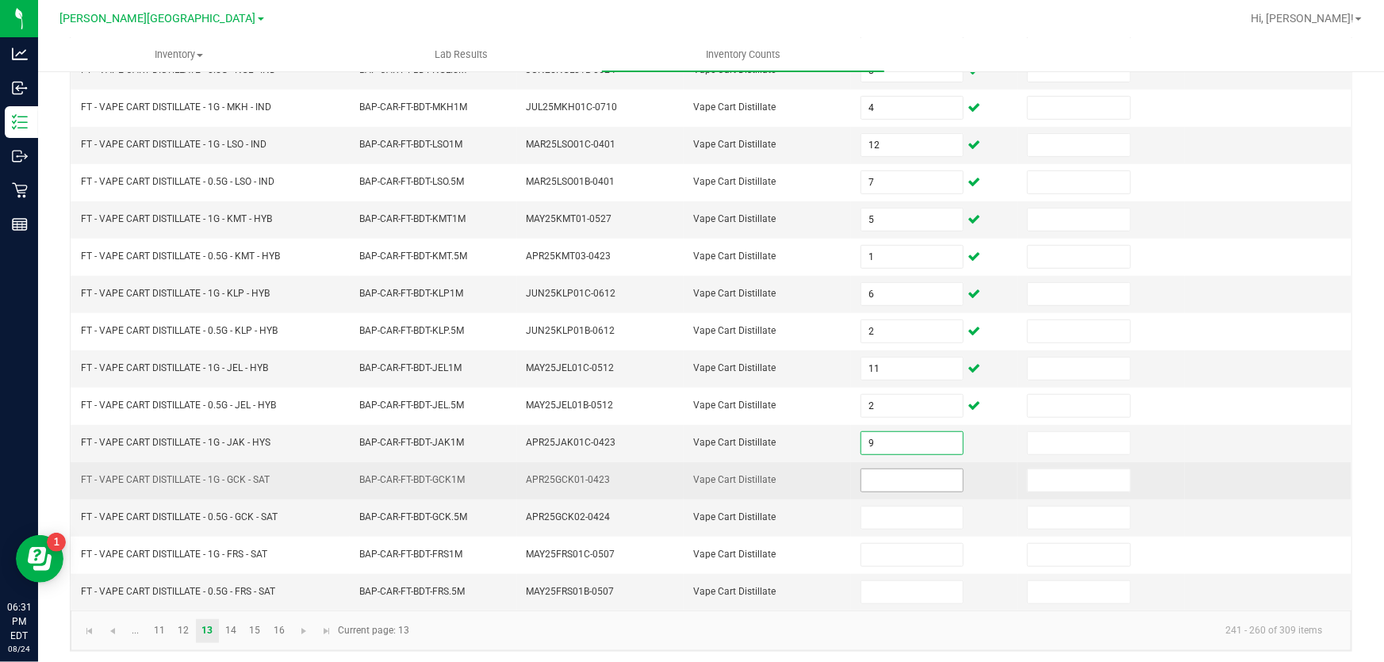
click at [903, 472] on input at bounding box center [912, 480] width 102 height 22
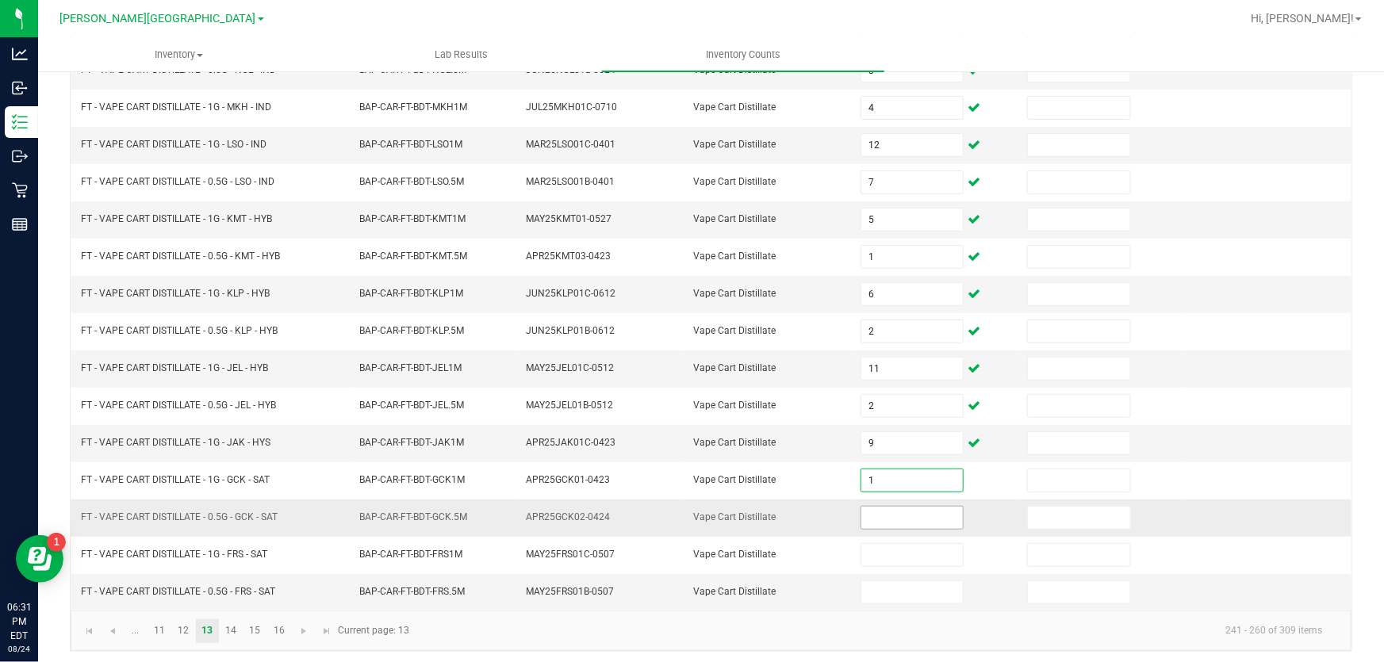
click at [872, 507] on input at bounding box center [912, 518] width 102 height 22
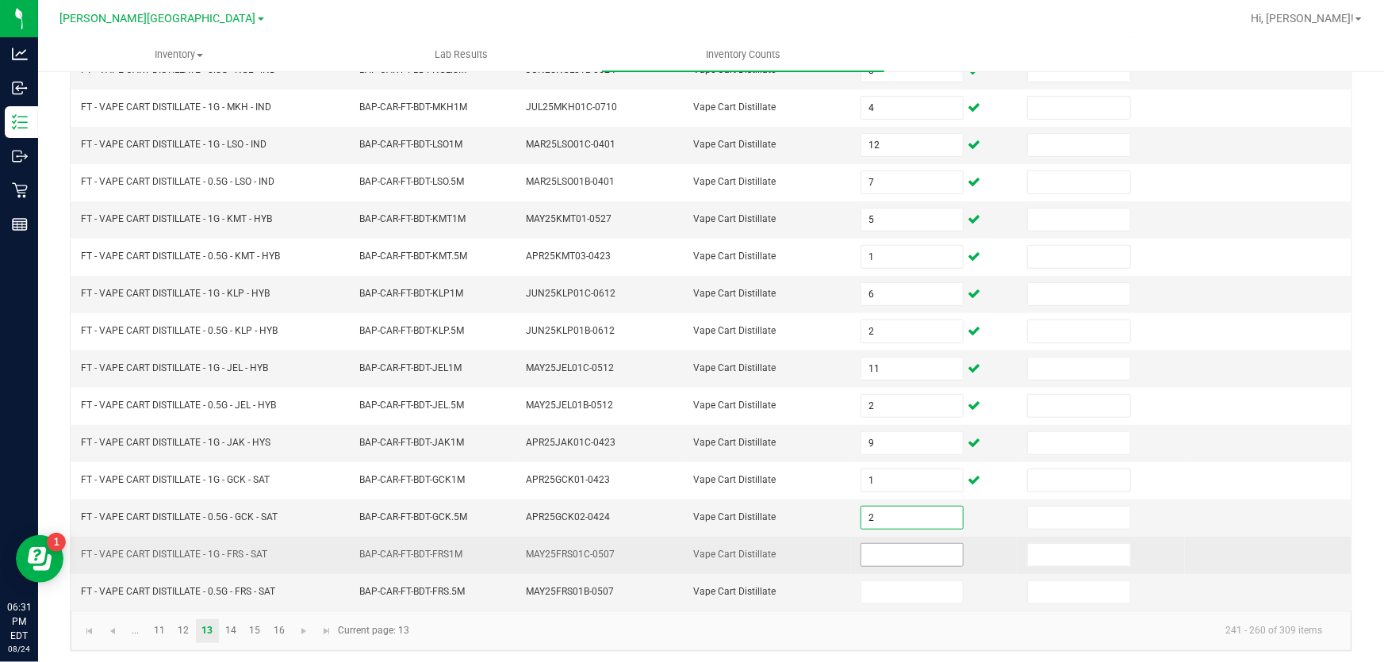
click at [877, 550] on input at bounding box center [912, 555] width 102 height 22
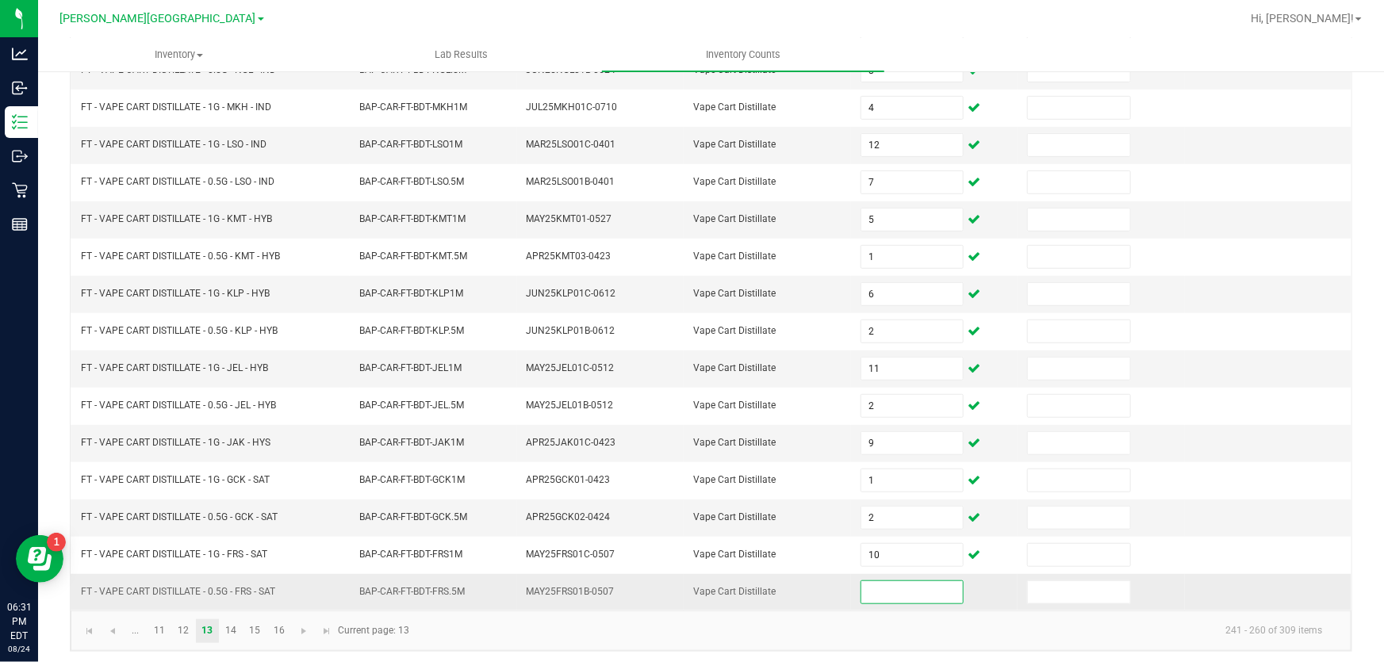
click at [876, 581] on input at bounding box center [912, 592] width 102 height 22
click at [237, 625] on link "14" at bounding box center [231, 631] width 23 height 24
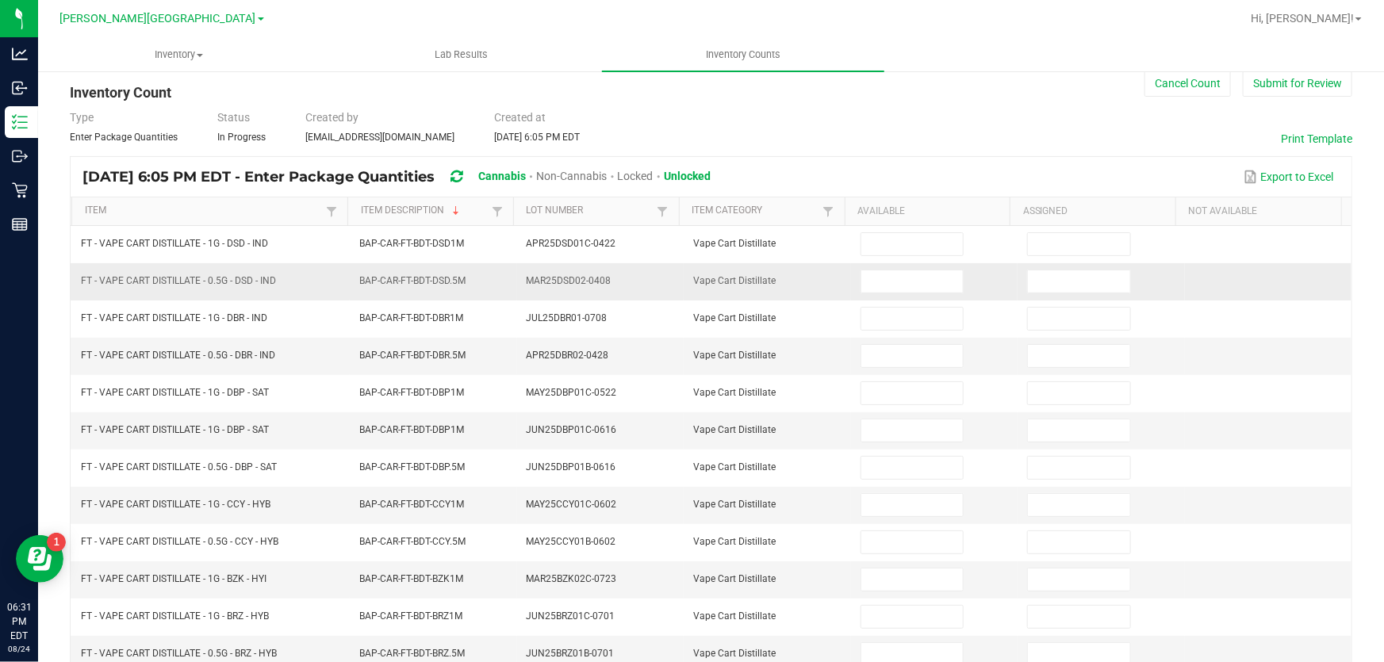
scroll to position [0, 0]
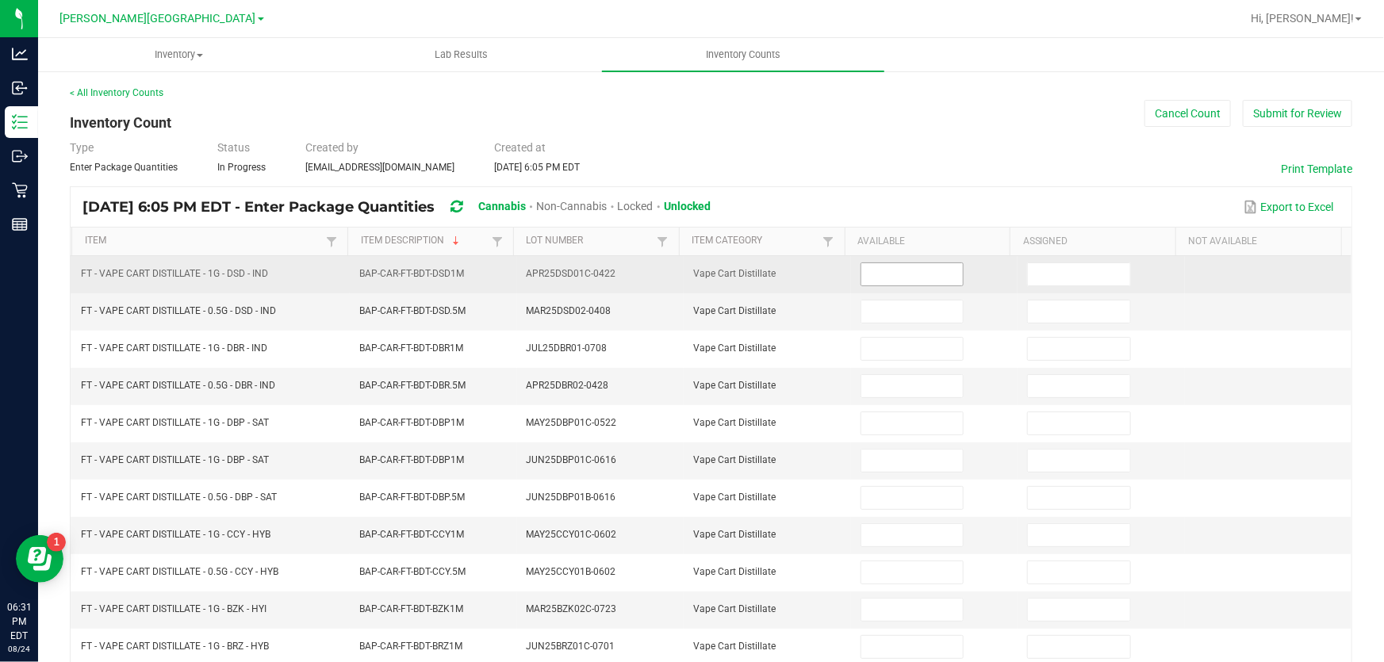
click at [939, 275] on input at bounding box center [912, 274] width 102 height 22
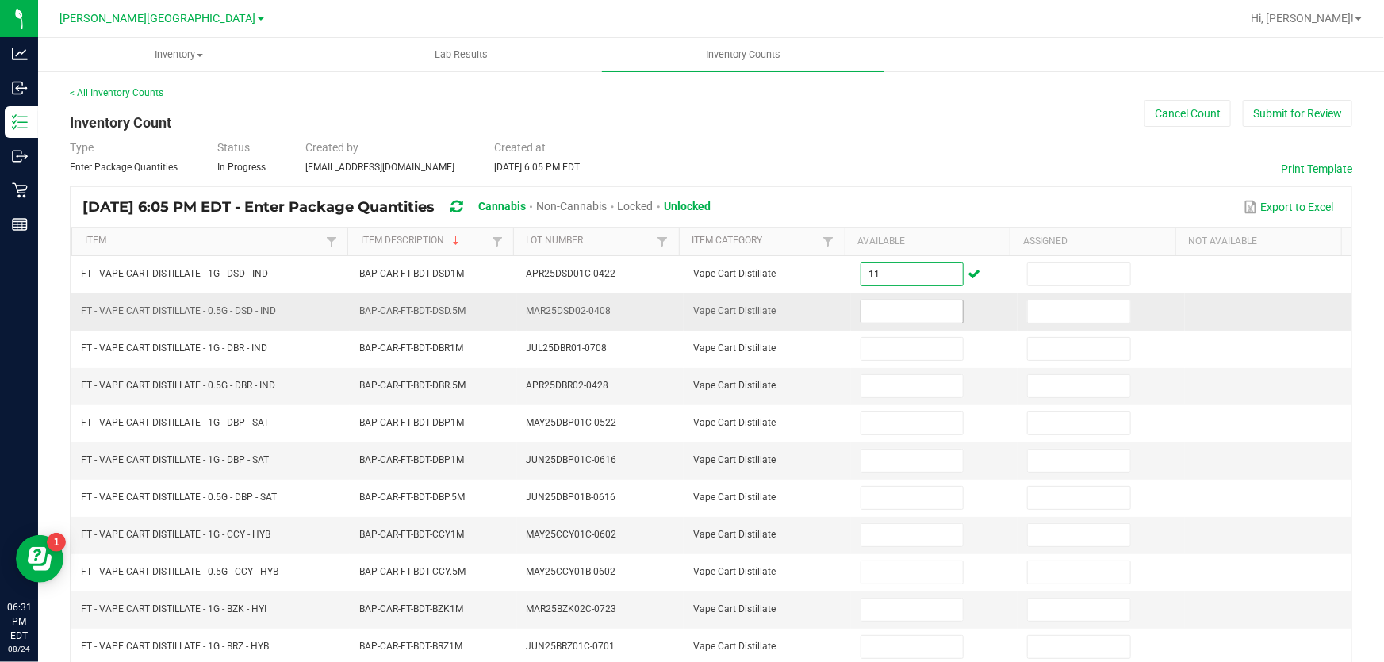
click at [885, 309] on input at bounding box center [912, 312] width 102 height 22
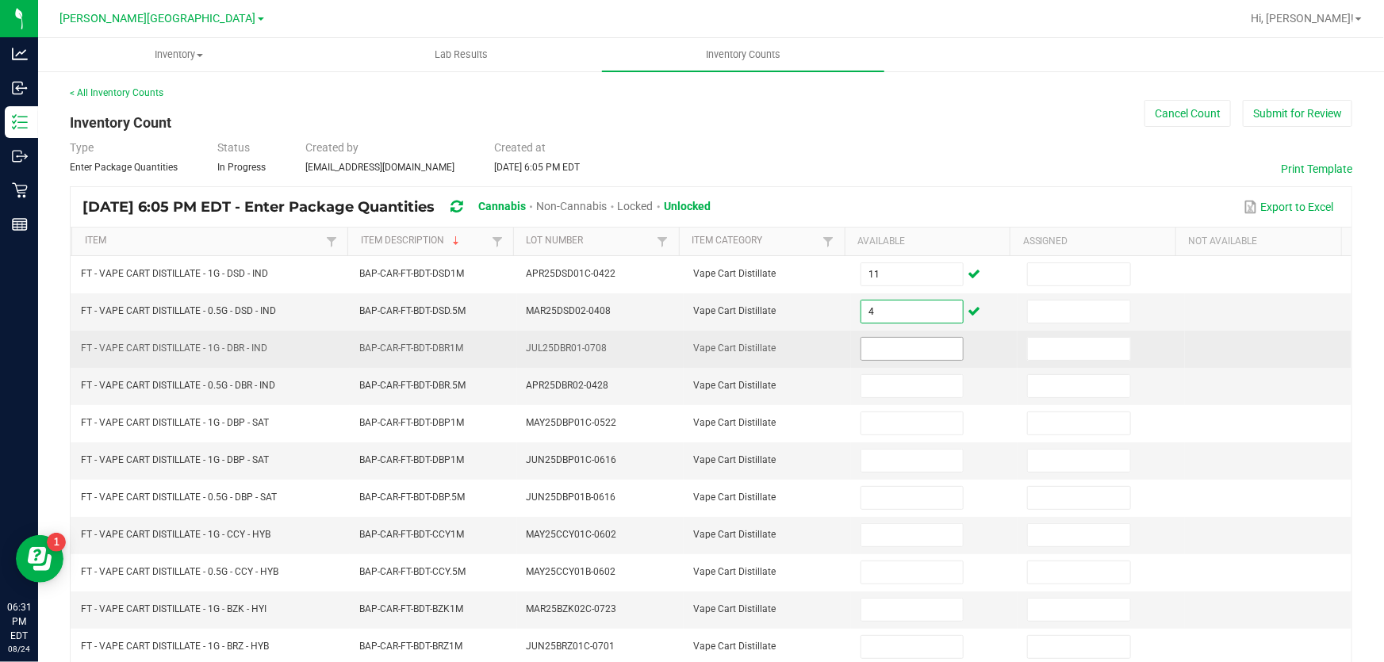
click at [876, 342] on input at bounding box center [912, 349] width 102 height 22
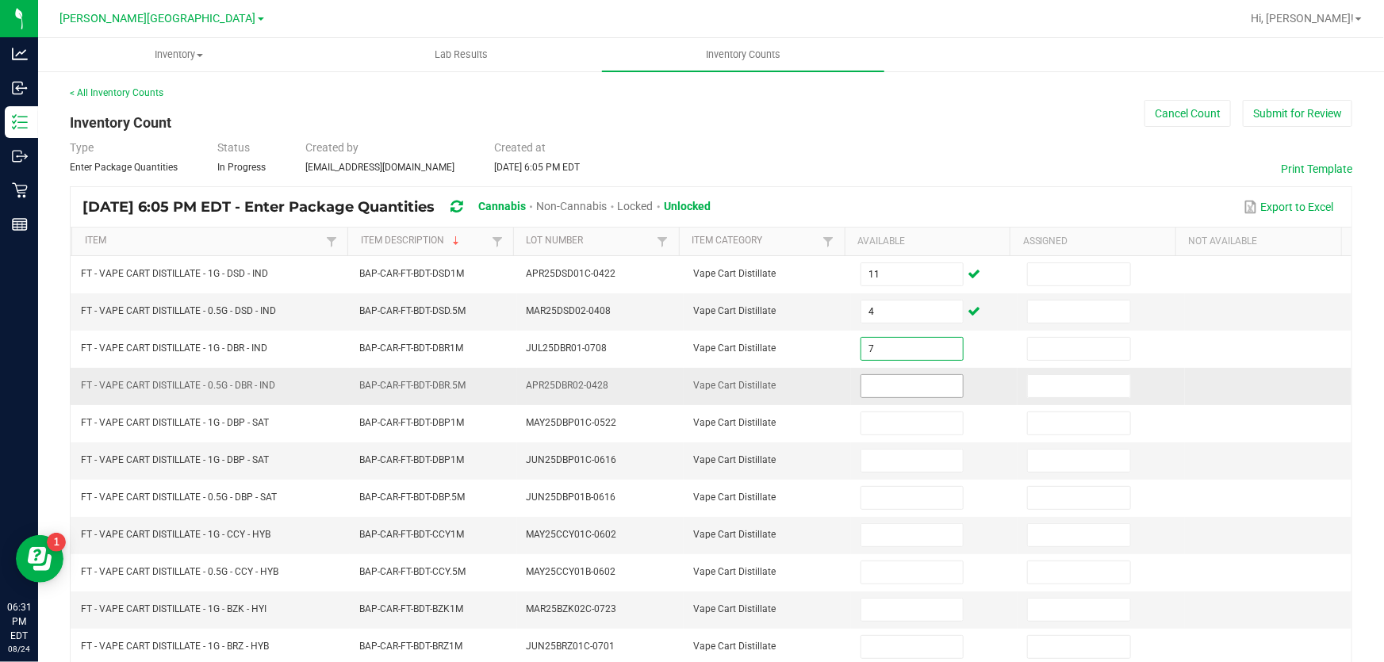
click at [880, 386] on input at bounding box center [912, 386] width 102 height 22
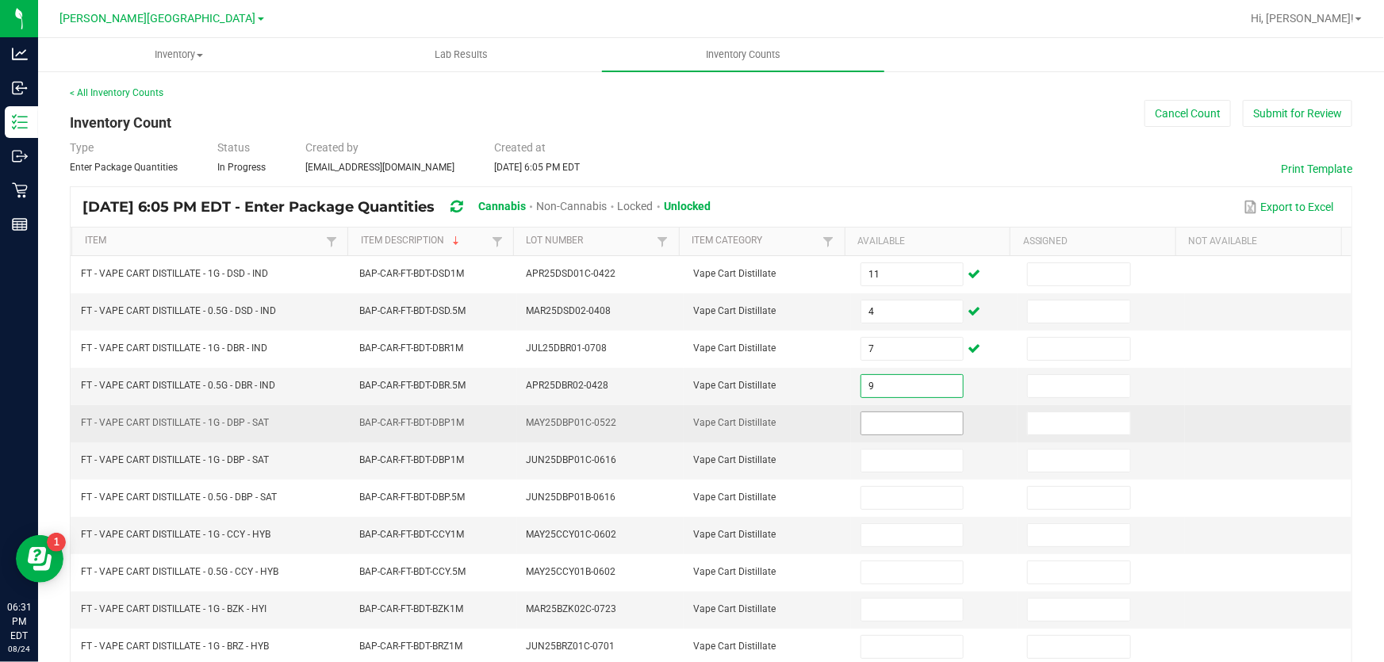
click at [868, 424] on input at bounding box center [912, 423] width 102 height 22
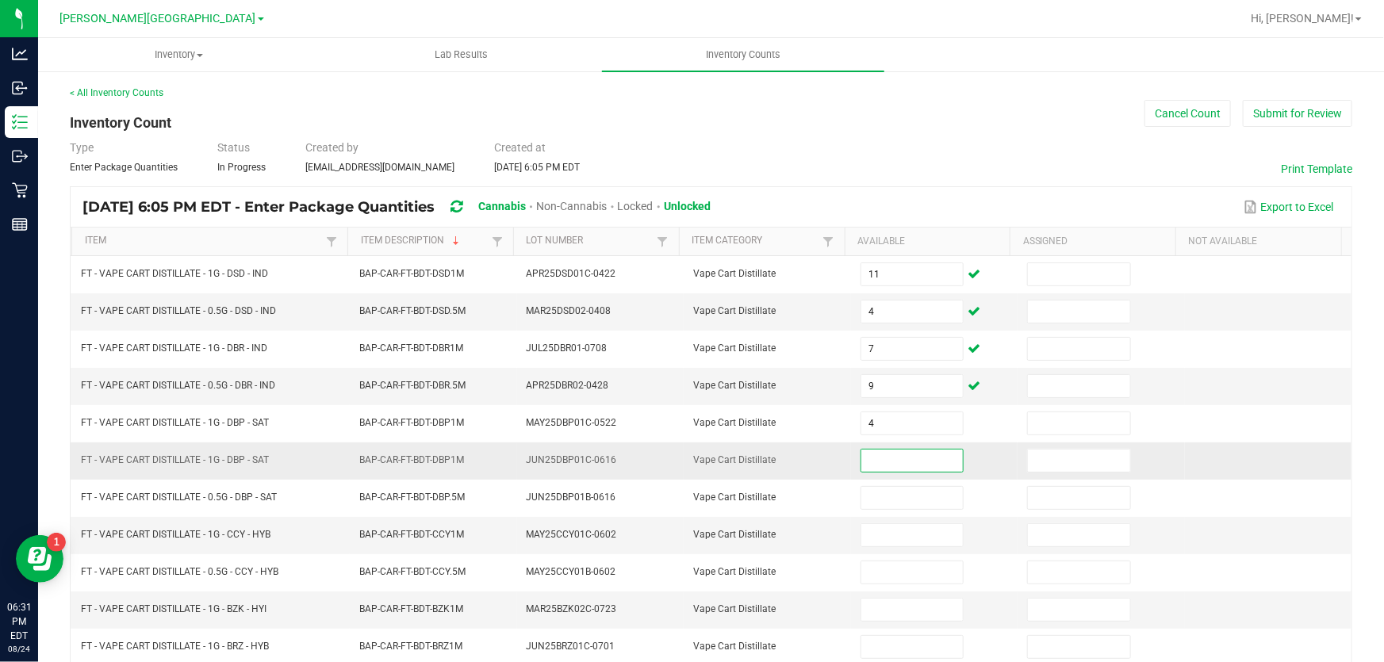
click at [876, 461] on input at bounding box center [912, 461] width 102 height 22
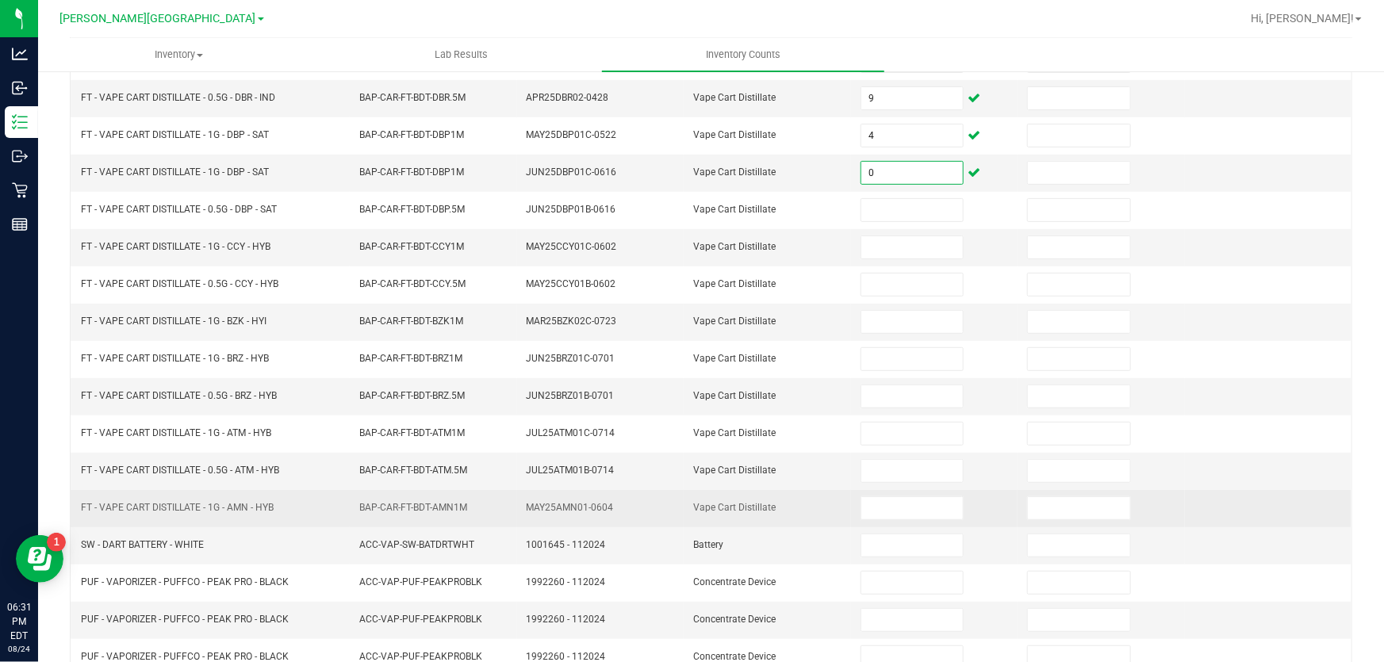
scroll to position [360, 0]
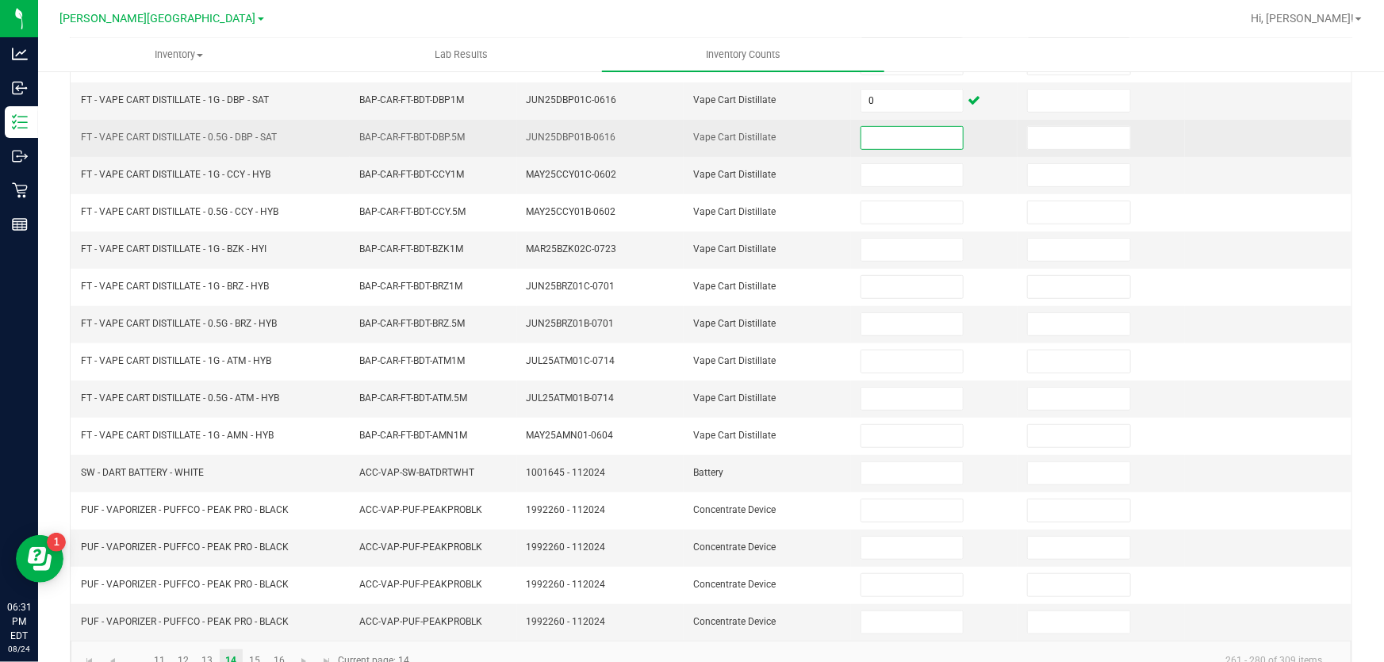
click at [863, 135] on input at bounding box center [912, 138] width 102 height 22
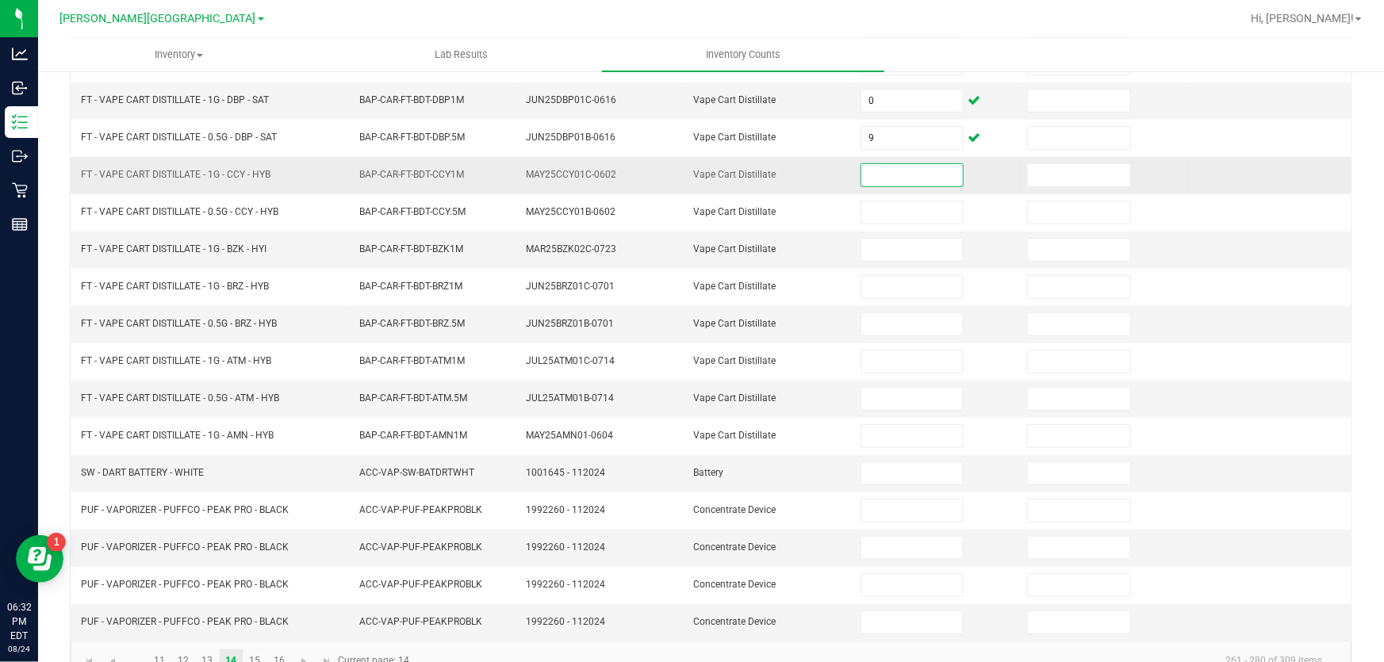
click at [882, 171] on input at bounding box center [912, 175] width 102 height 22
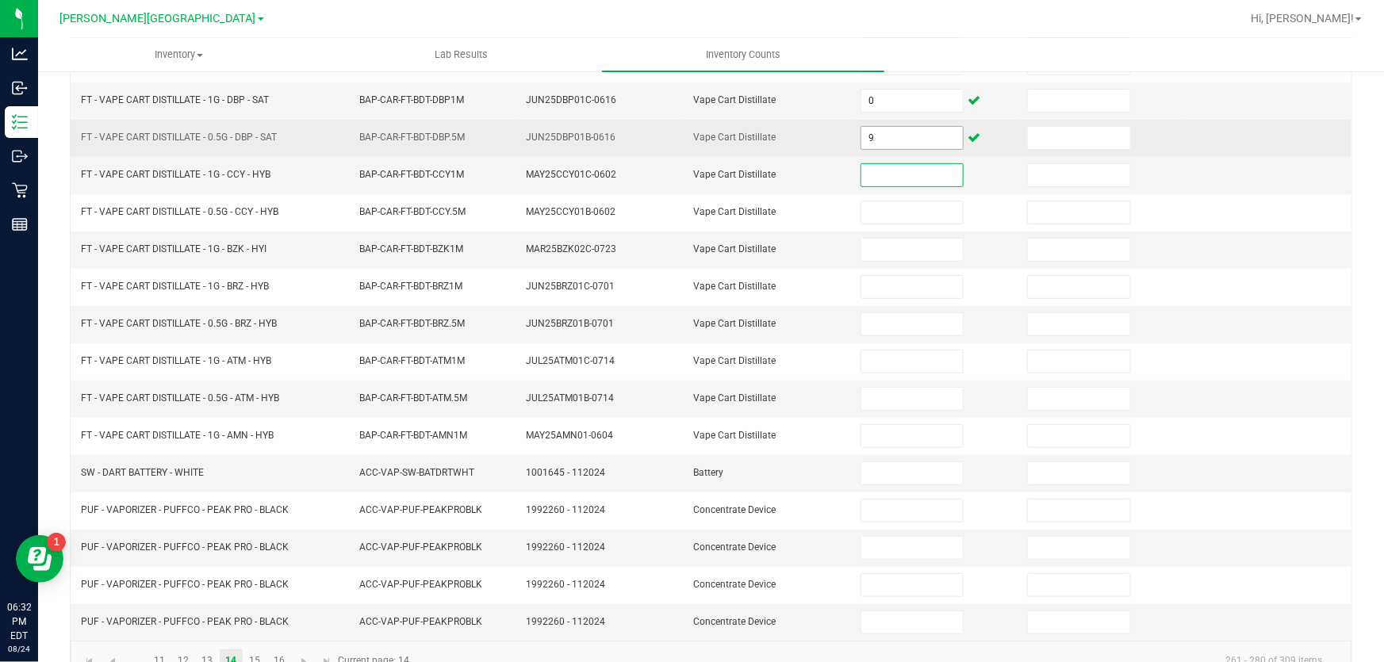
click at [891, 135] on input "9" at bounding box center [912, 138] width 102 height 22
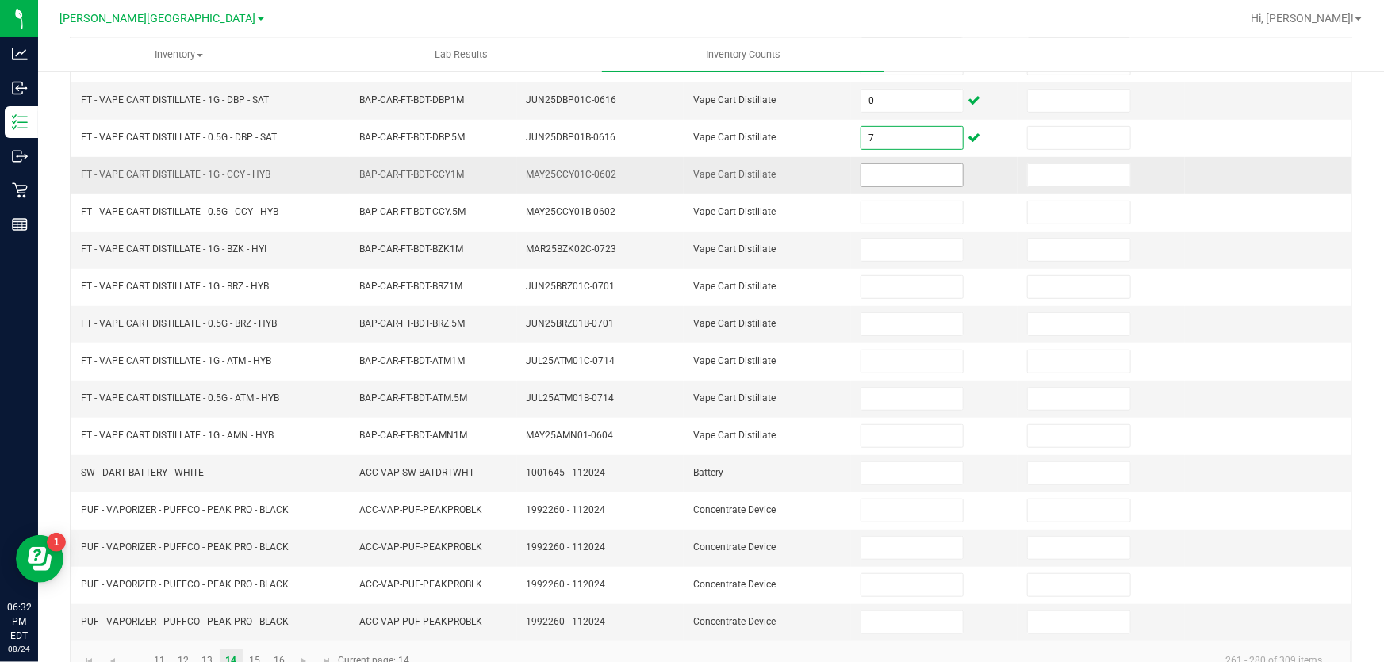
click at [876, 174] on input at bounding box center [912, 175] width 102 height 22
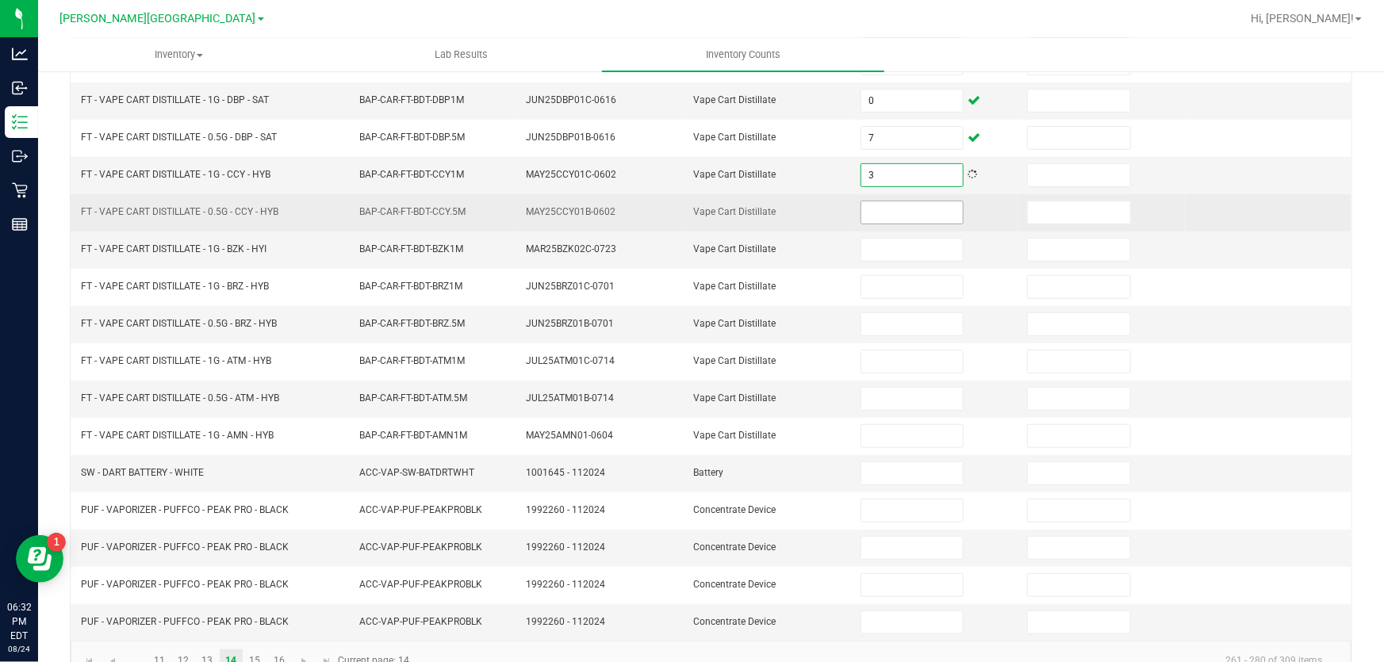
click at [873, 209] on input at bounding box center [912, 212] width 102 height 22
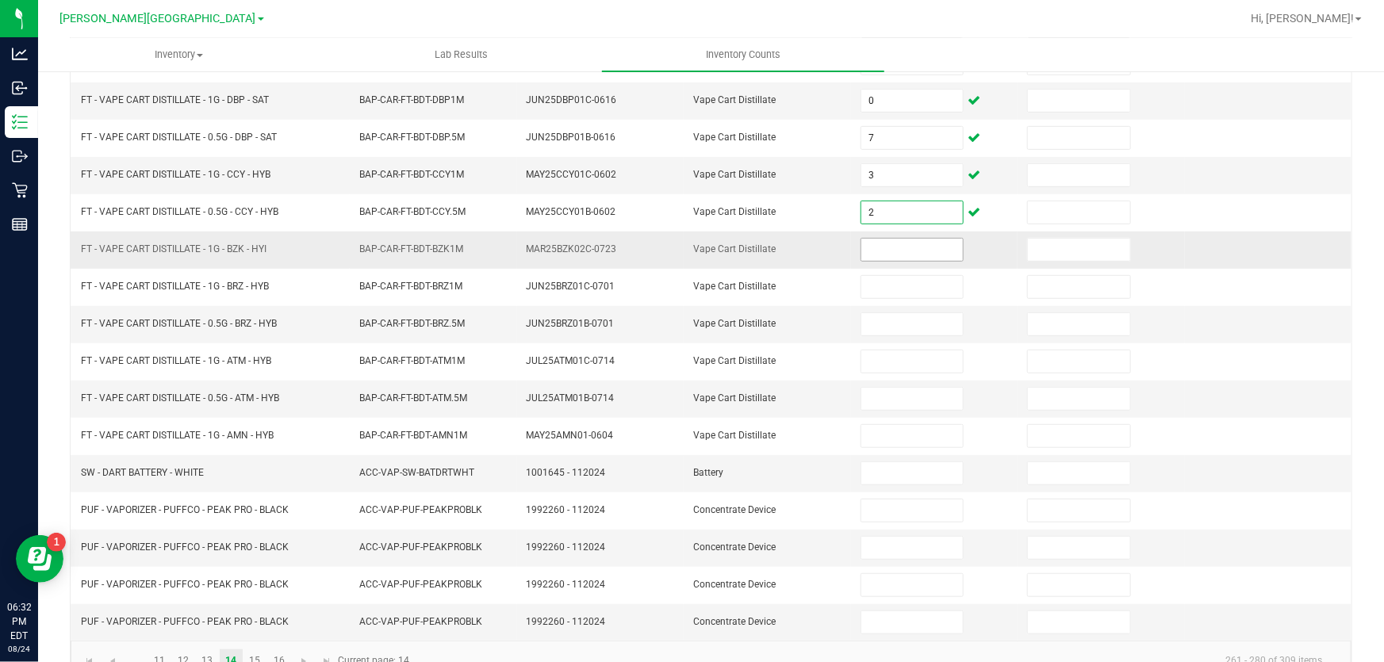
click at [877, 251] on input at bounding box center [912, 250] width 102 height 22
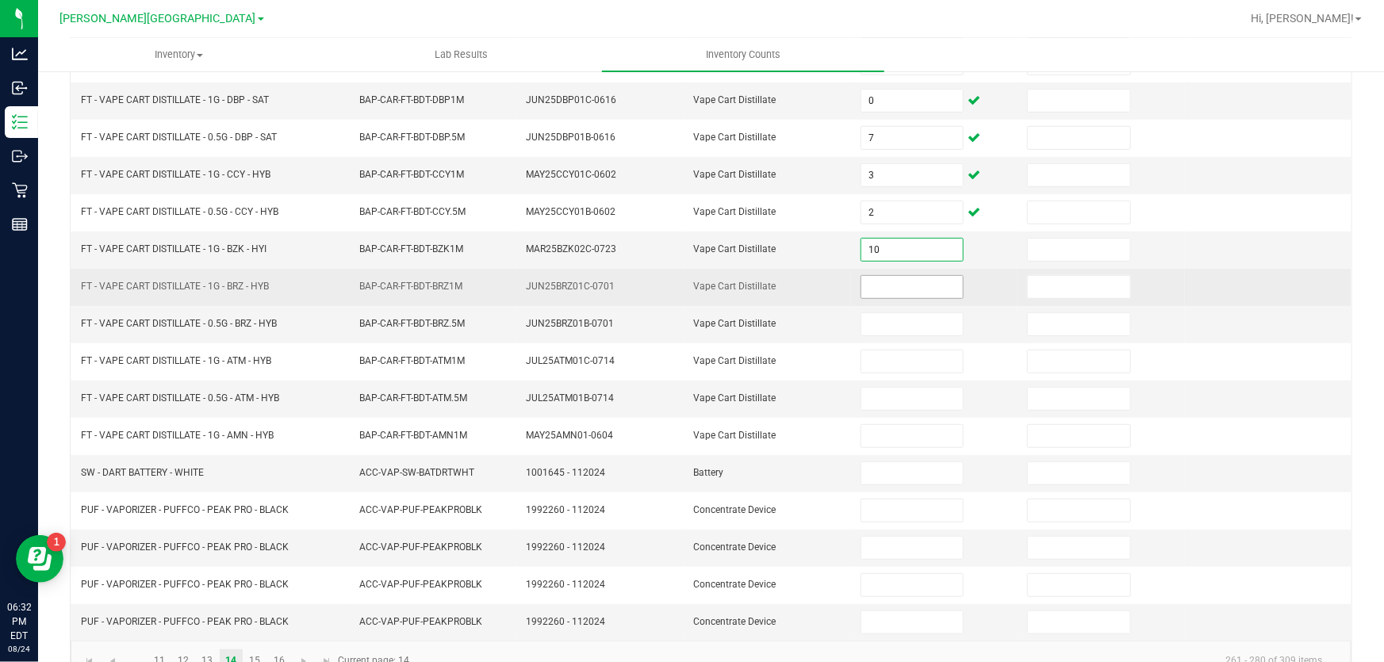
click at [861, 278] on input at bounding box center [912, 287] width 102 height 22
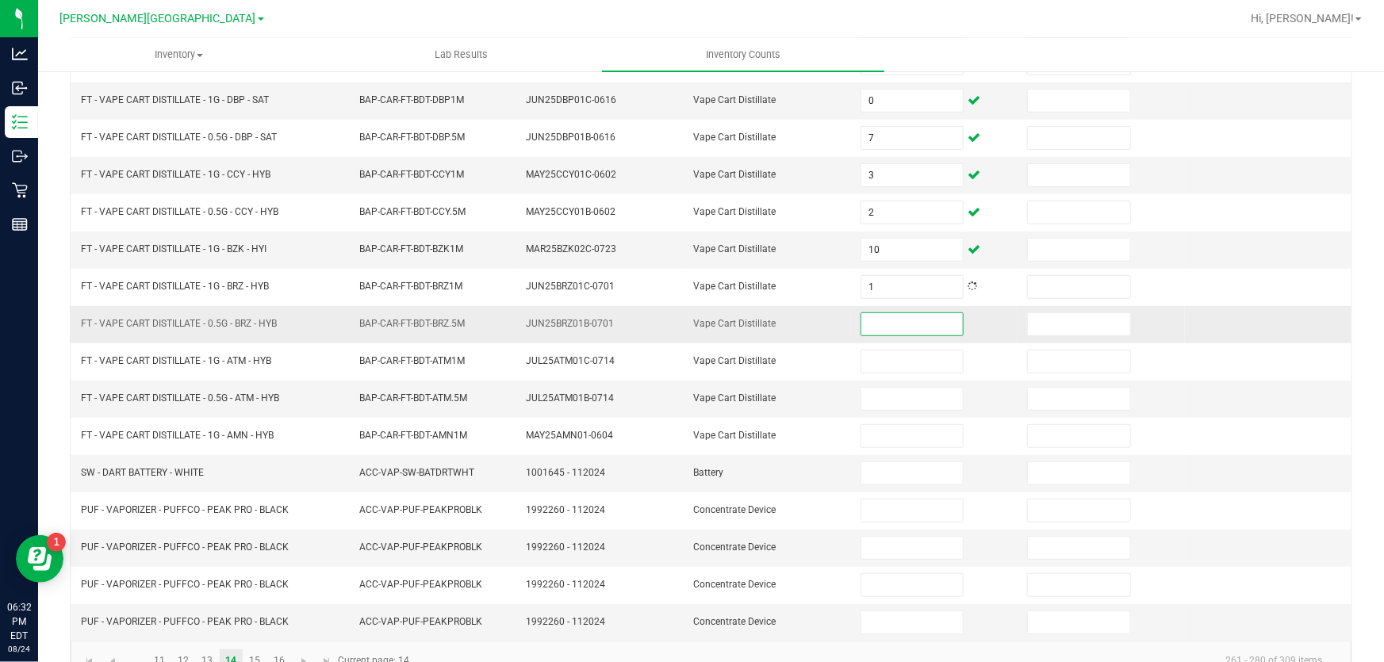
click at [876, 313] on input at bounding box center [912, 324] width 102 height 22
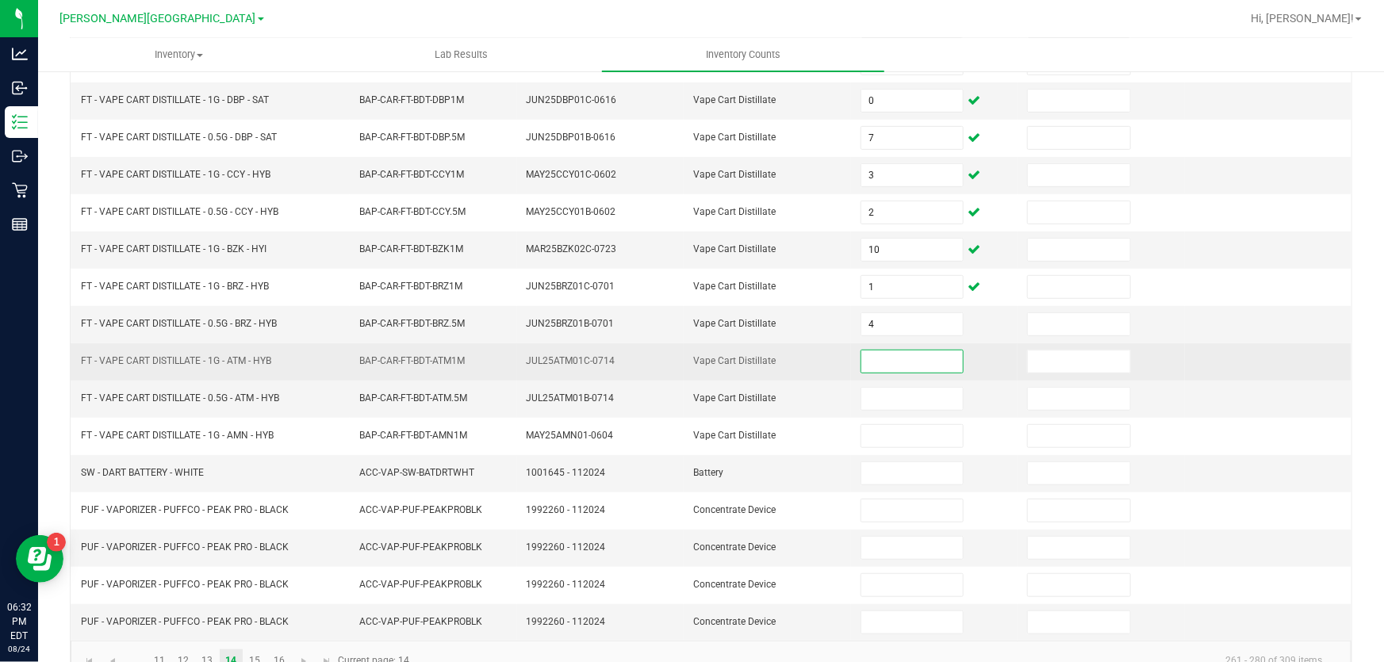
click at [876, 358] on input at bounding box center [912, 362] width 102 height 22
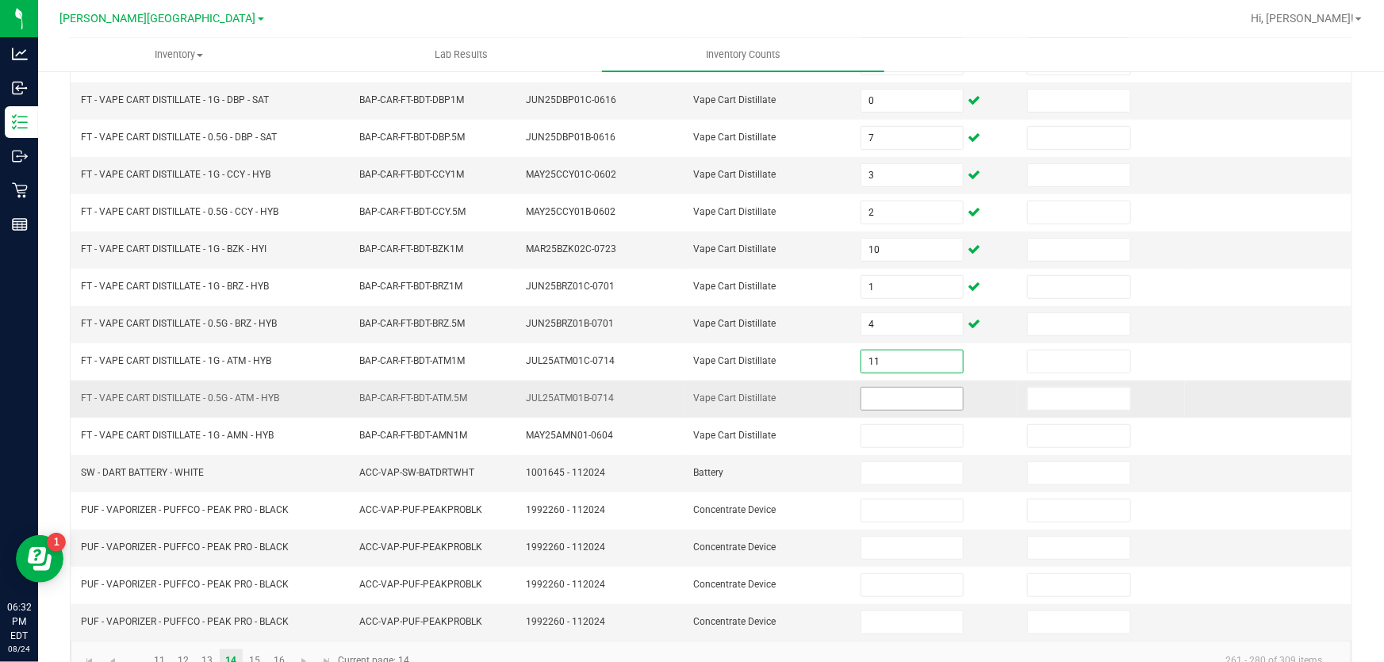
click at [886, 393] on input at bounding box center [912, 399] width 102 height 22
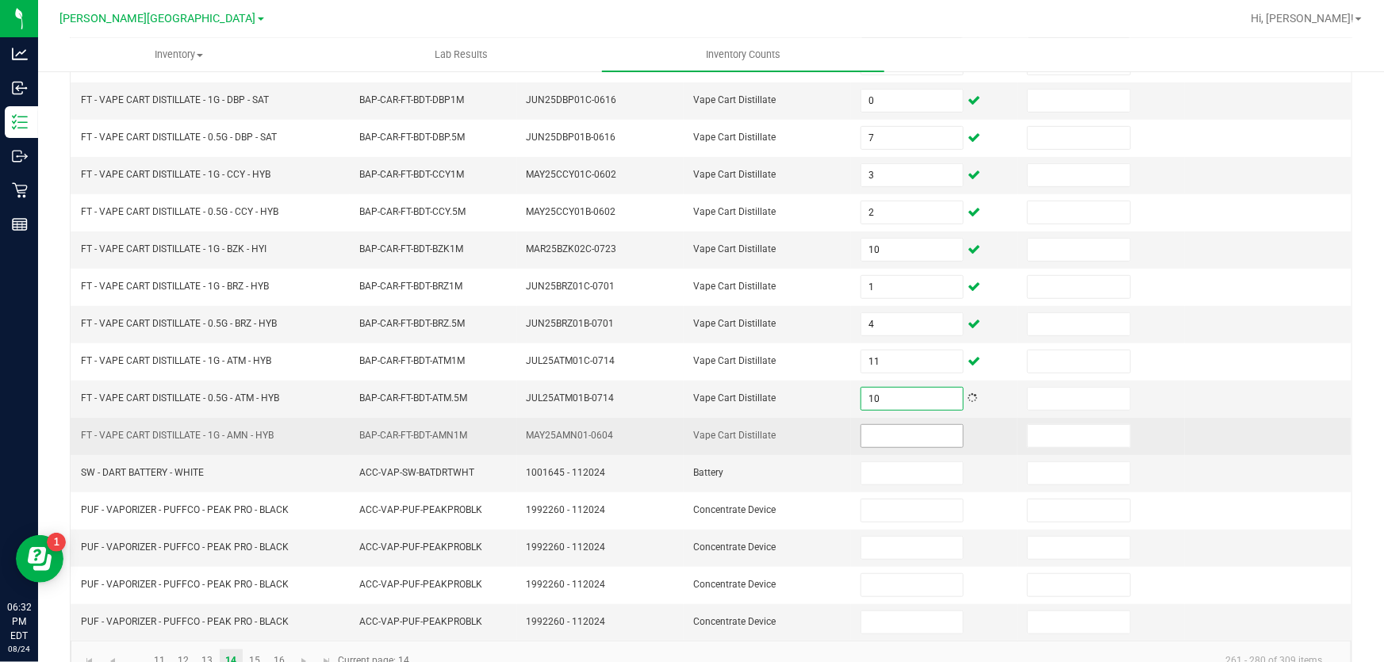
click at [881, 430] on input at bounding box center [912, 436] width 102 height 22
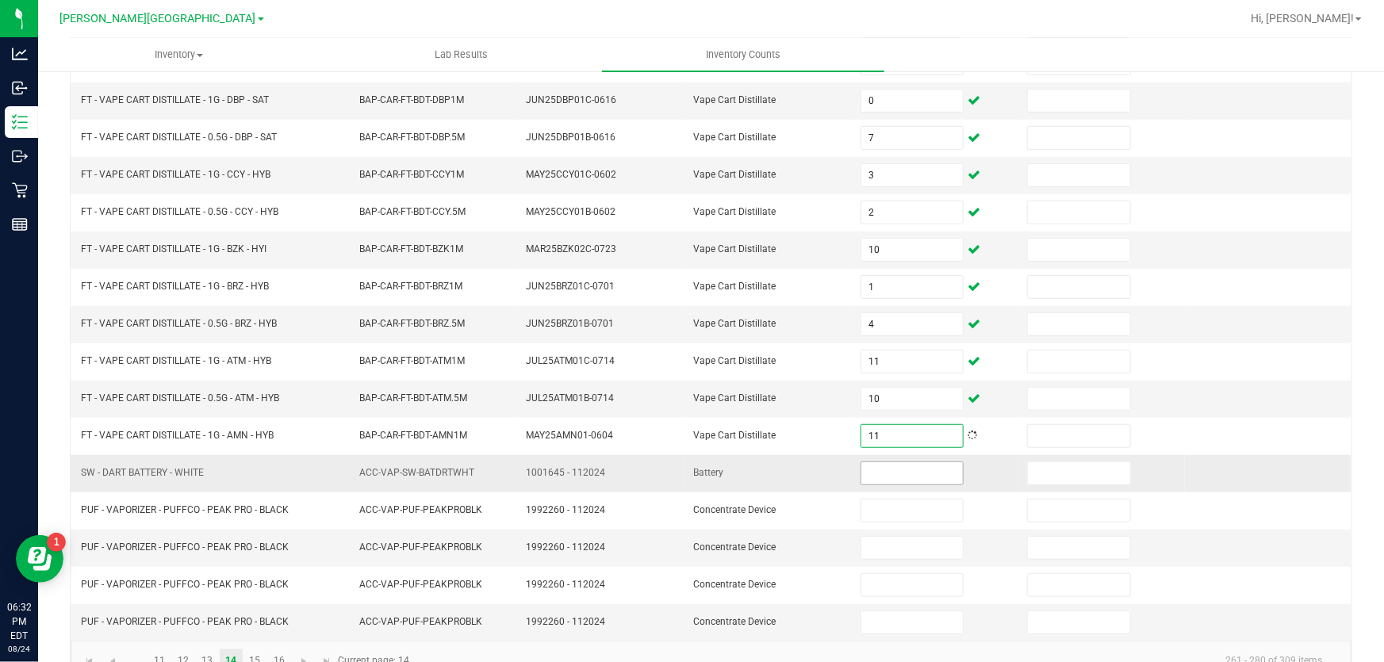
click at [872, 466] on input at bounding box center [912, 473] width 102 height 22
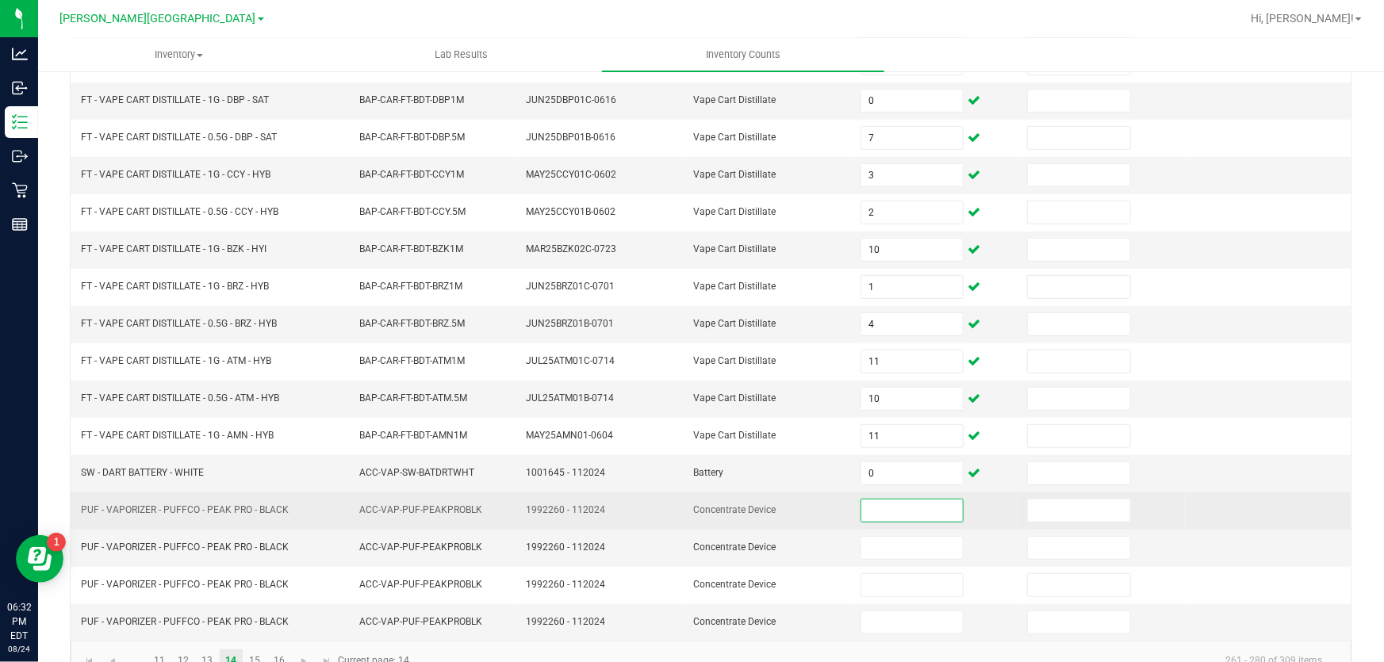
click at [883, 500] on input at bounding box center [912, 511] width 102 height 22
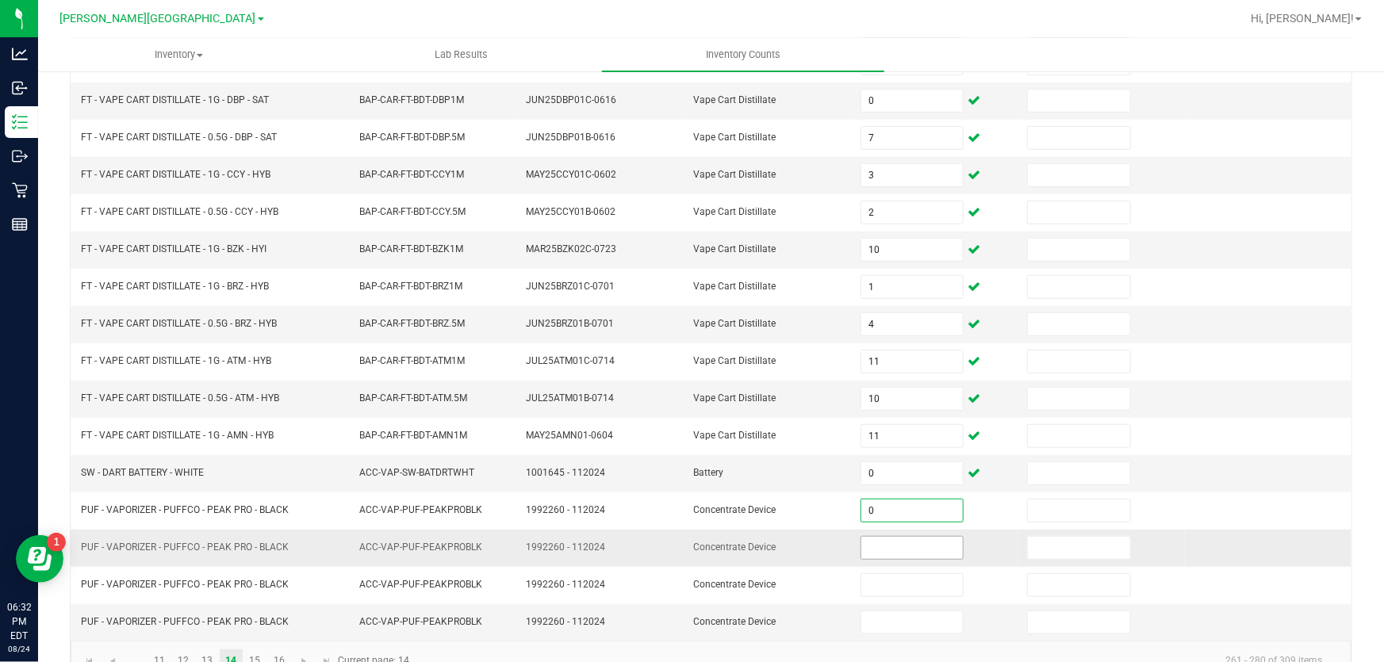
click at [878, 538] on input at bounding box center [912, 548] width 102 height 22
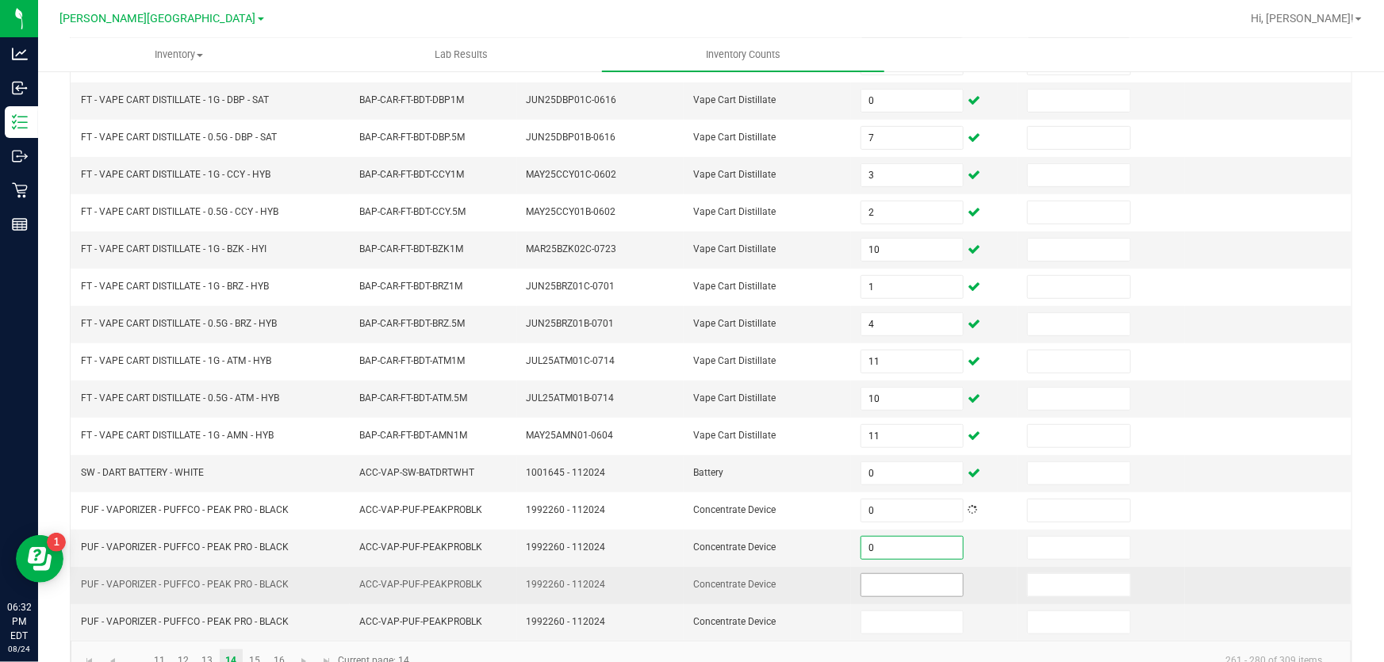
click at [877, 575] on input at bounding box center [912, 585] width 102 height 22
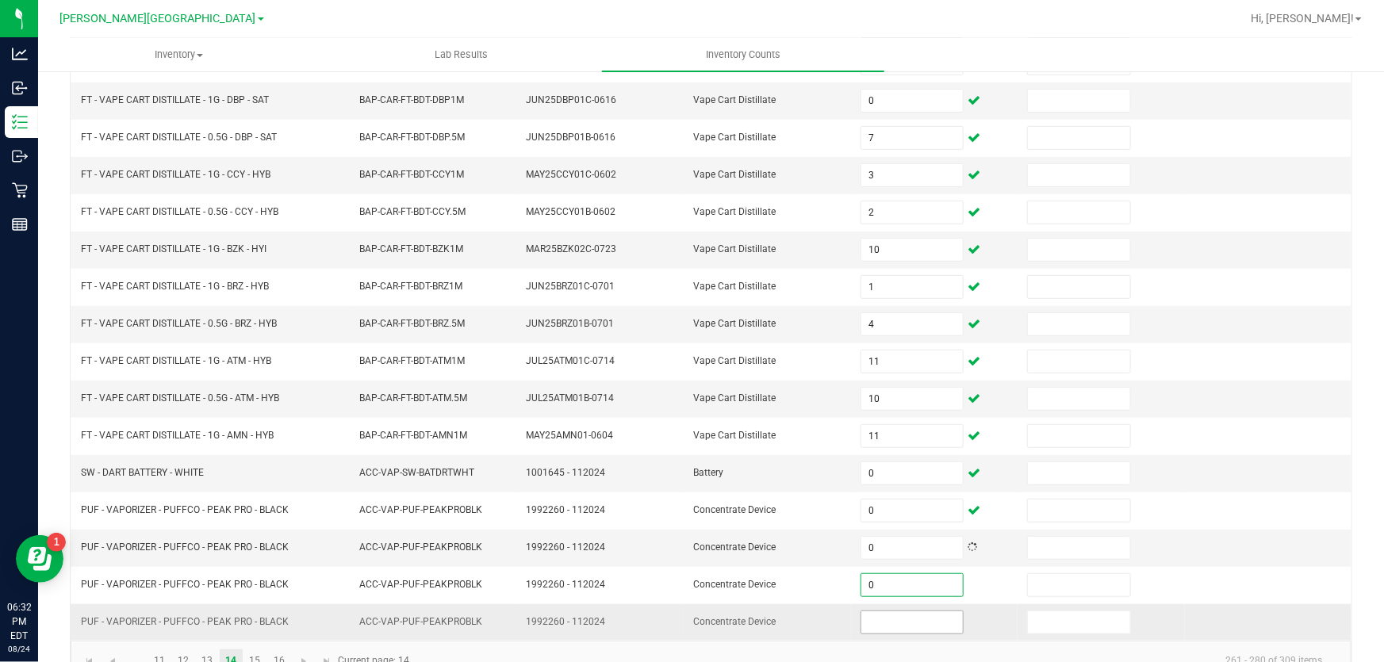
click at [871, 619] on input at bounding box center [912, 622] width 102 height 22
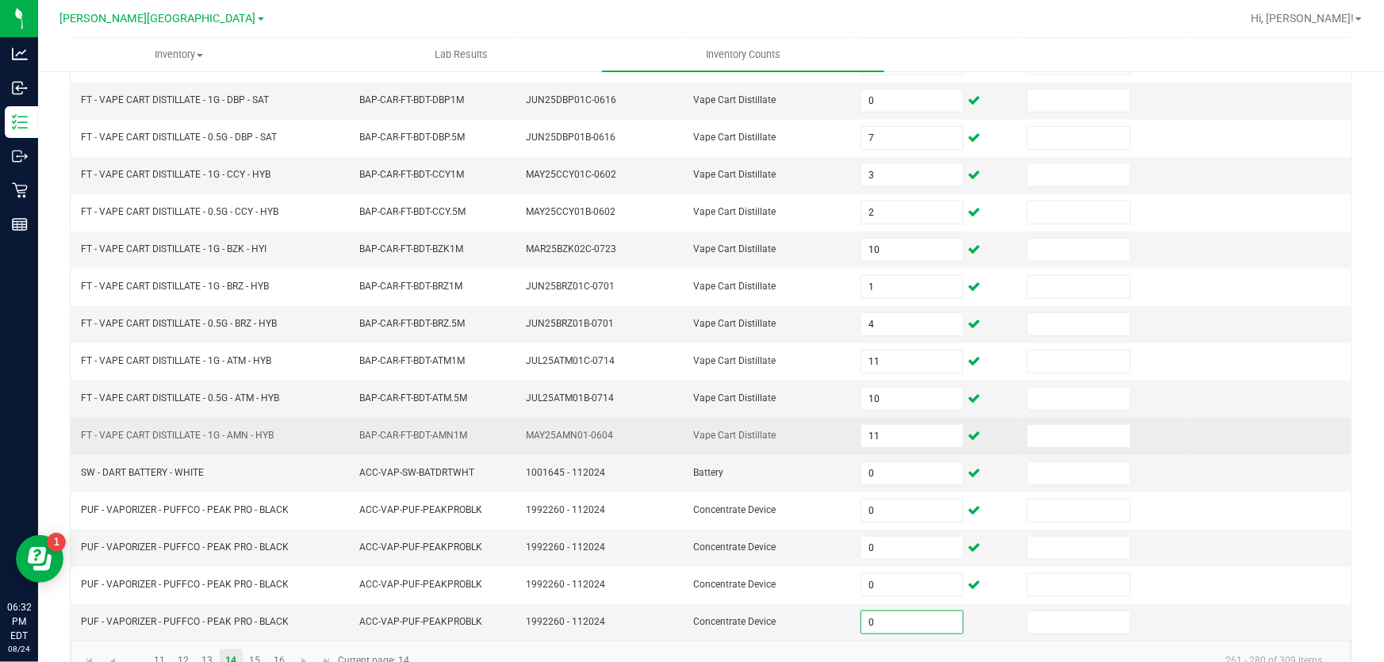
click at [1197, 443] on td at bounding box center [1268, 436] width 167 height 37
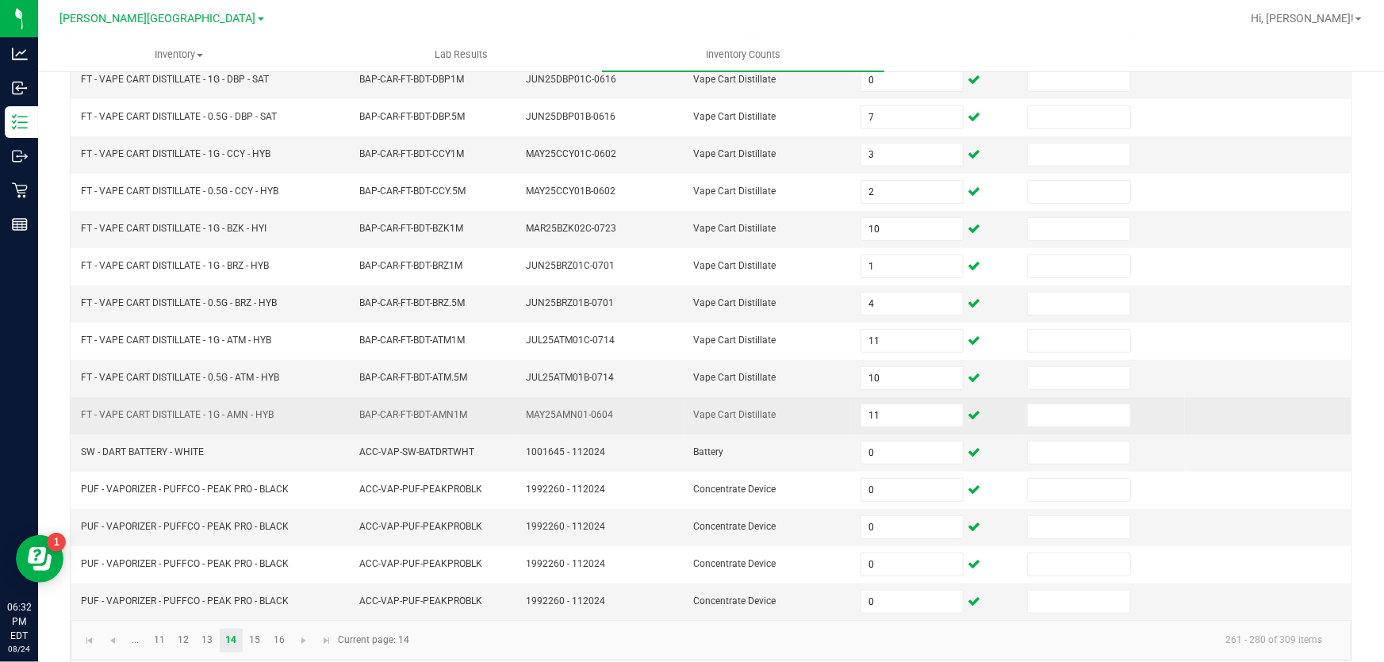
scroll to position [390, 0]
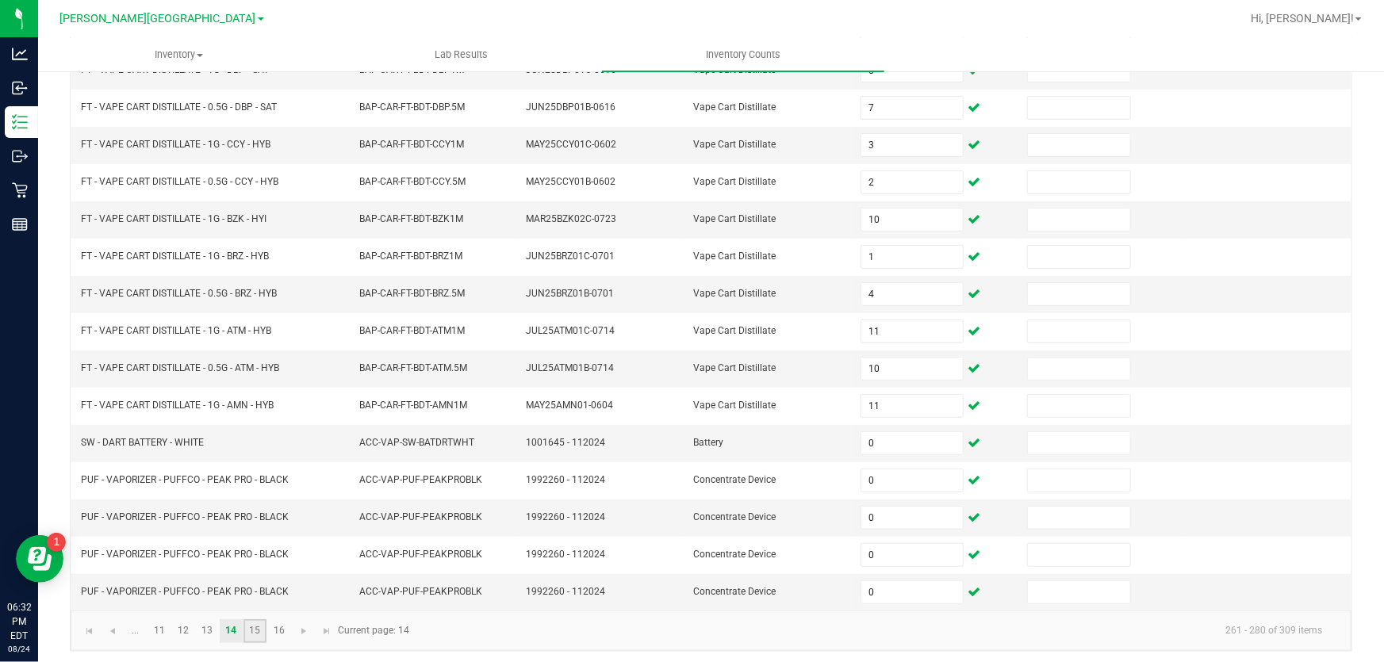
click at [253, 627] on link "15" at bounding box center [254, 631] width 23 height 24
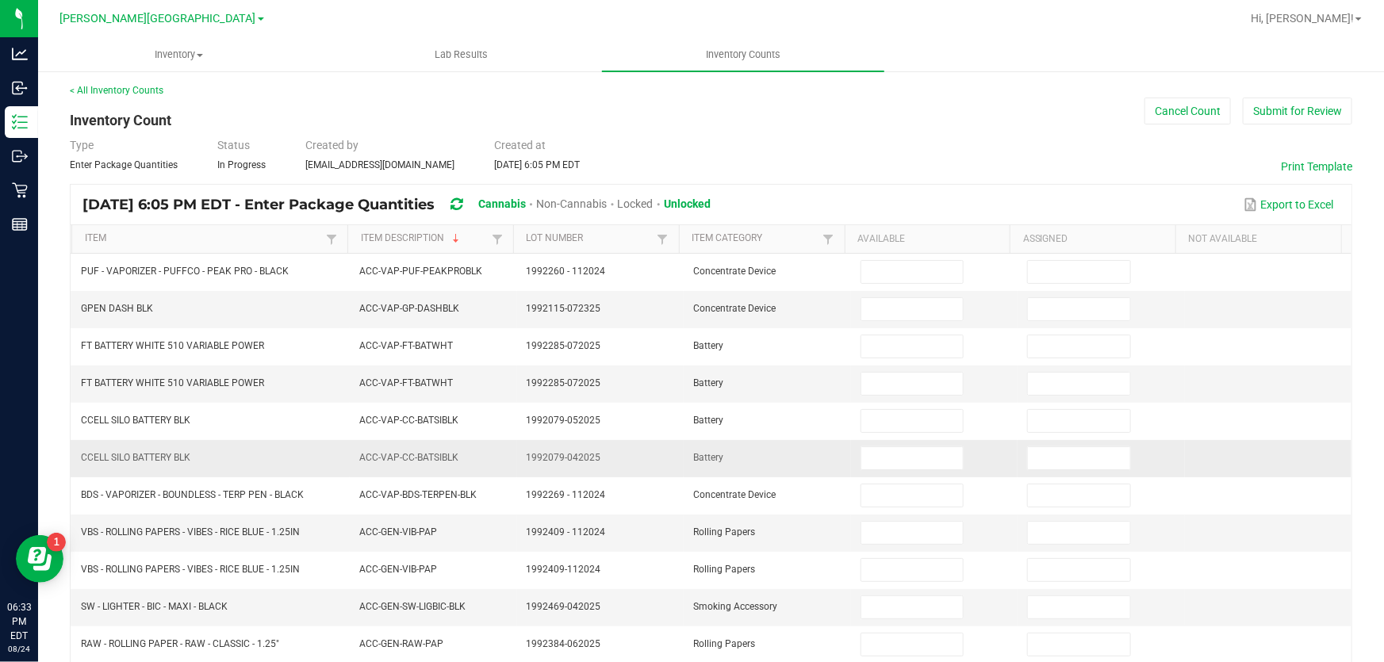
scroll to position [0, 0]
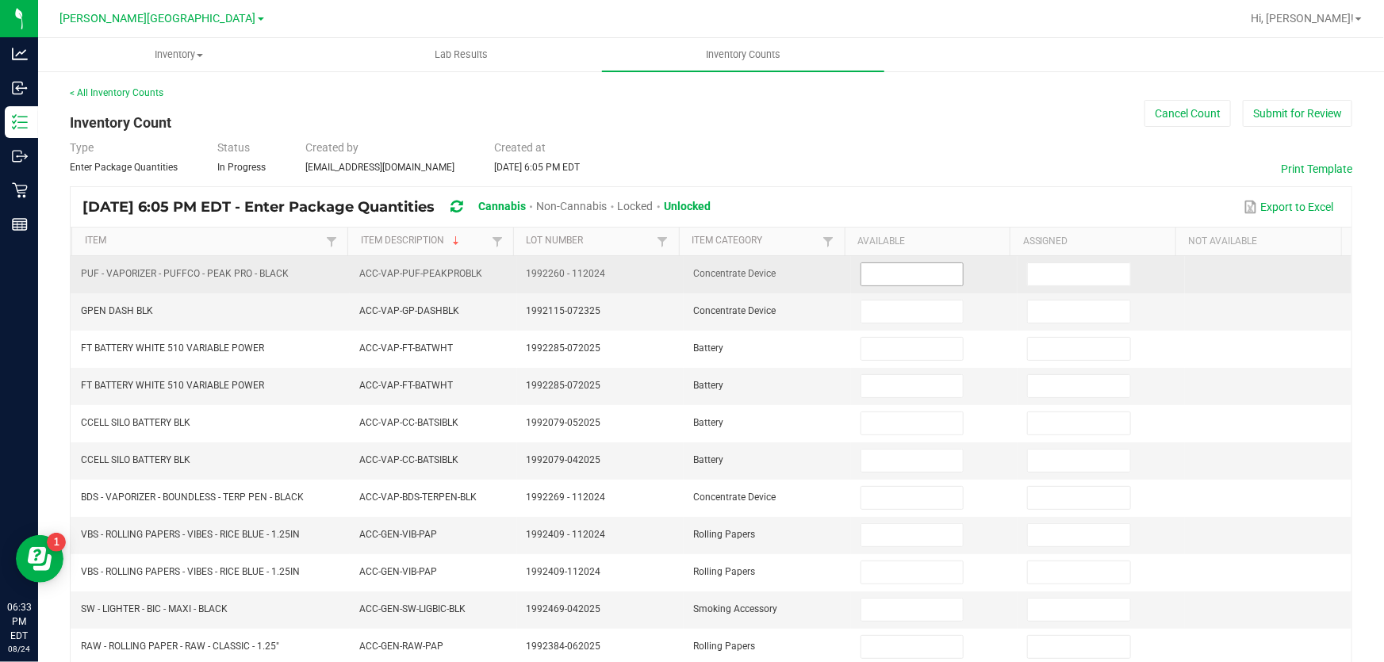
click at [887, 271] on input at bounding box center [912, 274] width 102 height 22
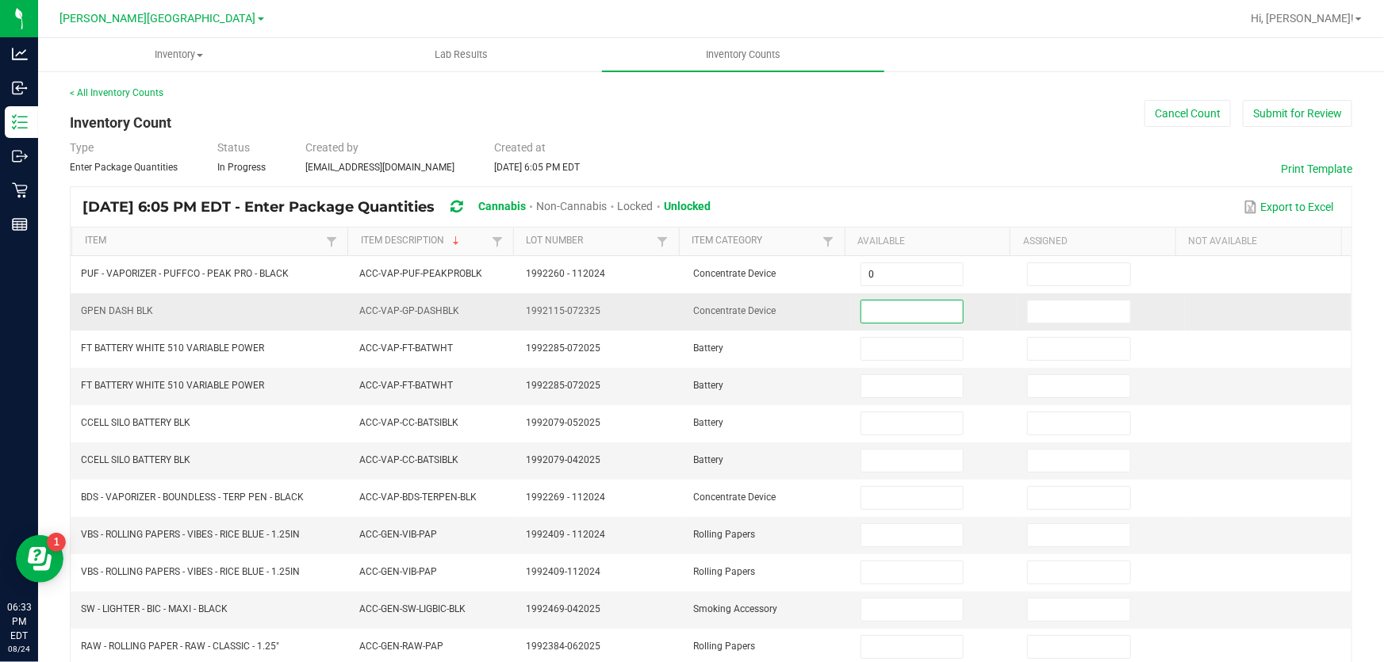
click at [880, 307] on input at bounding box center [912, 312] width 102 height 22
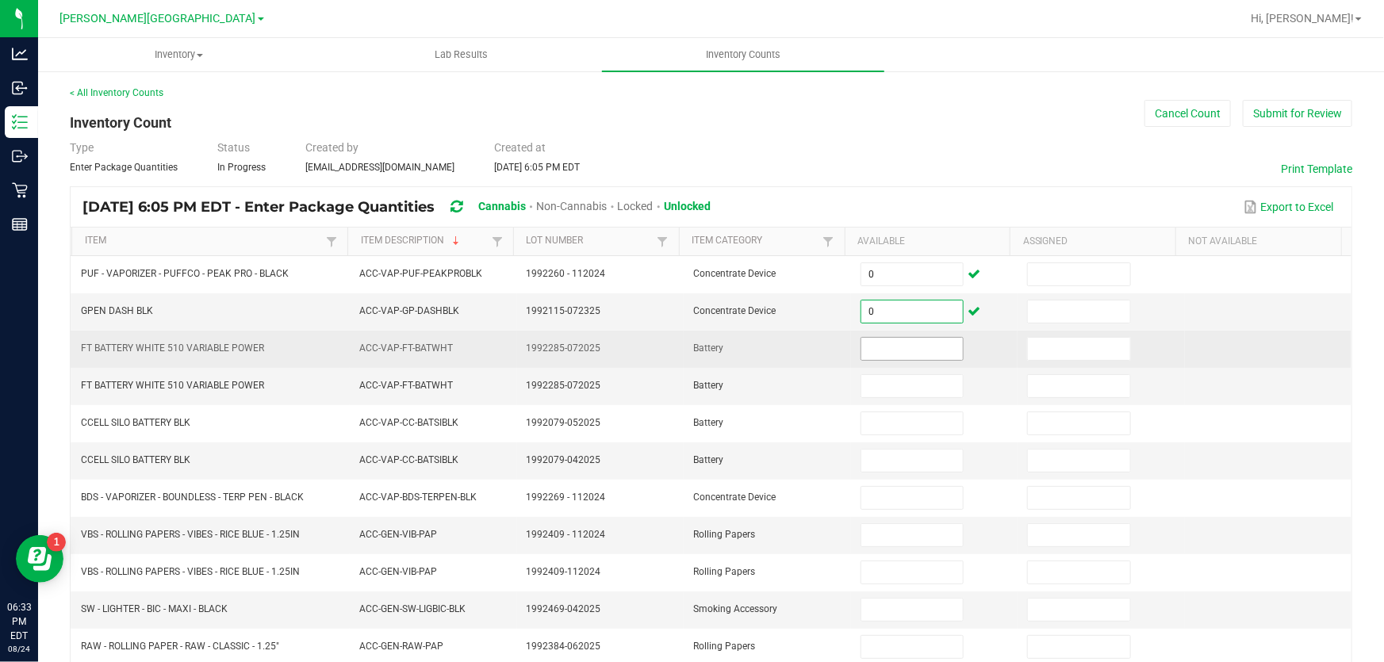
click at [880, 355] on input at bounding box center [912, 349] width 102 height 22
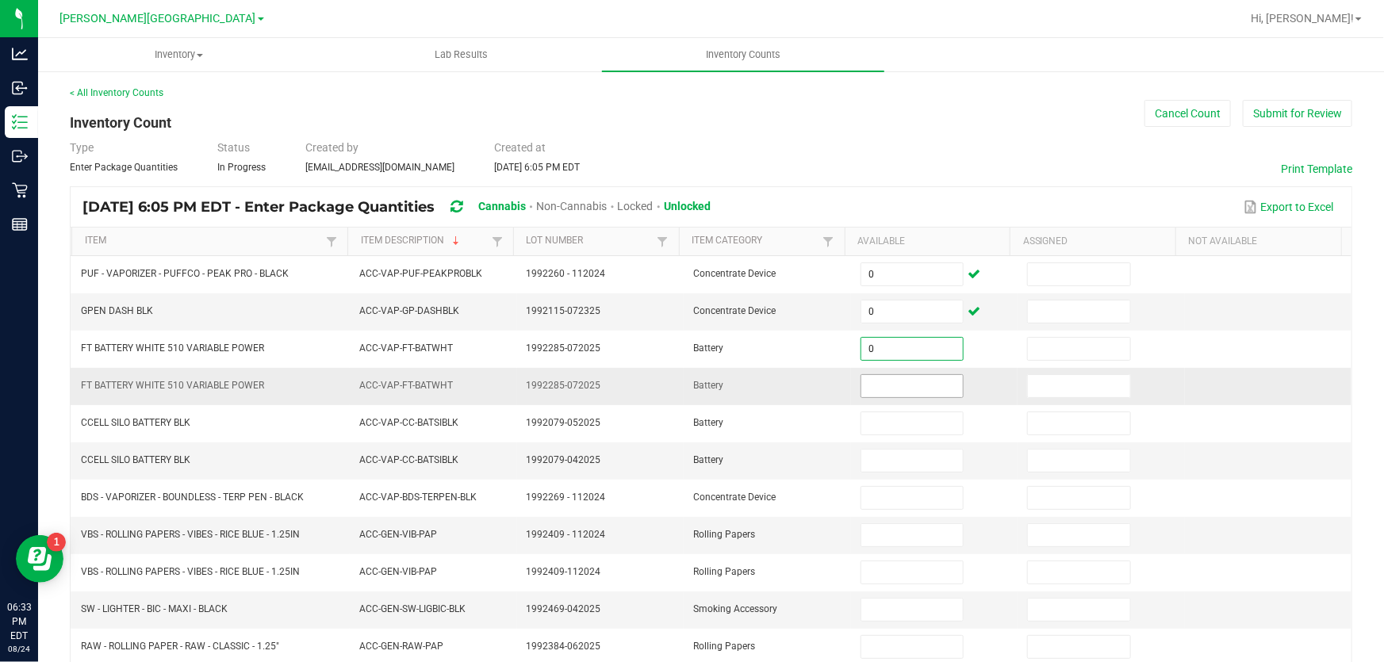
click at [864, 388] on input at bounding box center [912, 386] width 102 height 22
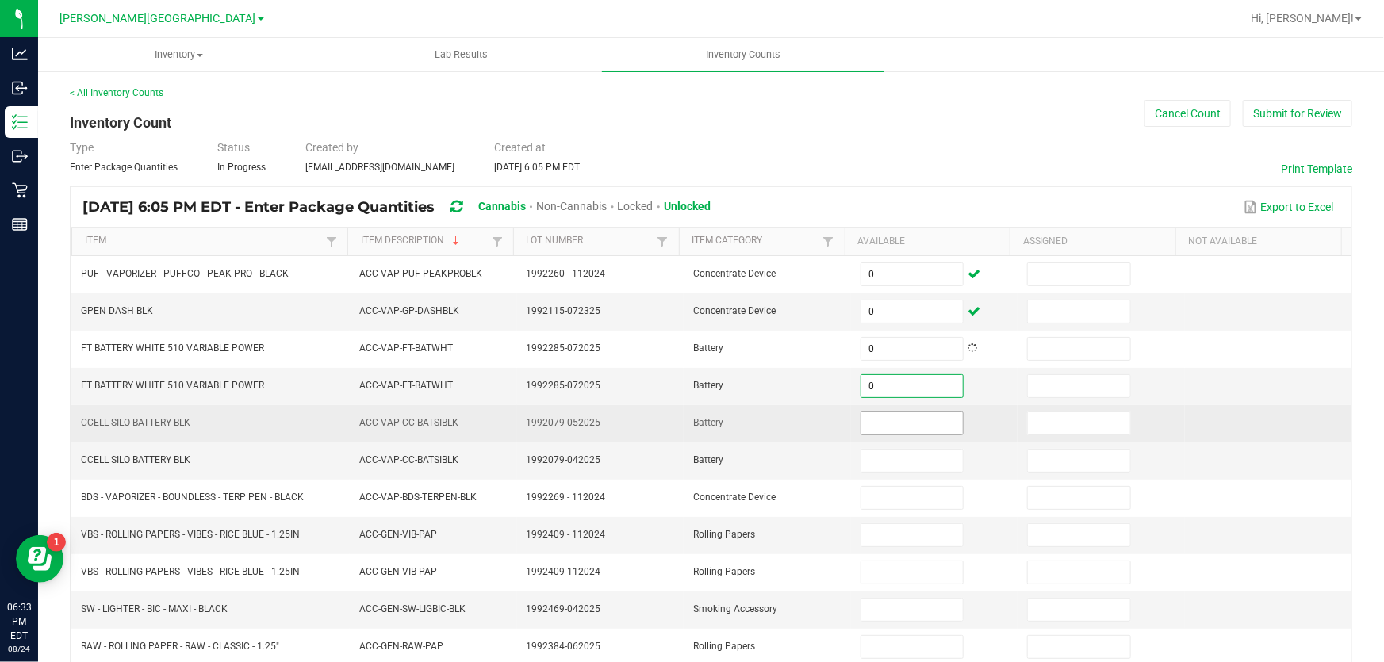
click at [872, 427] on input at bounding box center [912, 423] width 102 height 22
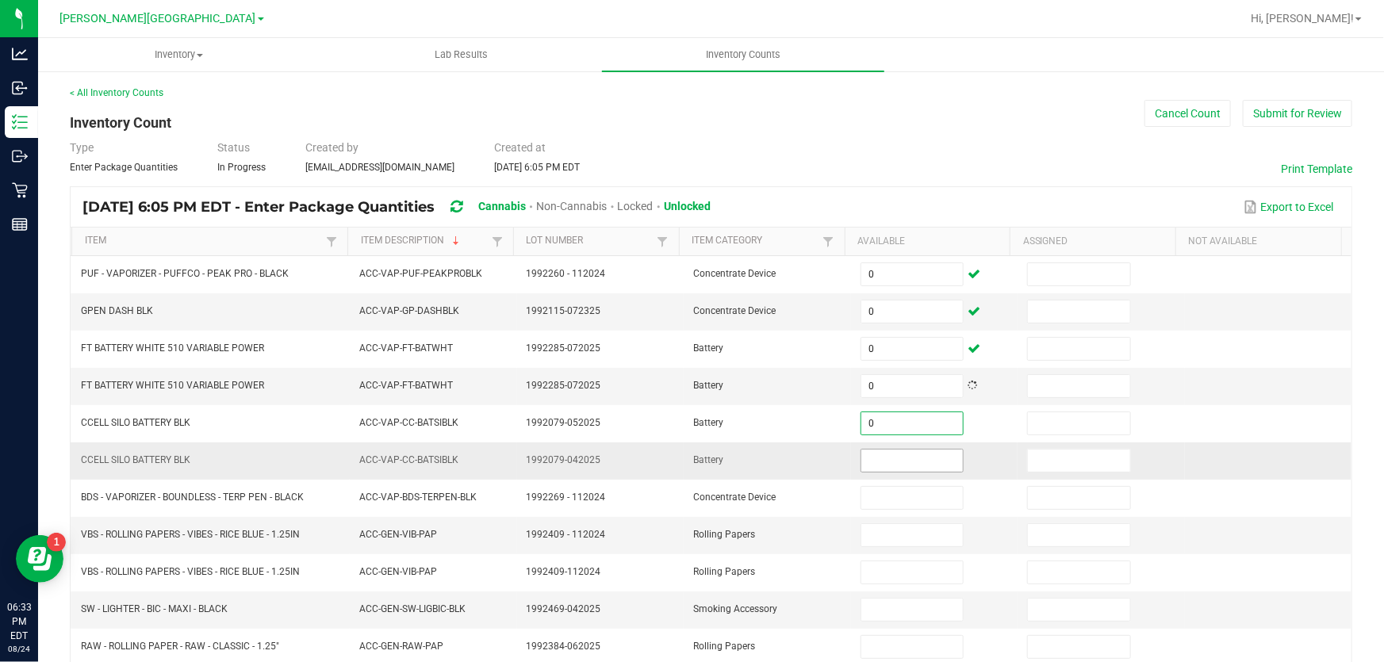
click at [872, 459] on input at bounding box center [912, 461] width 102 height 22
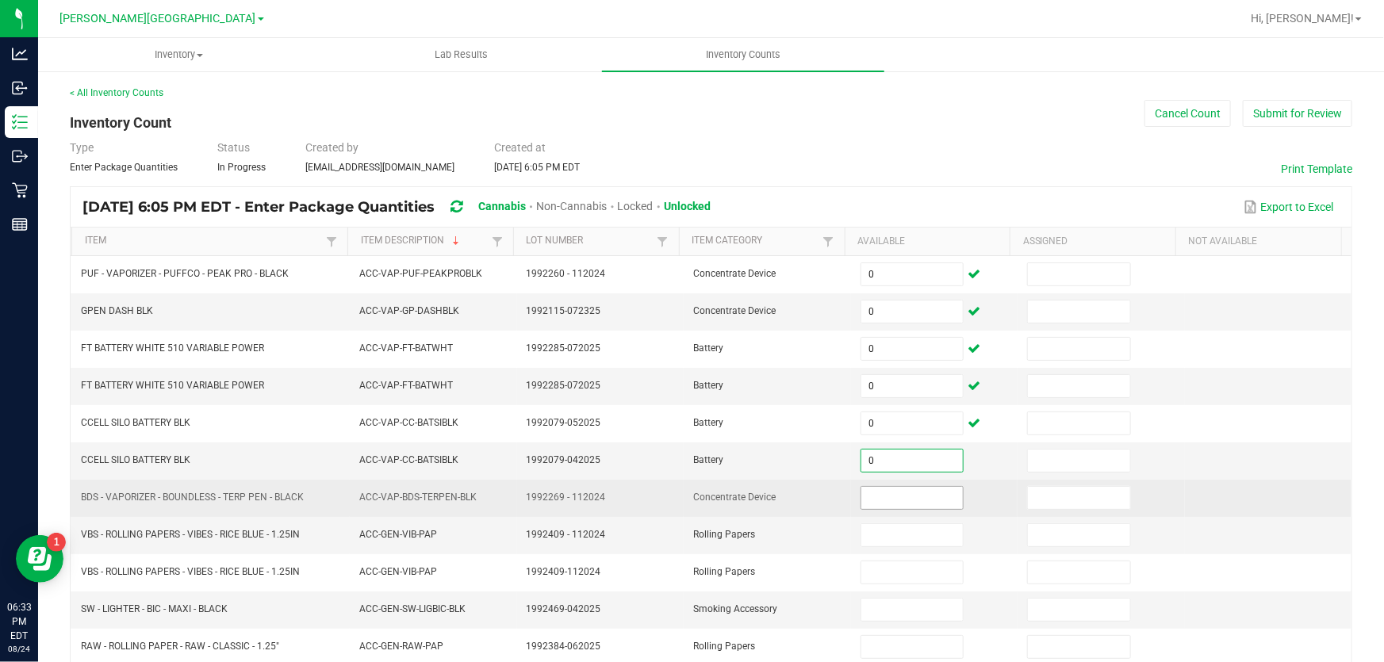
click at [876, 489] on input at bounding box center [912, 498] width 102 height 22
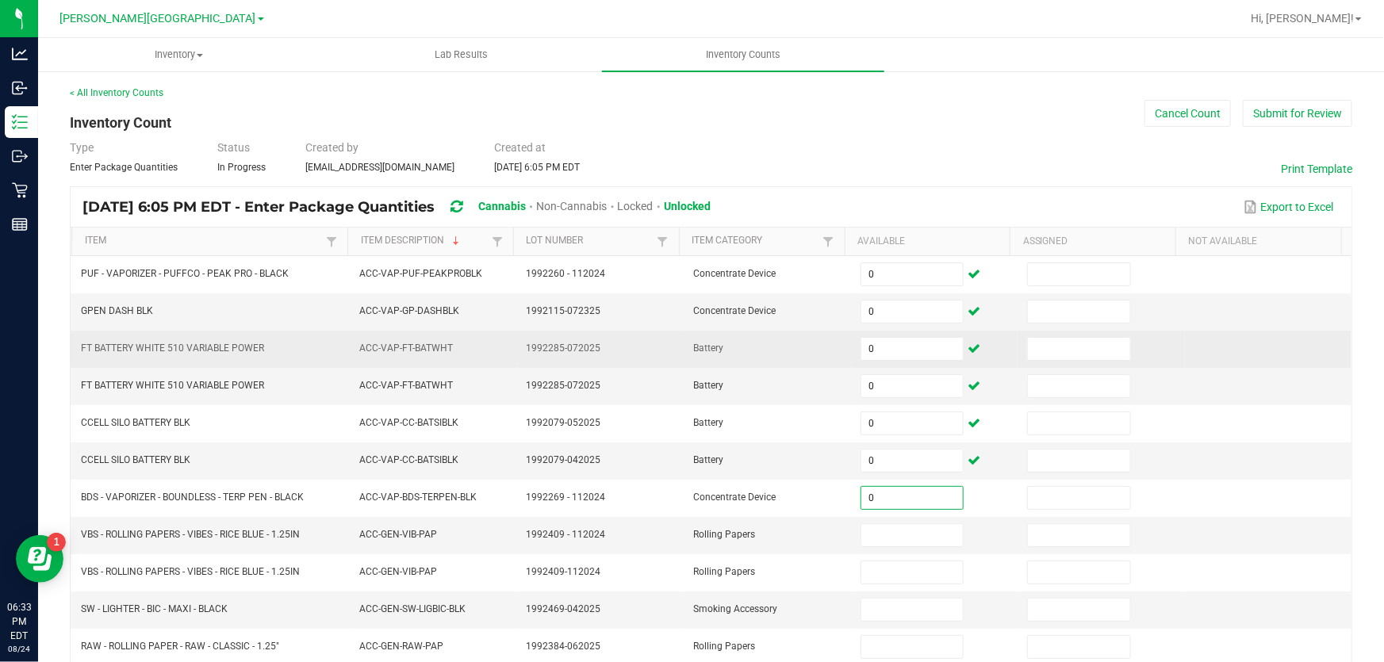
click at [1203, 338] on td at bounding box center [1268, 349] width 167 height 37
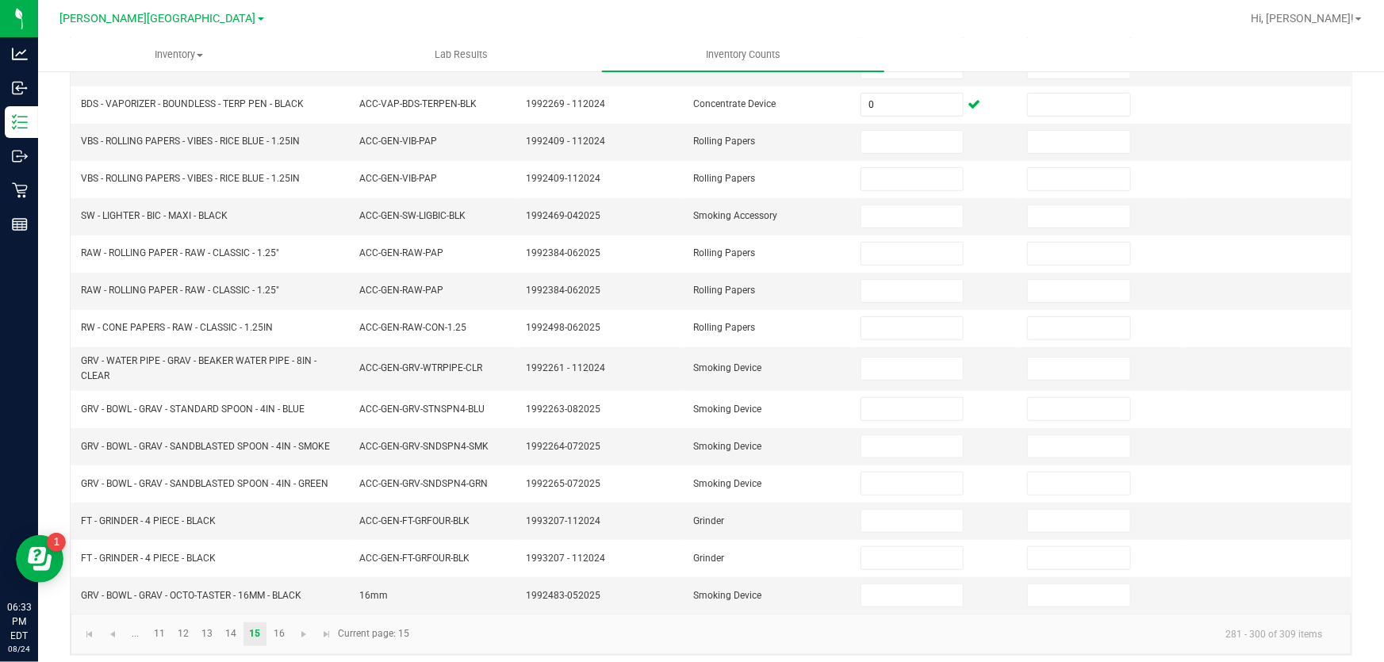
scroll to position [397, 0]
click at [888, 130] on input at bounding box center [912, 139] width 102 height 22
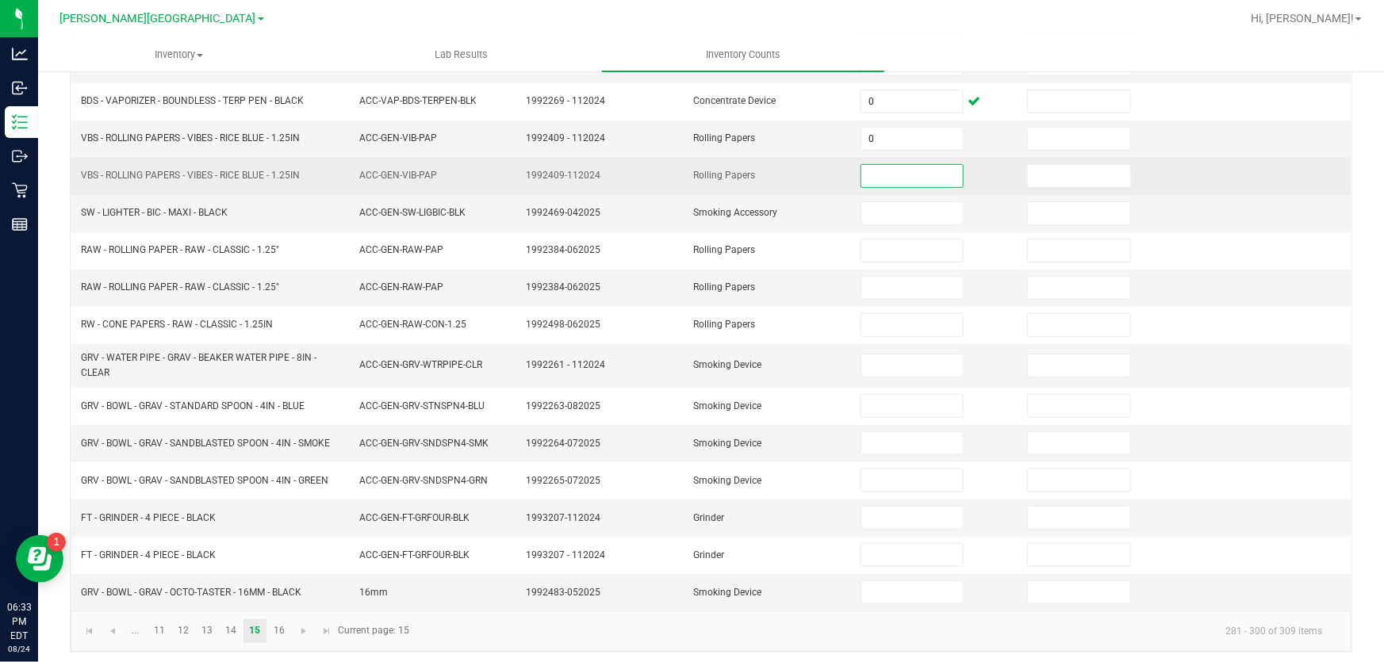
click at [887, 169] on input at bounding box center [912, 176] width 102 height 22
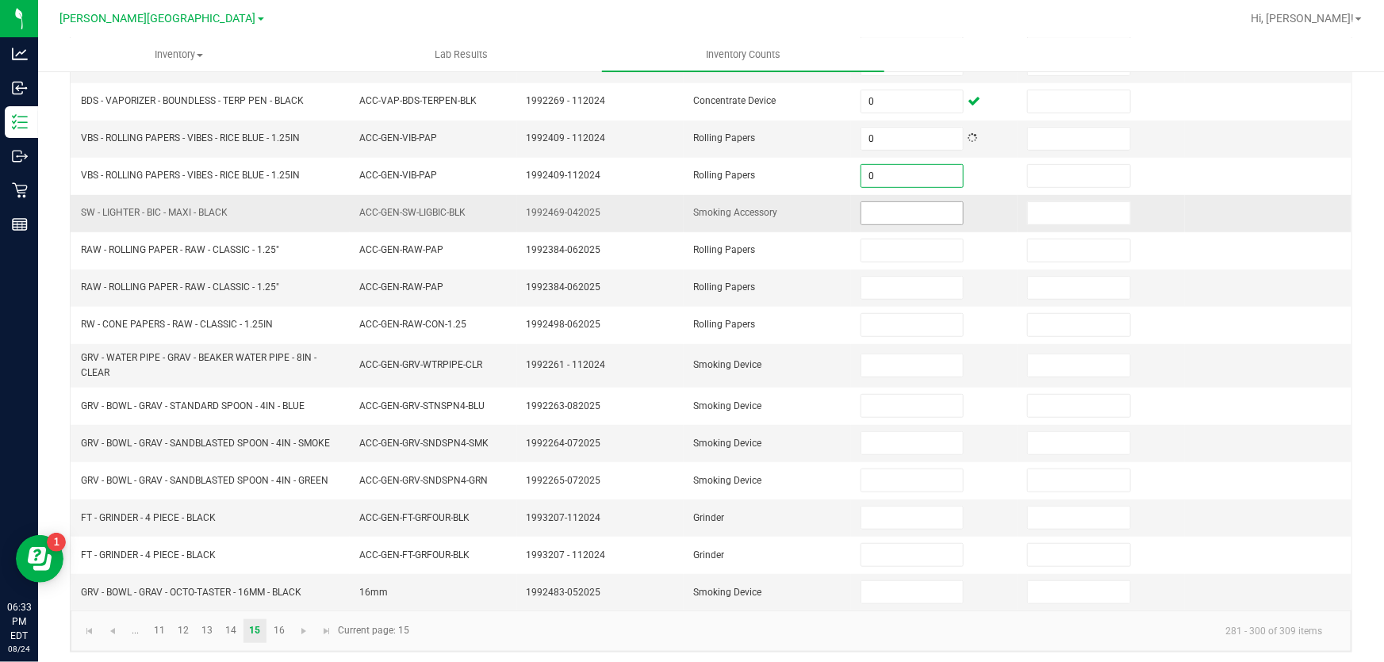
click at [886, 206] on input at bounding box center [912, 213] width 102 height 22
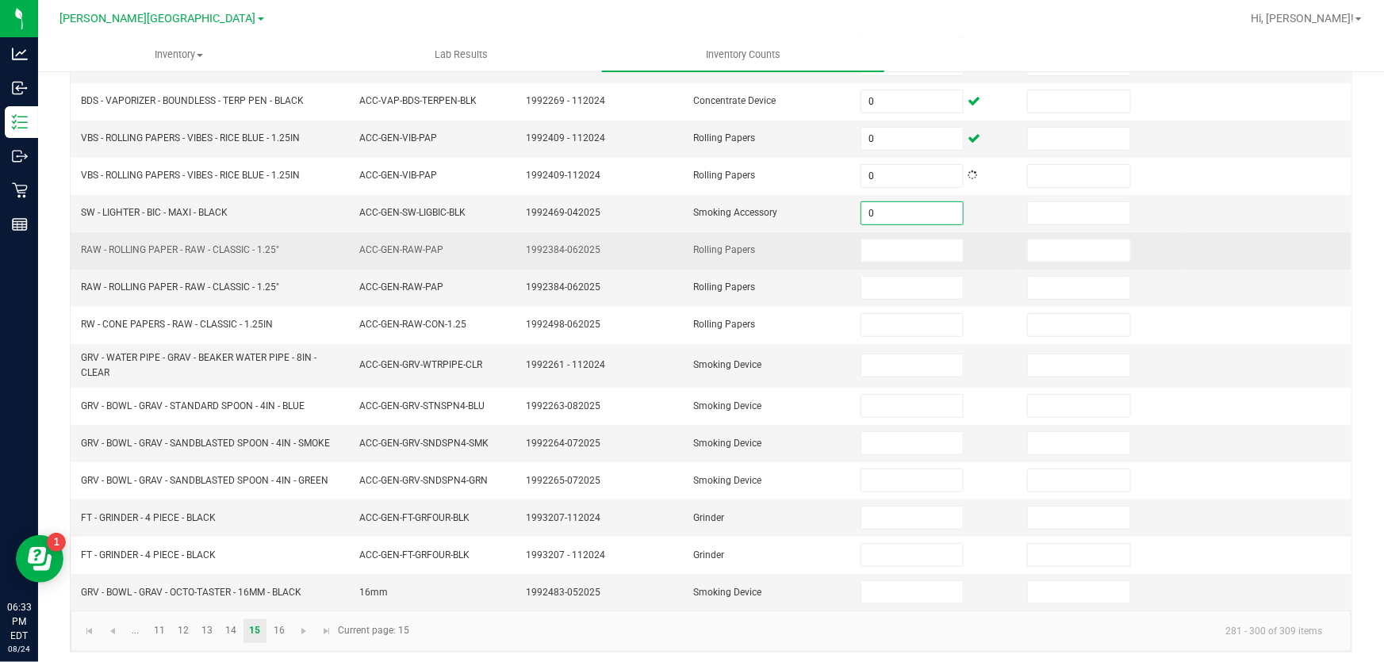
click at [871, 261] on td at bounding box center [934, 250] width 167 height 37
click at [879, 246] on input at bounding box center [912, 251] width 102 height 22
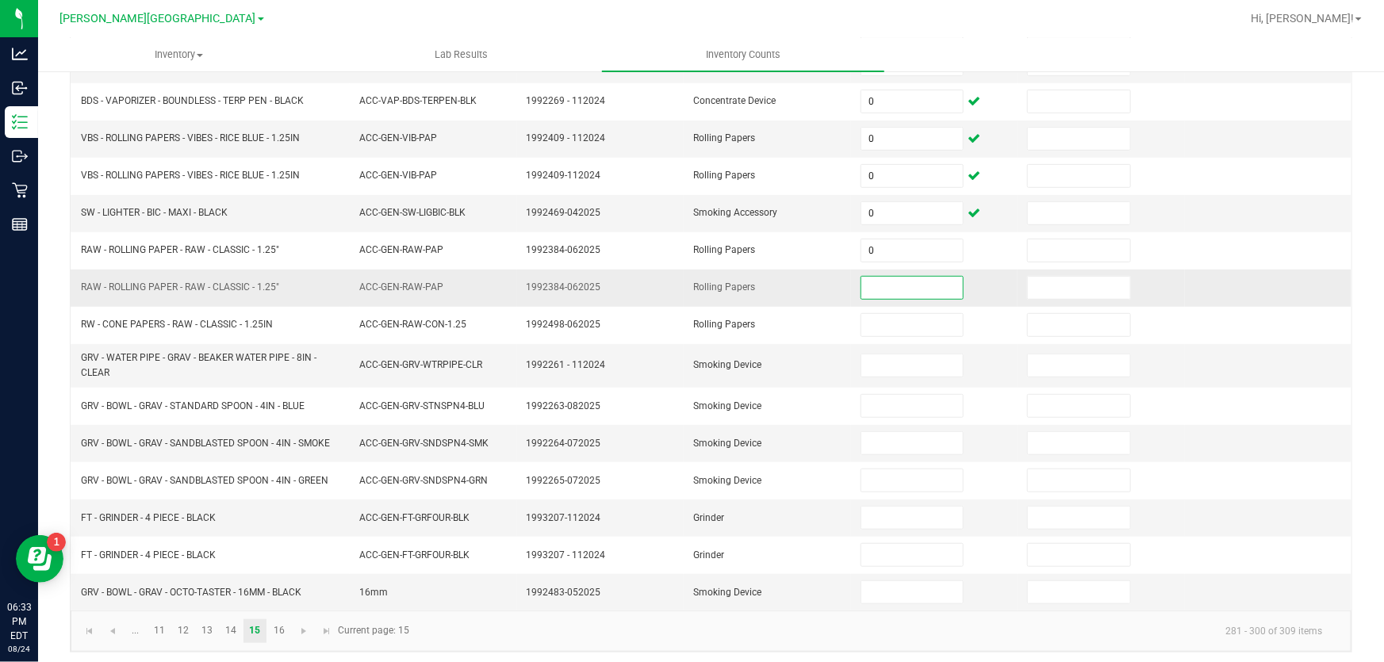
click at [878, 283] on input at bounding box center [912, 288] width 102 height 22
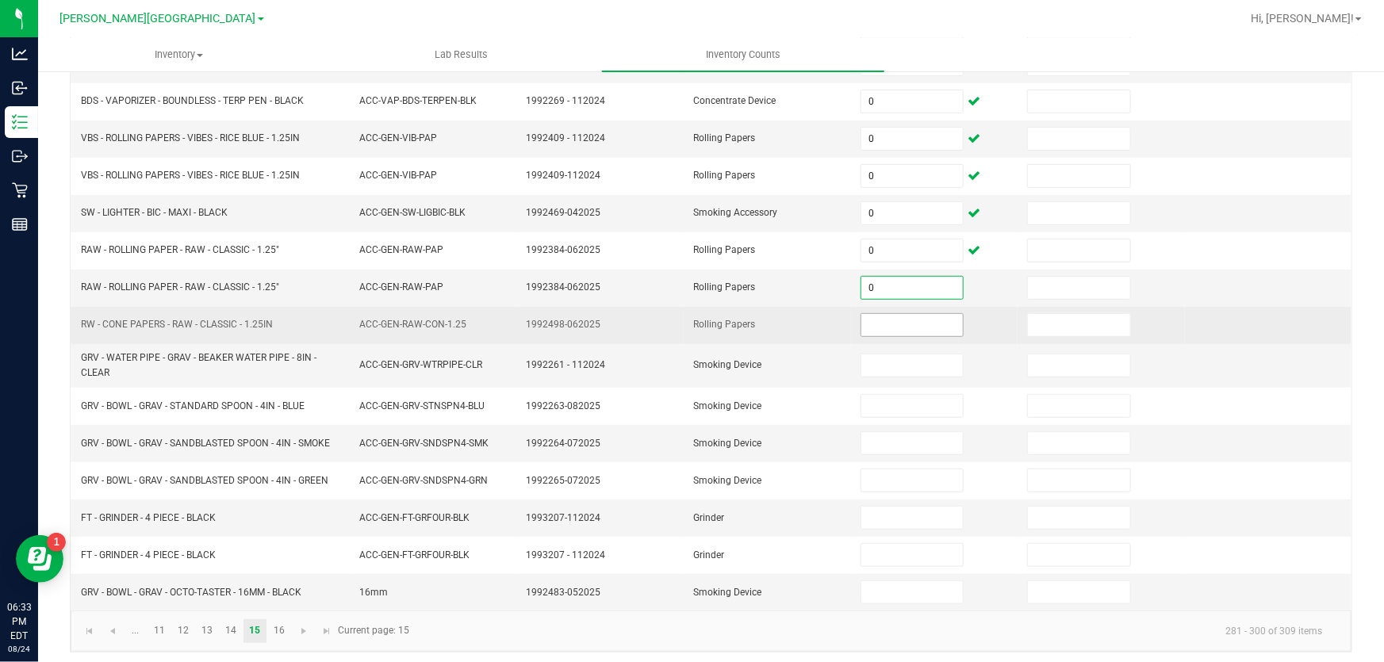
click at [873, 324] on input at bounding box center [912, 325] width 102 height 22
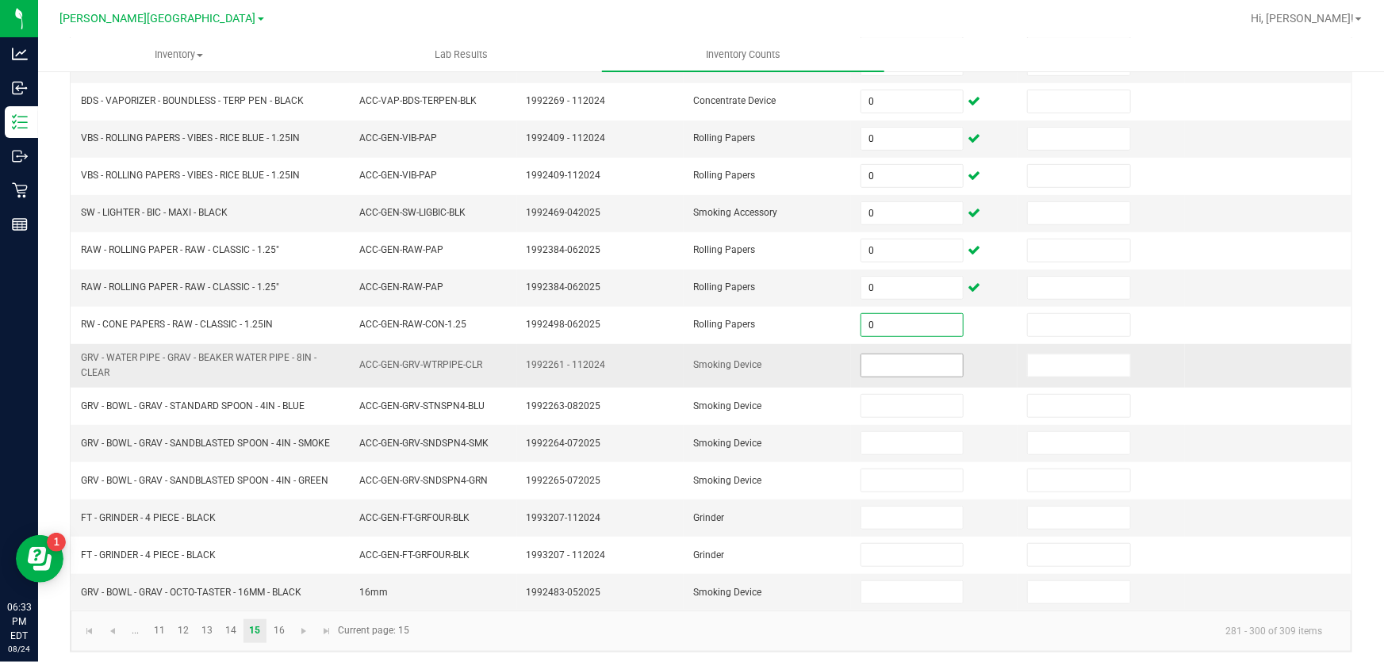
click at [864, 370] on input at bounding box center [912, 366] width 102 height 22
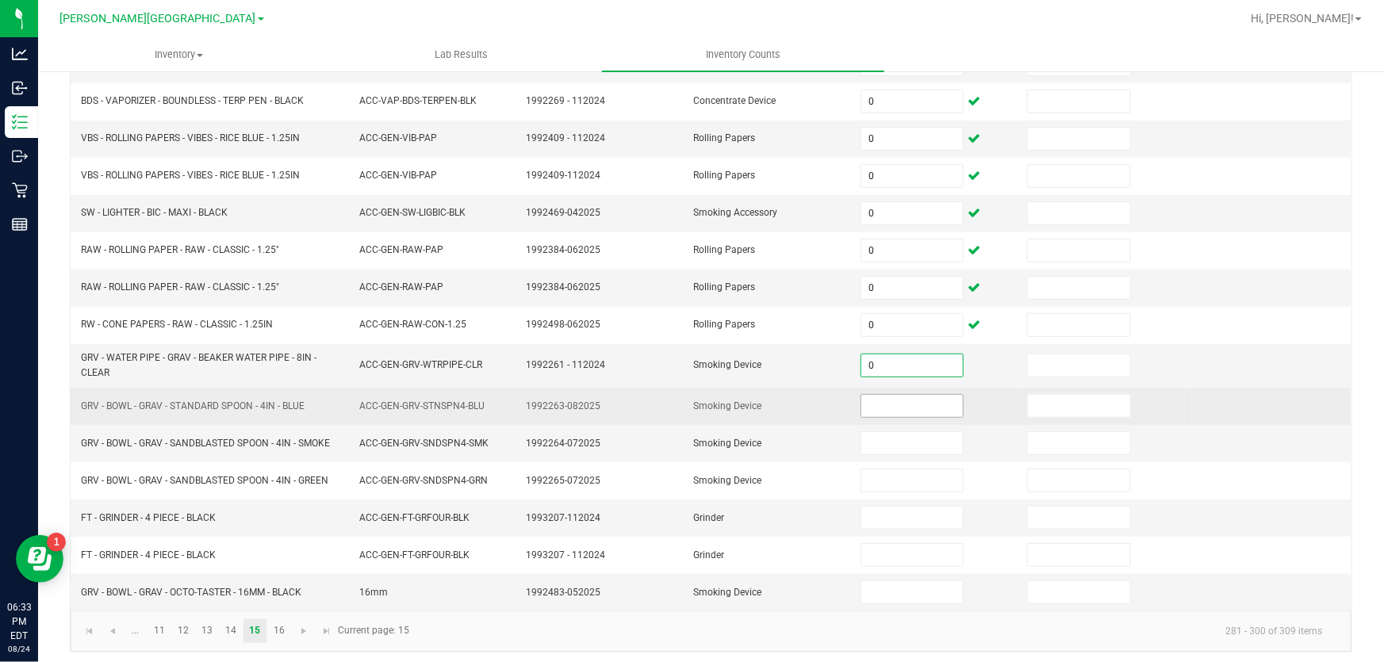
click at [877, 404] on input at bounding box center [912, 406] width 102 height 22
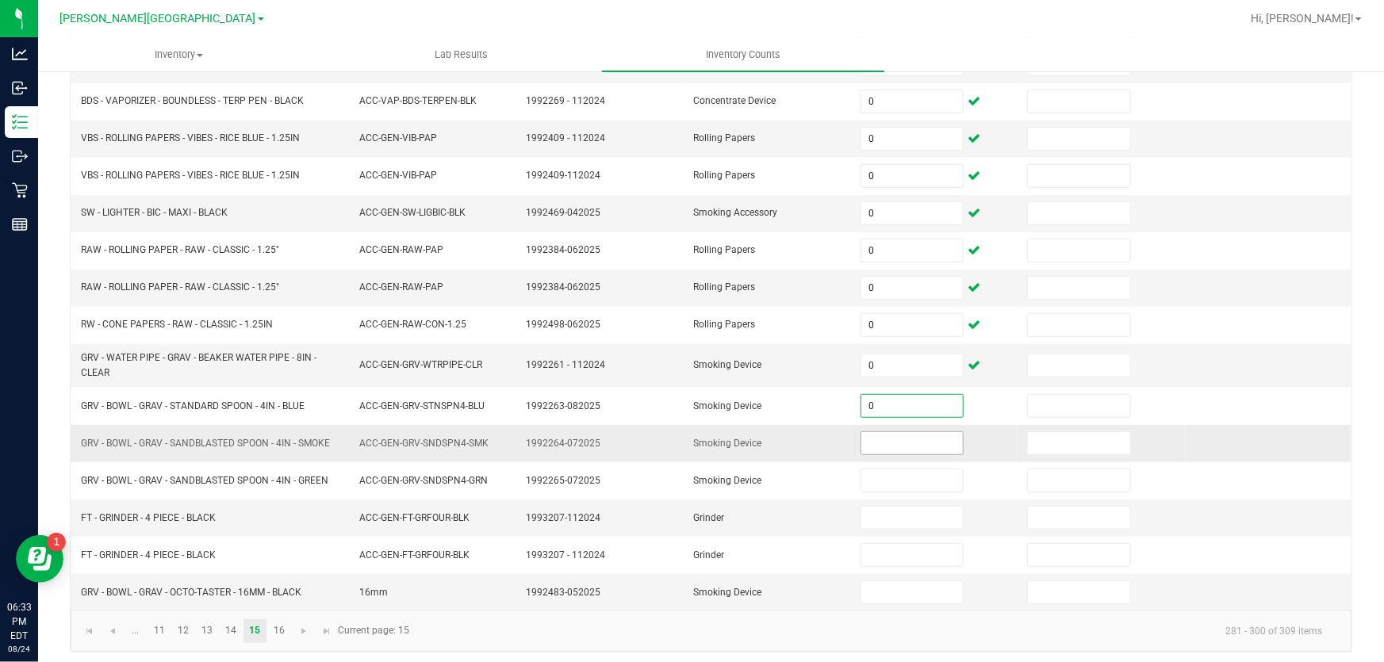
click at [879, 446] on input at bounding box center [912, 443] width 102 height 22
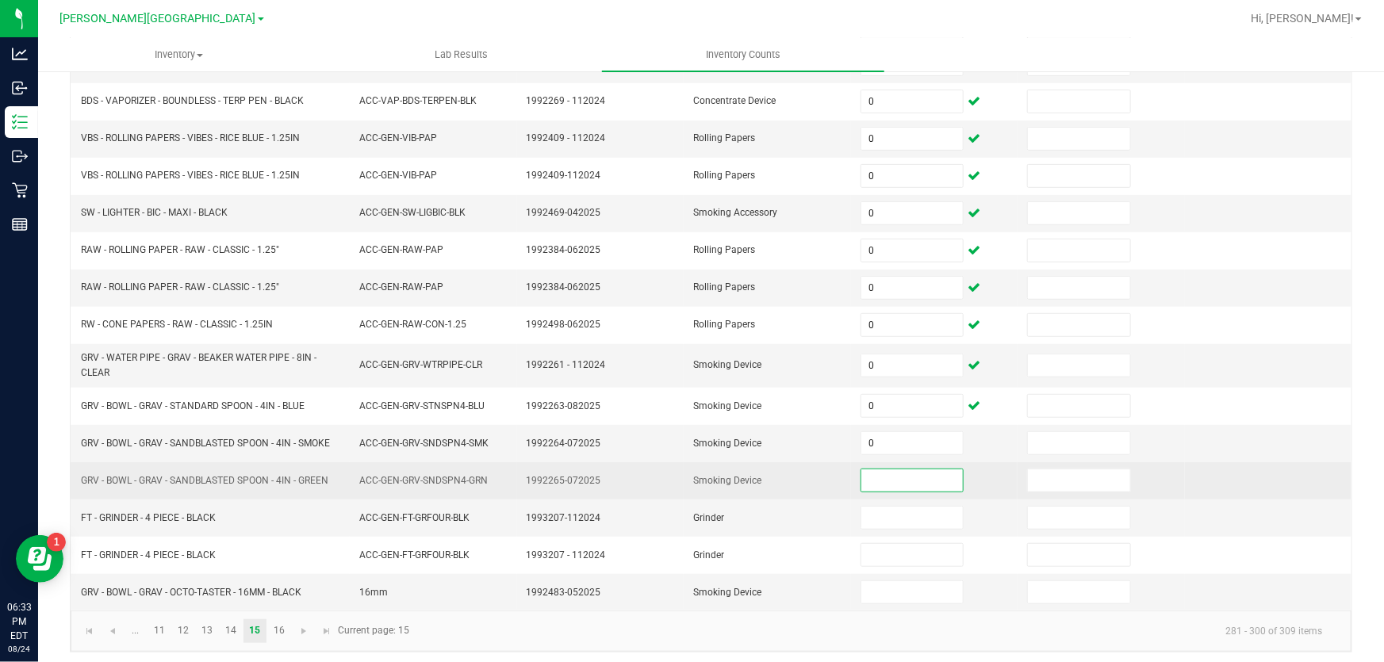
click at [877, 483] on input at bounding box center [912, 480] width 102 height 22
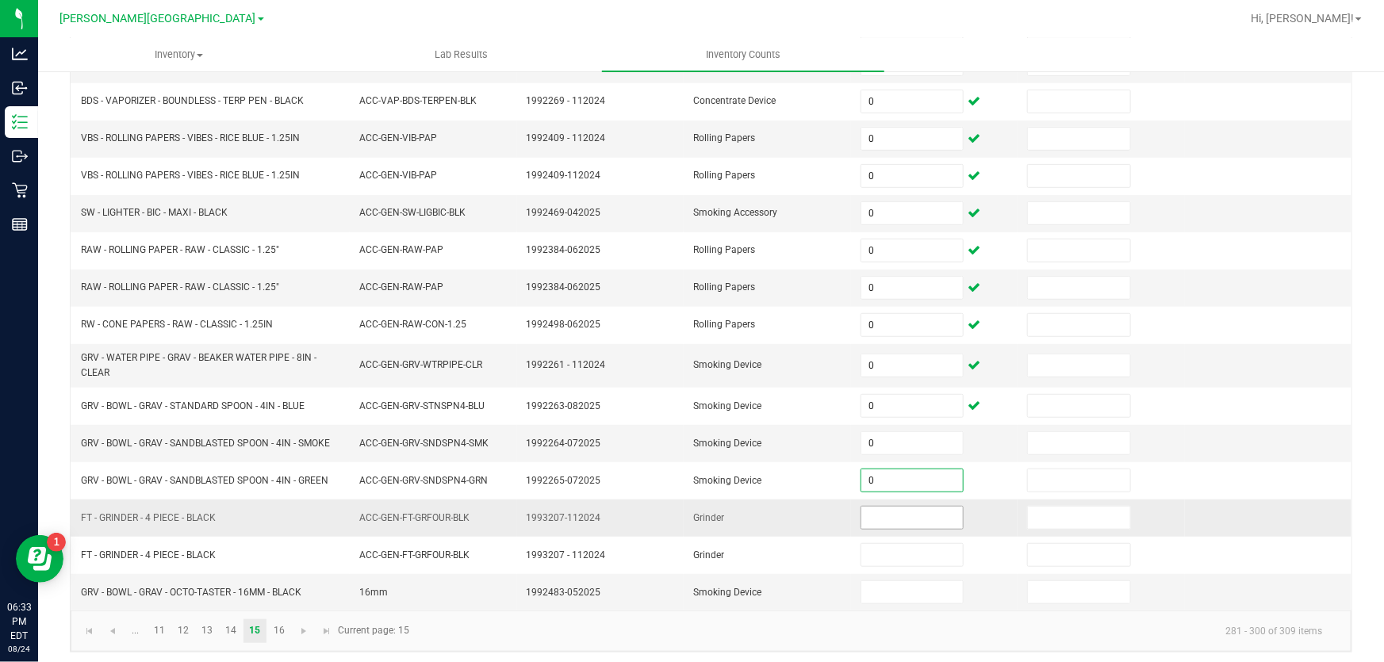
click at [876, 508] on input at bounding box center [912, 518] width 102 height 22
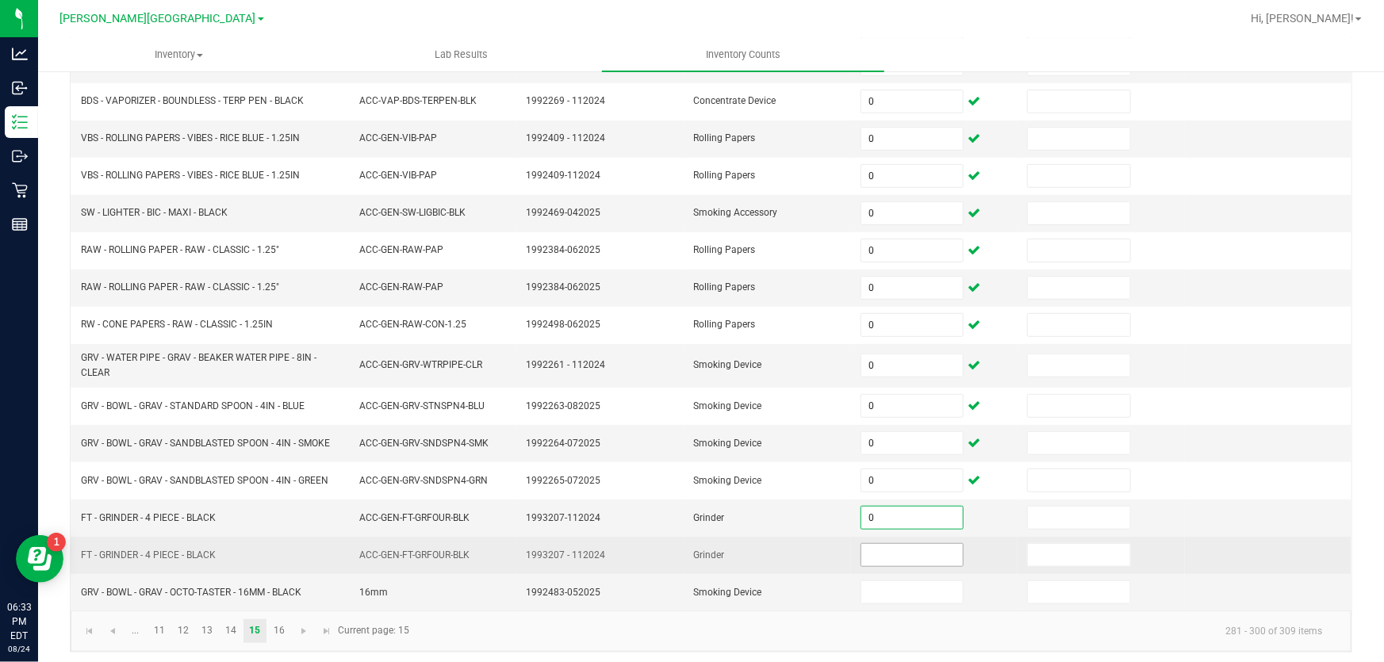
click at [883, 545] on input at bounding box center [912, 555] width 102 height 22
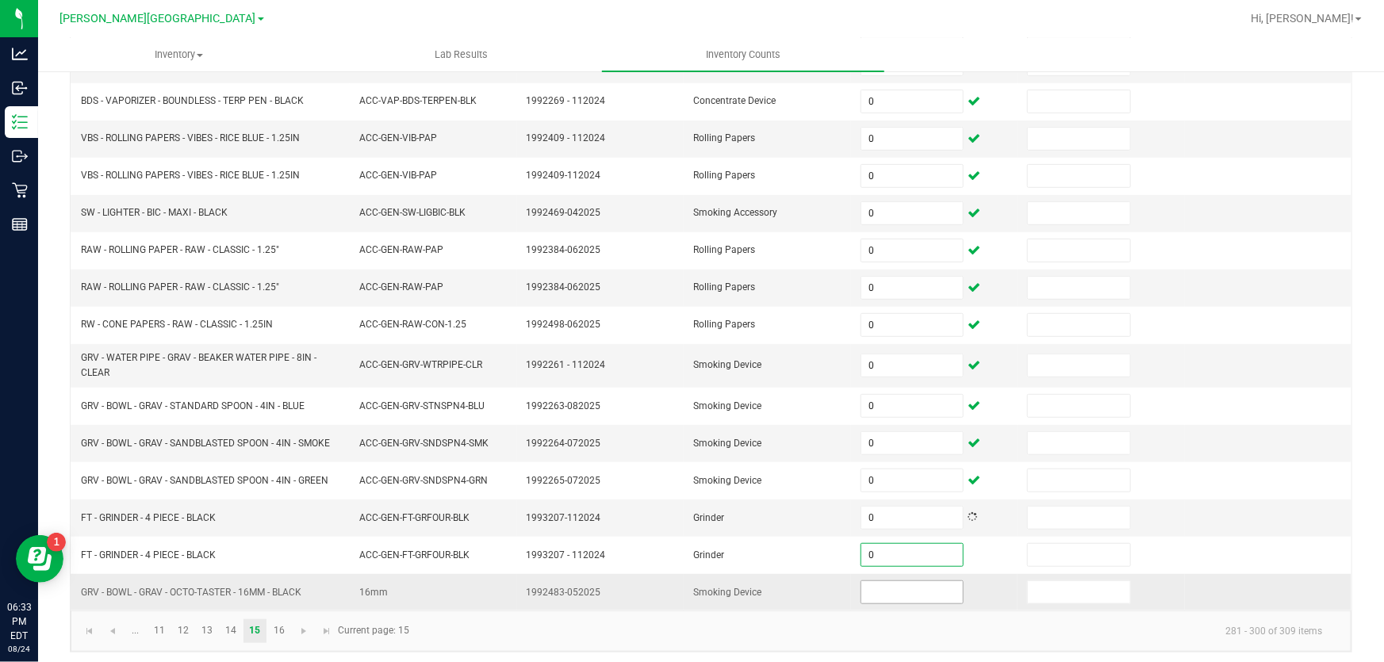
click at [877, 587] on input at bounding box center [912, 592] width 102 height 22
click at [278, 630] on link "16" at bounding box center [278, 631] width 23 height 24
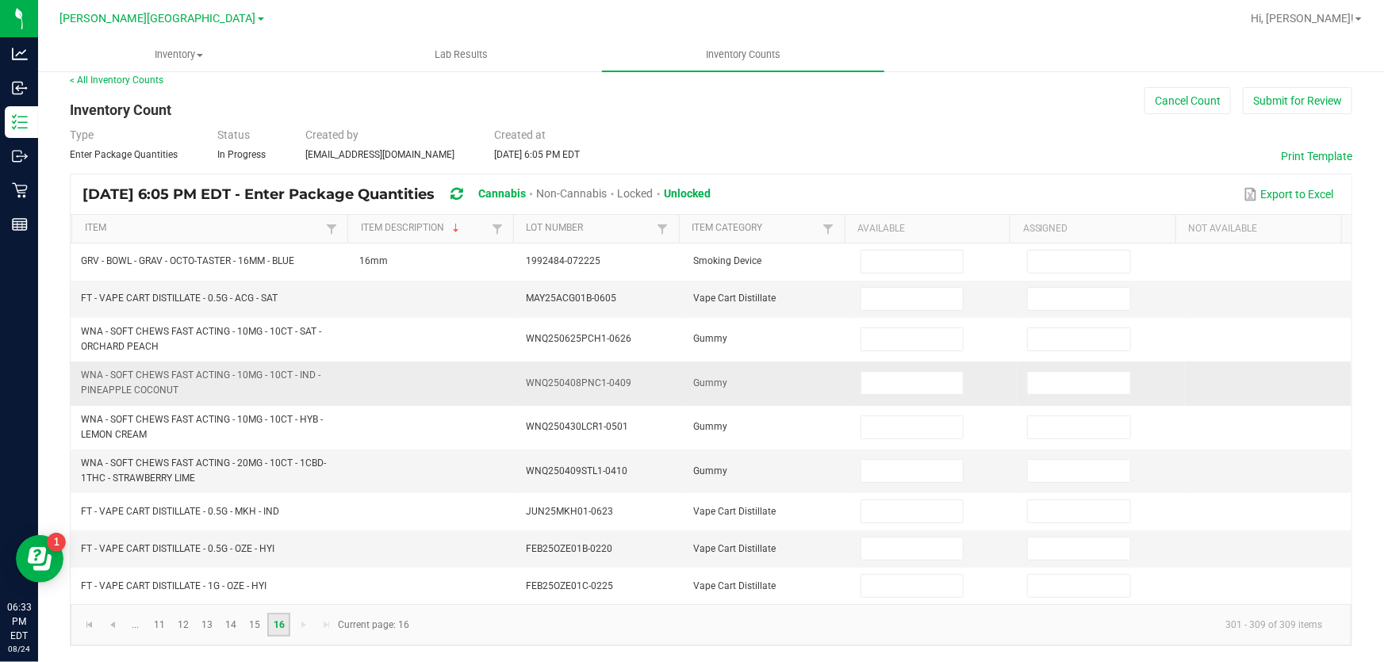
scroll to position [10, 0]
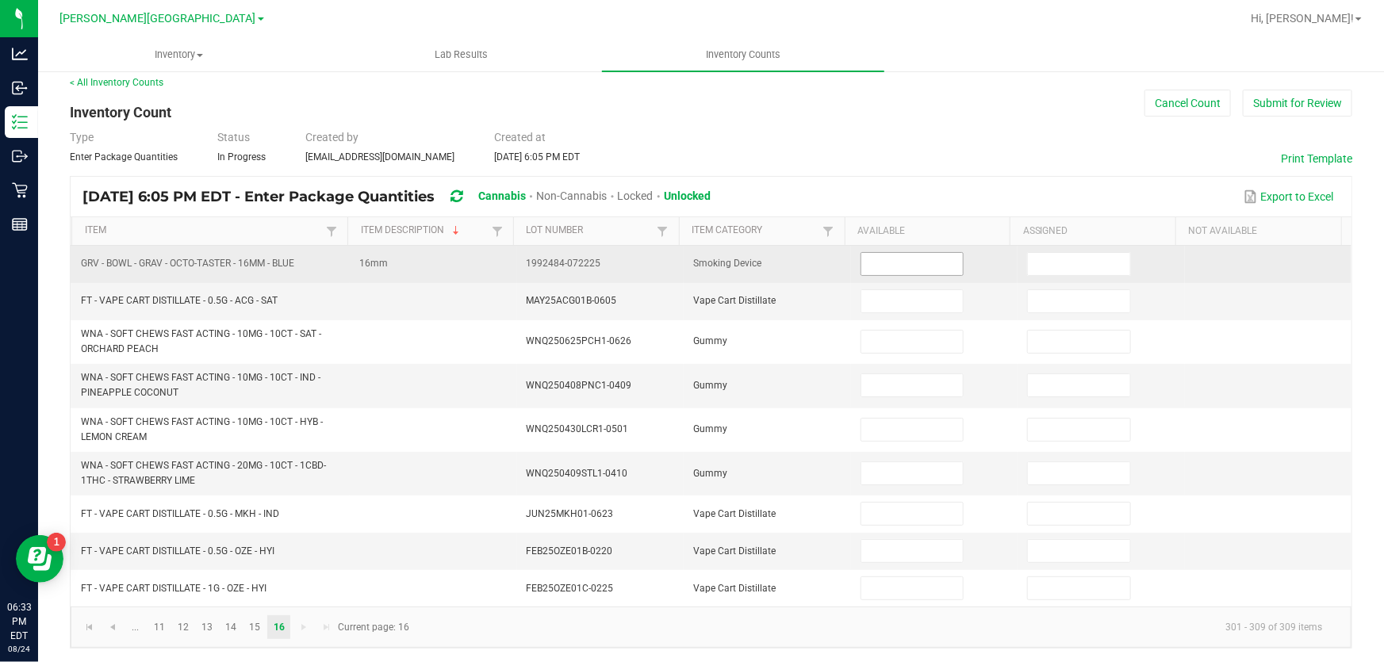
click at [864, 257] on input at bounding box center [912, 264] width 102 height 22
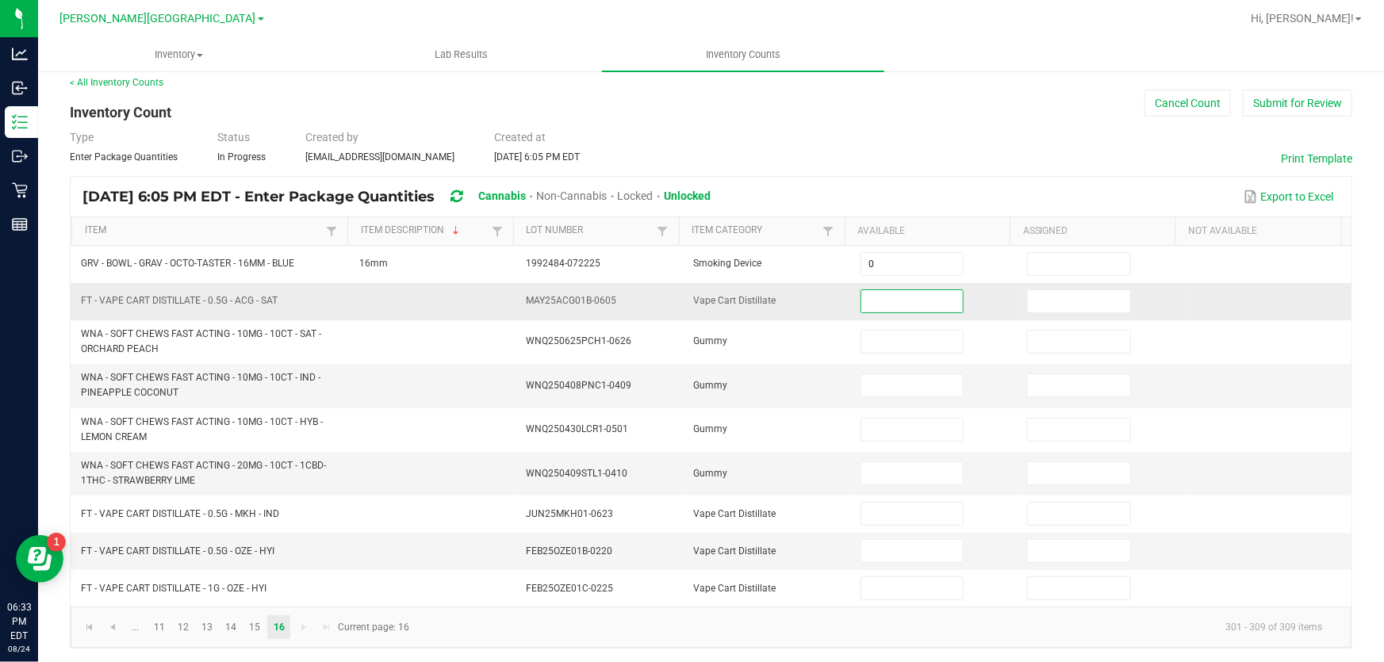
click at [876, 305] on input at bounding box center [912, 301] width 102 height 22
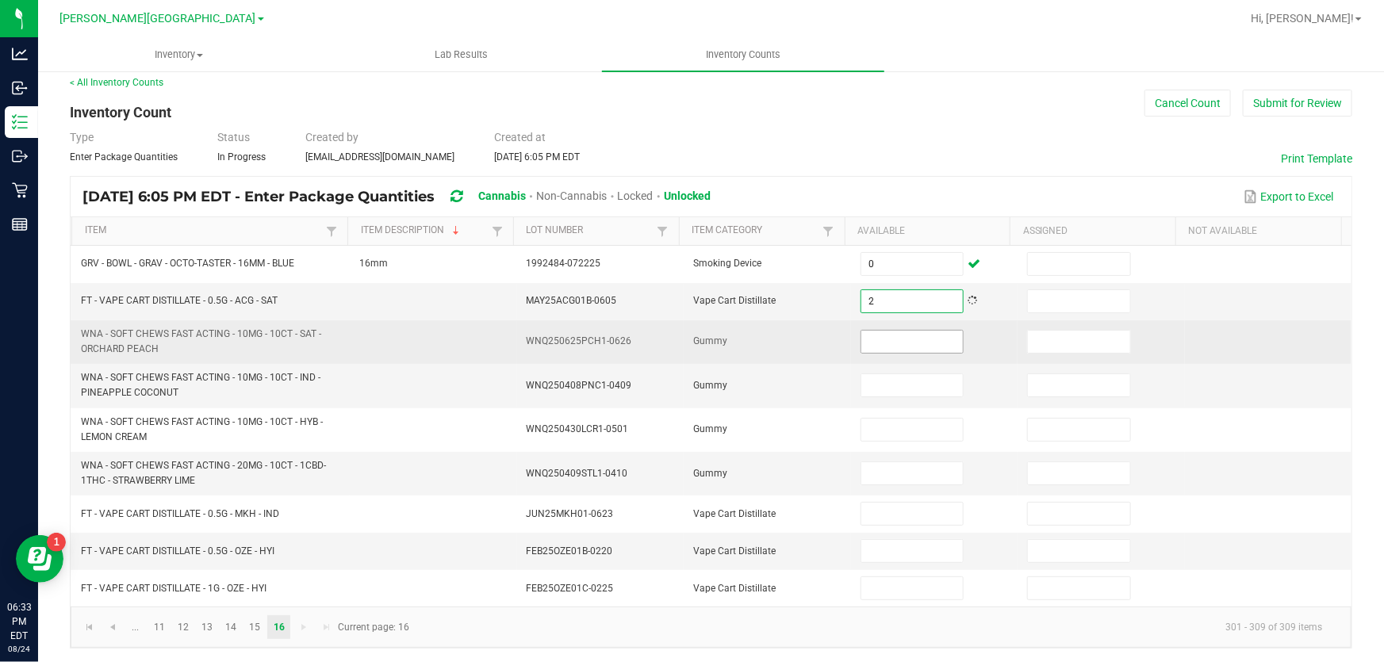
click at [887, 343] on input at bounding box center [912, 342] width 102 height 22
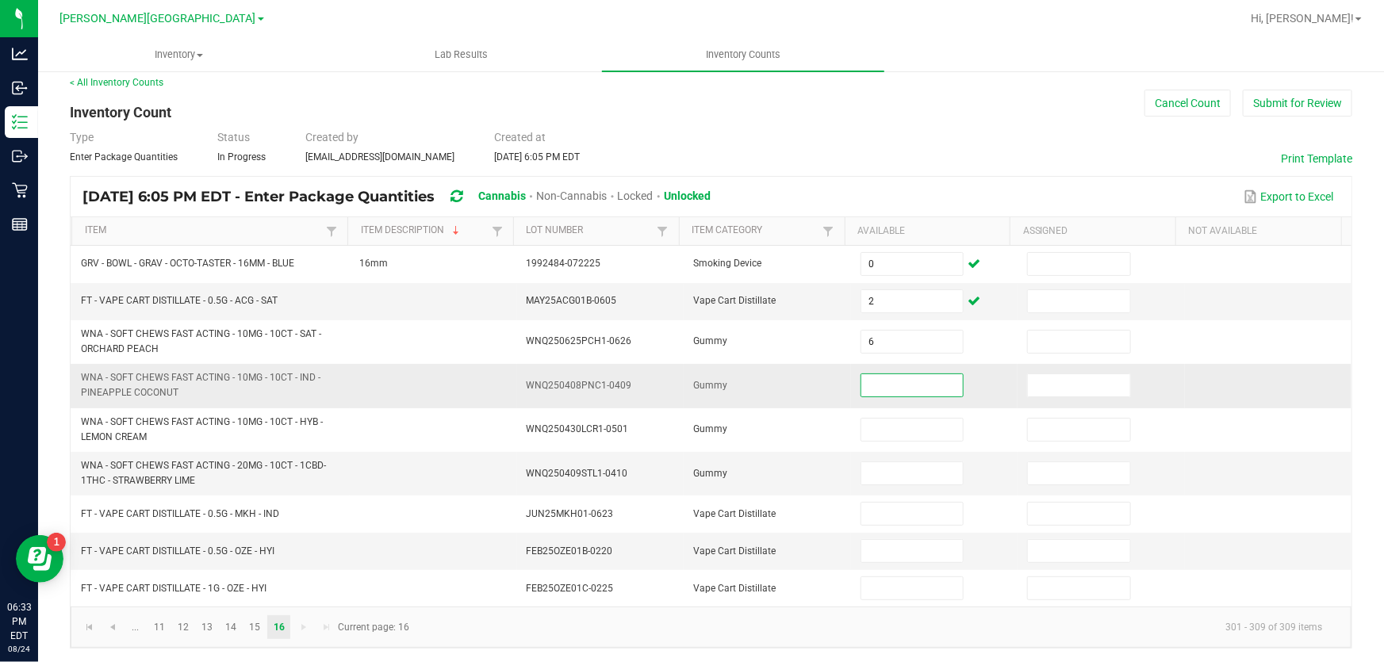
click at [871, 391] on input at bounding box center [912, 385] width 102 height 22
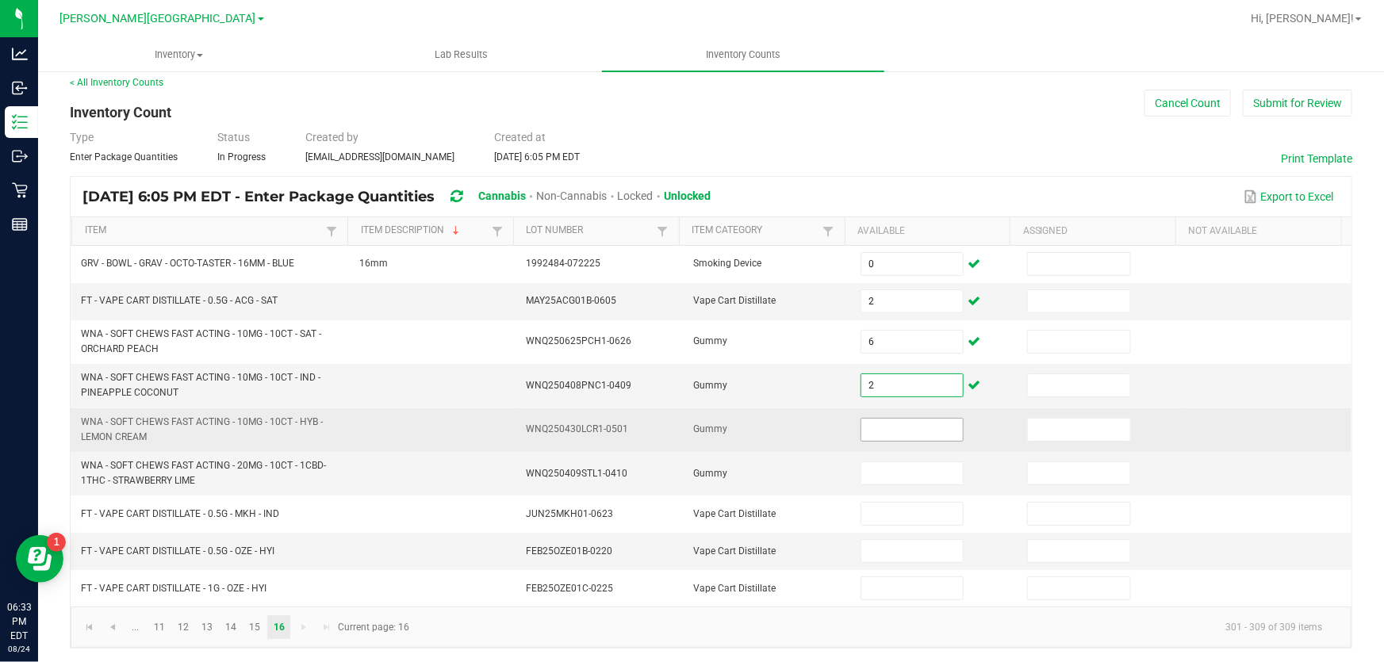
click at [898, 431] on input at bounding box center [912, 430] width 102 height 22
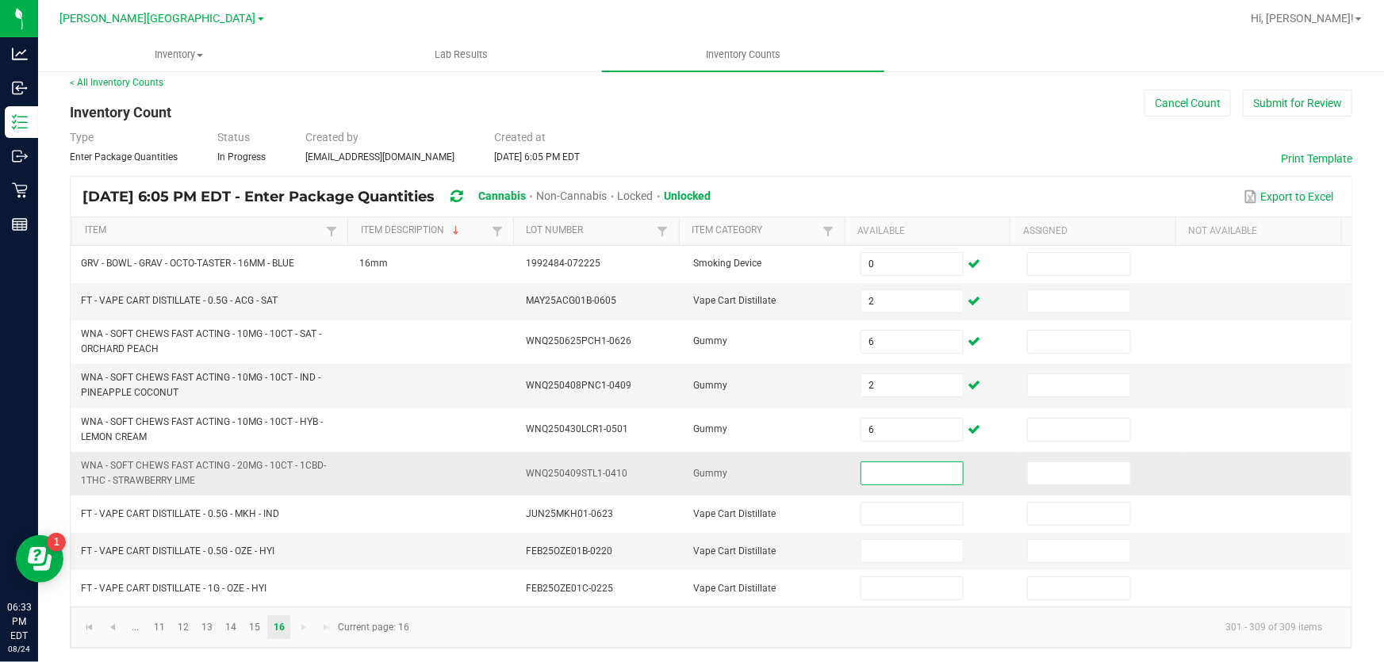
click at [861, 466] on input at bounding box center [912, 473] width 102 height 22
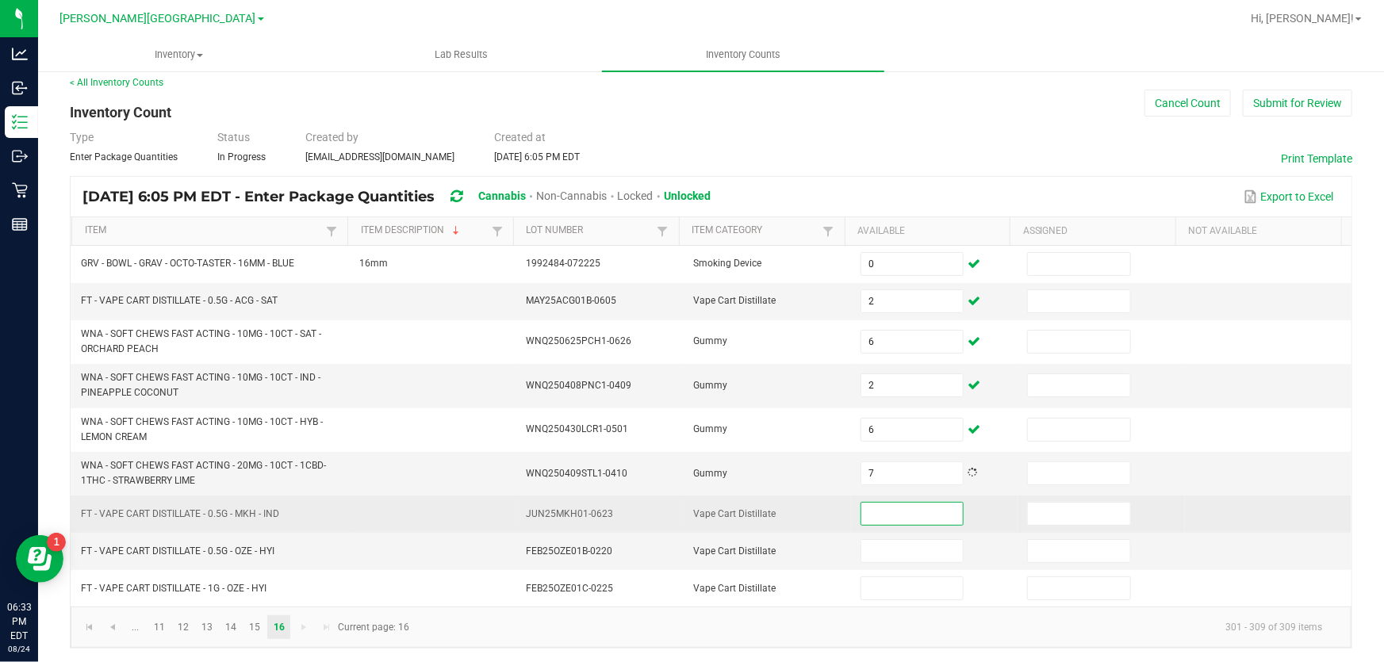
click at [869, 508] on input at bounding box center [912, 514] width 102 height 22
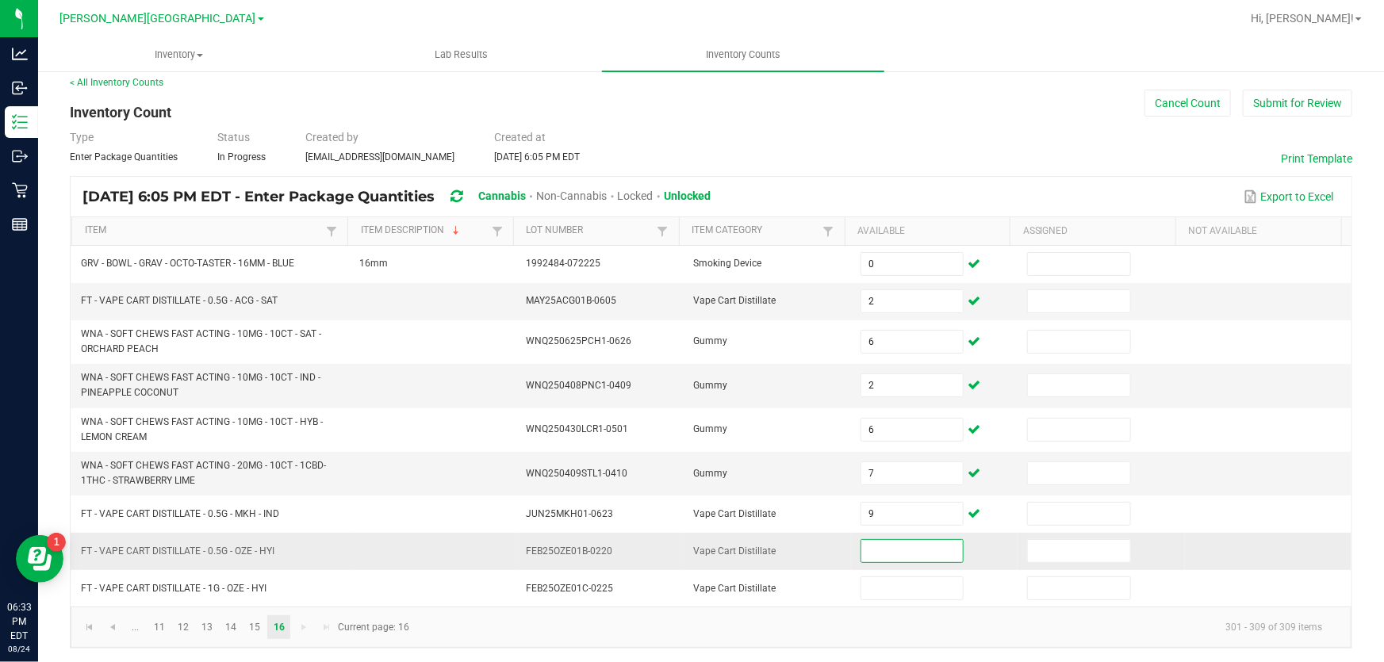
click at [875, 546] on input at bounding box center [912, 551] width 102 height 22
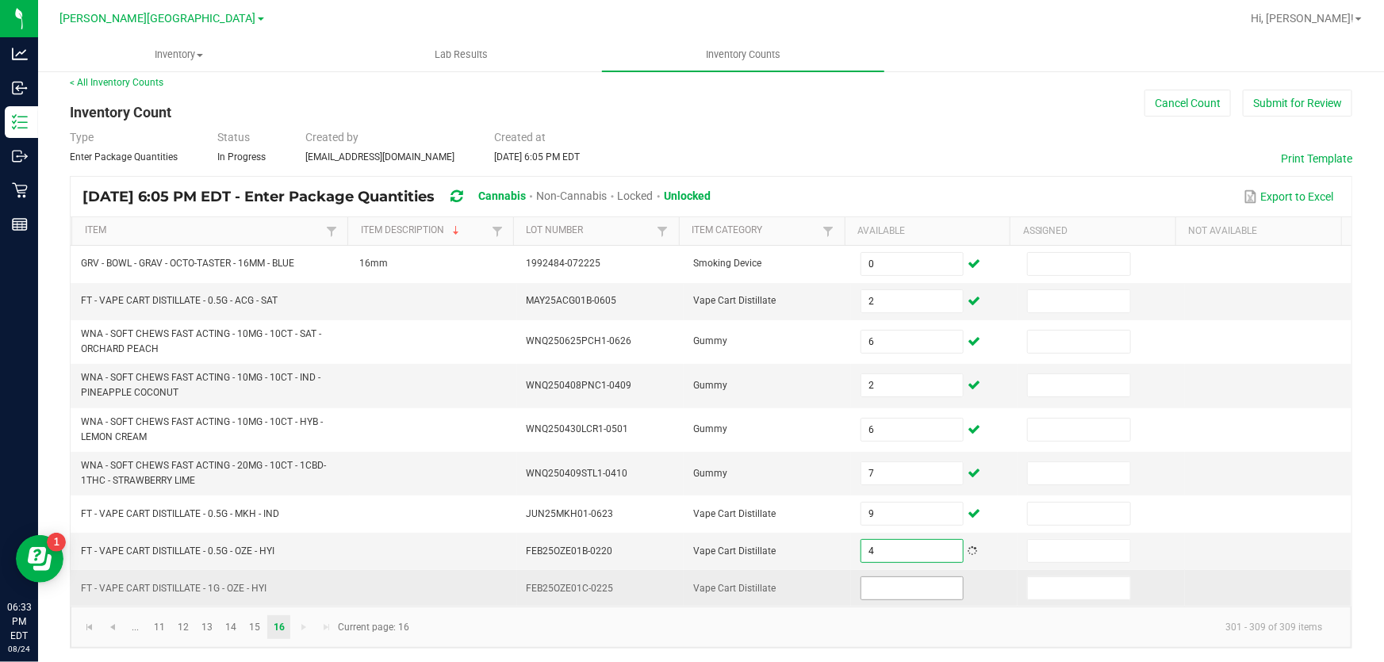
click at [861, 588] on input at bounding box center [912, 588] width 102 height 22
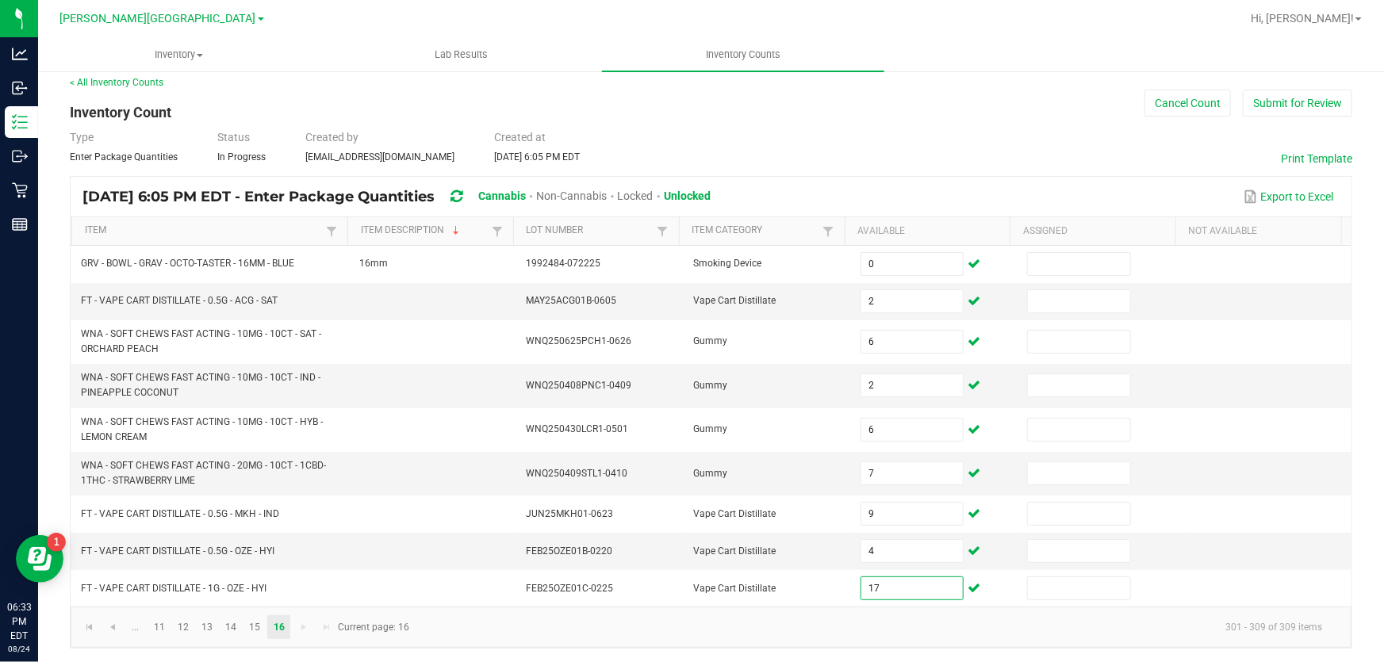
click at [857, 621] on kendo-pager-info "301 - 309 of 309 items" at bounding box center [877, 627] width 915 height 26
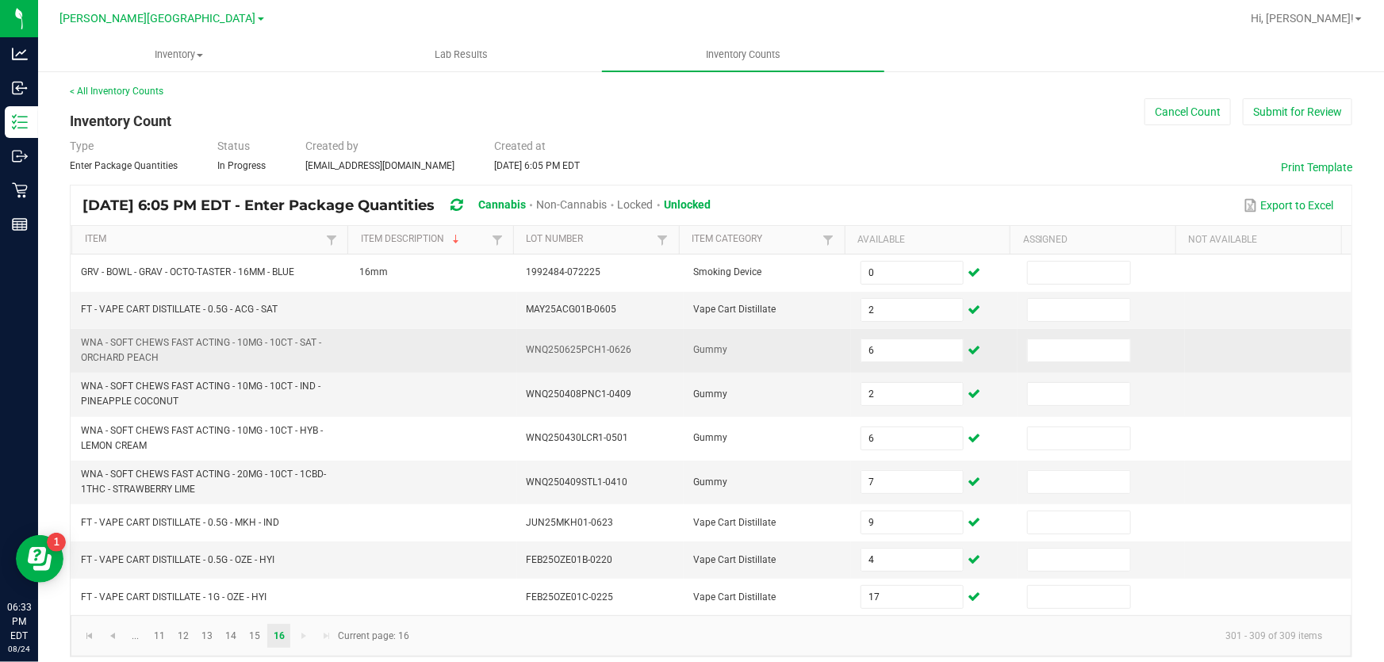
scroll to position [0, 0]
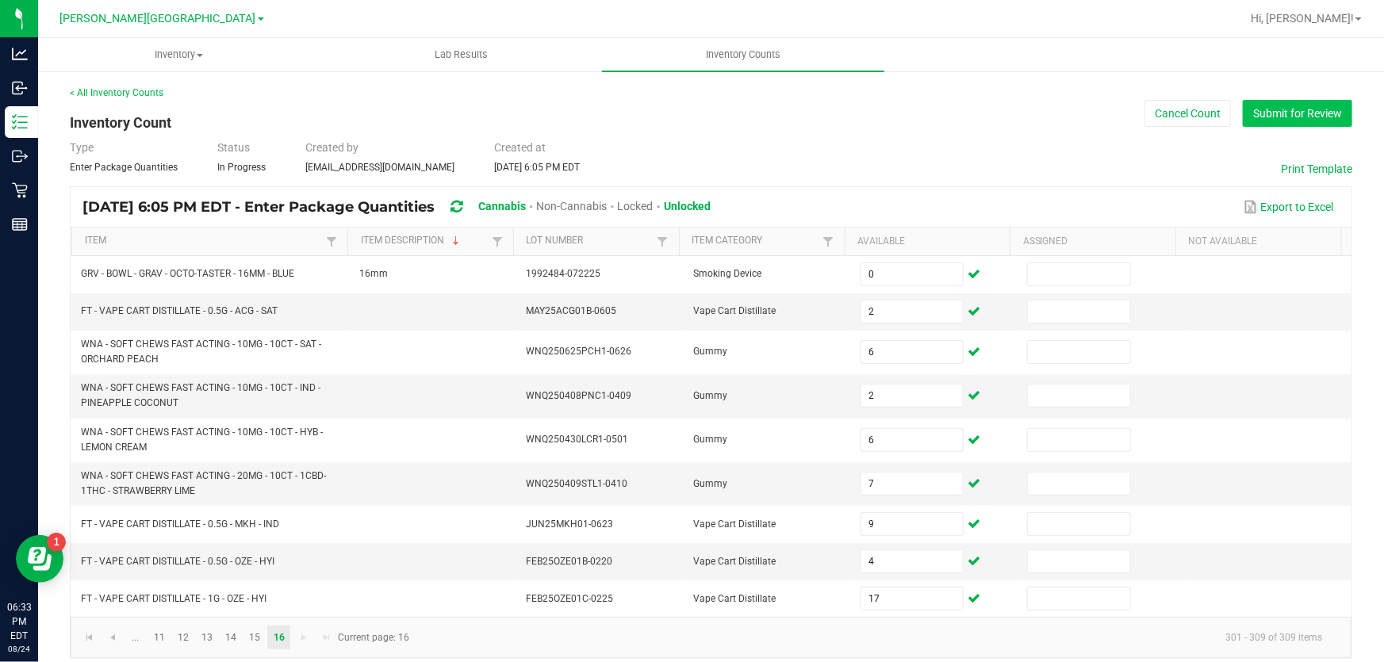
click at [1265, 111] on button "Submit for Review" at bounding box center [1297, 113] width 109 height 27
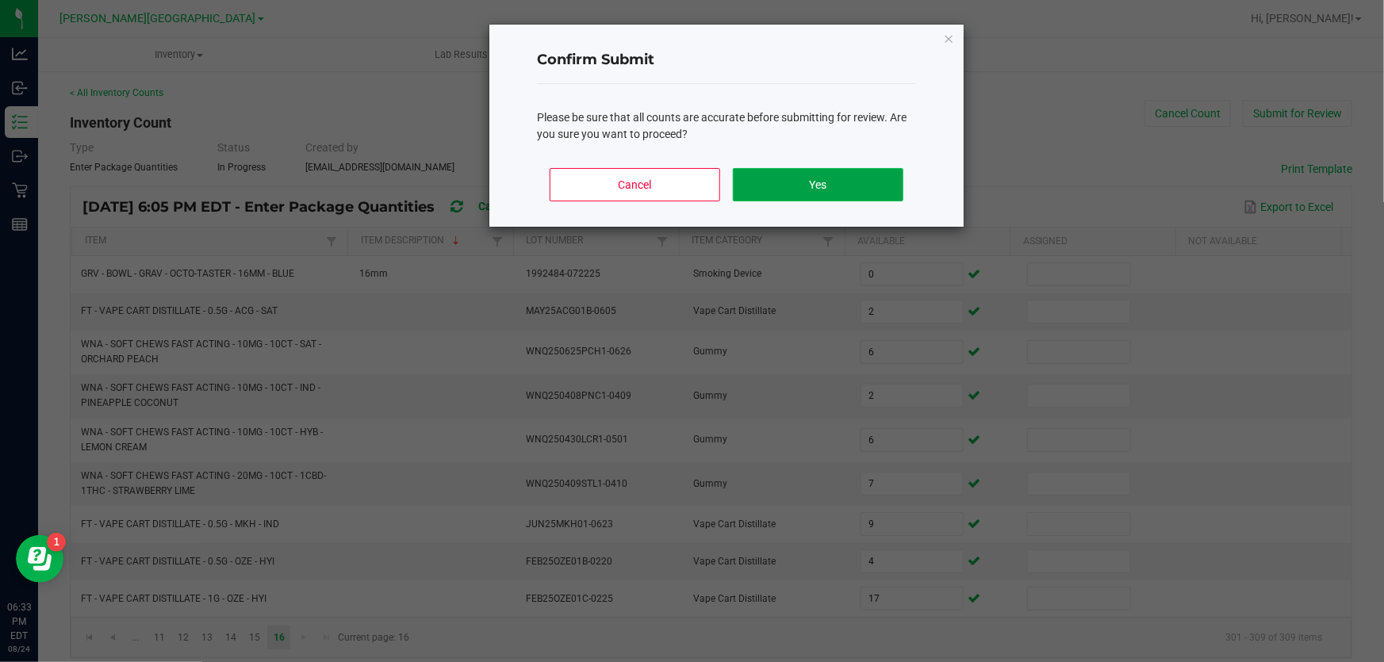
click at [830, 182] on button "Yes" at bounding box center [818, 184] width 171 height 33
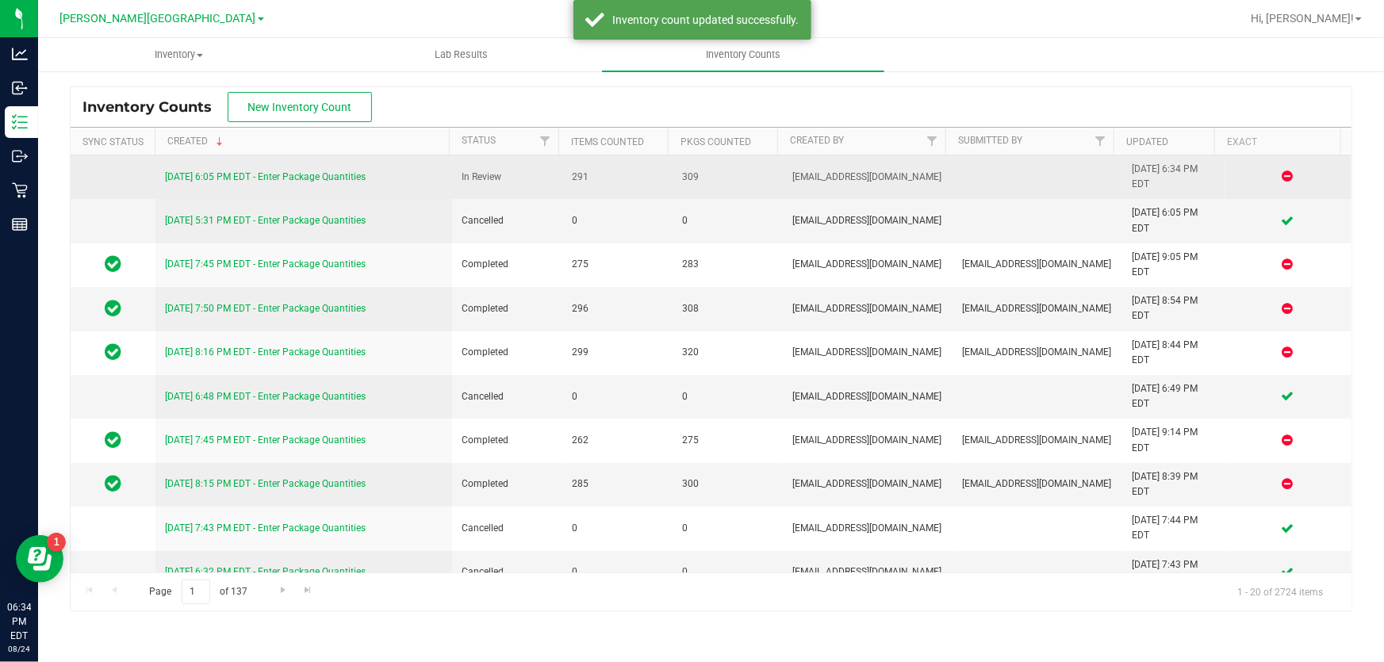
click at [240, 171] on link "[DATE] 6:05 PM EDT - Enter Package Quantities" at bounding box center [265, 176] width 201 height 11
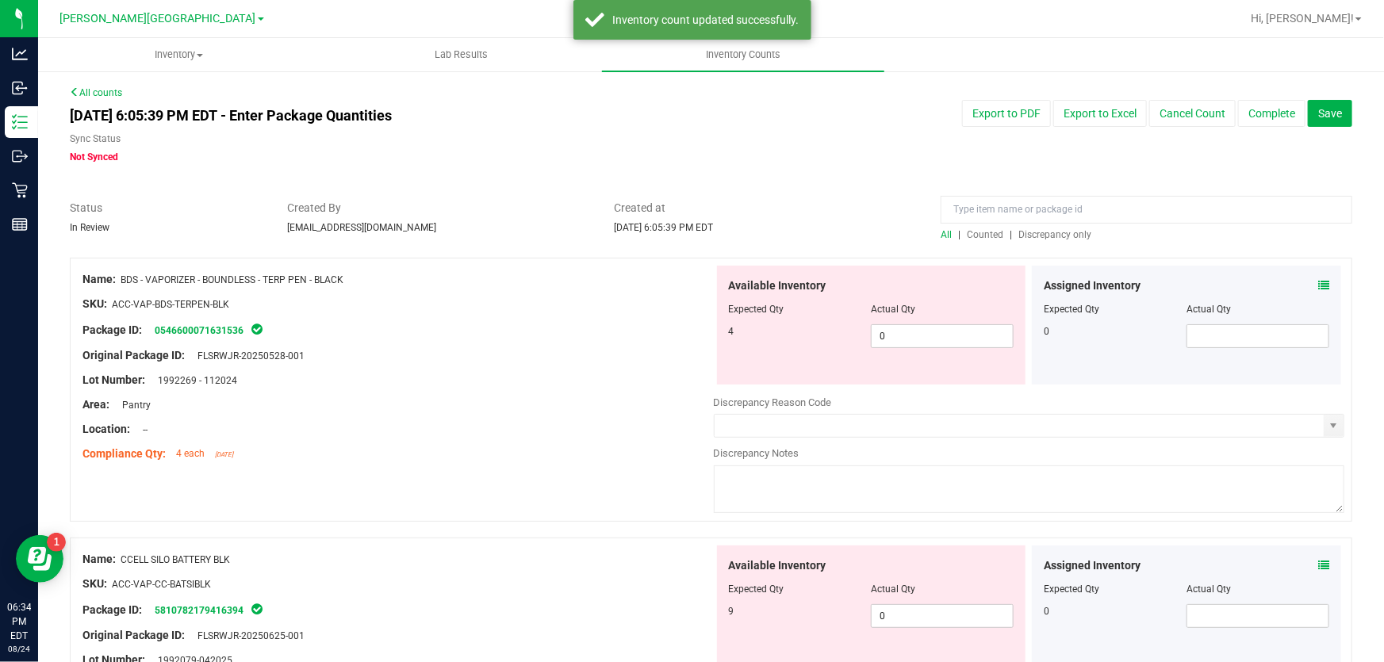
click at [1039, 236] on span "Discrepancy only" at bounding box center [1054, 234] width 73 height 11
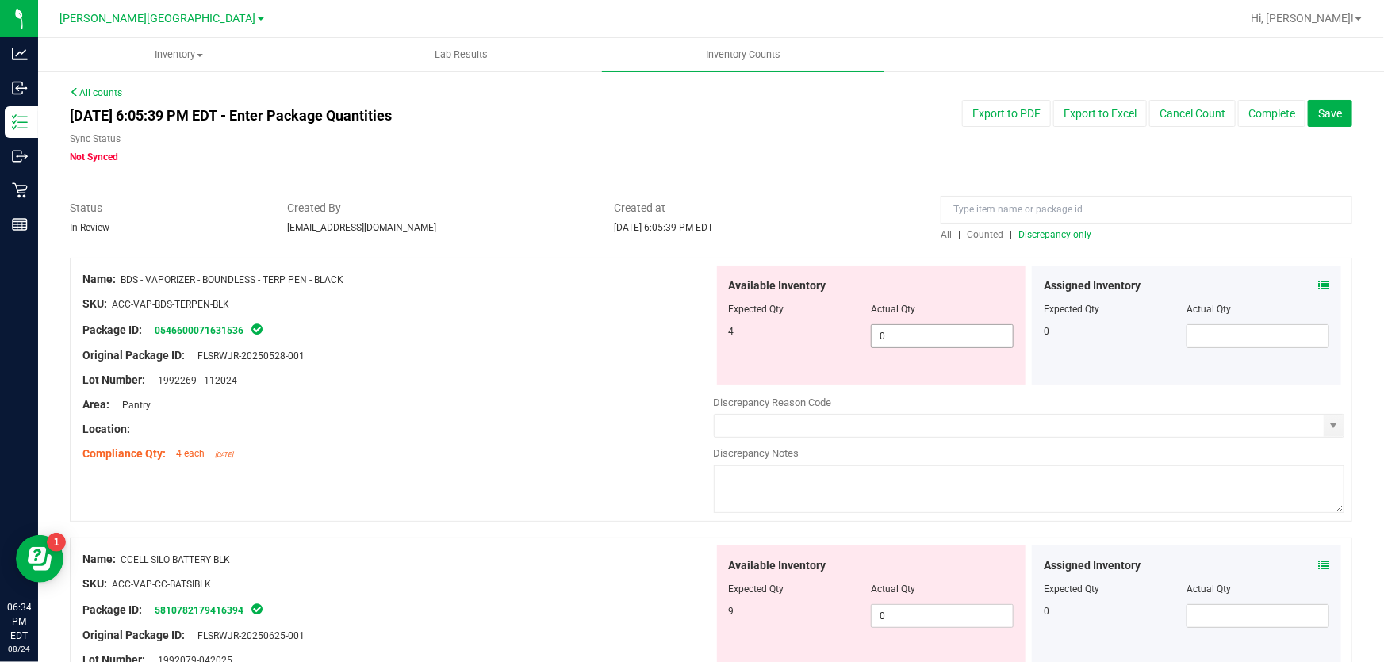
click at [968, 335] on span "0 0" at bounding box center [942, 336] width 143 height 24
click at [968, 335] on input "0" at bounding box center [942, 336] width 141 height 22
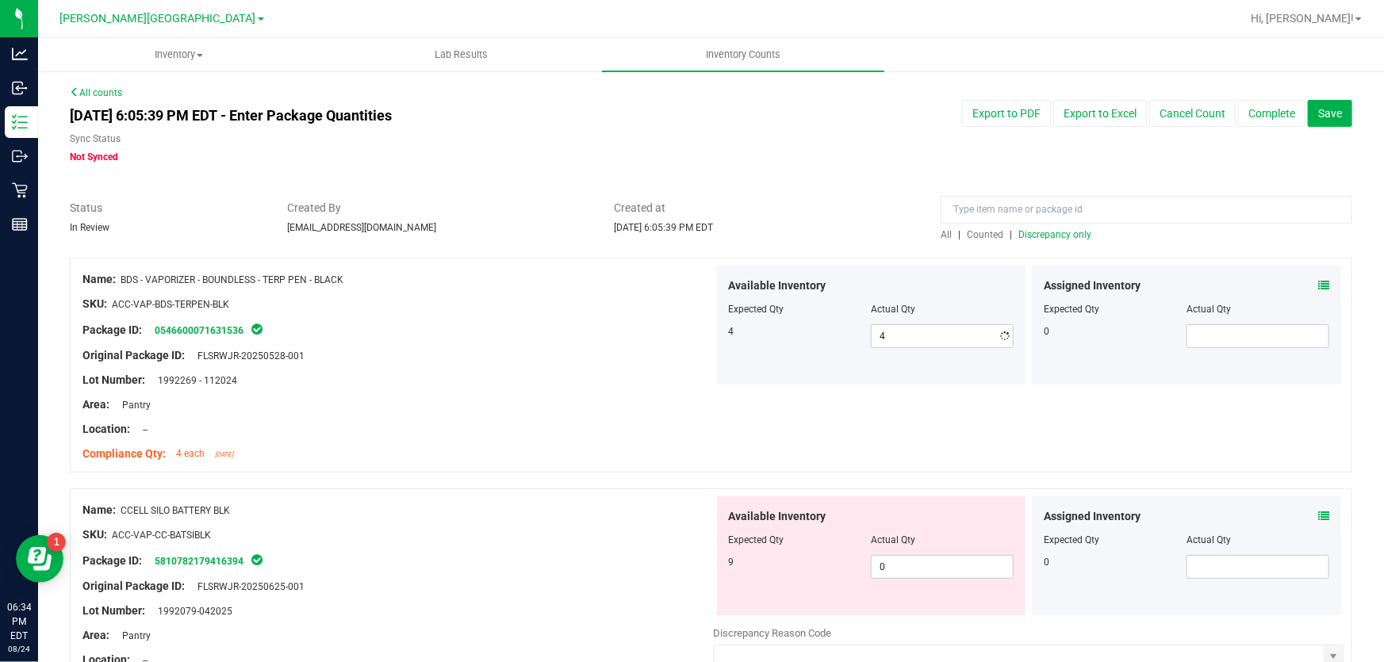
click at [598, 417] on div at bounding box center [397, 417] width 631 height 8
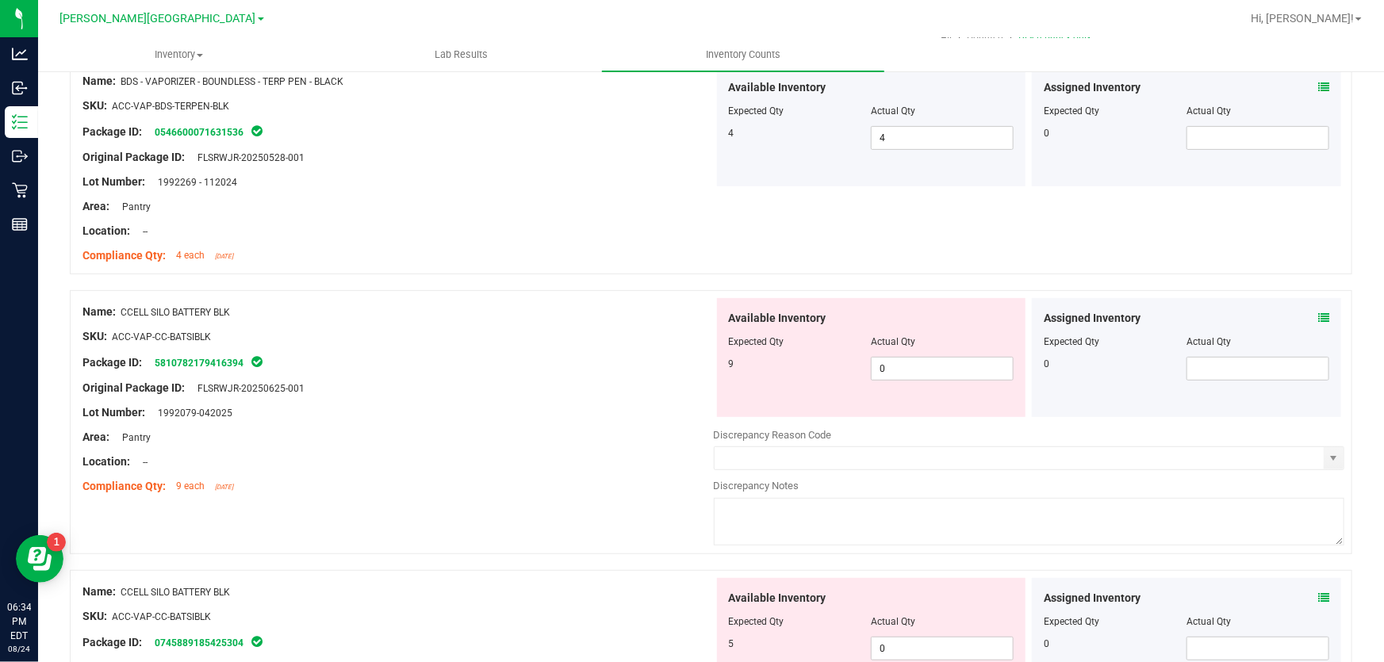
scroll to position [216, 0]
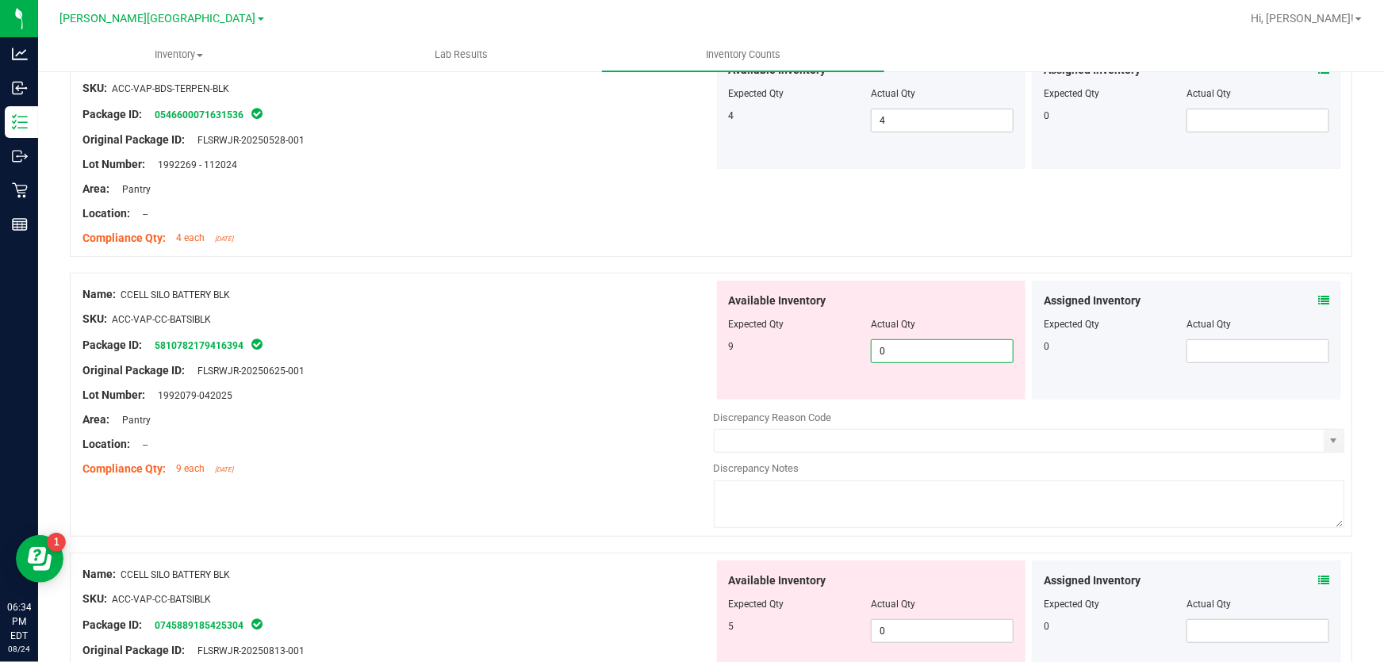
click at [896, 344] on span "0 0" at bounding box center [942, 351] width 143 height 24
click at [896, 344] on input "0" at bounding box center [942, 351] width 141 height 22
click at [523, 408] on div at bounding box center [397, 408] width 631 height 8
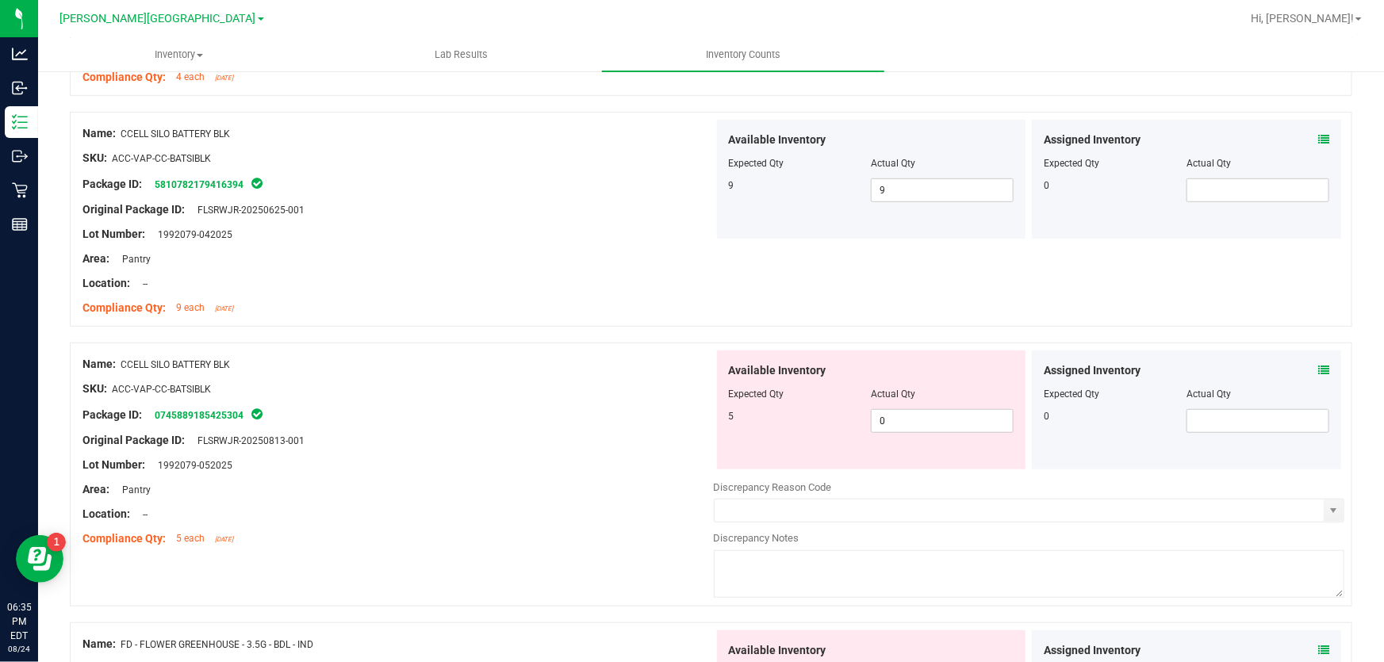
scroll to position [432, 0]
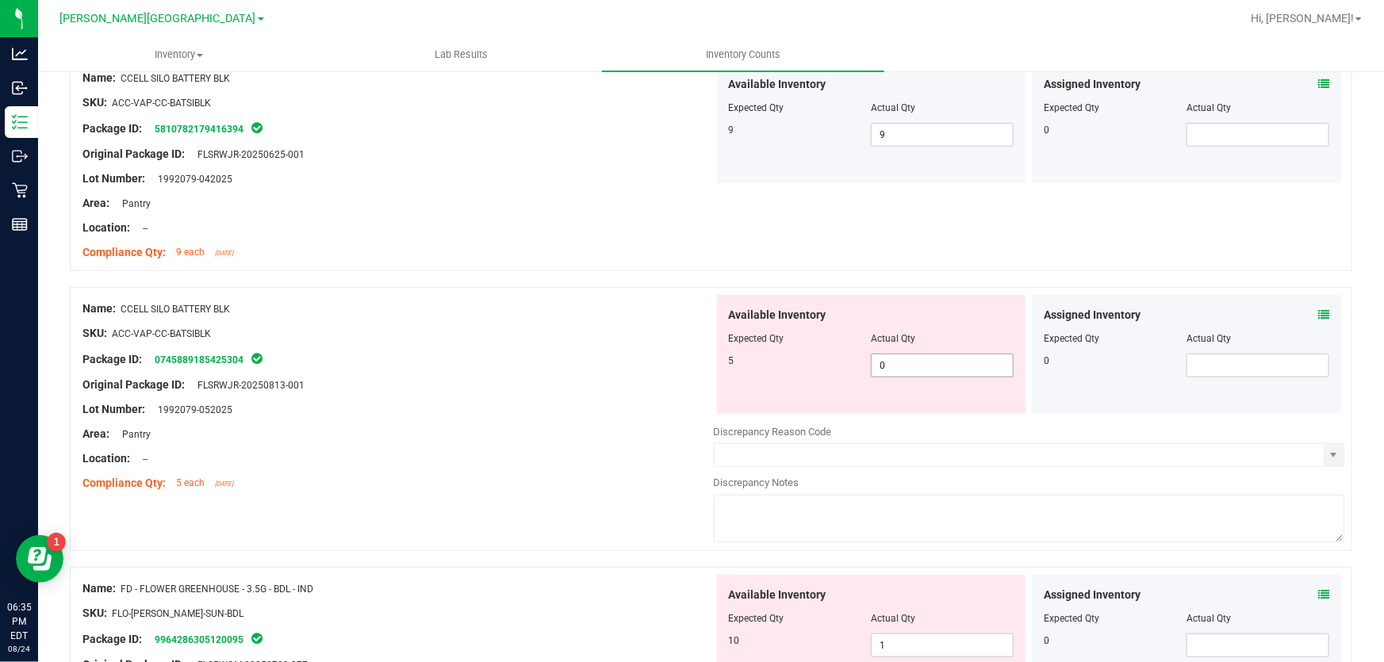
click at [956, 370] on span "0 0" at bounding box center [942, 366] width 143 height 24
click at [956, 370] on input "0" at bounding box center [942, 366] width 141 height 22
click at [565, 404] on div "Lot Number: 1992079-052025" at bounding box center [397, 409] width 631 height 17
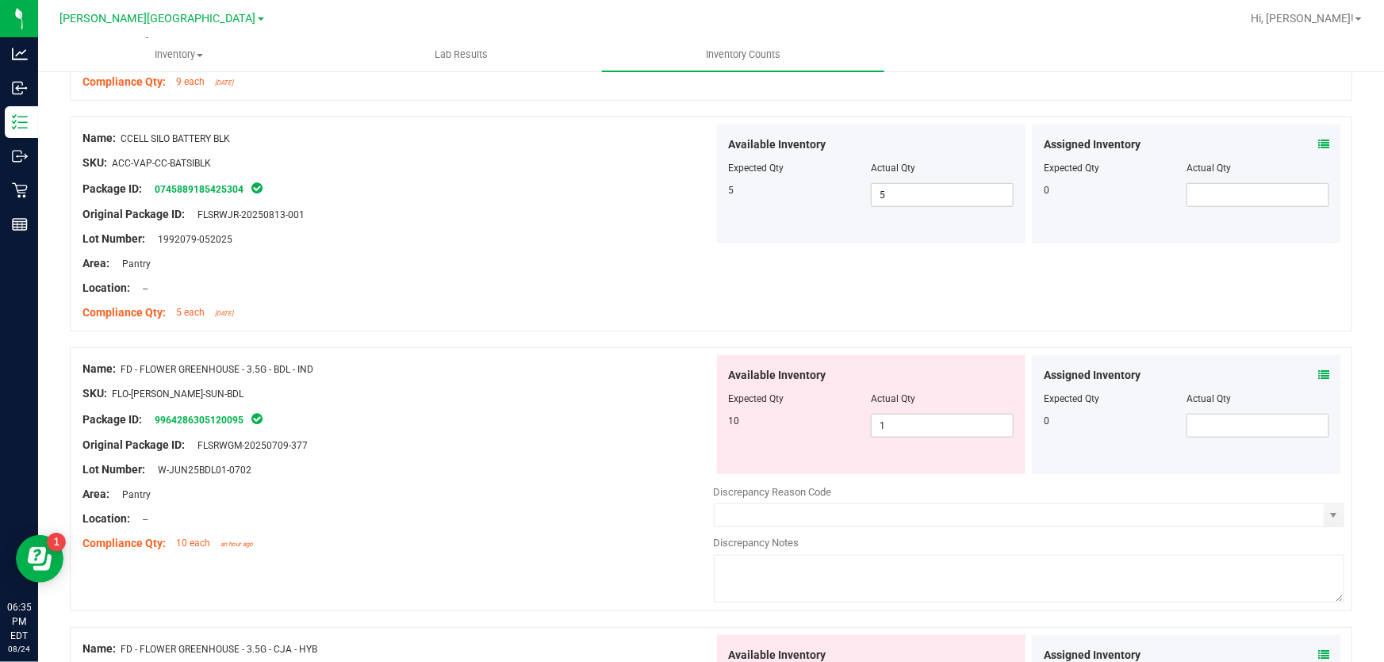
scroll to position [649, 0]
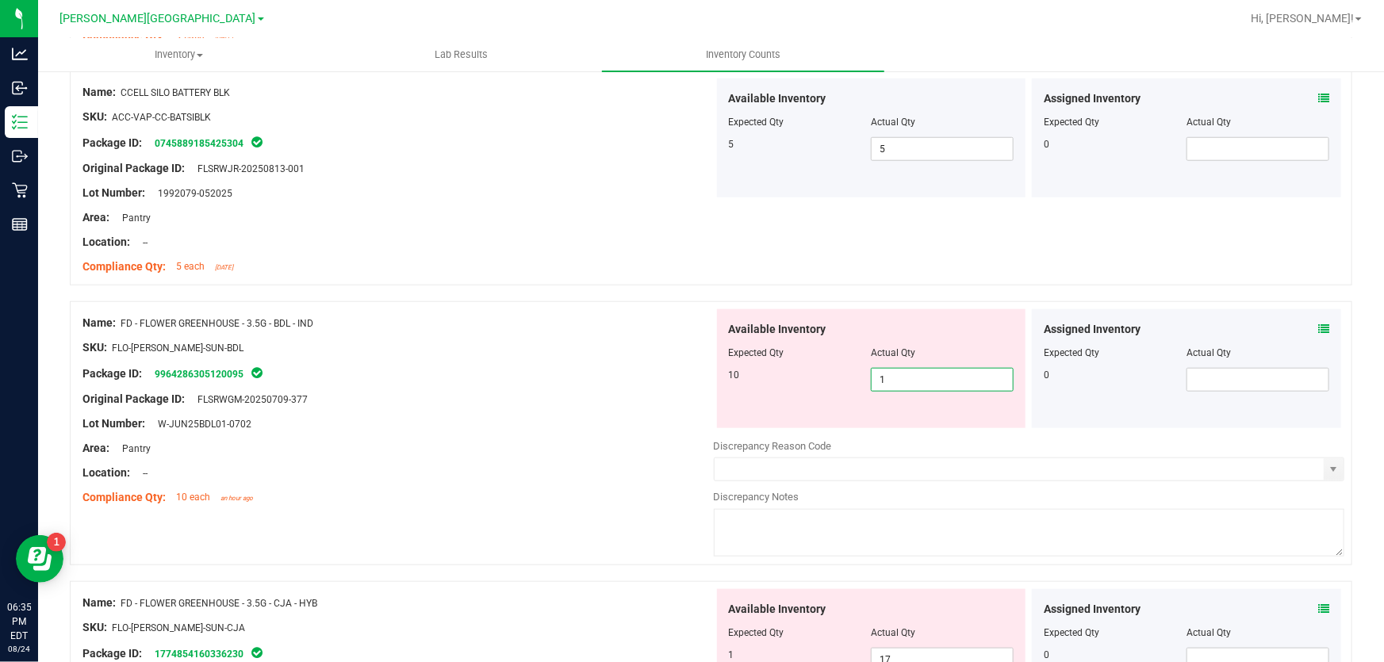
click at [912, 377] on span "1 1" at bounding box center [942, 380] width 143 height 24
click at [552, 408] on div at bounding box center [397, 412] width 631 height 8
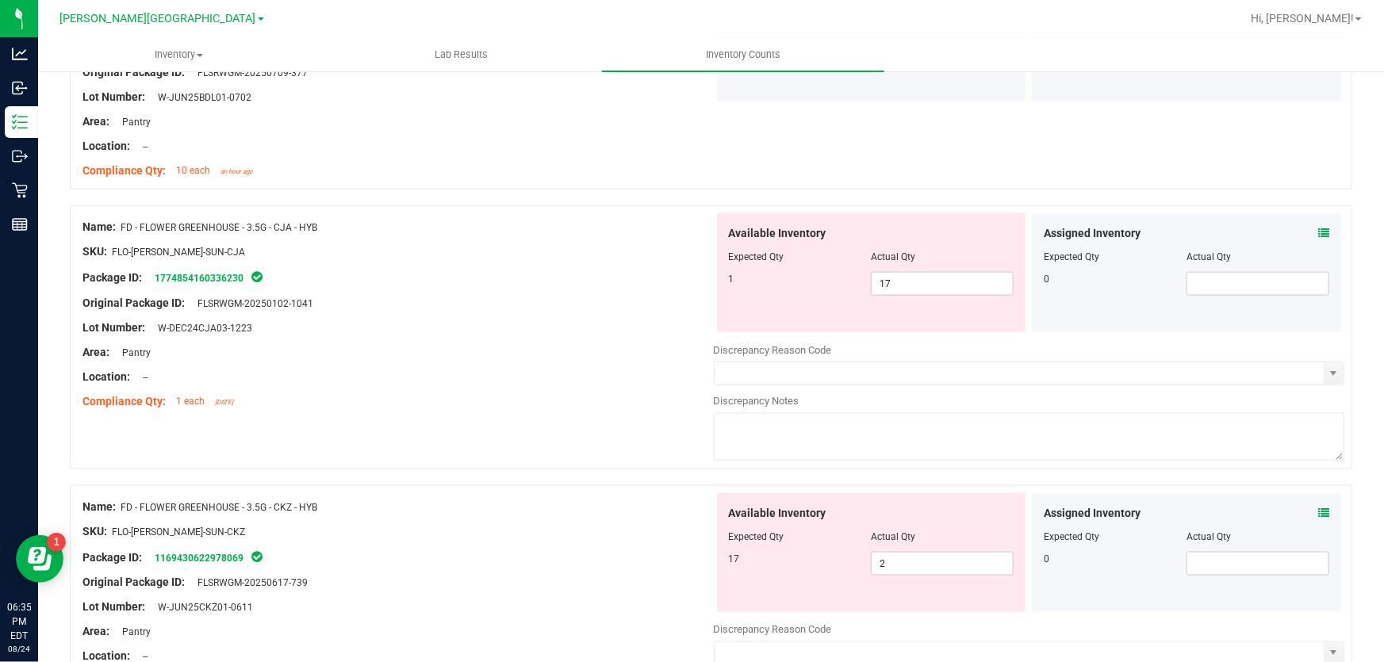
scroll to position [1009, 0]
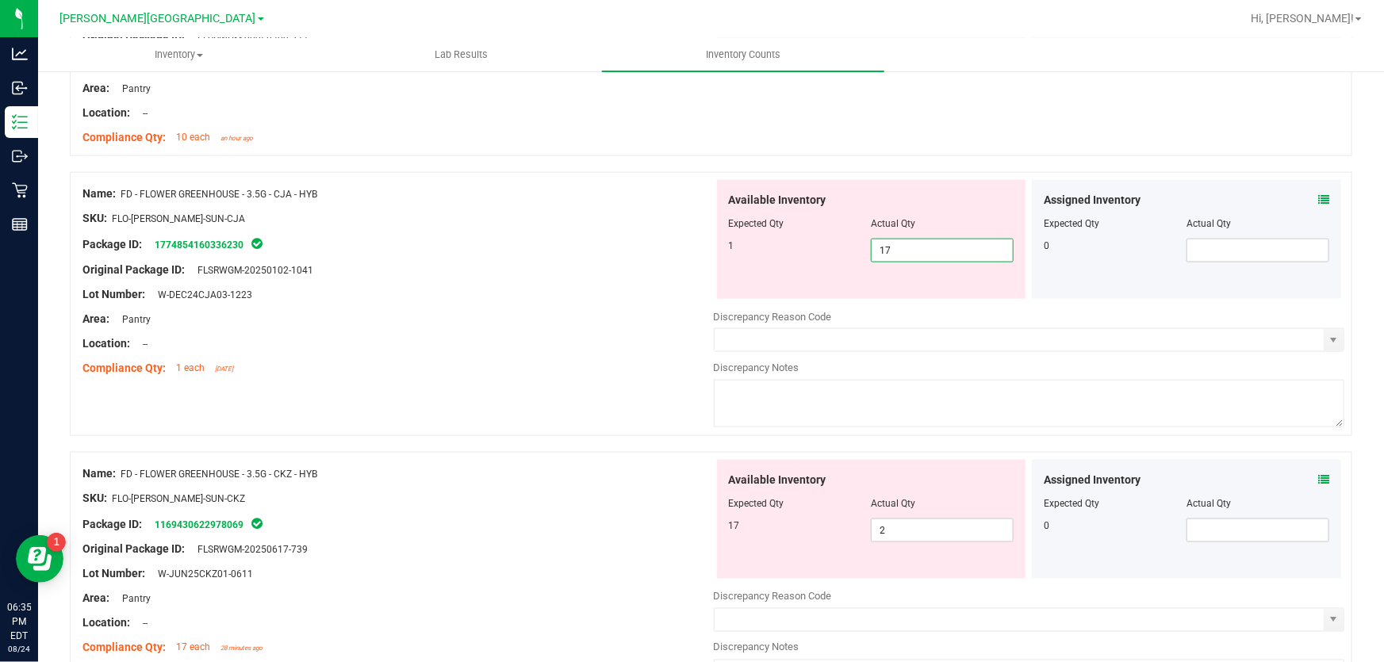
click at [910, 249] on span "17 17" at bounding box center [942, 251] width 143 height 24
click at [500, 383] on div "Name: FD - FLOWER GREENHOUSE - 3.5G - CJA - HYB SKU: FLO-[PERSON_NAME]-SUN-CJA …" at bounding box center [711, 304] width 1282 height 264
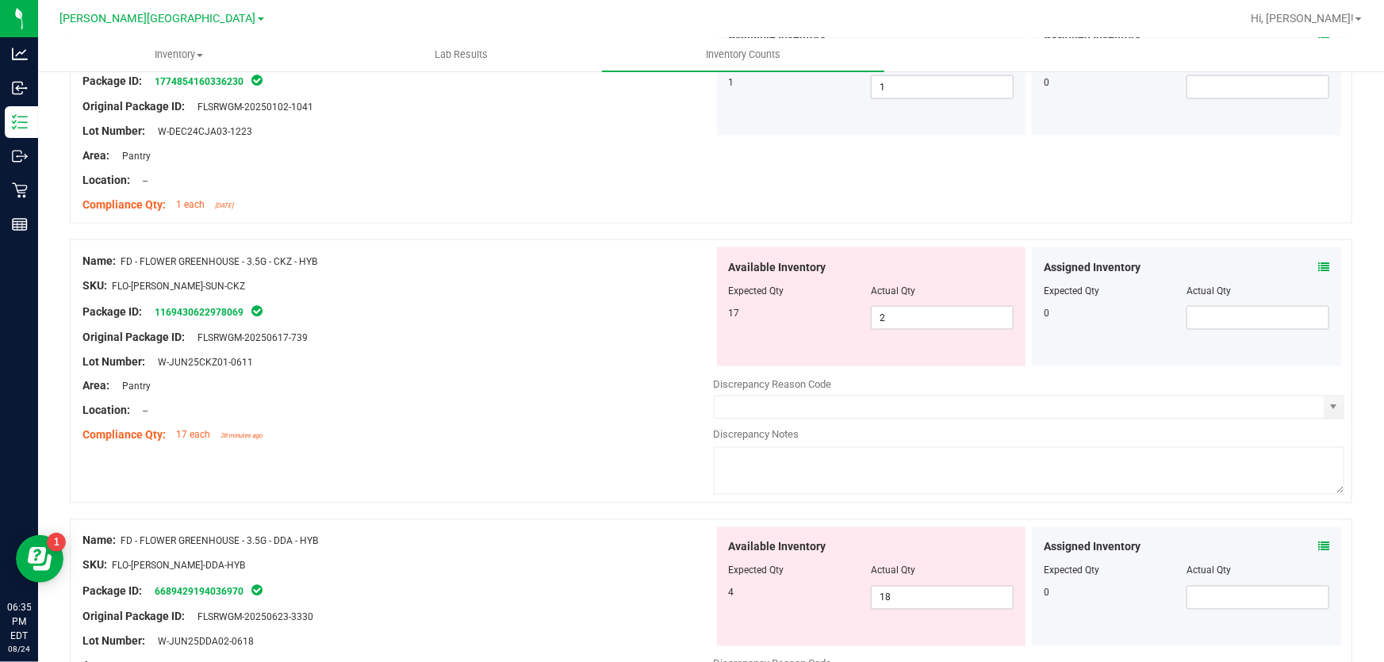
scroll to position [1225, 0]
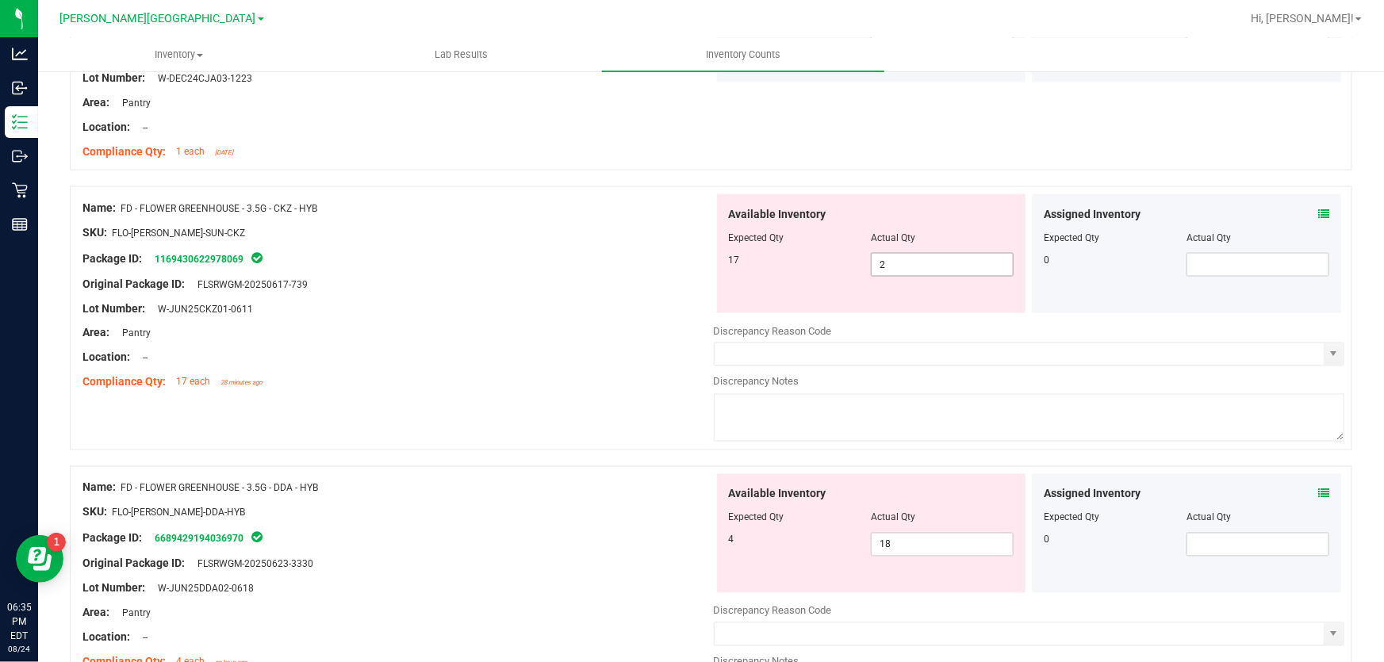
click at [960, 266] on span "2 2" at bounding box center [942, 265] width 143 height 24
click at [960, 266] on input "2" at bounding box center [942, 265] width 141 height 22
click at [567, 317] on div at bounding box center [397, 321] width 631 height 8
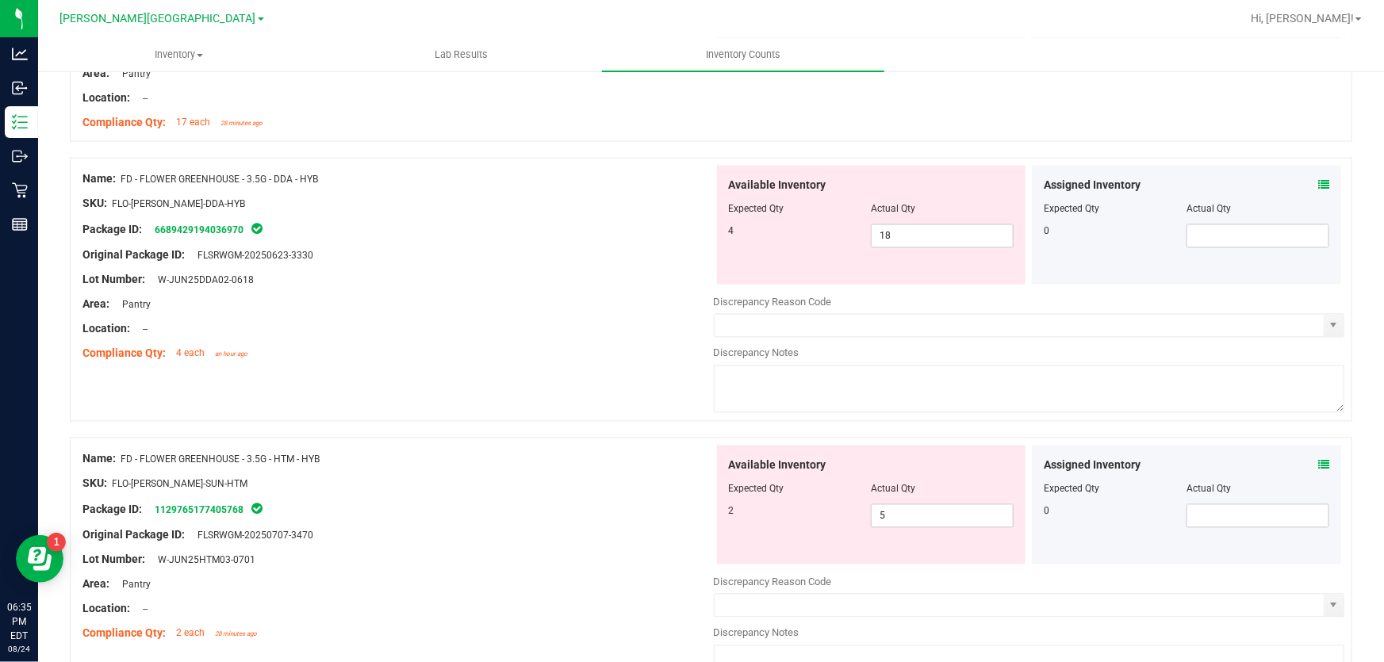
scroll to position [1514, 0]
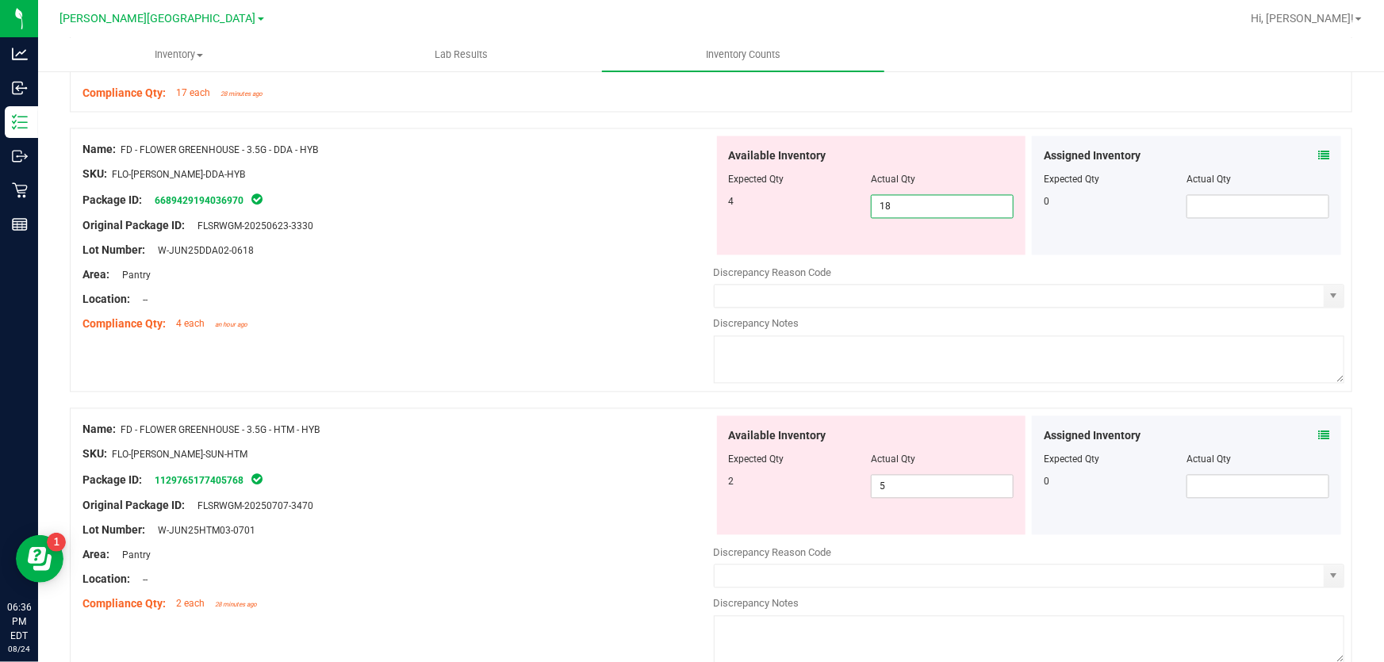
click at [972, 195] on span "18 18" at bounding box center [942, 207] width 143 height 24
click at [972, 196] on input "18" at bounding box center [942, 207] width 141 height 22
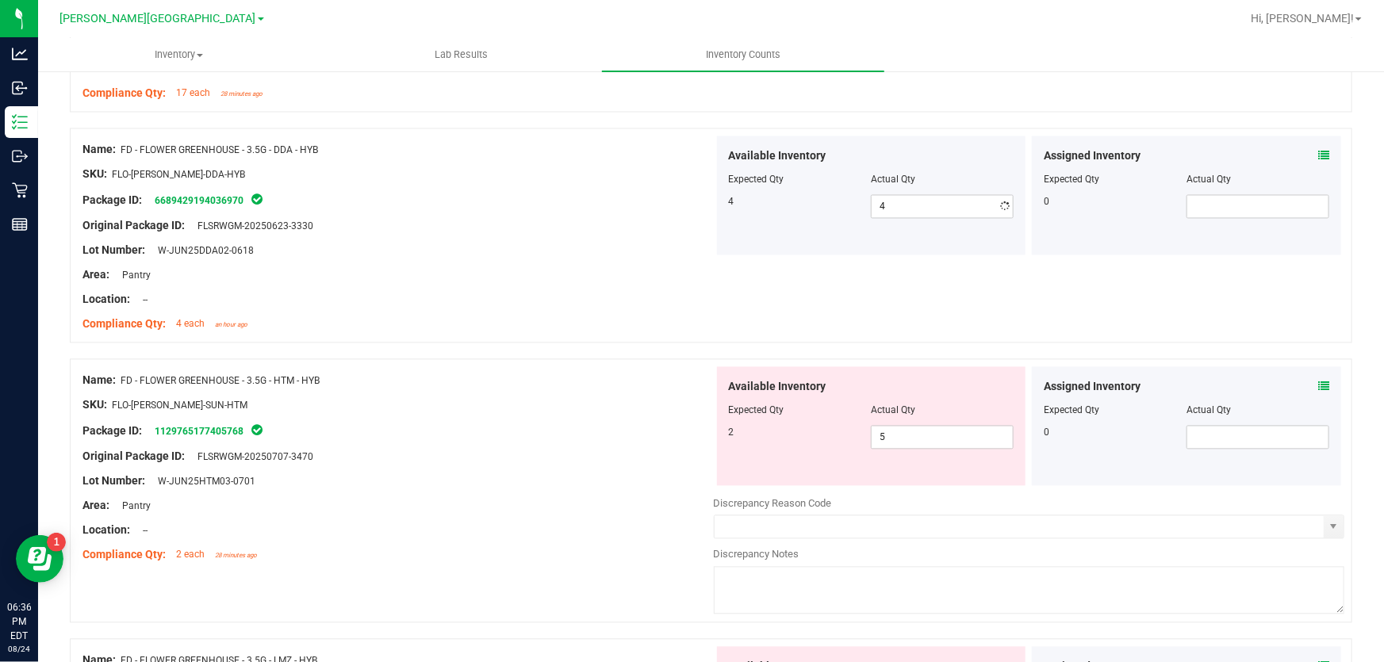
click at [594, 220] on div "Original Package ID: FLSRWGM-20250623-3330" at bounding box center [397, 226] width 631 height 17
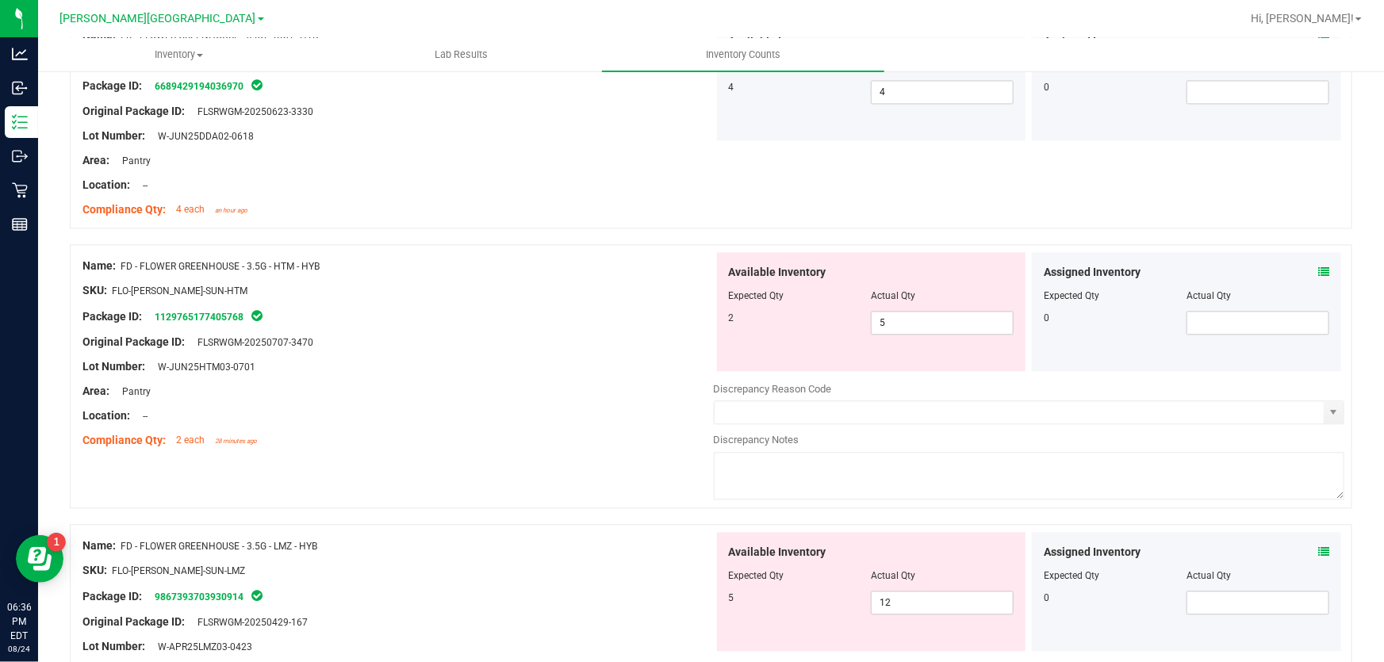
scroll to position [1658, 0]
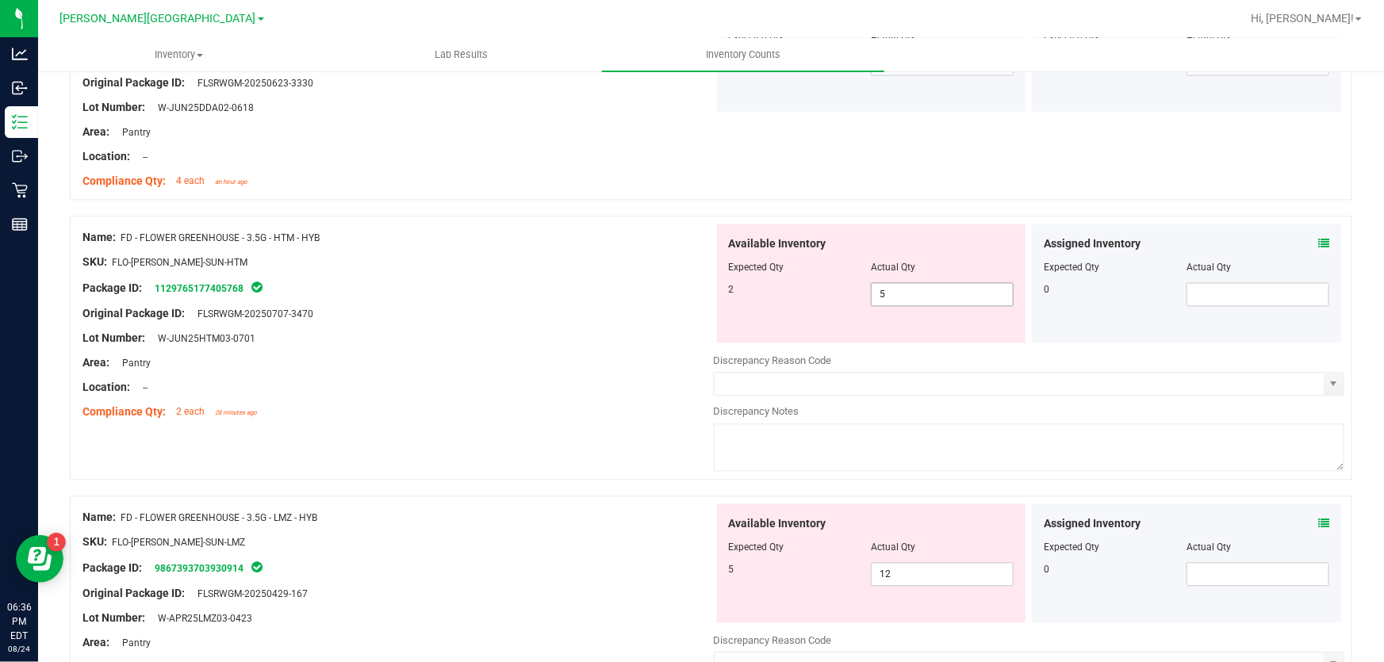
click at [892, 293] on span "5 5" at bounding box center [942, 294] width 143 height 24
click at [0, 0] on input "5" at bounding box center [0, 0] width 0 height 0
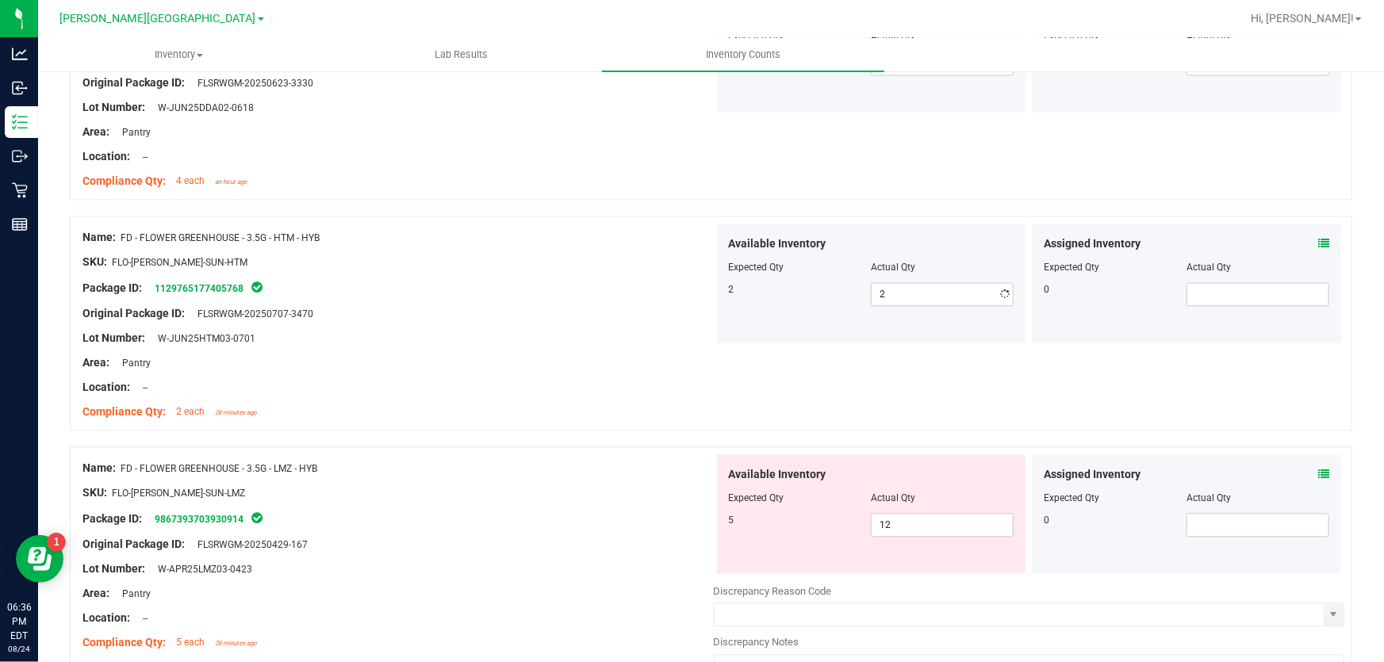
click at [634, 339] on div "Lot Number: W-JUN25HTM03-0701" at bounding box center [397, 338] width 631 height 17
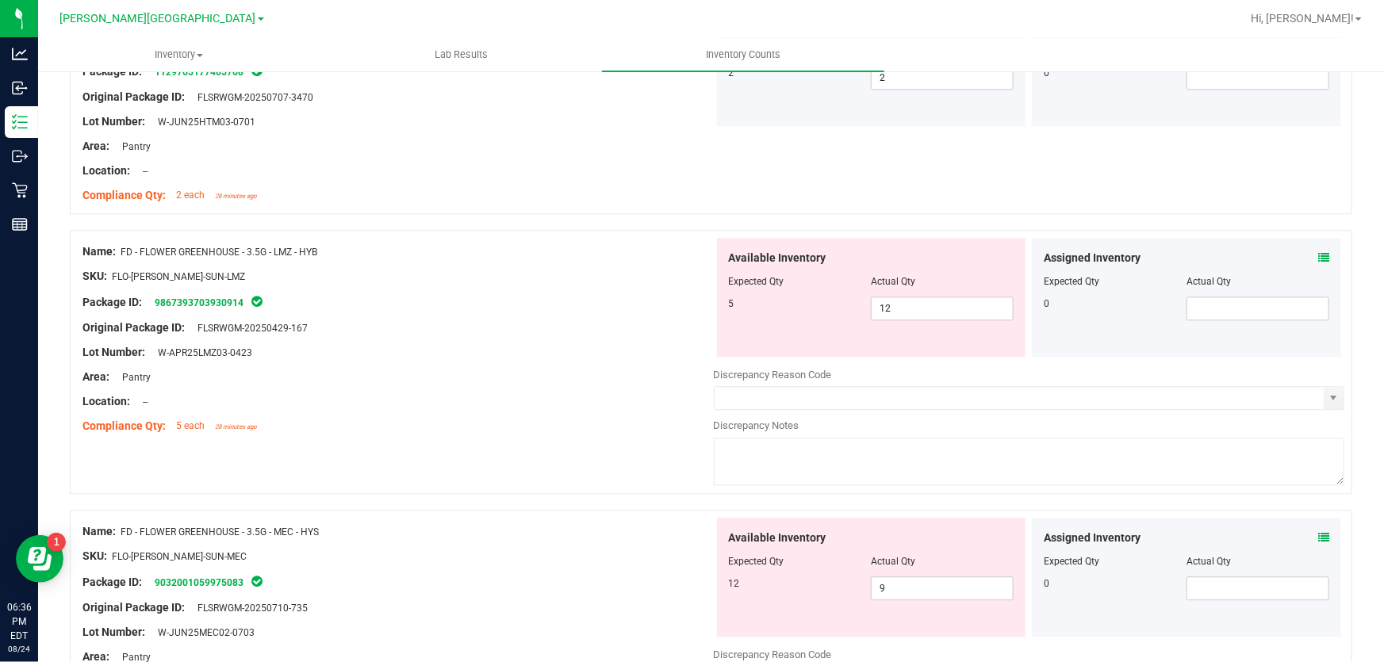
scroll to position [1946, 0]
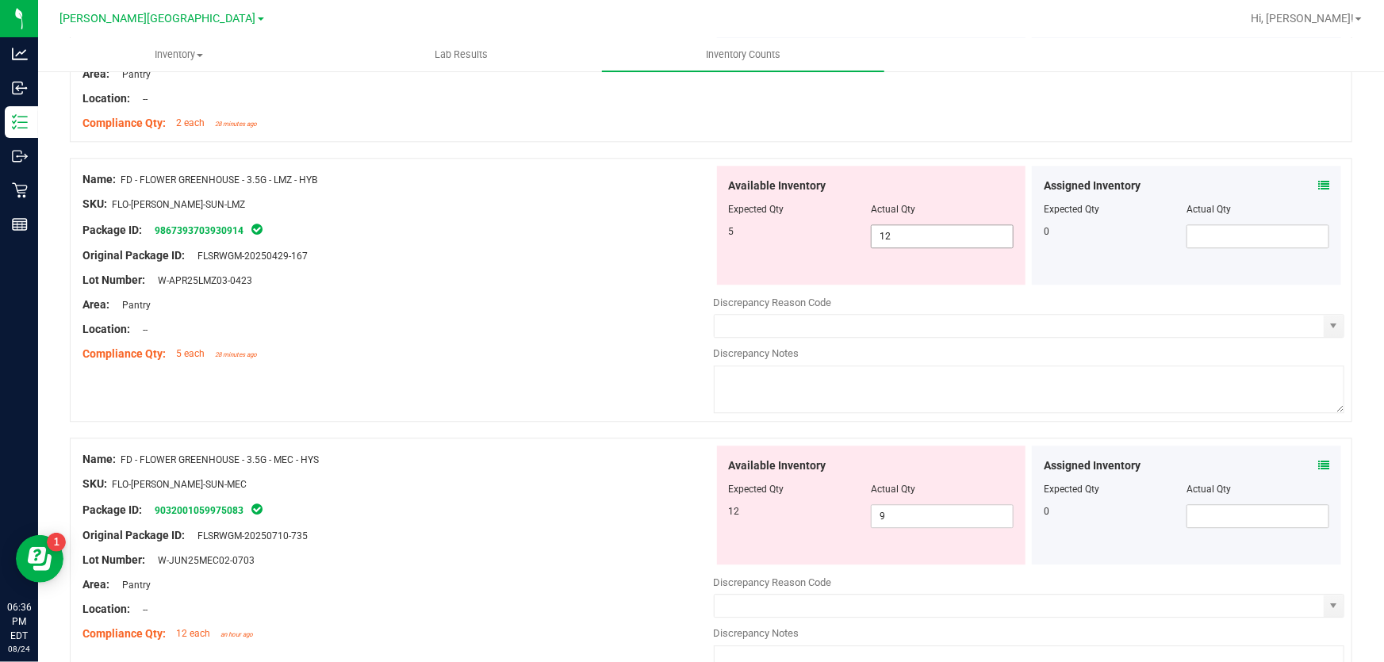
click at [960, 233] on span "12 12" at bounding box center [942, 236] width 143 height 24
click at [0, 0] on input "12" at bounding box center [0, 0] width 0 height 0
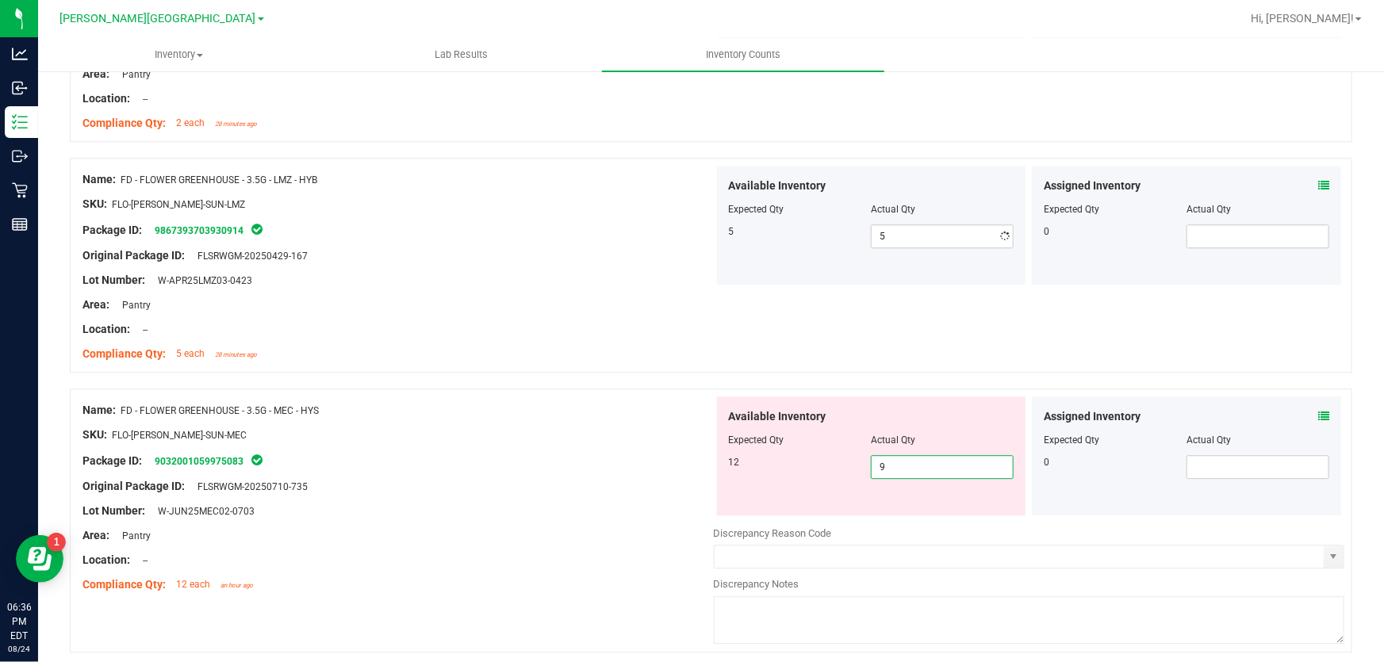
click at [900, 516] on div "Available Inventory Expected Qty Actual Qty 12 9 9" at bounding box center [1029, 522] width 631 height 251
click at [900, 518] on div at bounding box center [1029, 522] width 631 height 8
click at [904, 481] on div "Available Inventory Expected Qty Actual Qty 12 9 9" at bounding box center [871, 456] width 309 height 119
click at [906, 473] on span "9 9" at bounding box center [942, 467] width 143 height 24
click at [906, 467] on input "9" at bounding box center [942, 467] width 141 height 22
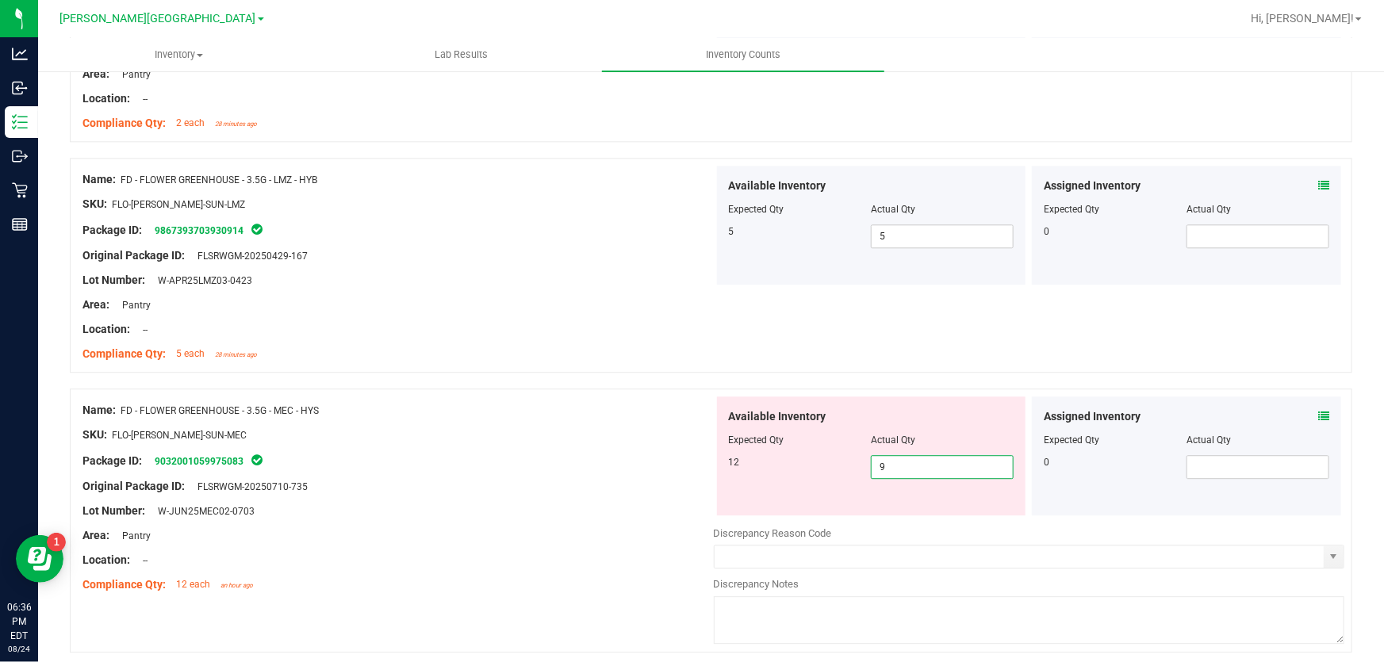
click at [907, 466] on input "9" at bounding box center [942, 467] width 141 height 22
click at [564, 381] on div at bounding box center [711, 381] width 1282 height 16
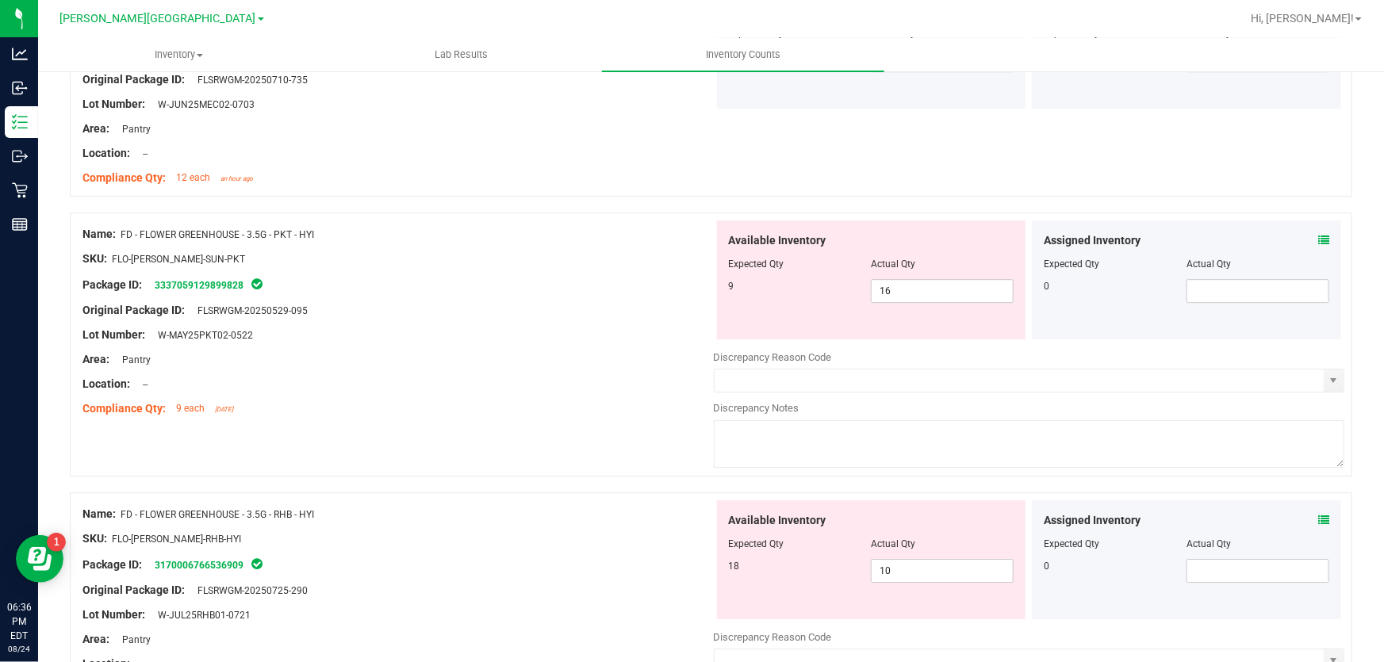
scroll to position [2379, 0]
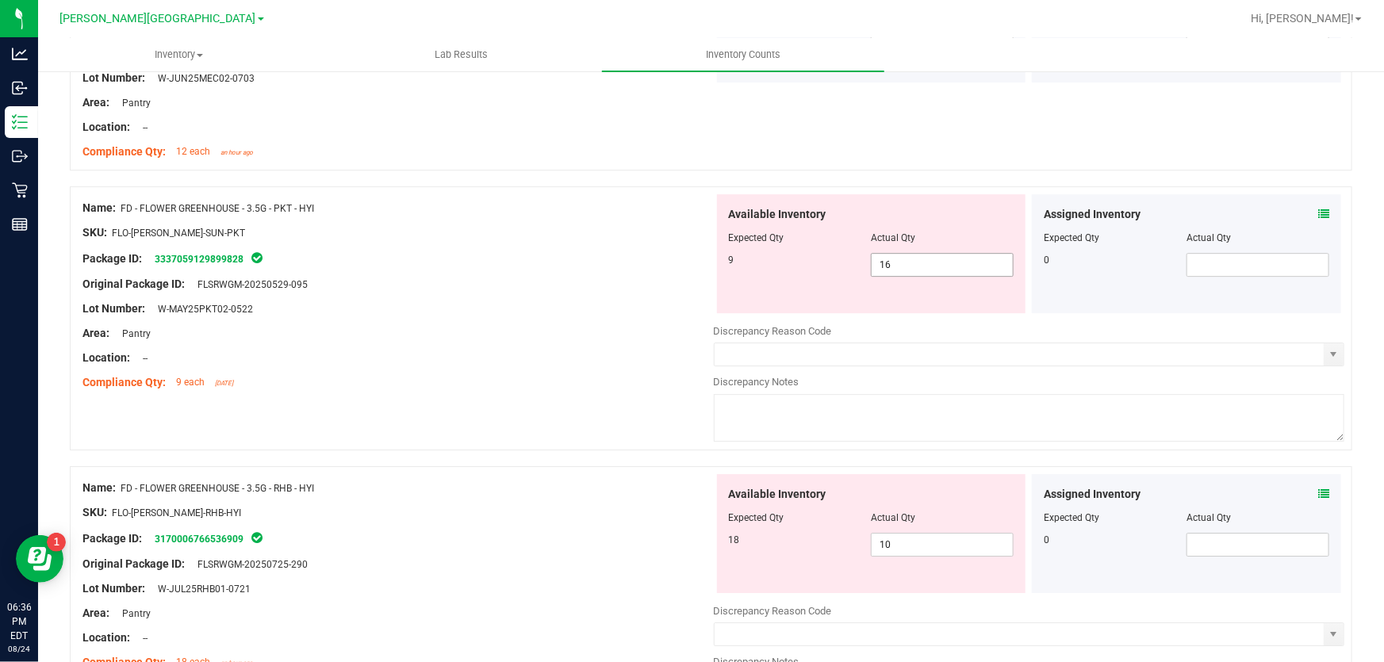
click at [952, 270] on span "16 16" at bounding box center [942, 265] width 143 height 24
click at [587, 350] on div "Location: --" at bounding box center [397, 358] width 631 height 17
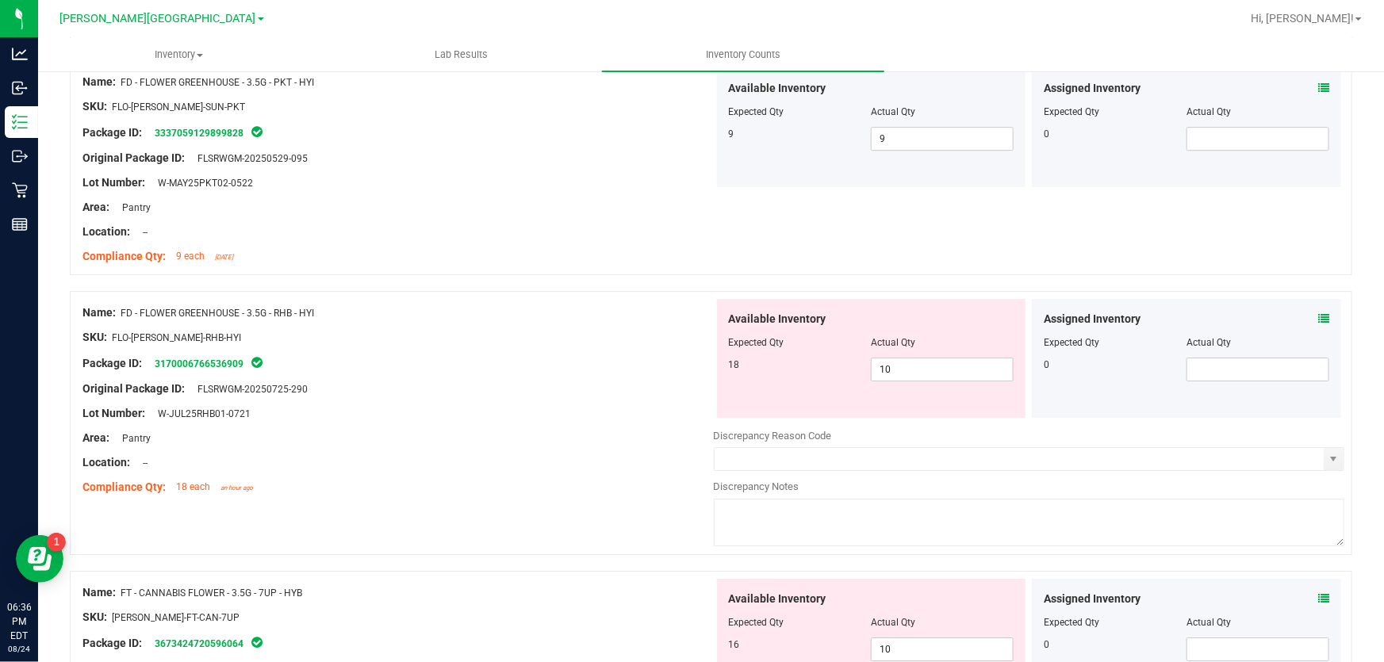
scroll to position [2523, 0]
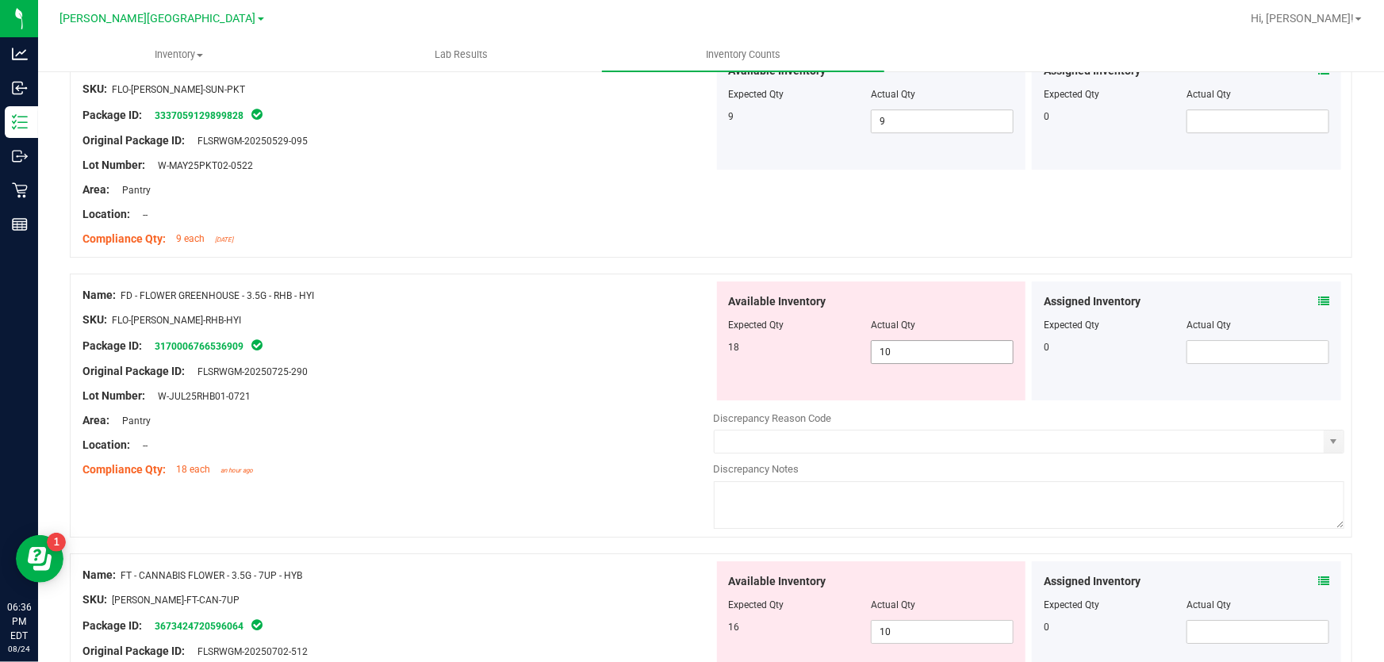
click at [916, 350] on span "10 10" at bounding box center [942, 352] width 143 height 24
click at [570, 381] on div at bounding box center [397, 384] width 631 height 8
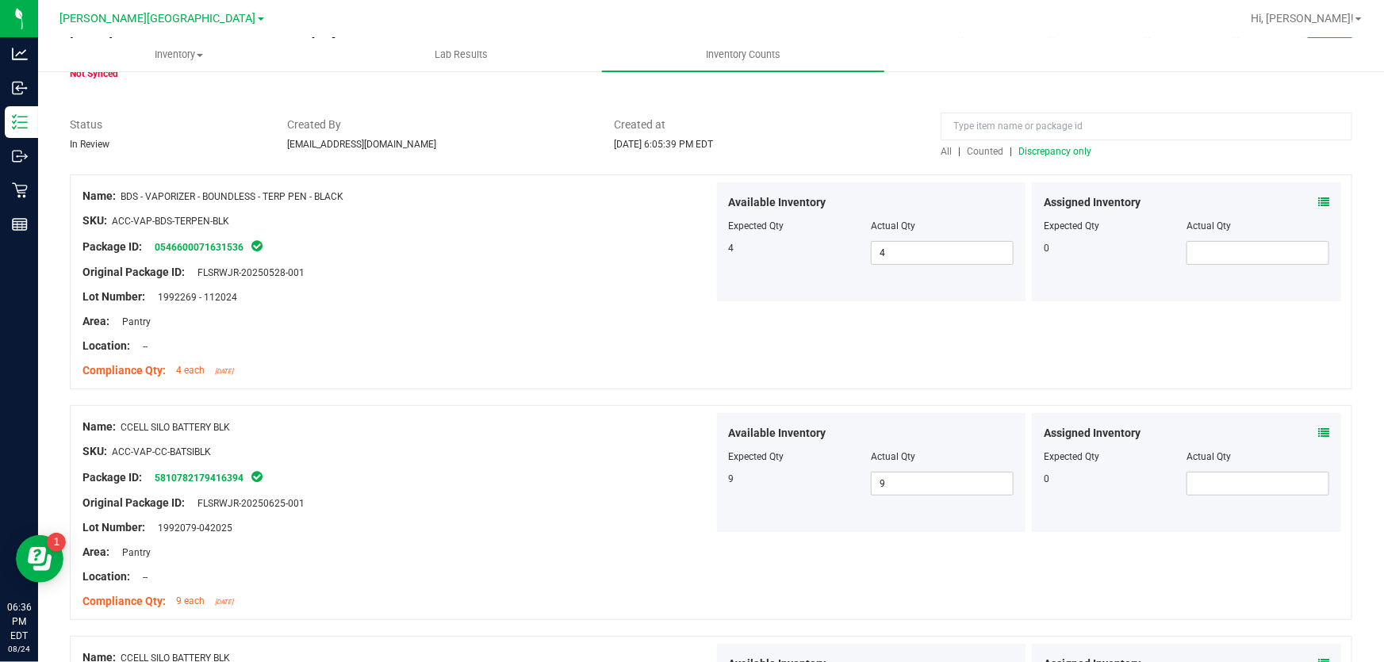
scroll to position [0, 0]
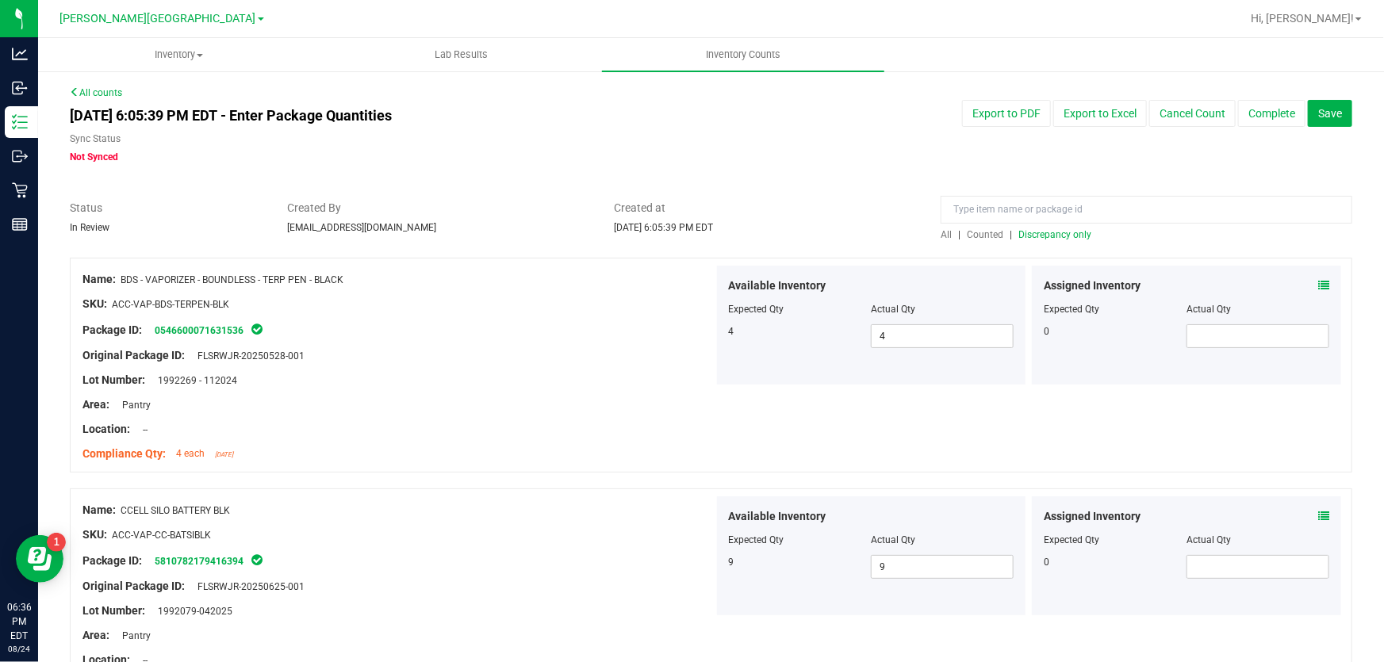
click at [1054, 235] on span "Discrepancy only" at bounding box center [1054, 234] width 73 height 11
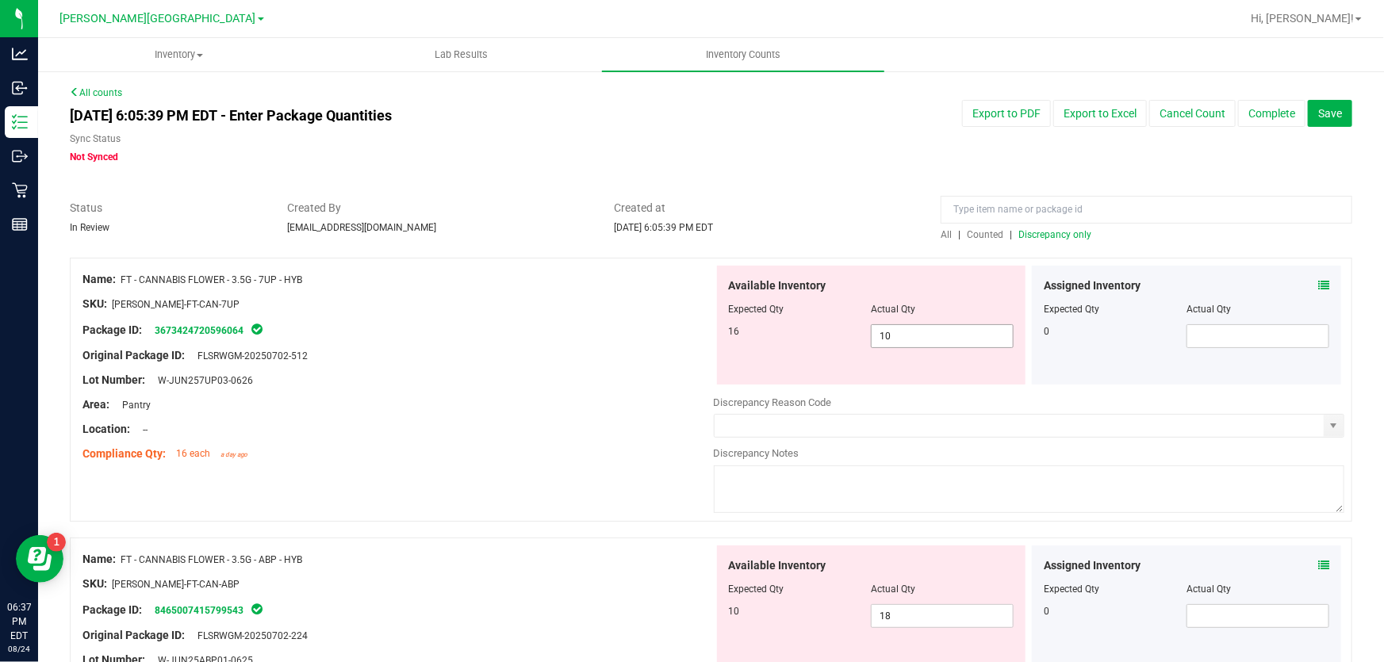
click at [922, 335] on span "10 10" at bounding box center [942, 336] width 143 height 24
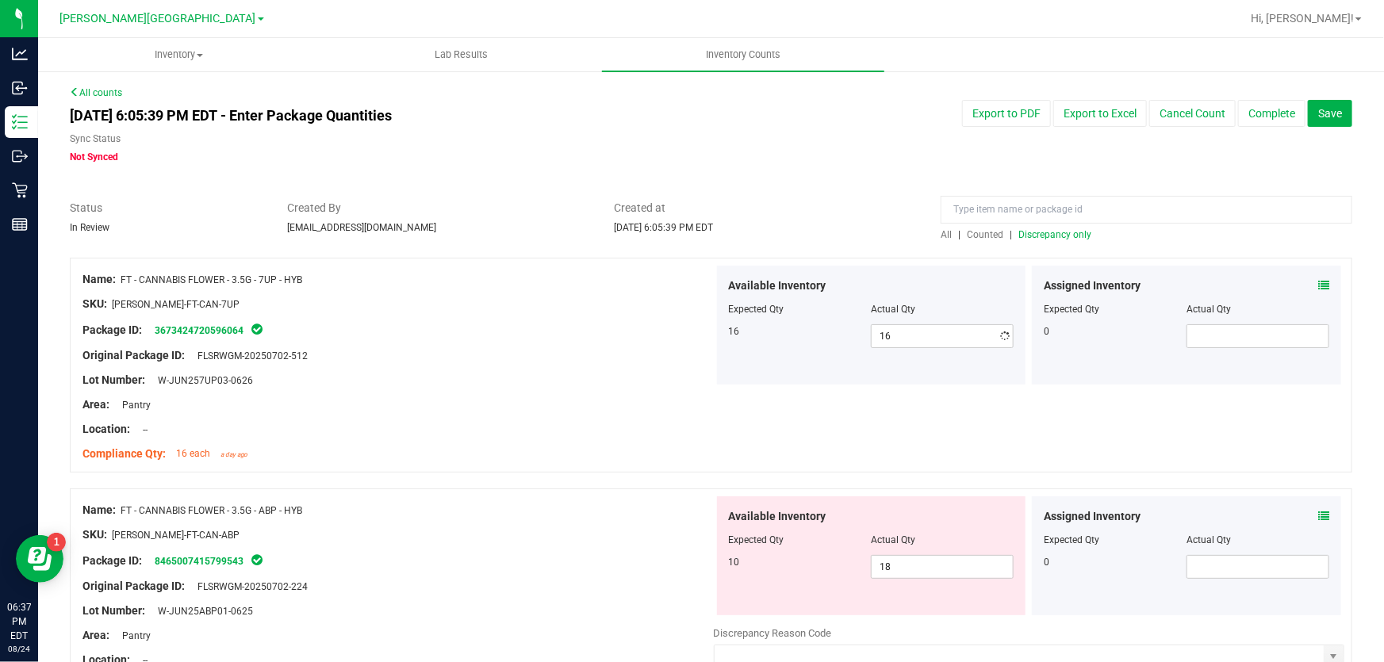
click at [603, 448] on div "Compliance Qty: 16 each a day ago" at bounding box center [397, 454] width 631 height 17
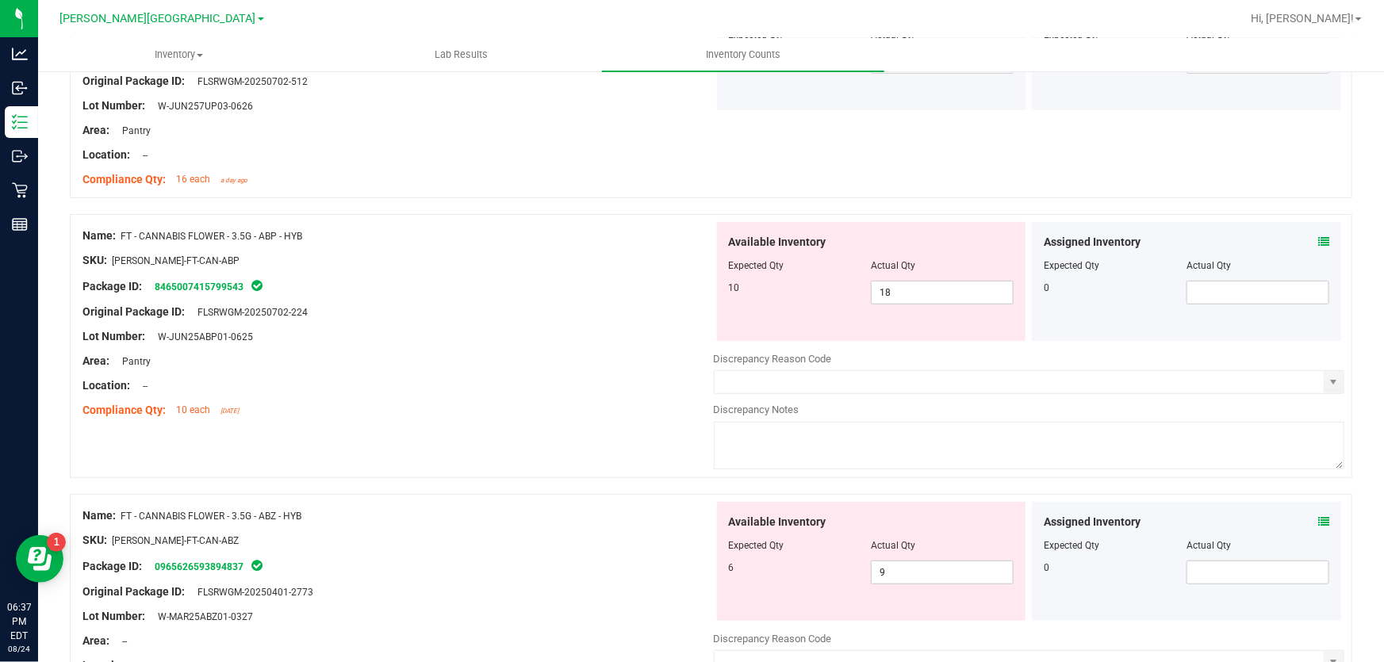
scroll to position [288, 0]
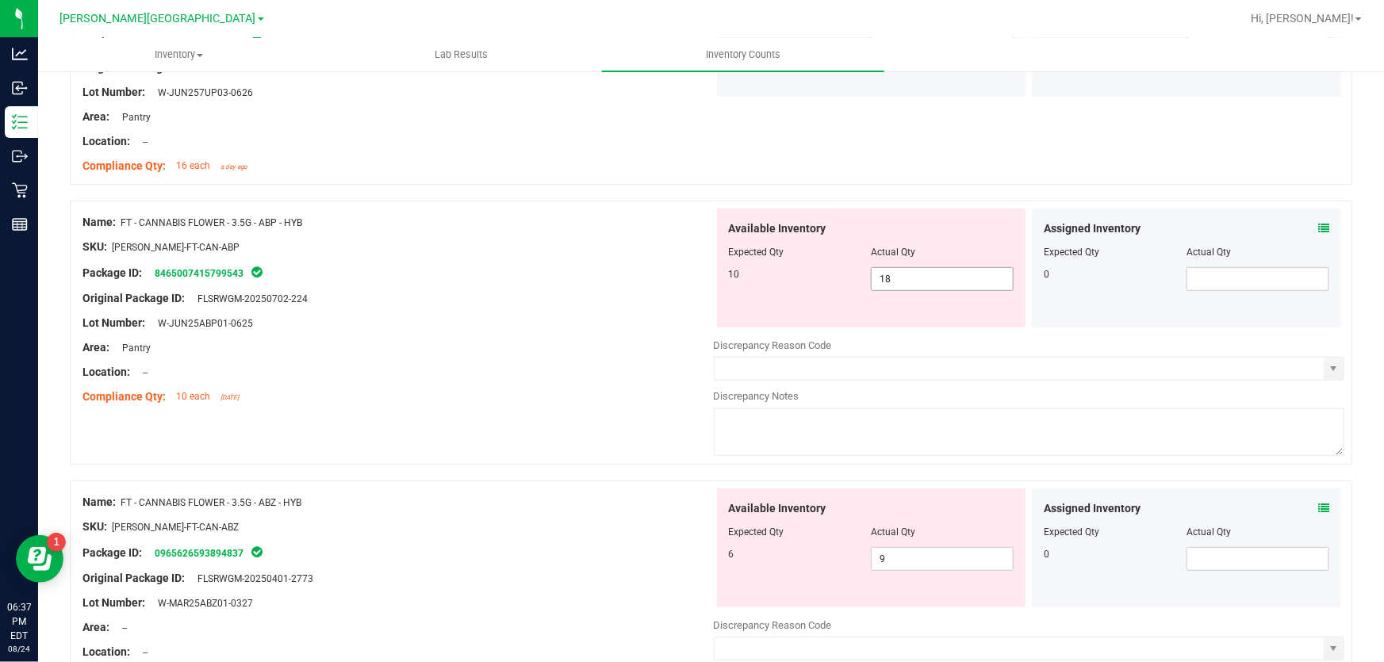
click at [928, 278] on span "18 18" at bounding box center [942, 279] width 143 height 24
click at [583, 347] on div "Area: Pantry" at bounding box center [397, 347] width 631 height 17
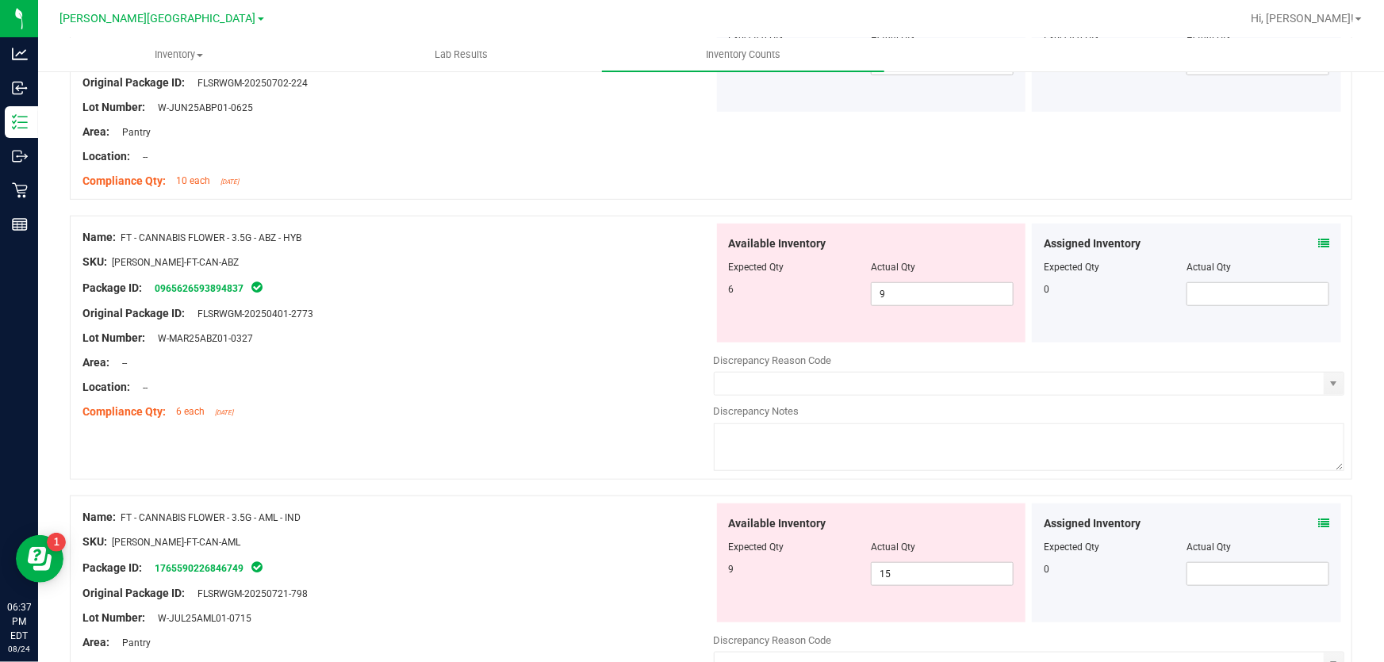
scroll to position [504, 0]
click at [899, 293] on span "9 9" at bounding box center [942, 294] width 143 height 24
click at [577, 370] on div at bounding box center [397, 374] width 631 height 8
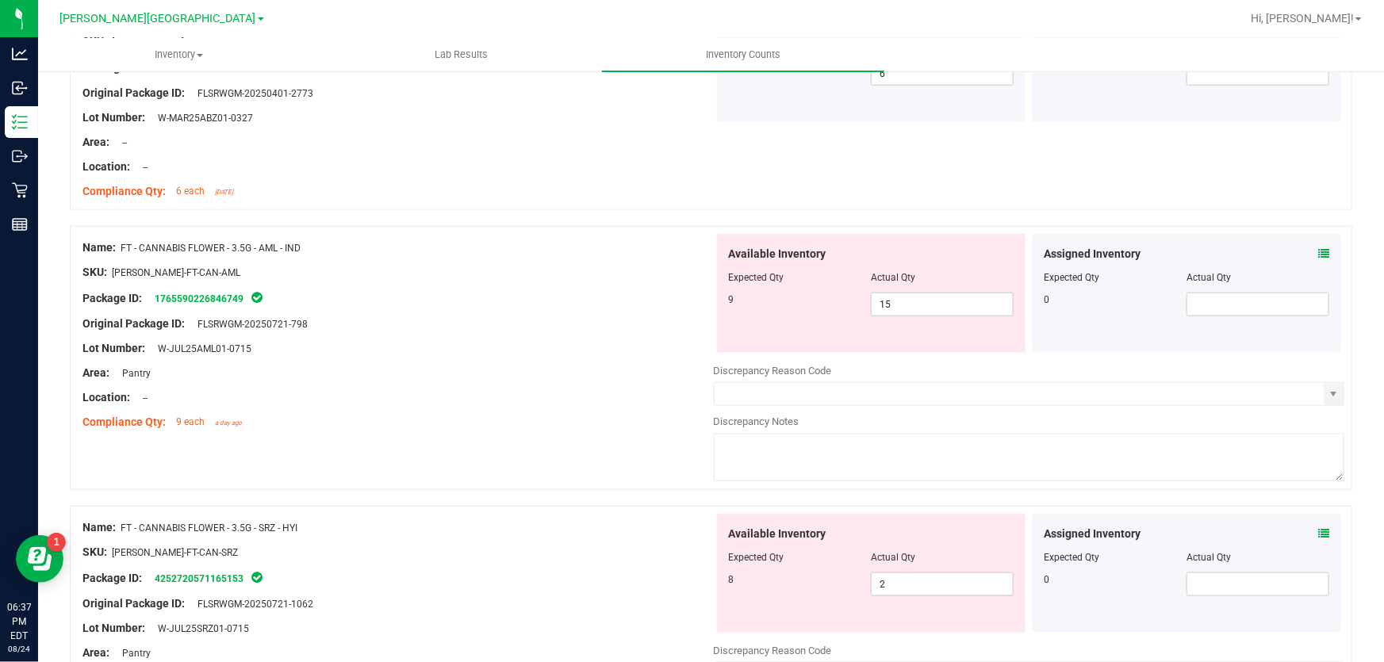
scroll to position [793, 0]
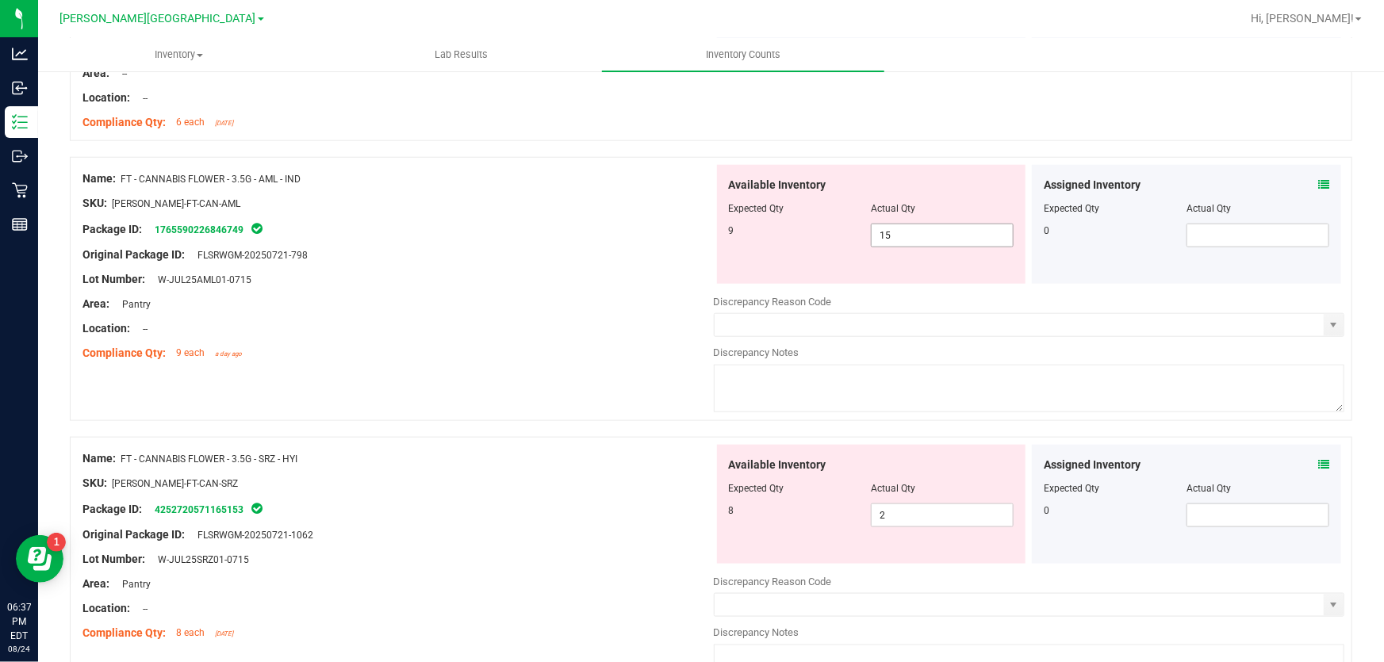
click at [907, 237] on span "15 15" at bounding box center [942, 236] width 143 height 24
click at [612, 299] on div "Area: Pantry" at bounding box center [397, 304] width 631 height 17
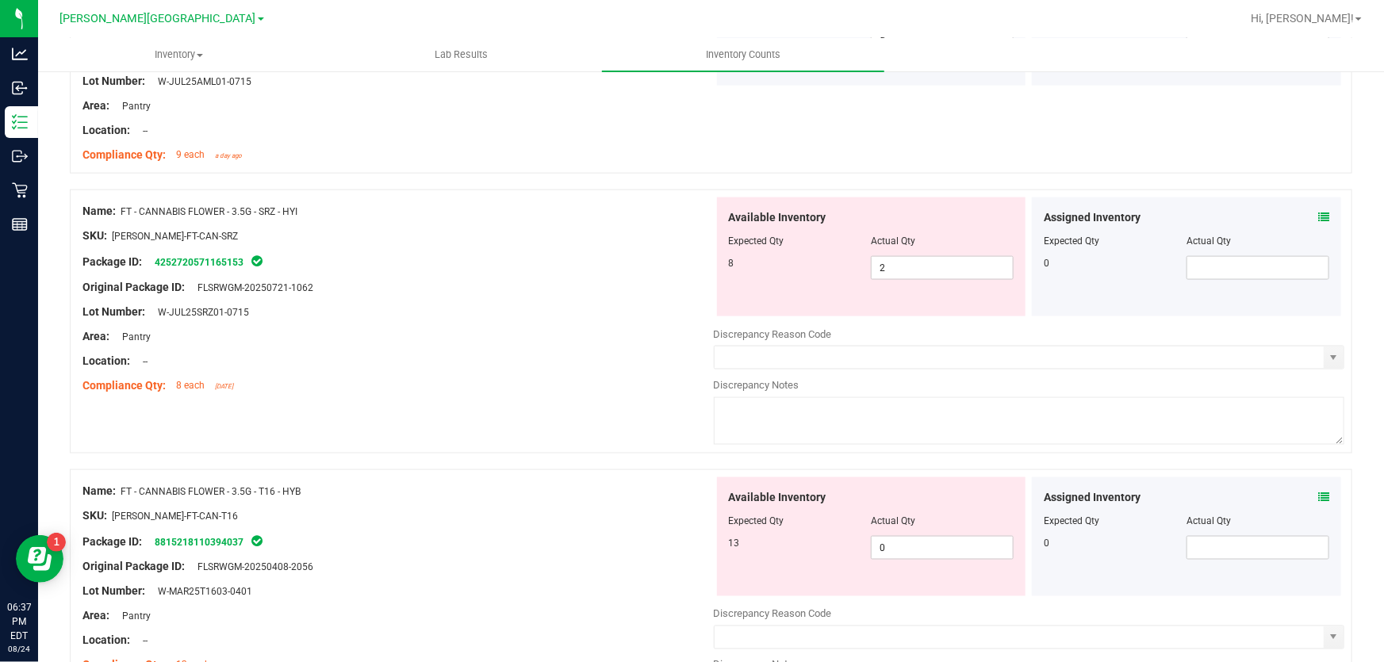
scroll to position [1009, 0]
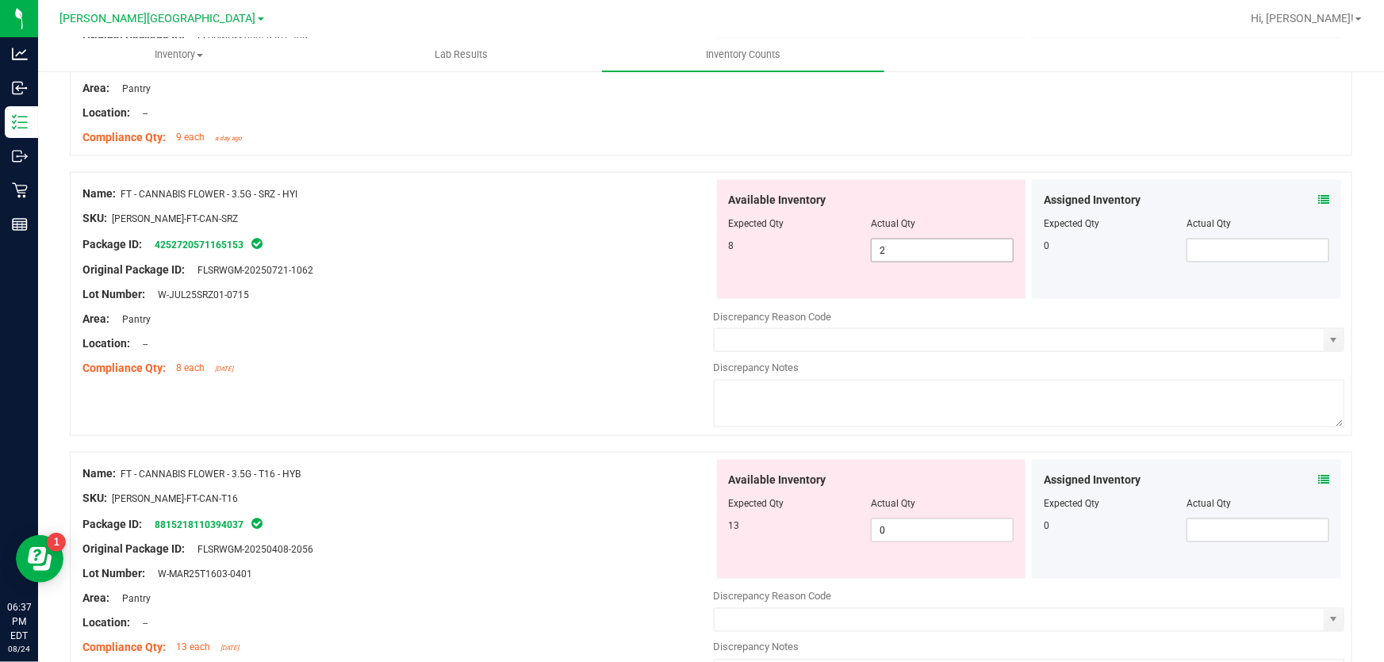
click at [901, 251] on span "2 2" at bounding box center [942, 251] width 143 height 24
click at [650, 364] on div "Compliance Qty: 8 each [DATE]" at bounding box center [397, 368] width 631 height 17
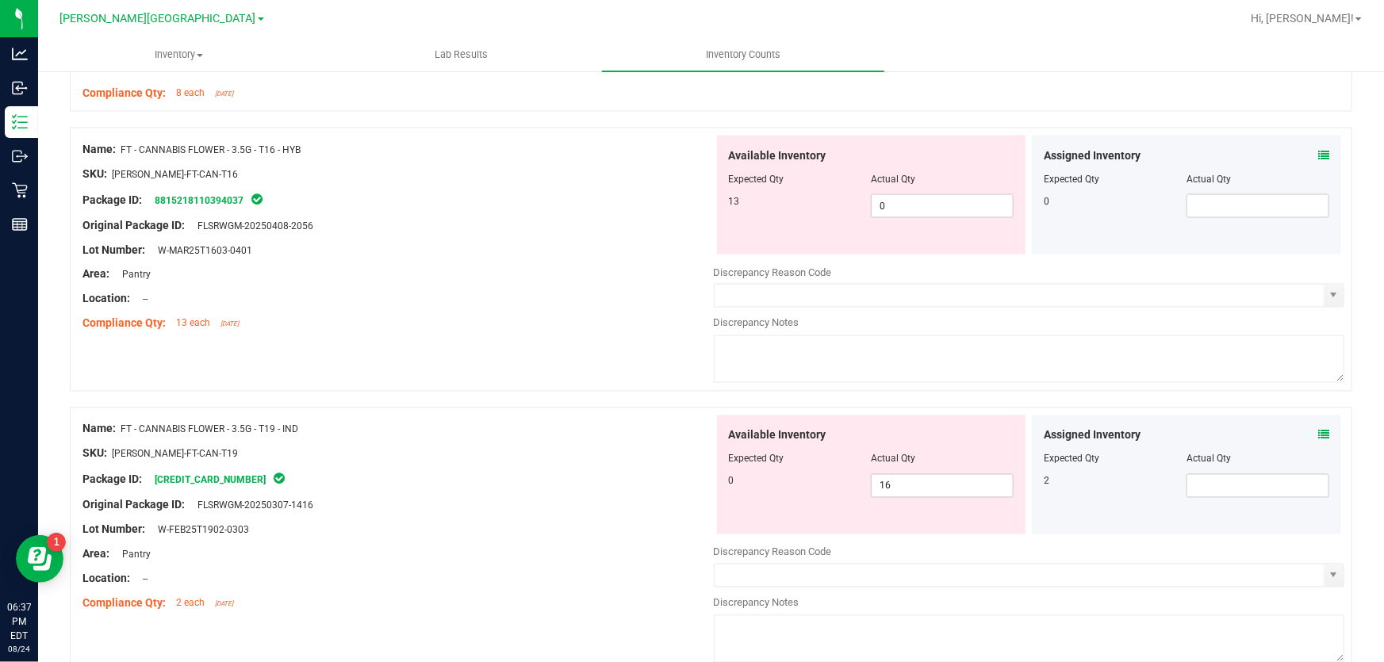
scroll to position [1297, 0]
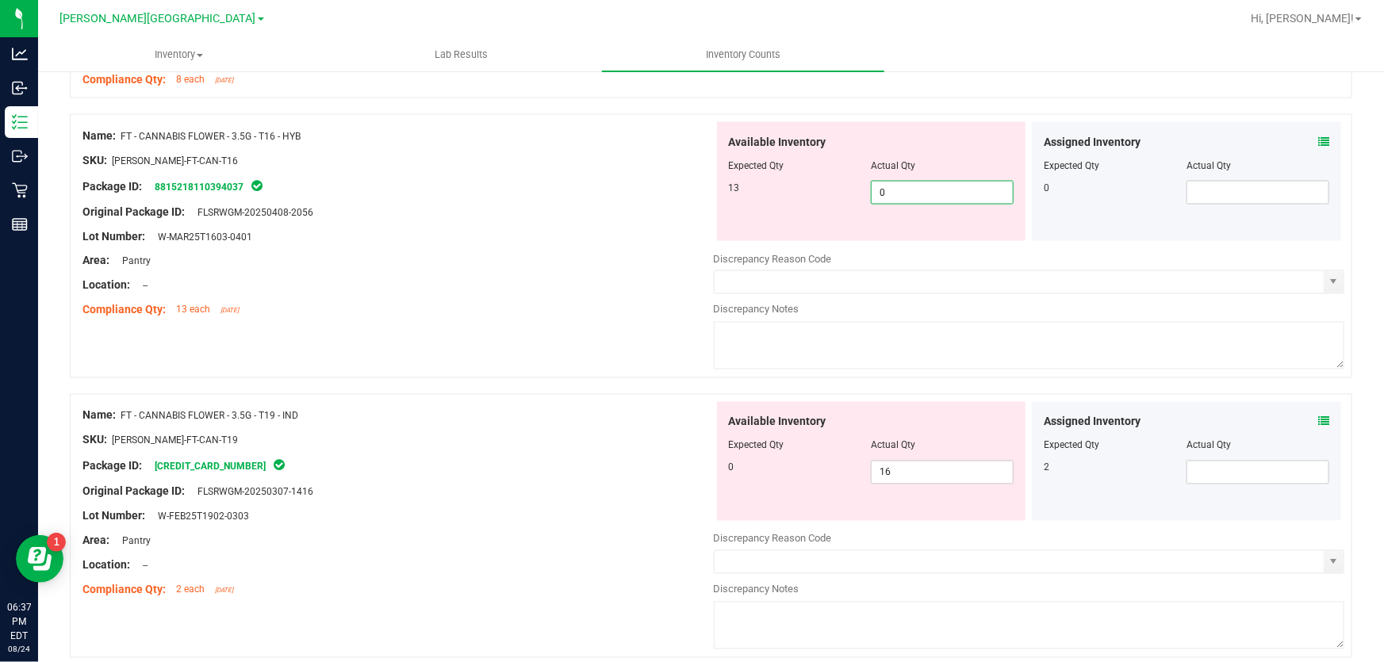
click at [890, 190] on span "0 0" at bounding box center [942, 193] width 143 height 24
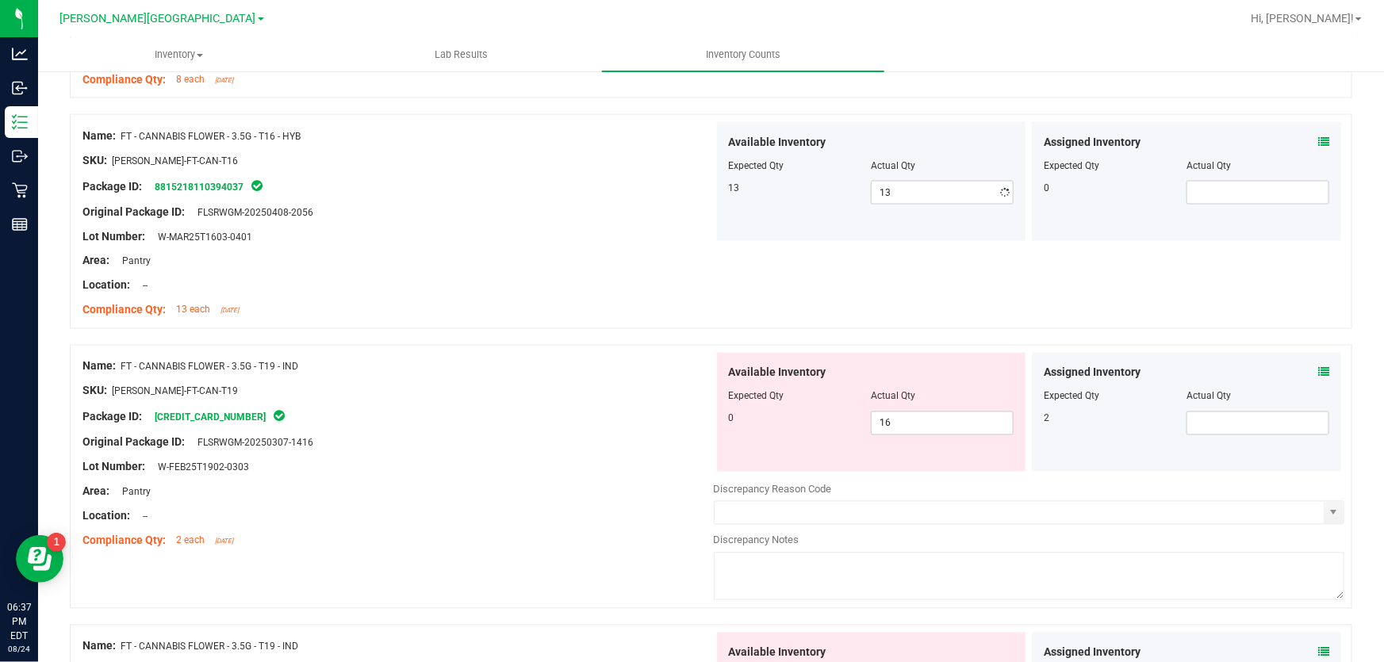
click at [654, 253] on div "Area: Pantry" at bounding box center [397, 261] width 631 height 17
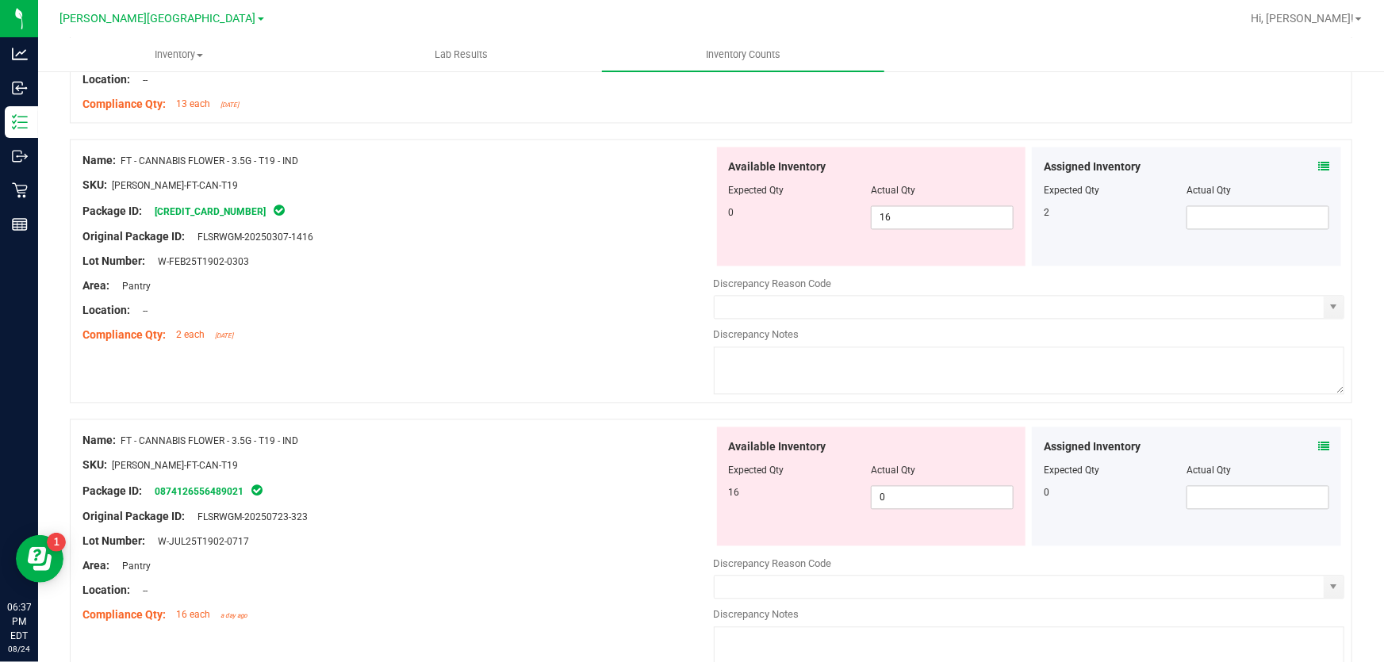
scroll to position [1514, 0]
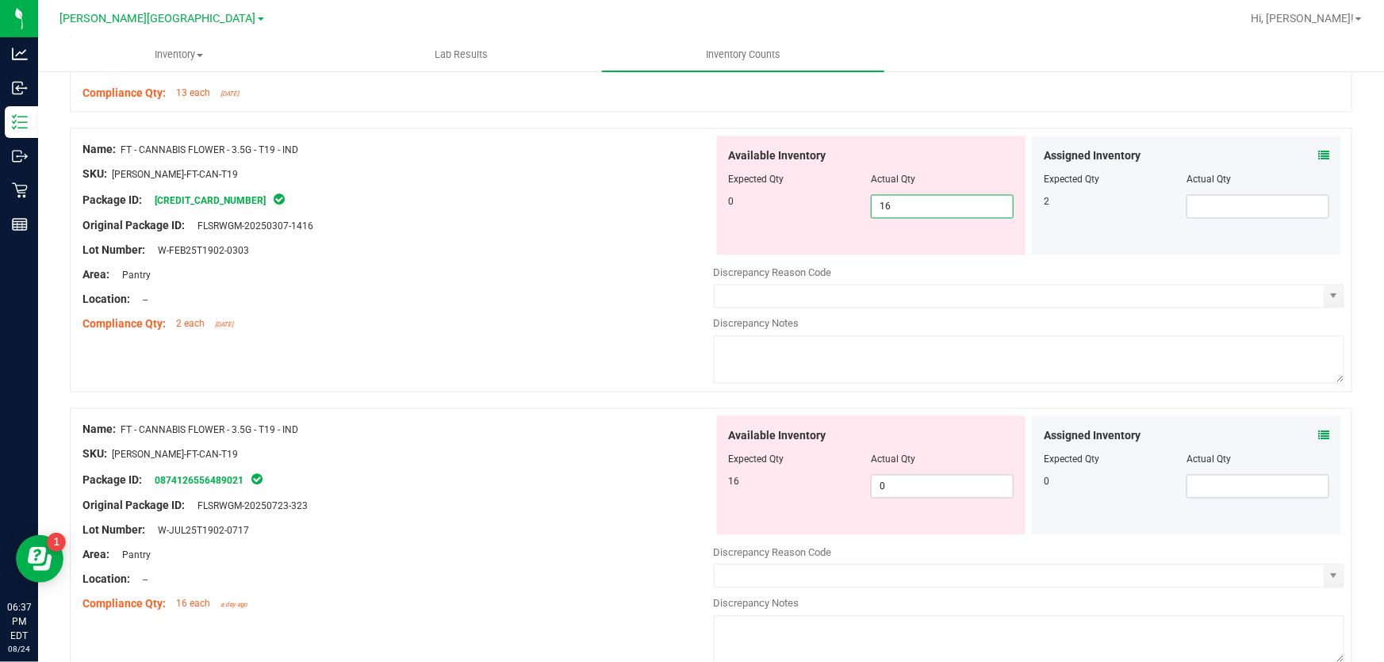
click at [900, 200] on span "16 16" at bounding box center [942, 207] width 143 height 24
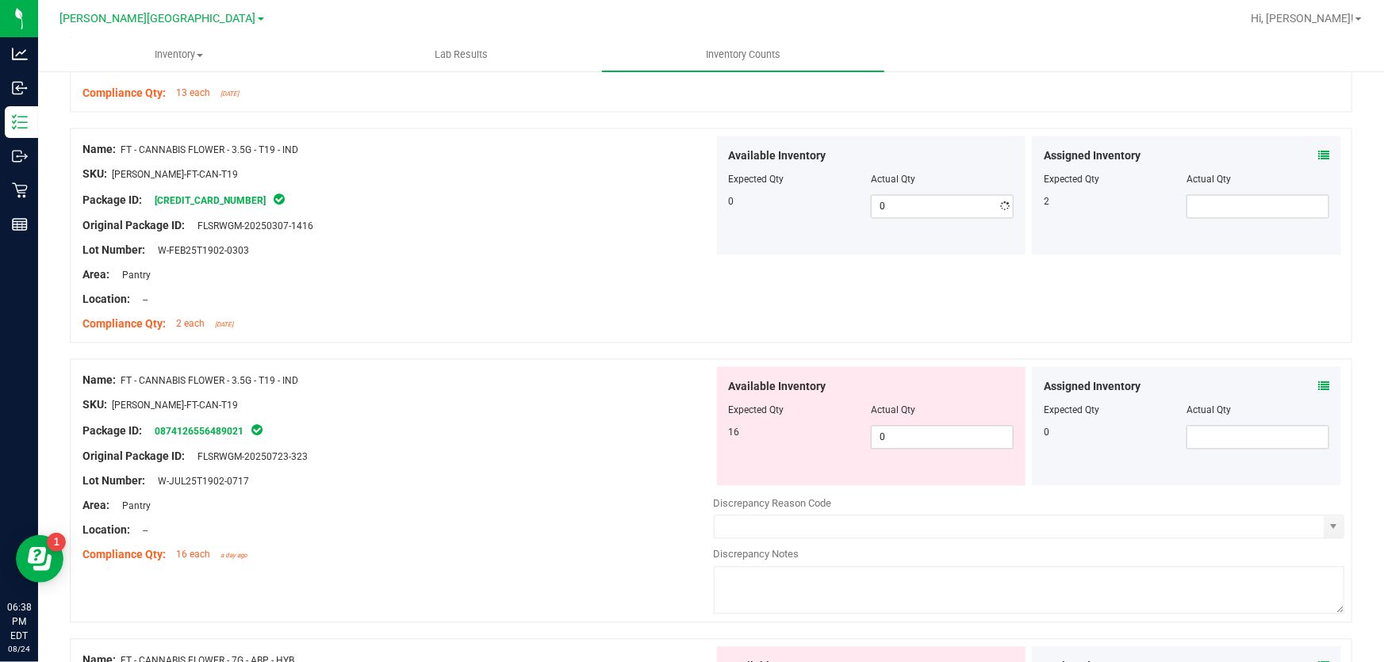
click at [603, 306] on div "Location: --" at bounding box center [397, 300] width 631 height 17
click at [917, 442] on span "0 0" at bounding box center [942, 438] width 143 height 24
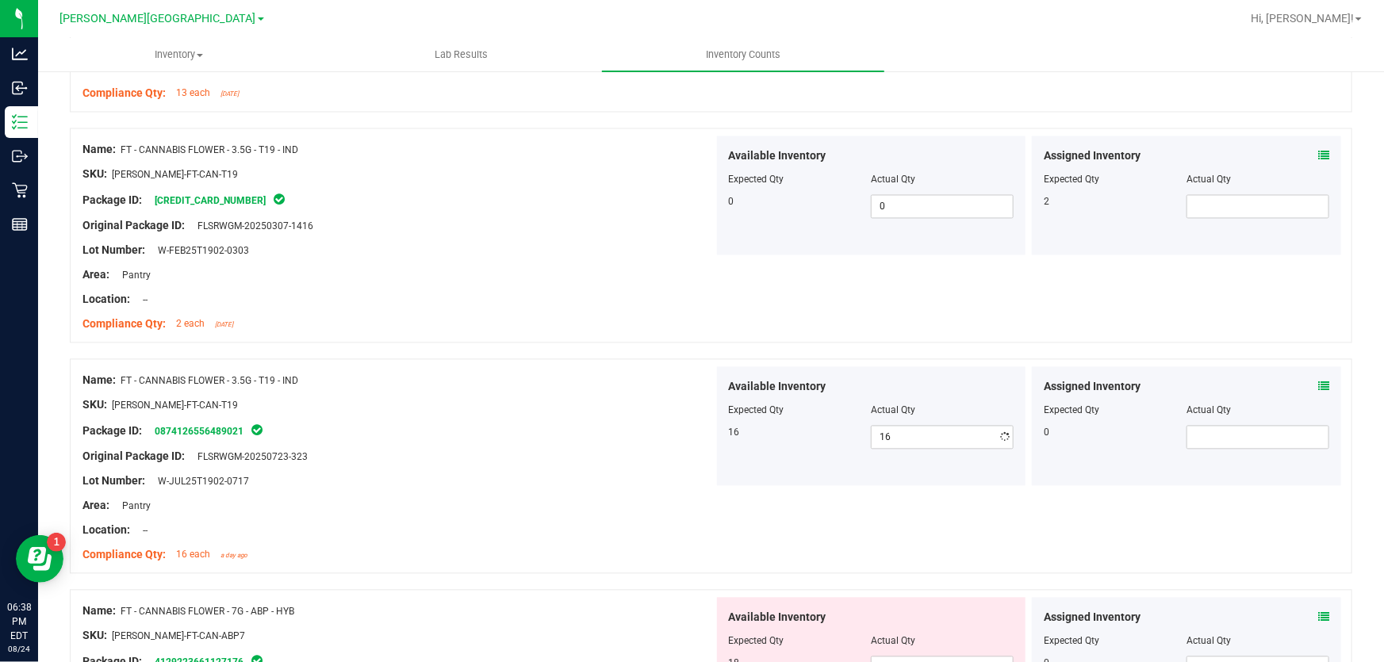
click at [576, 449] on div "Original Package ID: FLSRWGM-20250723-323" at bounding box center [397, 457] width 631 height 17
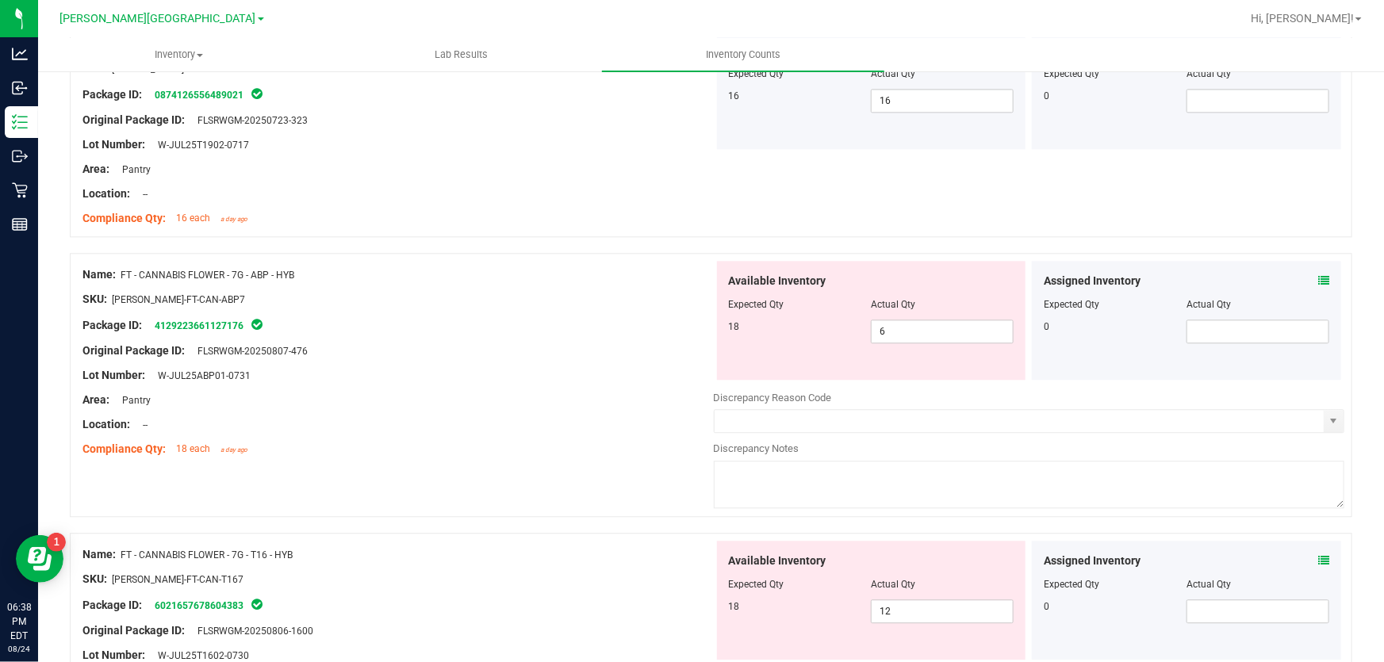
scroll to position [1874, 0]
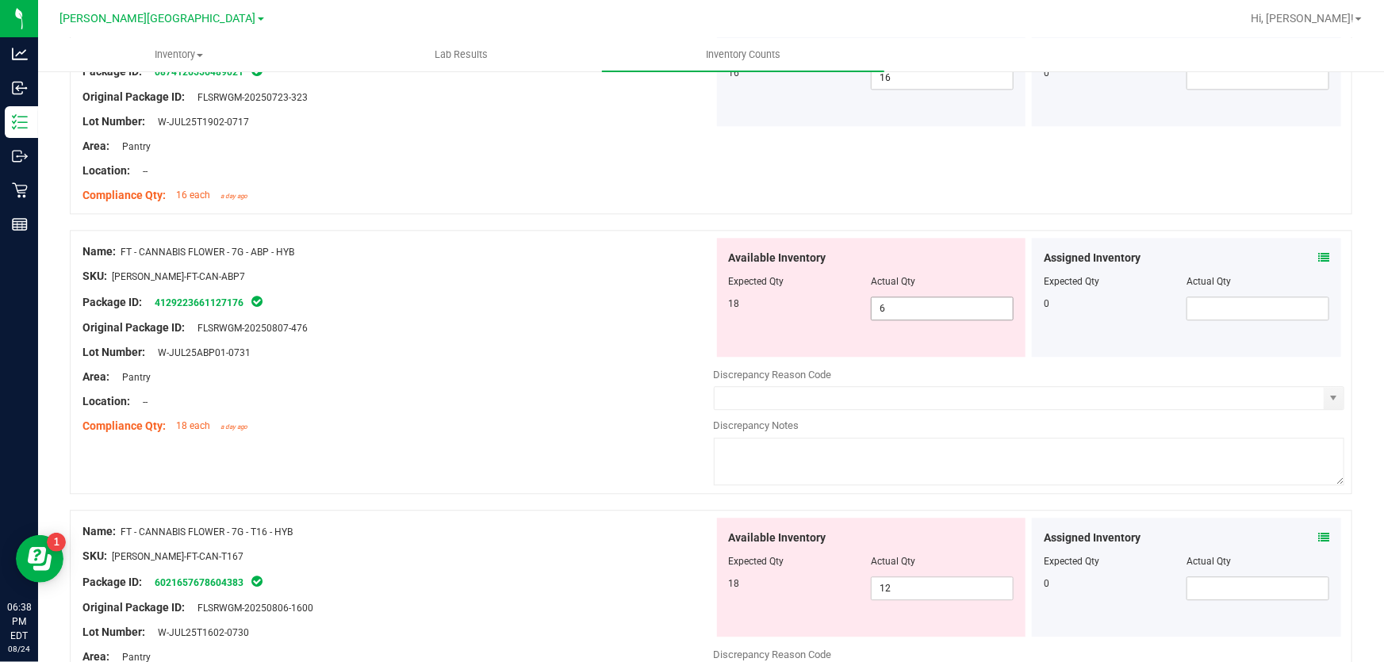
click at [928, 309] on span "6 6" at bounding box center [942, 309] width 143 height 24
click at [629, 385] on div at bounding box center [397, 389] width 631 height 8
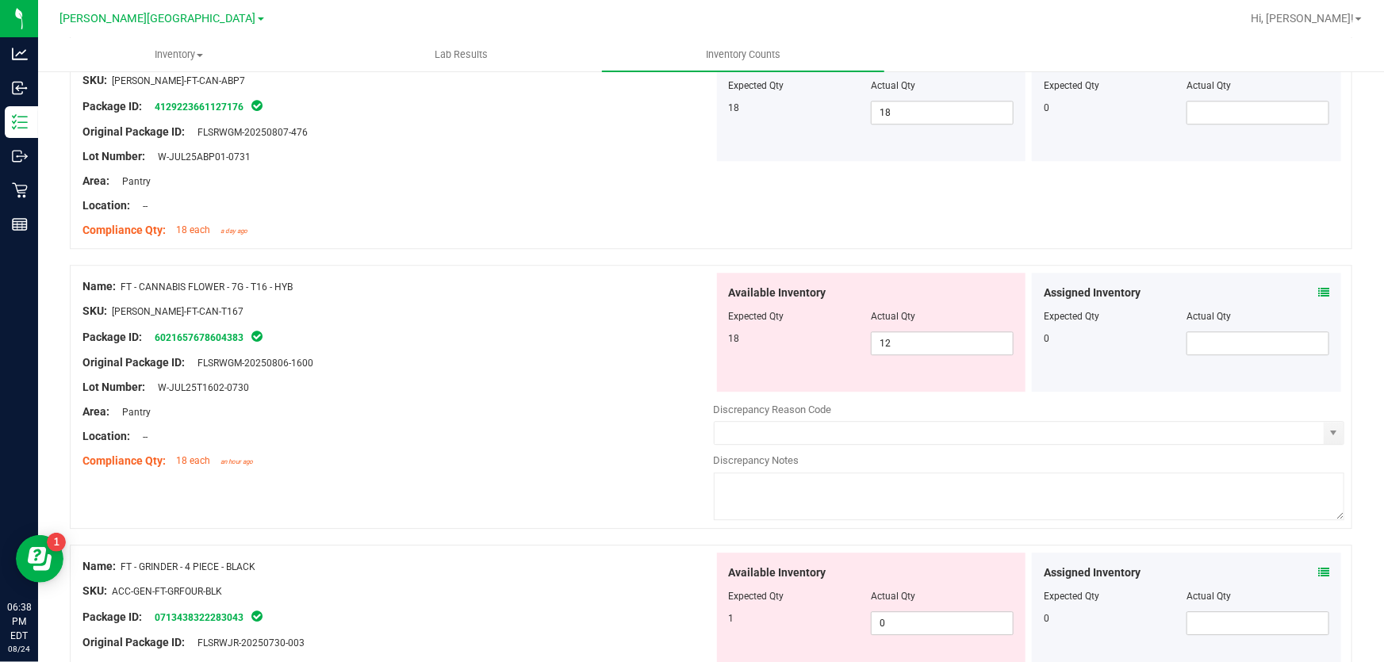
scroll to position [2091, 0]
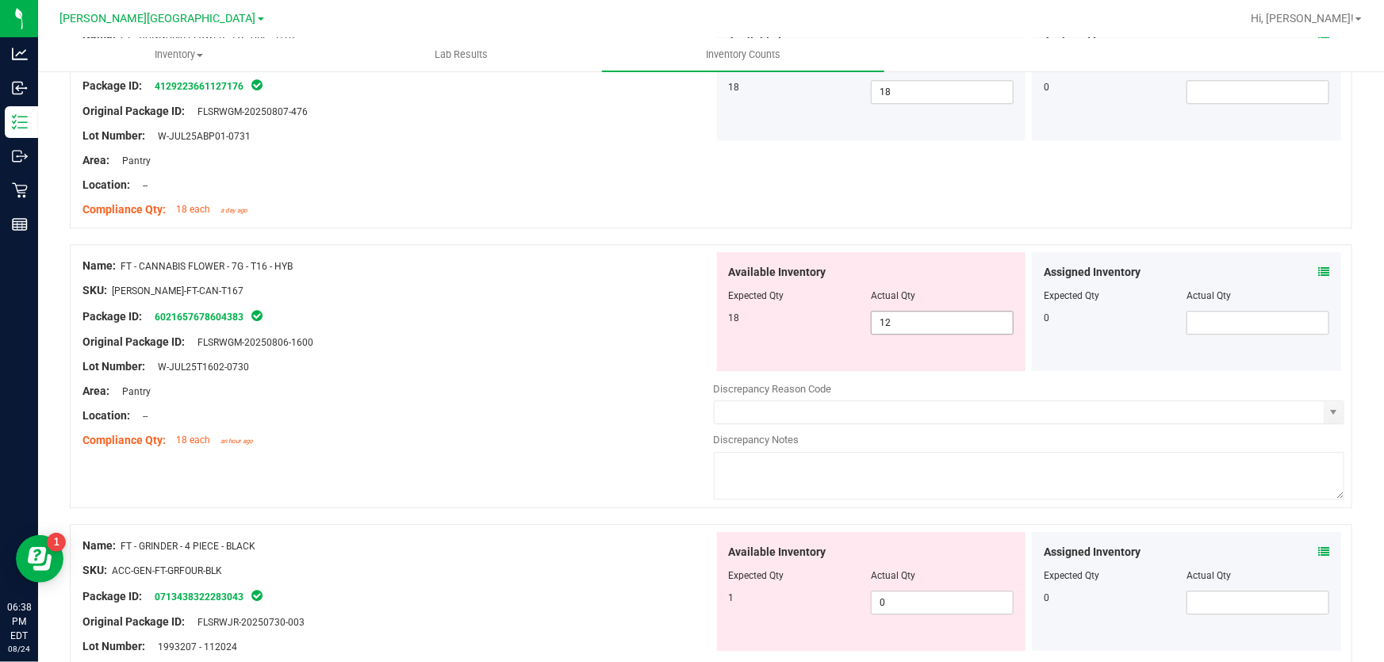
click at [913, 317] on span "12 12" at bounding box center [942, 323] width 143 height 24
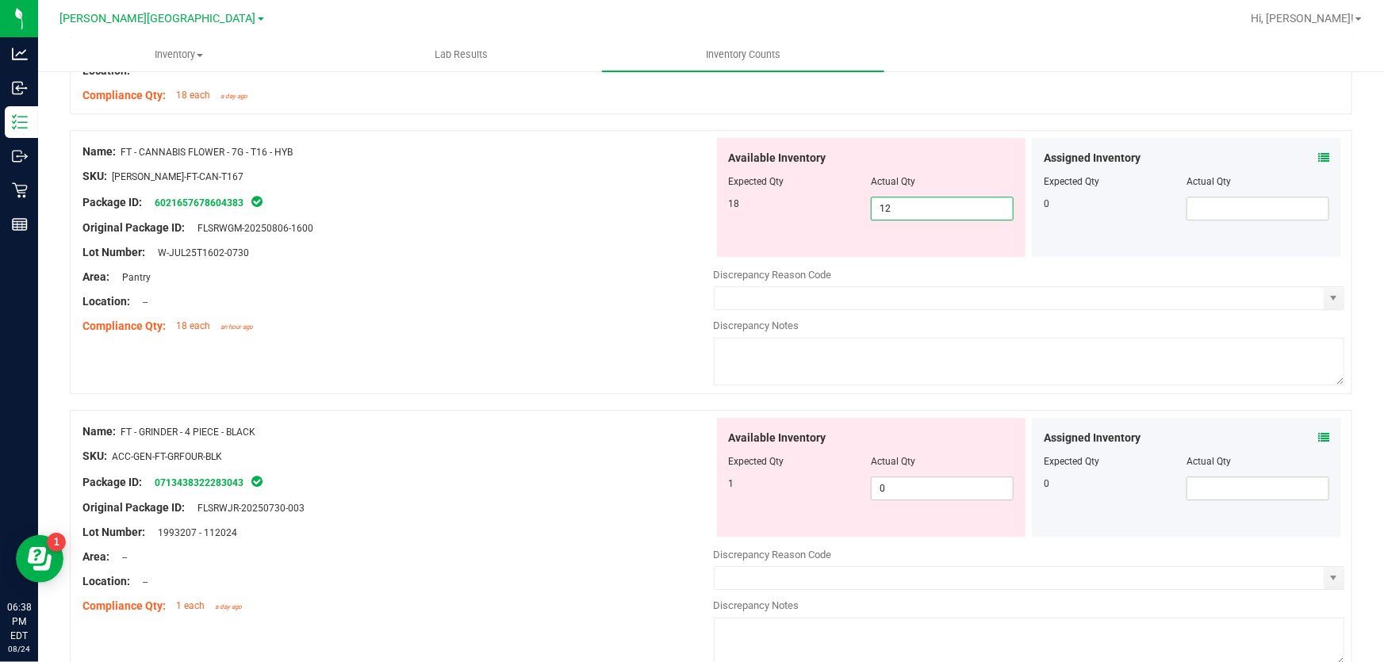
scroll to position [2235, 0]
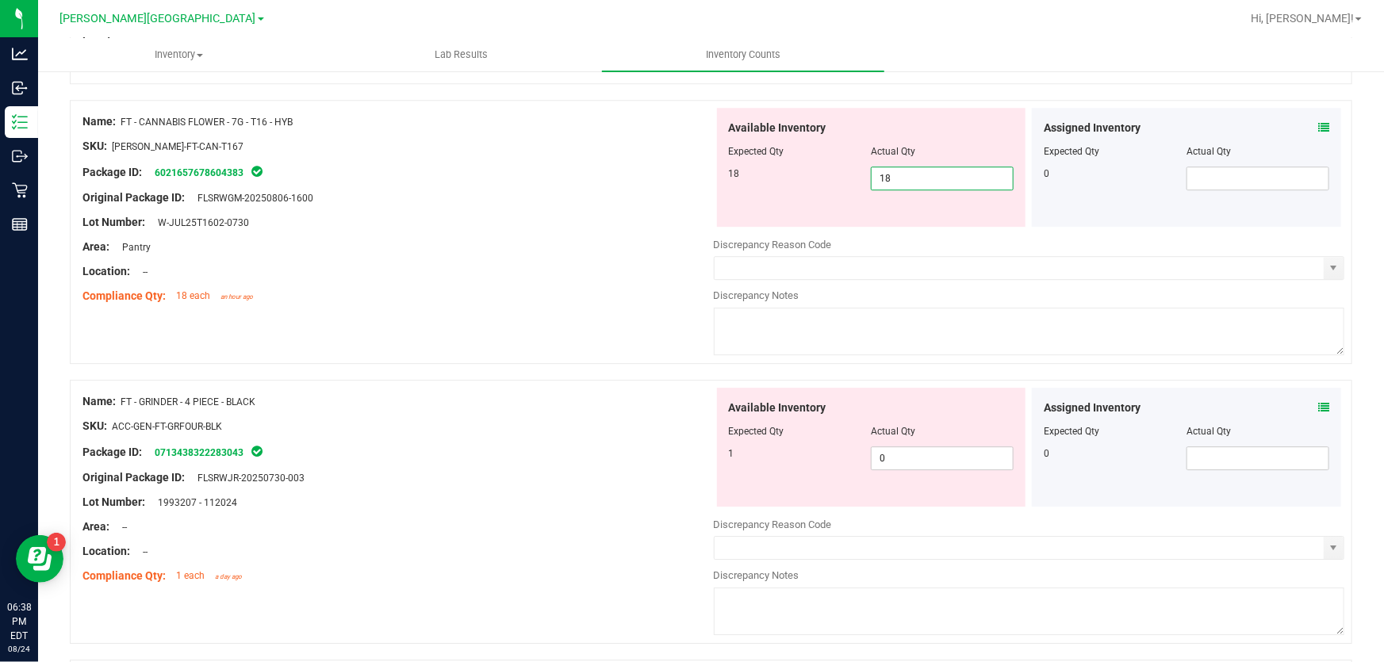
click at [614, 272] on div "Location: --" at bounding box center [397, 271] width 631 height 17
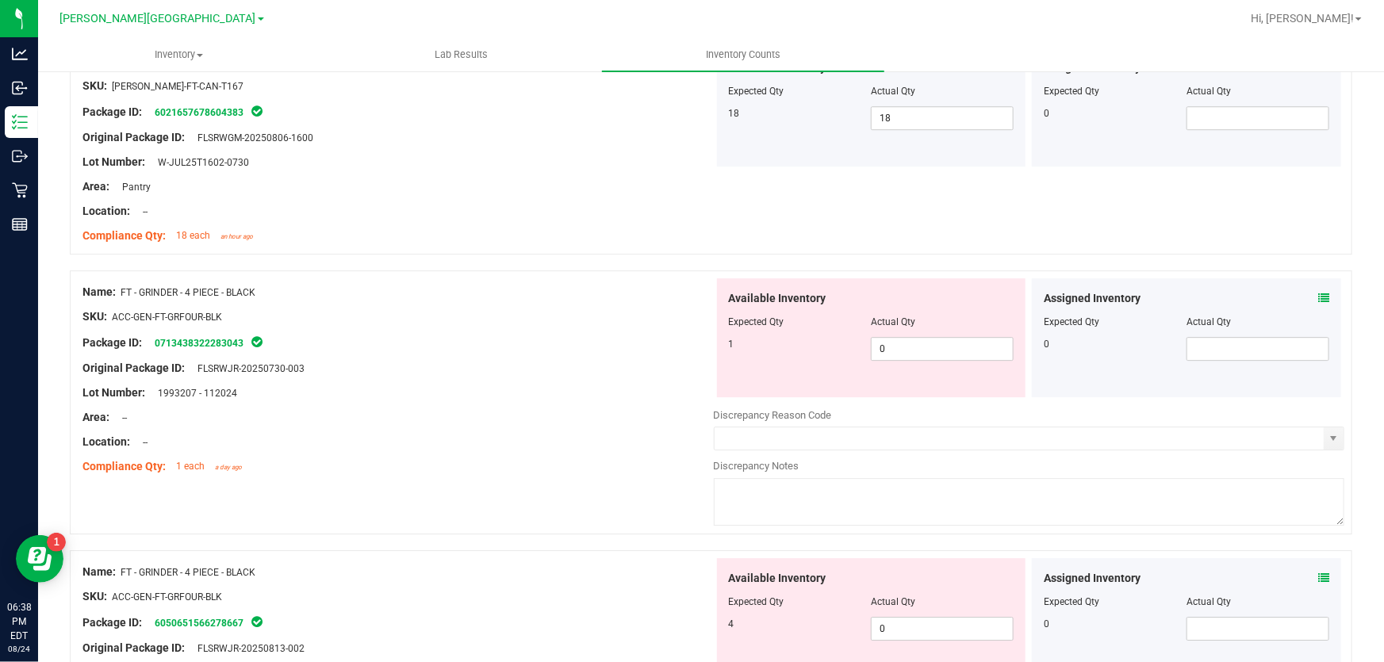
scroll to position [2379, 0]
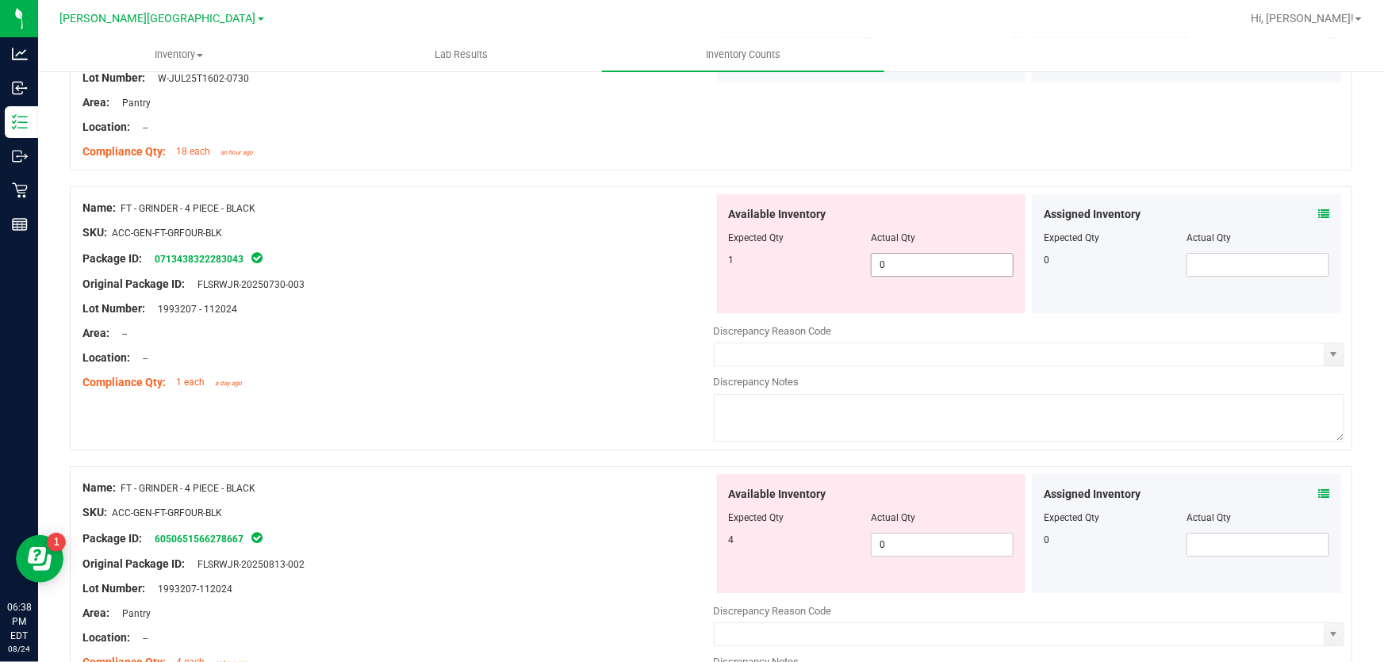
click at [902, 260] on span "0 0" at bounding box center [942, 265] width 143 height 24
click at [598, 350] on div "Location: --" at bounding box center [397, 358] width 631 height 17
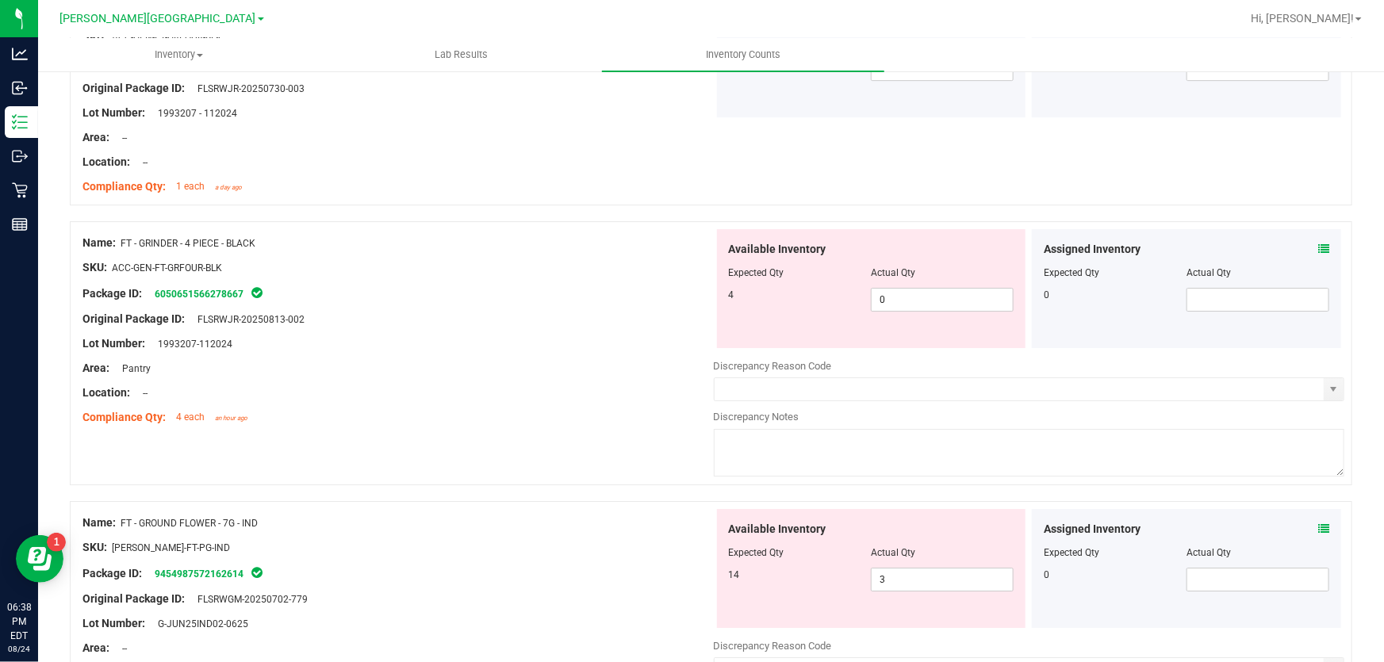
scroll to position [2595, 0]
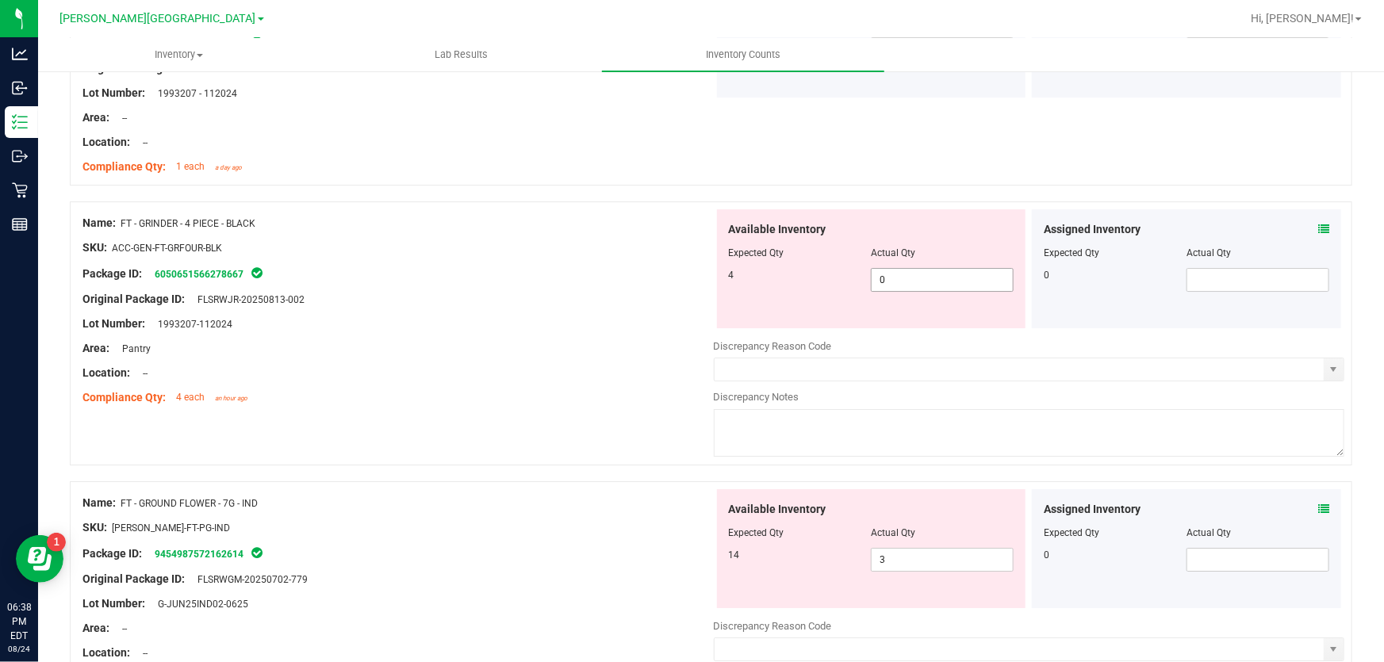
click at [936, 286] on span "0 0" at bounding box center [942, 280] width 143 height 24
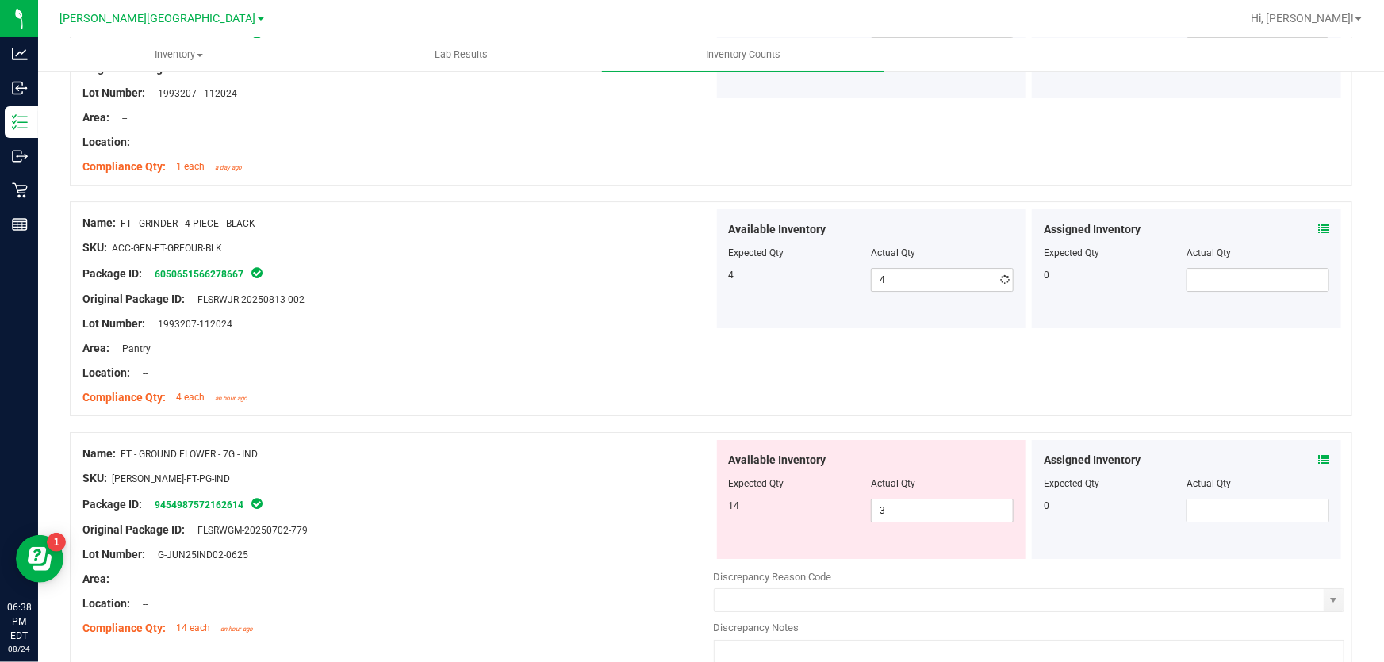
click at [552, 360] on div at bounding box center [397, 361] width 631 height 8
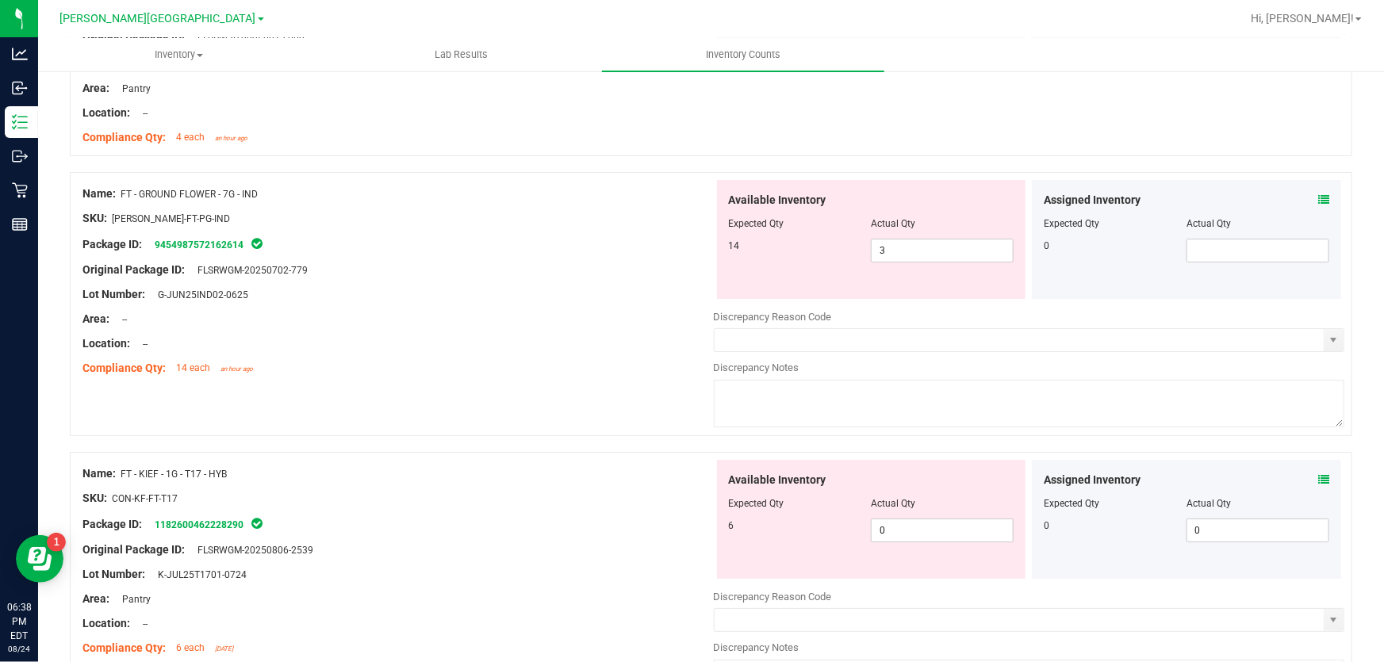
scroll to position [2884, 0]
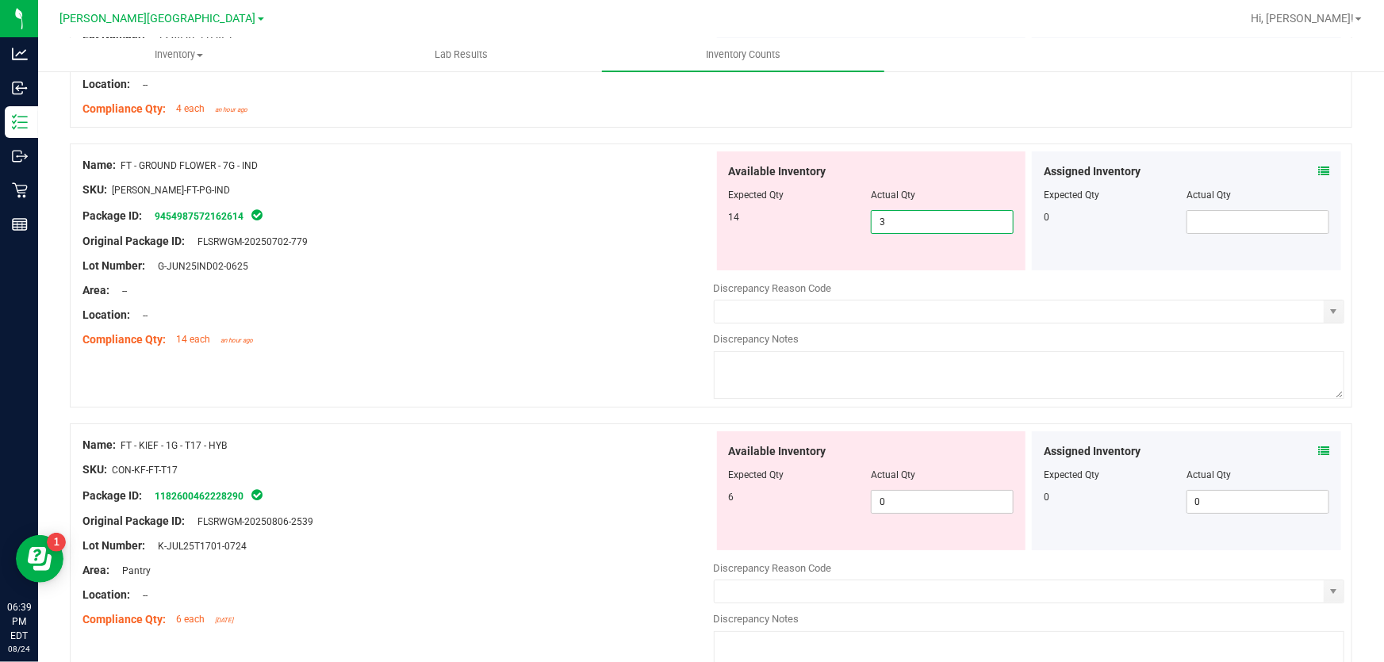
click at [944, 222] on span "3 3" at bounding box center [942, 222] width 143 height 24
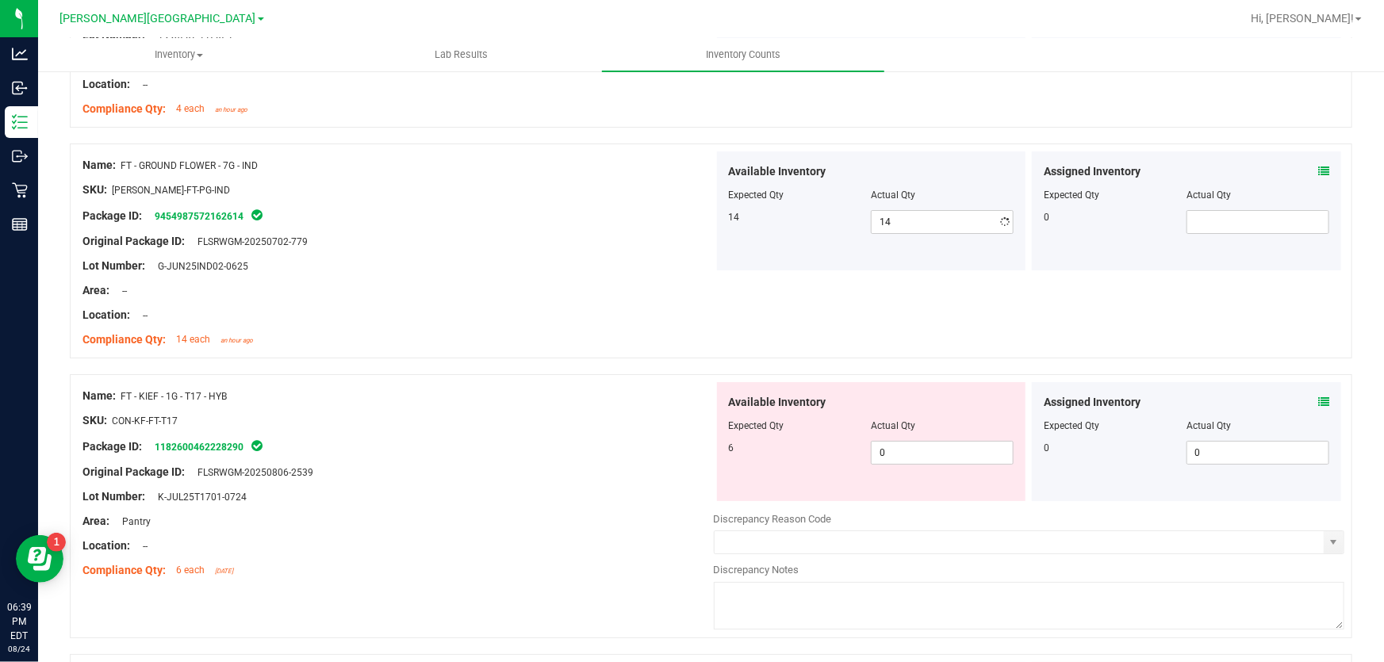
click at [618, 260] on div "Lot Number: G-JUN25IND02-0625" at bounding box center [397, 266] width 631 height 17
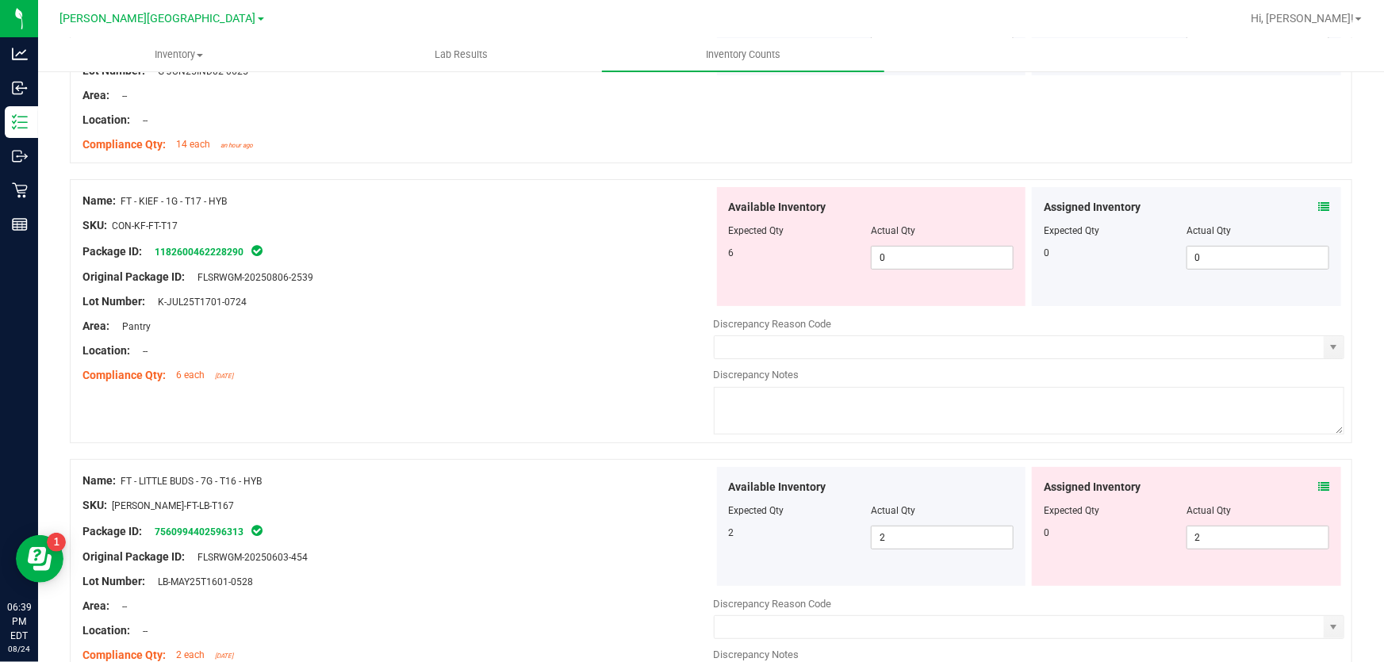
scroll to position [3100, 0]
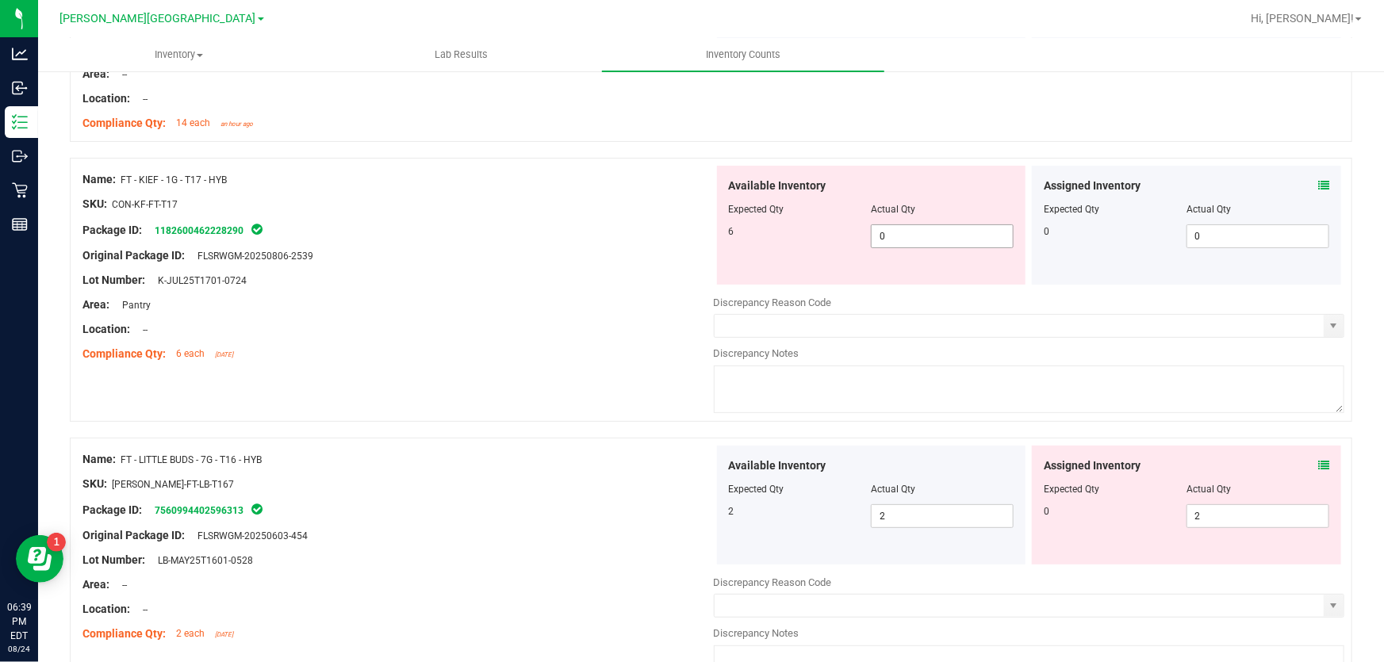
click at [928, 230] on span "0 0" at bounding box center [942, 236] width 143 height 24
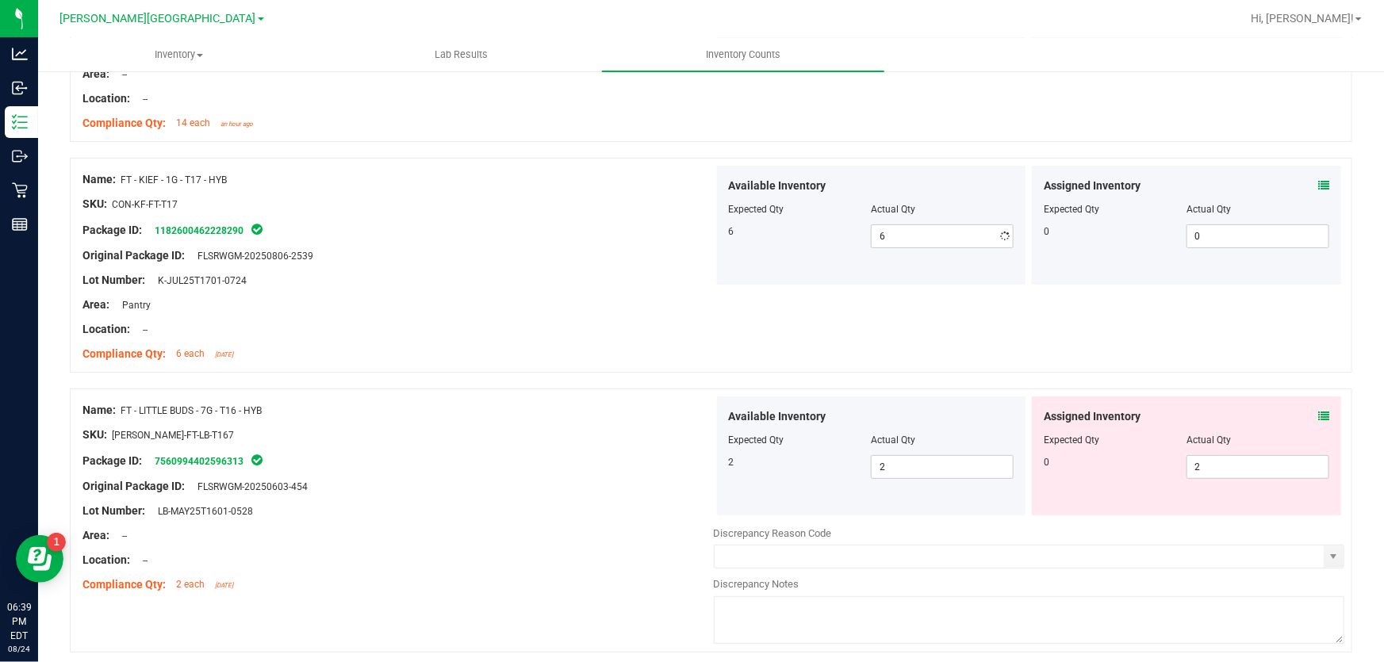
click at [671, 265] on div at bounding box center [397, 268] width 631 height 8
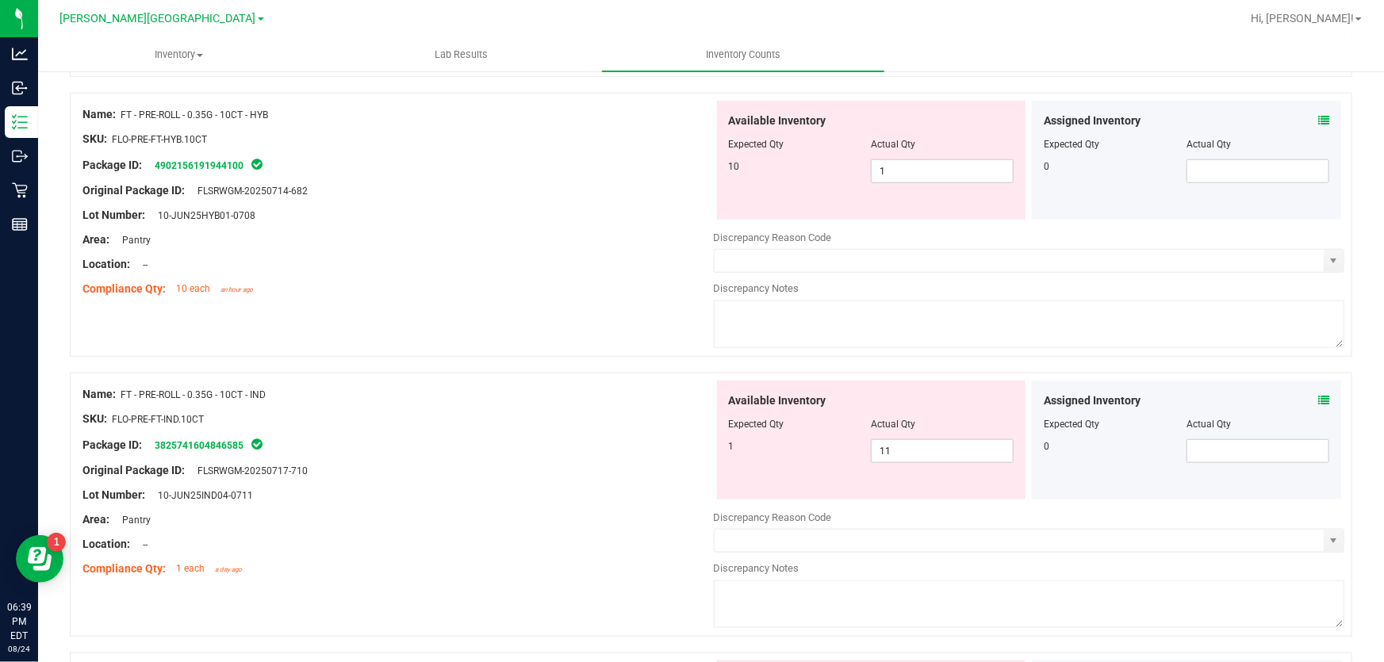
scroll to position [3677, 0]
click at [903, 173] on span "1 1" at bounding box center [942, 171] width 143 height 24
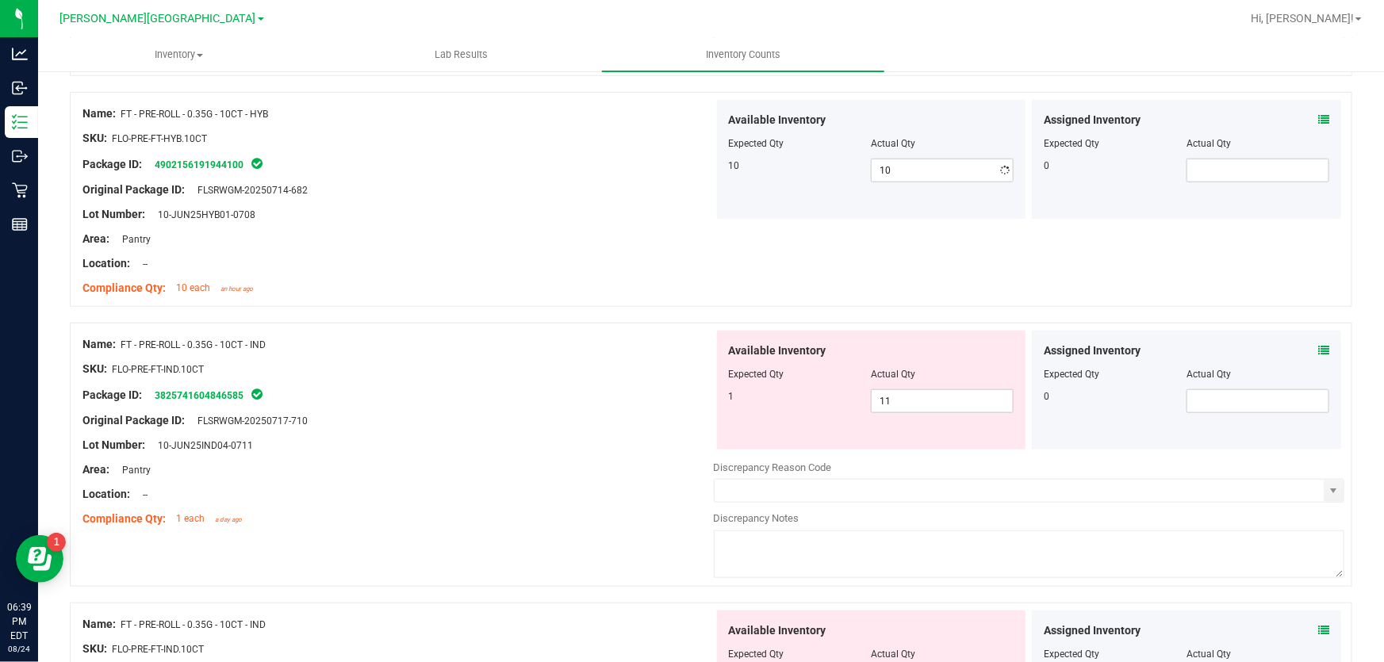
drag, startPoint x: 540, startPoint y: 277, endPoint x: 761, endPoint y: 390, distance: 248.6
click at [542, 280] on div "Compliance Qty: 10 each an hour ago" at bounding box center [397, 288] width 631 height 17
click at [948, 404] on span "11 11" at bounding box center [942, 401] width 143 height 24
click at [669, 421] on div "Original Package ID: FLSRWGM-20250717-710" at bounding box center [397, 420] width 631 height 17
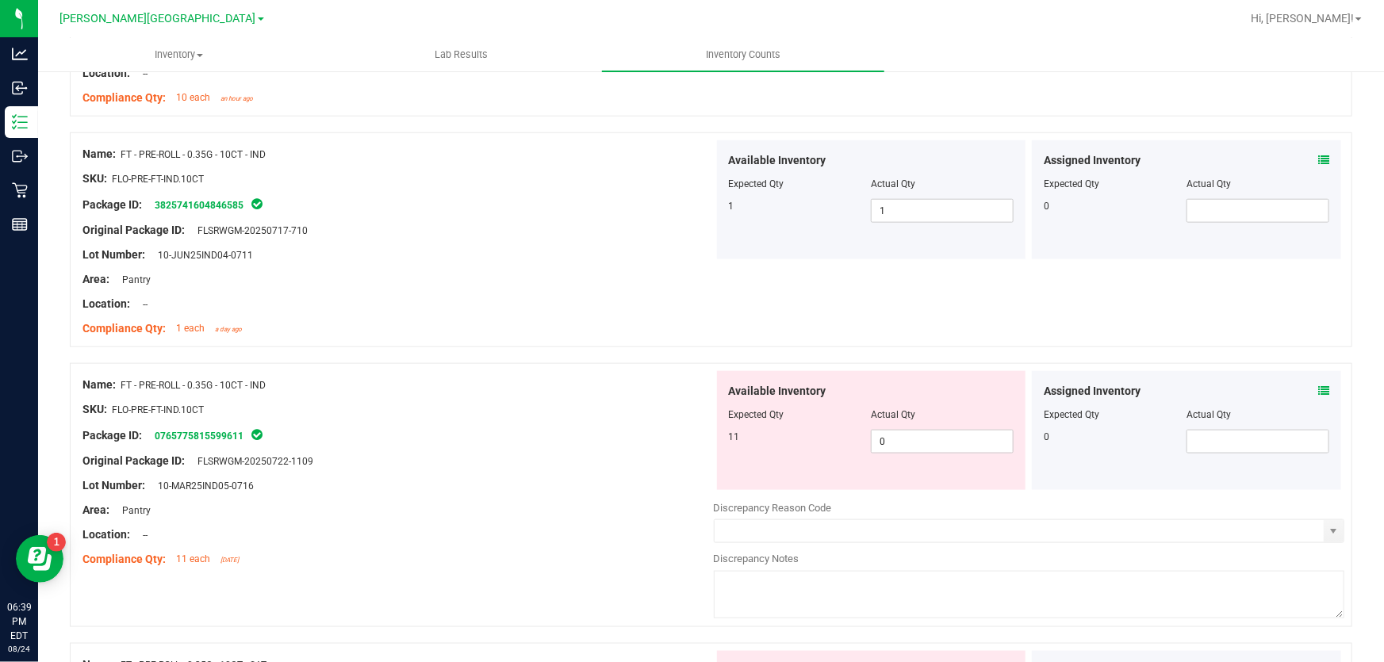
scroll to position [3893, 0]
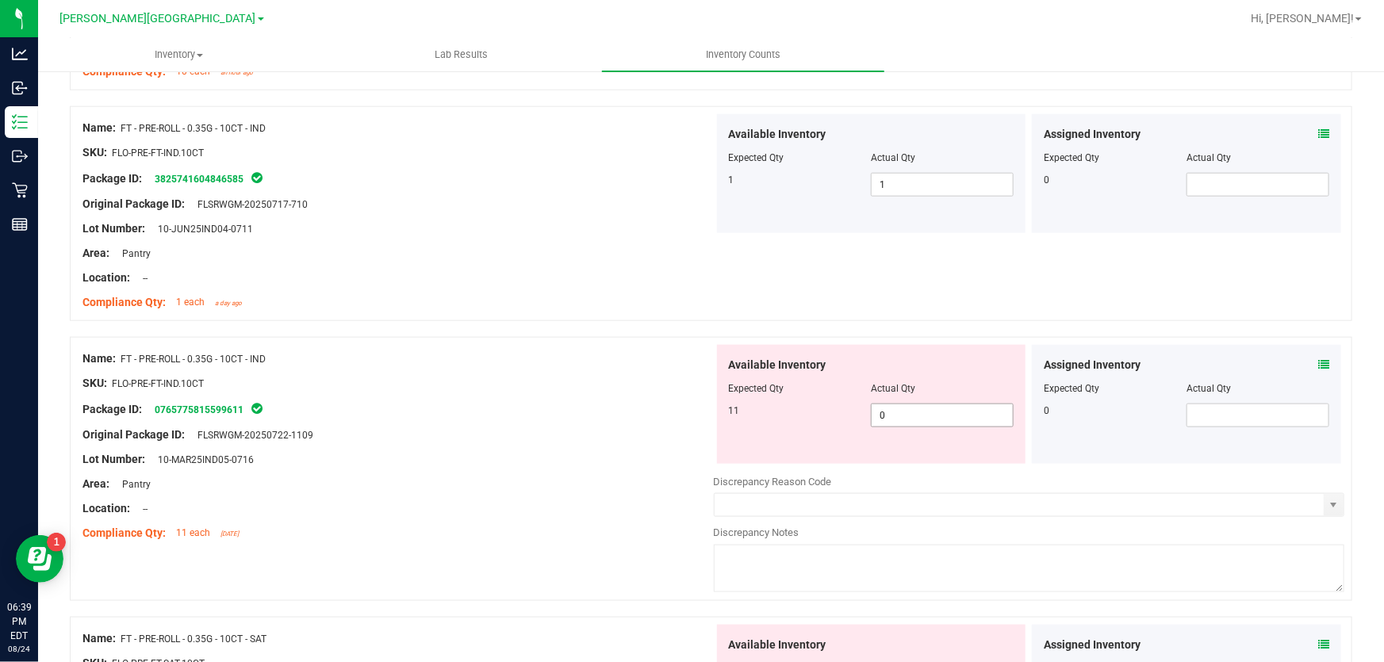
click at [883, 412] on span "0 0" at bounding box center [942, 416] width 143 height 24
click at [615, 460] on div "Lot Number: 10-MAR25IND05-0716" at bounding box center [397, 459] width 631 height 17
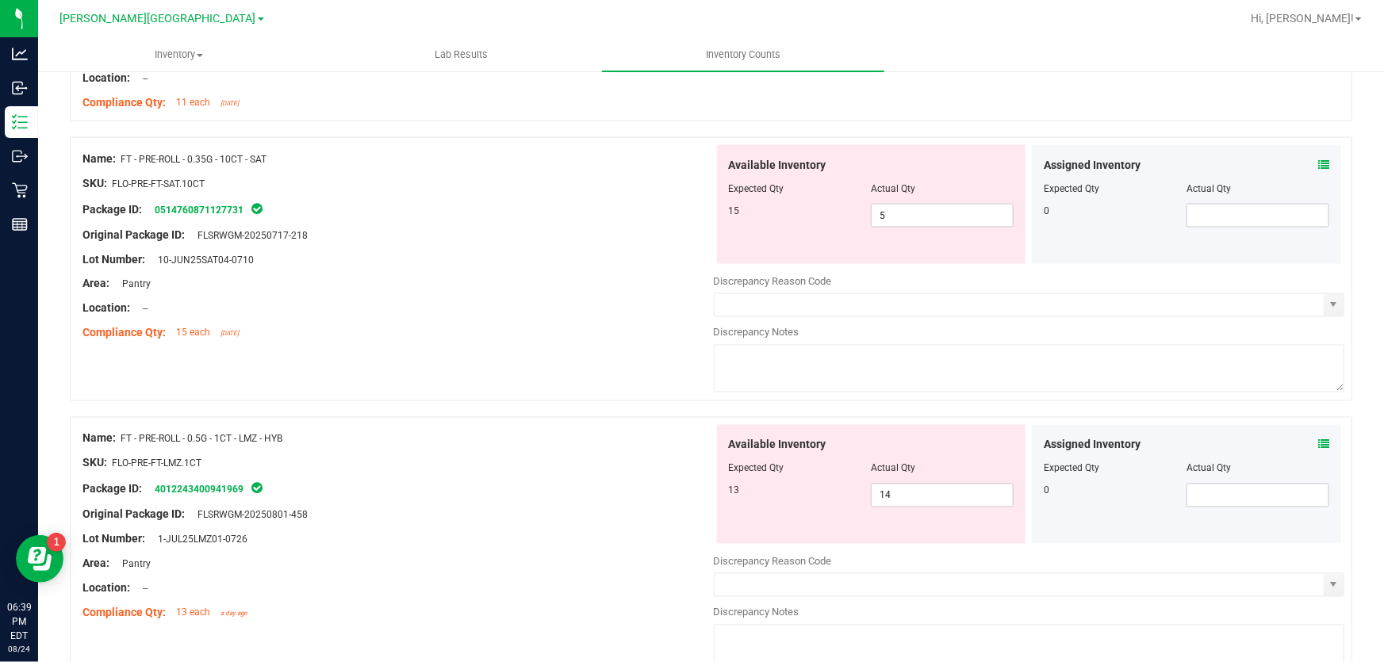
scroll to position [4325, 0]
click at [910, 205] on span "5 5" at bounding box center [942, 214] width 143 height 24
click at [666, 291] on div at bounding box center [397, 295] width 631 height 8
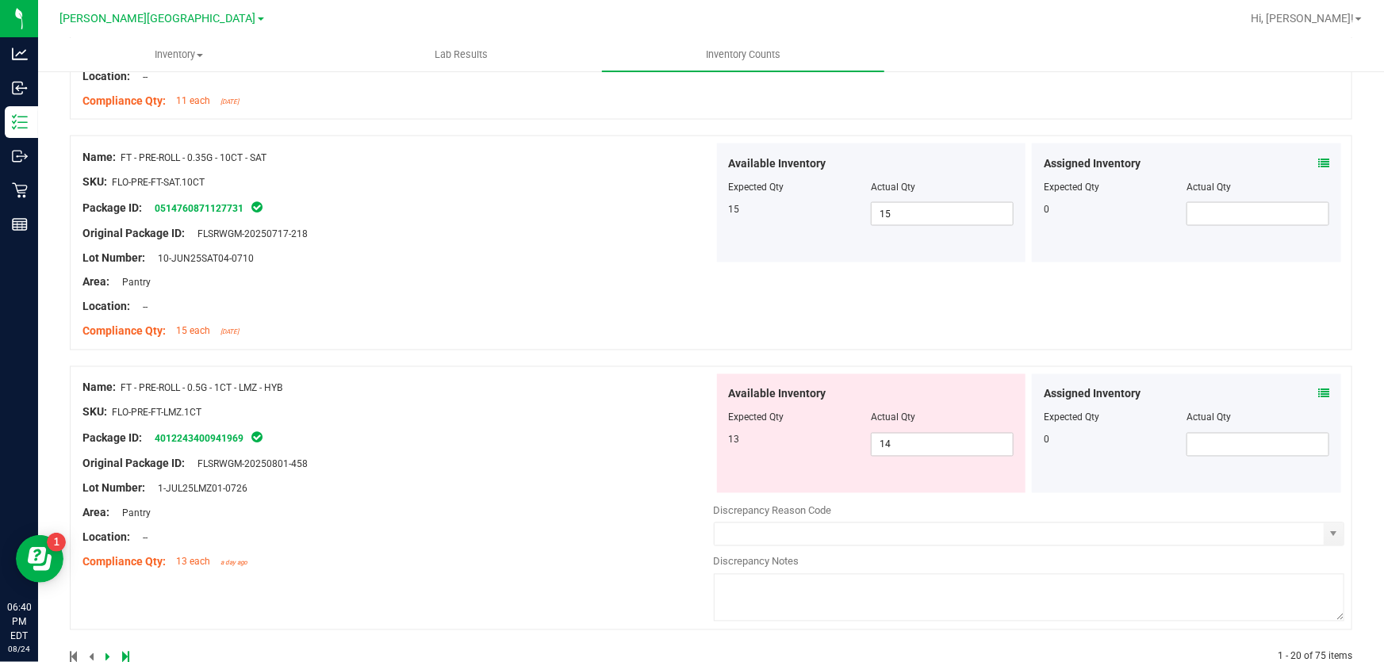
scroll to position [4360, 0]
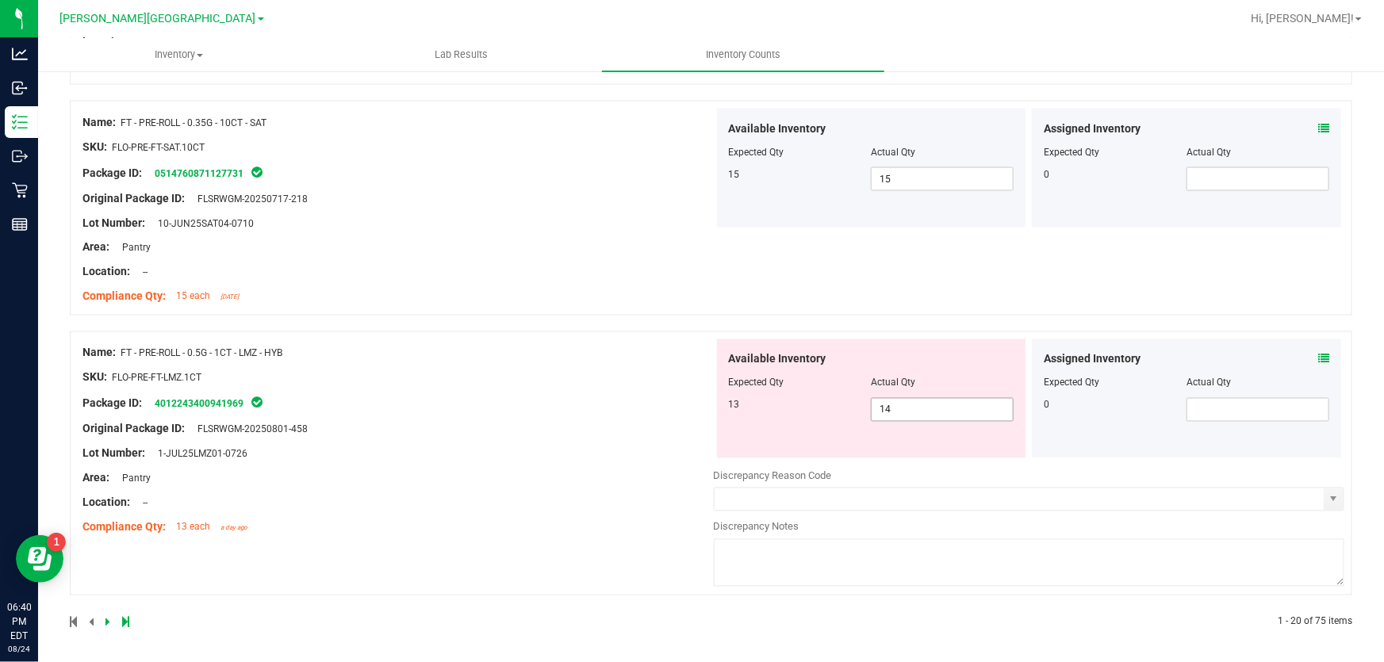
click at [905, 403] on span "14 14" at bounding box center [942, 410] width 143 height 24
click at [425, 493] on div "Name: FT - PRE-ROLL - 0.5G - 1CT - LMZ - HYB SKU: FLO-PRE-FT-LMZ.1CT Package ID…" at bounding box center [397, 440] width 631 height 202
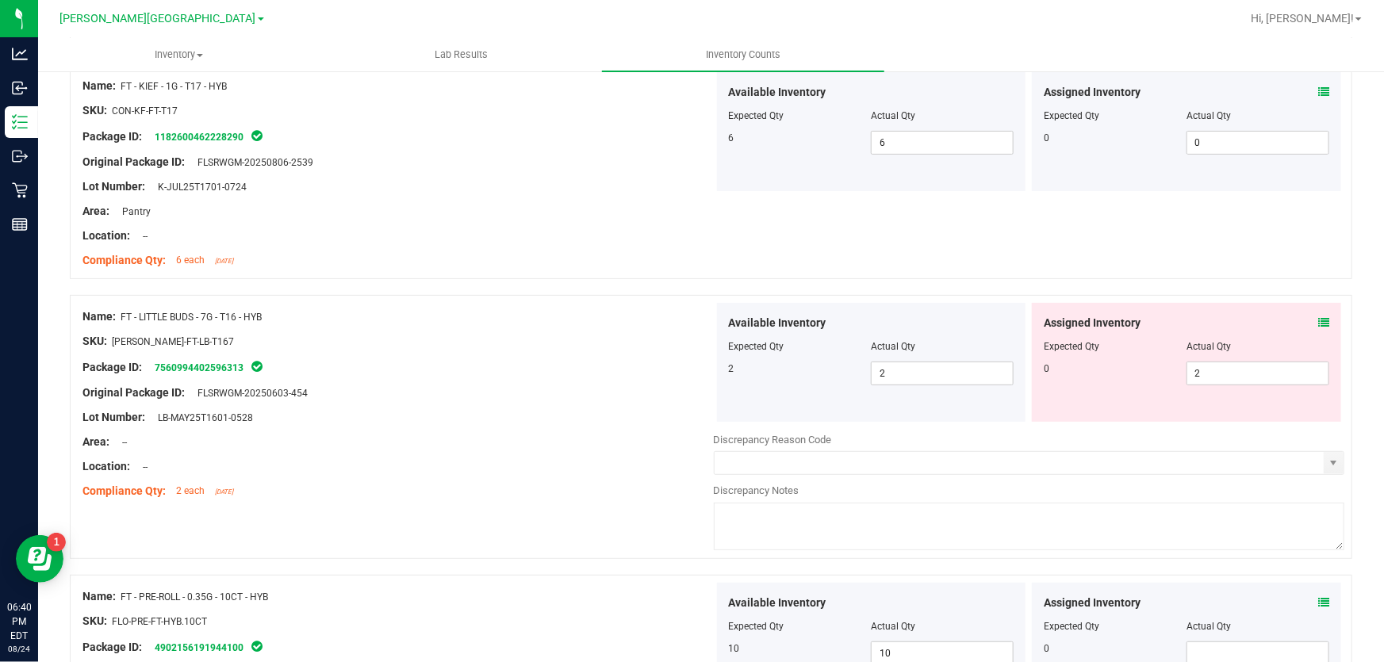
scroll to position [3229, 0]
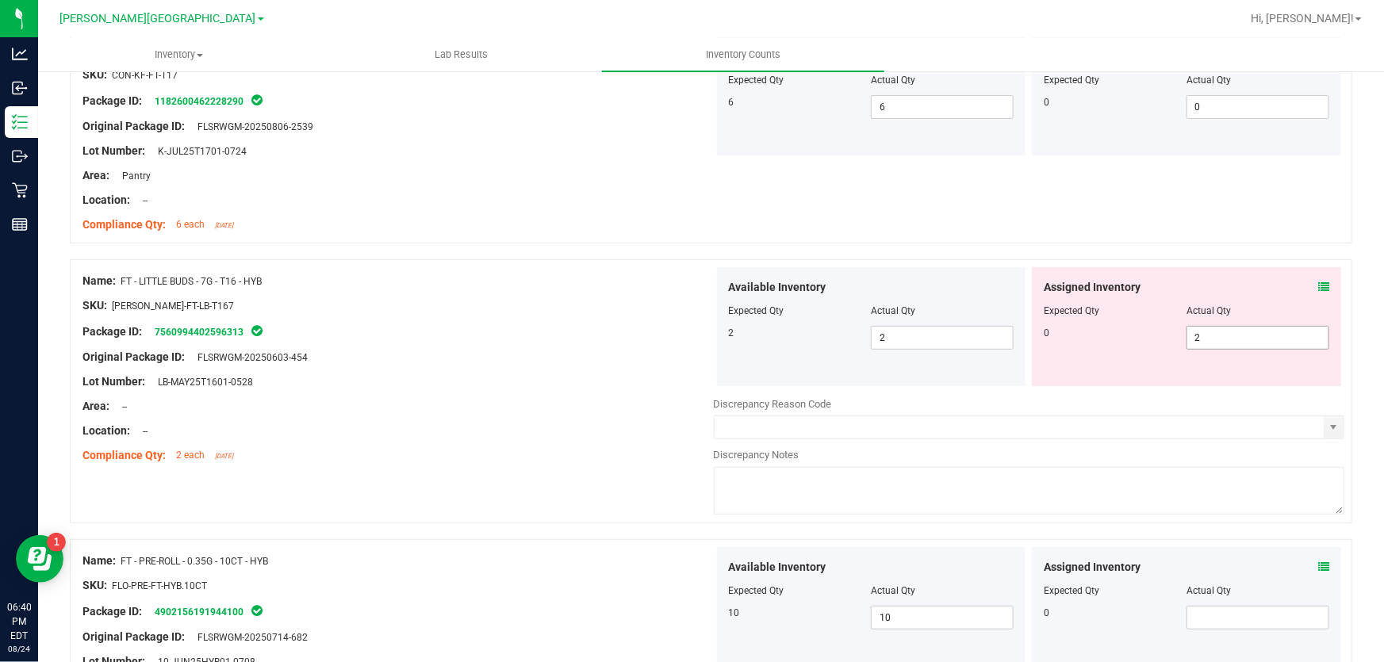
click at [1206, 332] on span "2 2" at bounding box center [1257, 338] width 143 height 24
click at [535, 399] on div "Area: --" at bounding box center [397, 406] width 631 height 17
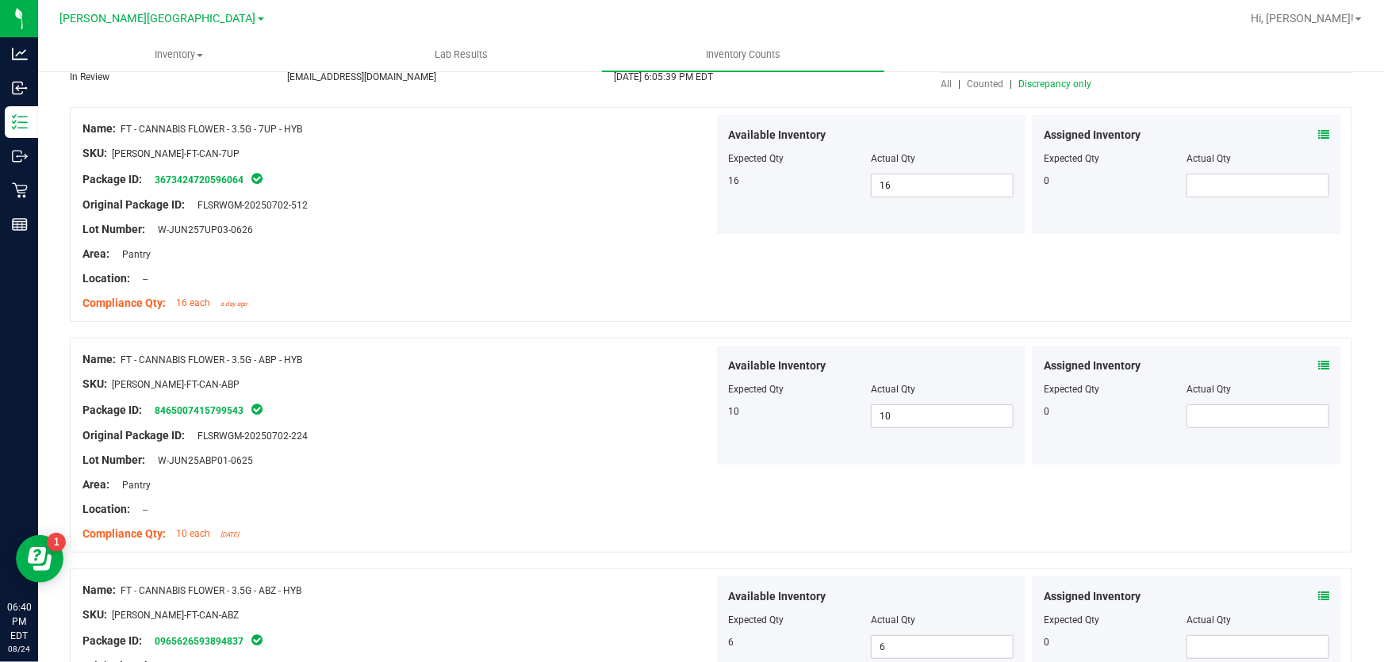
scroll to position [0, 0]
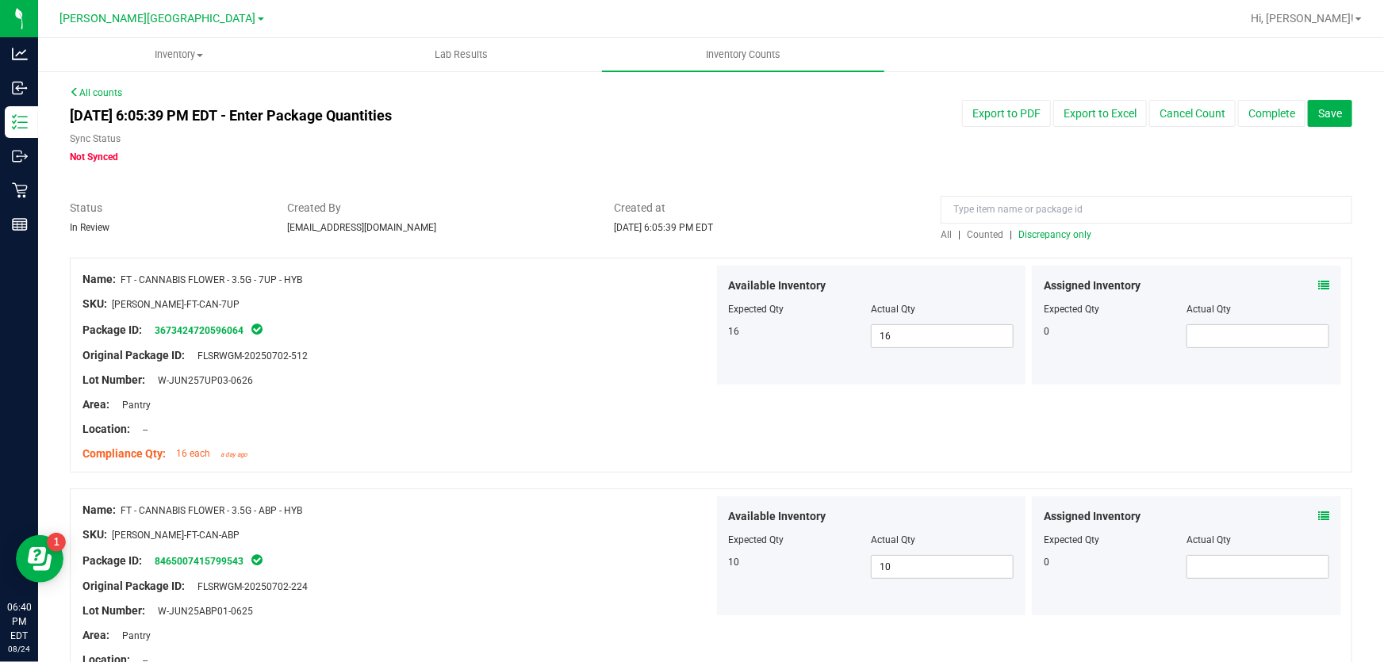
click at [1025, 234] on span "Discrepancy only" at bounding box center [1054, 234] width 73 height 11
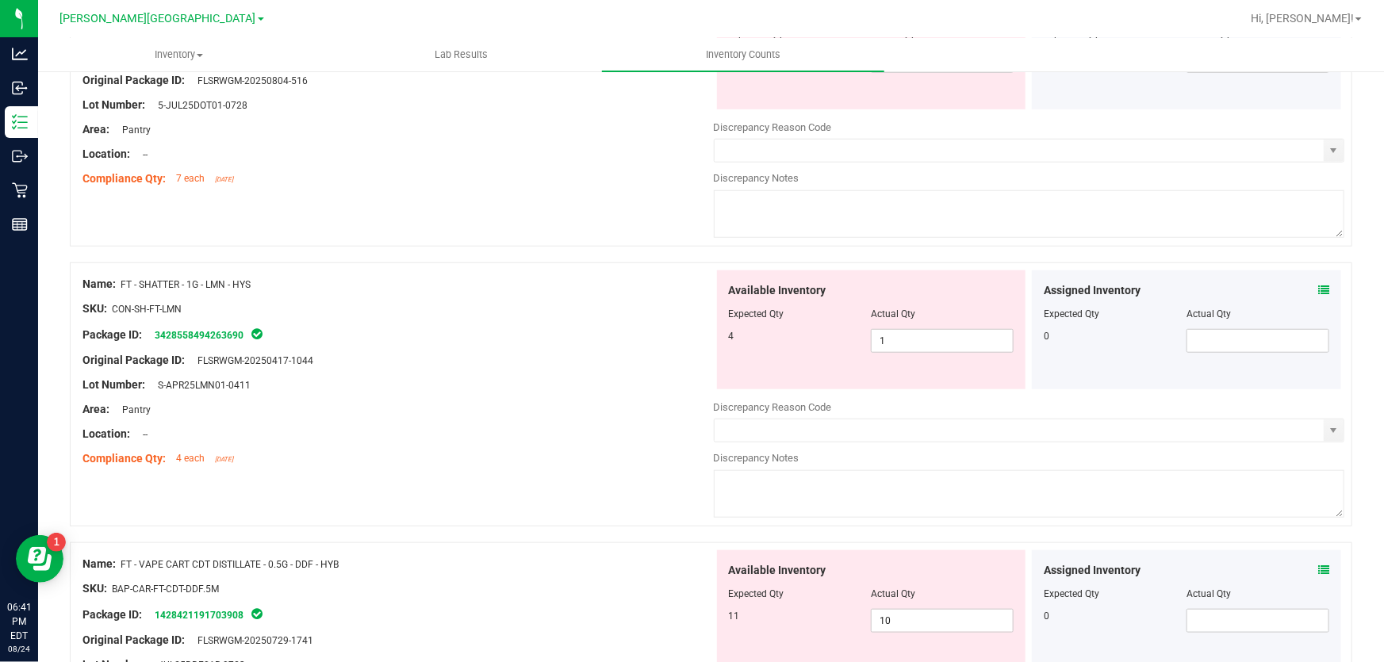
scroll to position [649, 0]
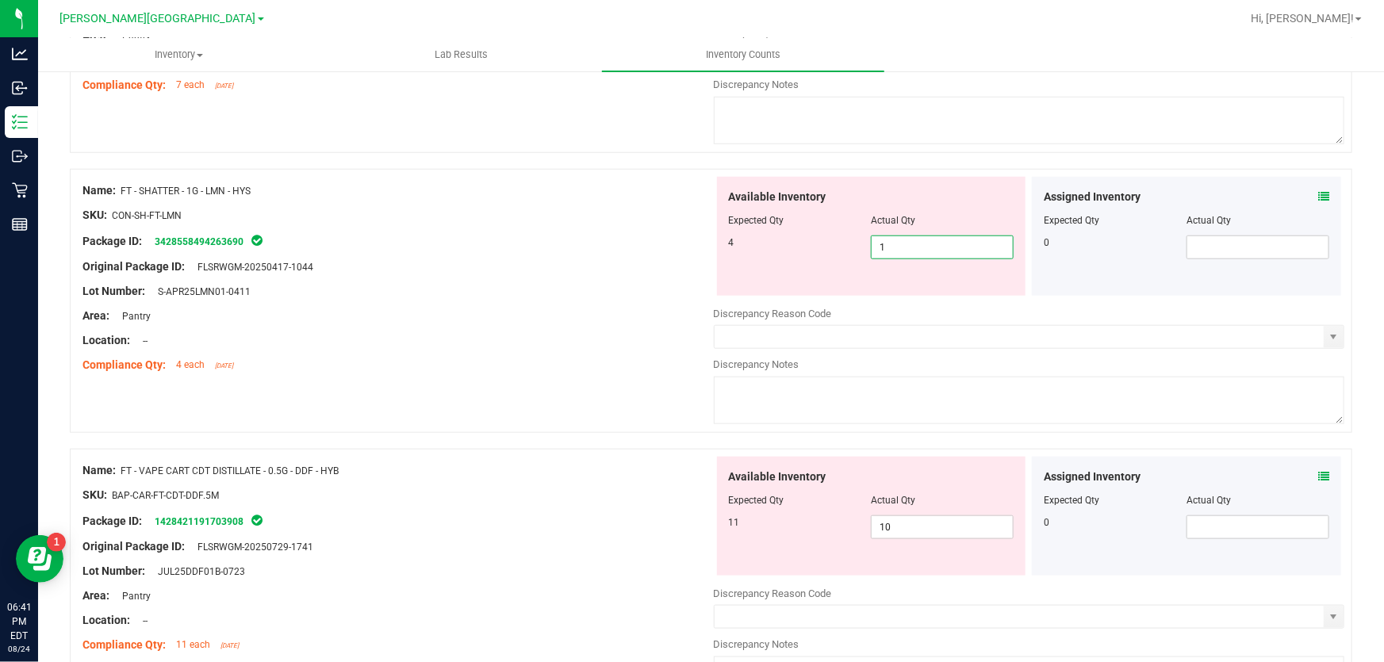
click at [897, 247] on span "1 1" at bounding box center [942, 248] width 143 height 24
click at [584, 317] on div "Area: Pantry" at bounding box center [397, 316] width 631 height 17
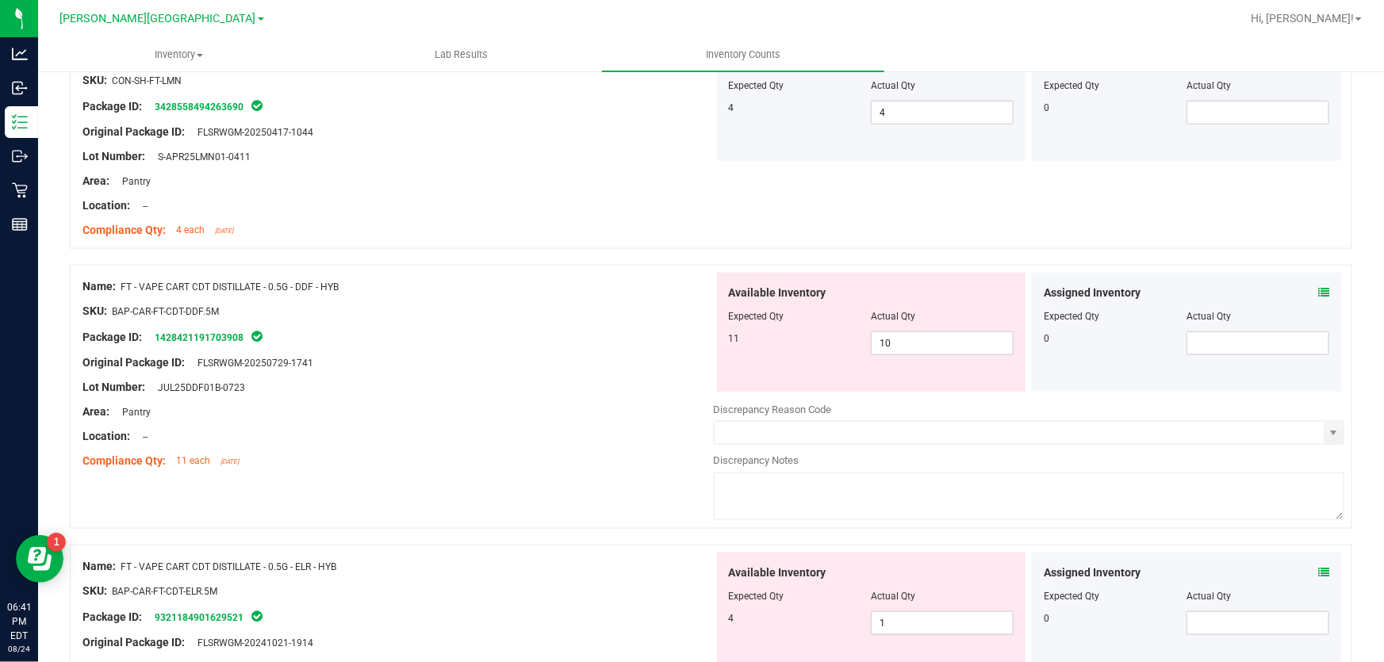
scroll to position [864, 0]
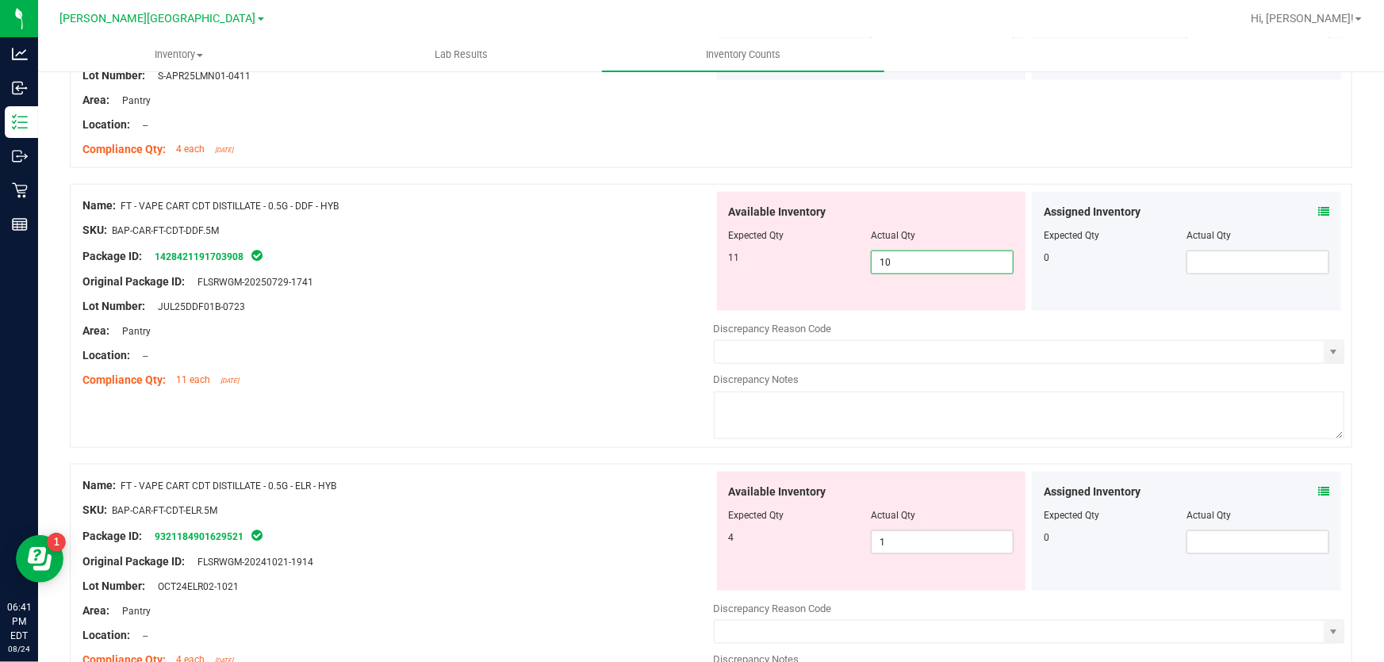
click at [896, 263] on span "10 10" at bounding box center [942, 263] width 143 height 24
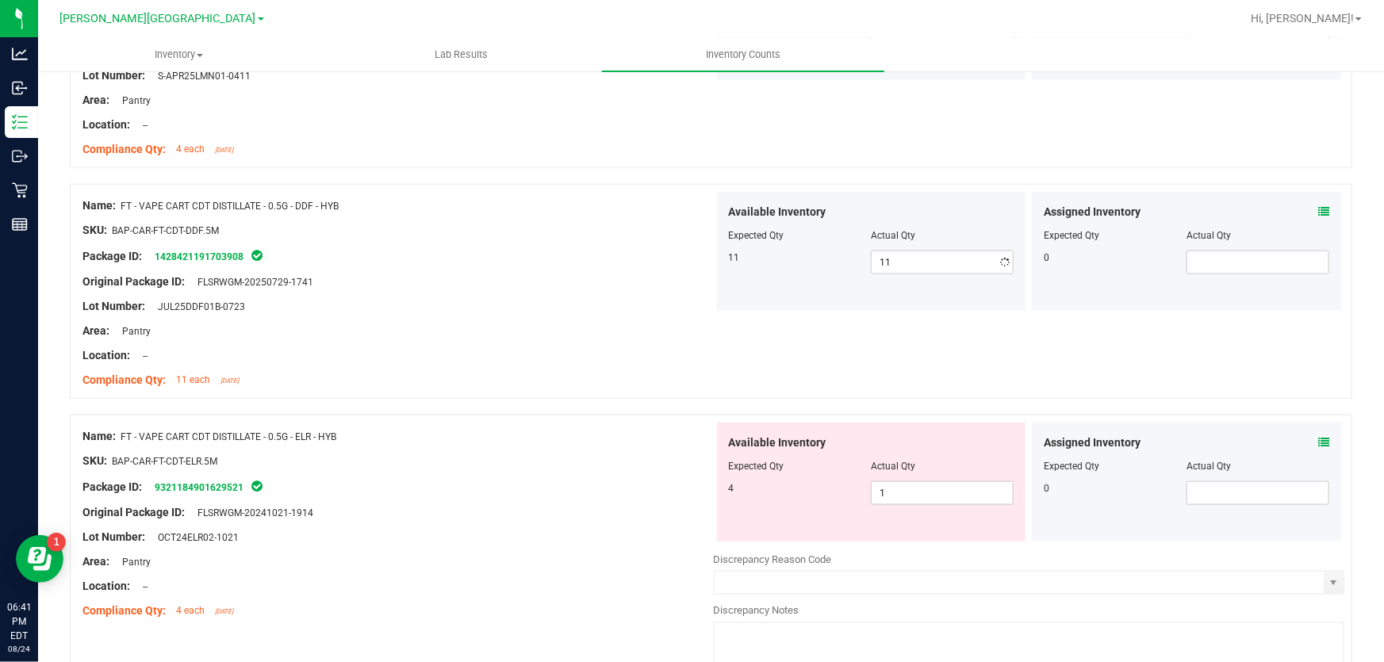
click at [520, 328] on div "Area: Pantry" at bounding box center [397, 331] width 631 height 17
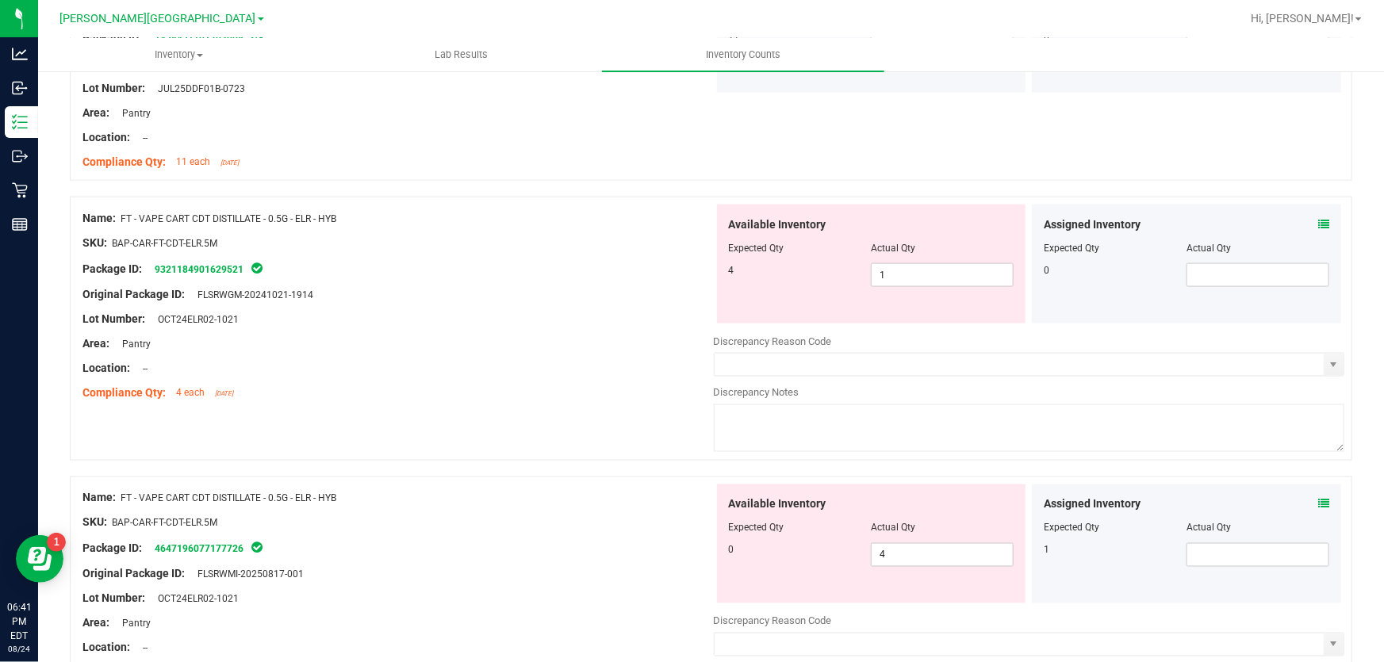
scroll to position [1153, 0]
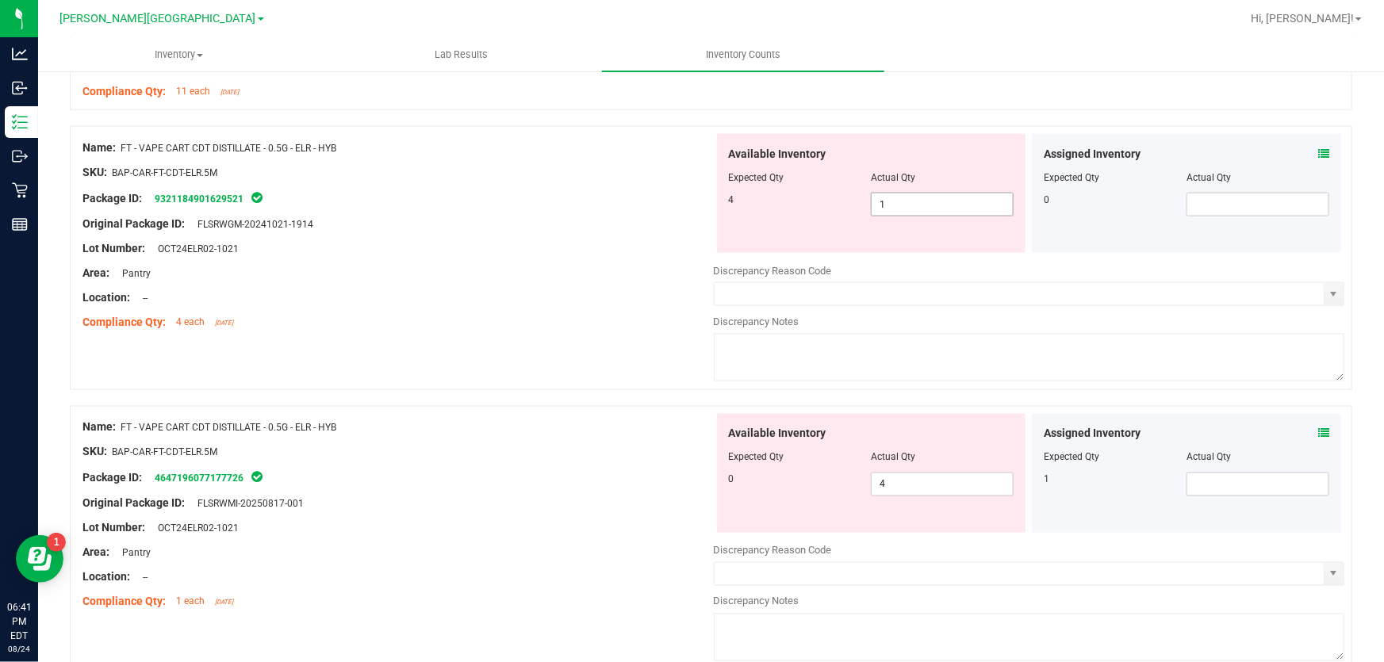
click at [953, 204] on span "1 1" at bounding box center [942, 205] width 143 height 24
click at [630, 293] on div "Location: --" at bounding box center [397, 297] width 631 height 17
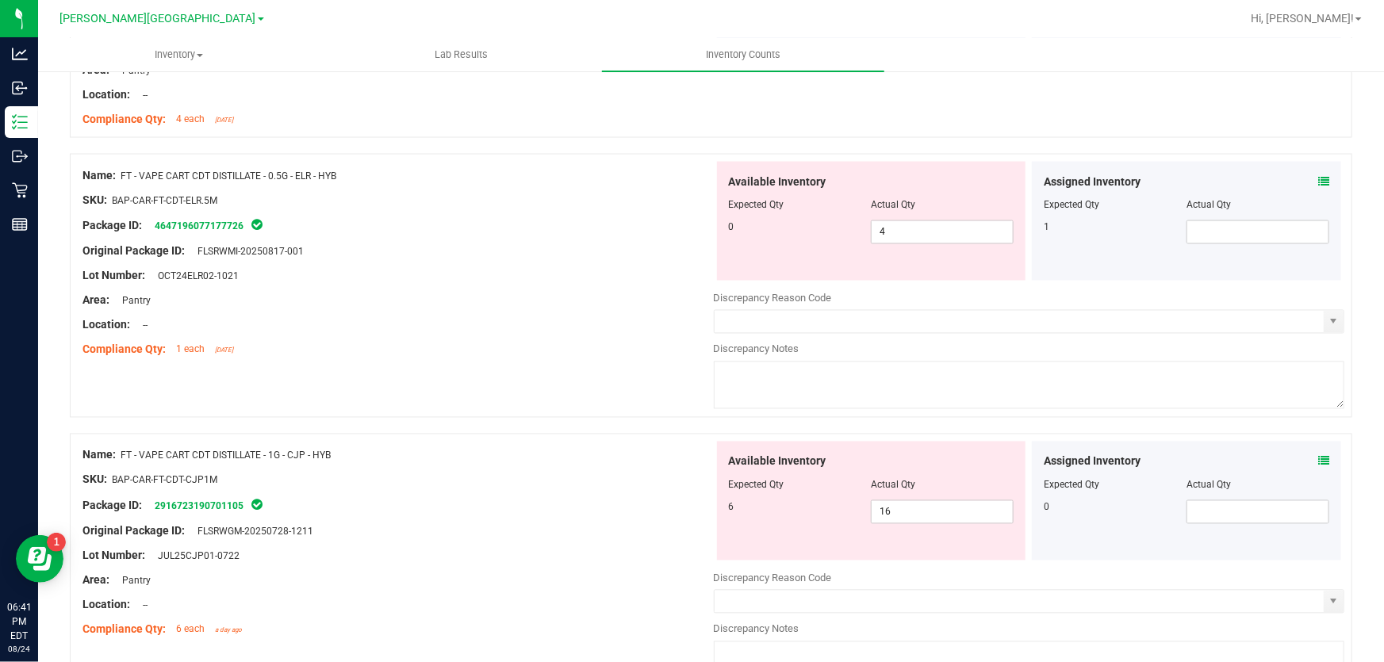
scroll to position [1370, 0]
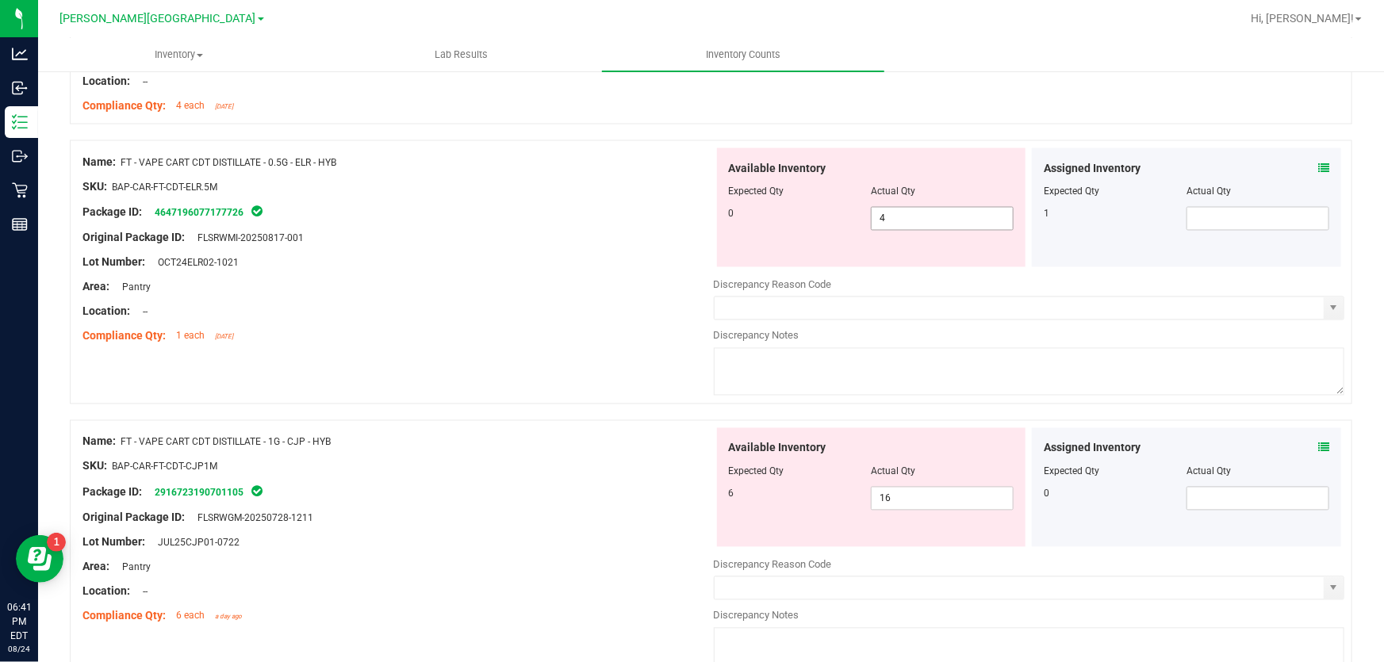
click at [899, 220] on span "4 4" at bounding box center [942, 219] width 143 height 24
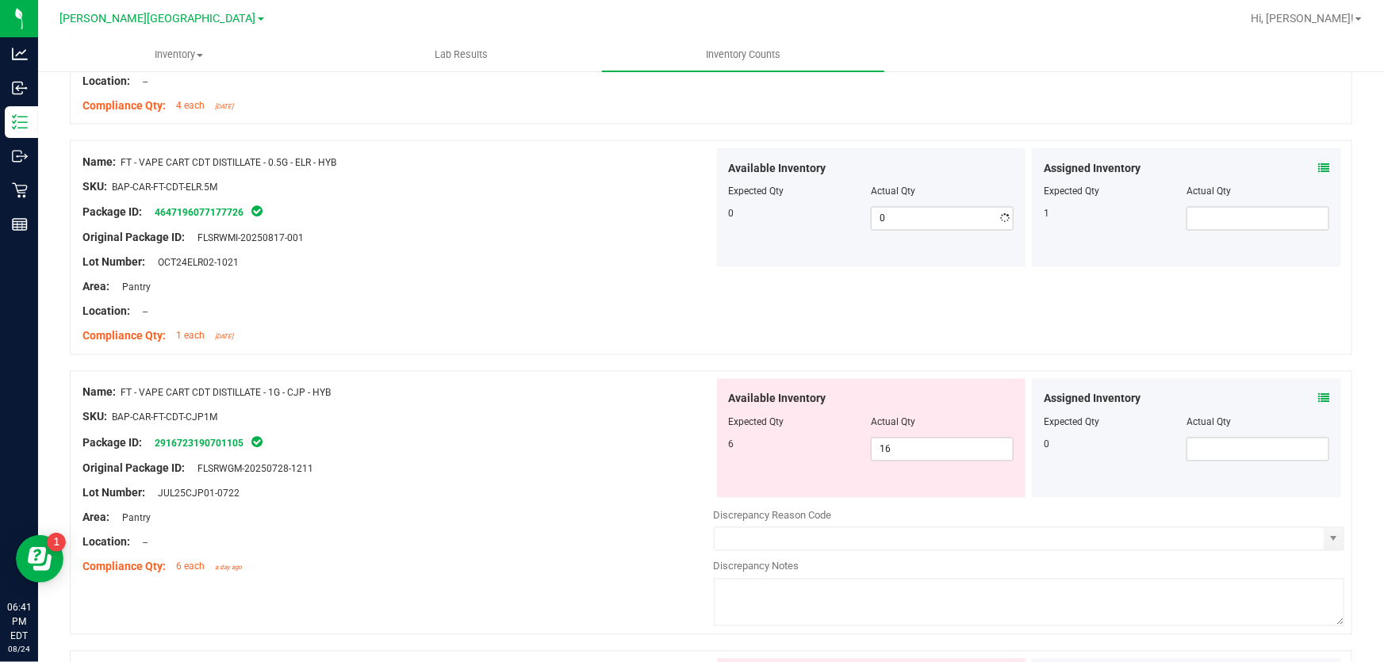
click at [674, 271] on div at bounding box center [397, 275] width 631 height 8
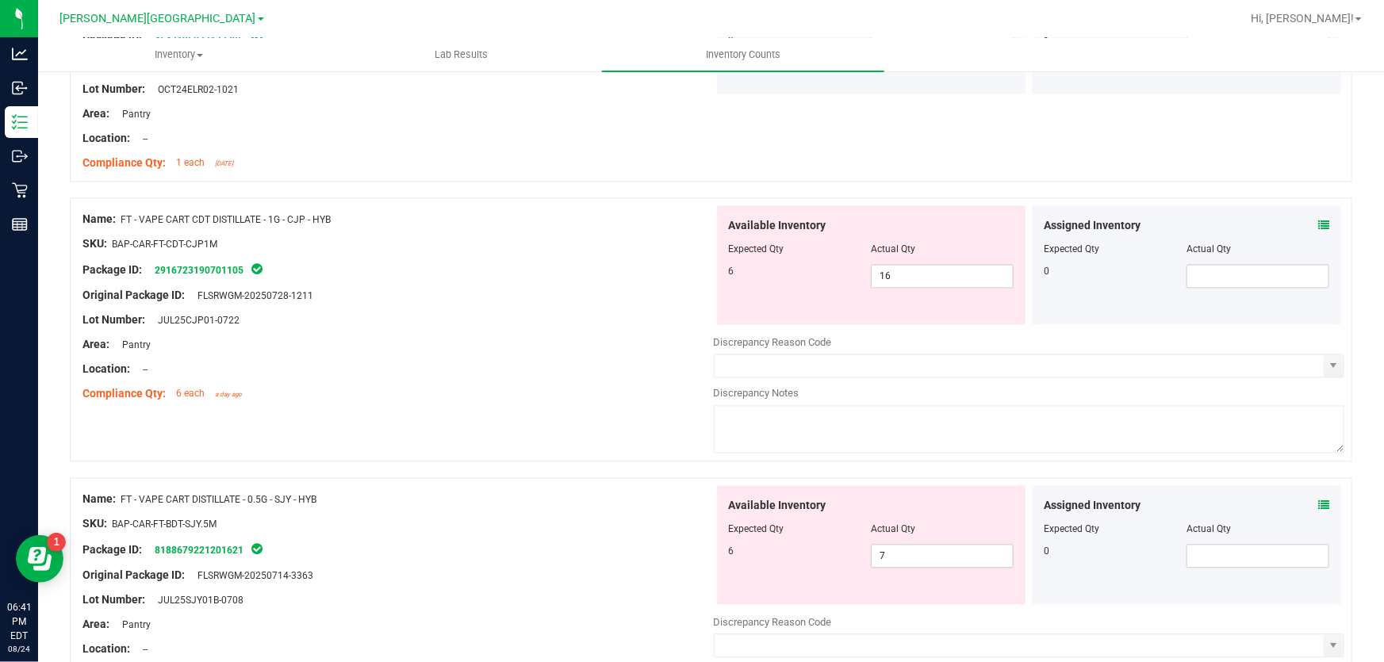
scroll to position [1586, 0]
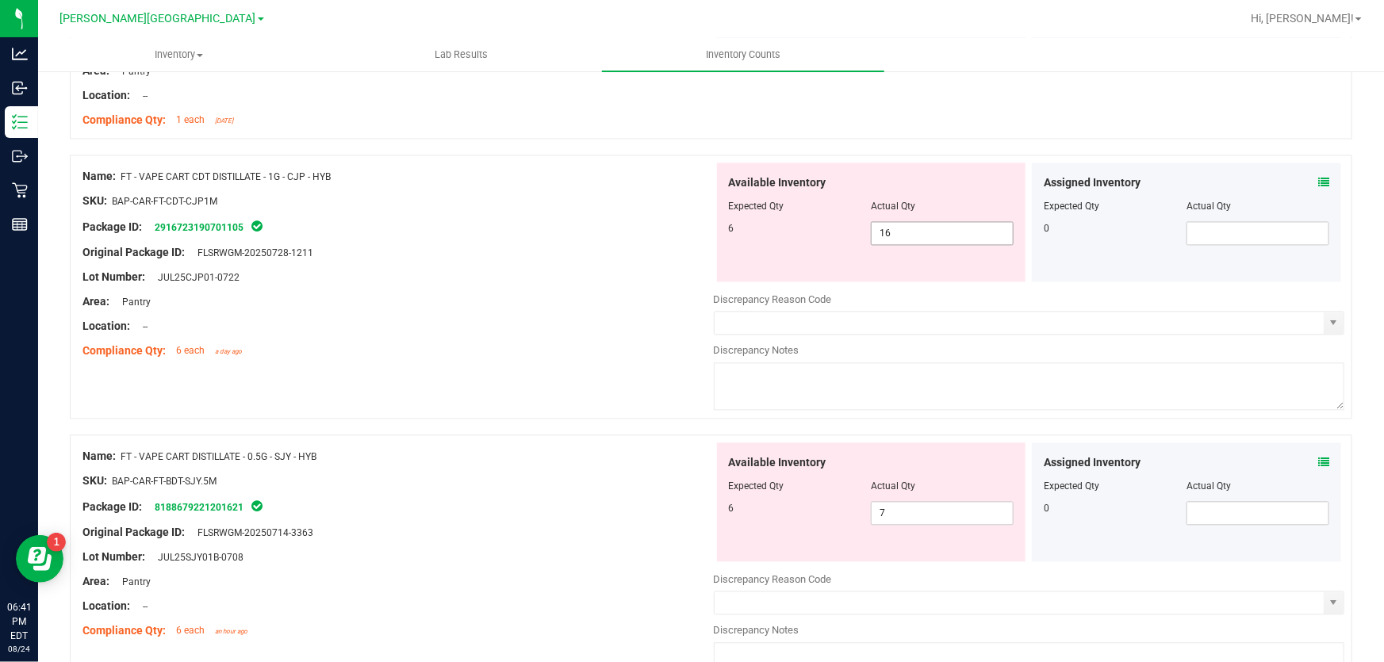
click at [920, 237] on span "16 16" at bounding box center [942, 233] width 143 height 24
click at [577, 283] on div "Lot Number: JUL25CJP01-0722" at bounding box center [397, 277] width 631 height 17
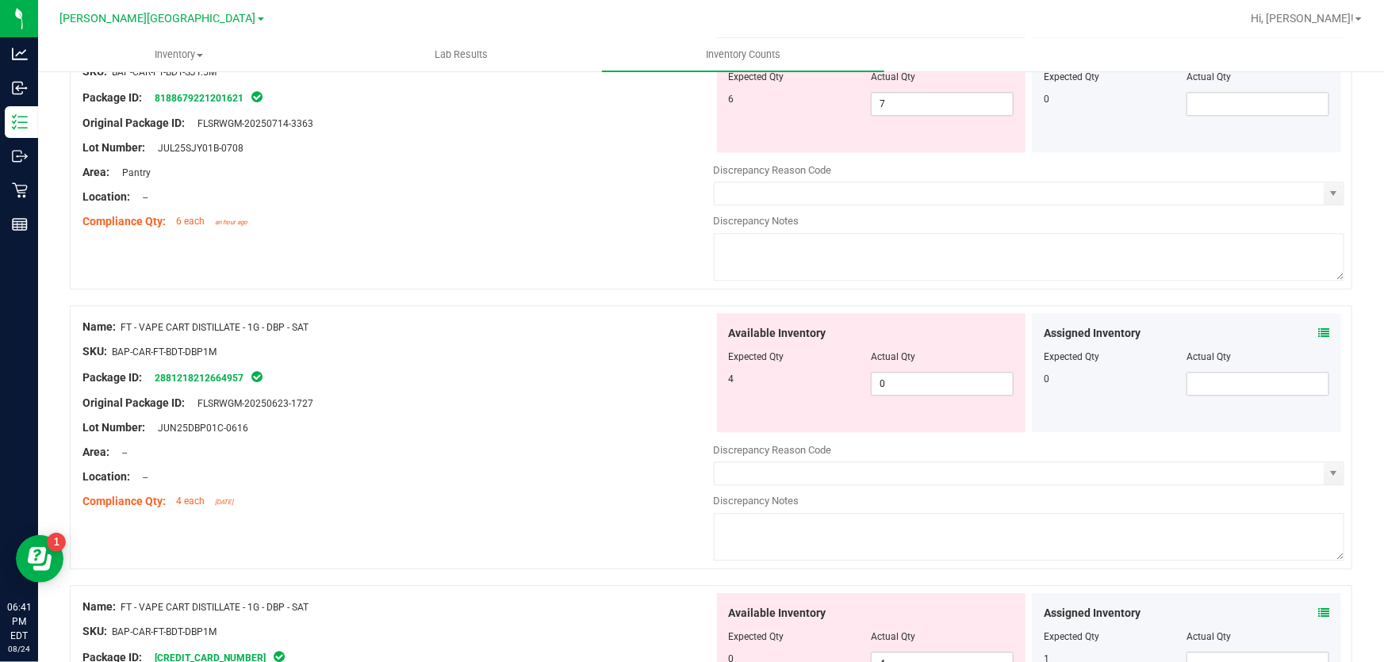
scroll to position [1874, 0]
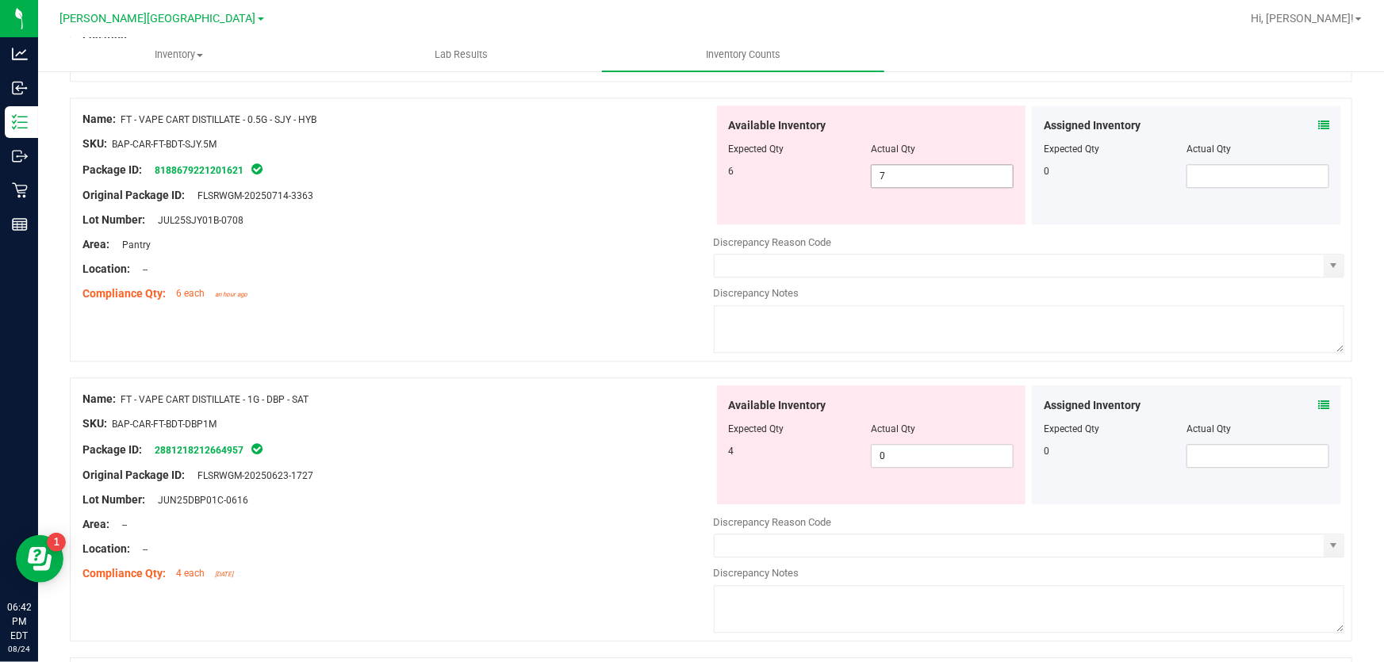
click at [916, 171] on span "7 7" at bounding box center [942, 176] width 143 height 24
click at [650, 222] on div "Lot Number: JUL25SJY01B-0708" at bounding box center [397, 220] width 631 height 17
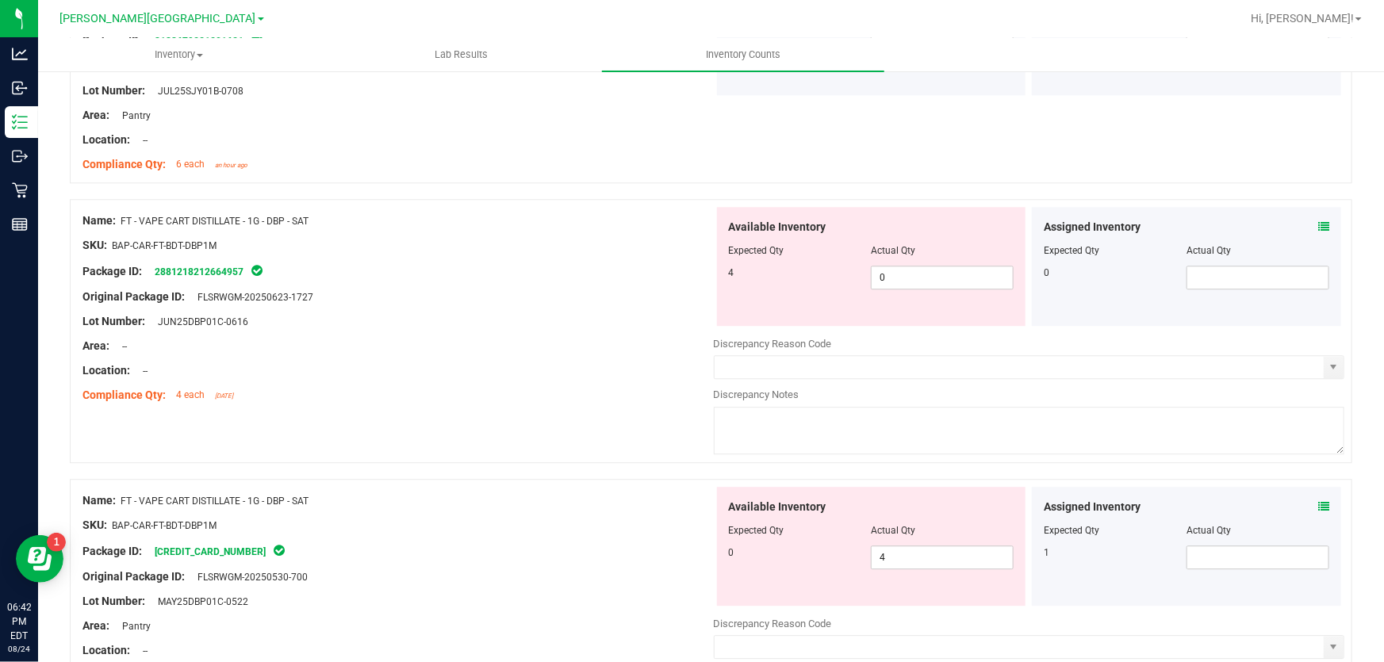
scroll to position [2091, 0]
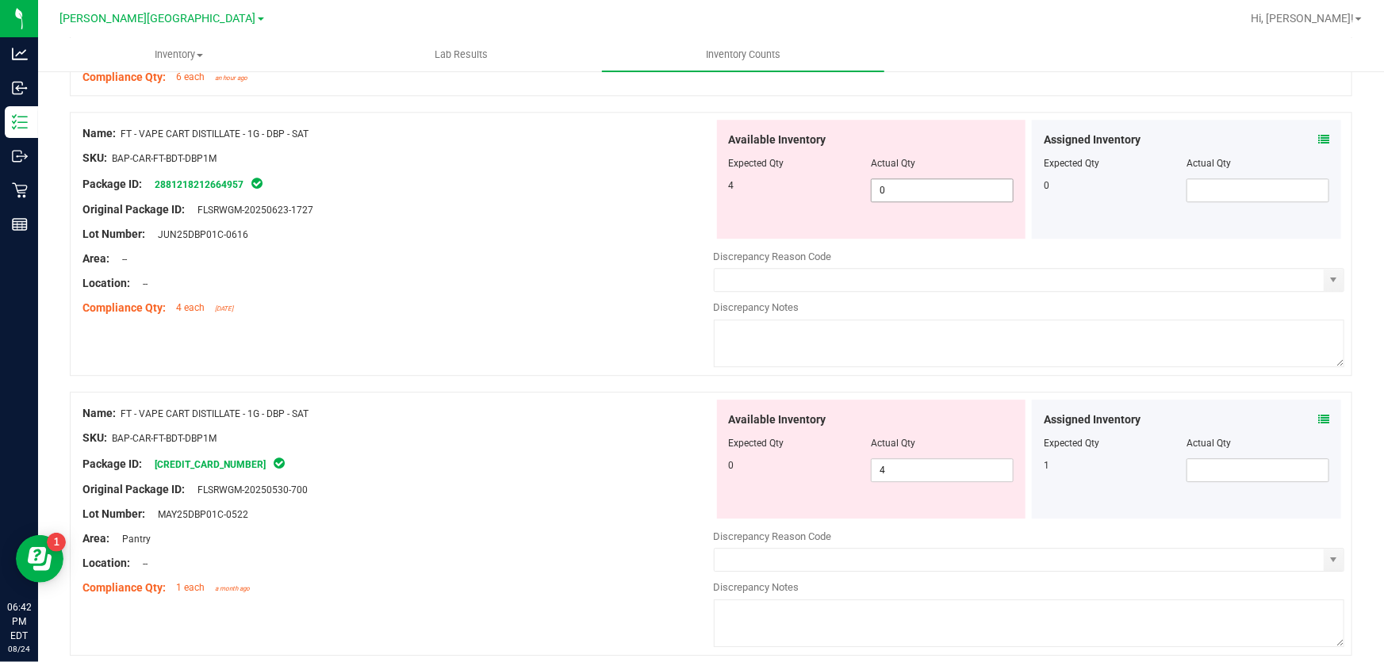
click at [917, 190] on span "0 0" at bounding box center [942, 190] width 143 height 24
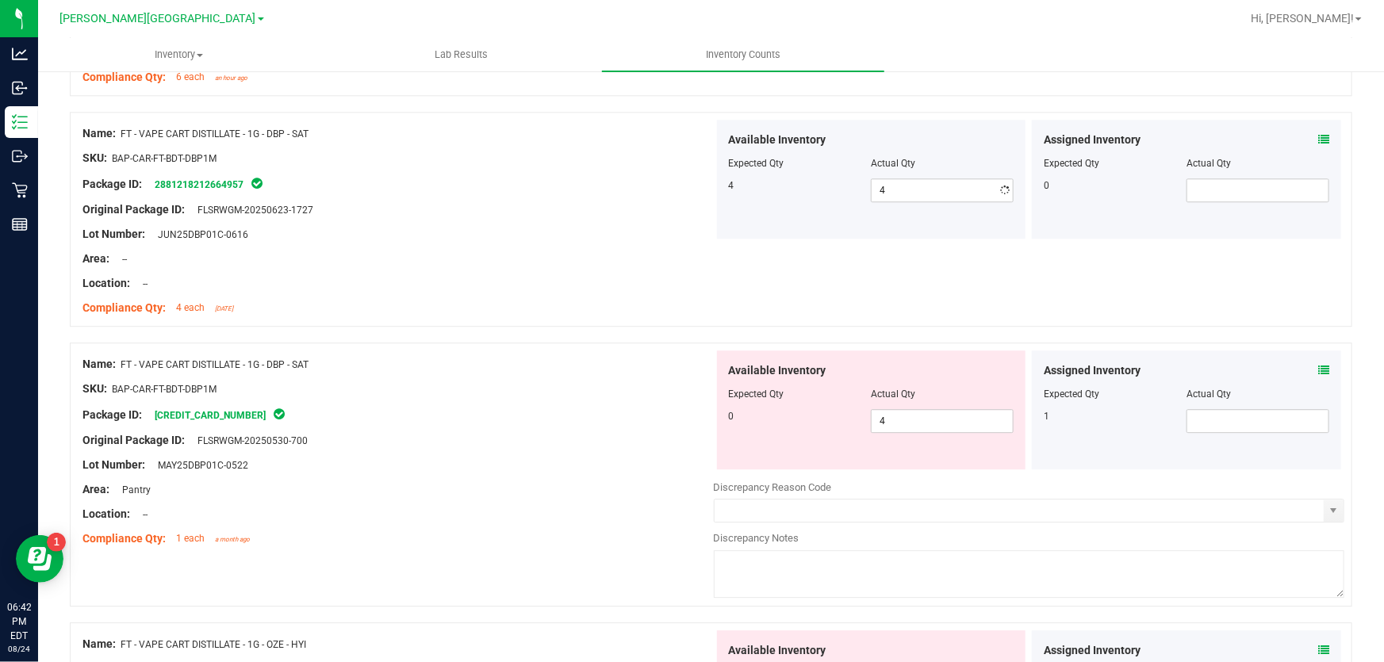
click at [926, 483] on div "Available Inventory Expected Qty Actual Qty 0 4 4" at bounding box center [1029, 476] width 631 height 251
click at [926, 462] on div "Available Inventory Expected Qty Actual Qty 0 4 4" at bounding box center [871, 410] width 309 height 119
click at [930, 423] on span "4 4" at bounding box center [942, 421] width 143 height 24
click at [603, 411] on div "Package ID: [CREDIT_CARD_NUMBER]" at bounding box center [397, 414] width 631 height 19
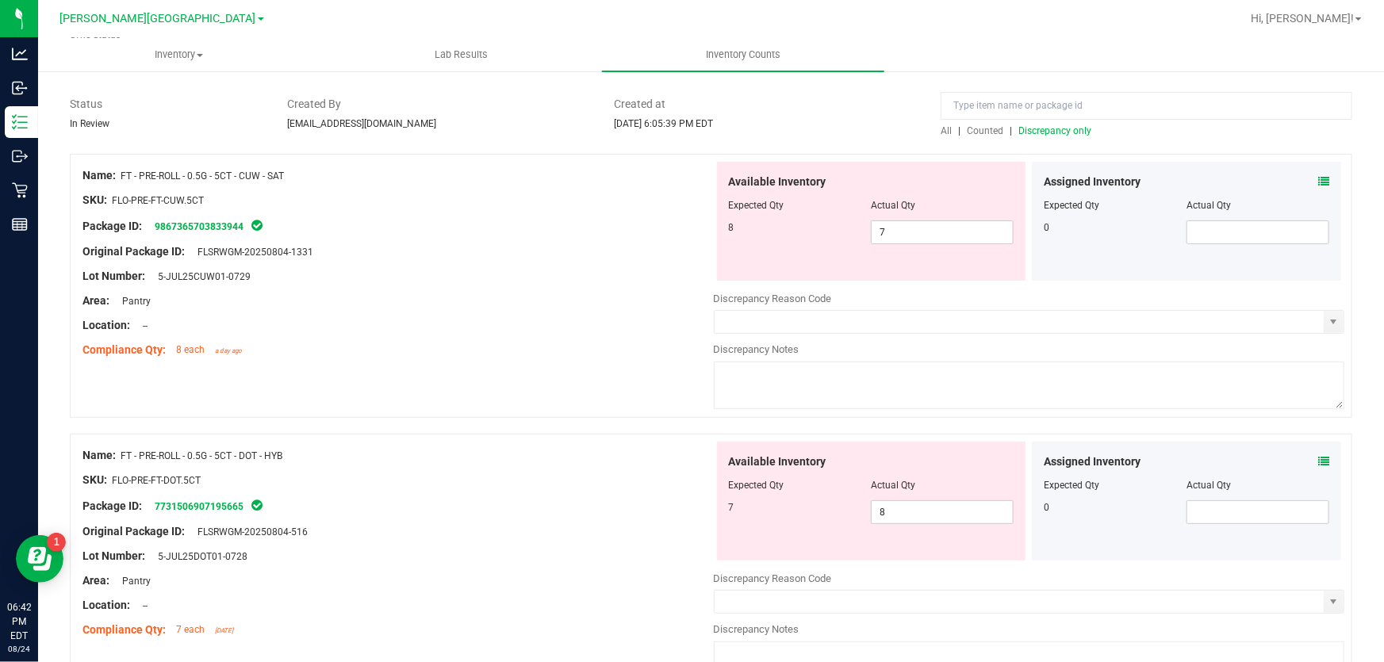
scroll to position [0, 0]
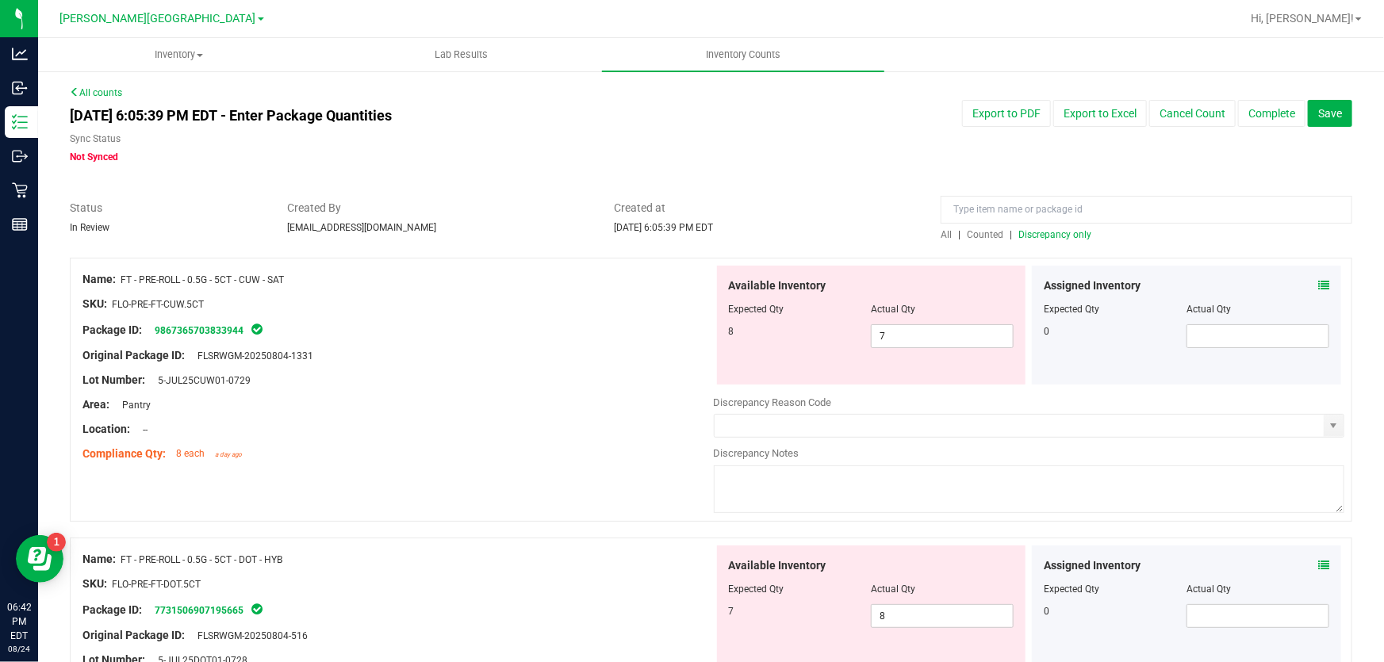
click at [1048, 233] on span "Discrepancy only" at bounding box center [1054, 234] width 73 height 11
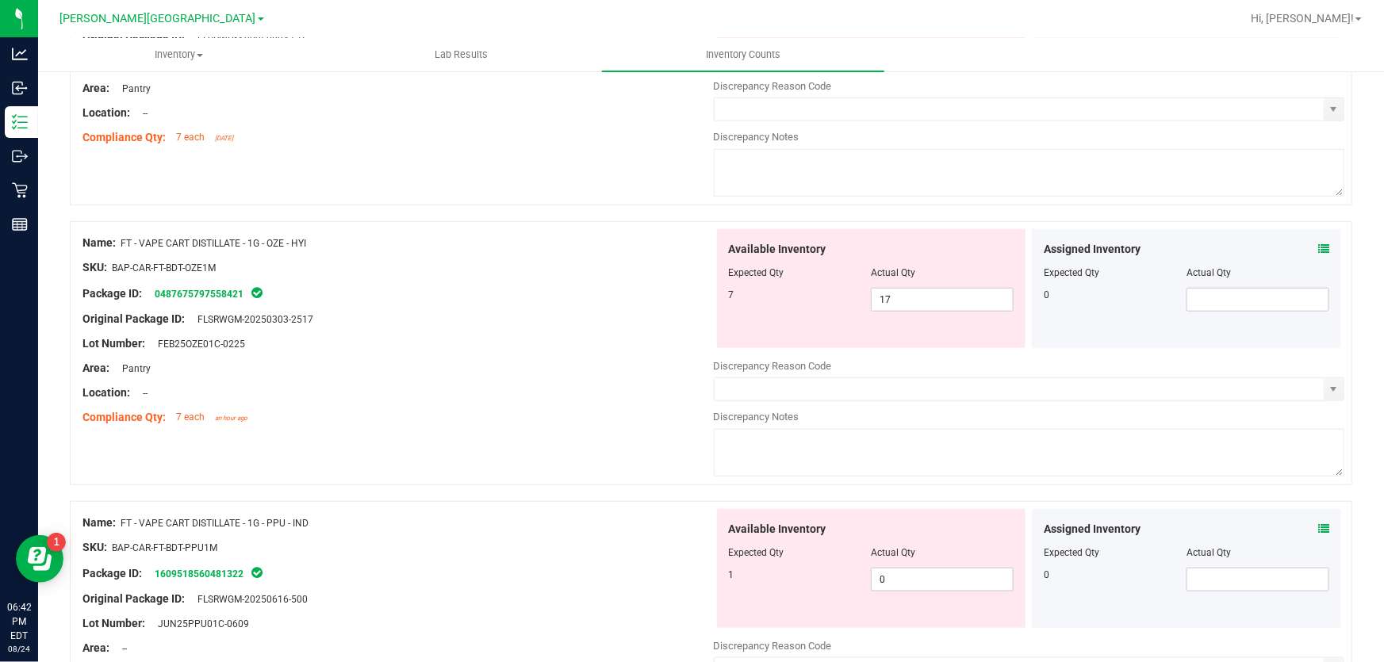
scroll to position [721, 0]
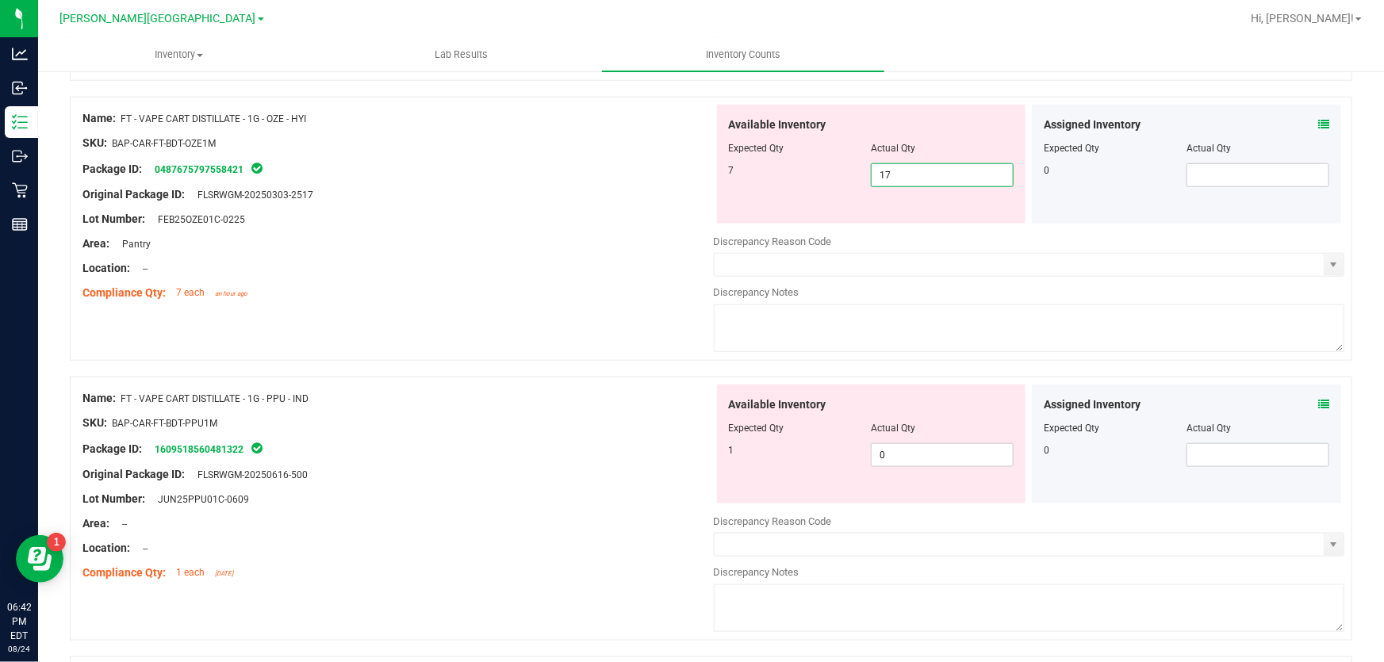
click at [880, 173] on span "17 17" at bounding box center [942, 175] width 143 height 24
click at [674, 264] on div "Location: --" at bounding box center [397, 268] width 631 height 17
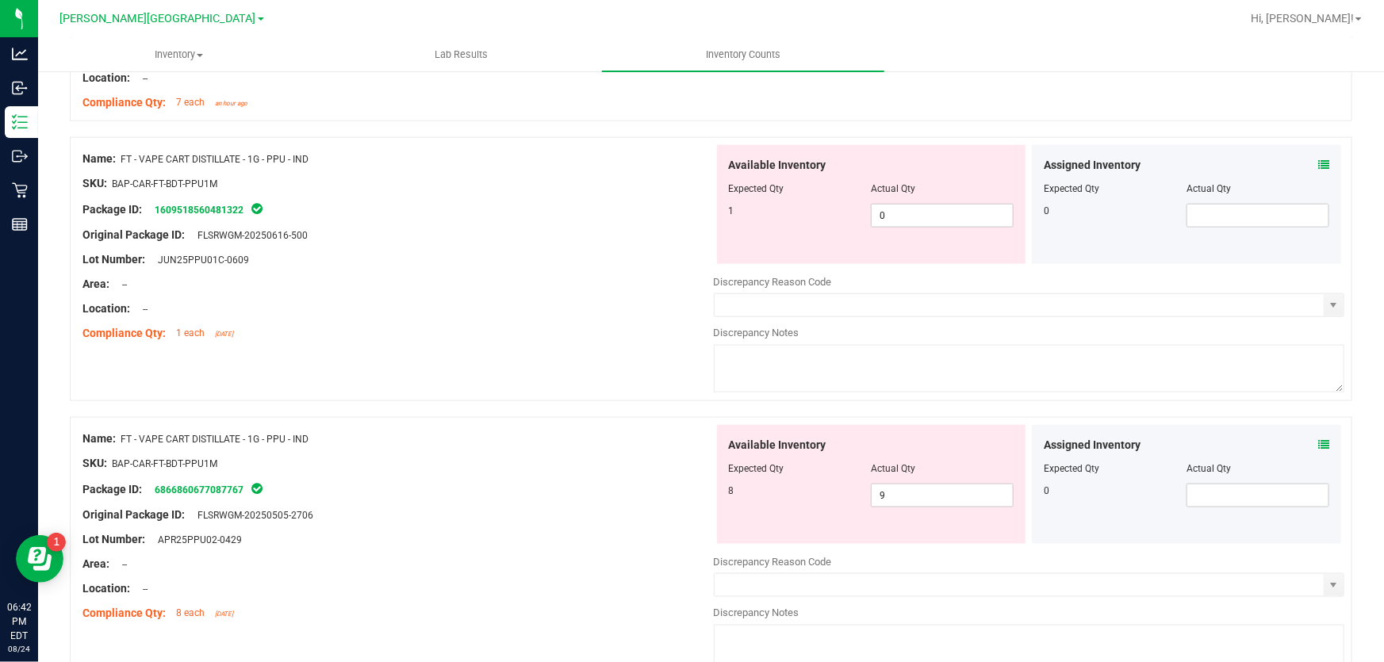
scroll to position [937, 0]
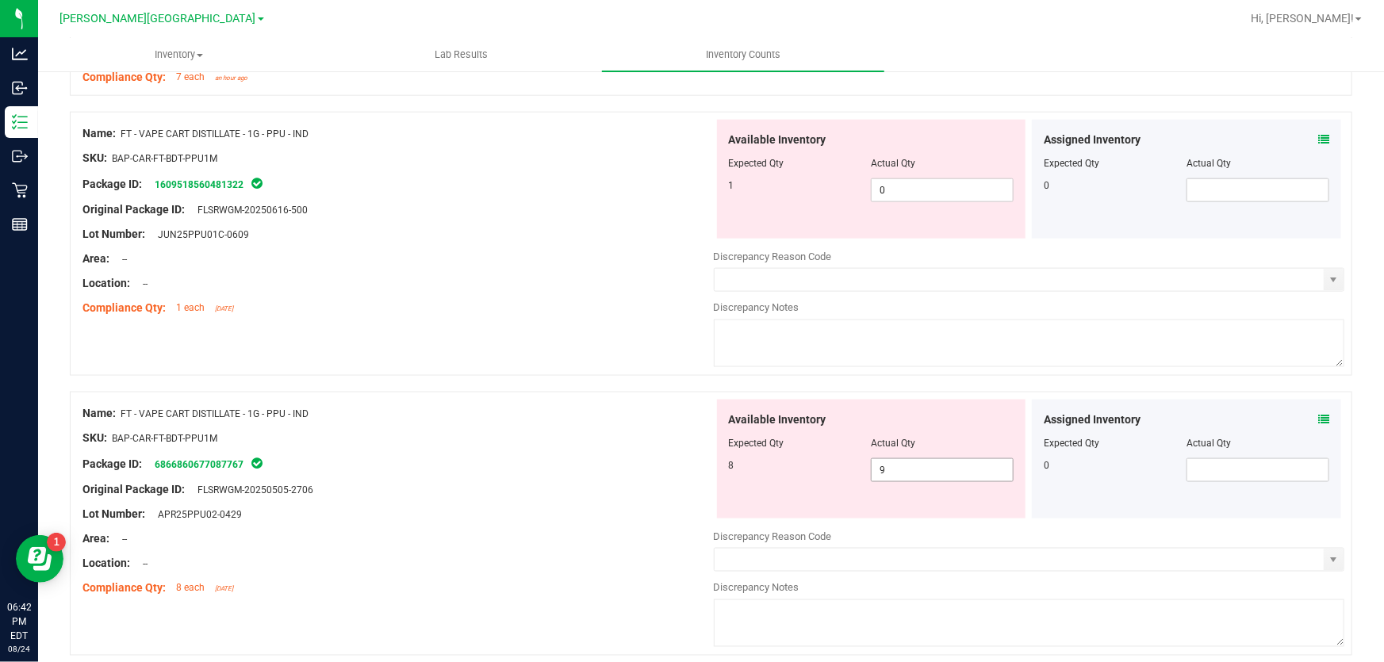
click at [907, 466] on span "9 9" at bounding box center [942, 470] width 143 height 24
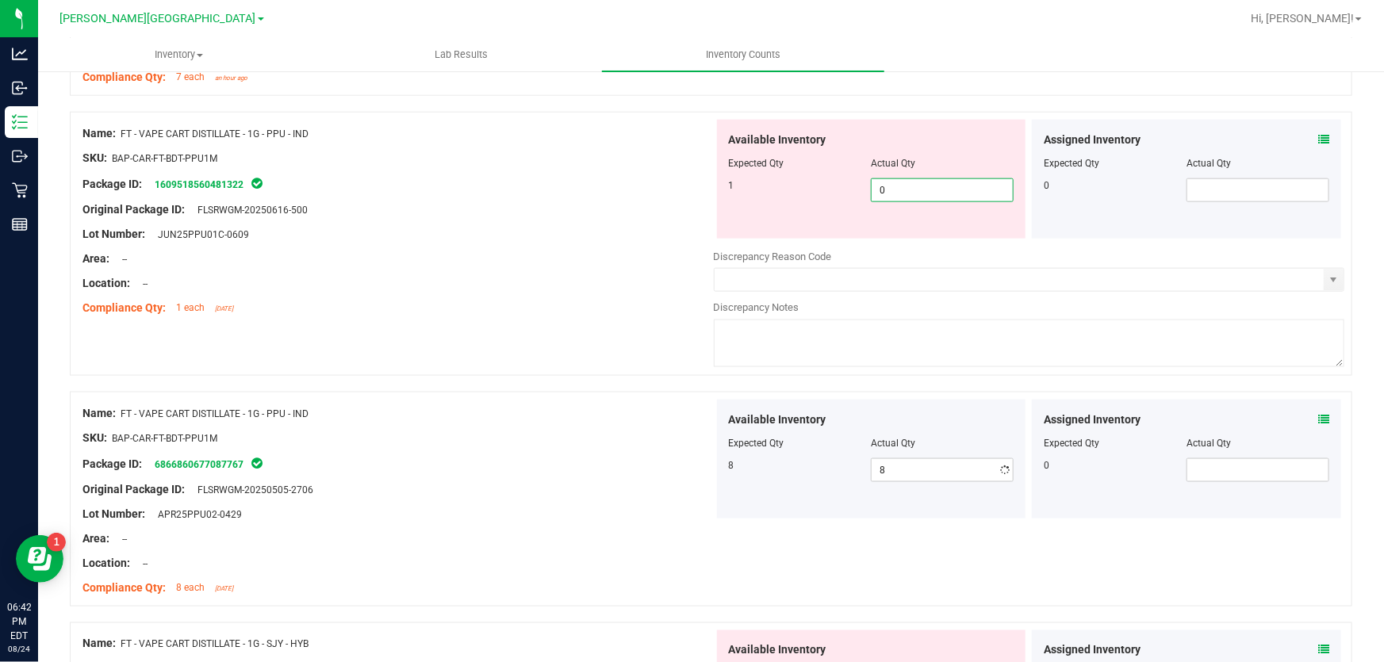
click at [927, 190] on span "0 0" at bounding box center [942, 190] width 143 height 24
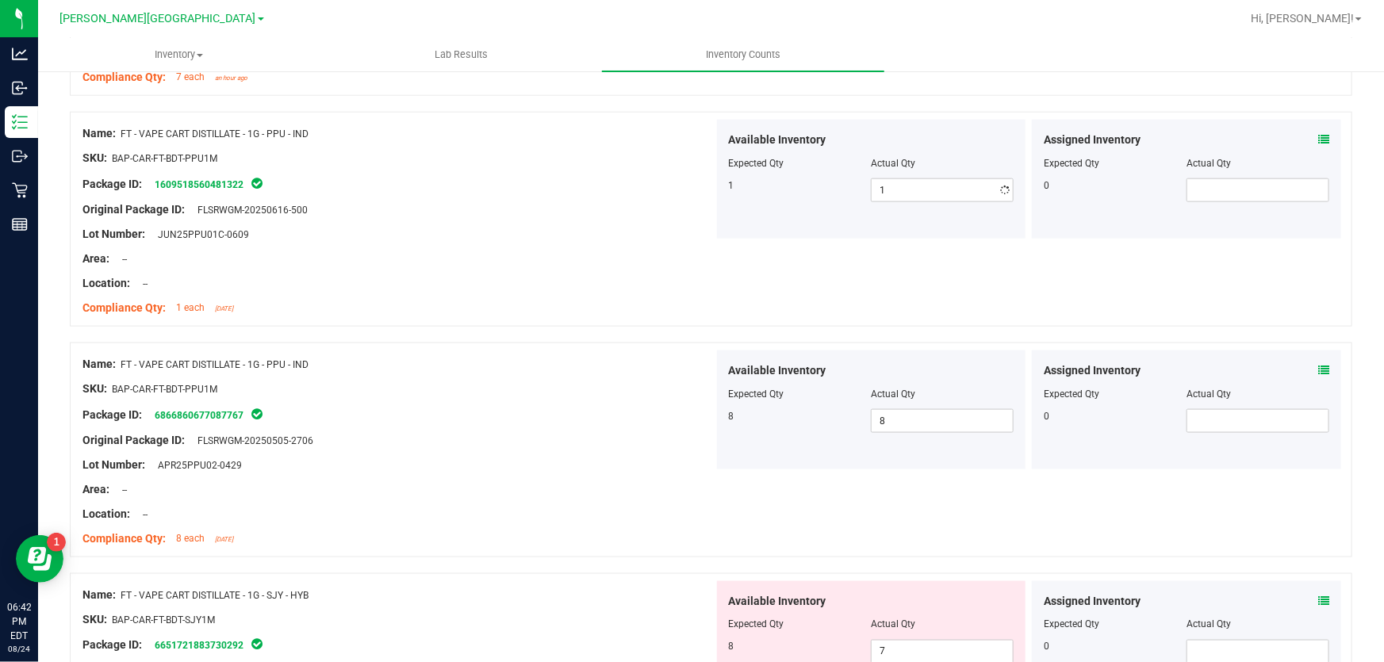
click at [622, 262] on div "Area: --" at bounding box center [397, 259] width 631 height 17
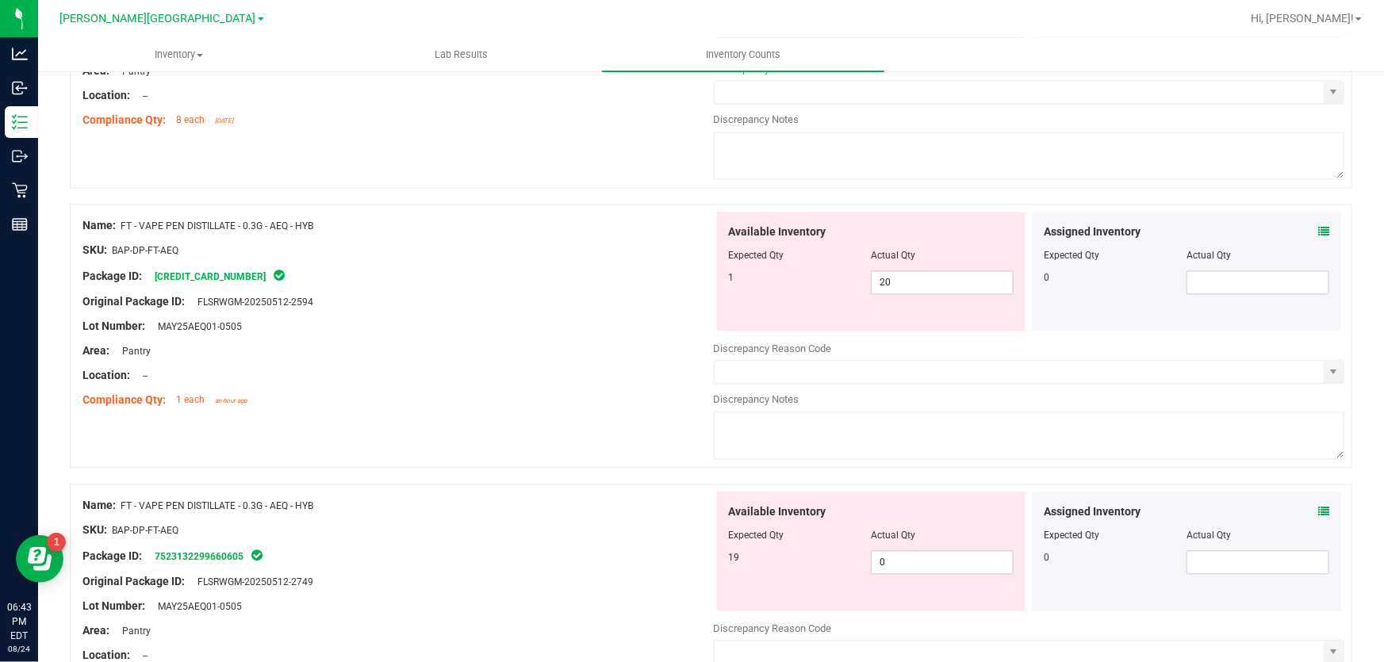
scroll to position [1658, 0]
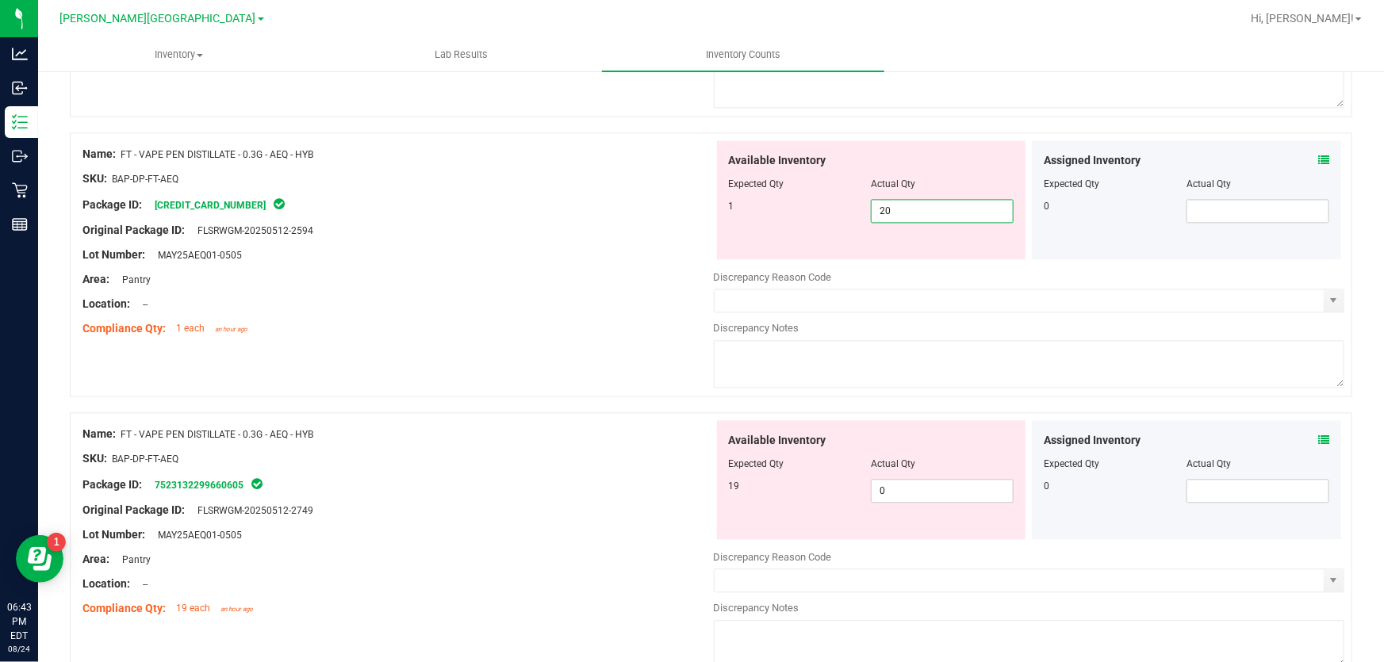
click at [920, 206] on span "20 20" at bounding box center [942, 211] width 143 height 24
click at [951, 492] on div "Available Inventory Expected Qty Actual Qty 19 0 0" at bounding box center [1029, 545] width 631 height 251
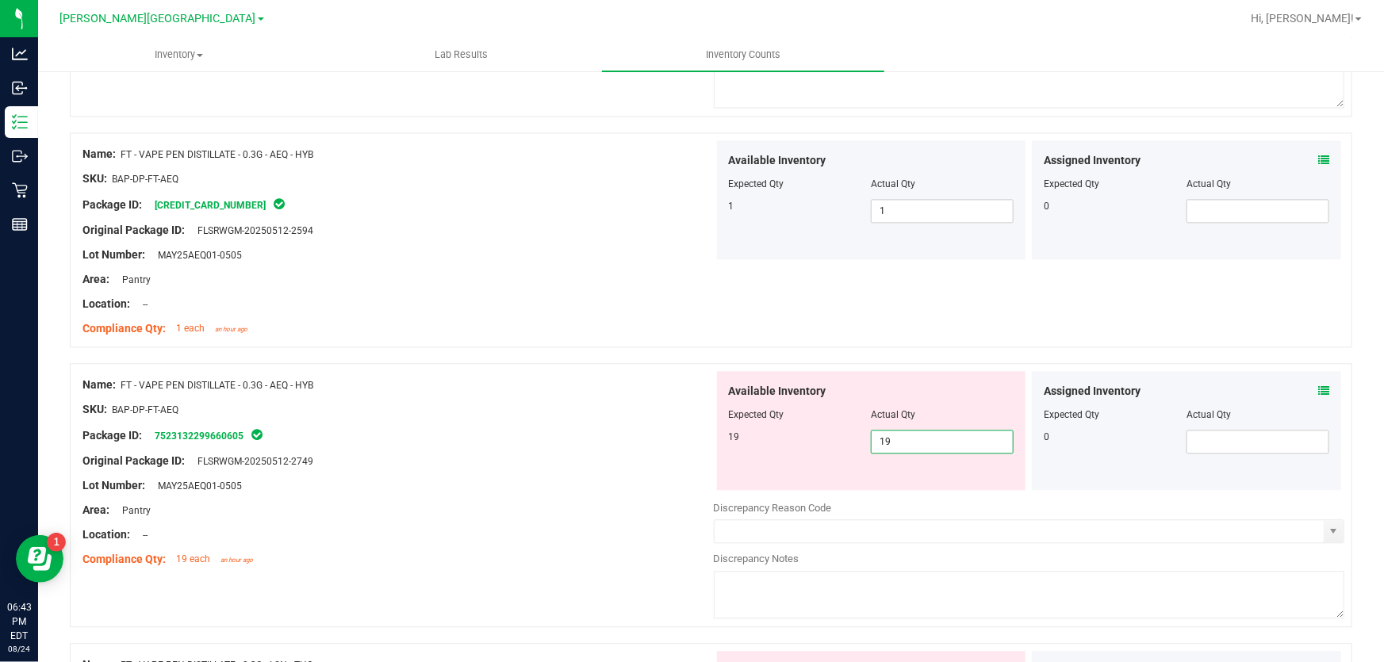
click at [666, 395] on div at bounding box center [397, 397] width 631 height 8
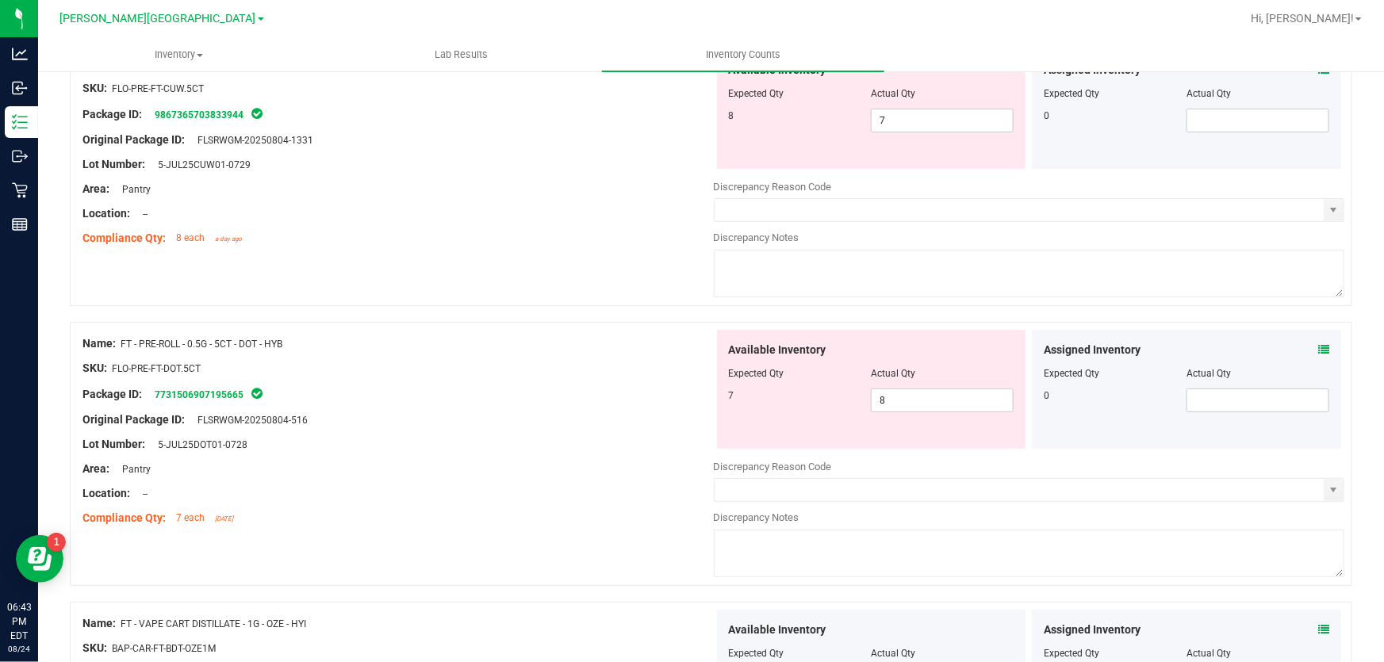
scroll to position [0, 0]
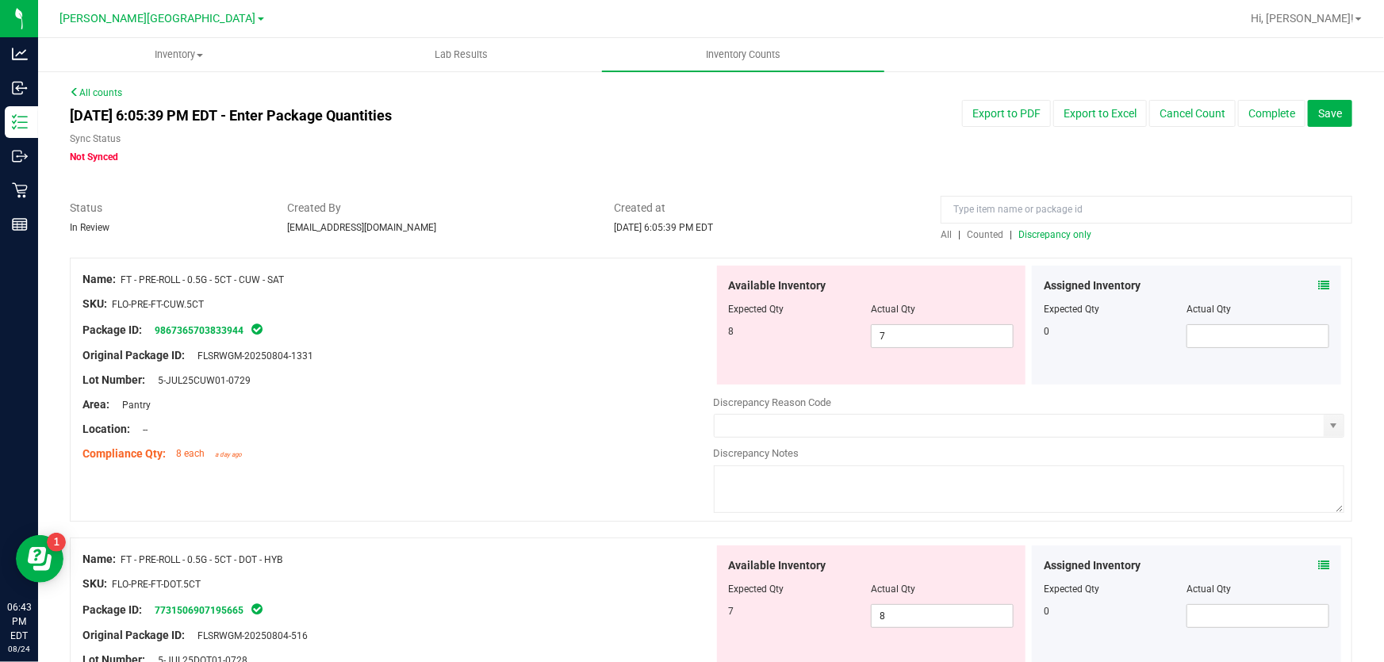
click at [1066, 235] on span "Discrepancy only" at bounding box center [1054, 234] width 73 height 11
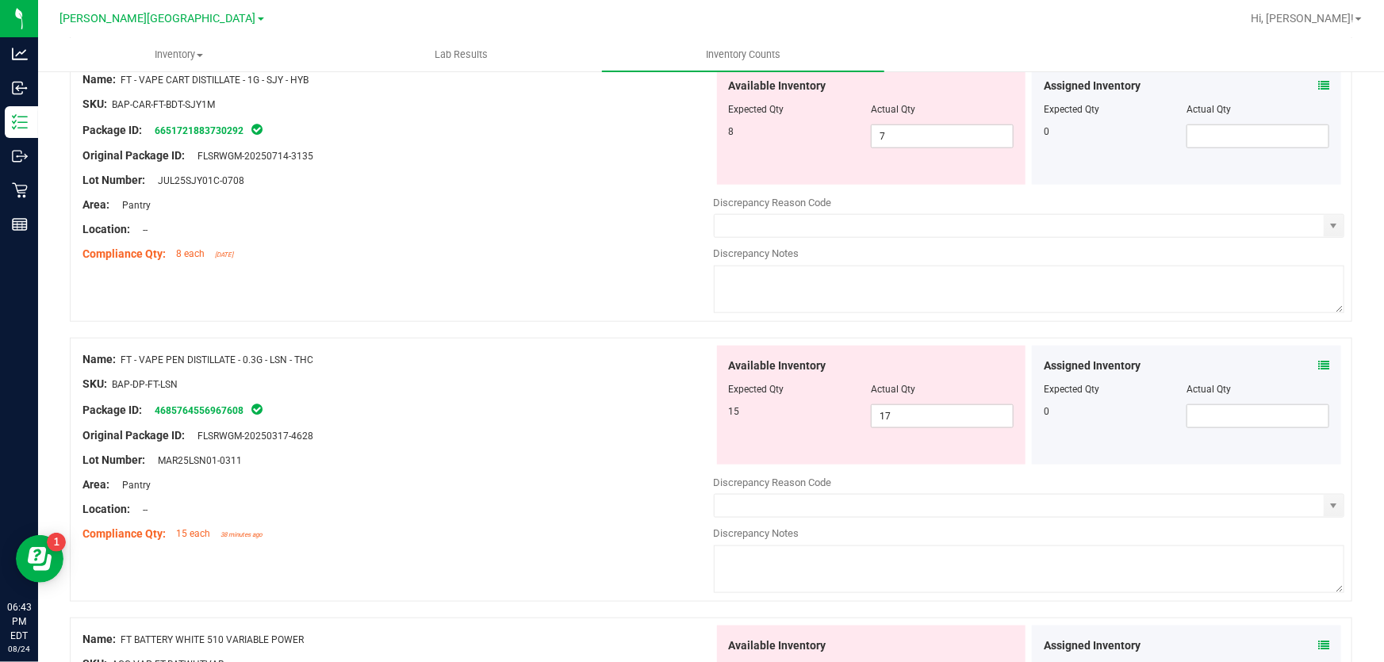
scroll to position [864, 0]
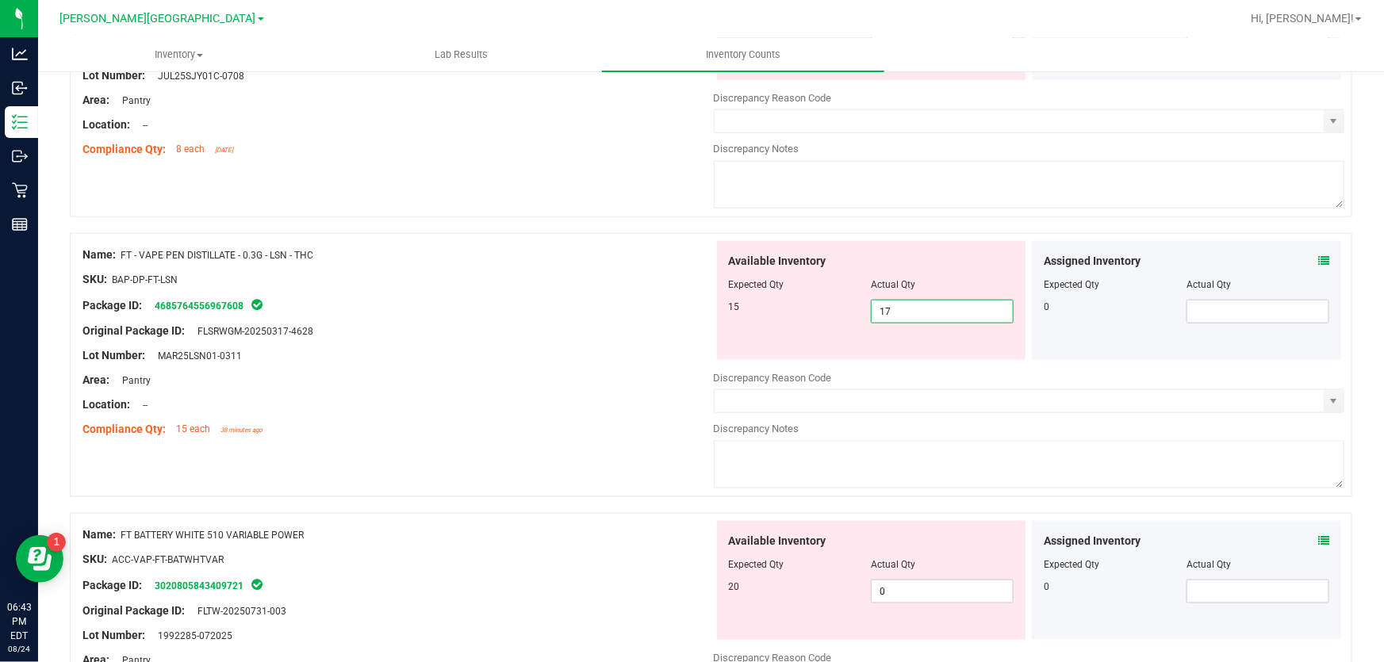
click at [885, 308] on span "17 17" at bounding box center [942, 312] width 143 height 24
click at [645, 380] on div "Area: Pantry" at bounding box center [397, 380] width 631 height 17
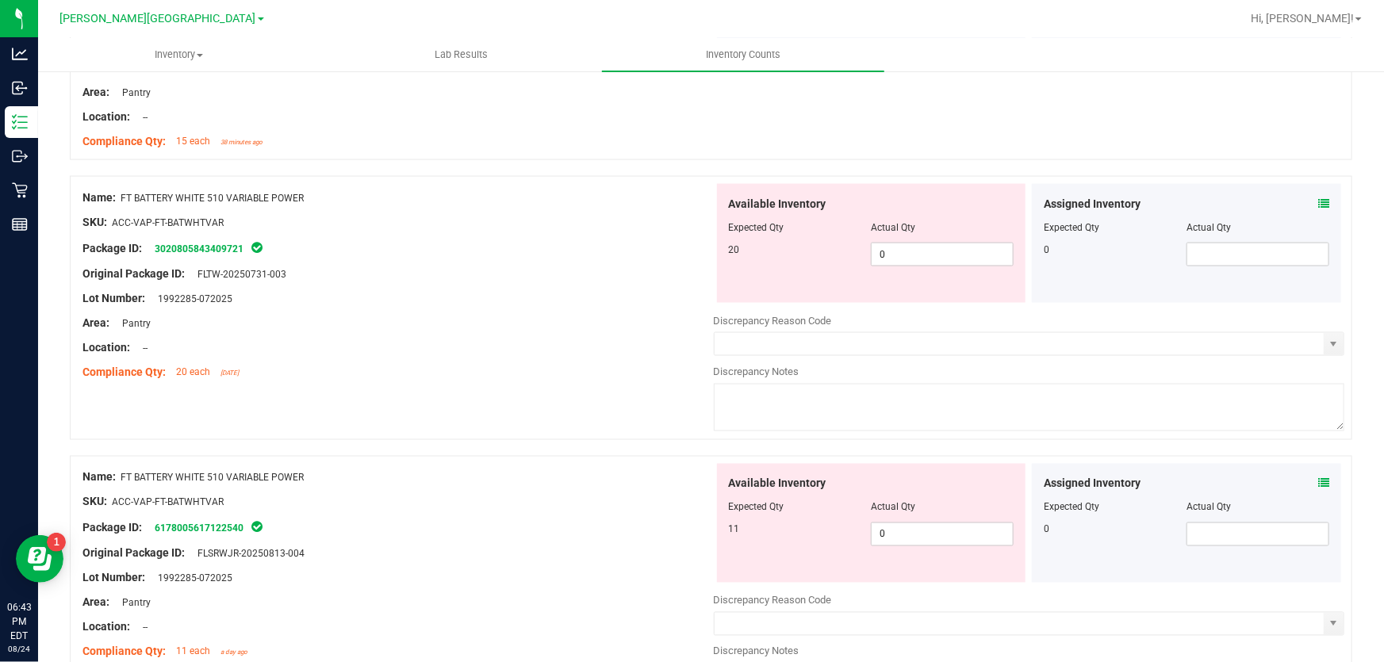
scroll to position [1153, 0]
click at [916, 255] on span "0 0" at bounding box center [942, 254] width 143 height 24
click at [622, 327] on div "Area: Pantry" at bounding box center [397, 322] width 631 height 17
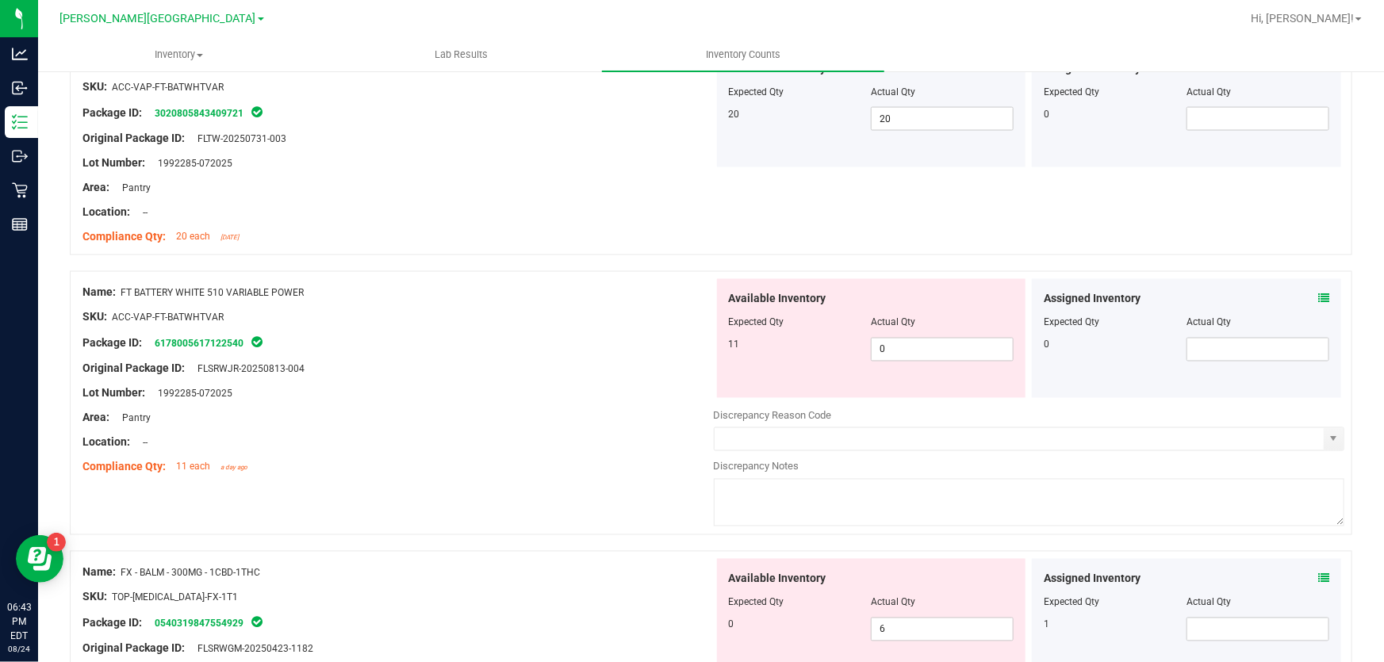
scroll to position [1370, 0]
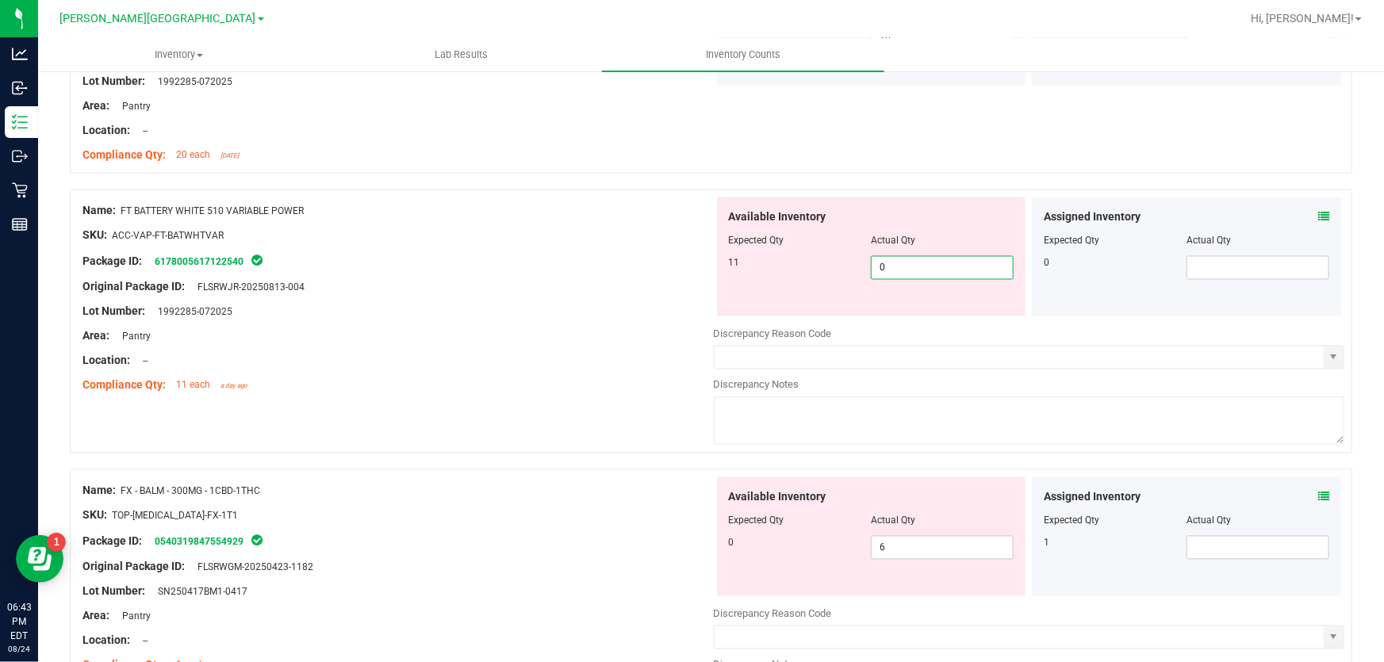
click at [899, 270] on span "0 0" at bounding box center [942, 268] width 143 height 24
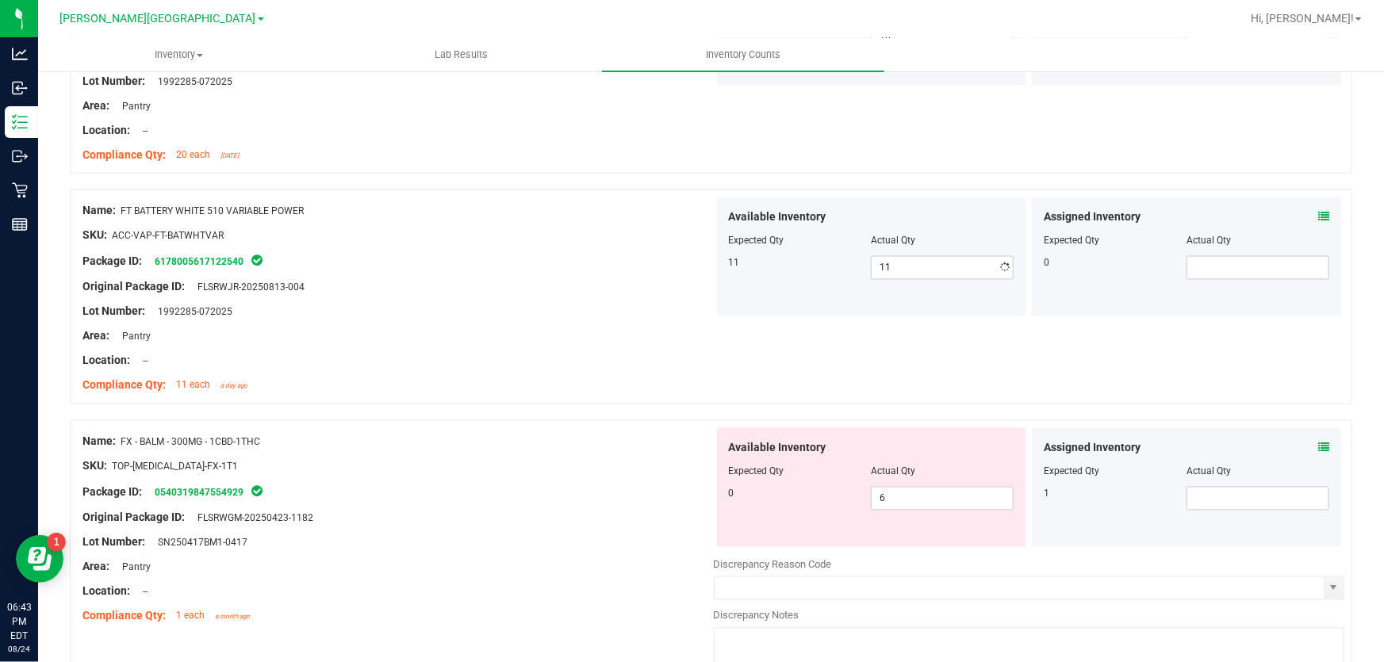
click at [501, 370] on div at bounding box center [397, 374] width 631 height 8
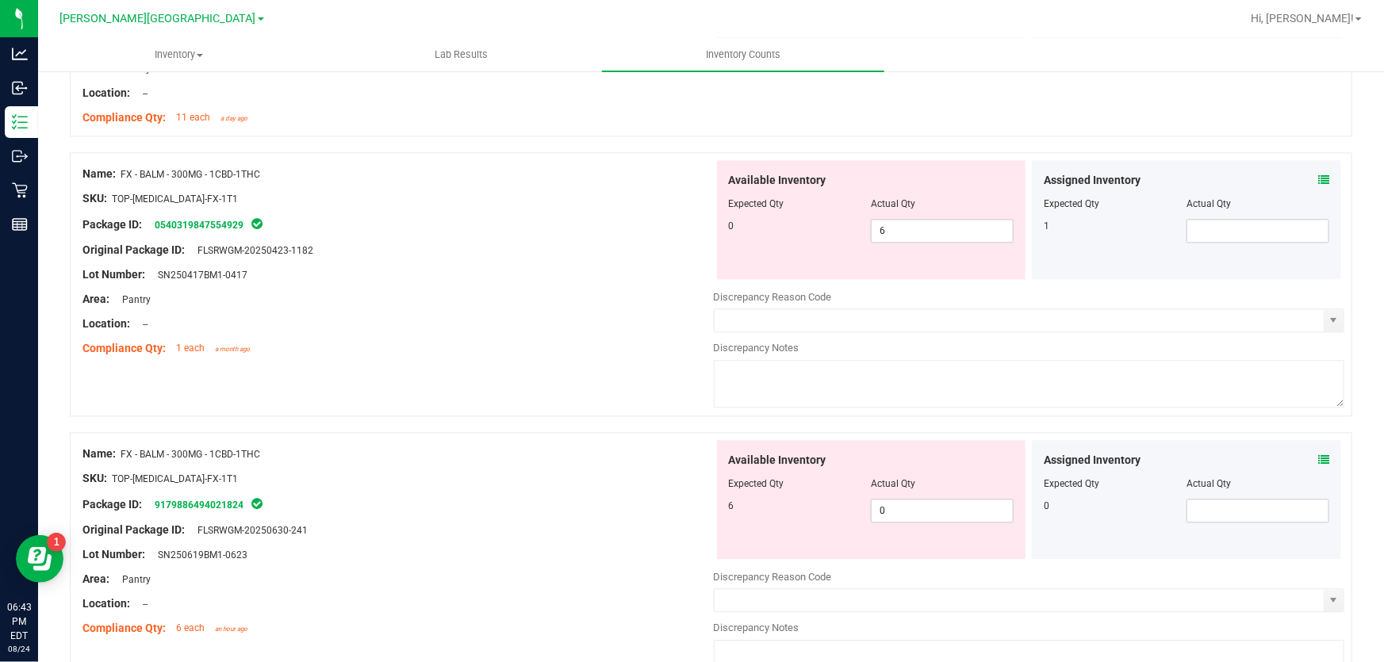
scroll to position [1658, 0]
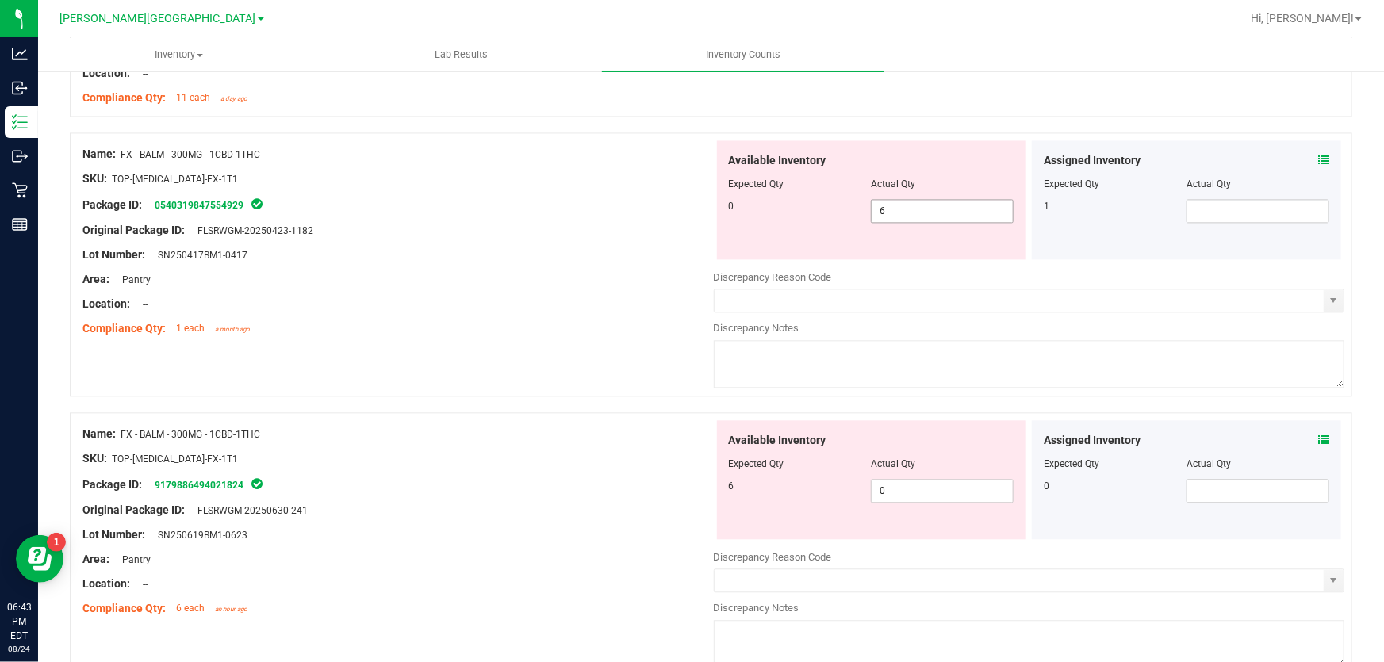
click at [891, 209] on span "6 6" at bounding box center [942, 211] width 143 height 24
click at [652, 280] on div "Area: Pantry" at bounding box center [397, 279] width 631 height 17
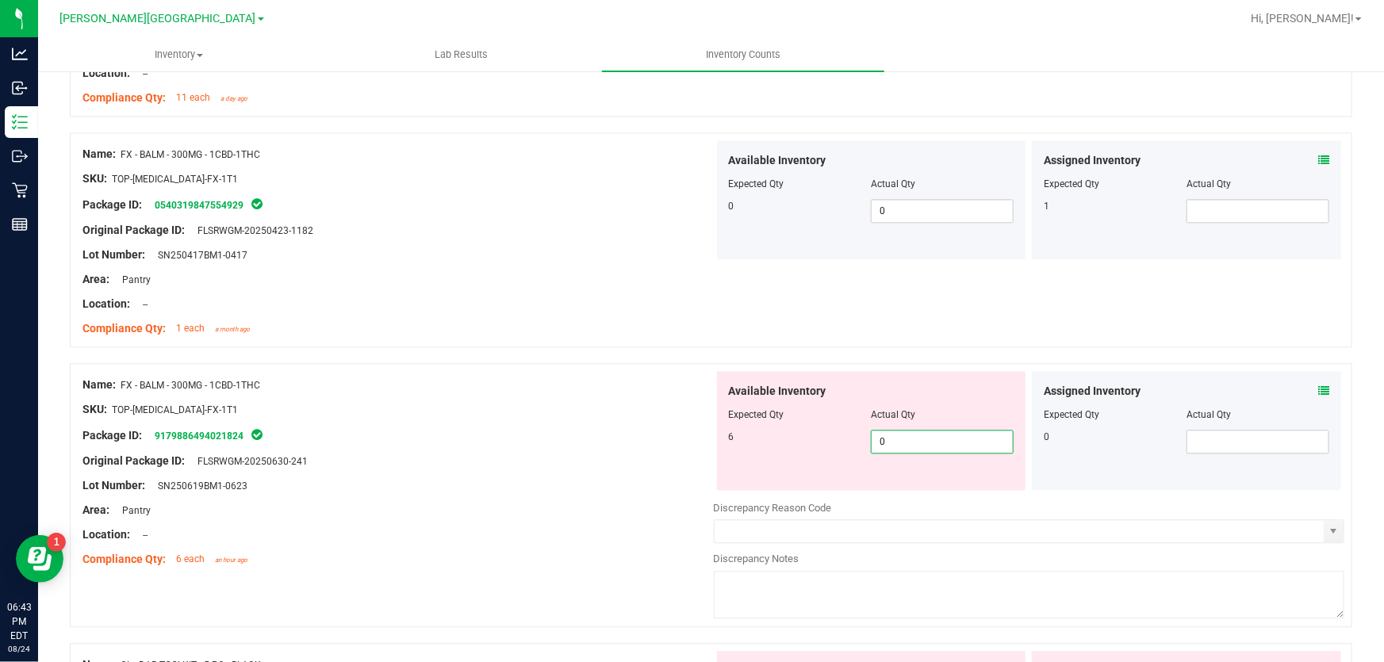
click at [899, 436] on span "0 0" at bounding box center [942, 442] width 143 height 24
click at [634, 418] on div at bounding box center [397, 422] width 631 height 8
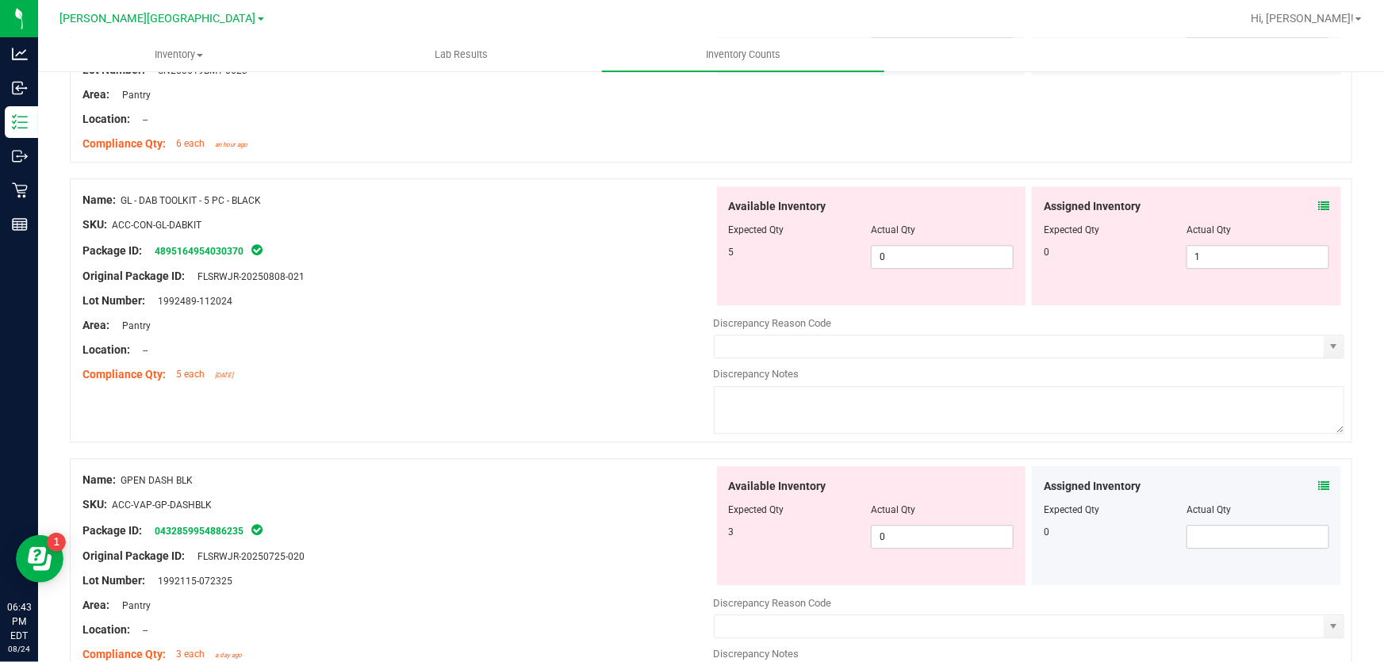
scroll to position [2091, 0]
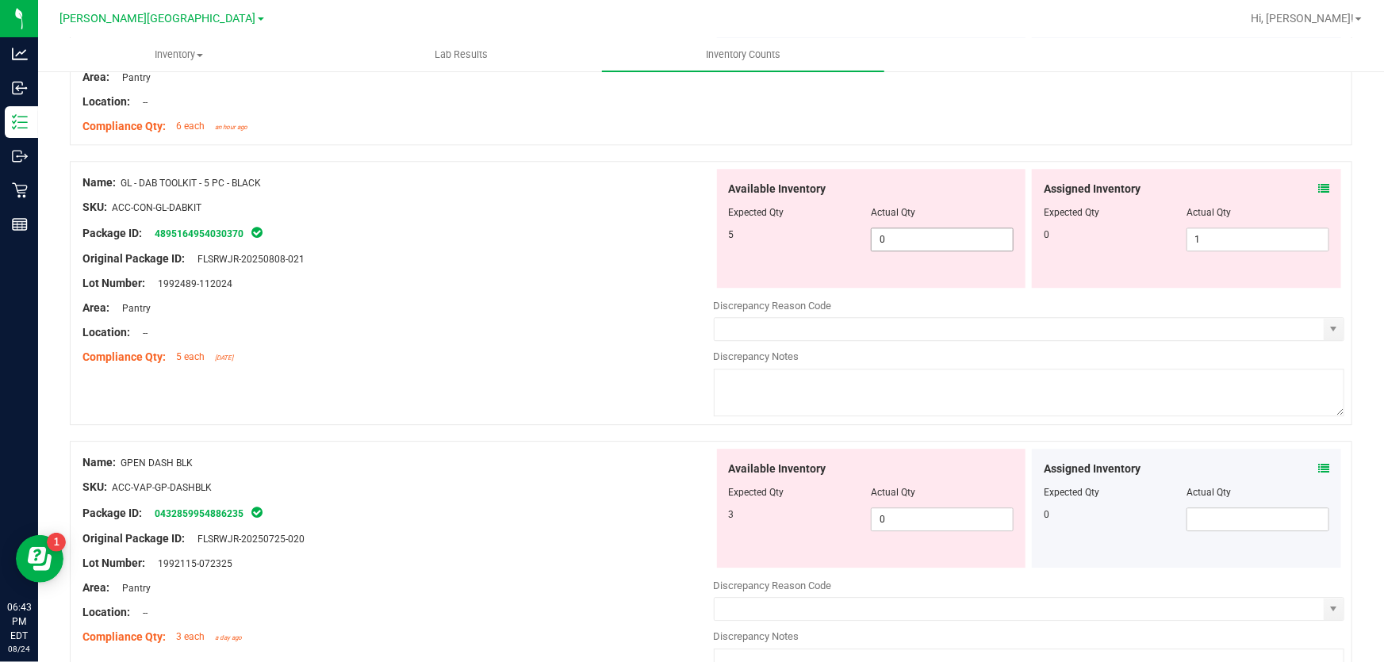
click at [886, 236] on span "0 0" at bounding box center [942, 240] width 143 height 24
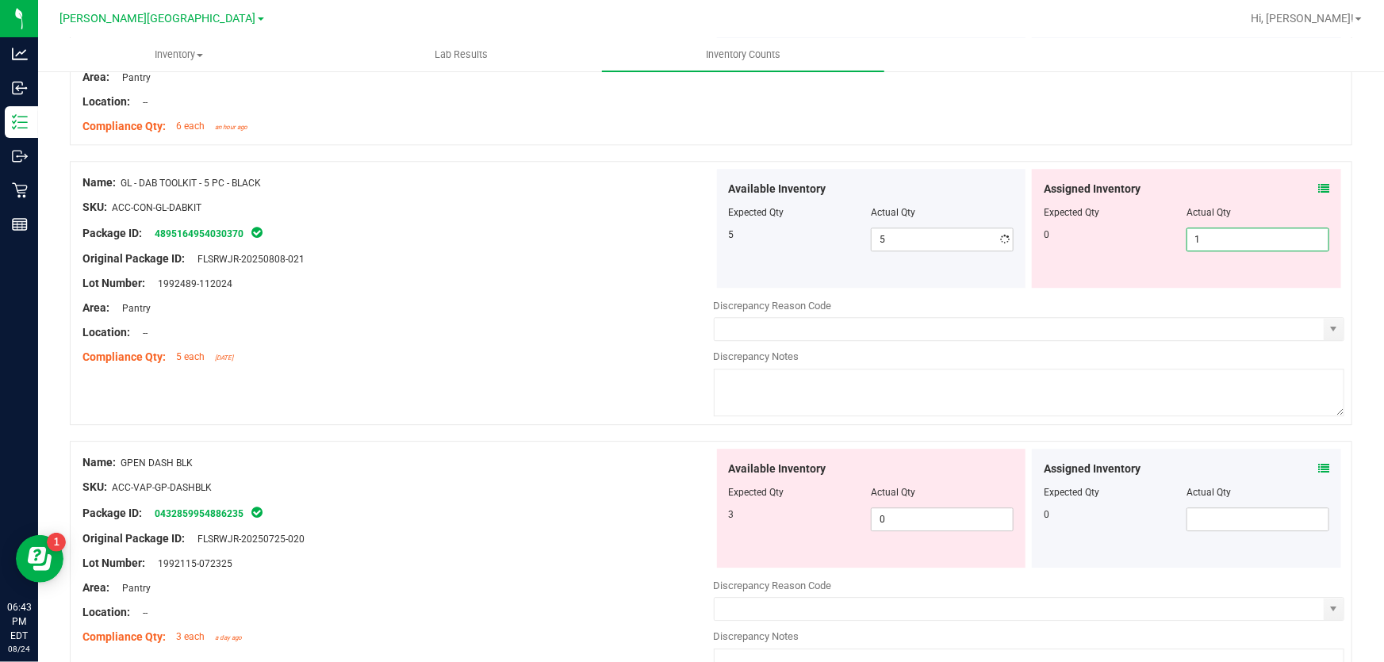
click at [1265, 240] on span "1 1" at bounding box center [1257, 240] width 143 height 24
click at [513, 369] on div "Name: GL - DAB TOOLKIT - 5 PC - BLACK SKU: ACC-CON-GL-DABKIT Package ID: 489516…" at bounding box center [397, 270] width 631 height 202
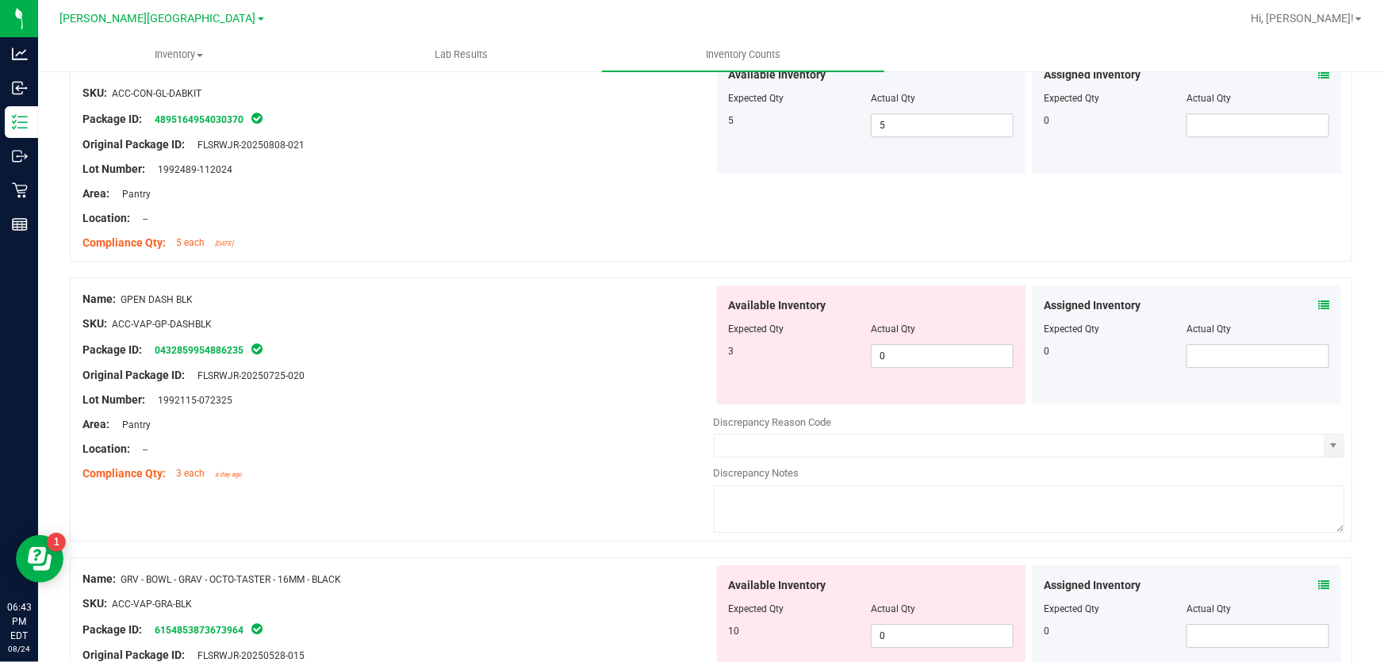
scroll to position [2235, 0]
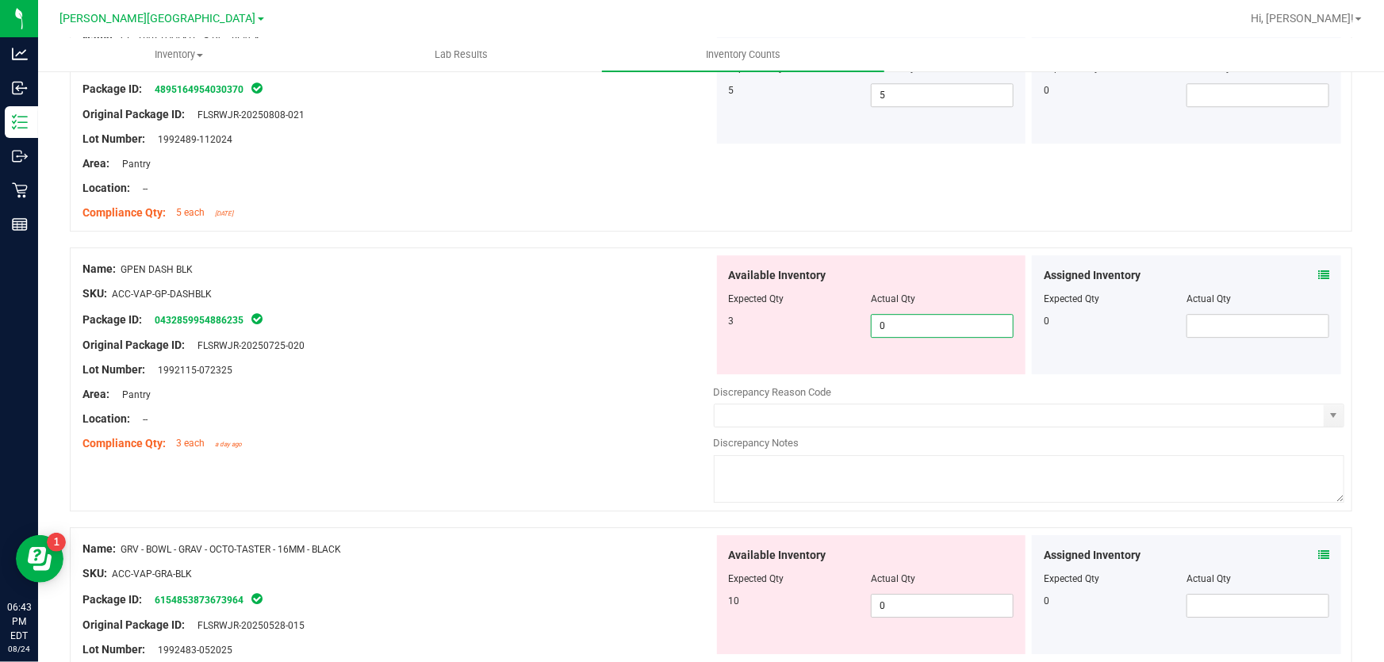
click at [899, 324] on span "0 0" at bounding box center [942, 326] width 143 height 24
click at [639, 387] on div "Area: Pantry" at bounding box center [397, 394] width 631 height 17
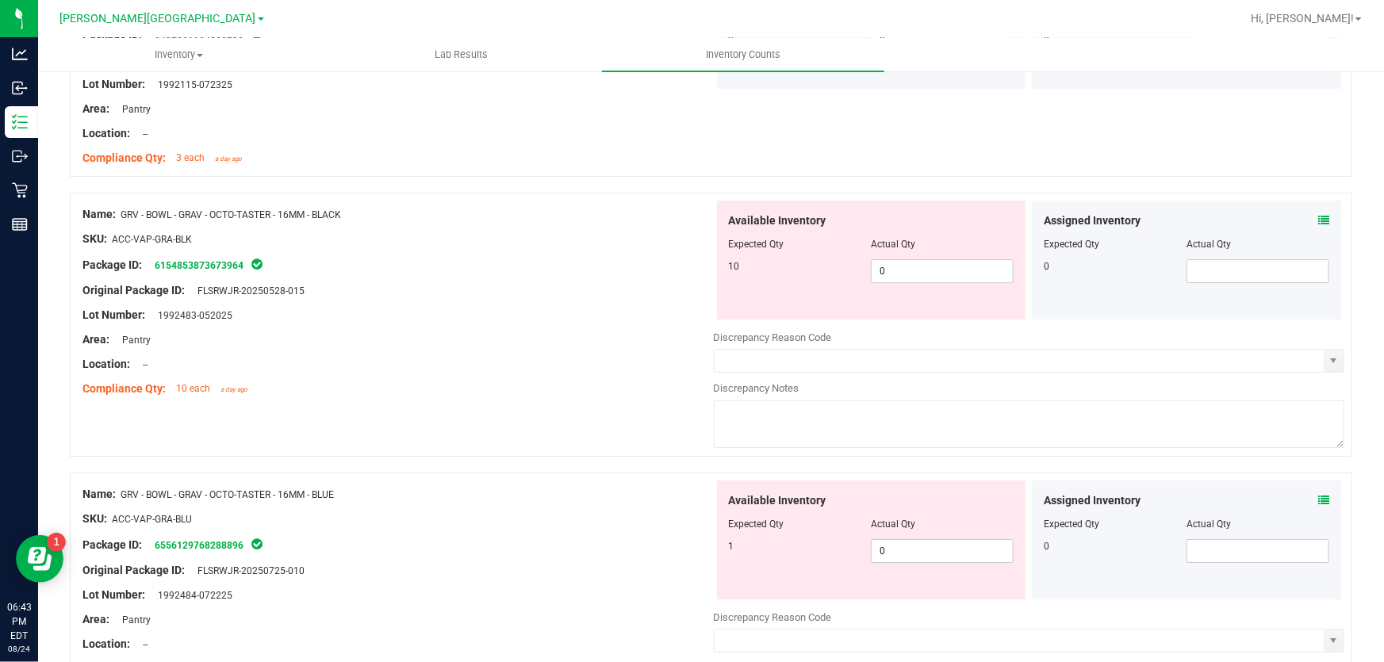
scroll to position [2523, 0]
click at [927, 259] on span "0 0" at bounding box center [942, 269] width 143 height 24
click at [697, 312] on div "Lot Number: 1992483-052025" at bounding box center [397, 313] width 631 height 17
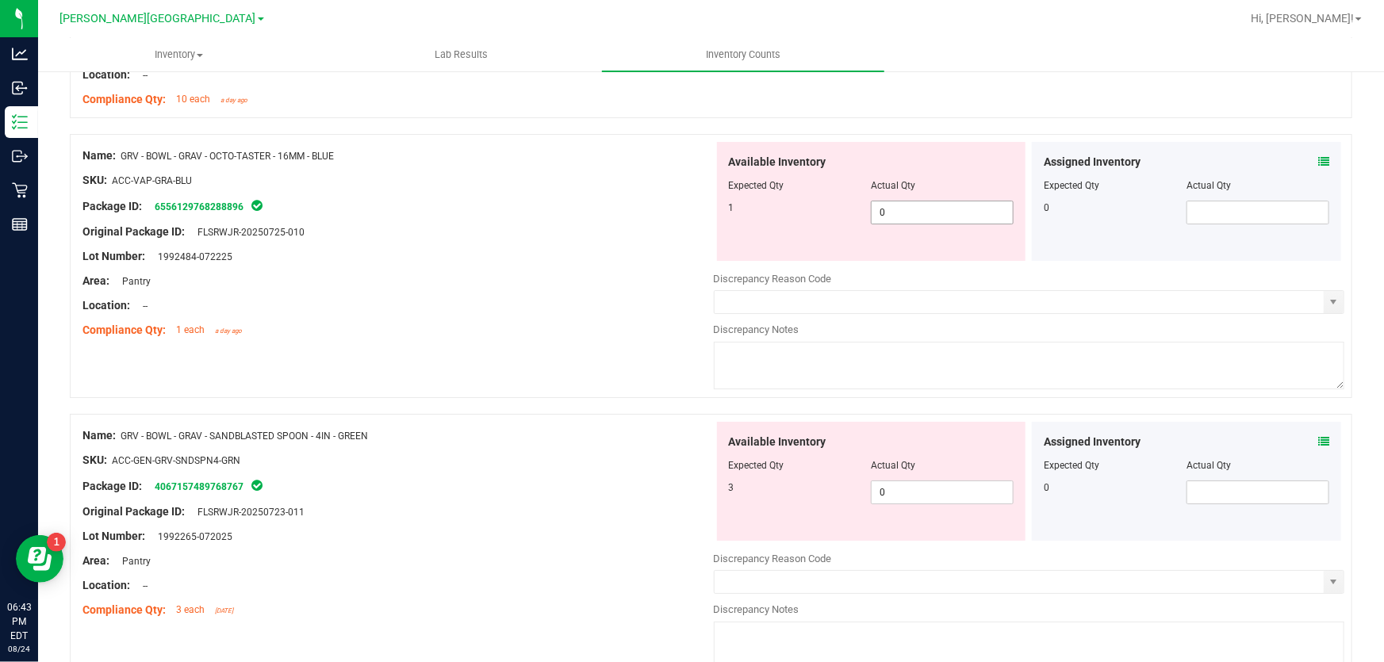
scroll to position [2811, 0]
click at [929, 217] on span "0 0" at bounding box center [942, 211] width 143 height 24
click at [619, 303] on div "Location: --" at bounding box center [397, 304] width 631 height 17
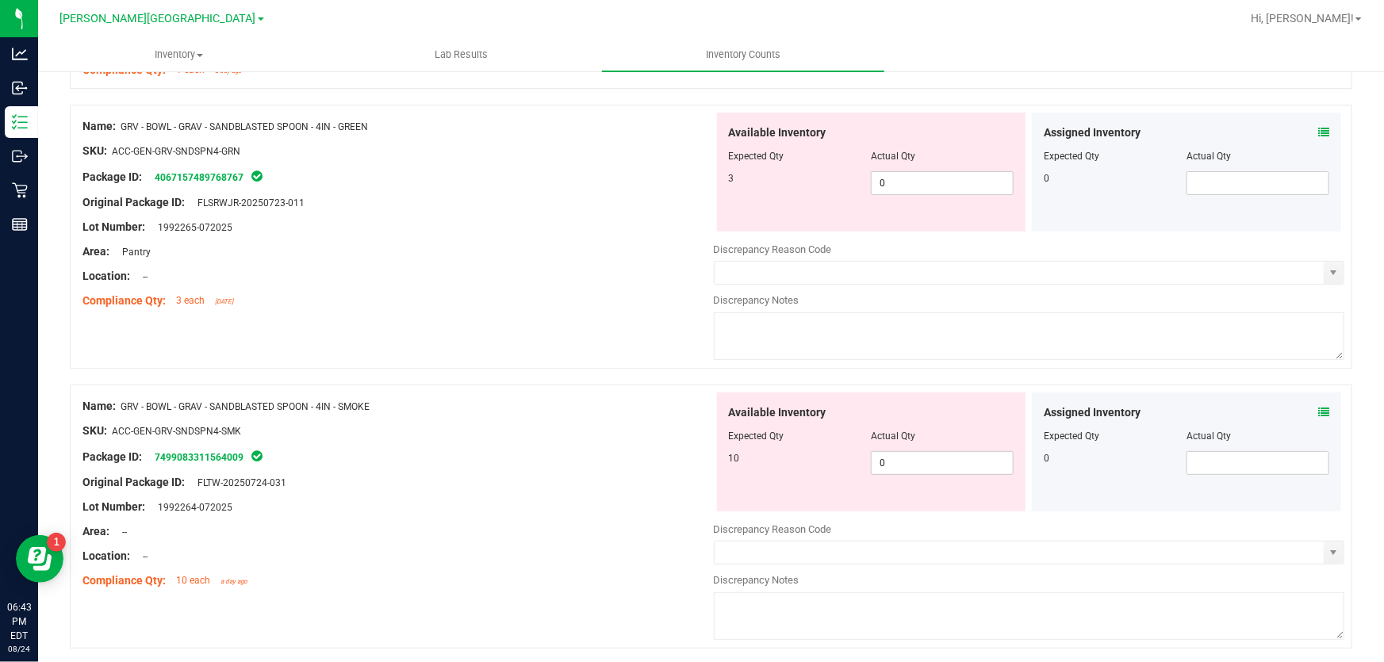
scroll to position [3100, 0]
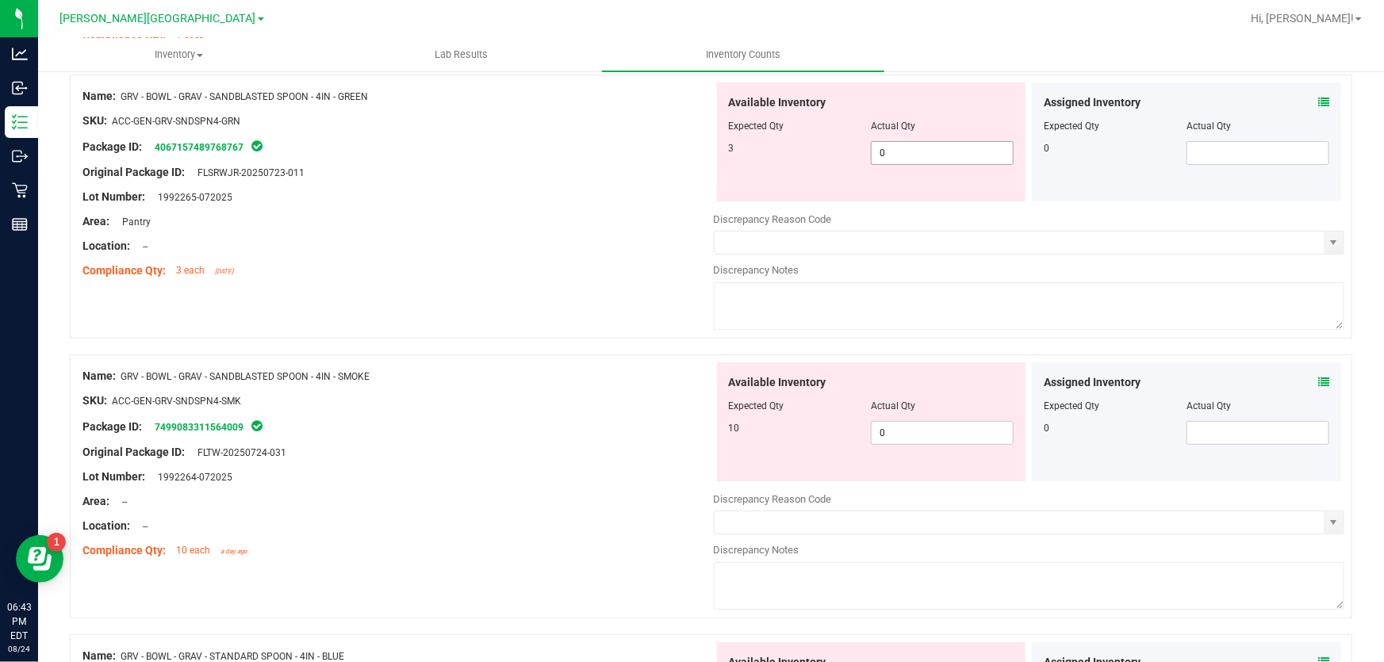
click at [881, 153] on span "0 0" at bounding box center [942, 153] width 143 height 24
click at [644, 214] on div "Area: Pantry" at bounding box center [397, 221] width 631 height 17
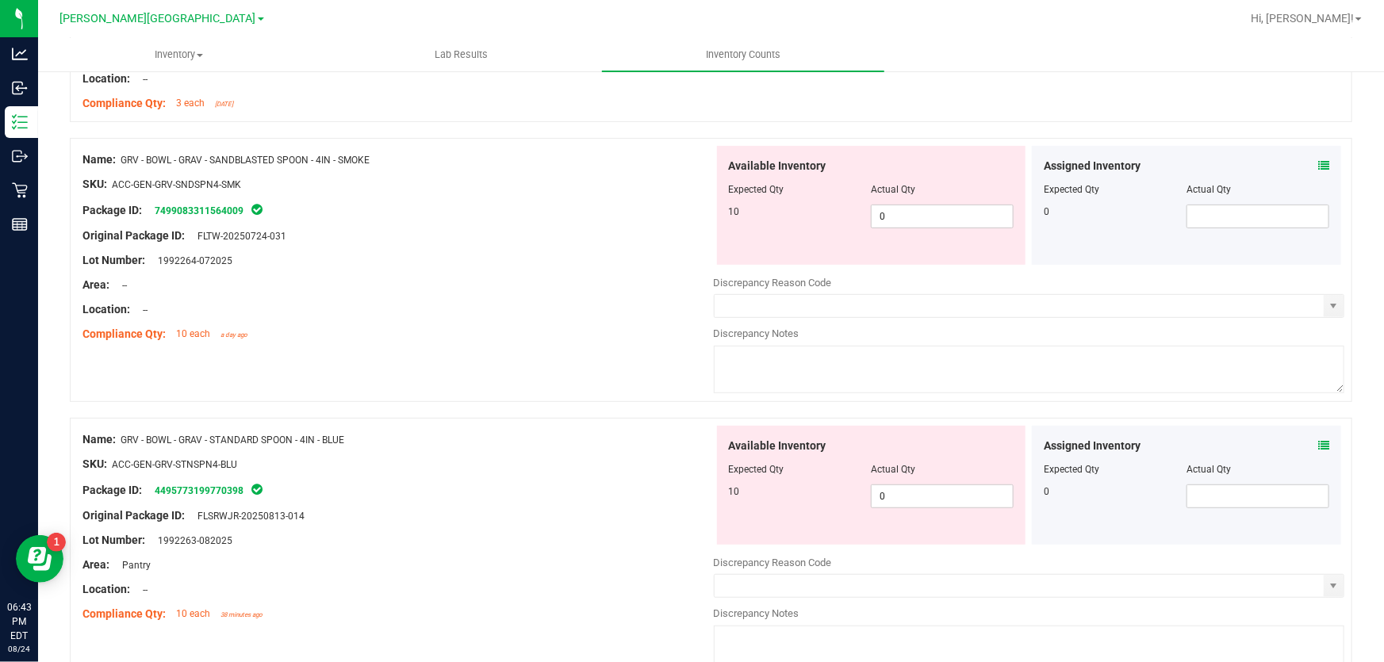
scroll to position [3316, 0]
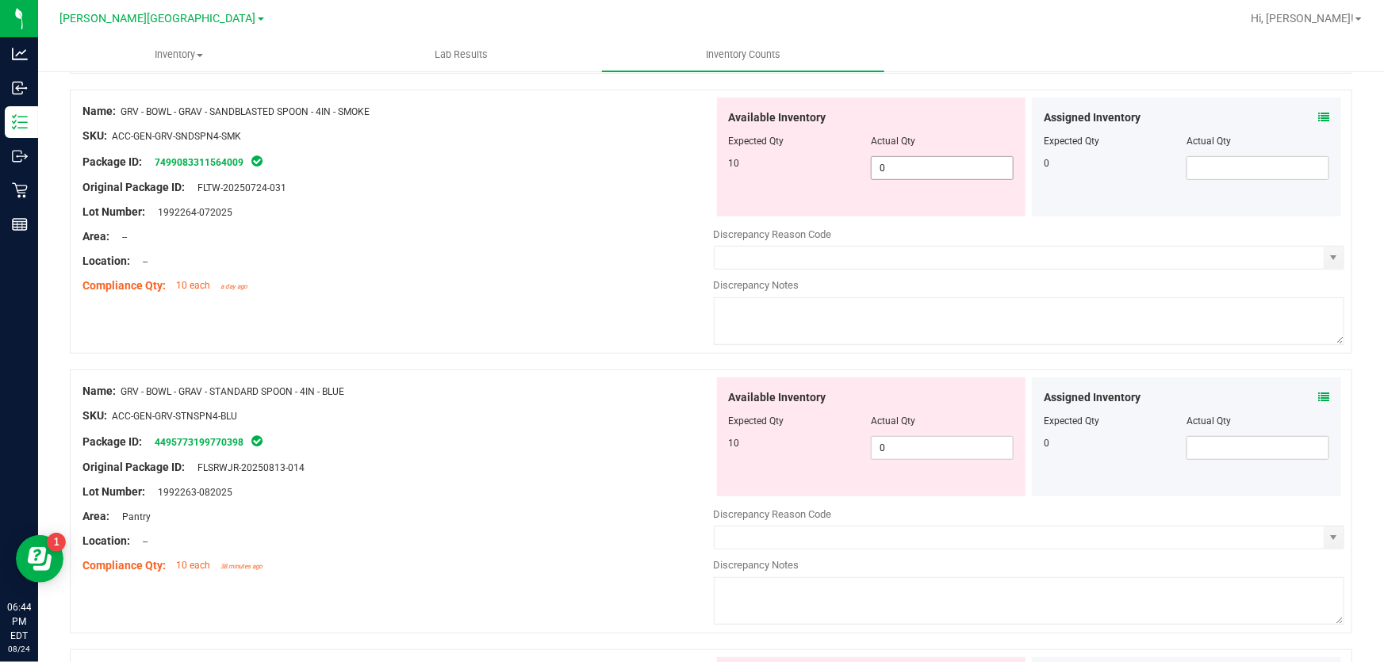
click at [891, 164] on span "0 0" at bounding box center [942, 168] width 143 height 24
click at [644, 232] on div "Area: --" at bounding box center [397, 236] width 631 height 17
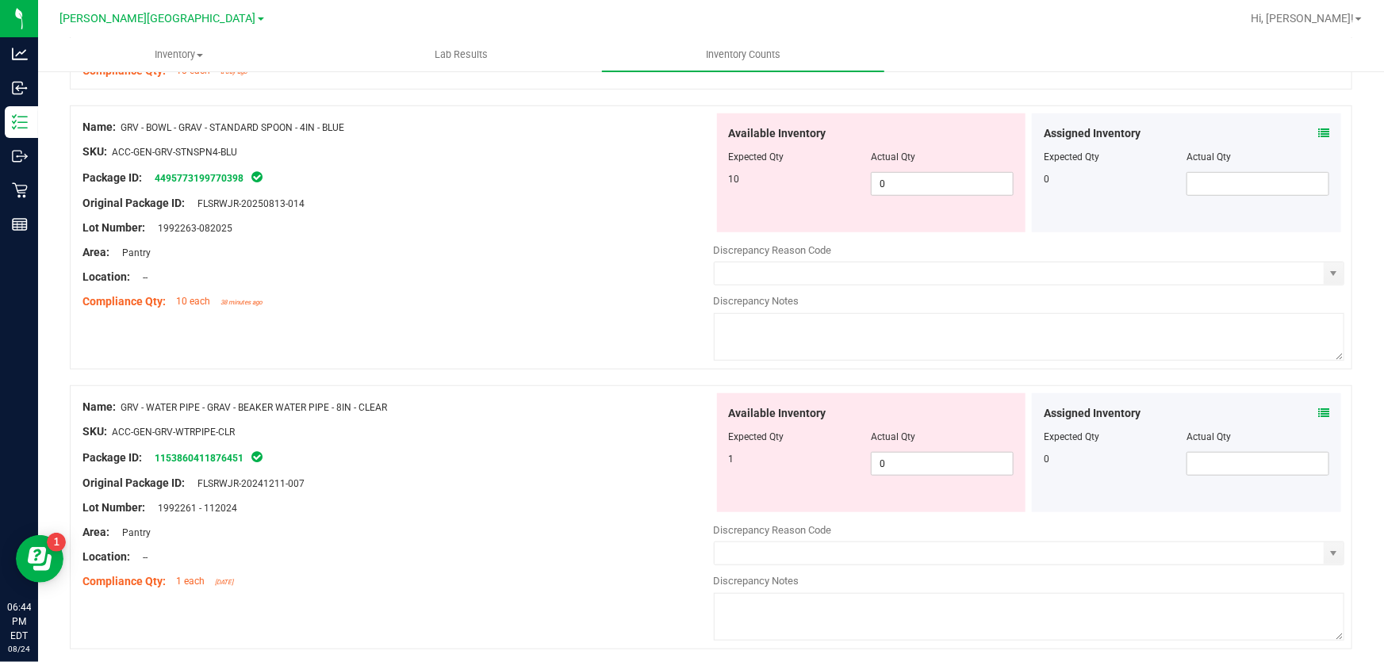
scroll to position [3532, 0]
click at [904, 181] on span "0 0" at bounding box center [942, 183] width 143 height 24
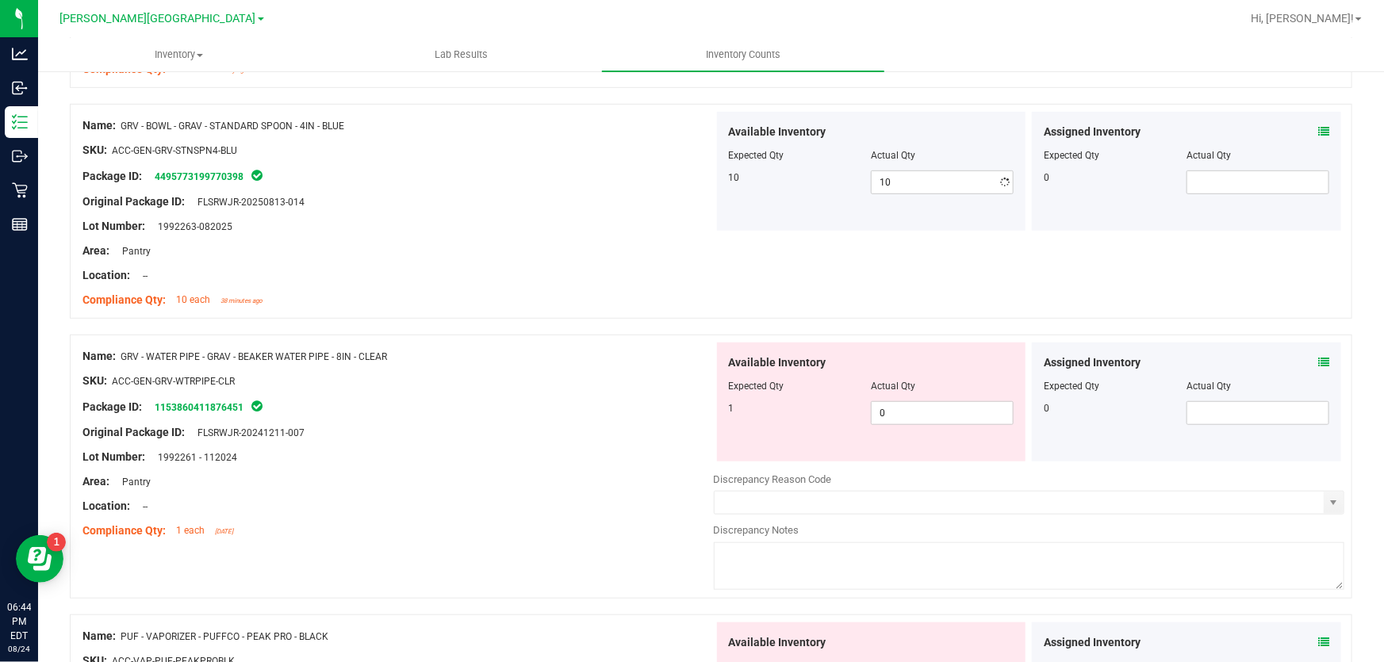
click at [601, 263] on div at bounding box center [397, 263] width 631 height 8
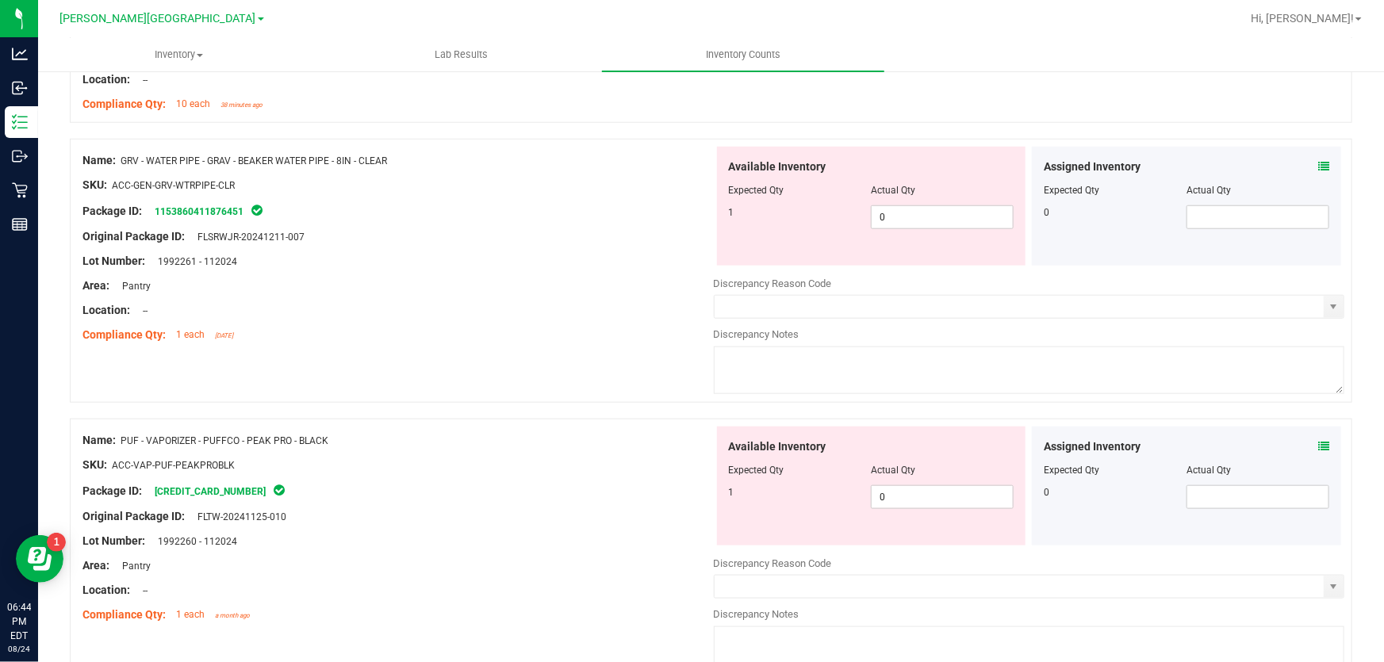
scroll to position [3749, 0]
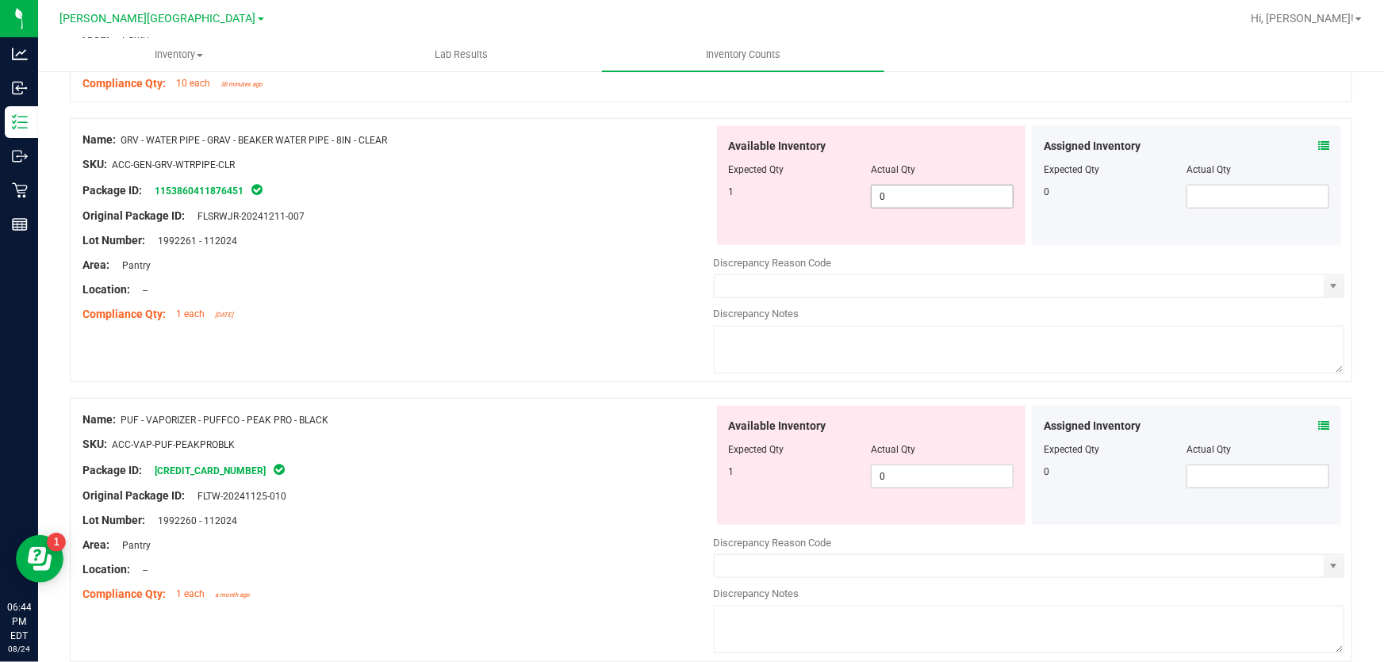
click at [885, 197] on span "0 0" at bounding box center [942, 197] width 143 height 24
click at [636, 282] on div "Location: --" at bounding box center [397, 290] width 631 height 17
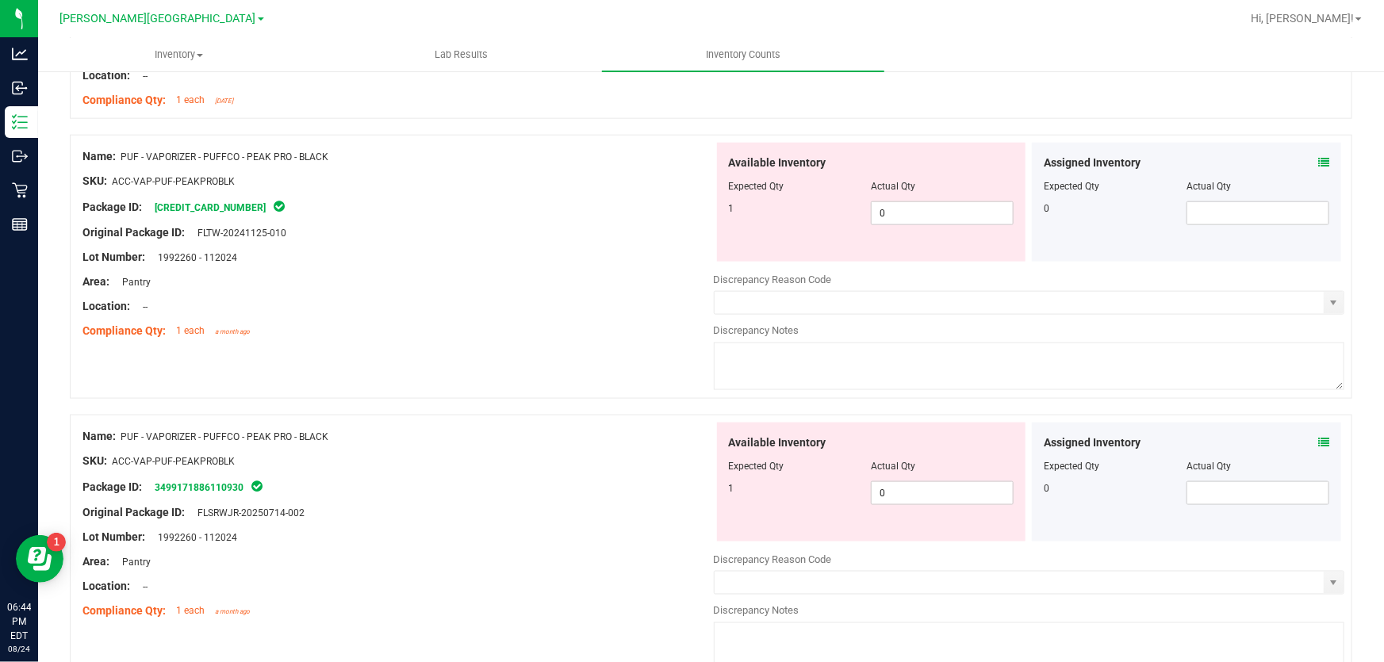
scroll to position [3965, 0]
click at [912, 206] on span "0 0" at bounding box center [942, 211] width 143 height 24
click at [595, 305] on div "Location: --" at bounding box center [397, 304] width 631 height 17
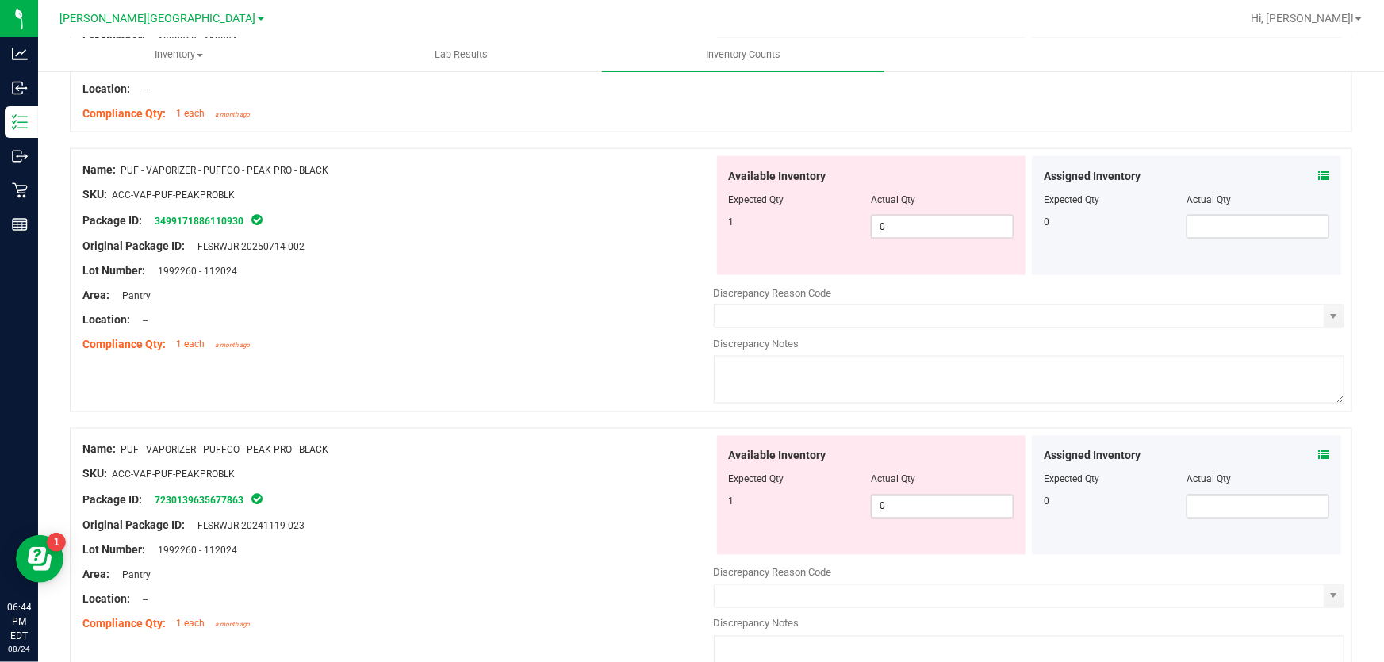
scroll to position [4181, 0]
click at [887, 224] on span "0 0" at bounding box center [942, 226] width 143 height 24
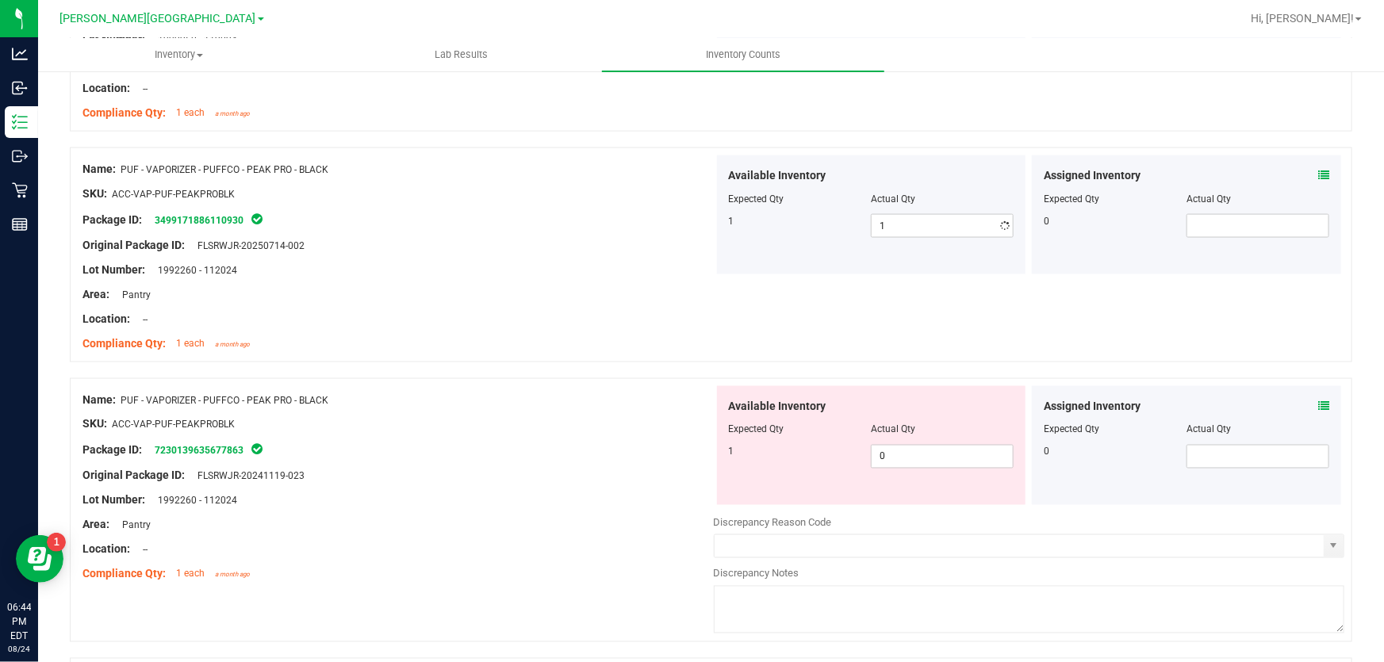
click at [625, 314] on div "Location: --" at bounding box center [397, 319] width 631 height 17
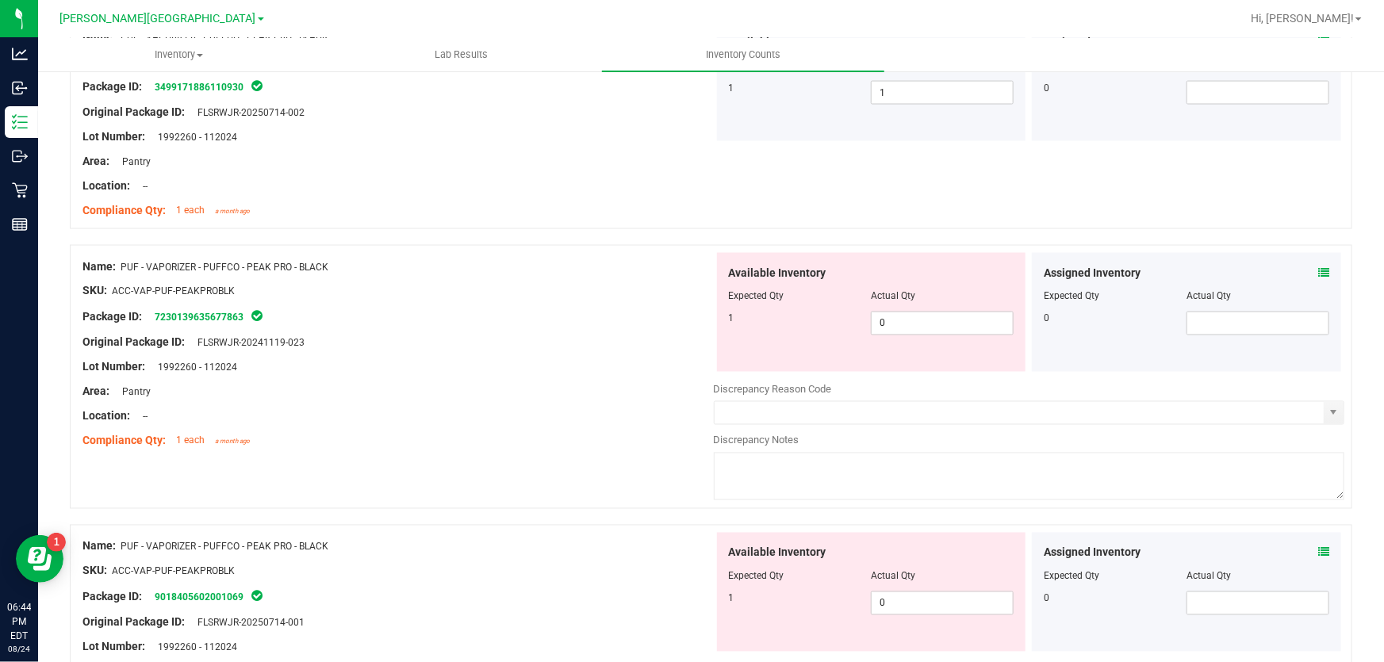
scroll to position [4325, 0]
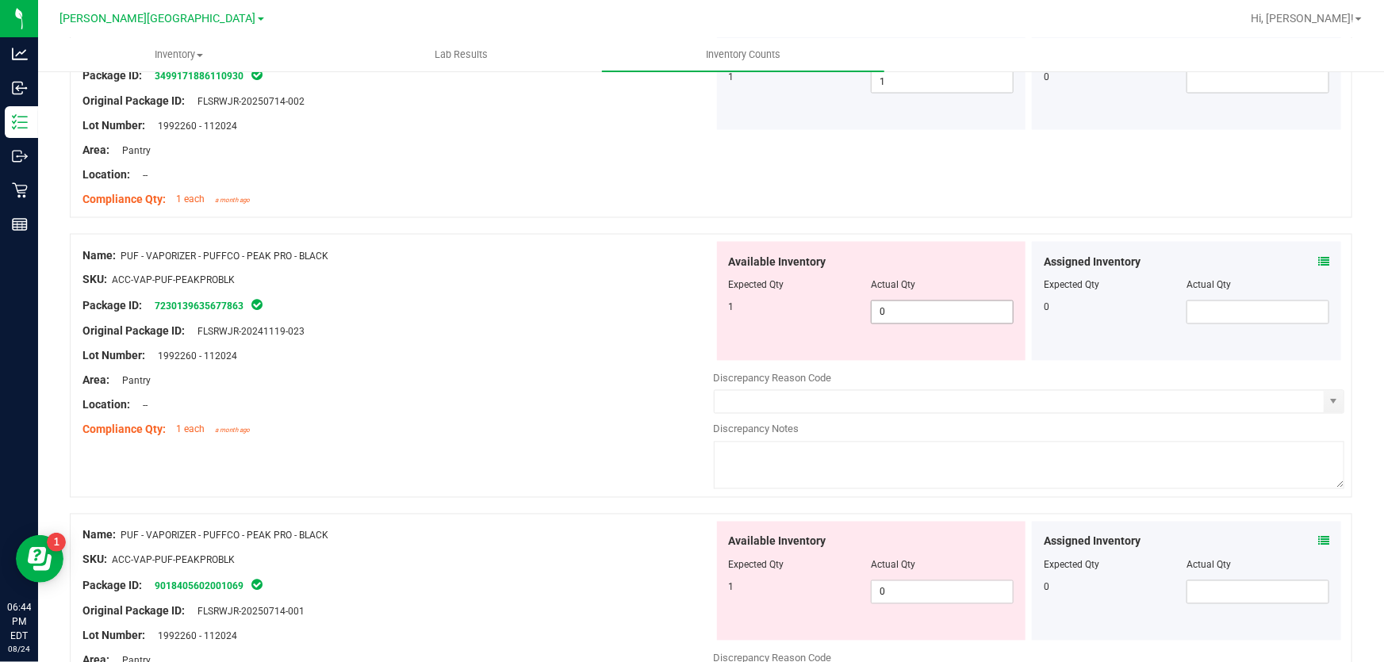
click at [885, 308] on span "0 0" at bounding box center [942, 313] width 143 height 24
click at [629, 373] on div "Area: Pantry" at bounding box center [397, 381] width 631 height 17
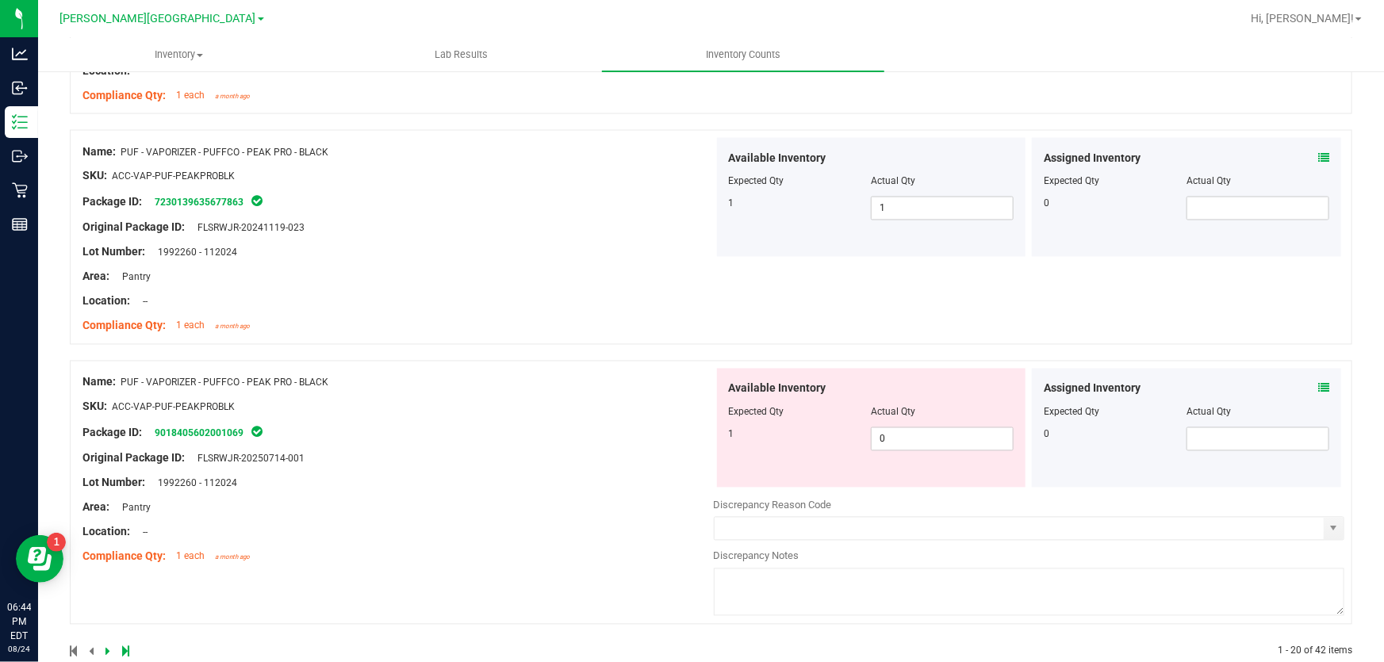
scroll to position [4458, 0]
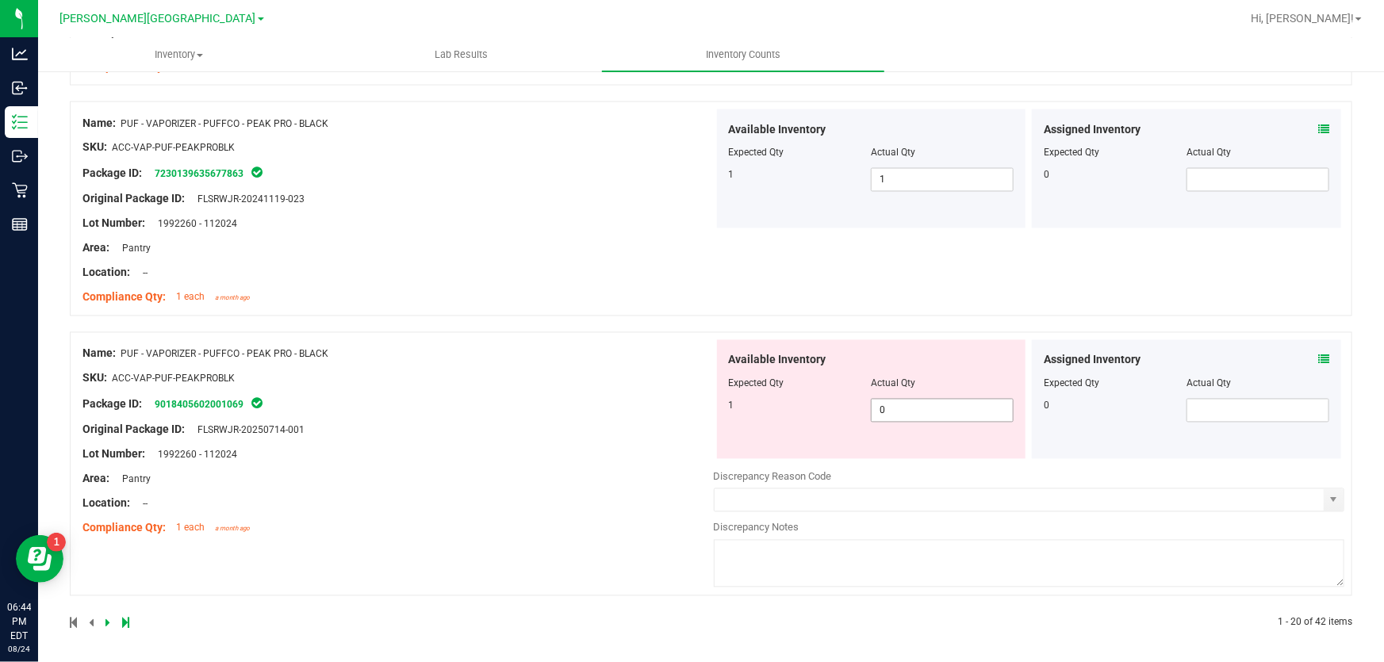
click at [880, 404] on span "0 0" at bounding box center [942, 411] width 143 height 24
click at [639, 430] on div "Name: PUF - VAPORIZER - PUFFCO - PEAK PRO - BLACK SKU: ACC-VAP-PUF-PEAKPROBLK P…" at bounding box center [397, 441] width 631 height 202
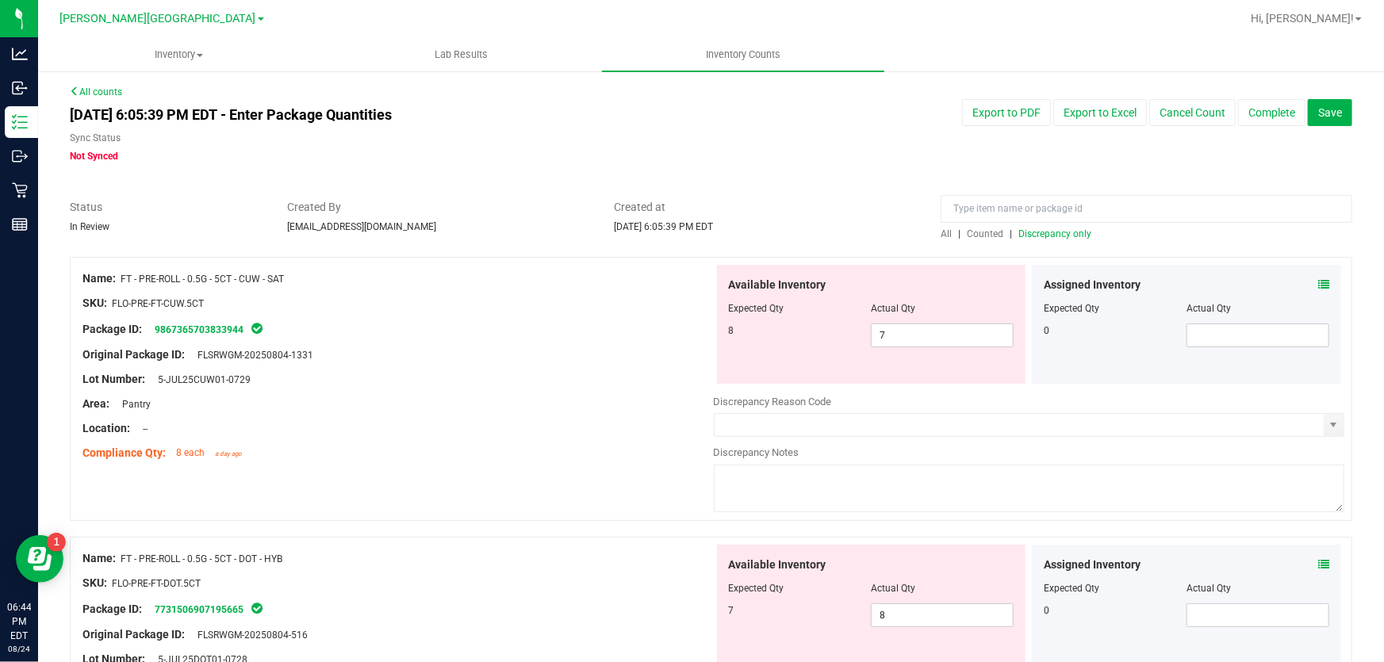
scroll to position [0, 0]
click at [1066, 232] on span "Discrepancy only" at bounding box center [1054, 234] width 73 height 11
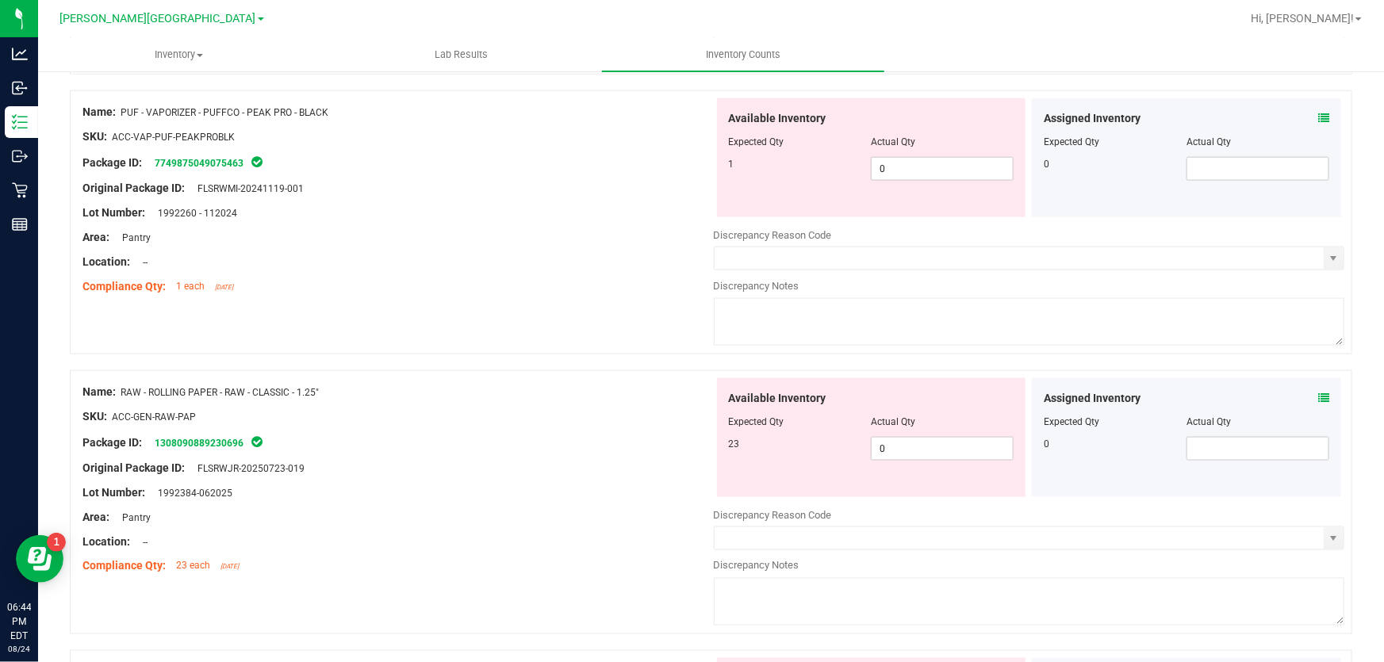
scroll to position [1009, 0]
click at [888, 160] on span "0 0" at bounding box center [942, 167] width 143 height 24
click at [634, 282] on div "Compliance Qty: 1 each [DATE]" at bounding box center [397, 285] width 631 height 17
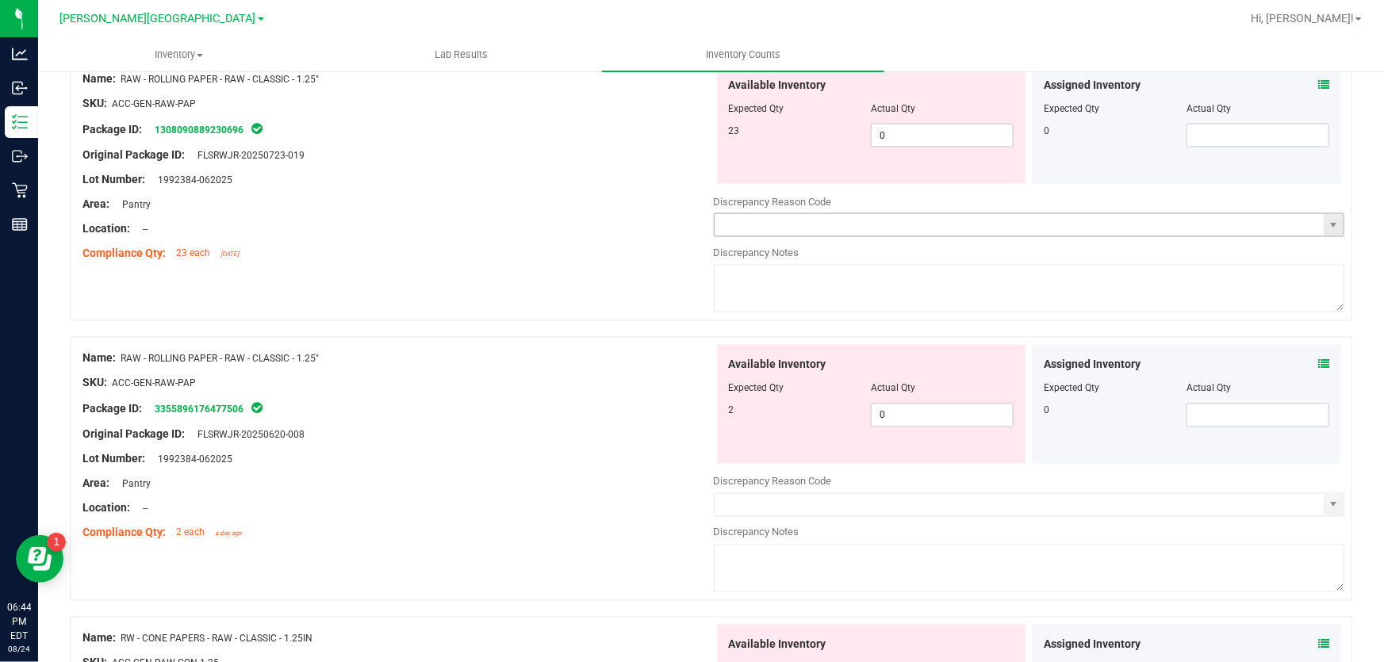
scroll to position [1297, 0]
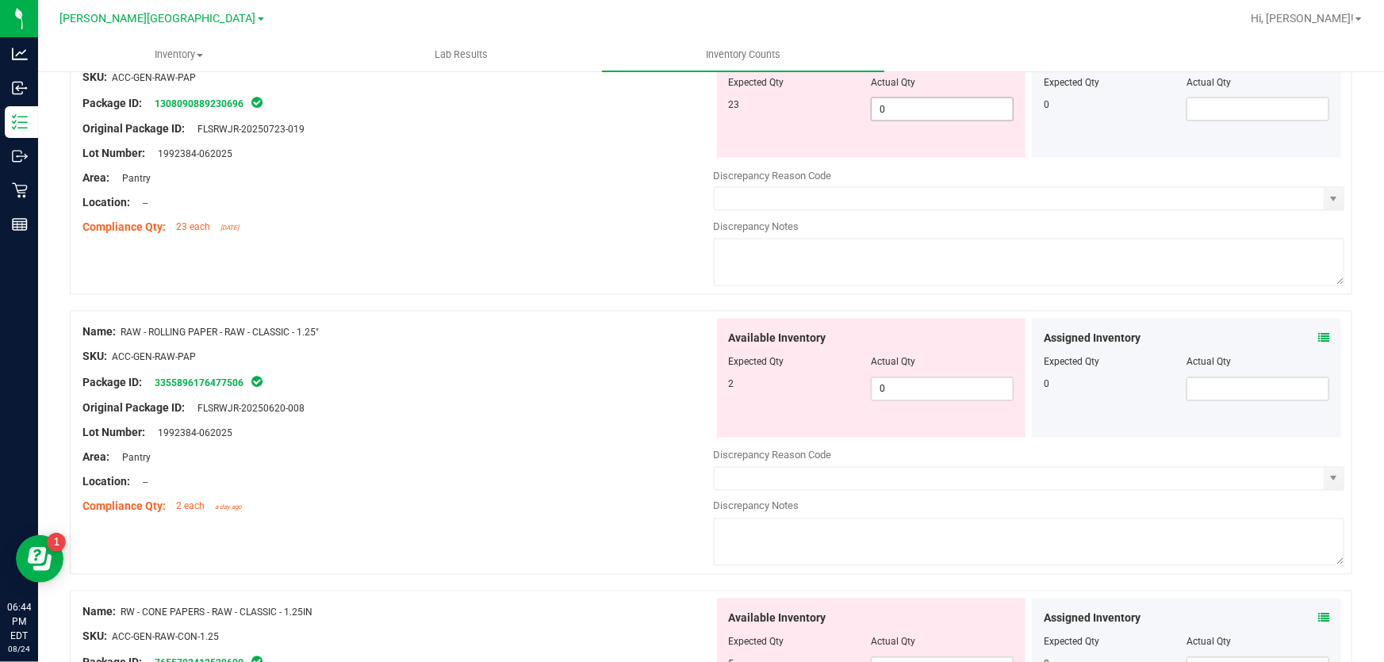
click at [929, 110] on span "0 0" at bounding box center [942, 110] width 143 height 24
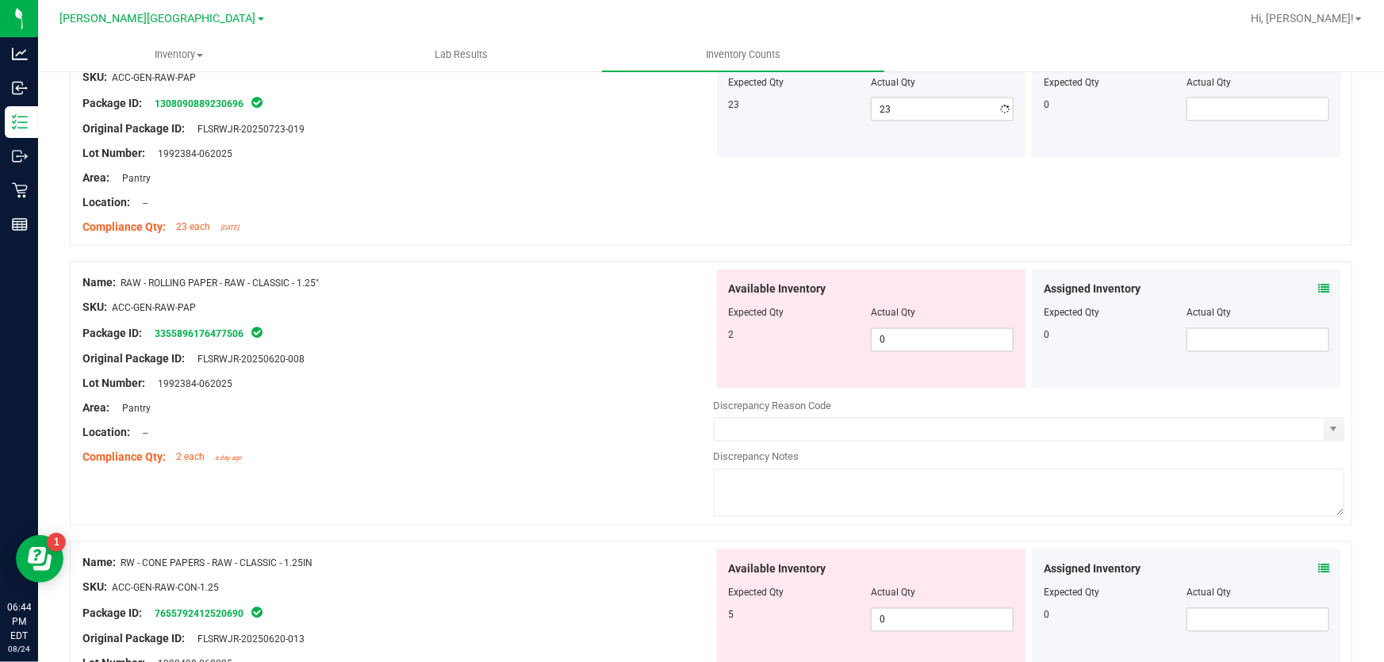
click at [613, 238] on div "Name: RAW - ROLLING PAPER - RAW - CLASSIC - 1.25" SKU: ACC-GEN-RAW-PAP Package …" at bounding box center [397, 140] width 631 height 202
click at [888, 337] on span "0 0" at bounding box center [942, 340] width 143 height 24
click at [547, 378] on div "Lot Number: 1992384-062025" at bounding box center [397, 384] width 631 height 17
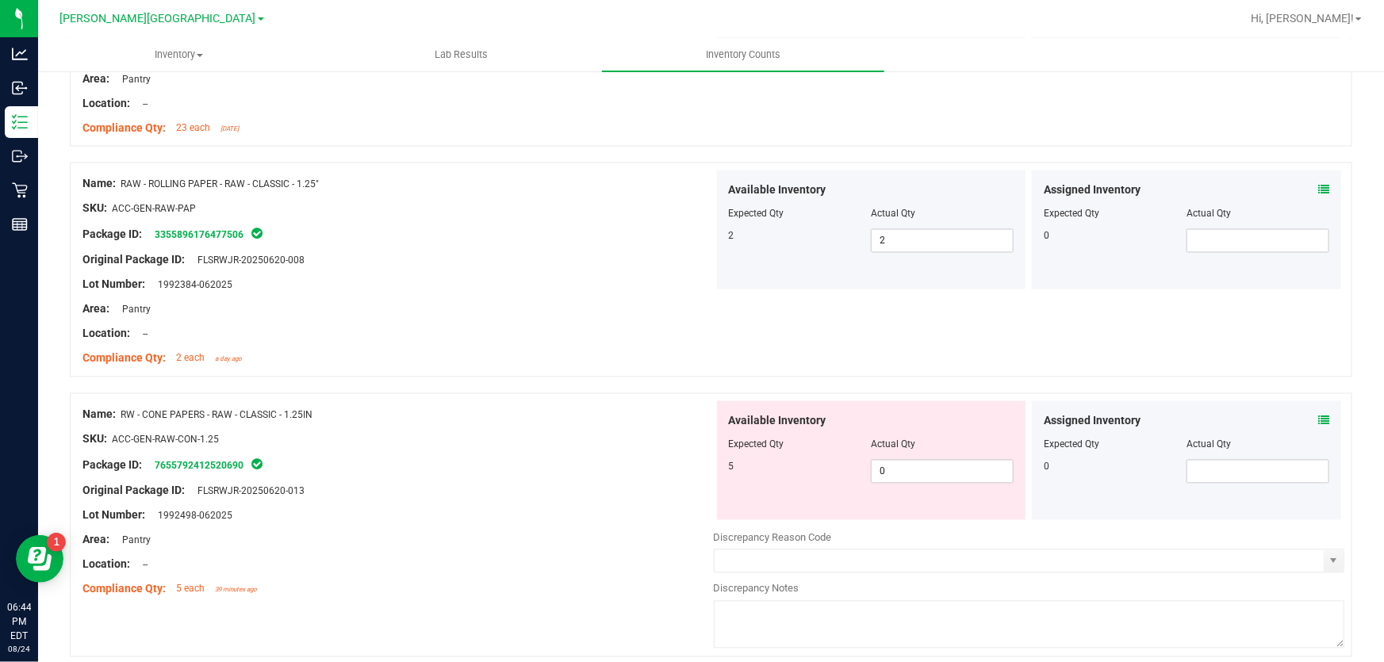
scroll to position [1514, 0]
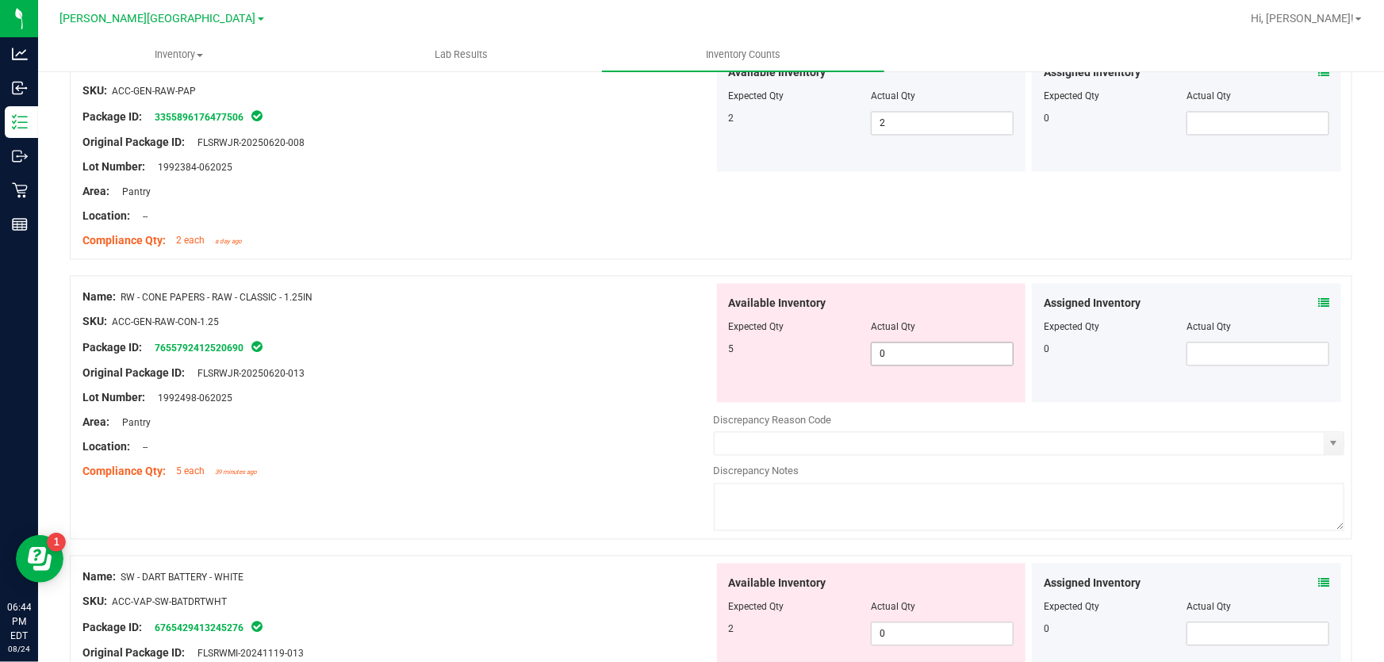
click at [945, 353] on span "0 0" at bounding box center [942, 355] width 143 height 24
click at [665, 400] on div "Lot Number: 1992498-062025" at bounding box center [397, 398] width 631 height 17
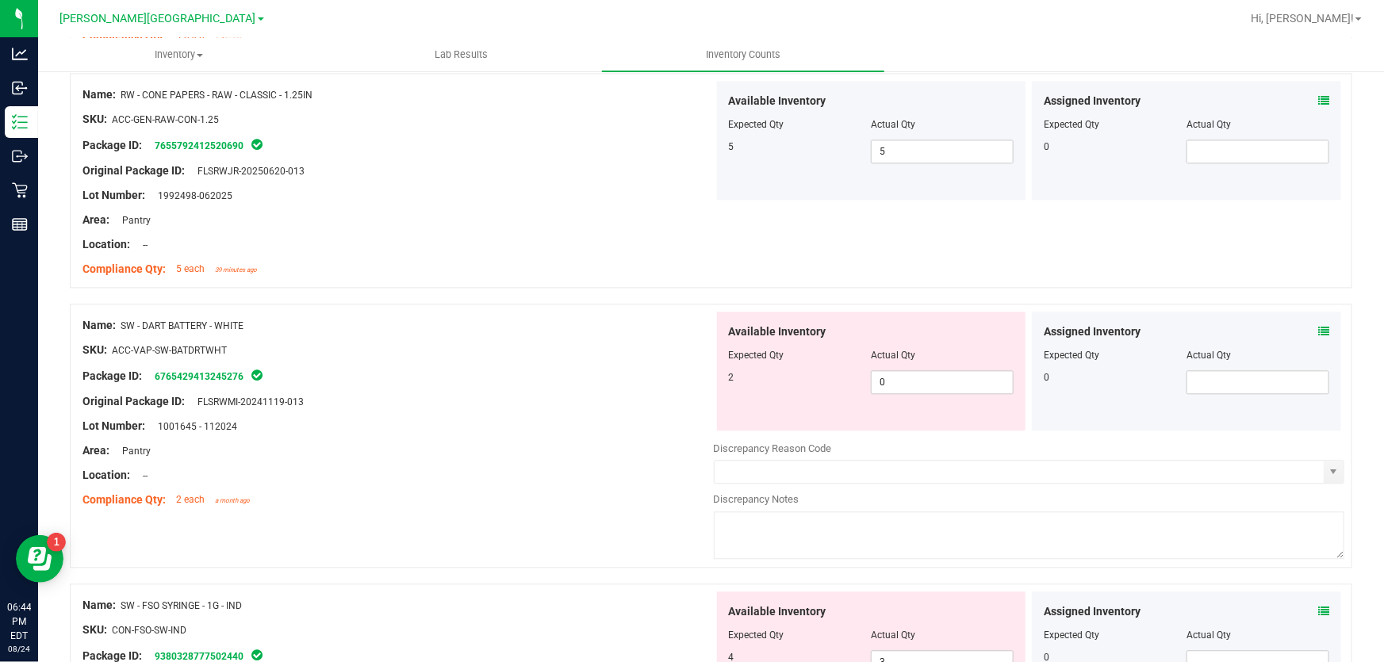
scroll to position [1730, 0]
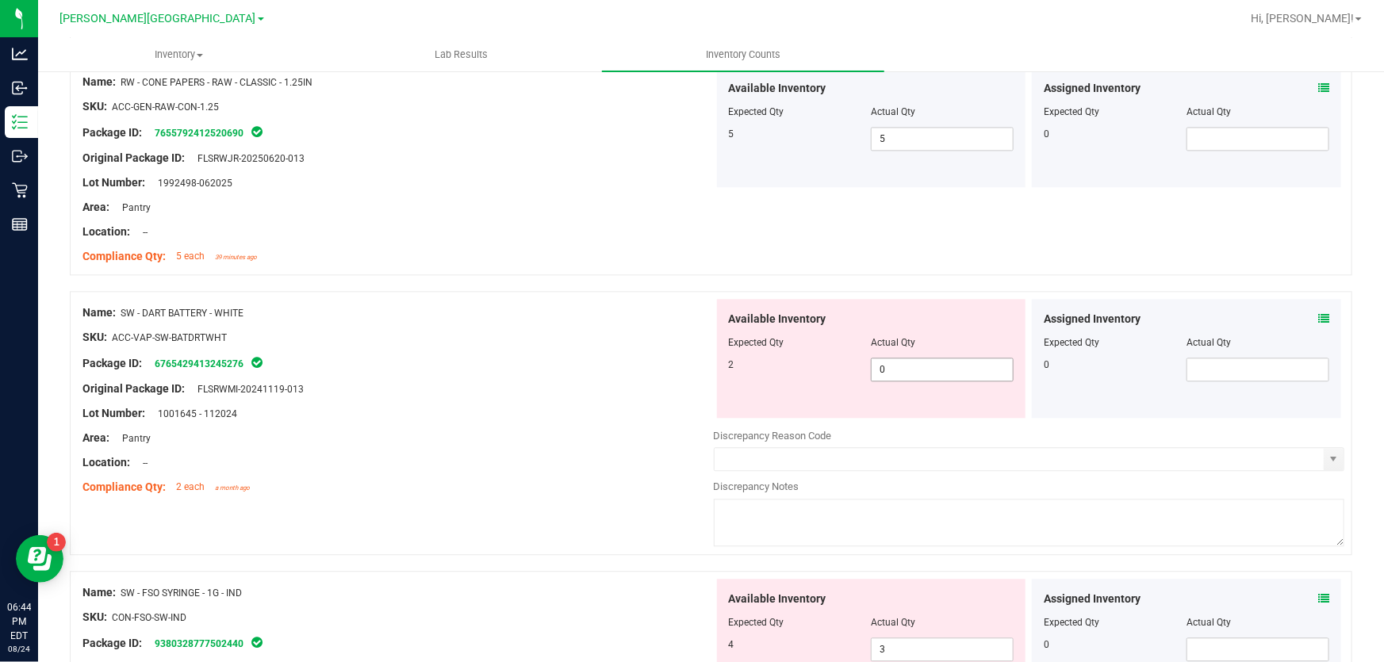
click at [898, 374] on span "0 0" at bounding box center [942, 370] width 143 height 24
click at [575, 382] on div "Original Package ID: FLSRWMI-20241119-013" at bounding box center [397, 389] width 631 height 17
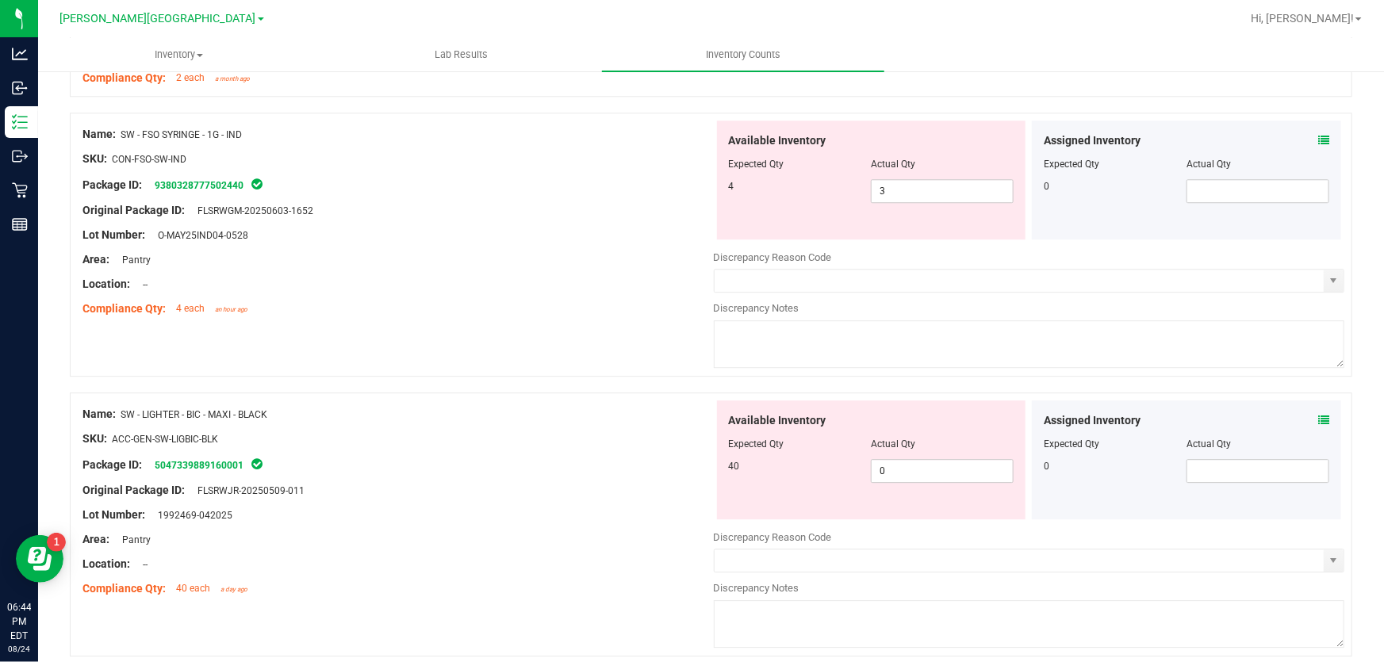
scroll to position [2235, 0]
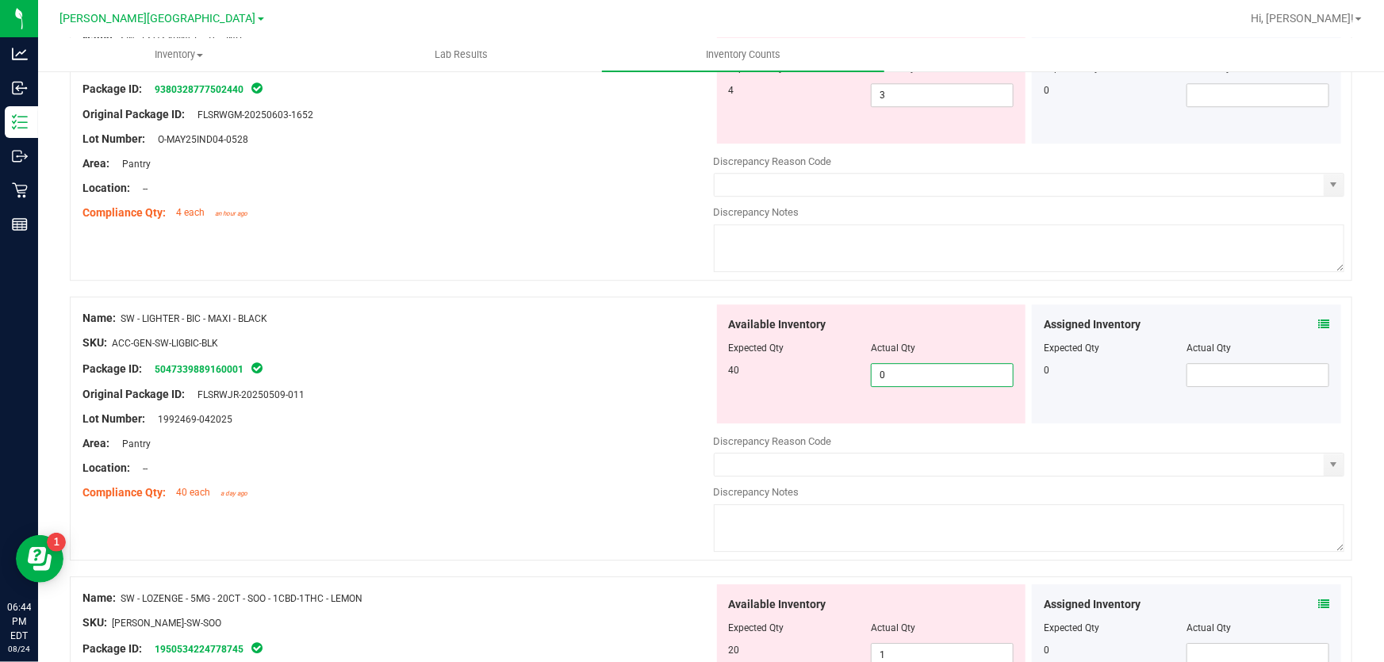
click at [913, 376] on span "0 0" at bounding box center [942, 375] width 143 height 24
click at [573, 435] on div "Area: Pantry" at bounding box center [397, 443] width 631 height 17
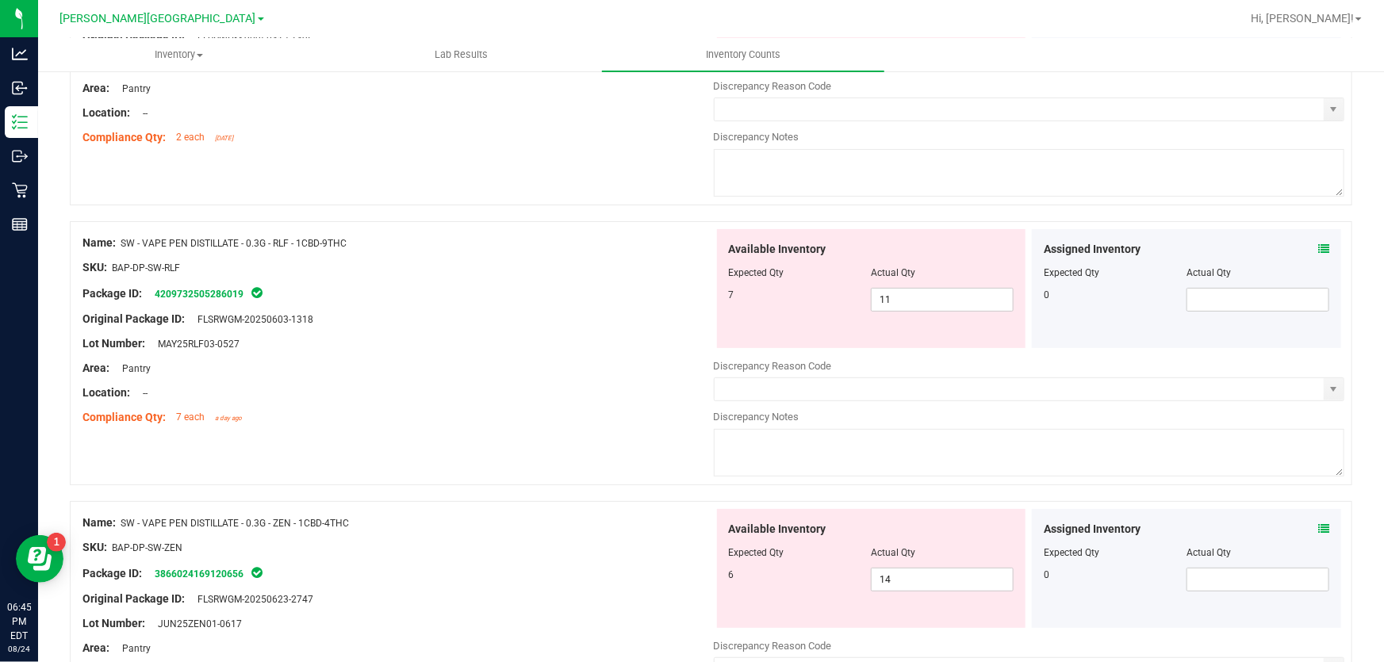
scroll to position [3172, 0]
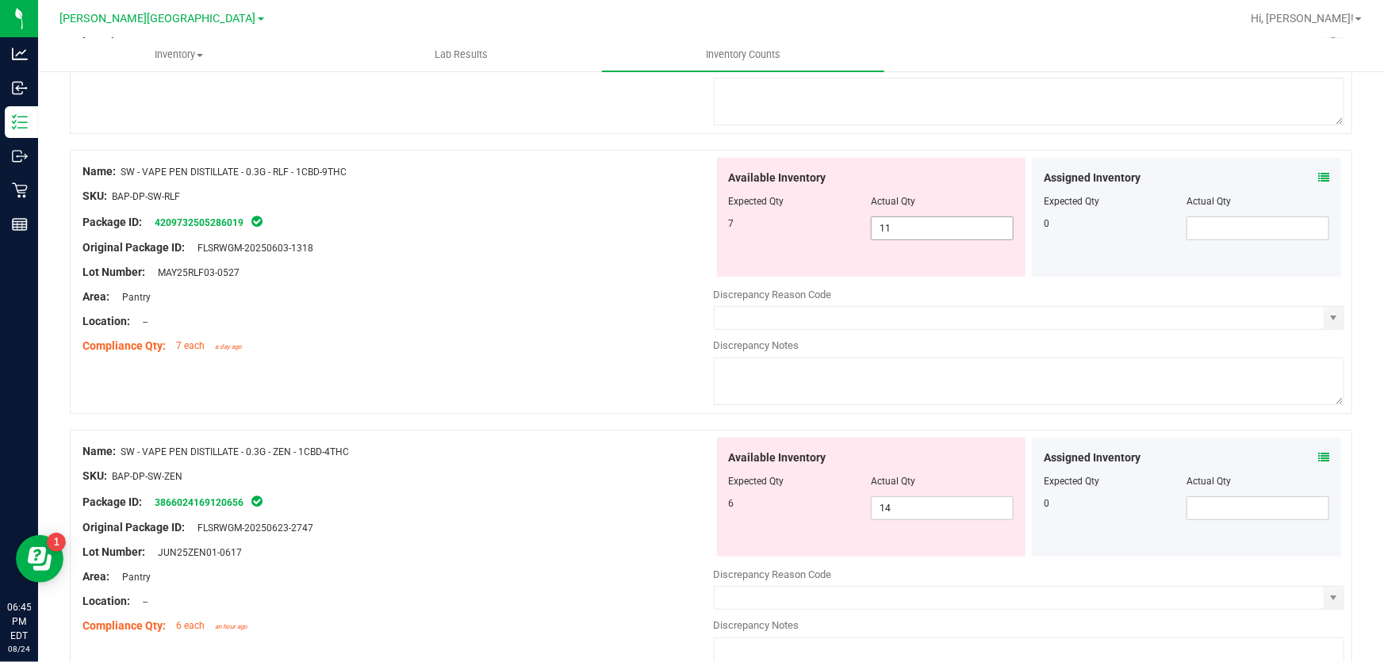
click at [903, 224] on span "11 11" at bounding box center [942, 229] width 143 height 24
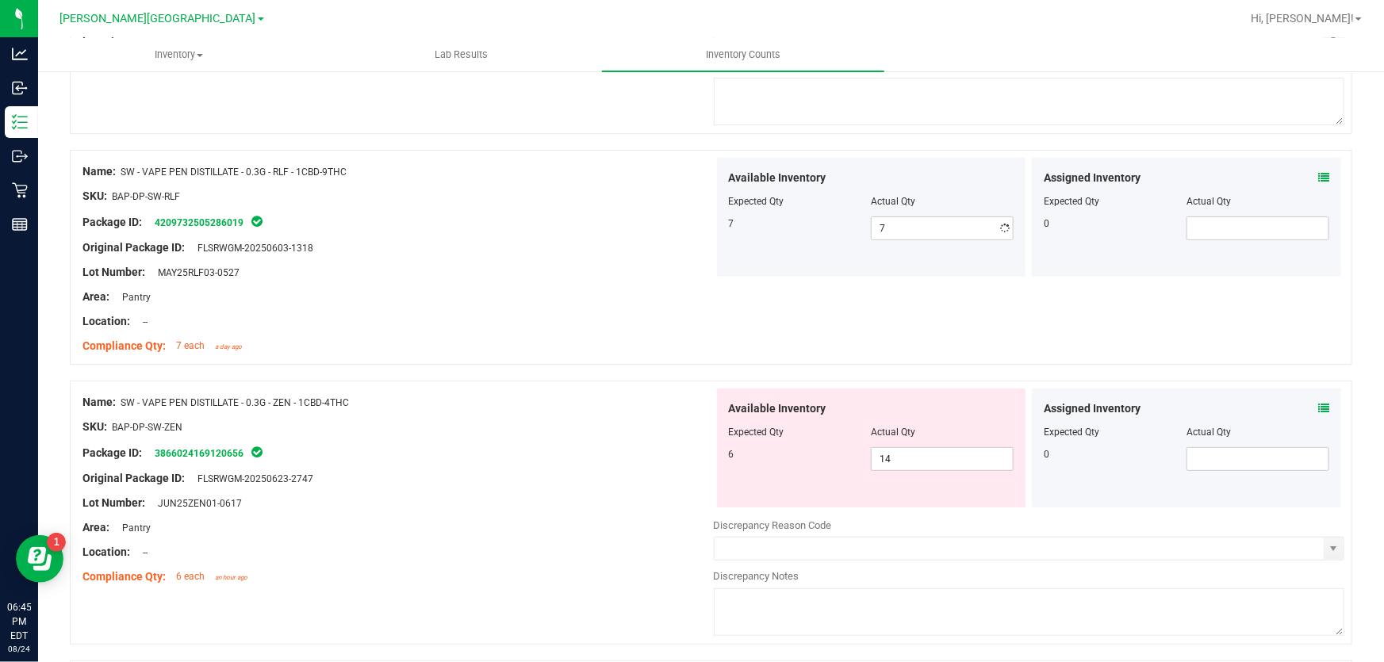
click at [891, 505] on div "Available Inventory Expected Qty Actual Qty 6 14 14" at bounding box center [871, 448] width 309 height 119
click at [543, 339] on div "Compliance Qty: 7 each a day ago" at bounding box center [397, 346] width 631 height 17
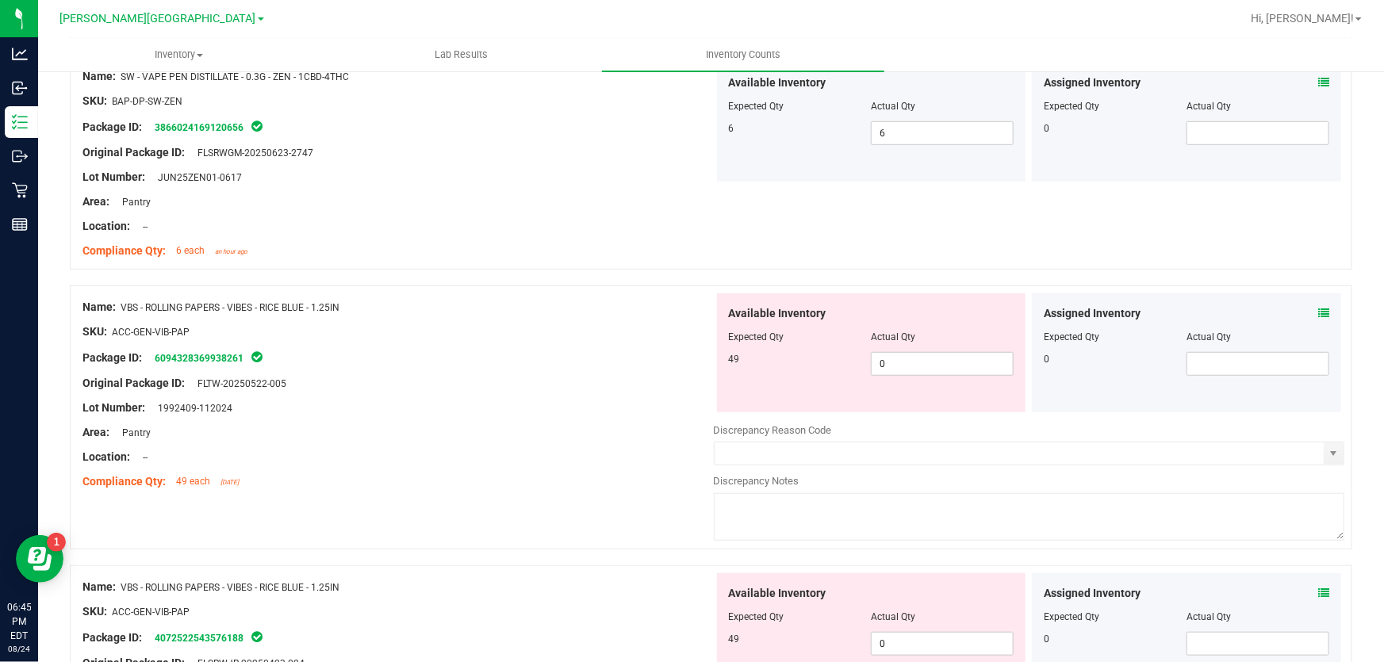
scroll to position [3532, 0]
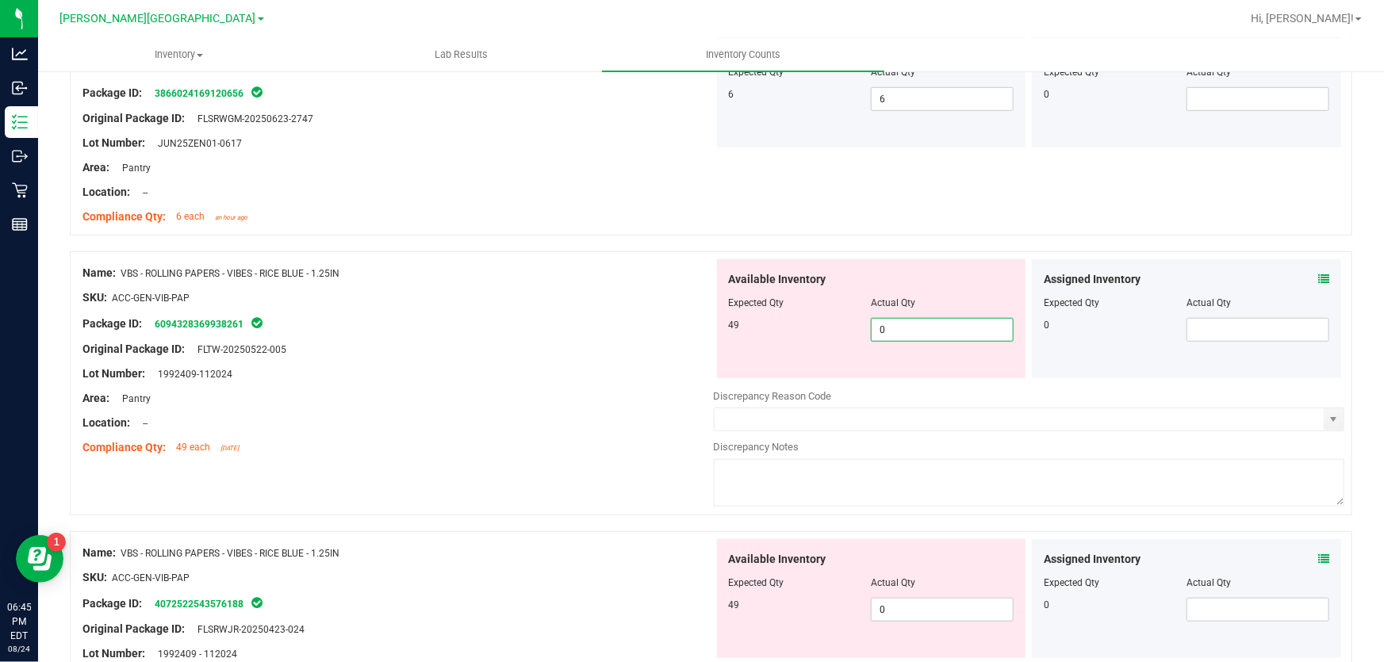
click at [908, 326] on span "0 0" at bounding box center [942, 330] width 143 height 24
click at [561, 347] on div "Original Package ID: FLTW-20250522-005" at bounding box center [397, 349] width 631 height 17
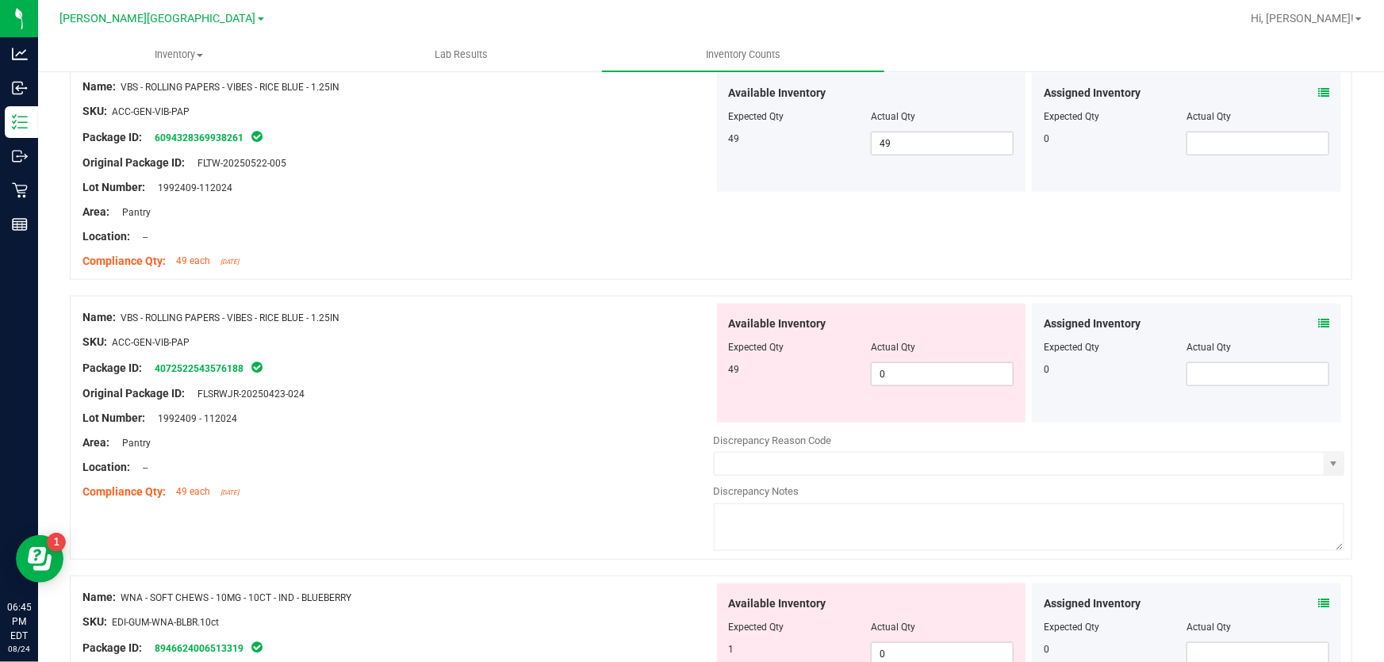
scroll to position [3749, 0]
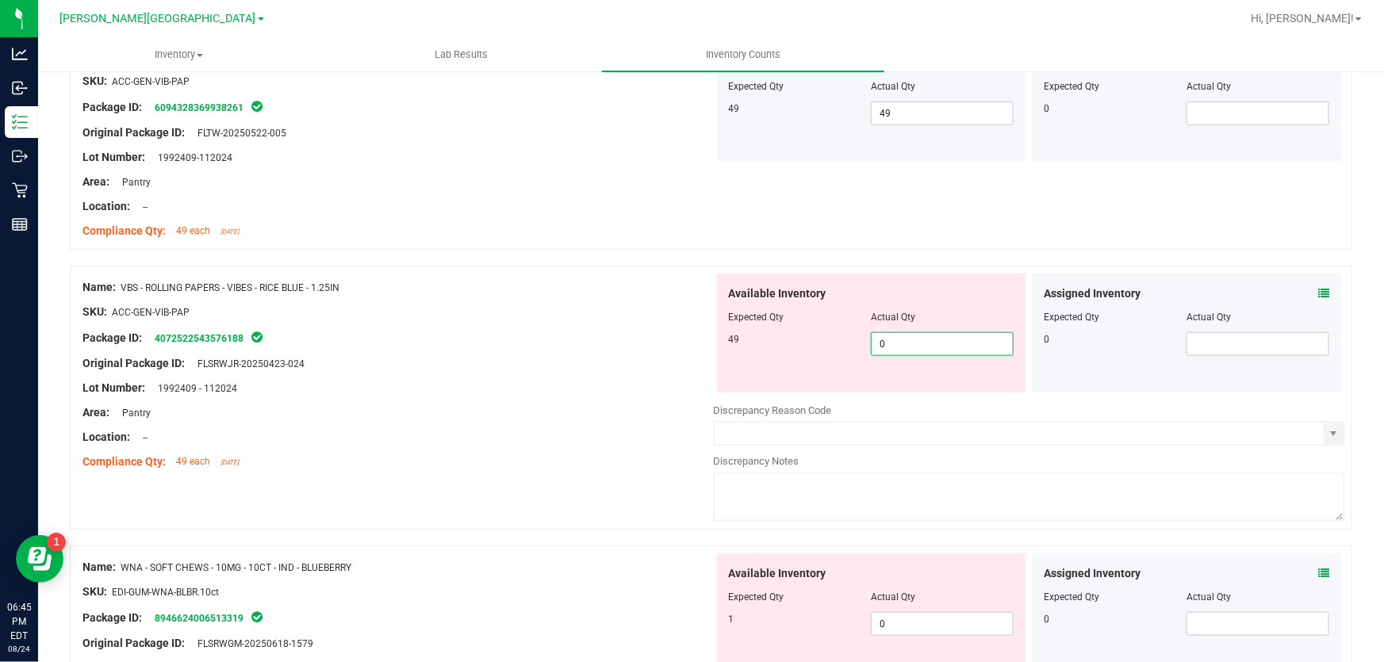
click at [928, 337] on span "0 0" at bounding box center [942, 344] width 143 height 24
click at [596, 388] on div "Lot Number: 1992409 - 112024" at bounding box center [397, 388] width 631 height 17
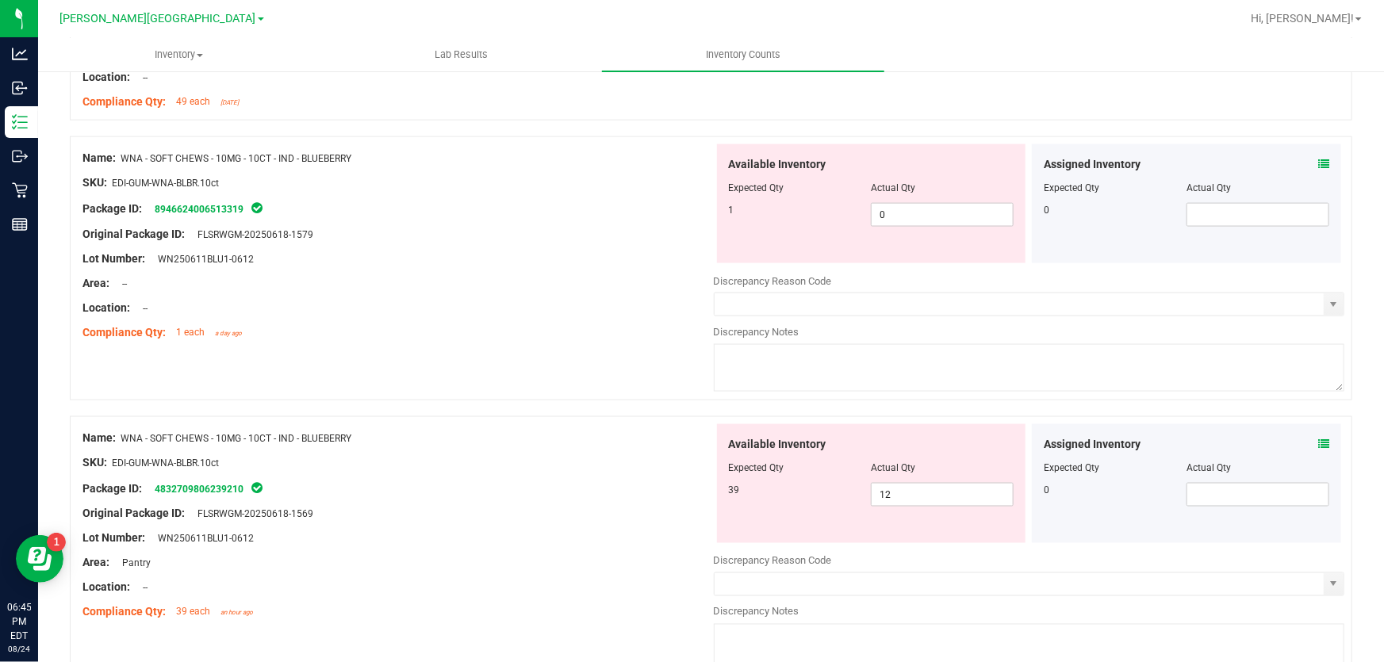
scroll to position [4037, 0]
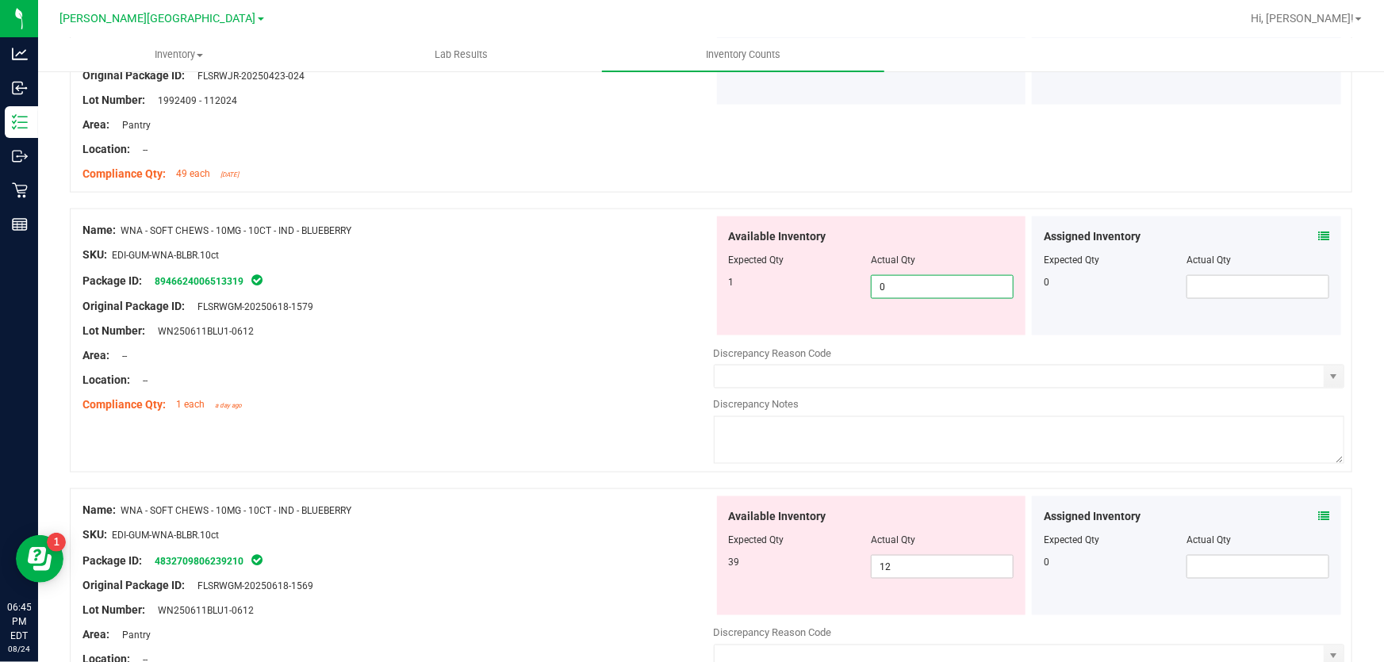
click at [942, 286] on span "0 0" at bounding box center [942, 287] width 143 height 24
click at [598, 358] on div "Area: --" at bounding box center [397, 355] width 631 height 17
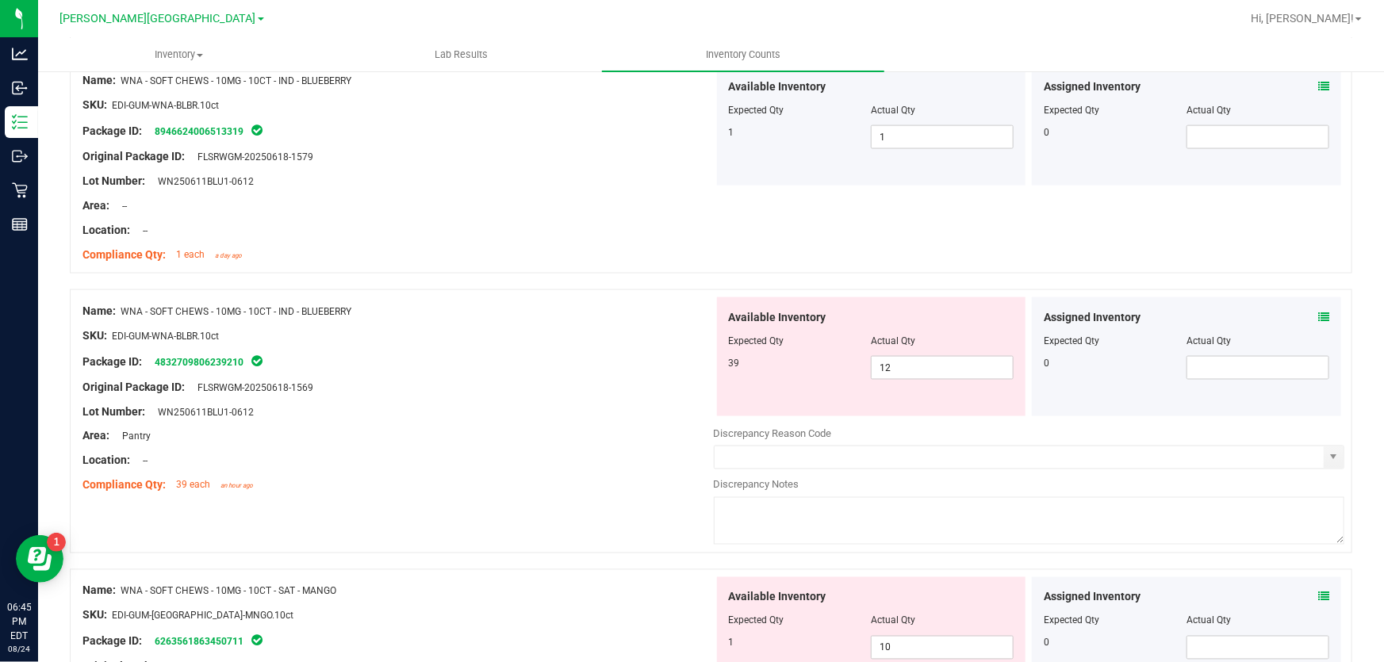
scroll to position [4253, 0]
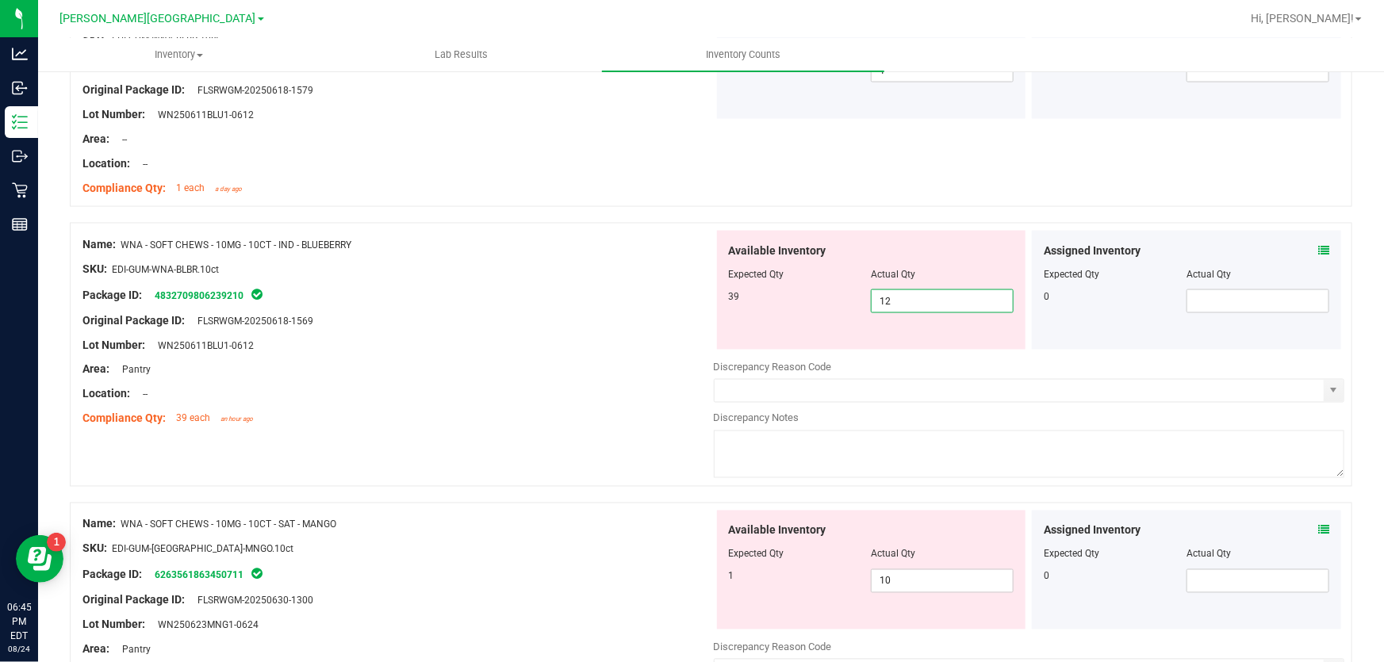
click at [891, 297] on span "12 12" at bounding box center [942, 301] width 143 height 24
click at [653, 337] on div "Lot Number: WN250611BLU1-0612" at bounding box center [397, 345] width 631 height 17
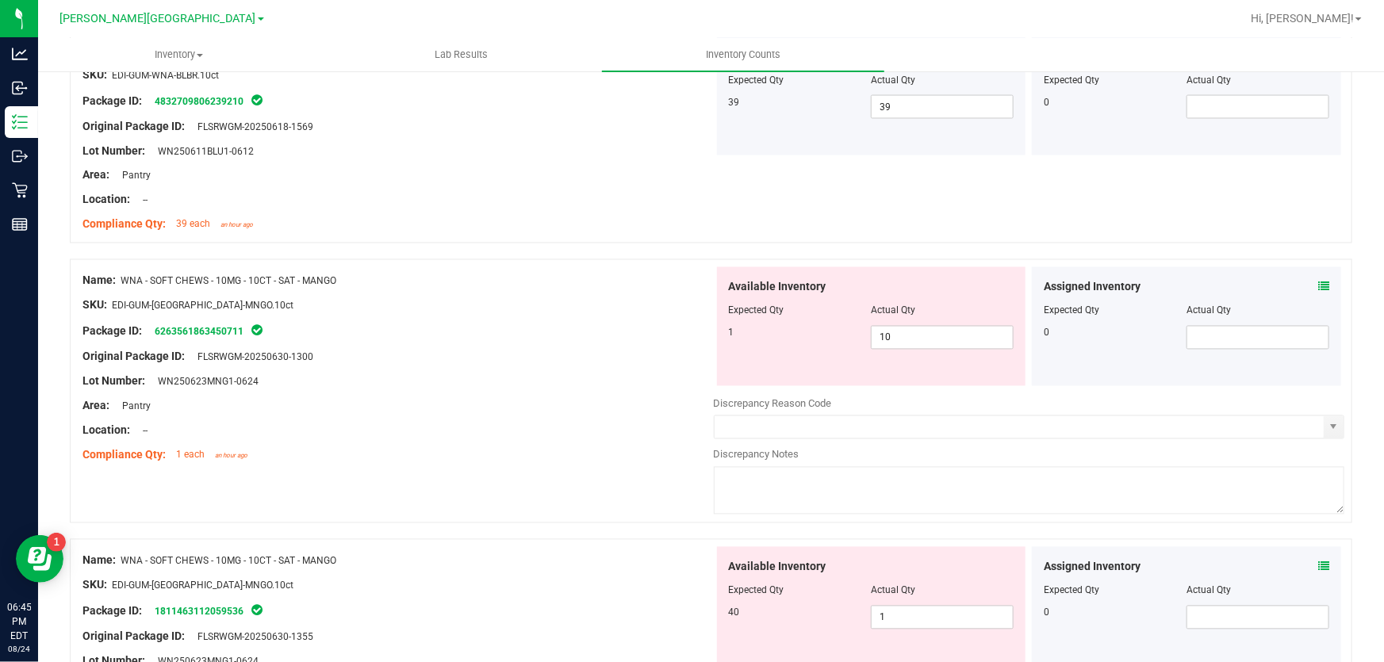
scroll to position [4470, 0]
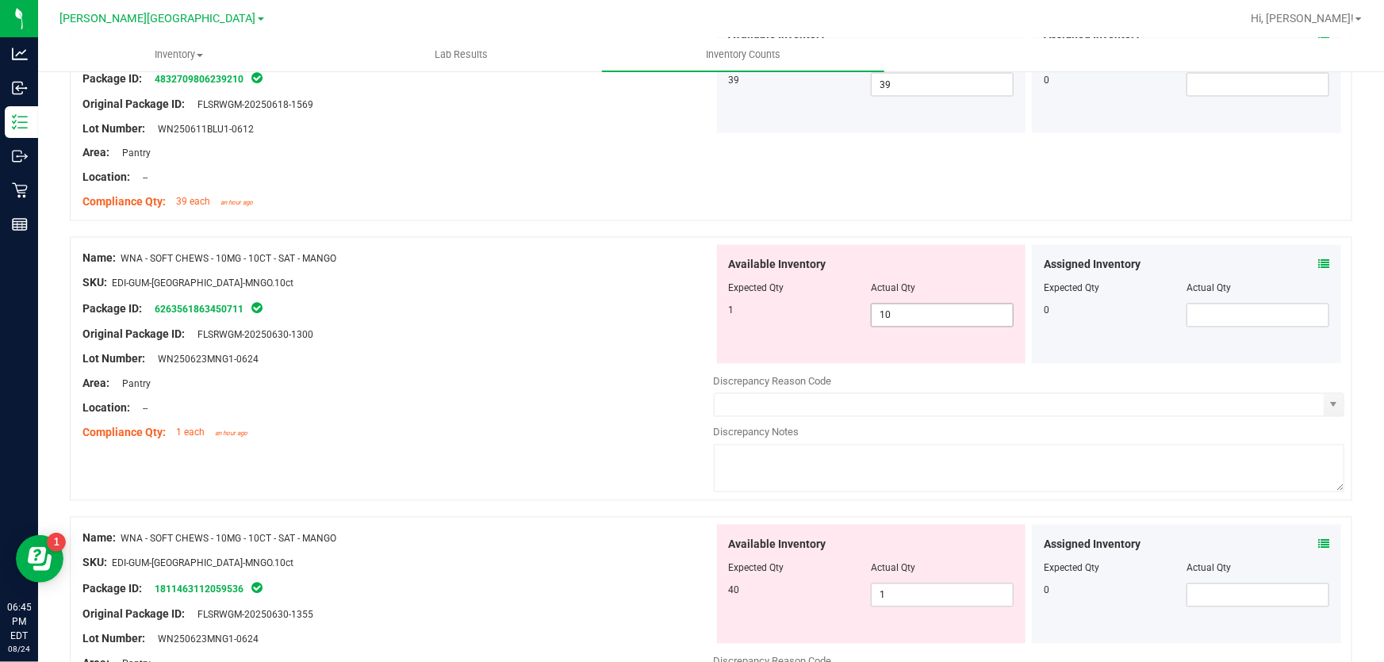
click at [903, 312] on span "10 10" at bounding box center [942, 316] width 143 height 24
click at [669, 368] on div at bounding box center [397, 372] width 631 height 8
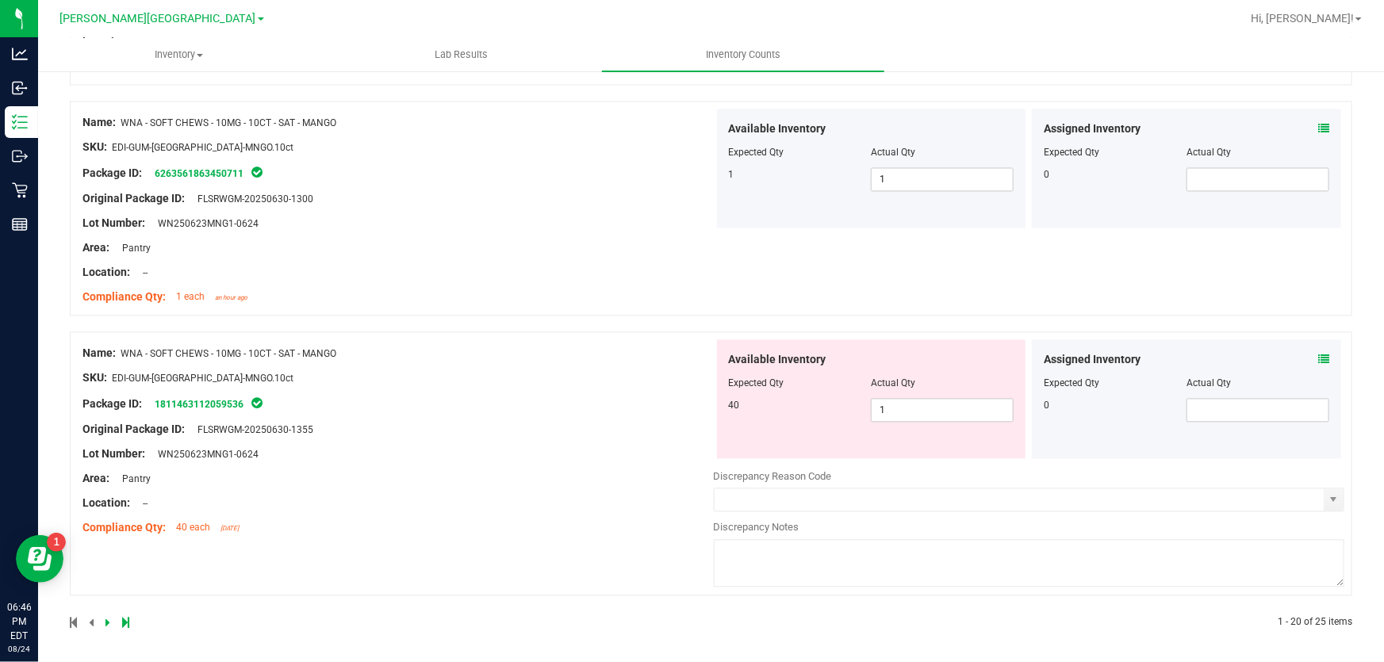
scroll to position [4606, 0]
click at [914, 409] on span "1 1" at bounding box center [942, 410] width 143 height 24
click at [635, 425] on div "Name: WNA - SOFT CHEWS - 10MG - 10CT - SAT - MANGO SKU: EDI-GUM-[GEOGRAPHIC_DAT…" at bounding box center [397, 440] width 631 height 202
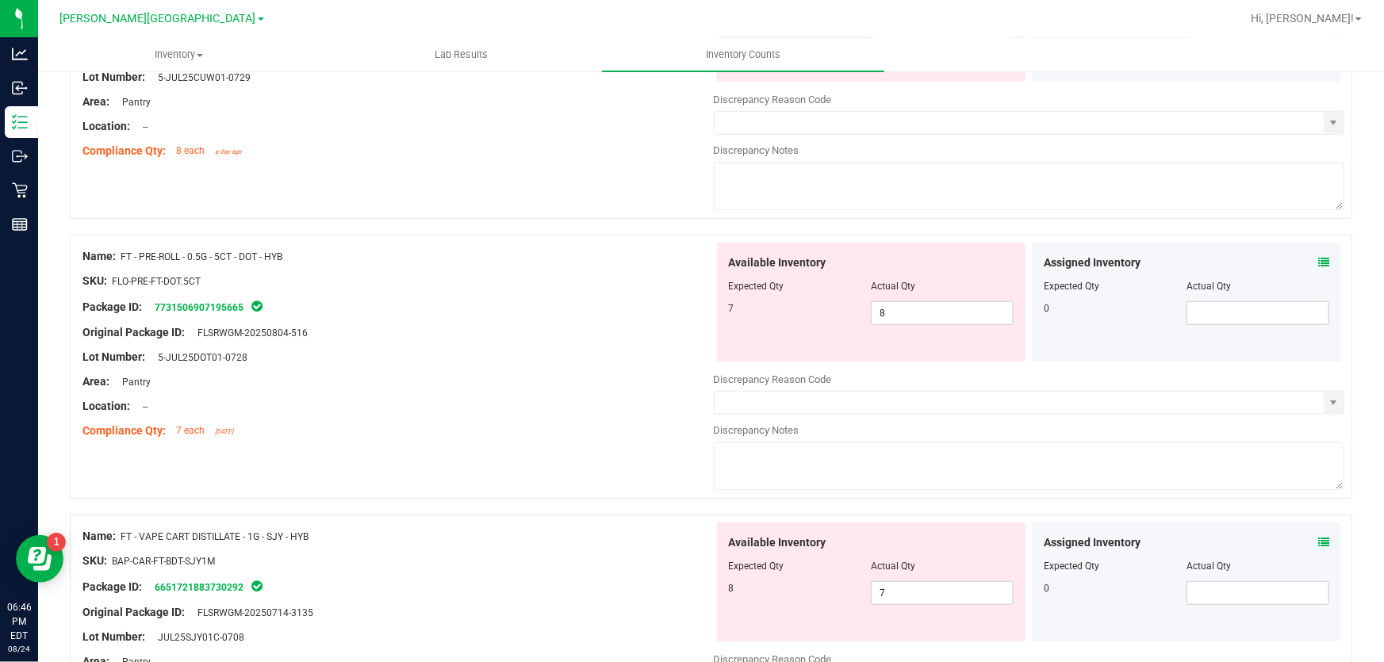
scroll to position [0, 0]
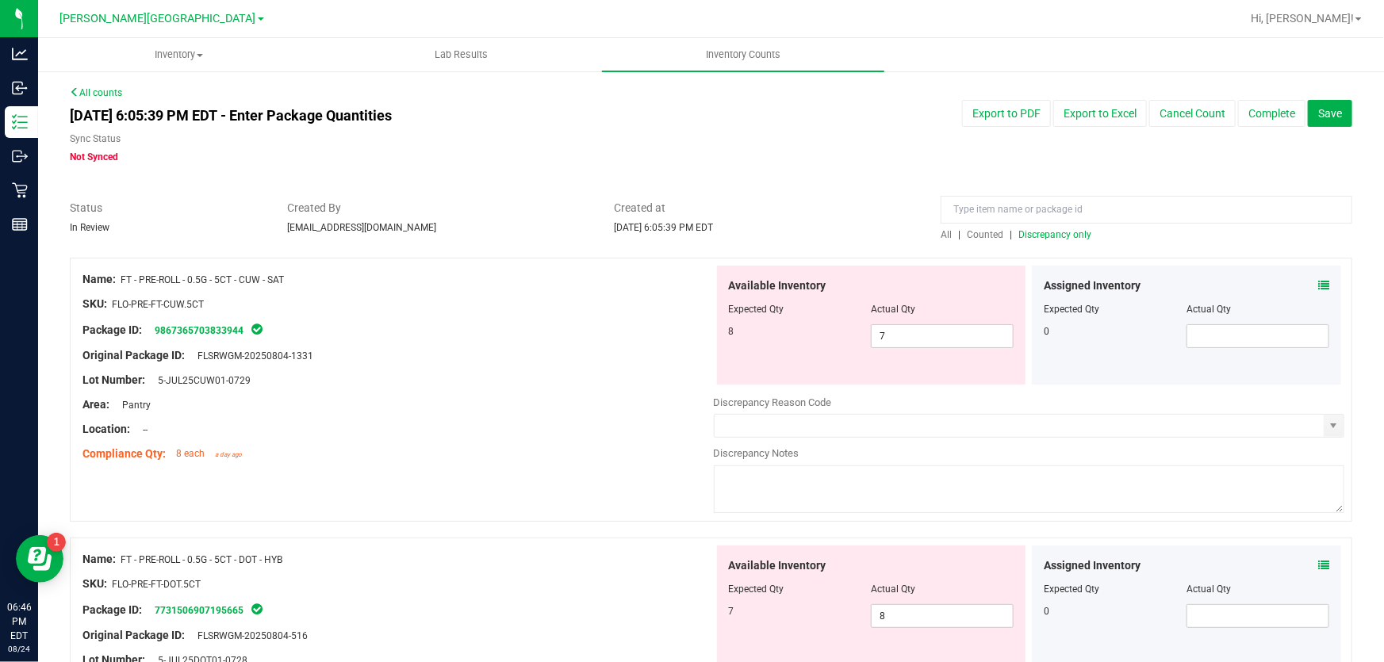
click at [1072, 235] on span "Discrepancy only" at bounding box center [1054, 234] width 73 height 11
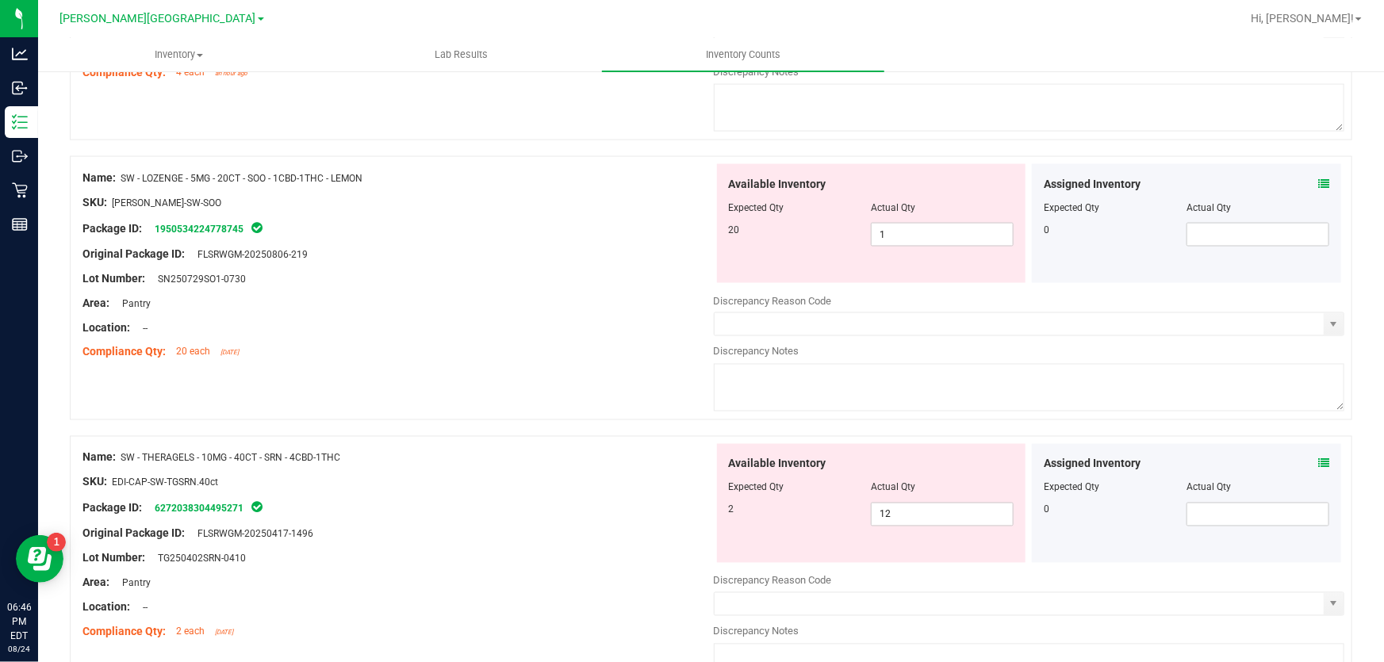
scroll to position [1514, 0]
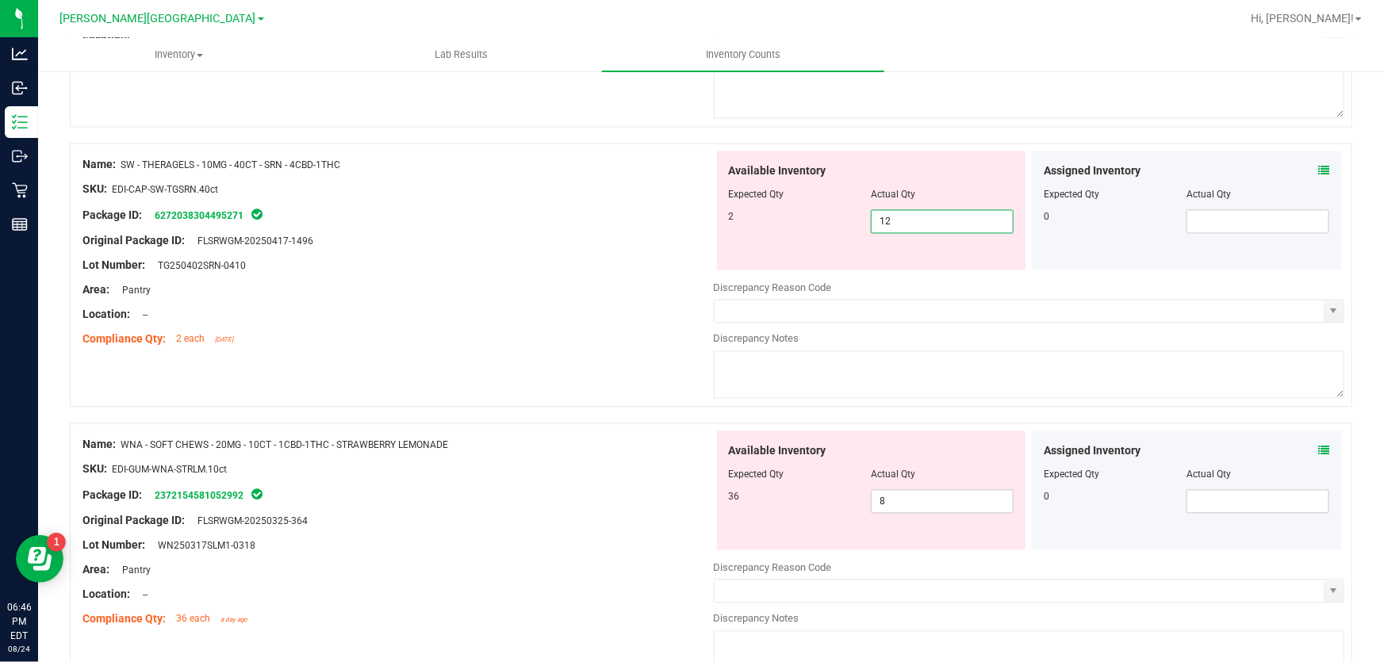
click at [912, 220] on span "12 12" at bounding box center [942, 222] width 143 height 24
click at [557, 251] on div at bounding box center [397, 254] width 631 height 8
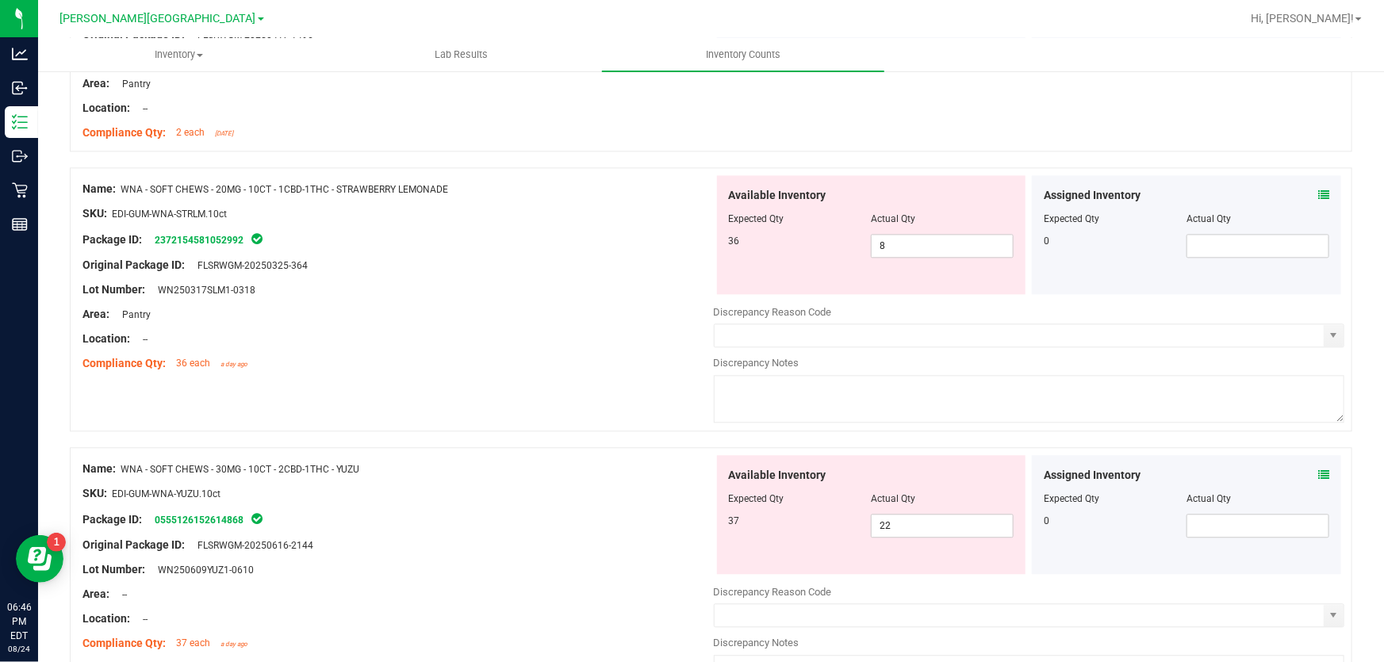
scroll to position [1730, 0]
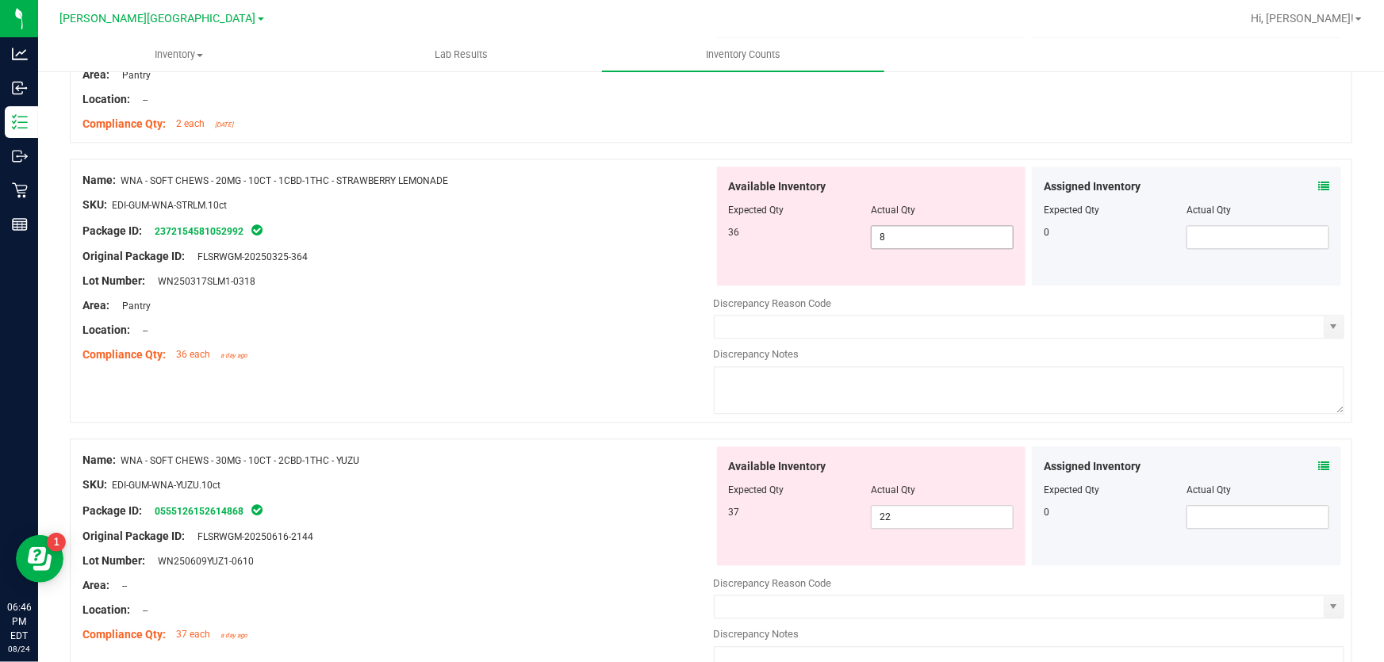
click at [898, 240] on span "8 8" at bounding box center [942, 237] width 143 height 24
click at [620, 300] on div "Area: Pantry" at bounding box center [397, 305] width 631 height 17
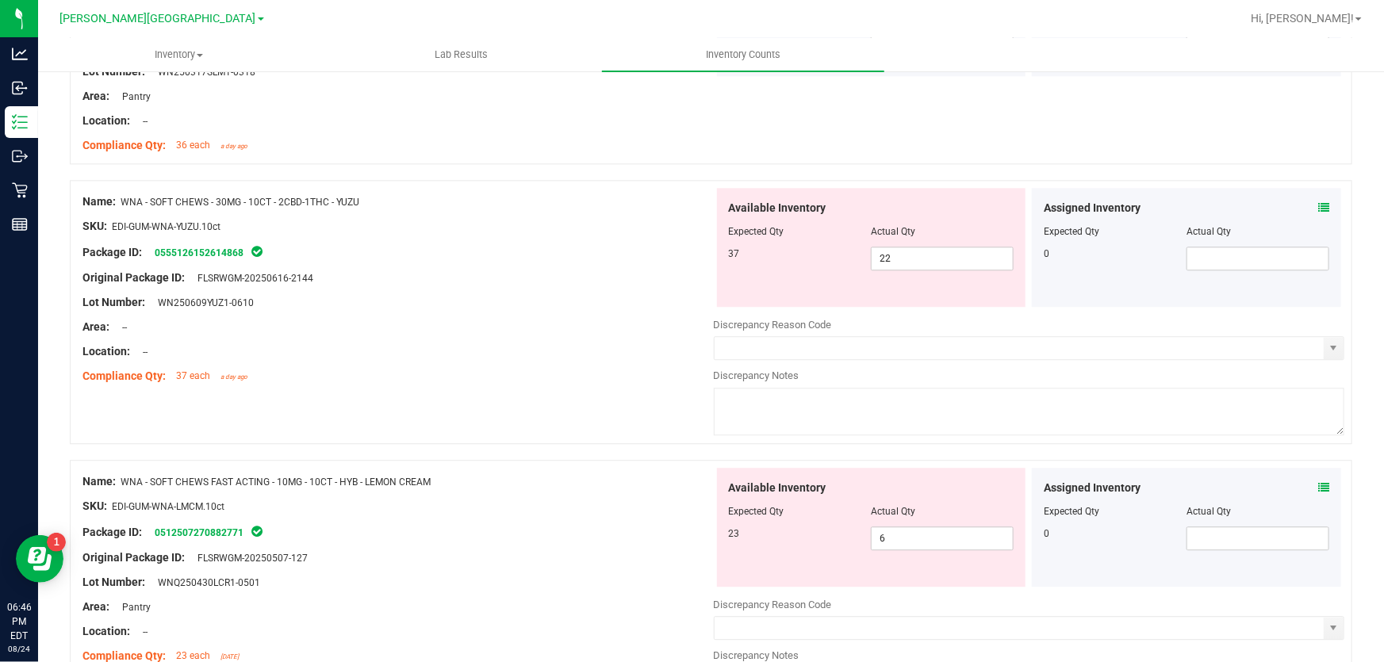
scroll to position [1946, 0]
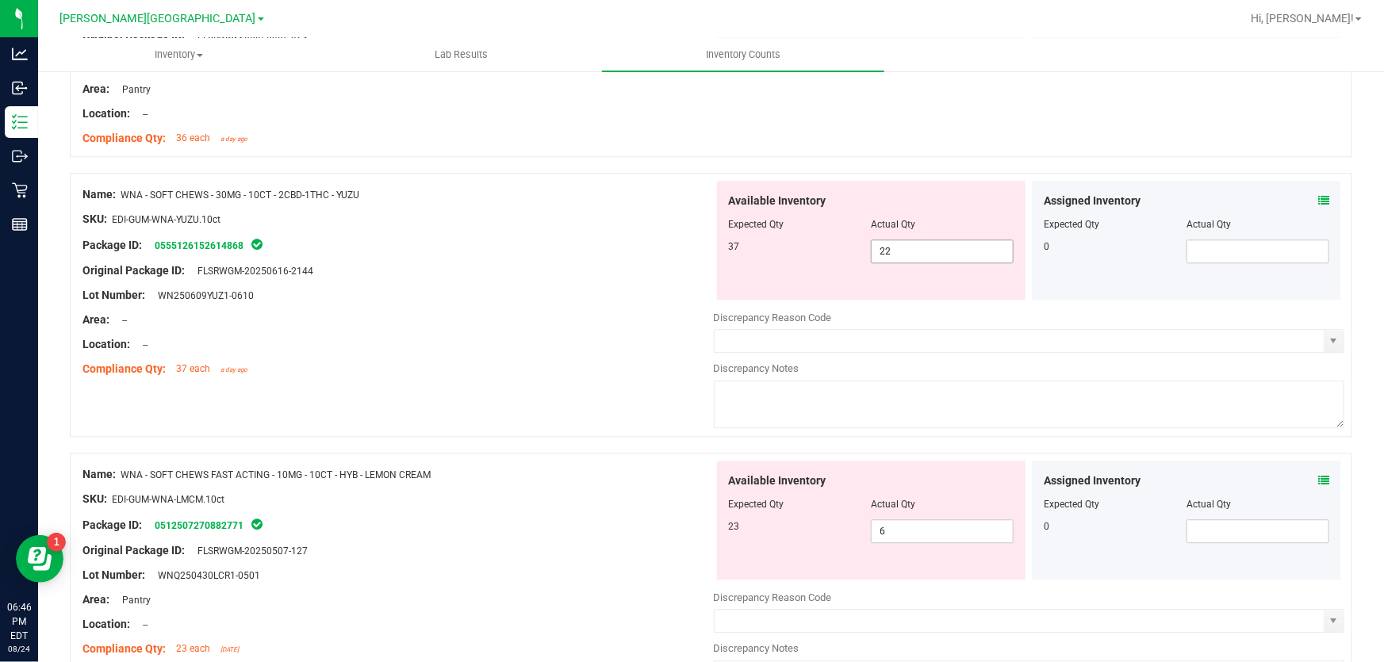
click at [893, 250] on span "22 22" at bounding box center [942, 252] width 143 height 24
click at [642, 316] on div "Area: --" at bounding box center [397, 320] width 631 height 17
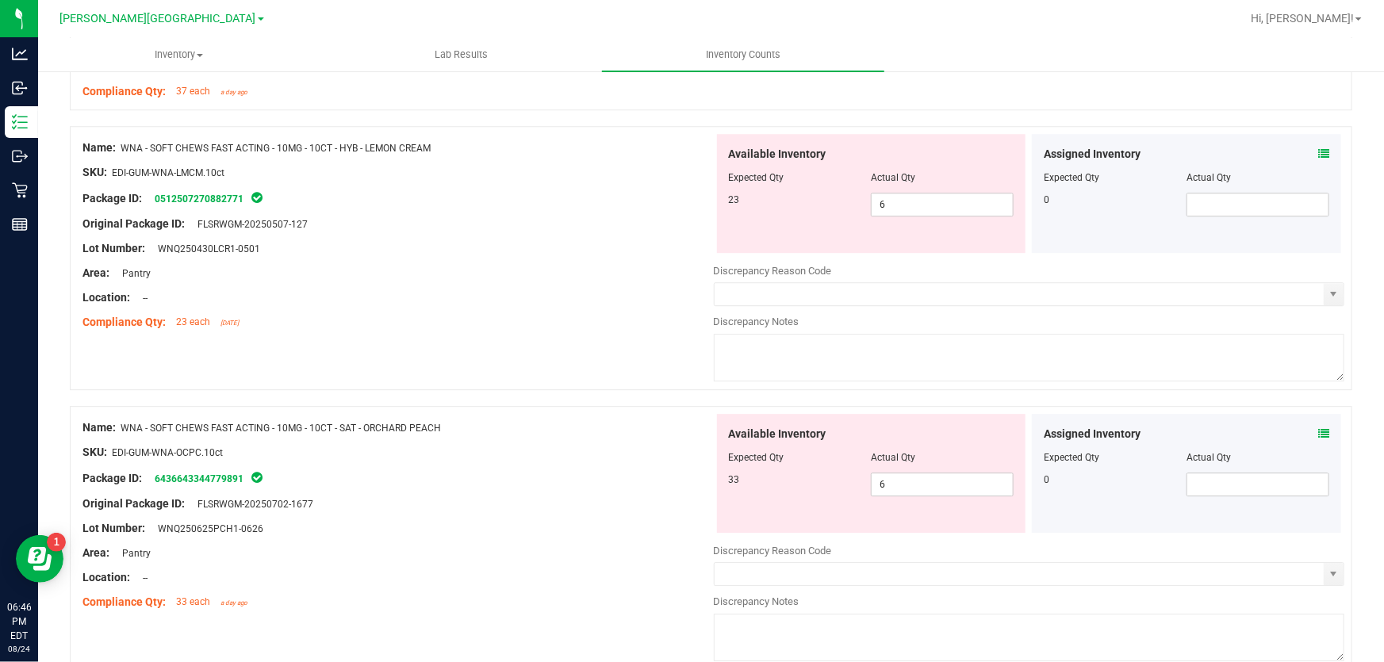
scroll to position [2235, 0]
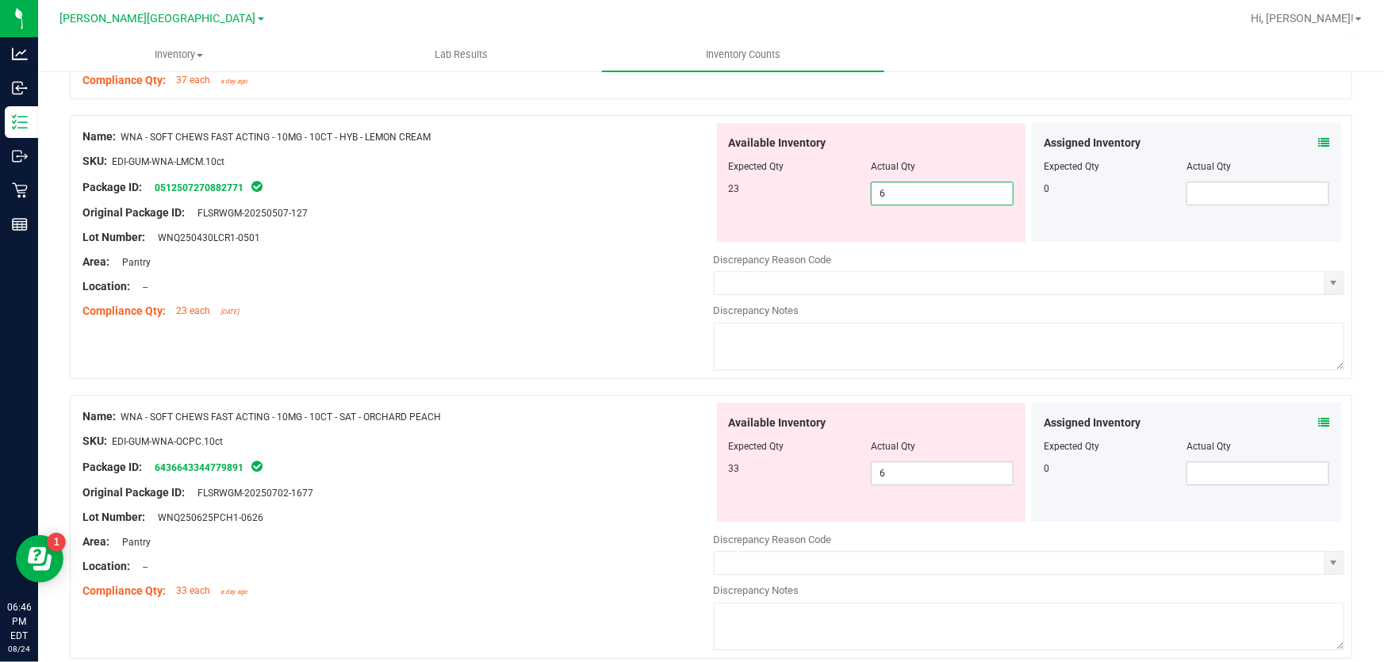
click at [936, 197] on span "6 6" at bounding box center [942, 194] width 143 height 24
click at [628, 241] on div "Lot Number: WNQ250430LCR1-0501" at bounding box center [397, 237] width 631 height 17
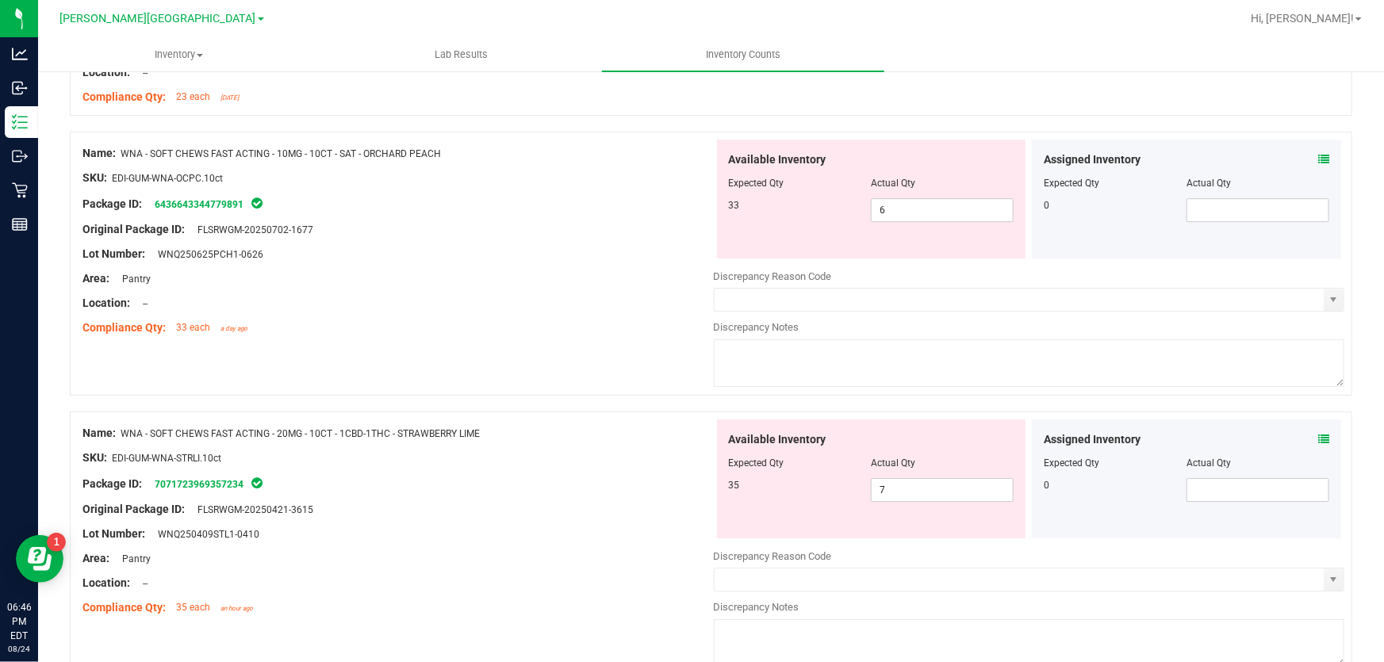
scroll to position [2451, 0]
click at [886, 208] on span "6 6" at bounding box center [942, 209] width 143 height 24
click at [578, 288] on div at bounding box center [397, 290] width 631 height 8
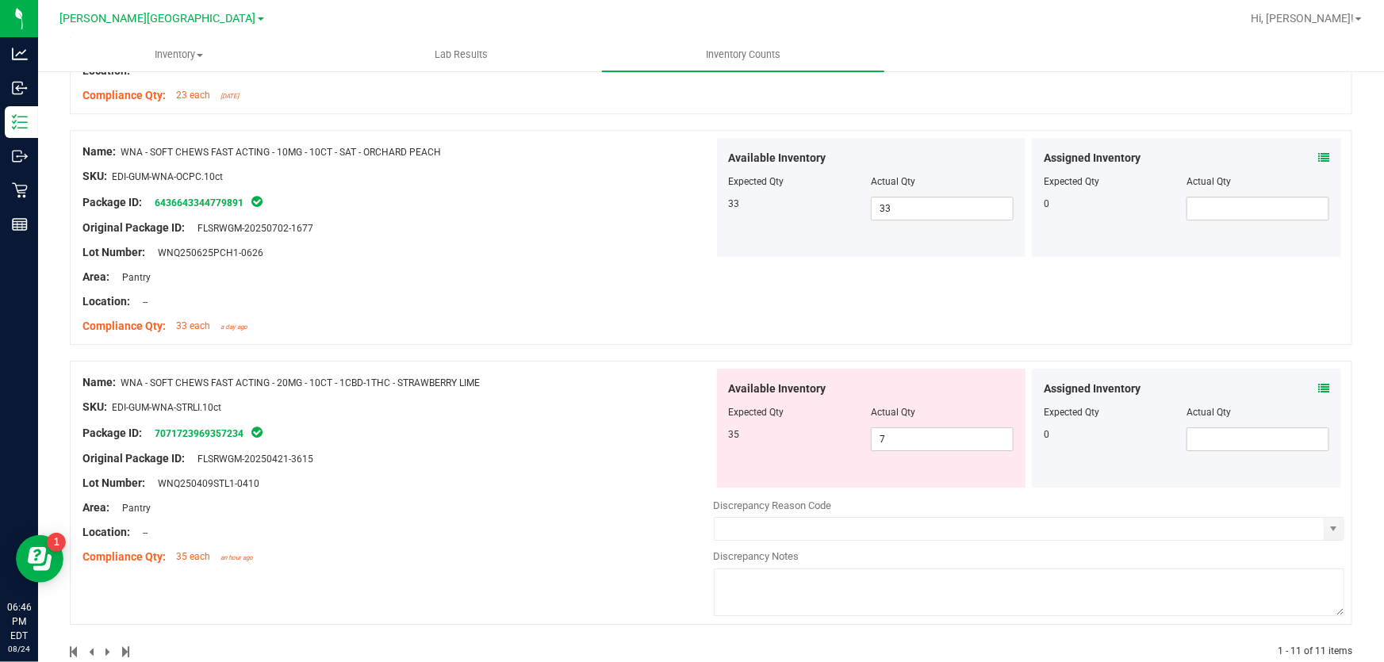
scroll to position [2482, 0]
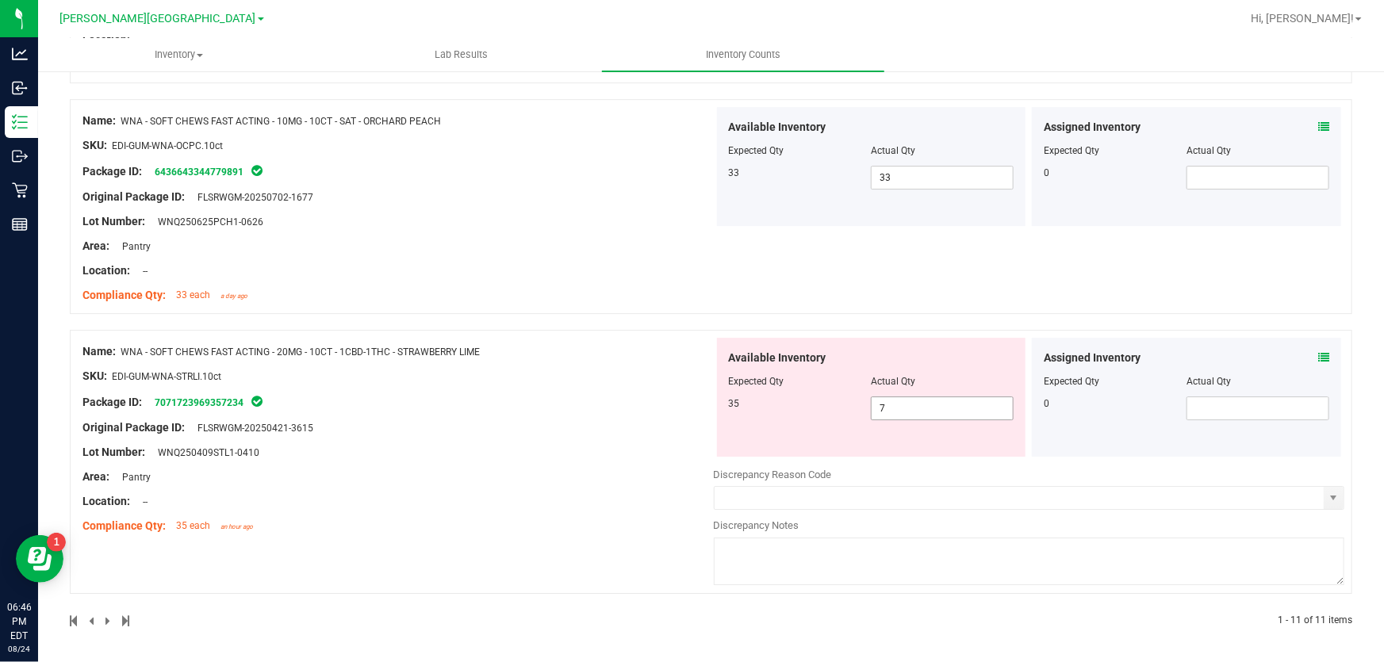
click at [902, 407] on span "7 7" at bounding box center [942, 409] width 143 height 24
drag, startPoint x: 691, startPoint y: 442, endPoint x: 630, endPoint y: 443, distance: 61.1
click at [688, 442] on div "Name: WNA - SOFT CHEWS FAST ACTING - 20MG - 10CT - 1CBD-1THC - STRAWBERRY LIME …" at bounding box center [397, 439] width 631 height 202
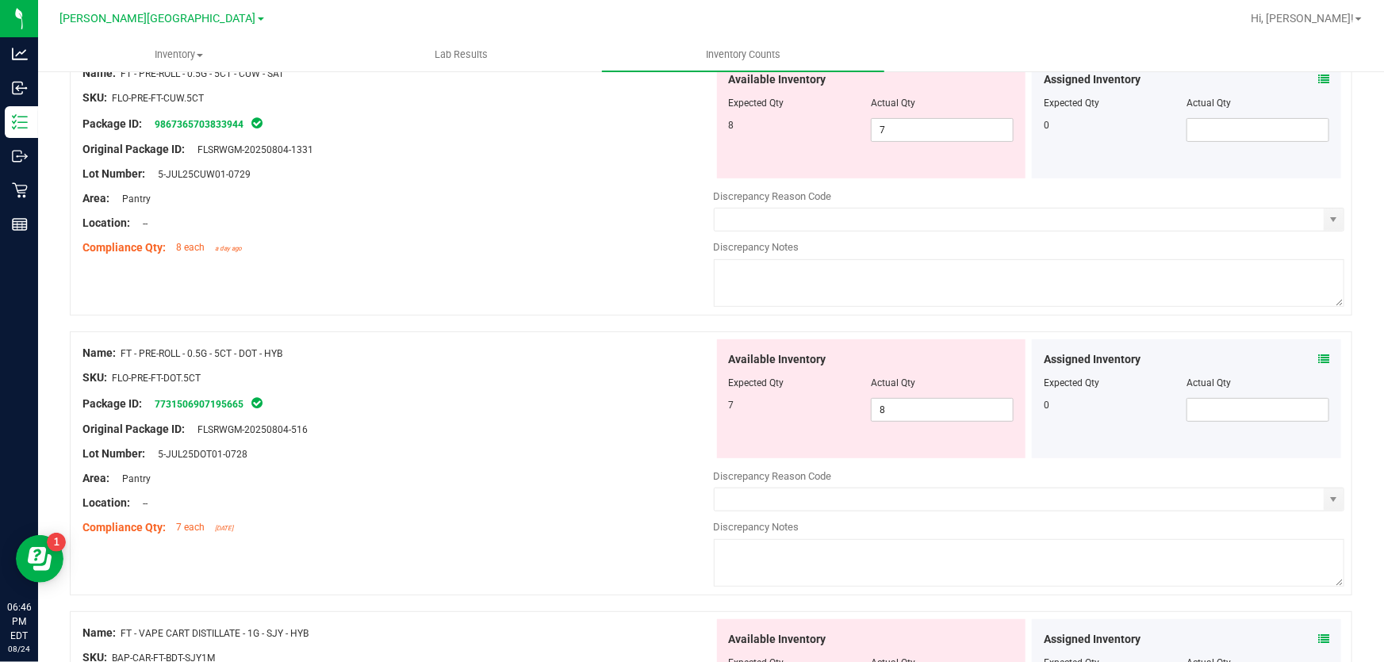
scroll to position [0, 0]
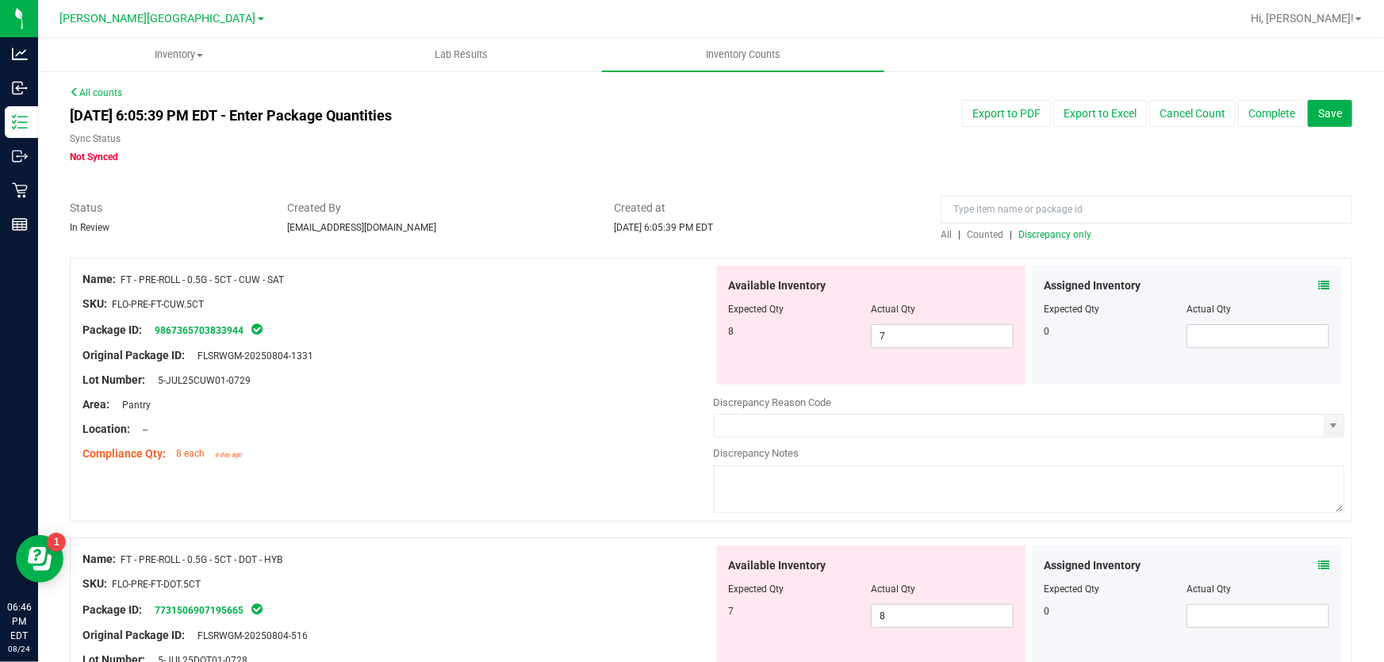
click at [1041, 232] on span "Discrepancy only" at bounding box center [1054, 234] width 73 height 11
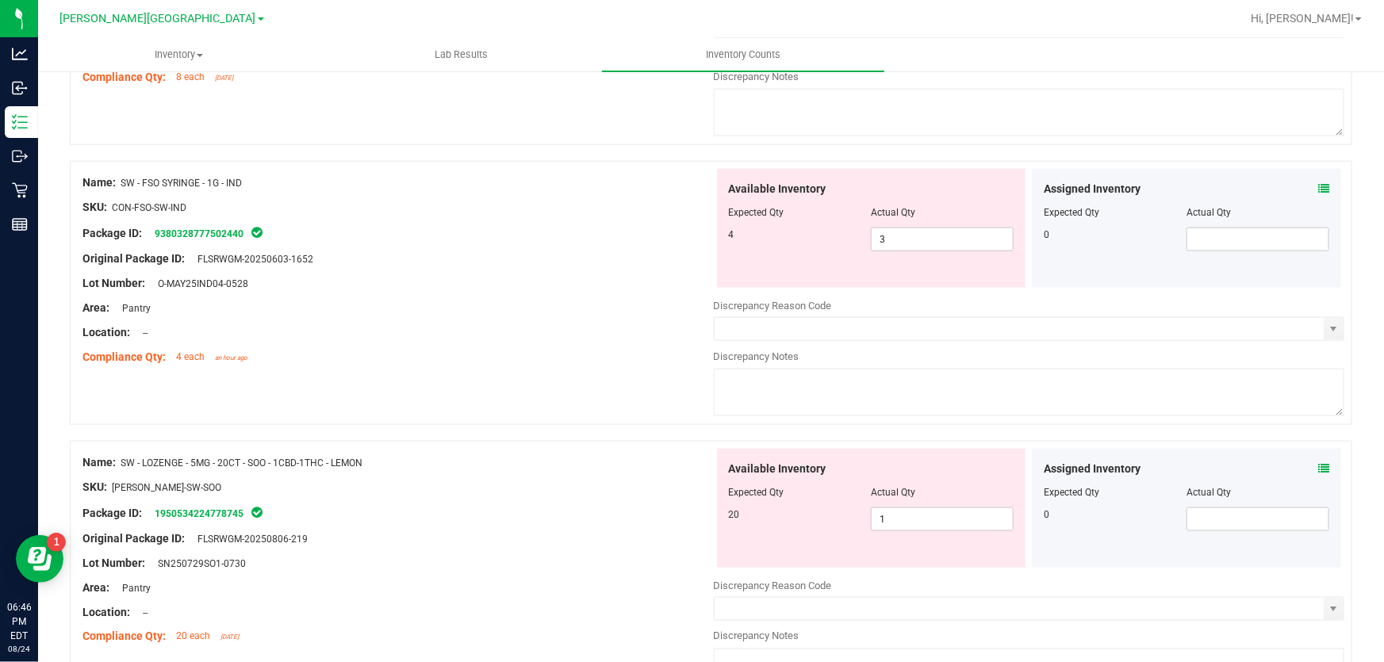
scroll to position [1048, 0]
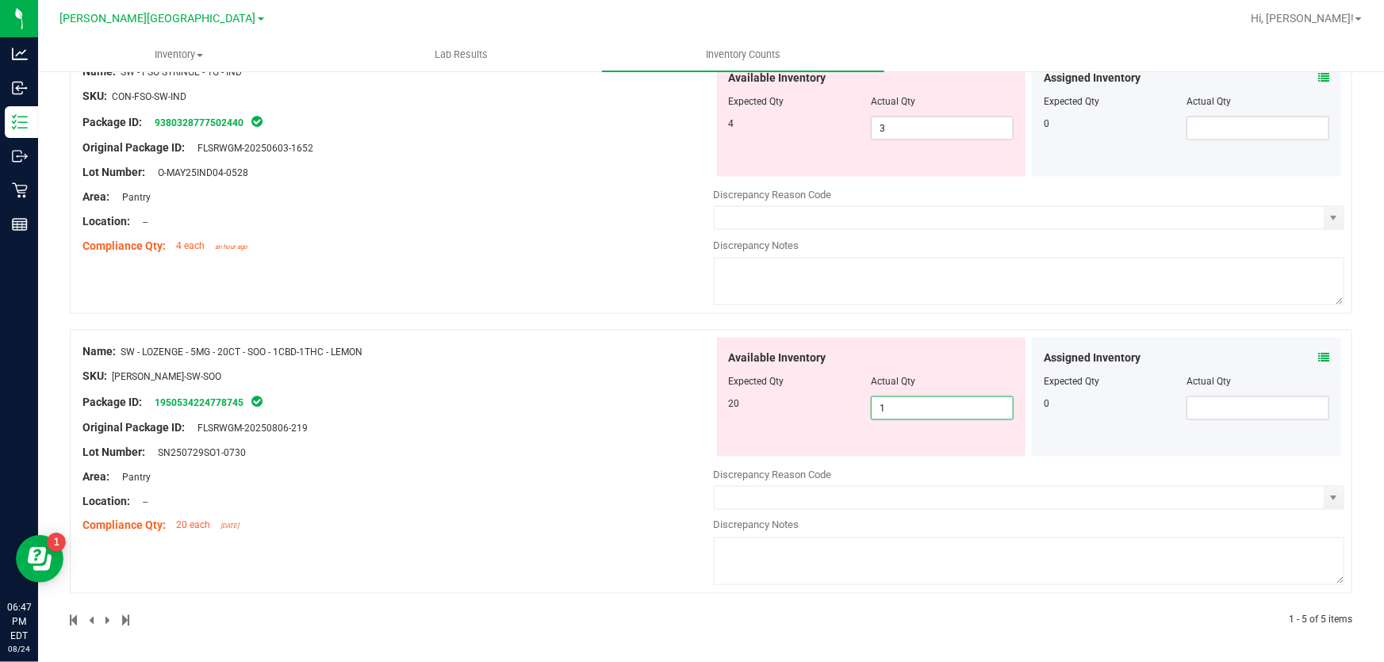
click at [918, 402] on span "1 1" at bounding box center [942, 409] width 143 height 24
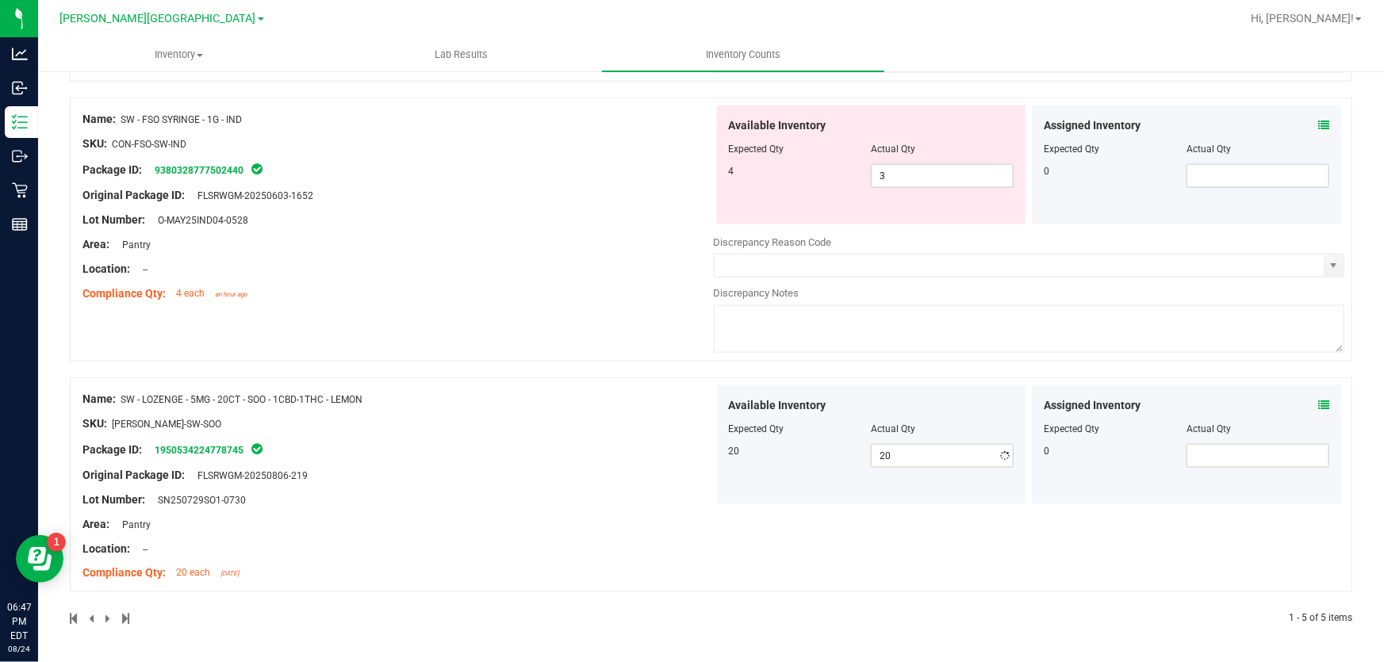
click at [602, 293] on div "Name: SW - FSO SYRINGE - 1G - IND SKU: CON-FSO-SW-IND Package ID: 9380328777502…" at bounding box center [711, 230] width 1282 height 264
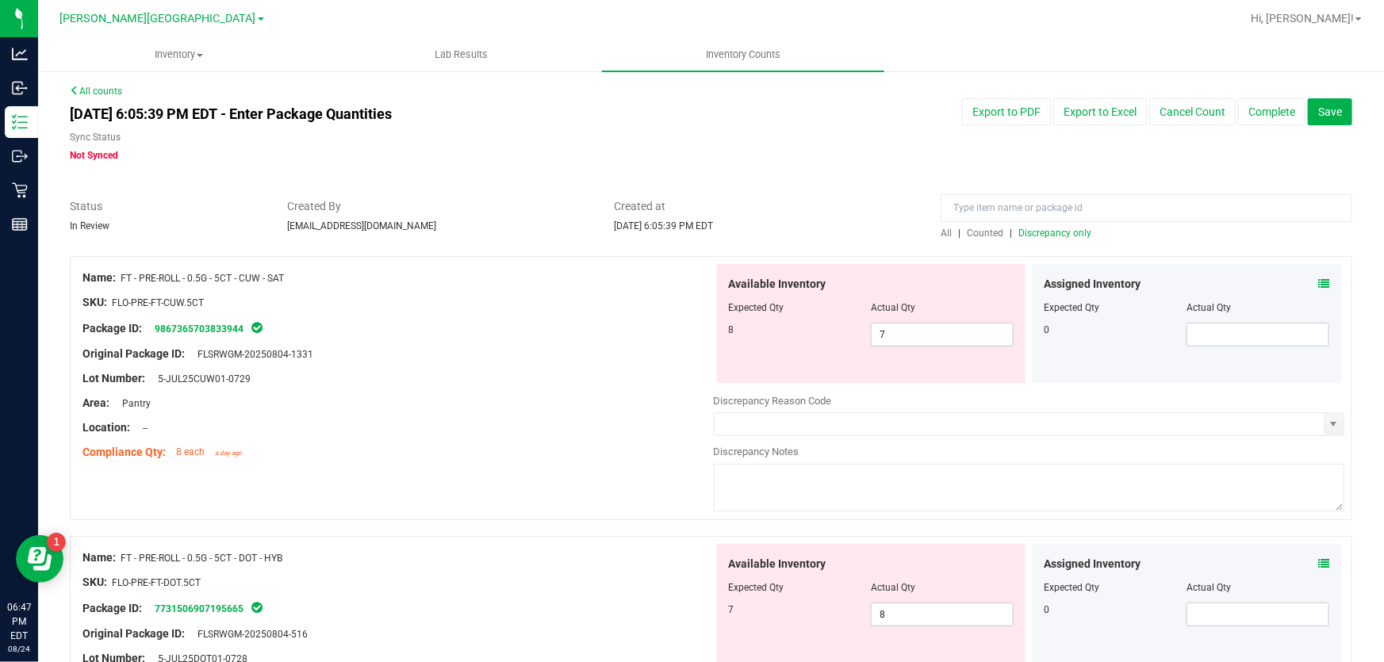
scroll to position [0, 0]
click at [1056, 232] on span "Discrepancy only" at bounding box center [1054, 234] width 73 height 11
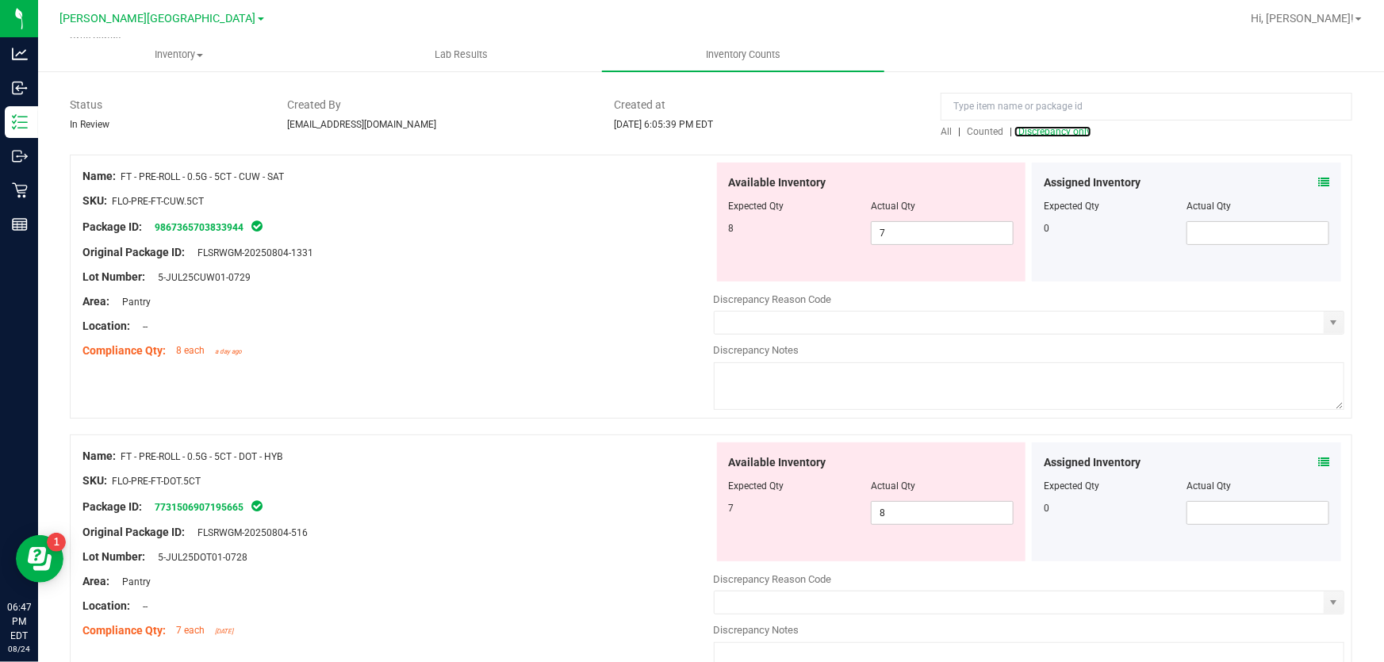
scroll to position [144, 0]
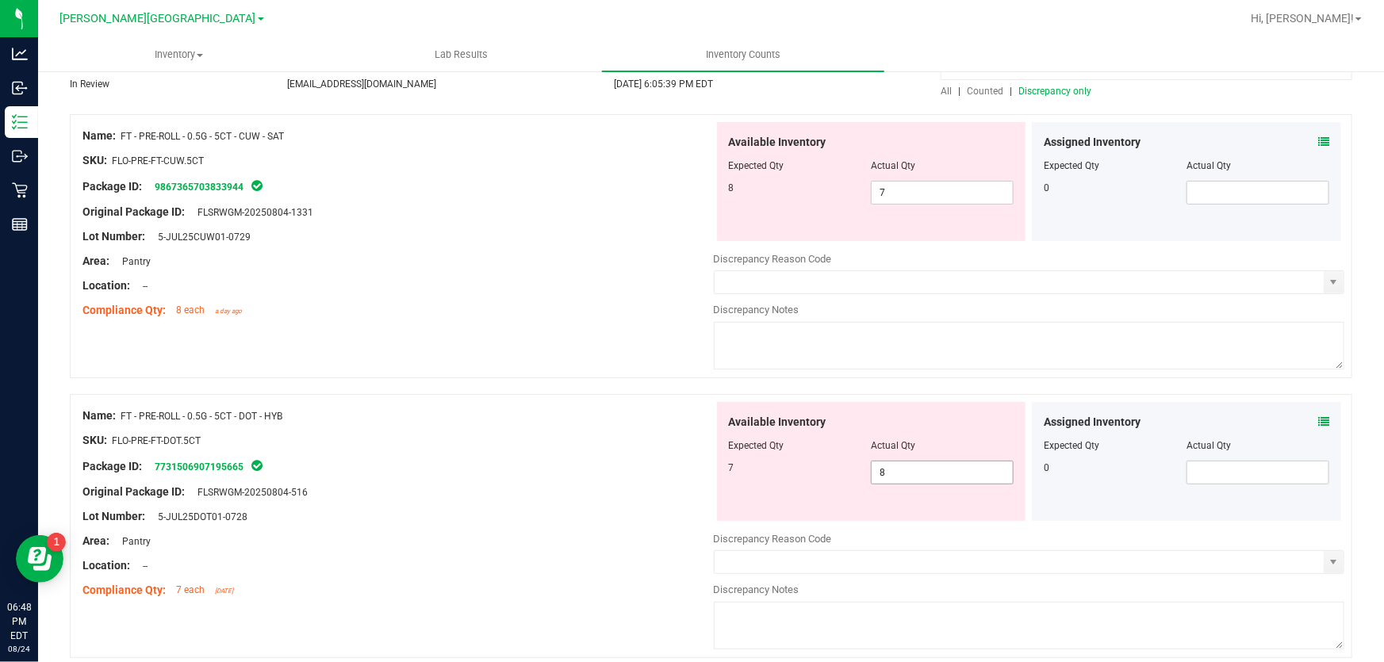
click at [905, 475] on span "8 8" at bounding box center [942, 473] width 143 height 24
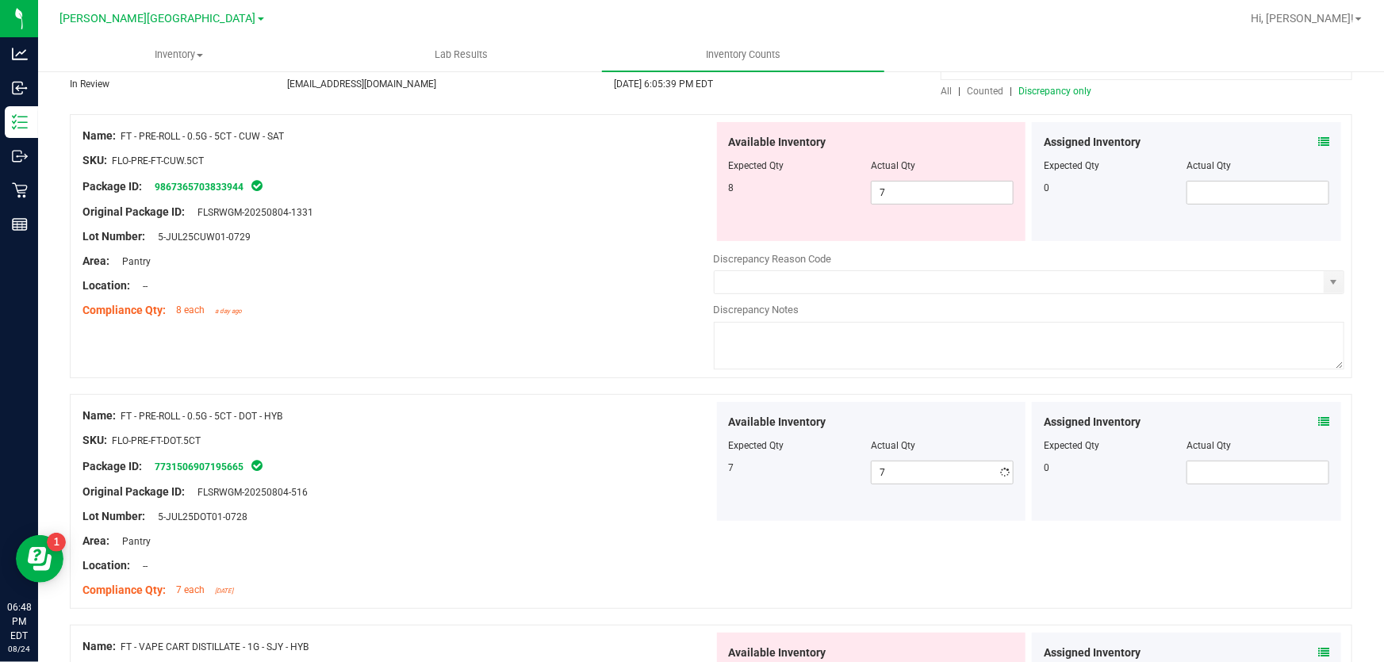
drag, startPoint x: 478, startPoint y: 491, endPoint x: 531, endPoint y: 454, distance: 64.9
click at [479, 490] on div "Original Package ID: FLSRWGM-20250804-516" at bounding box center [397, 492] width 631 height 17
click at [893, 187] on span "7 7" at bounding box center [942, 193] width 143 height 24
drag, startPoint x: 642, startPoint y: 309, endPoint x: 619, endPoint y: 325, distance: 27.9
click at [640, 312] on div "Compliance Qty: 8 each a day ago" at bounding box center [397, 310] width 631 height 17
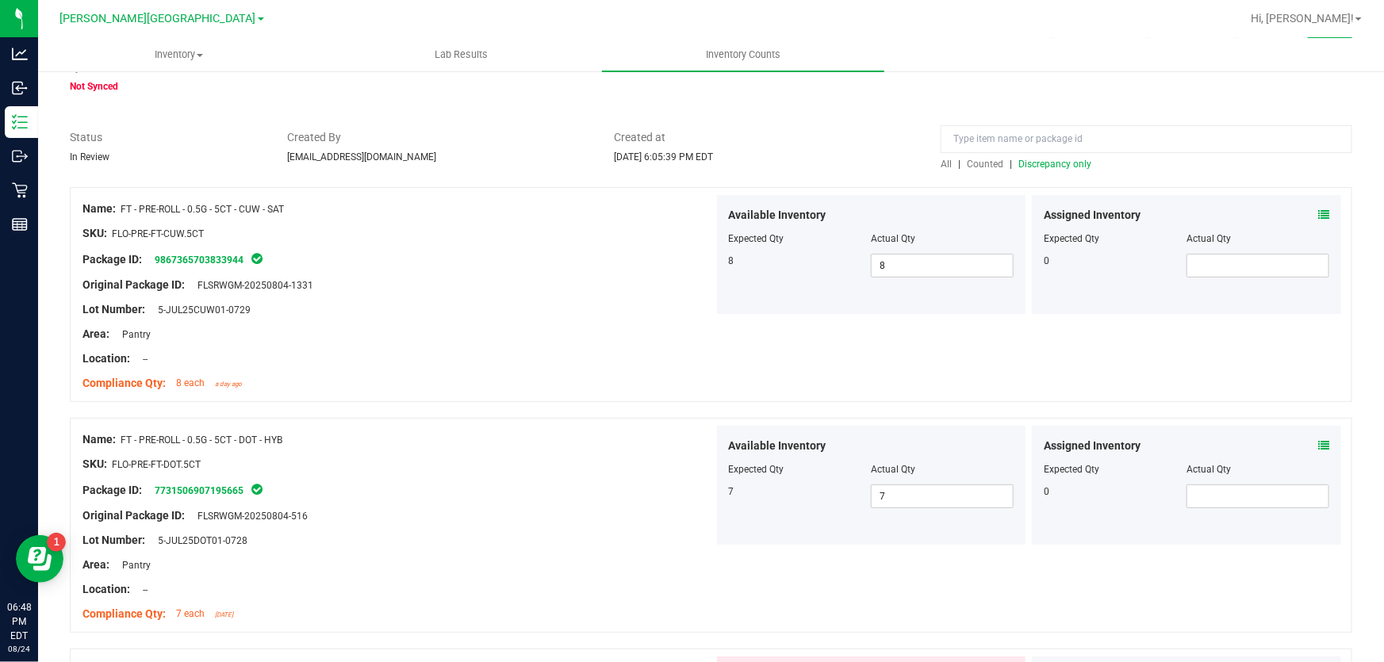
scroll to position [0, 0]
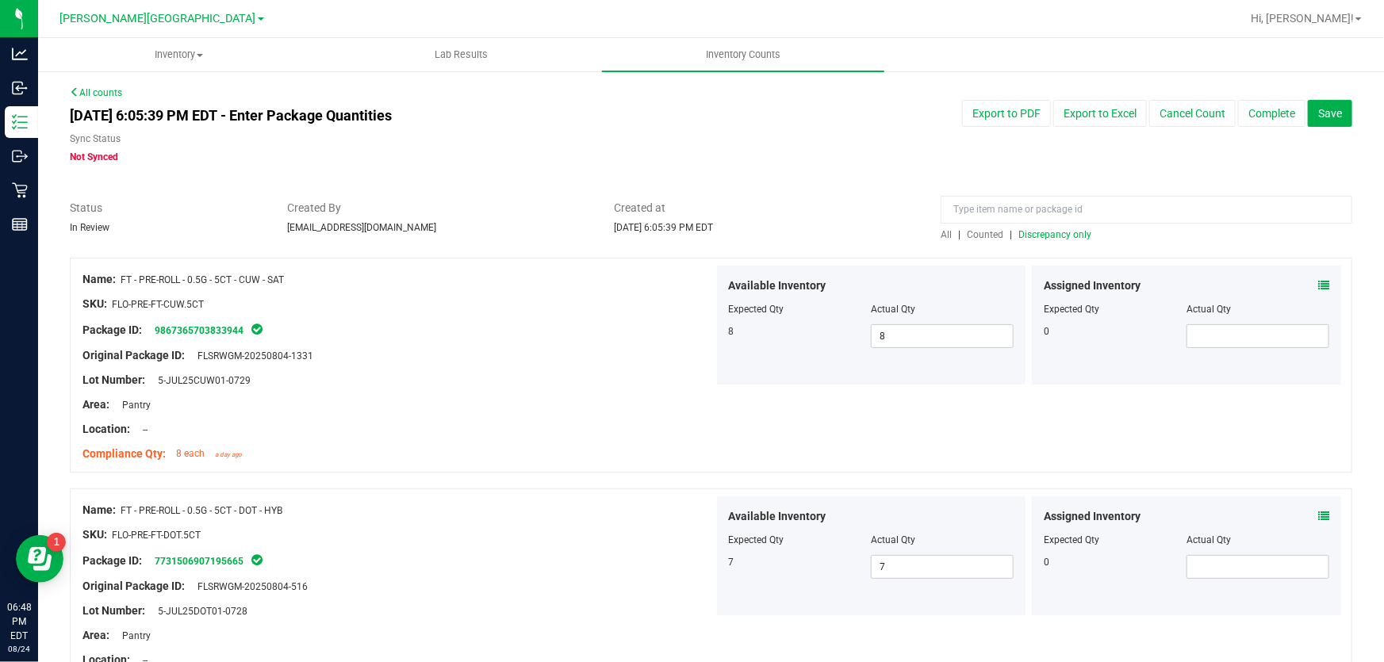
click at [1067, 237] on span "Discrepancy only" at bounding box center [1054, 234] width 73 height 11
